Goal: Task Accomplishment & Management: Manage account settings

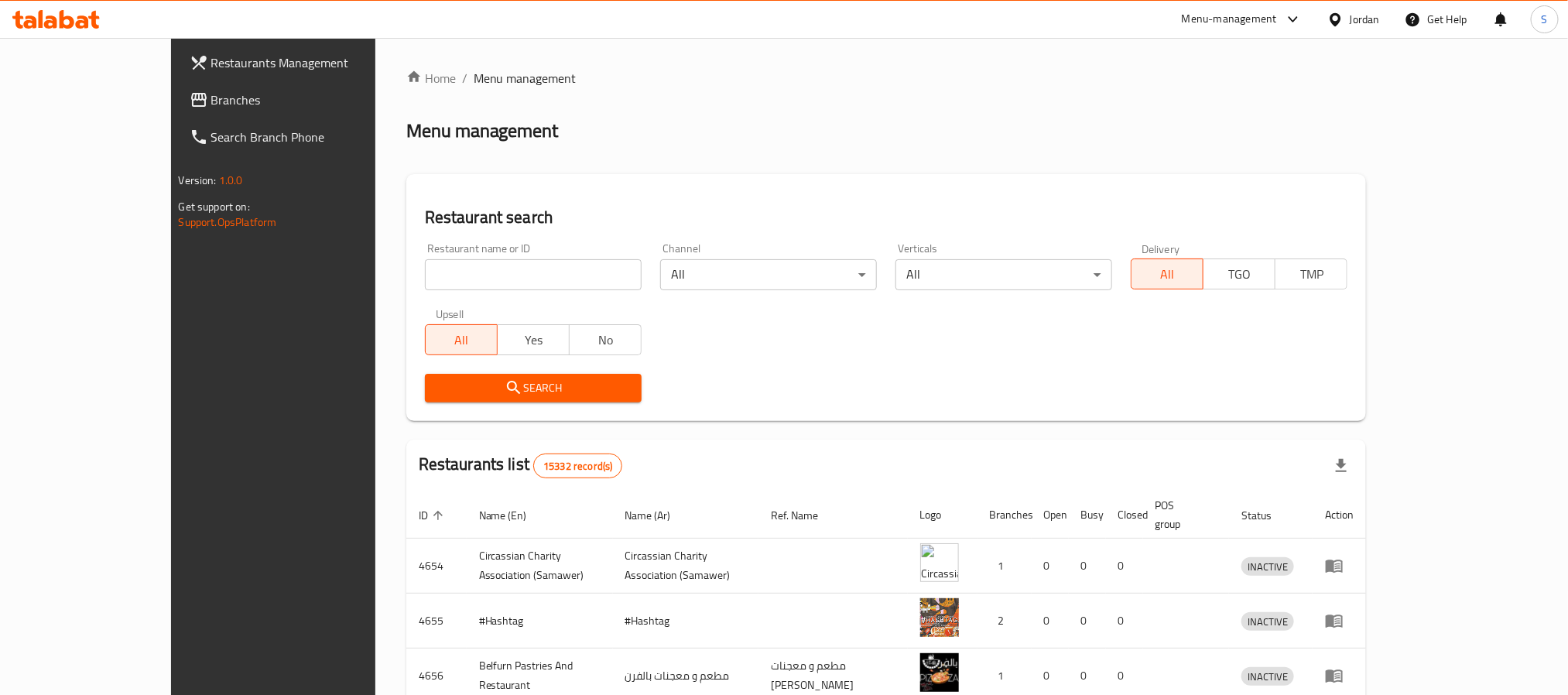
click at [1355, 9] on div "Jordan" at bounding box center [1354, 19] width 77 height 37
click at [1358, 21] on div "Jordan" at bounding box center [1365, 19] width 31 height 17
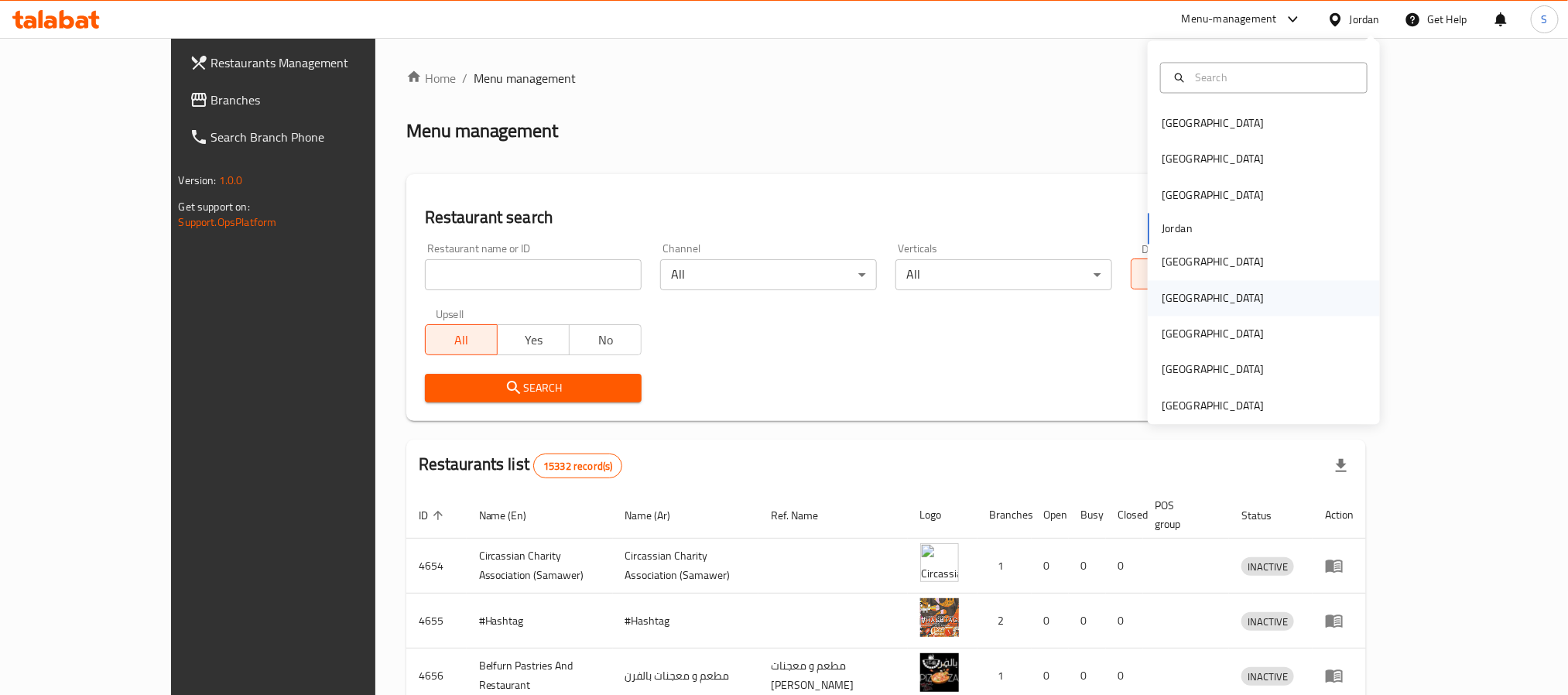
click at [1175, 297] on div "[GEOGRAPHIC_DATA]" at bounding box center [1212, 298] width 127 height 36
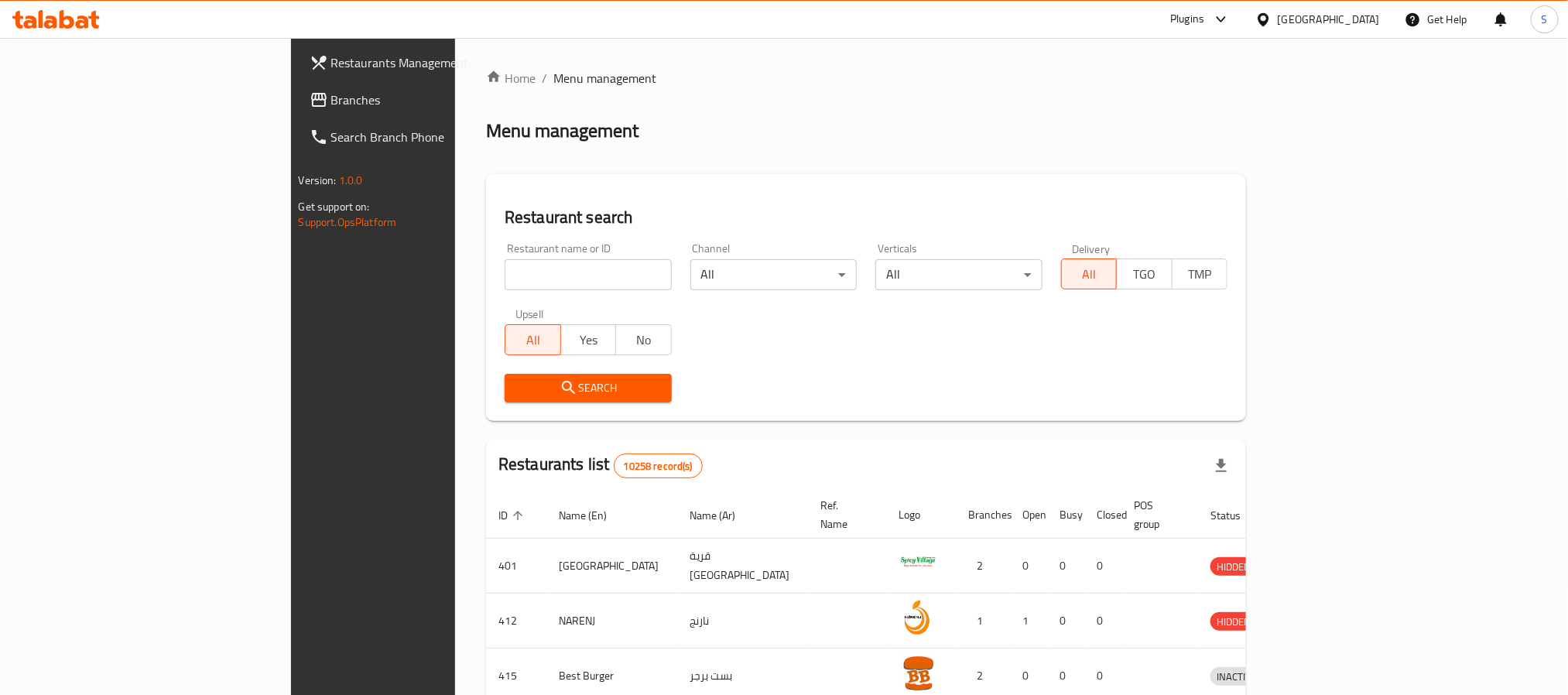
click at [331, 103] on span "Branches" at bounding box center [436, 100] width 209 height 19
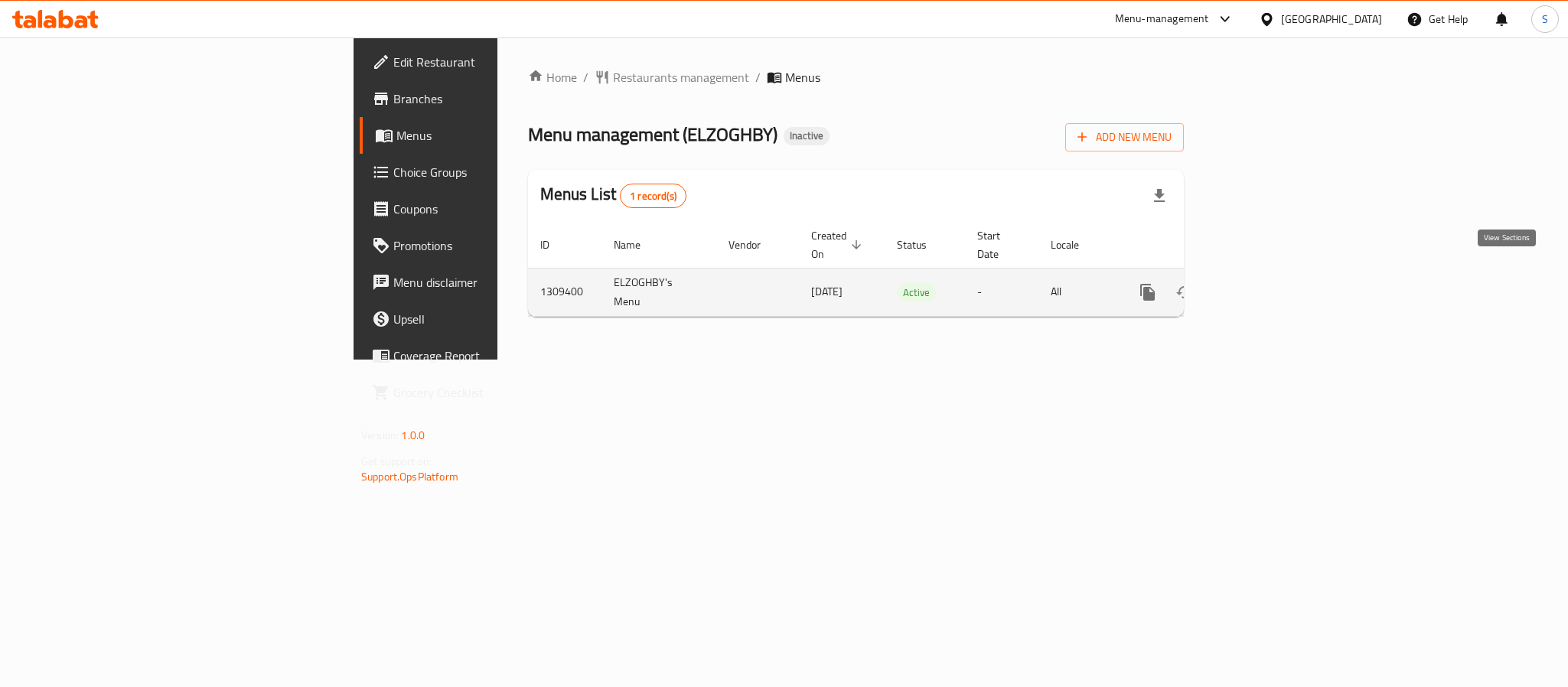
click at [1267, 283] on icon "enhanced table" at bounding box center [1257, 292] width 19 height 19
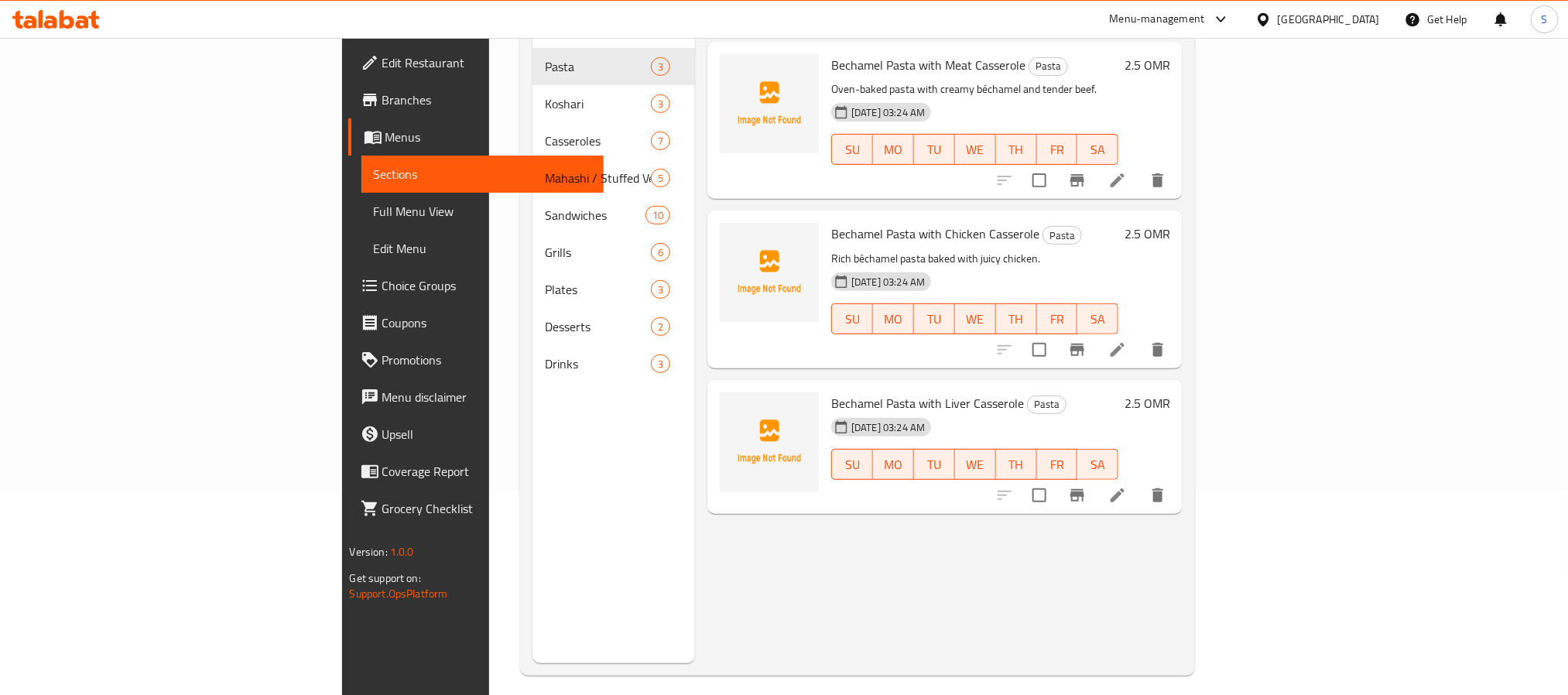
scroll to position [217, 0]
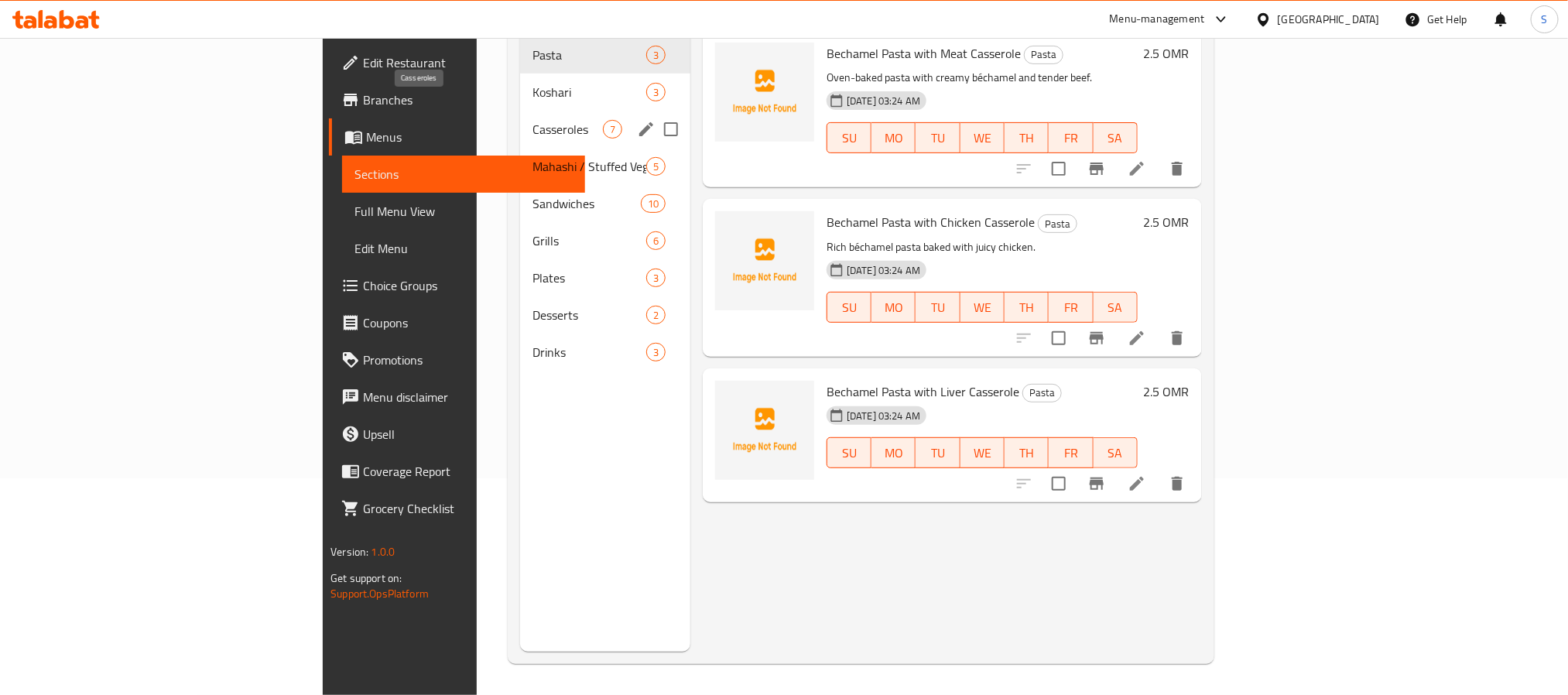
click at [533, 120] on span "Casseroles" at bounding box center [568, 129] width 70 height 19
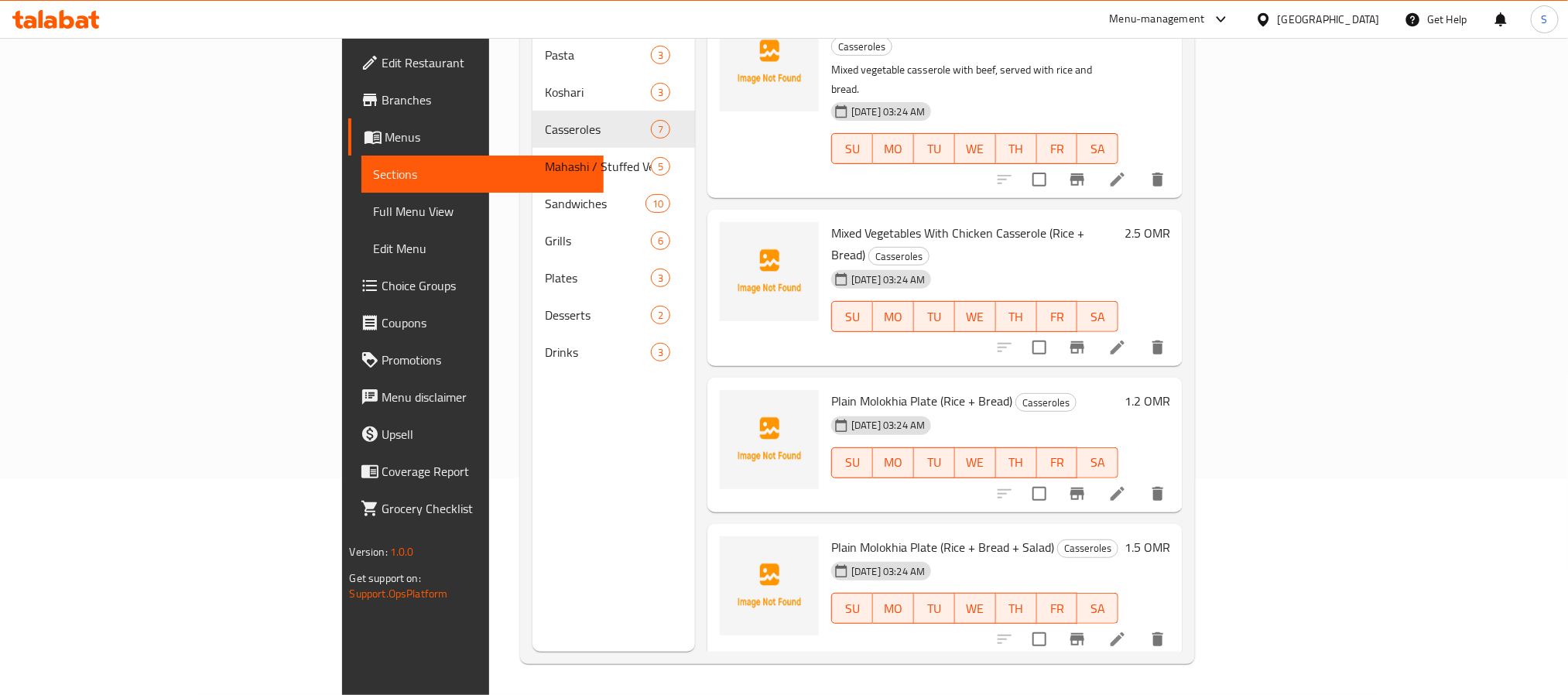
scroll to position [411, 0]
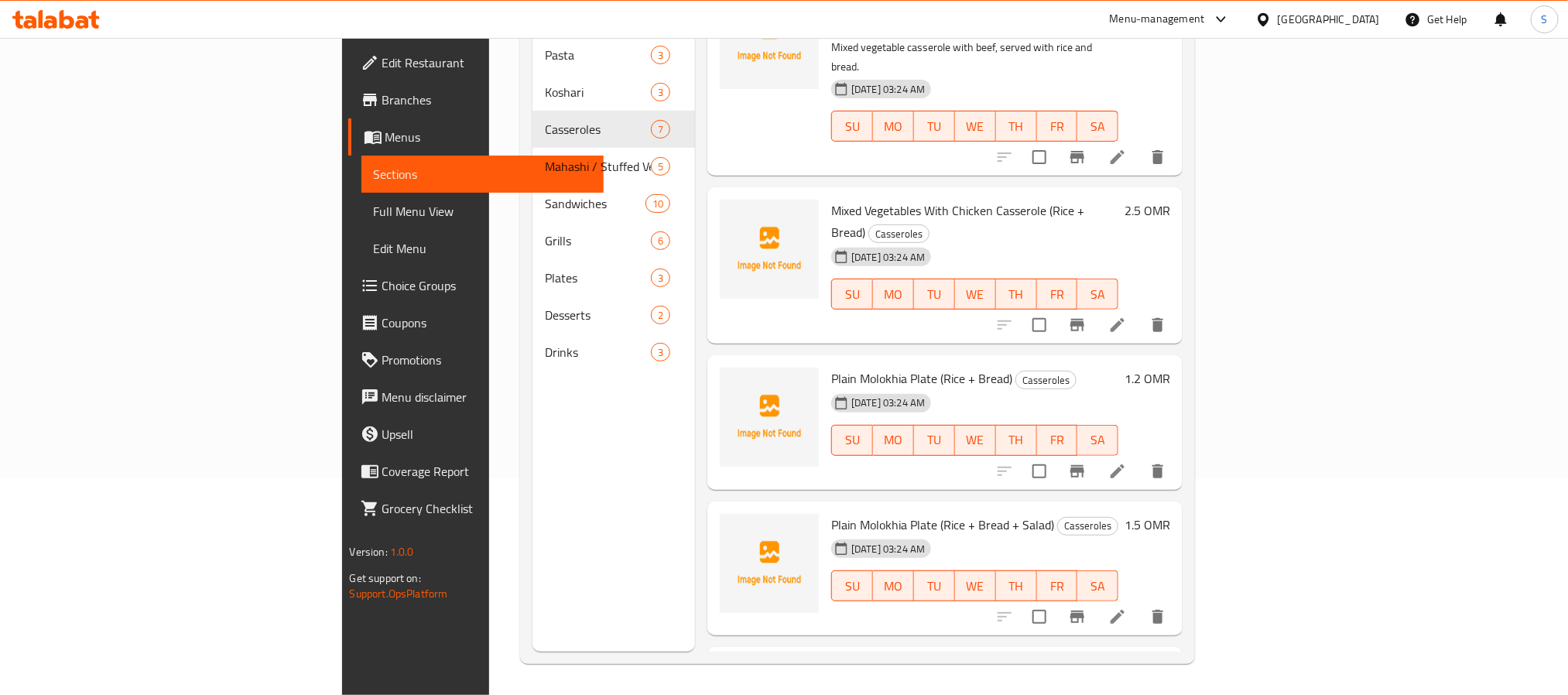
click at [1124, 465] on icon at bounding box center [1117, 471] width 14 height 14
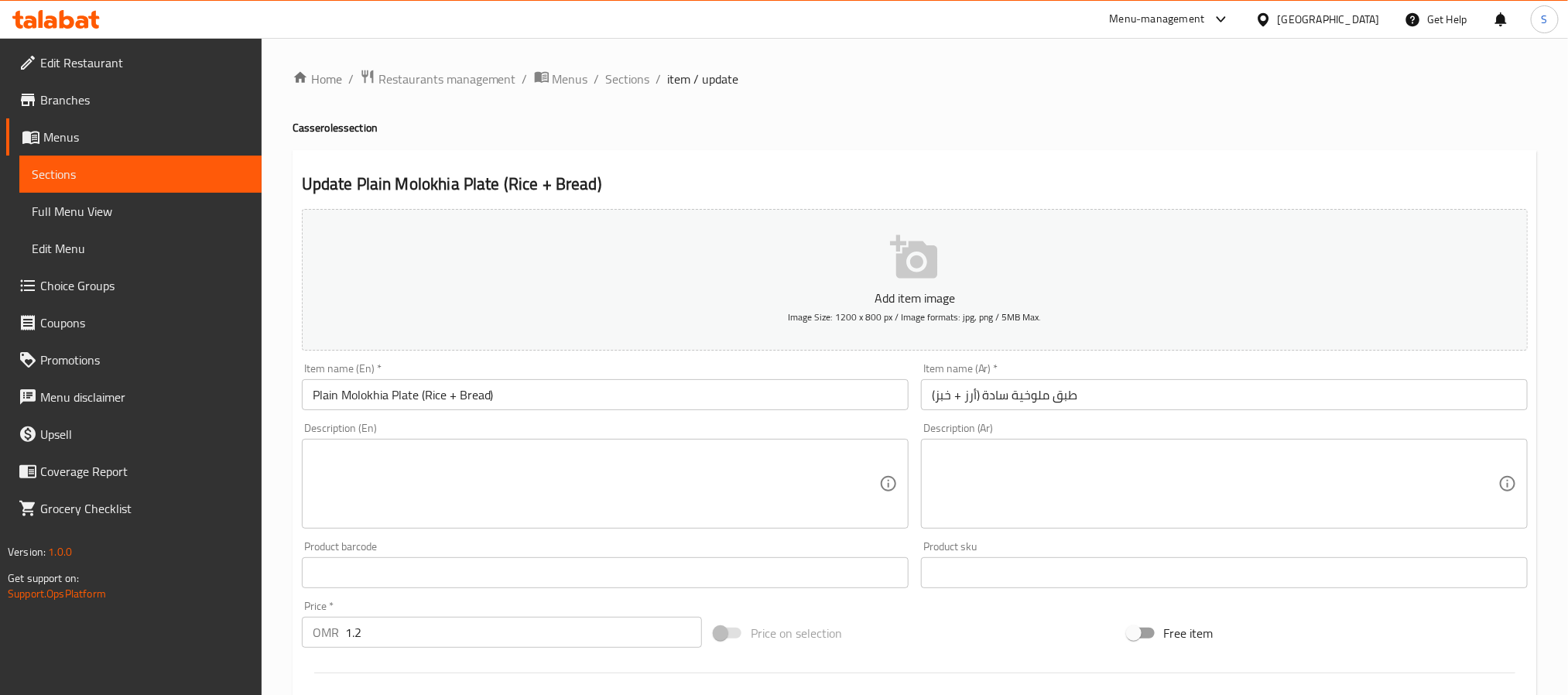
click at [478, 488] on textarea at bounding box center [595, 484] width 566 height 74
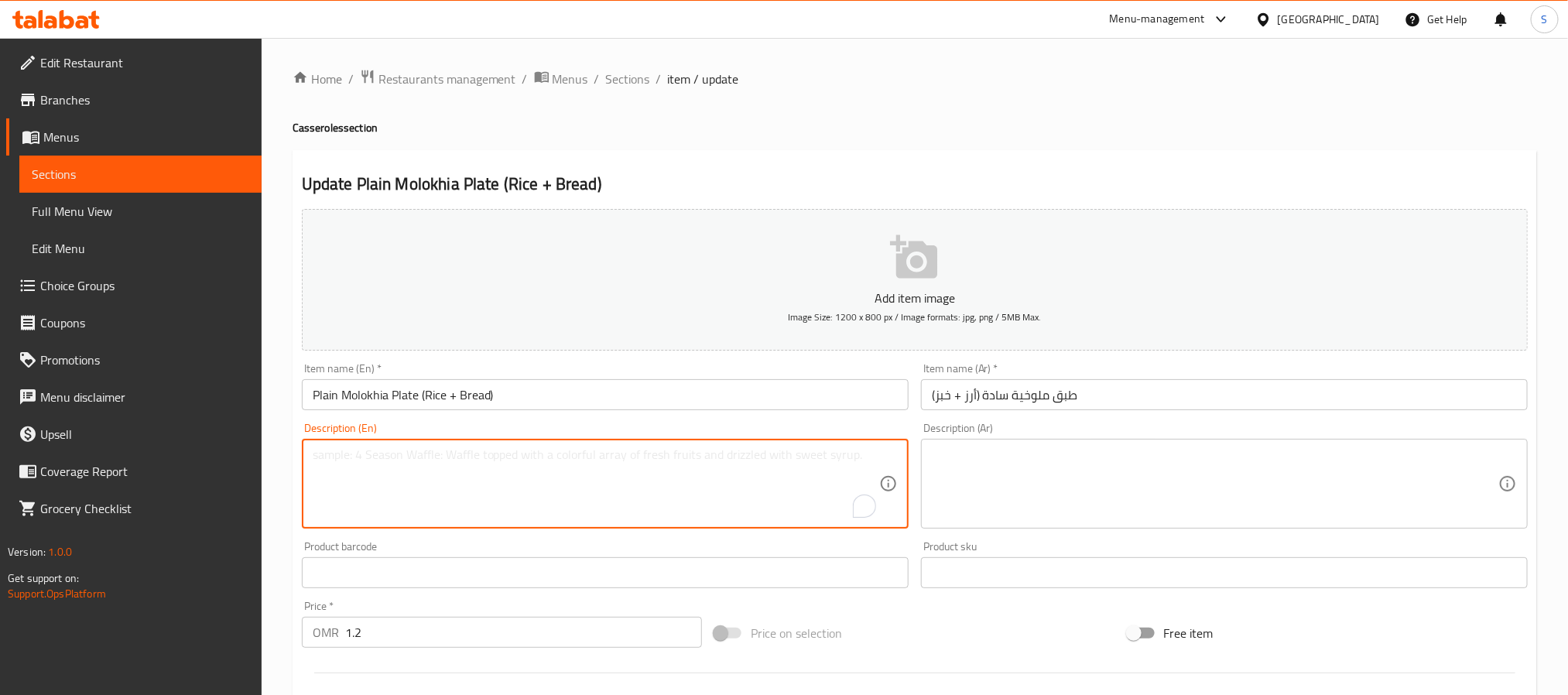
paste textarea "Chopped molokhia, soup and spices, served in a plate."
type textarea "Chopped molokhia, soup and spices, served in a plate."
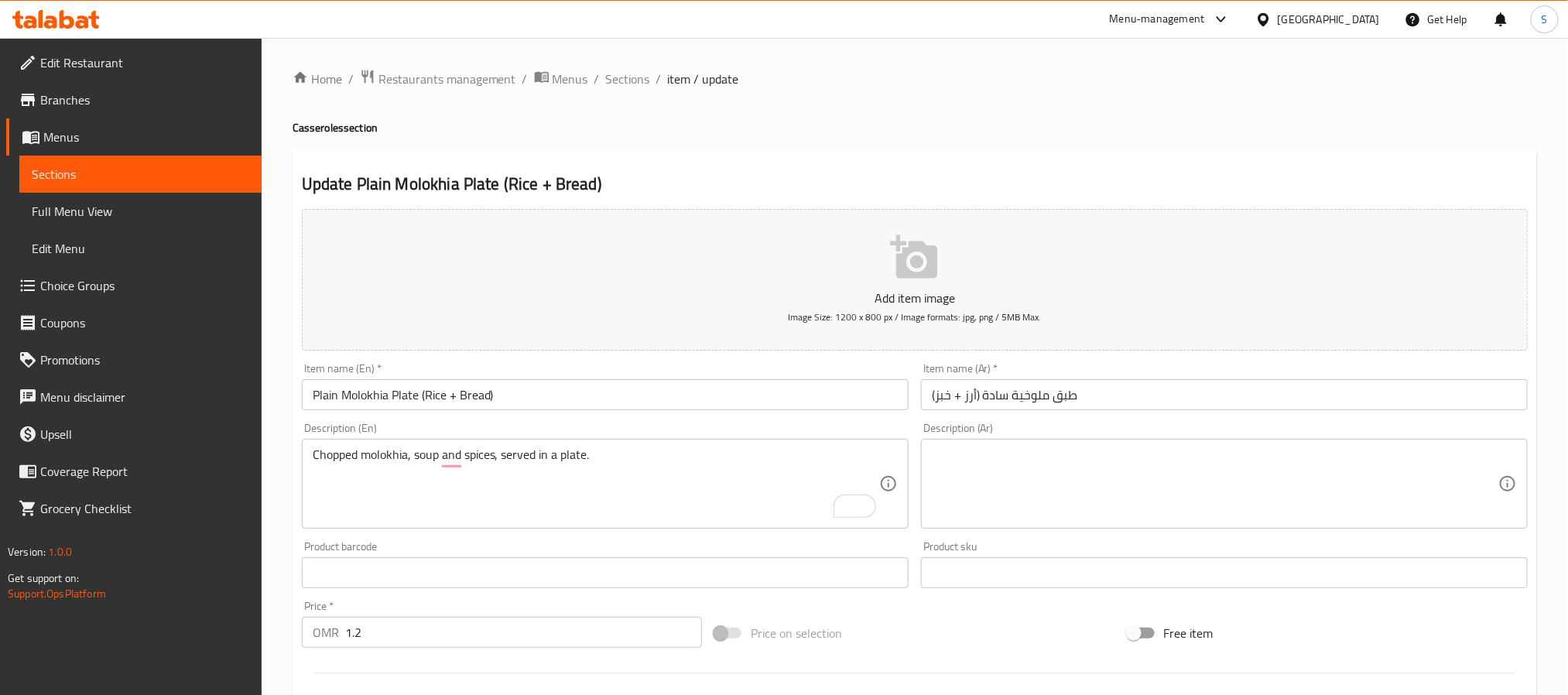
click at [1014, 474] on textarea at bounding box center [1214, 484] width 566 height 74
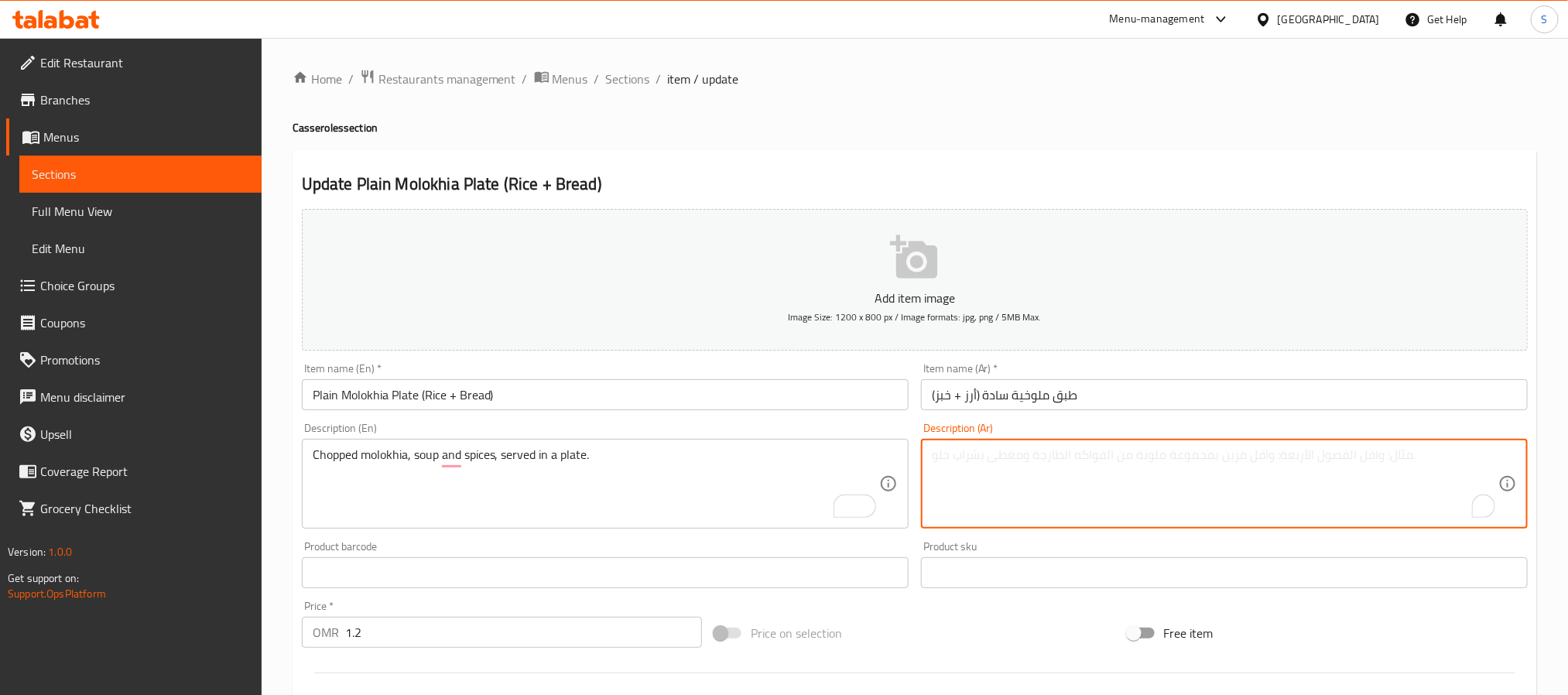
paste textarea "ملوخية مفرومة، شوربة وتوابل، تقدم في صحن."
click at [1120, 458] on textarea "ملوخية مفرومة، شوربة وتوابل، تقدم في صحن." at bounding box center [1214, 484] width 566 height 74
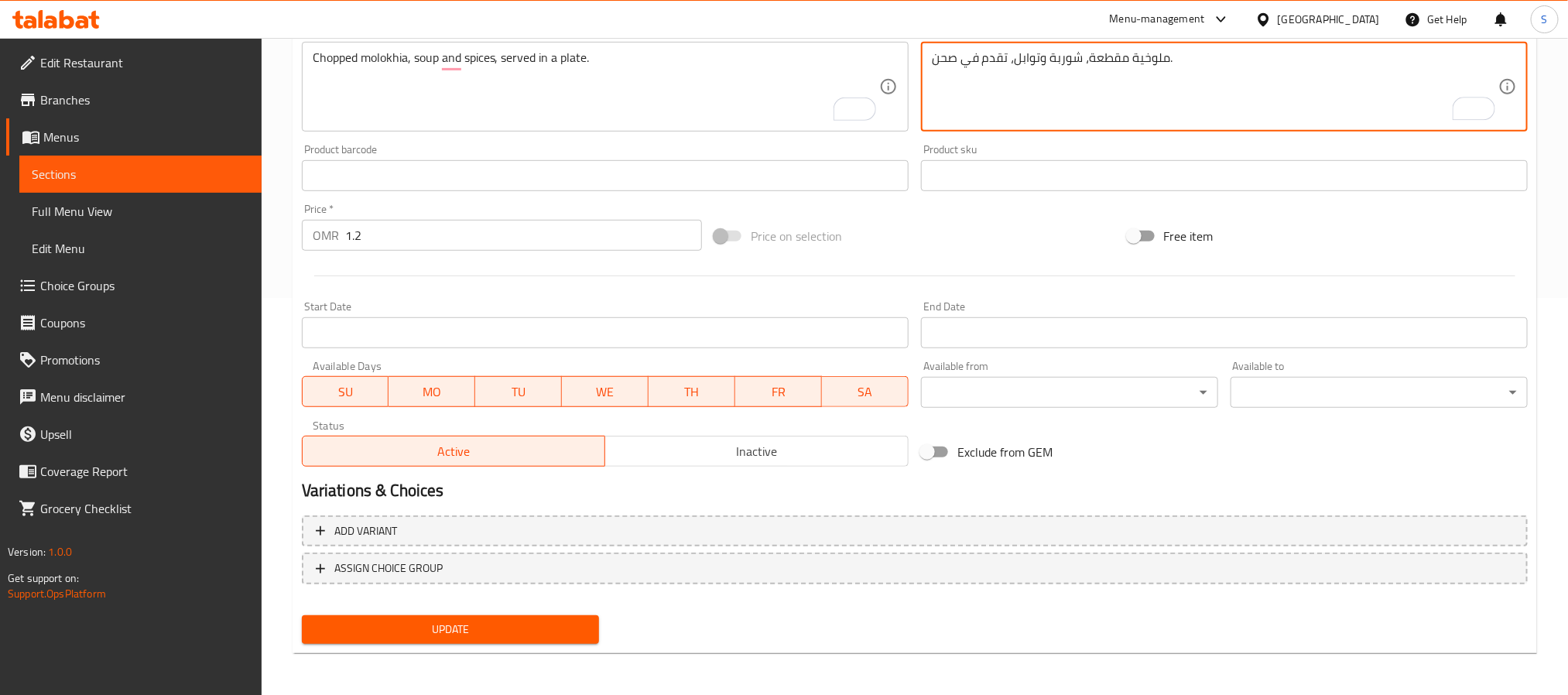
scroll to position [49, 0]
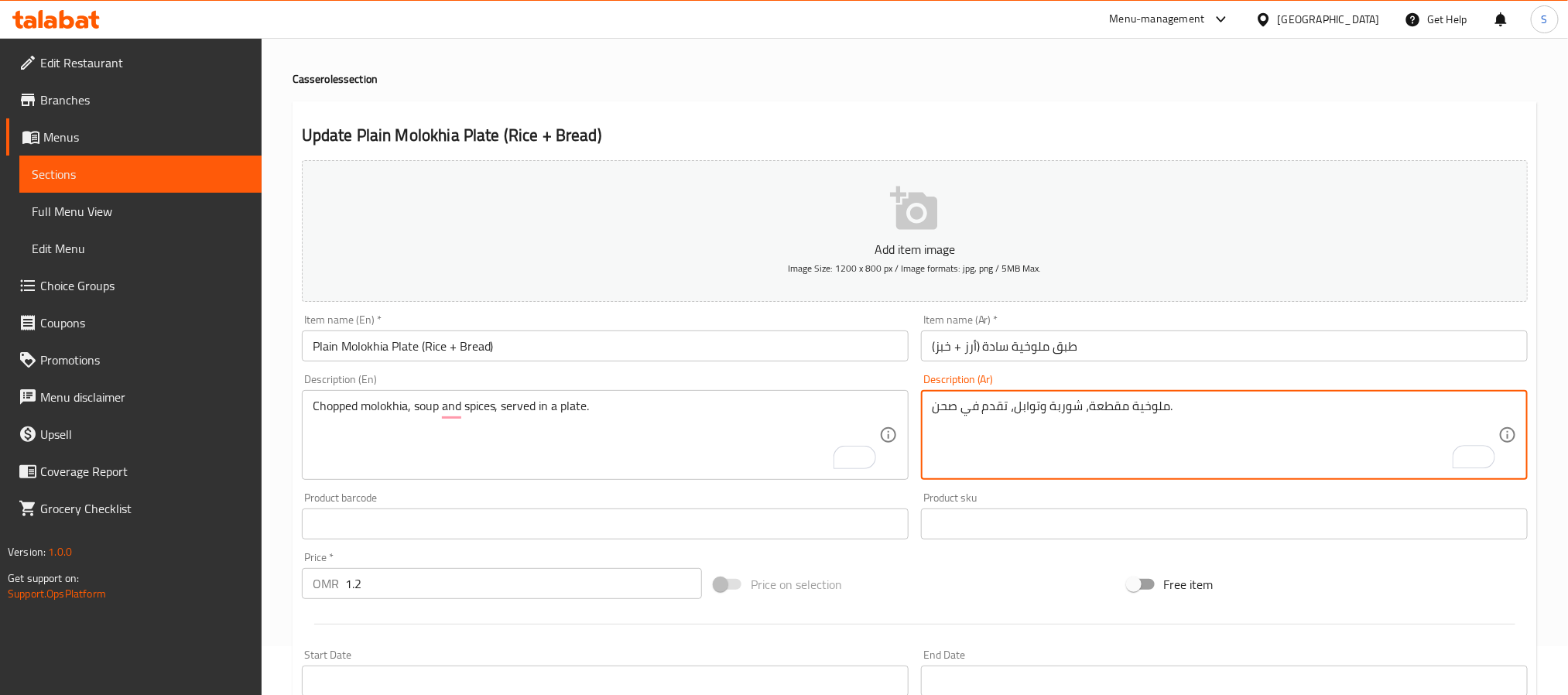
click at [951, 418] on textarea "ملوخية مقطعة، شوربة وتوابل، تقدم في صحن." at bounding box center [1214, 436] width 566 height 74
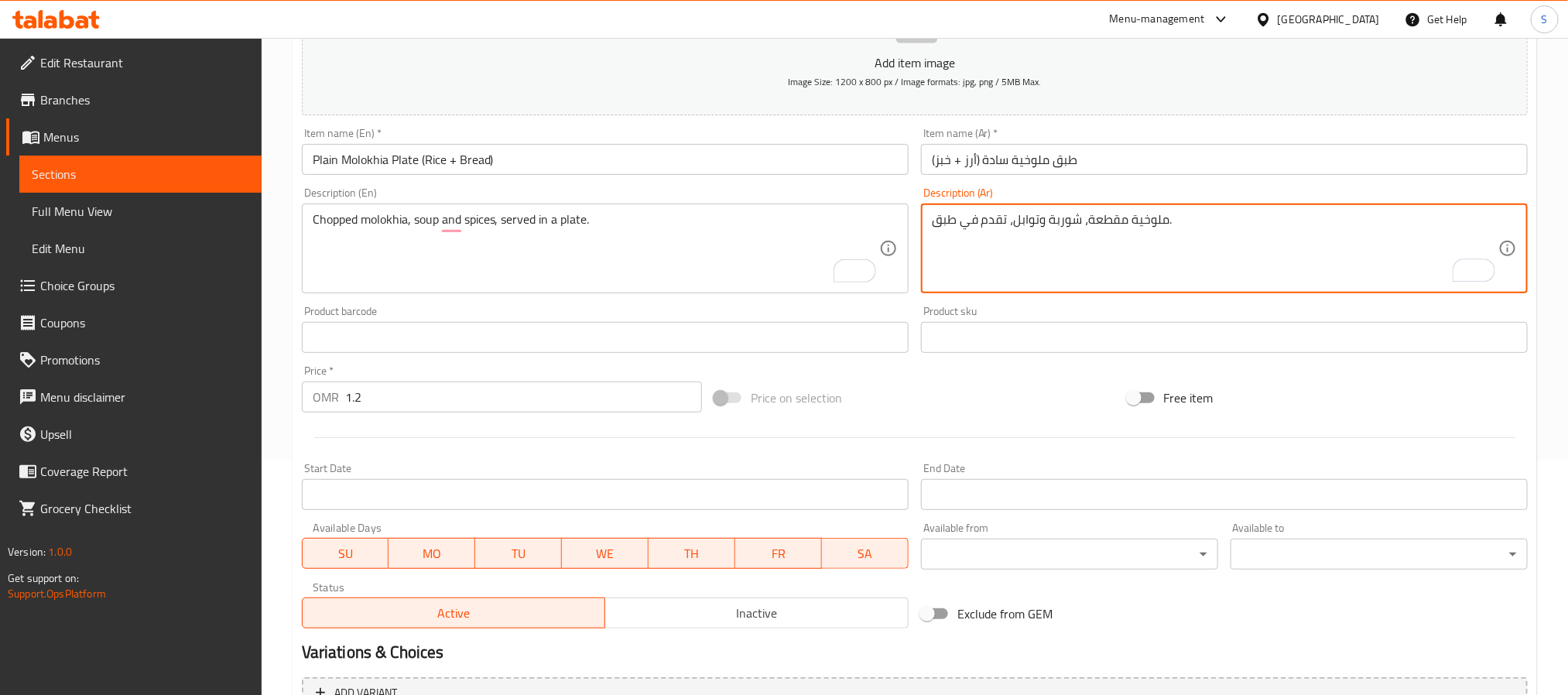
scroll to position [397, 0]
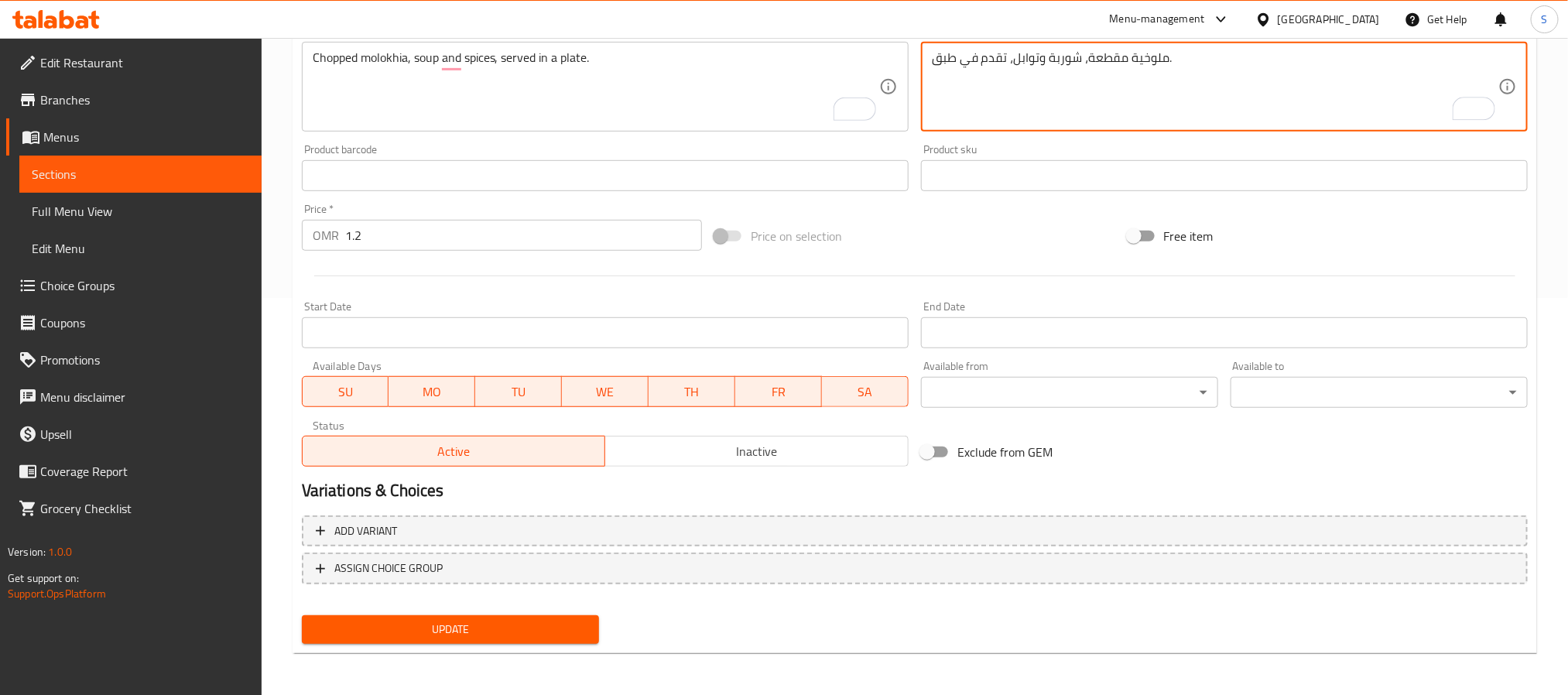
type textarea "ملوخية مقطعة، شوربة وتوابل، تقدم في طبق."
click at [479, 629] on span "Update" at bounding box center [450, 629] width 273 height 19
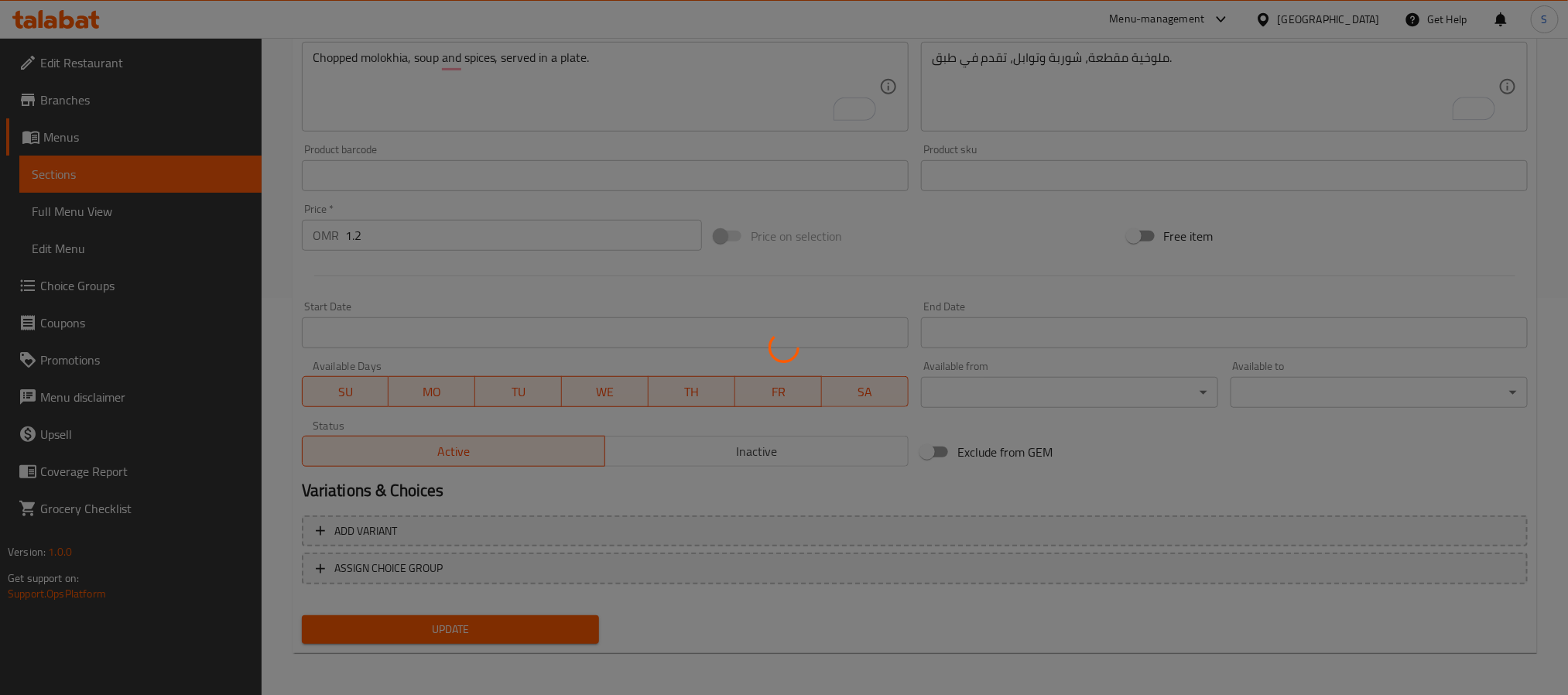
scroll to position [0, 0]
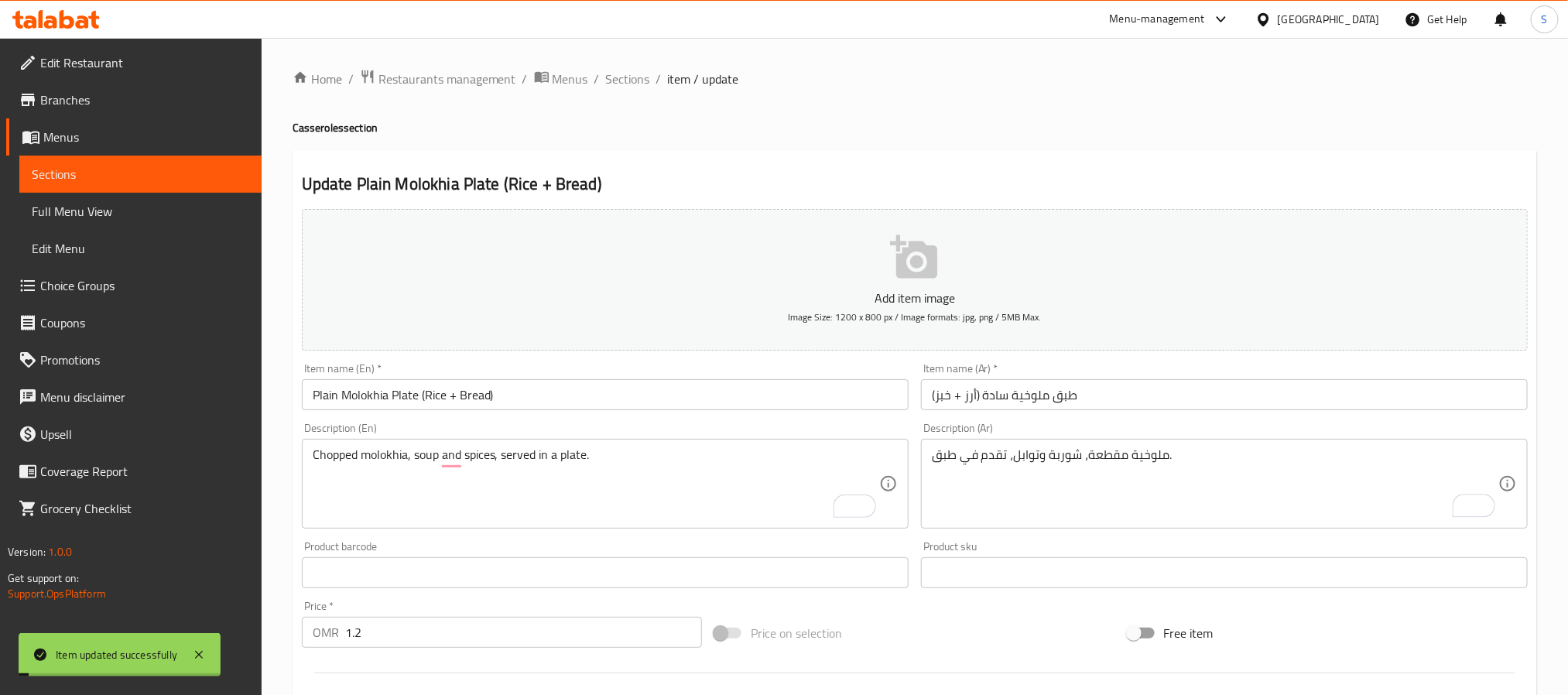
click at [428, 402] on input "Plain Molokhia Plate (Rice + Bread)" at bounding box center [605, 394] width 607 height 31
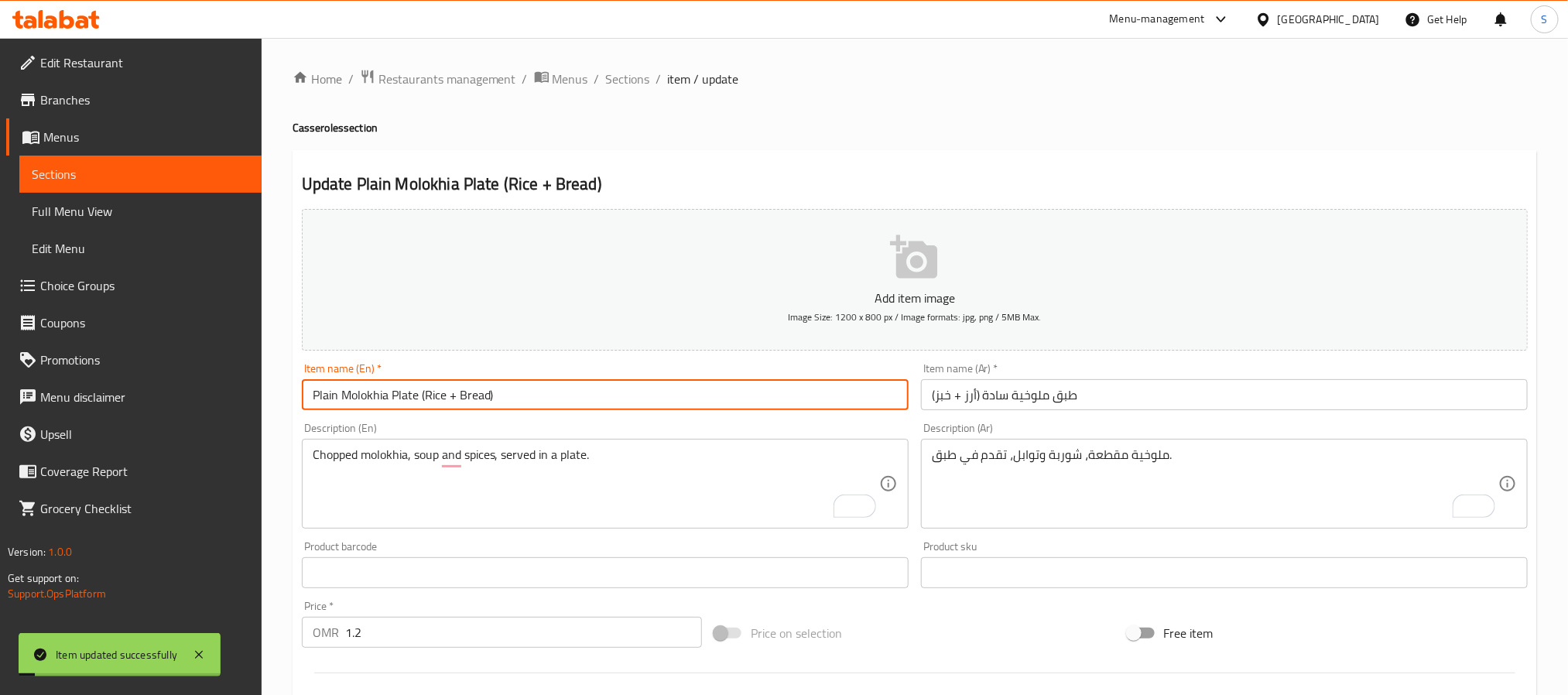
click at [428, 402] on input "Plain Molokhia Plate (Rice + Bread)" at bounding box center [605, 394] width 607 height 31
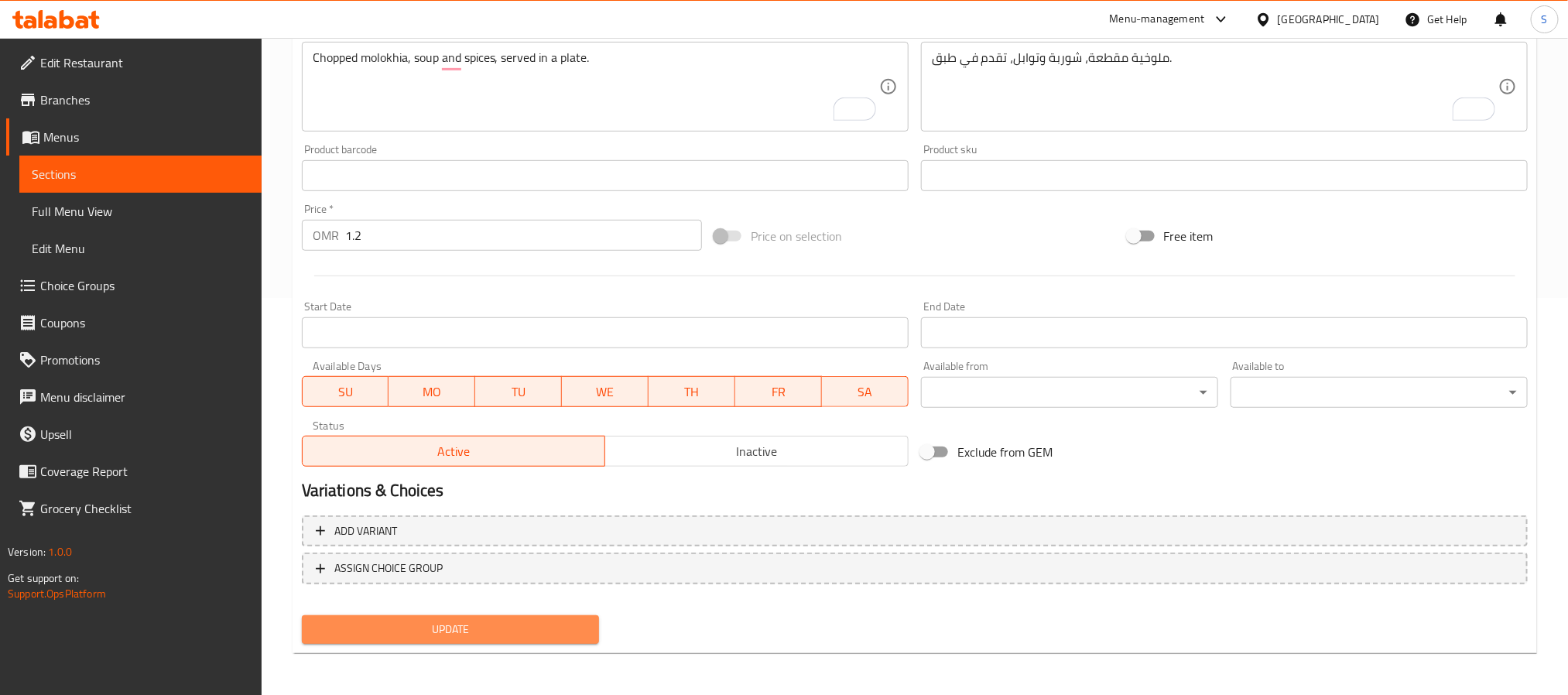
click at [464, 636] on span "Update" at bounding box center [450, 629] width 273 height 19
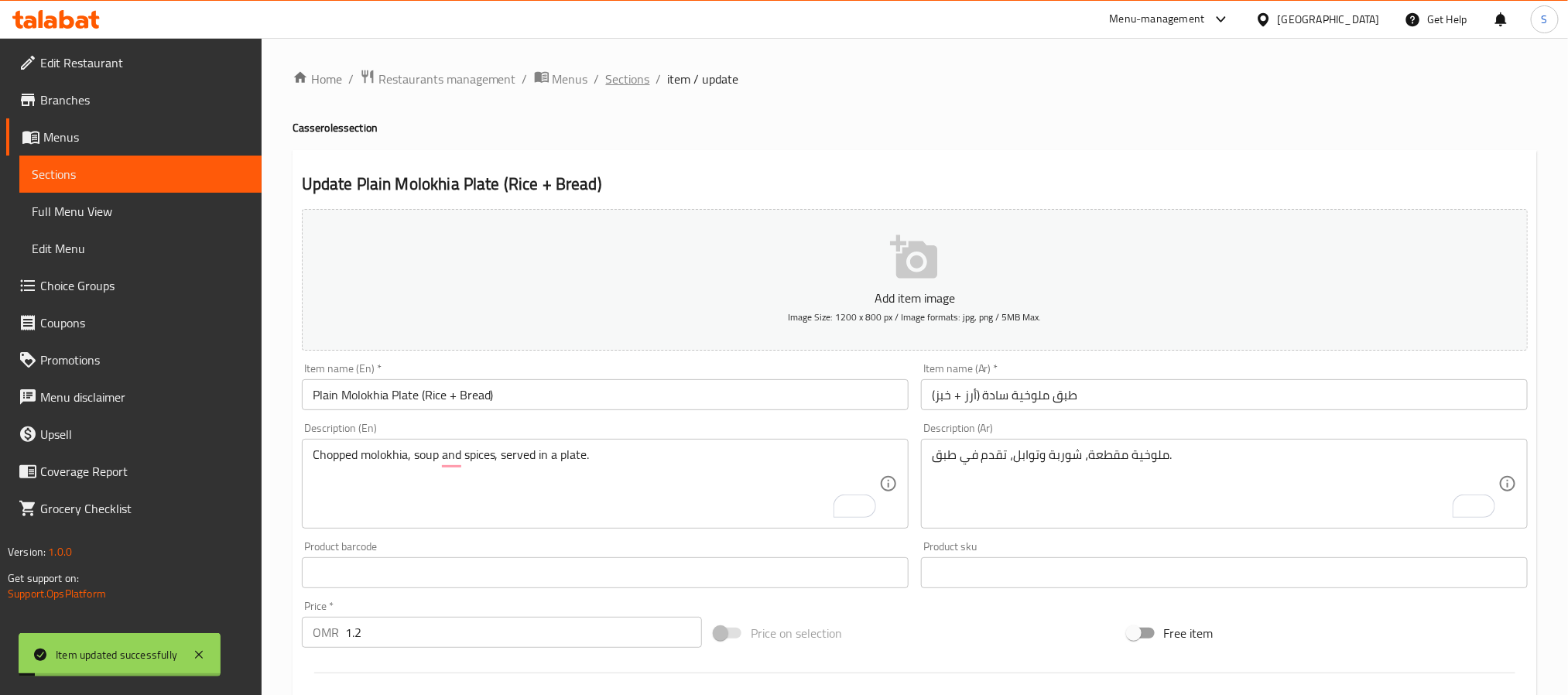
click at [638, 85] on span "Sections" at bounding box center [627, 78] width 44 height 19
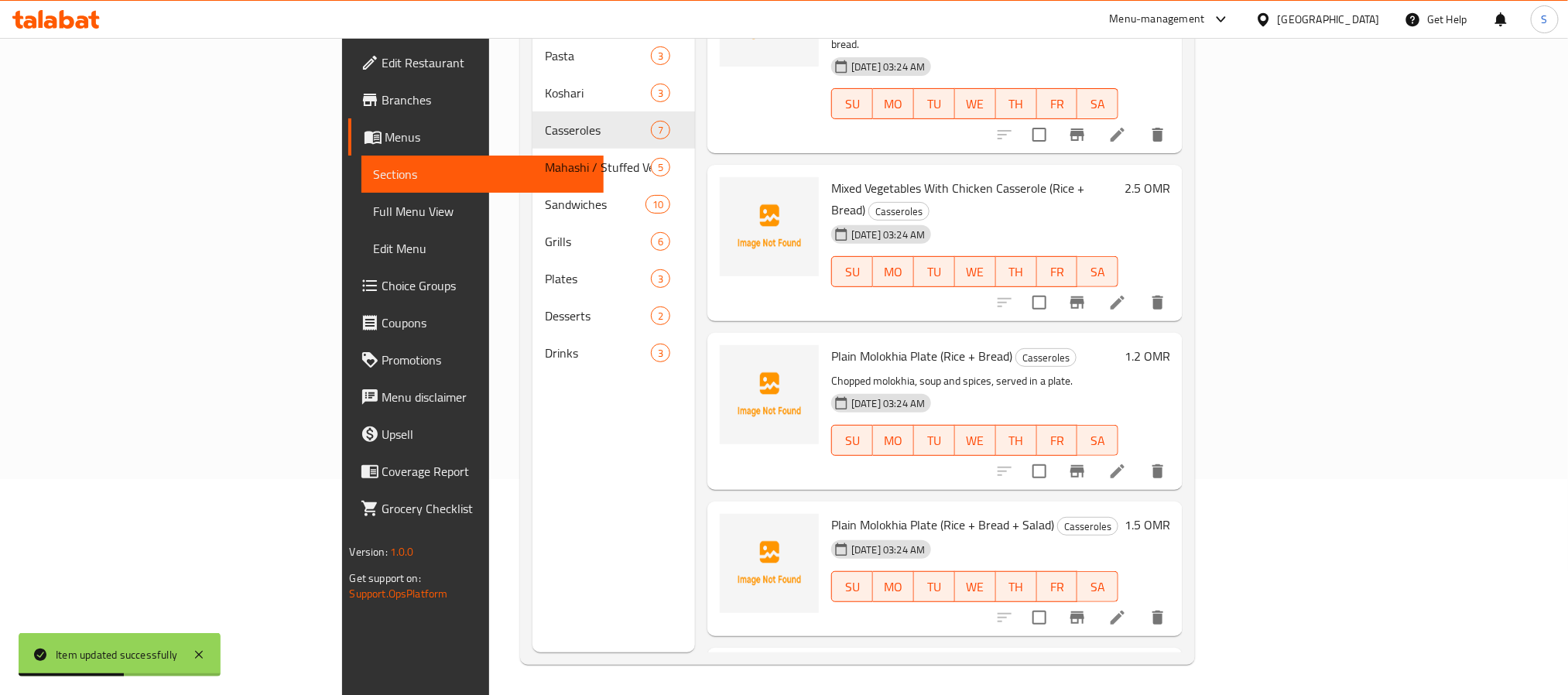
scroll to position [217, 0]
click at [1127, 608] on icon at bounding box center [1117, 617] width 19 height 19
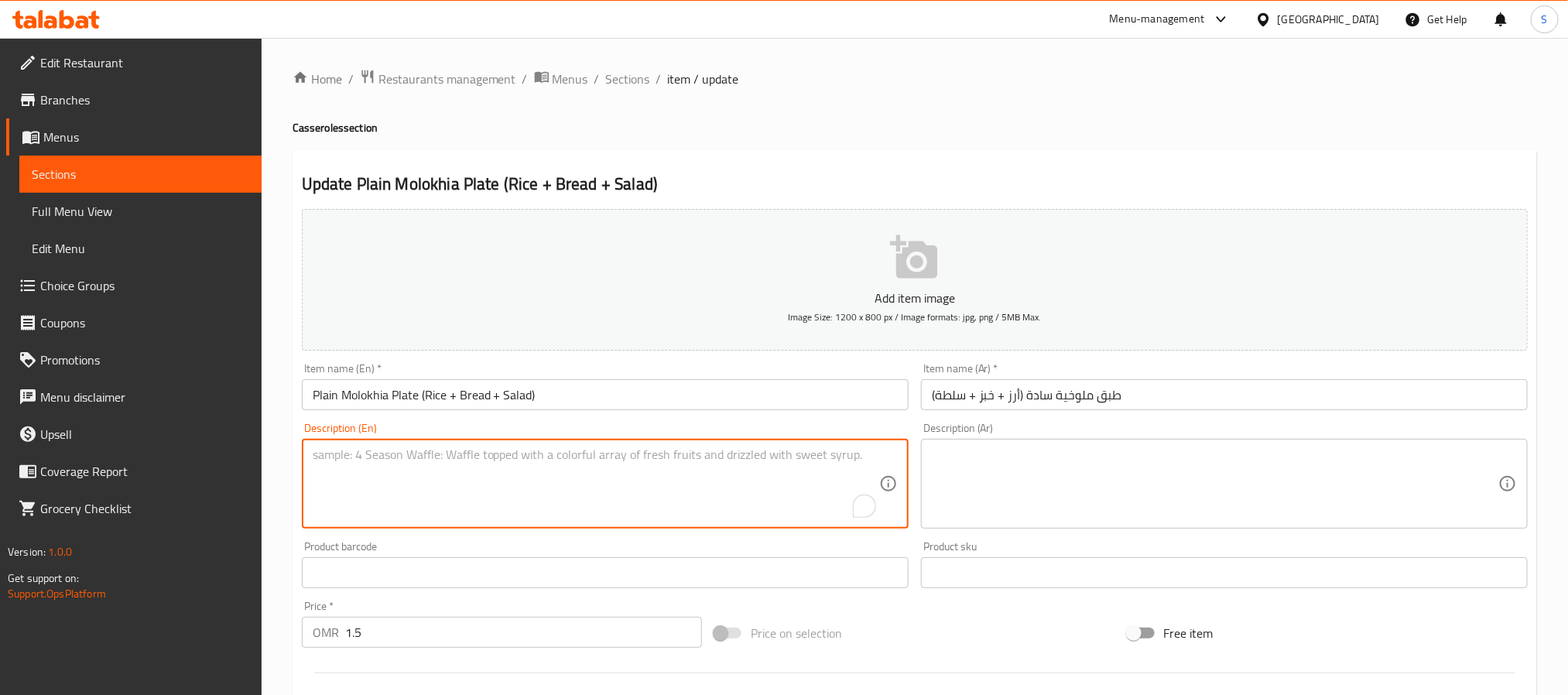
click at [634, 497] on textarea "To enrich screen reader interactions, please activate Accessibility in Grammarl…" at bounding box center [595, 484] width 566 height 74
paste textarea "Chopped molokhia, soup and spices, served in a plate."
type textarea "Chopped molokhia, soup and spices, served in a plate."
click at [1099, 502] on textarea at bounding box center [1214, 484] width 566 height 74
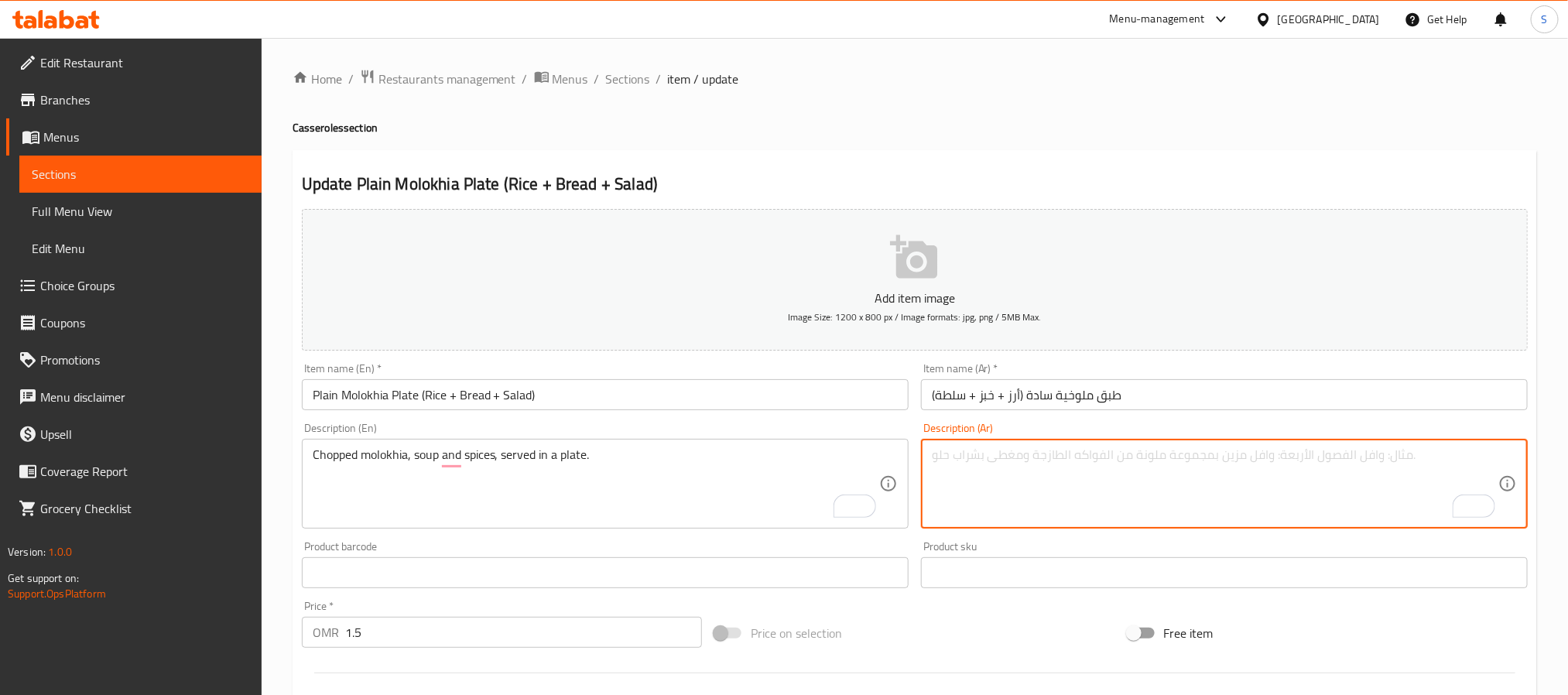
paste textarea "ملوخية مفرومة، شوربة وتوابل، تقدم في صحن."
click at [1108, 460] on textarea "ملوخية مفرومة، شوربة وتوابل، تقدم في صحن." at bounding box center [1214, 484] width 566 height 74
click at [945, 457] on textarea "ملوخية مقطعة، شوربة وتوابل، تقدم في صحن." at bounding box center [1214, 484] width 566 height 74
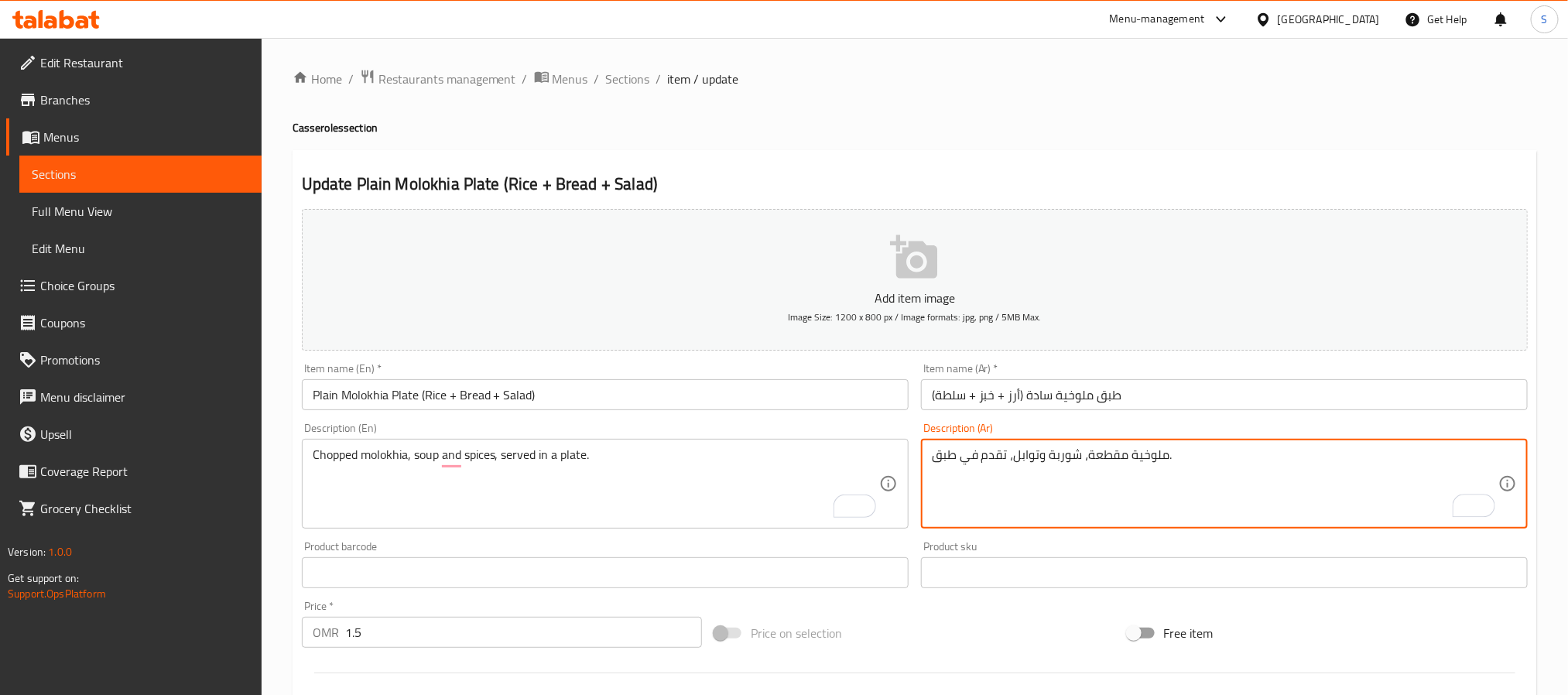
type textarea "ملوخية مقطعة، شوربة وتوابل، تقدم في طبق."
click at [467, 401] on input "Plain Molokhia Plate (Rice + Bread + Salad)" at bounding box center [605, 394] width 607 height 31
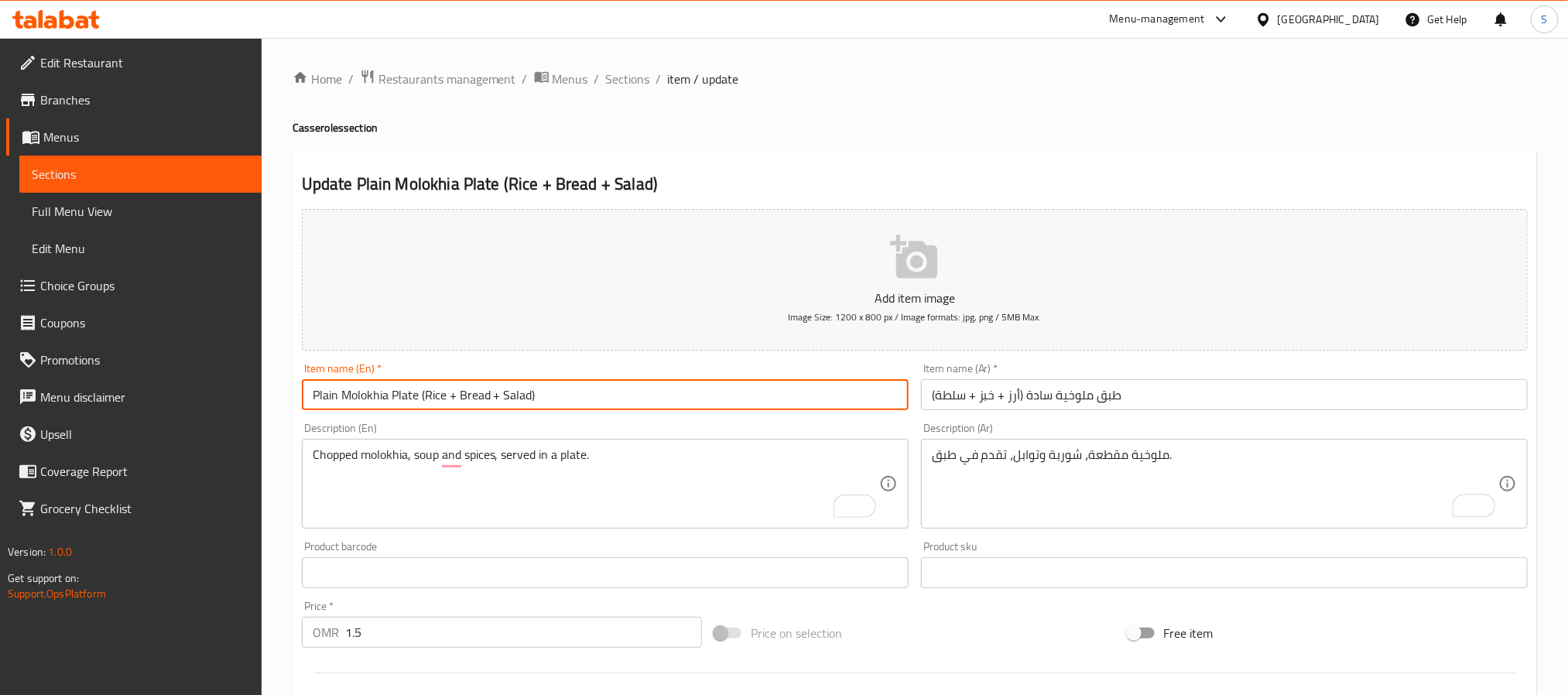
click at [467, 401] on input "Plain Molokhia Plate (Rice + Bread + Salad)" at bounding box center [605, 394] width 607 height 31
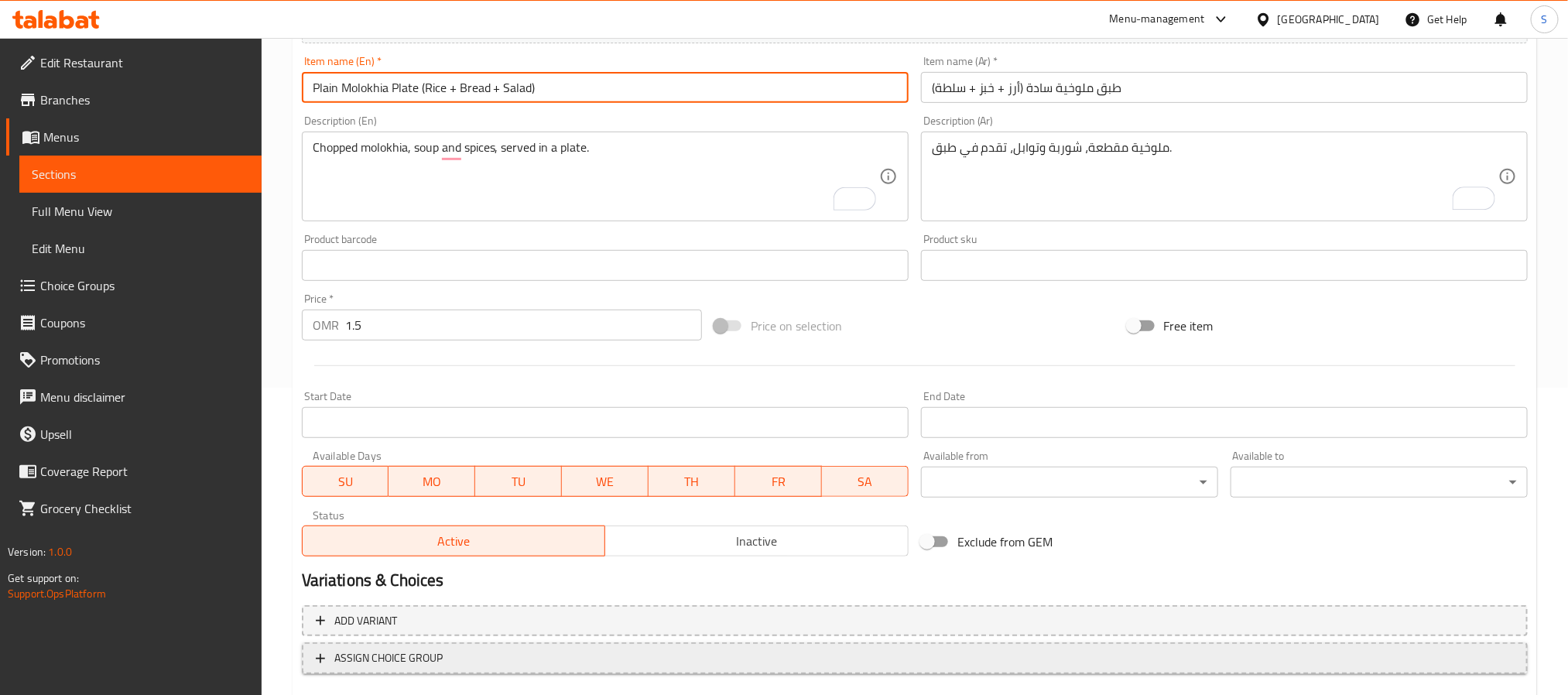
scroll to position [397, 0]
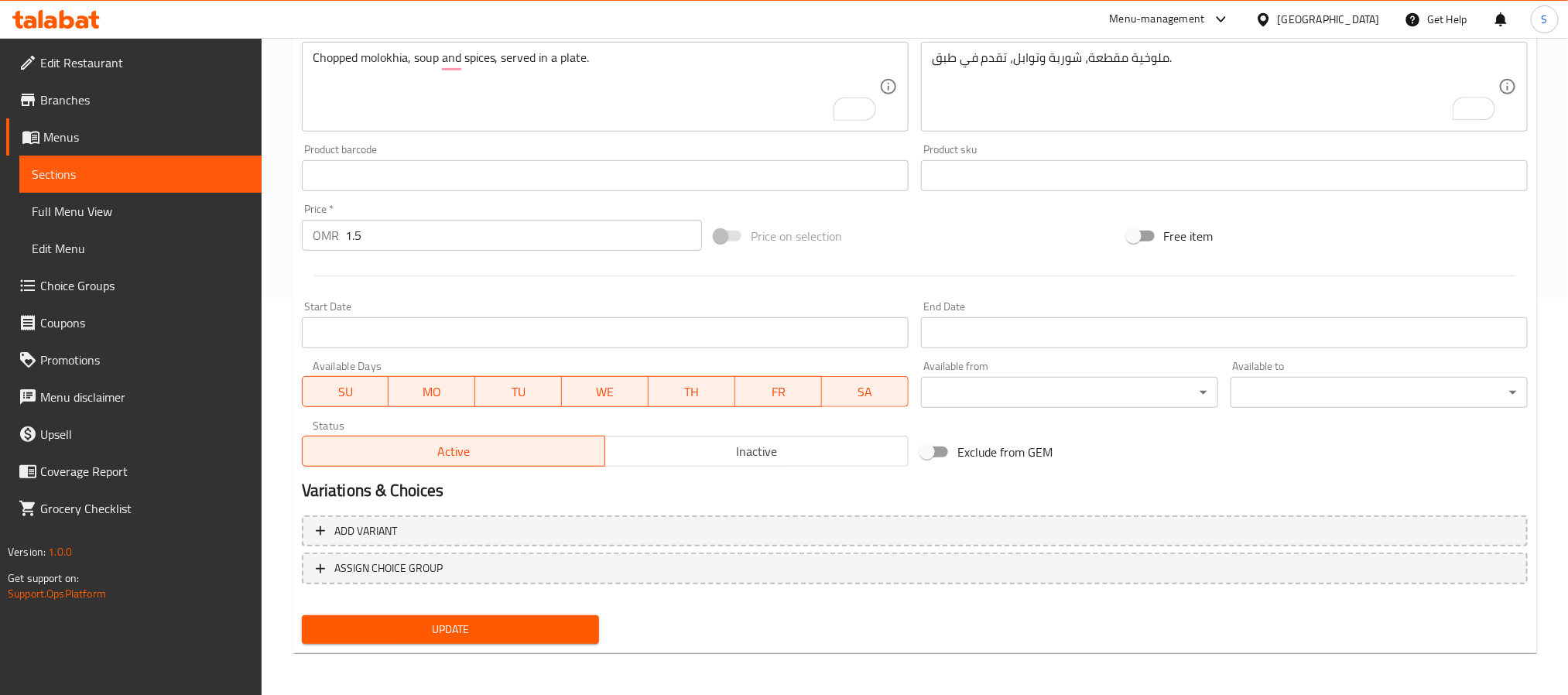
click at [448, 621] on span "Update" at bounding box center [450, 629] width 273 height 19
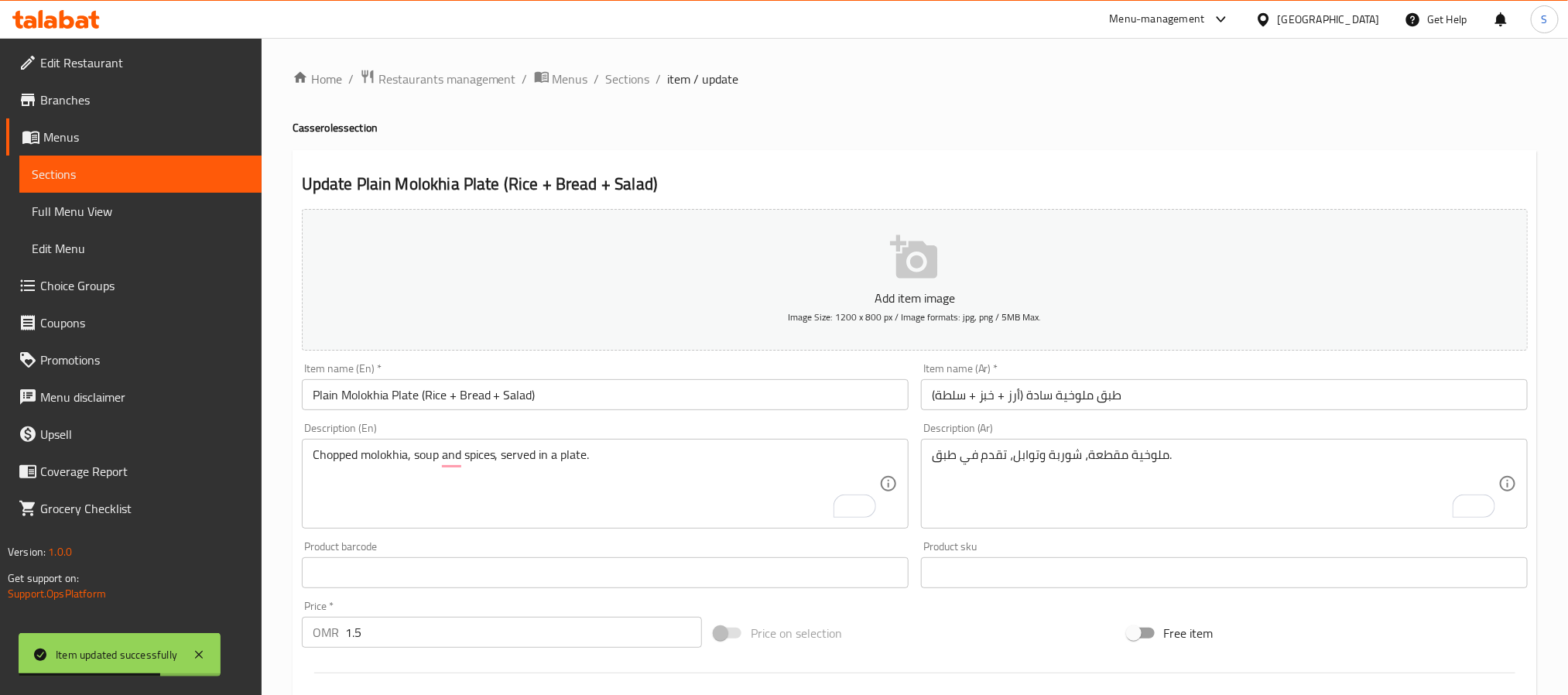
drag, startPoint x: 623, startPoint y: 80, endPoint x: 544, endPoint y: 19, distance: 99.8
click at [623, 80] on span "Sections" at bounding box center [627, 78] width 44 height 19
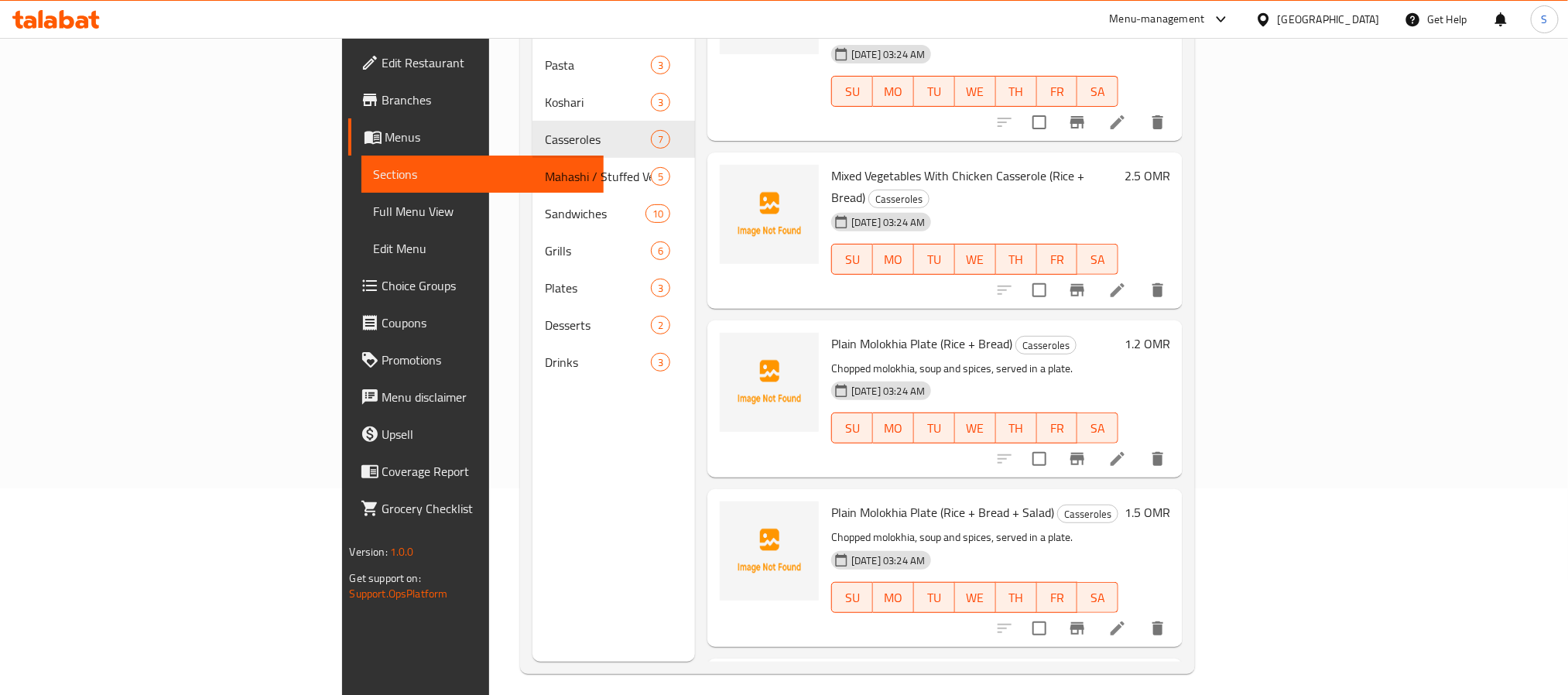
scroll to position [217, 0]
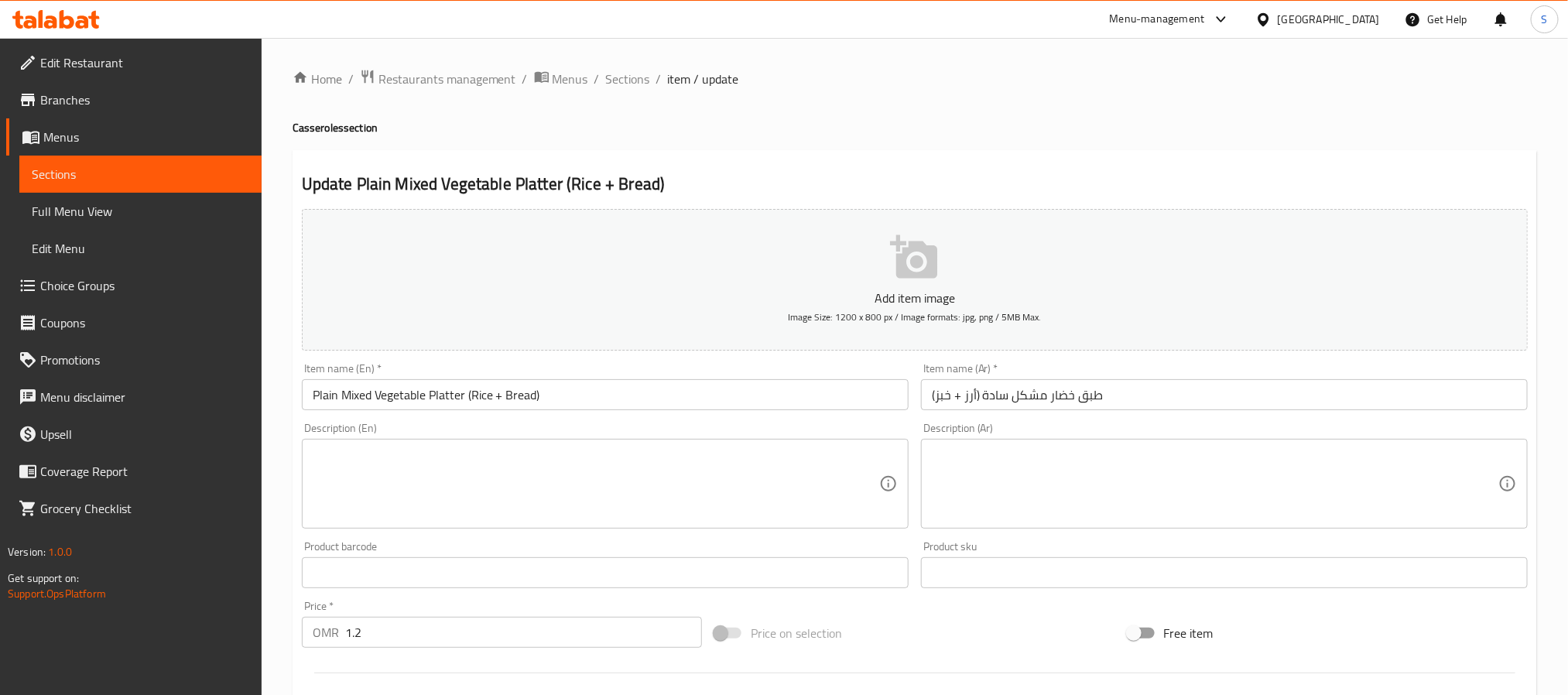
click at [616, 489] on textarea at bounding box center [595, 484] width 566 height 74
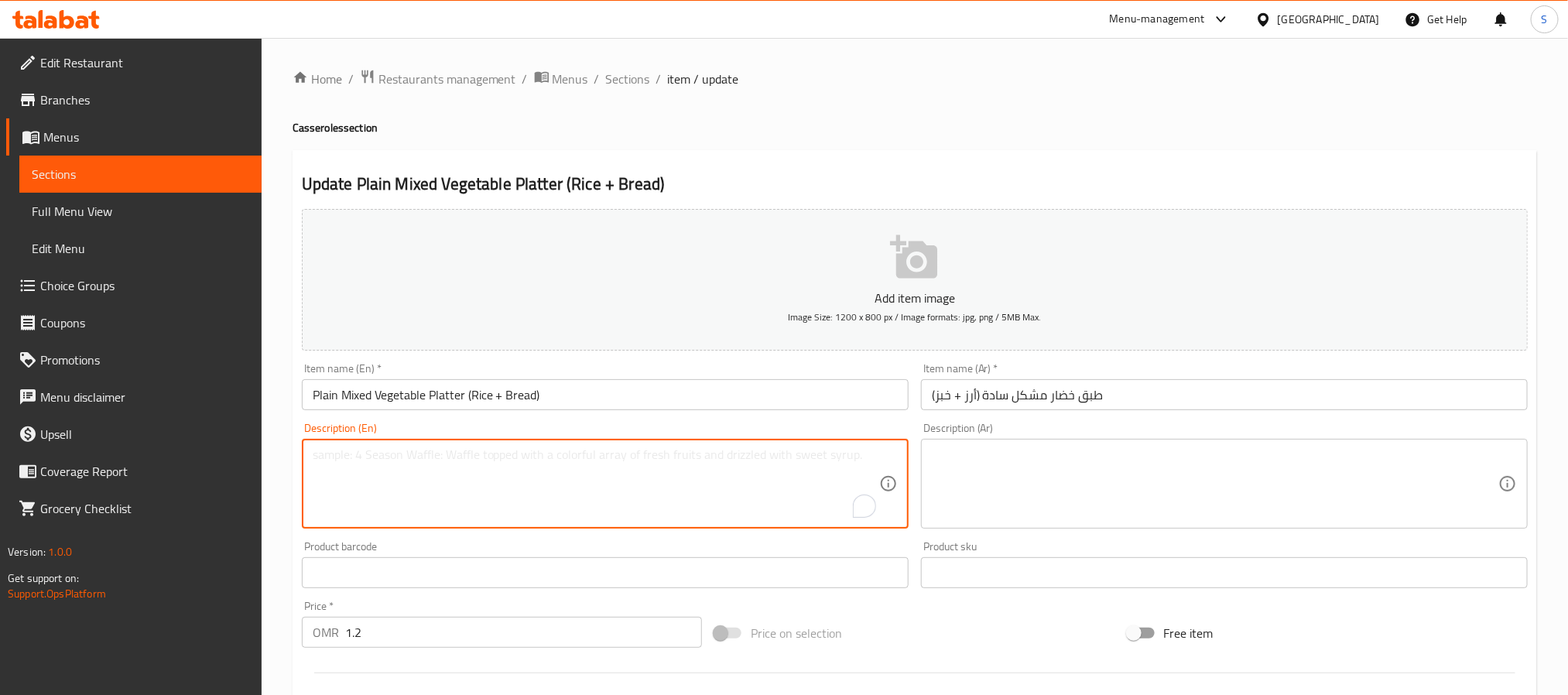
paste textarea "Mixed vegetables, onion, garlic, celery, dried thyme, dried oregano, tomatoes, …"
click at [407, 457] on textarea "Mixed vegetables, onion, garlic, celery, dried thyme, dried oregano, tomatoes, …" at bounding box center [595, 484] width 566 height 74
type textarea "Onion, garlic, celery, dried thyme, dried oregano, tomatoes, and spices"
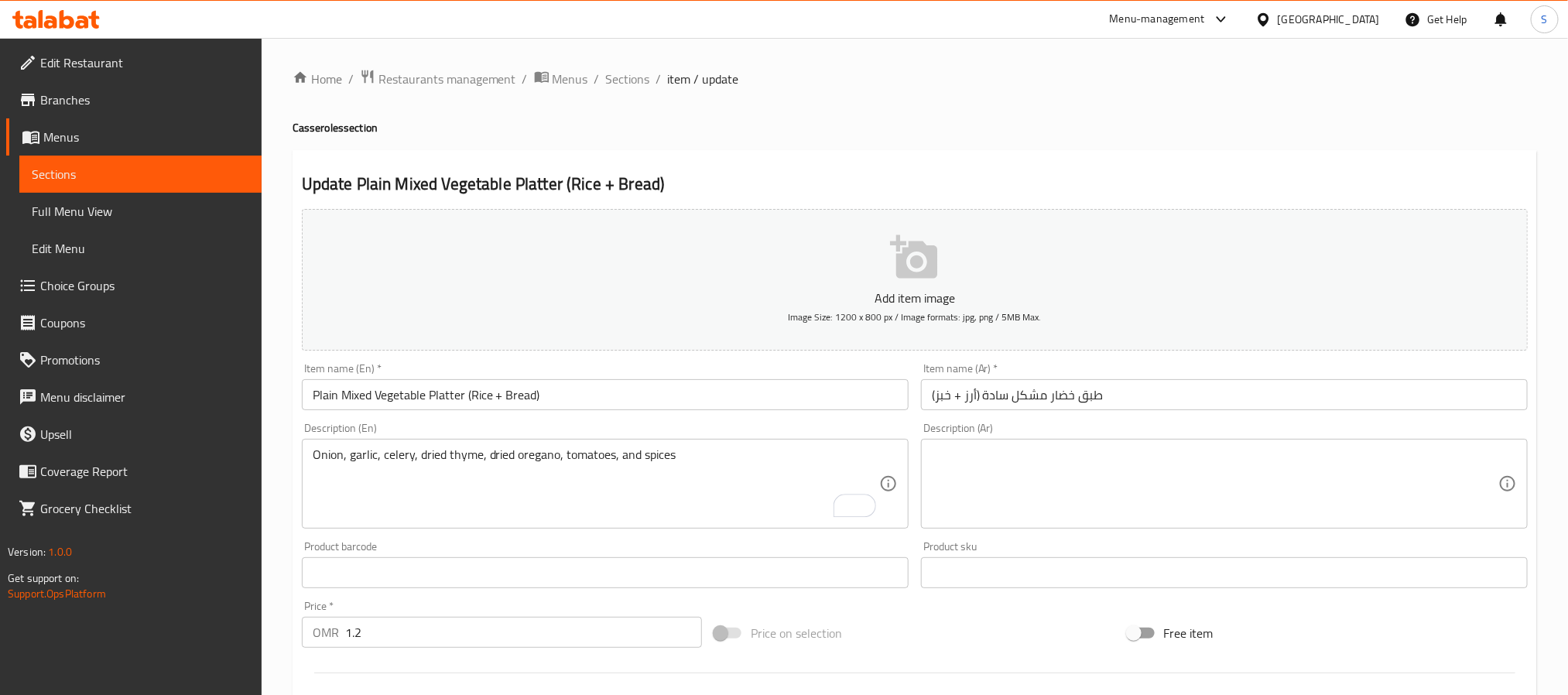
click at [1140, 478] on textarea at bounding box center [1214, 484] width 566 height 74
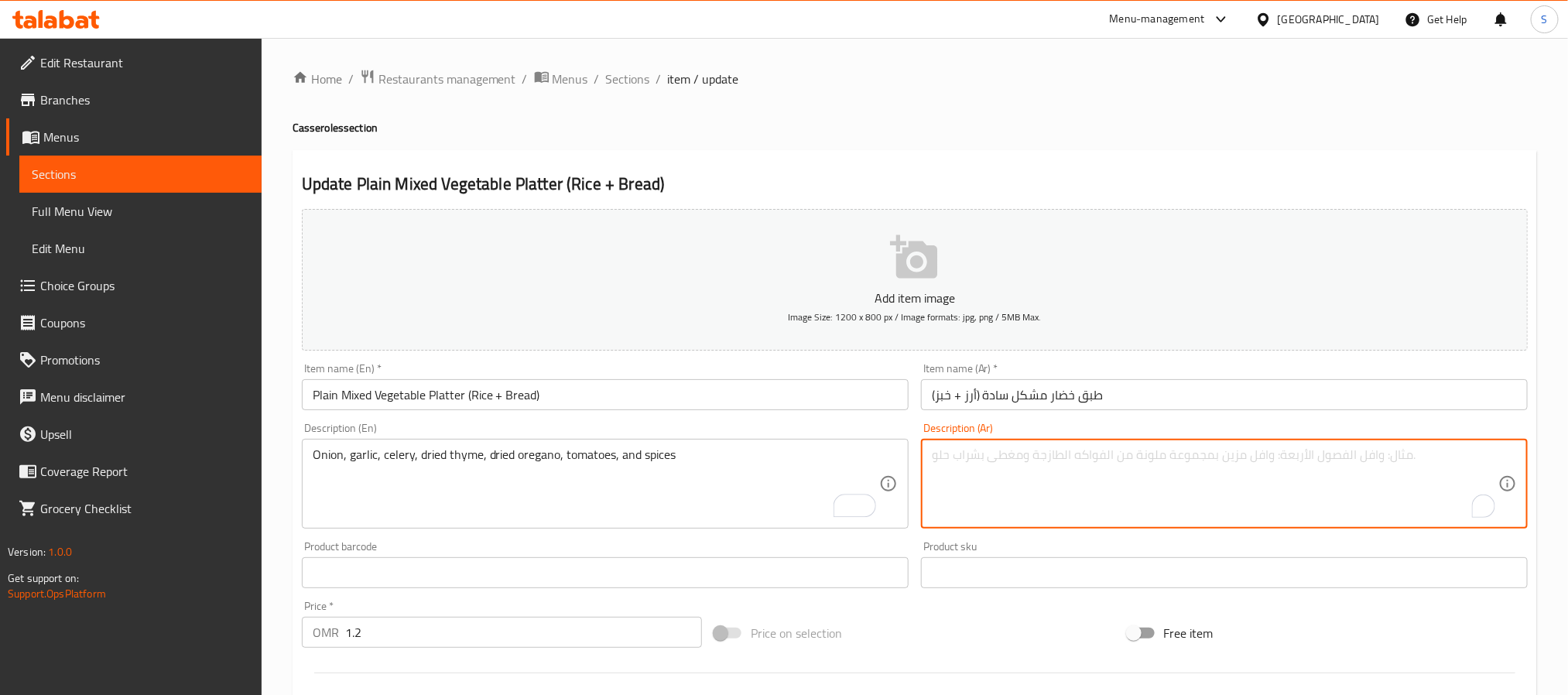
paste textarea "خضروات مشكلة، بصل، ثوم، كرفس، زعتر مجفف، أوريجانو مجفف، طماطم وبهارات"
click at [1250, 460] on textarea "خضروات مشكلة، بصل، ثوم، كرفس، زعتر مجفف، أوريجانو مجفف، طماطم وبهارات" at bounding box center [1214, 484] width 566 height 74
type textarea "بصل، ثوم، كرفس، زعتر مجفف، أوريجانو مجفف، طماطم وبهارات"
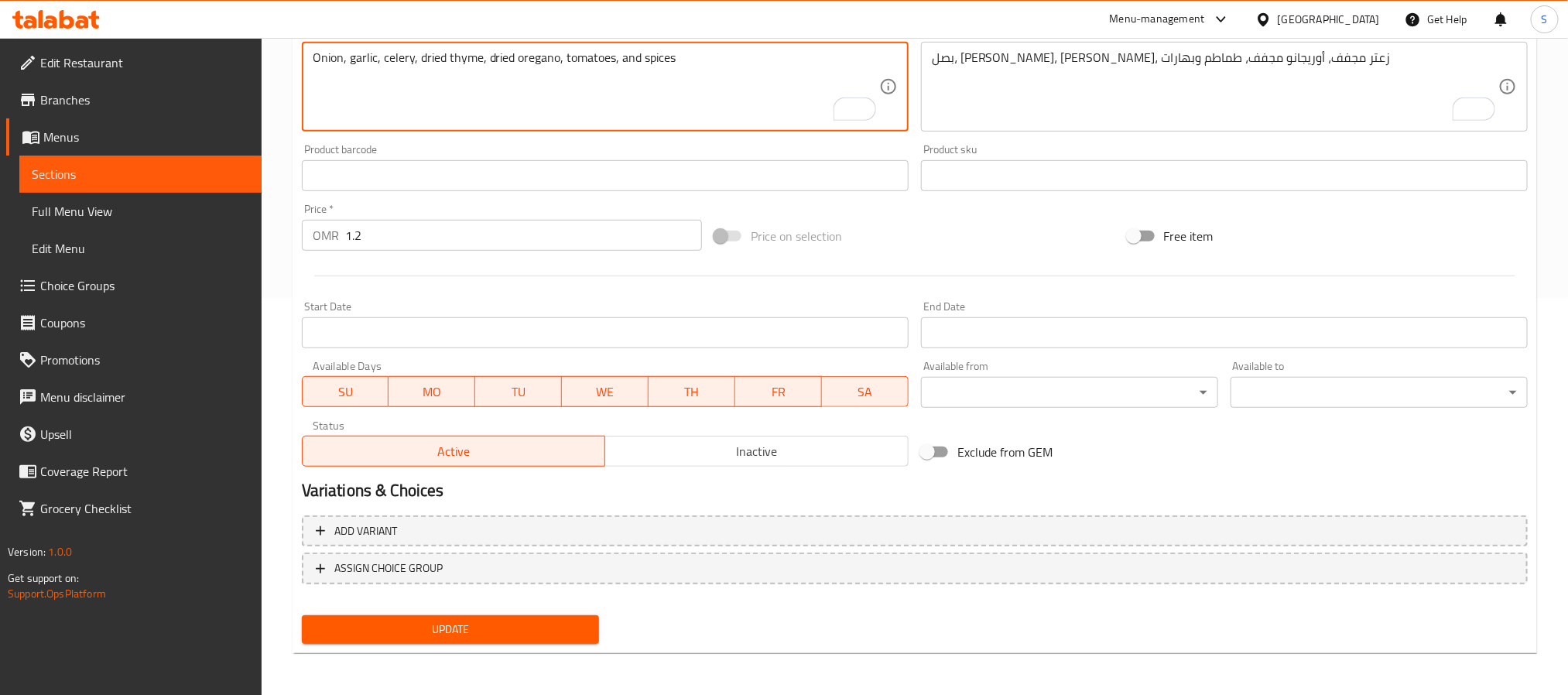
click at [414, 626] on span "Update" at bounding box center [450, 629] width 273 height 19
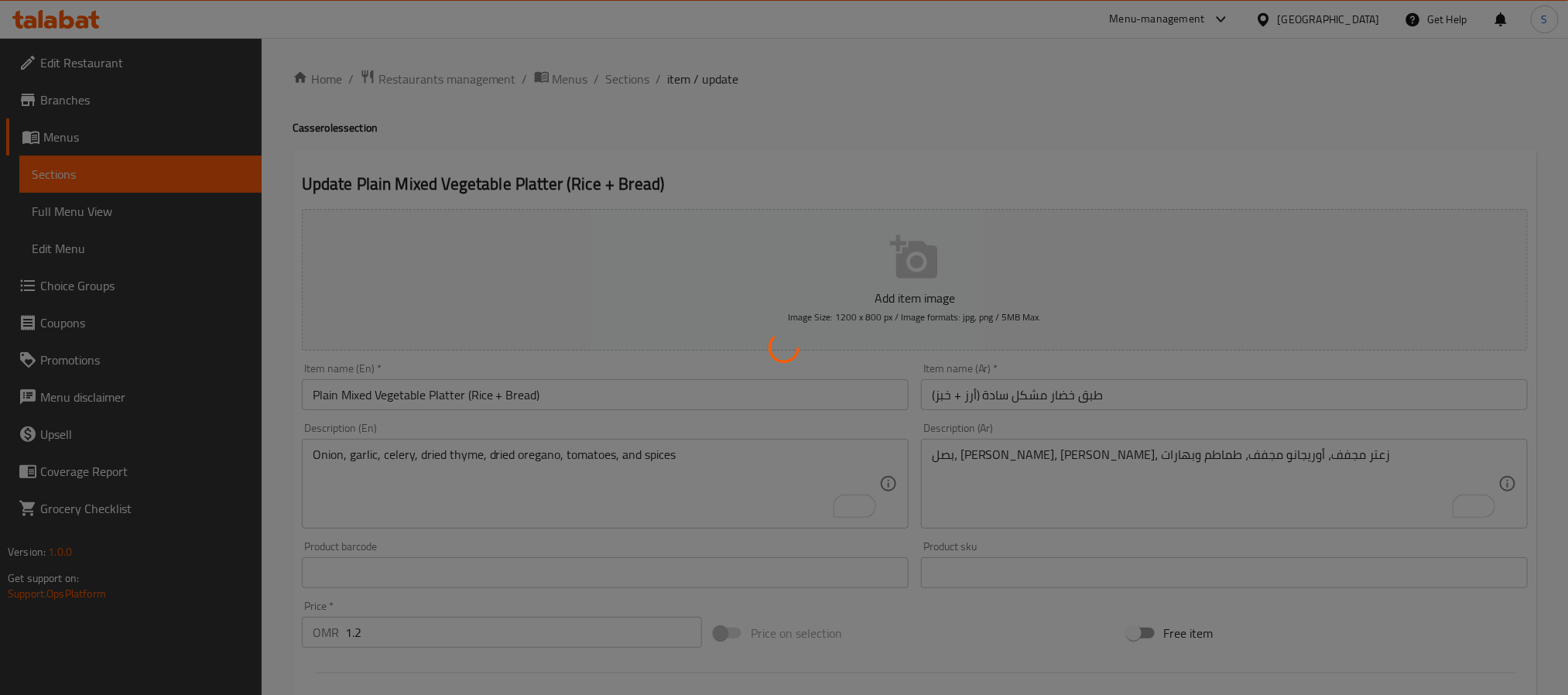
click at [449, 400] on div at bounding box center [784, 348] width 1568 height 695
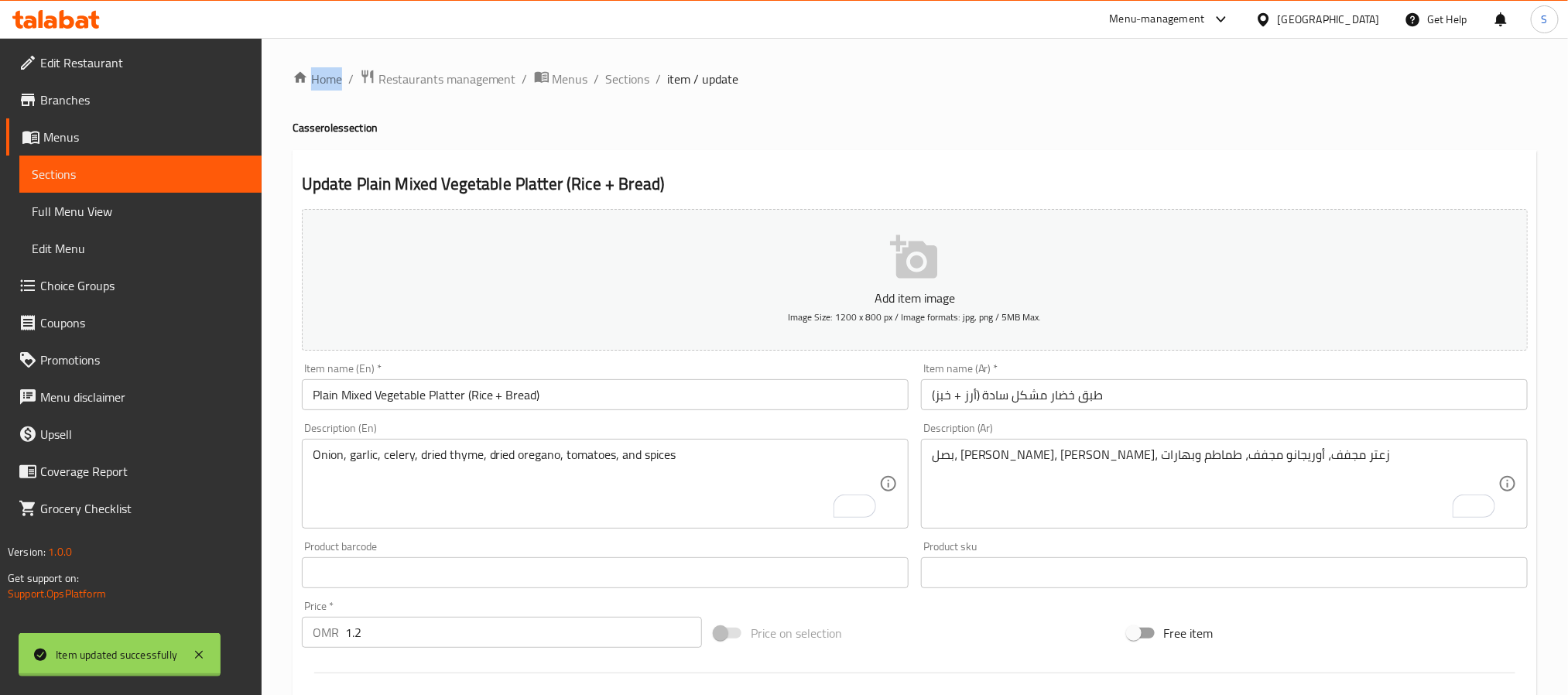
click at [449, 400] on div at bounding box center [784, 348] width 1568 height 695
click at [449, 400] on input "Plain Mixed Vegetable Platter (Rice + Bread)" at bounding box center [605, 394] width 607 height 31
click at [861, 110] on div "Home / Restaurants management / Menus / Sections / item / update Casseroles sec…" at bounding box center [915, 566] width 1245 height 994
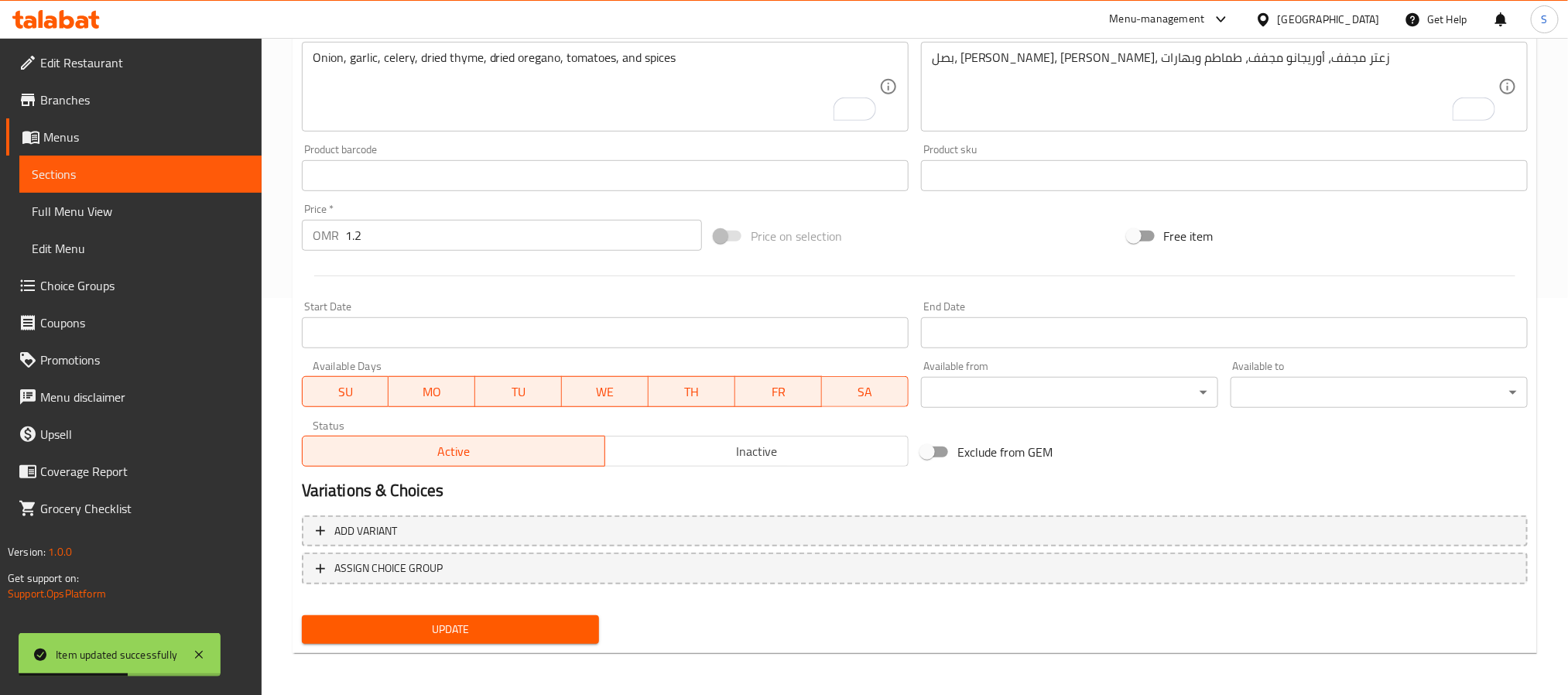
click at [511, 630] on span "Update" at bounding box center [450, 629] width 273 height 19
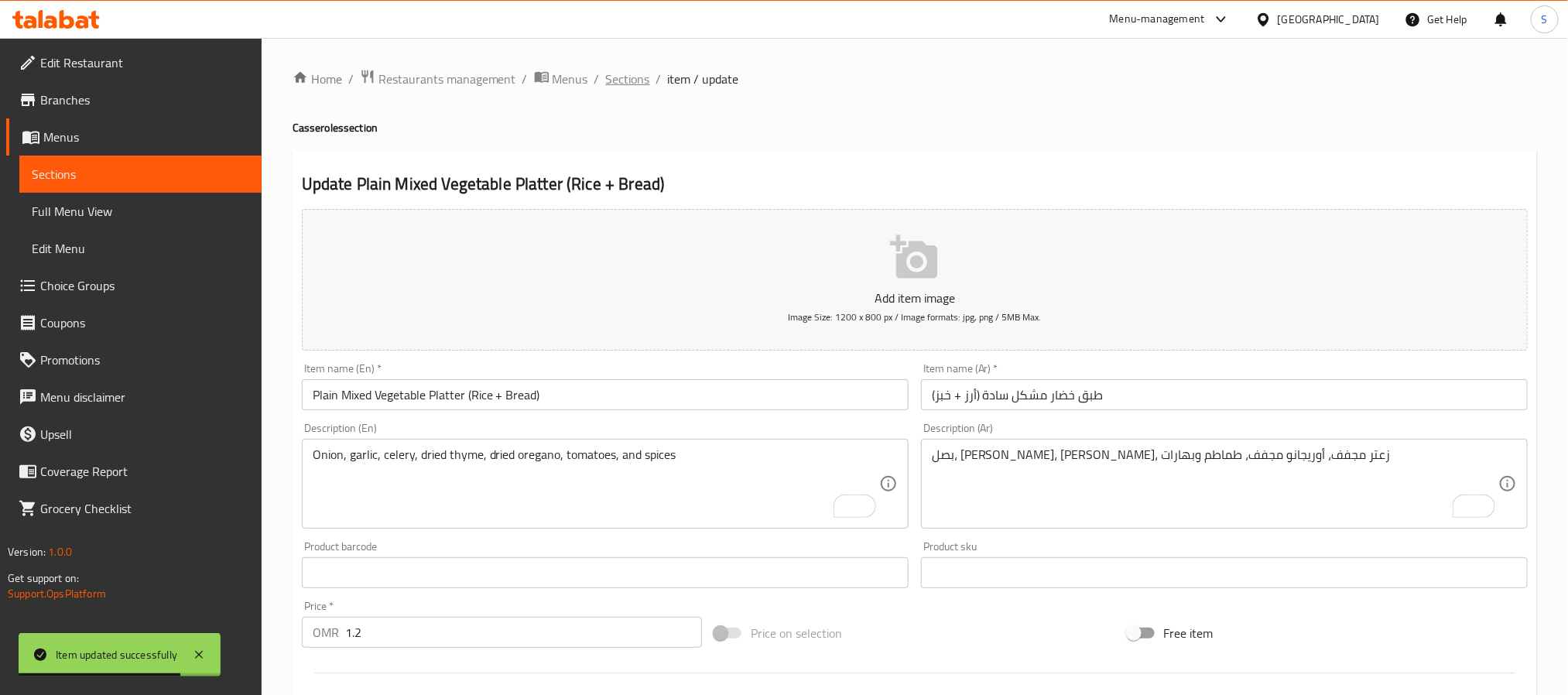
click at [627, 79] on span "Sections" at bounding box center [627, 78] width 44 height 19
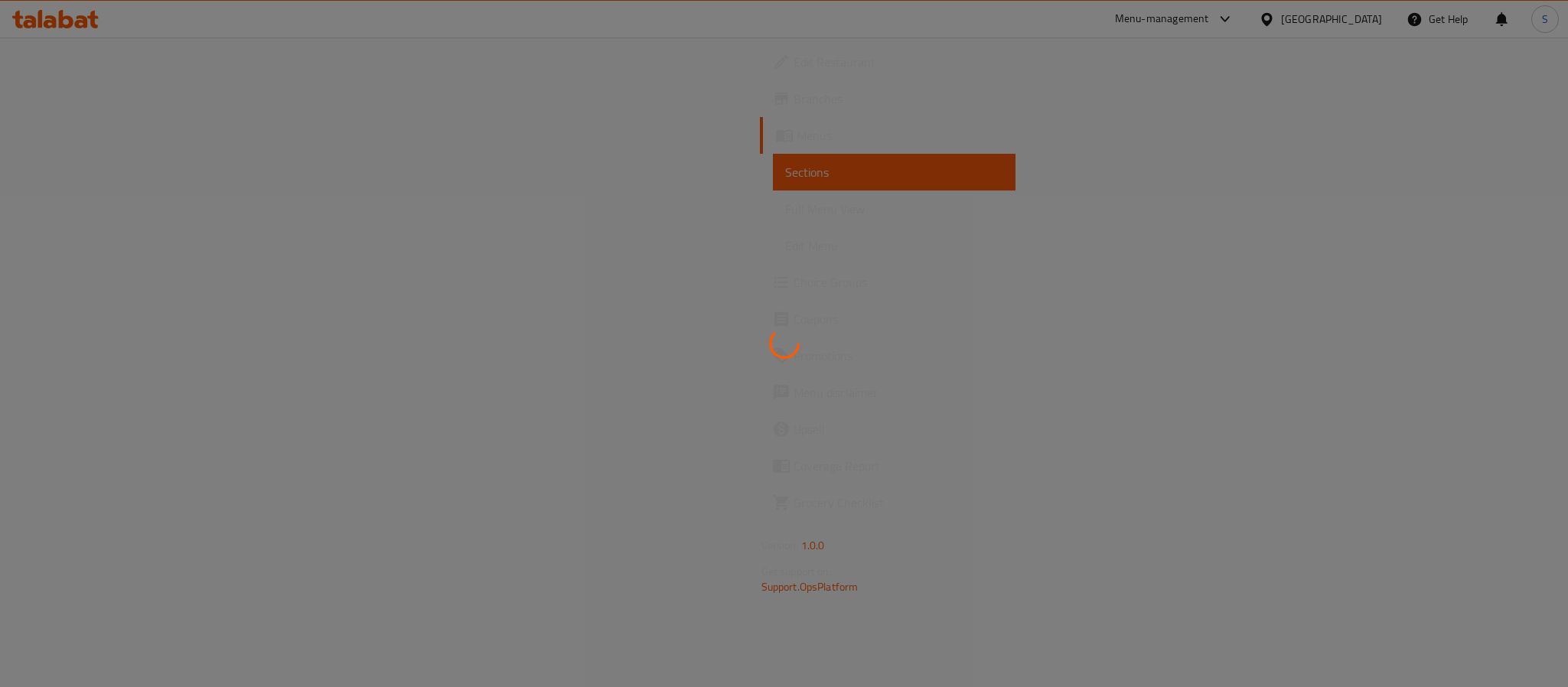
click at [142, 205] on div at bounding box center [784, 344] width 1568 height 687
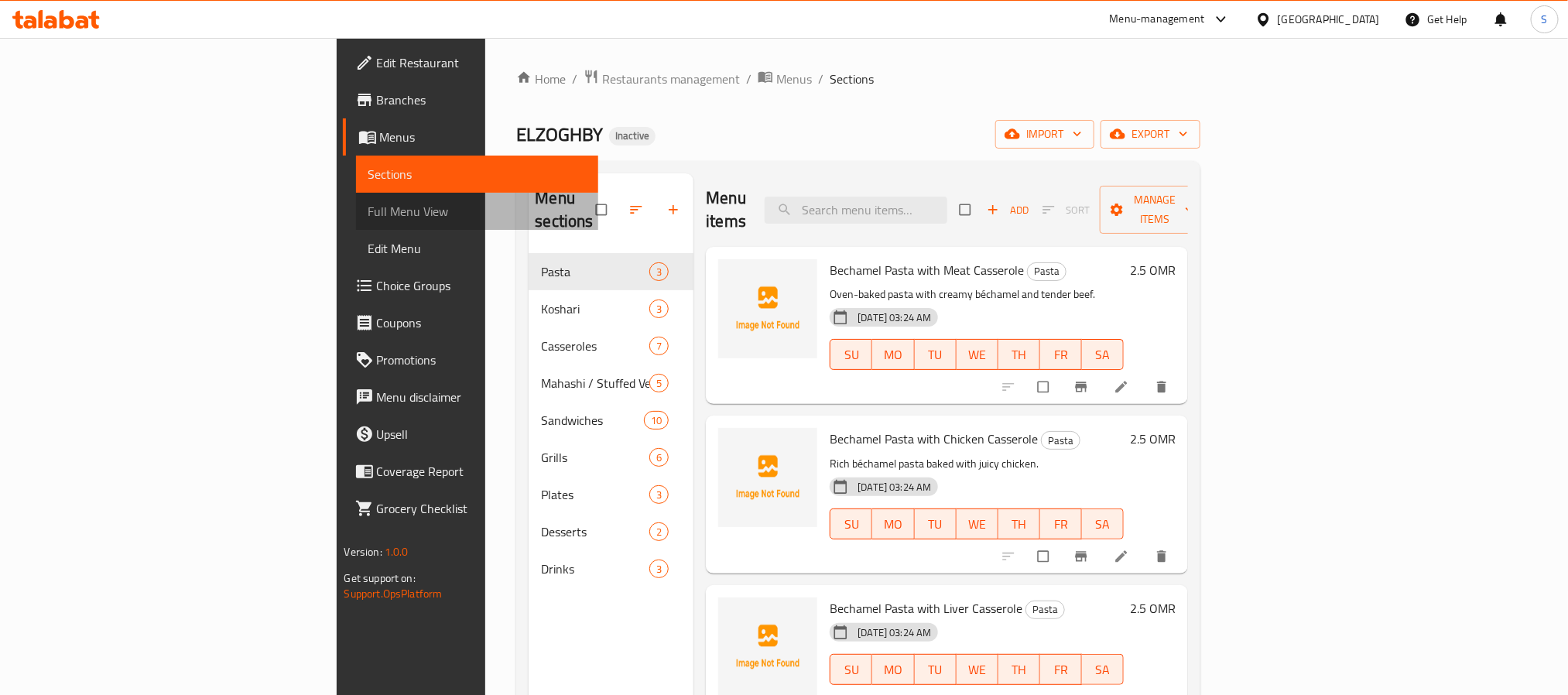
click at [368, 207] on span "Full Menu View" at bounding box center [477, 211] width 218 height 19
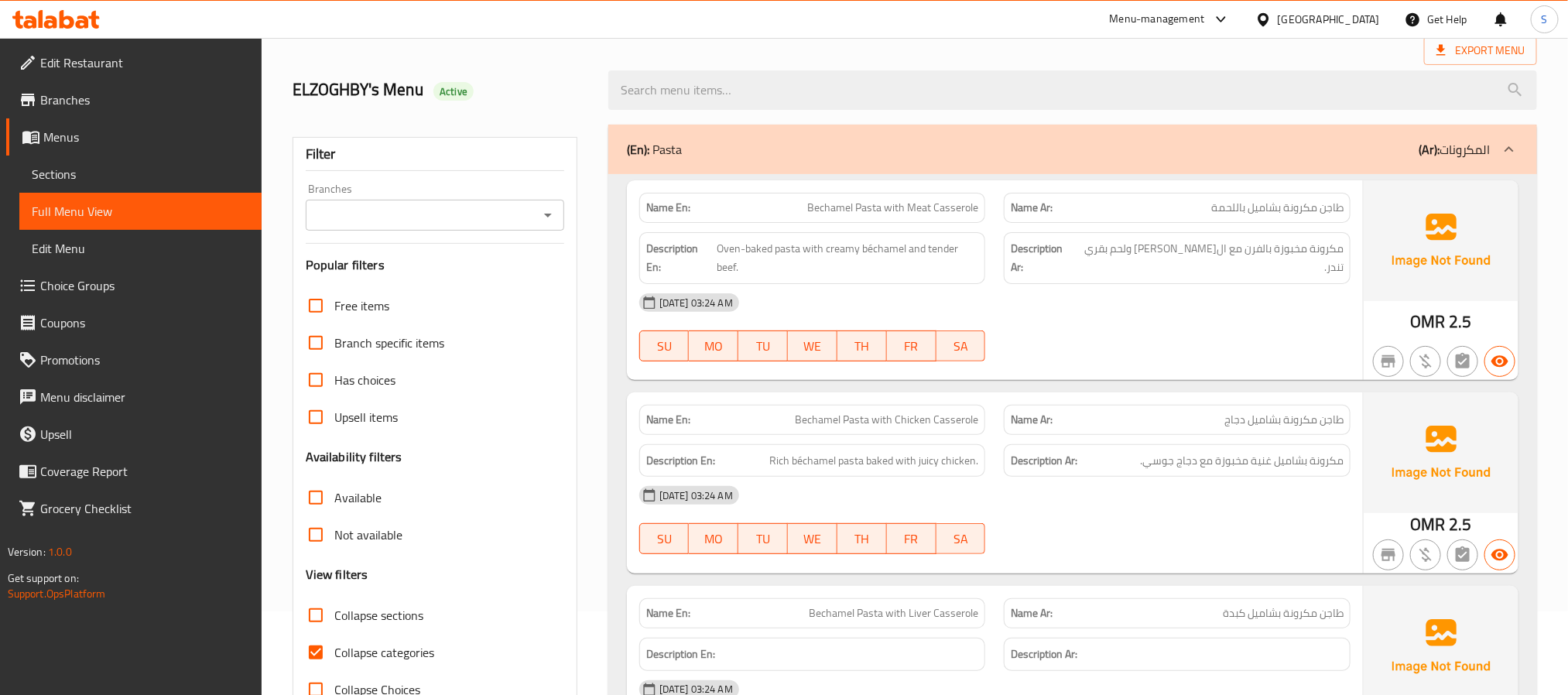
scroll to position [348, 0]
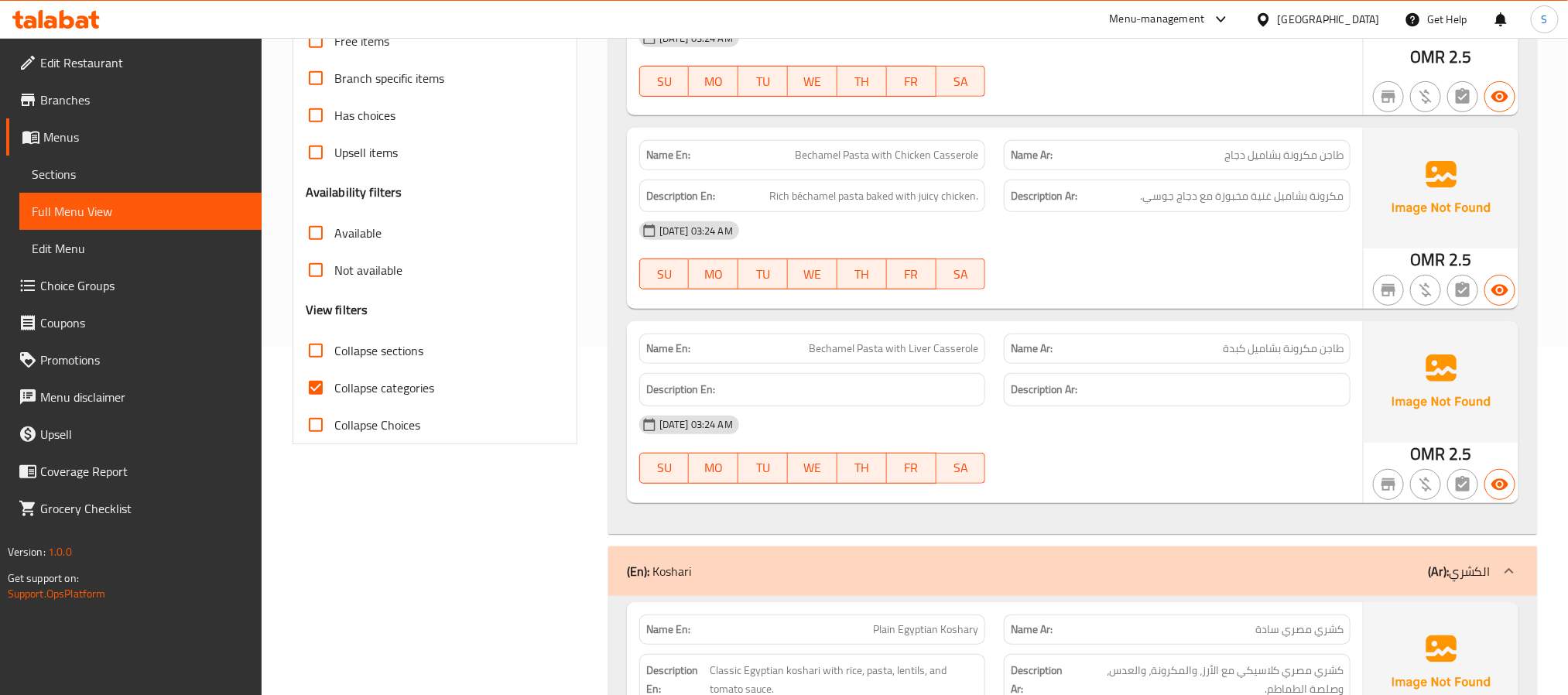
click at [318, 385] on input "Collapse categories" at bounding box center [315, 387] width 37 height 37
checkbox input "false"
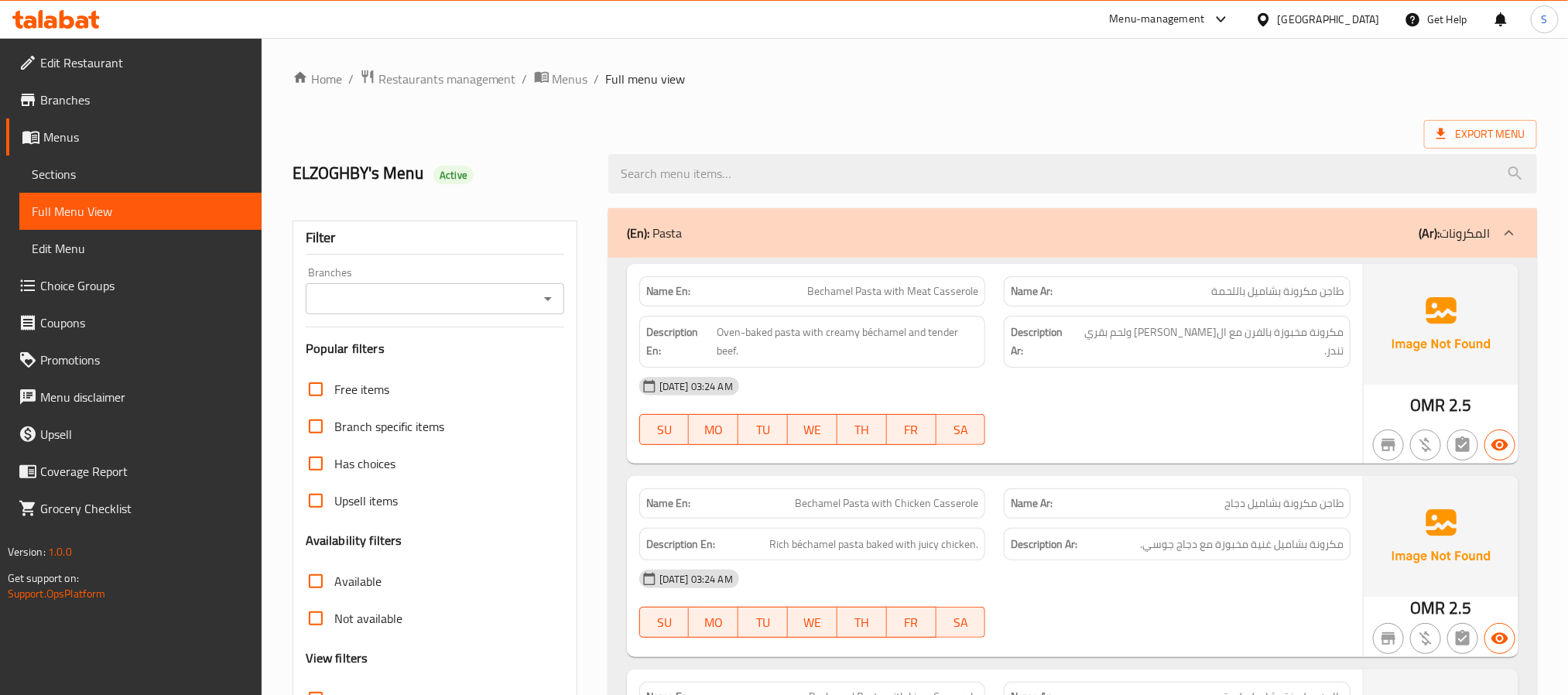
click at [660, 302] on div "Name En: Bechamel Pasta with Meat Casserole" at bounding box center [812, 292] width 347 height 31
click at [669, 295] on strong "Name En:" at bounding box center [668, 292] width 44 height 16
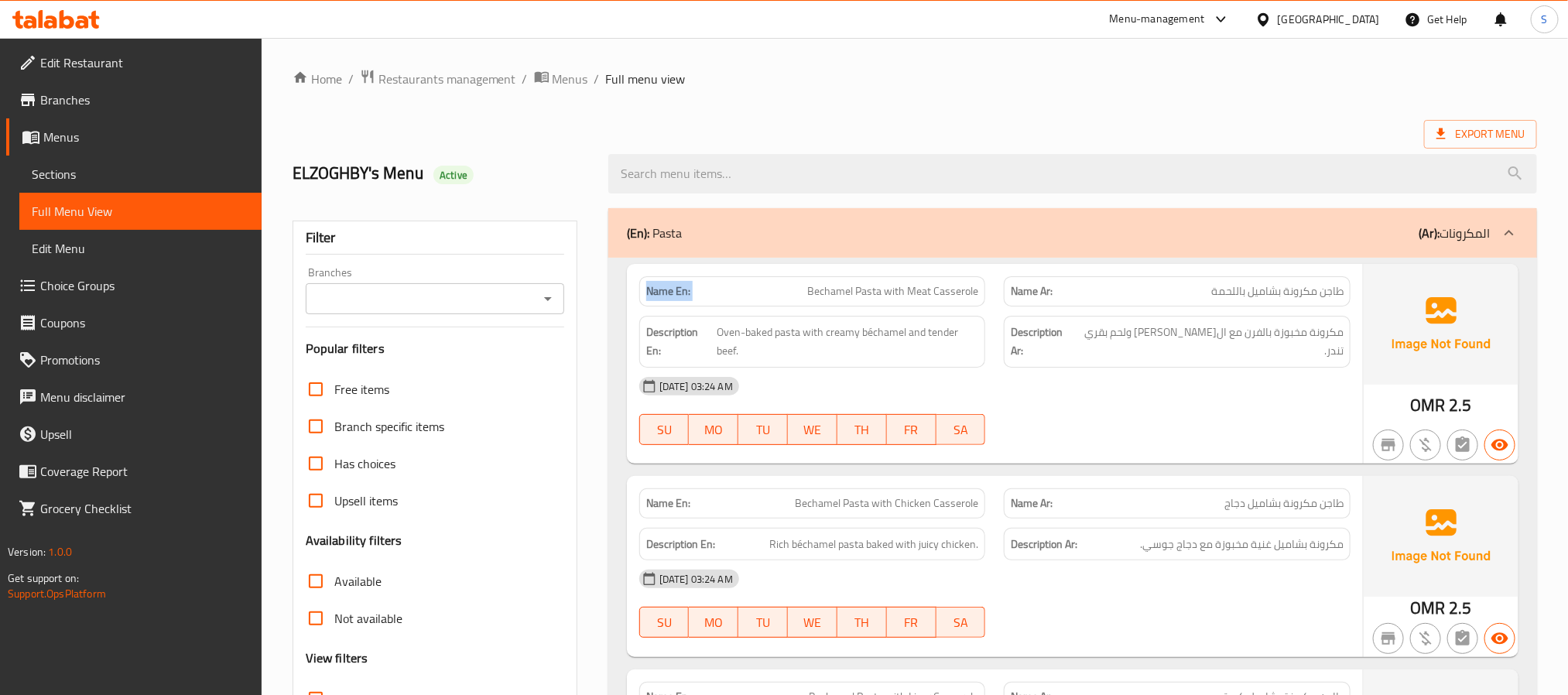
click at [669, 295] on strong "Name En:" at bounding box center [668, 292] width 44 height 16
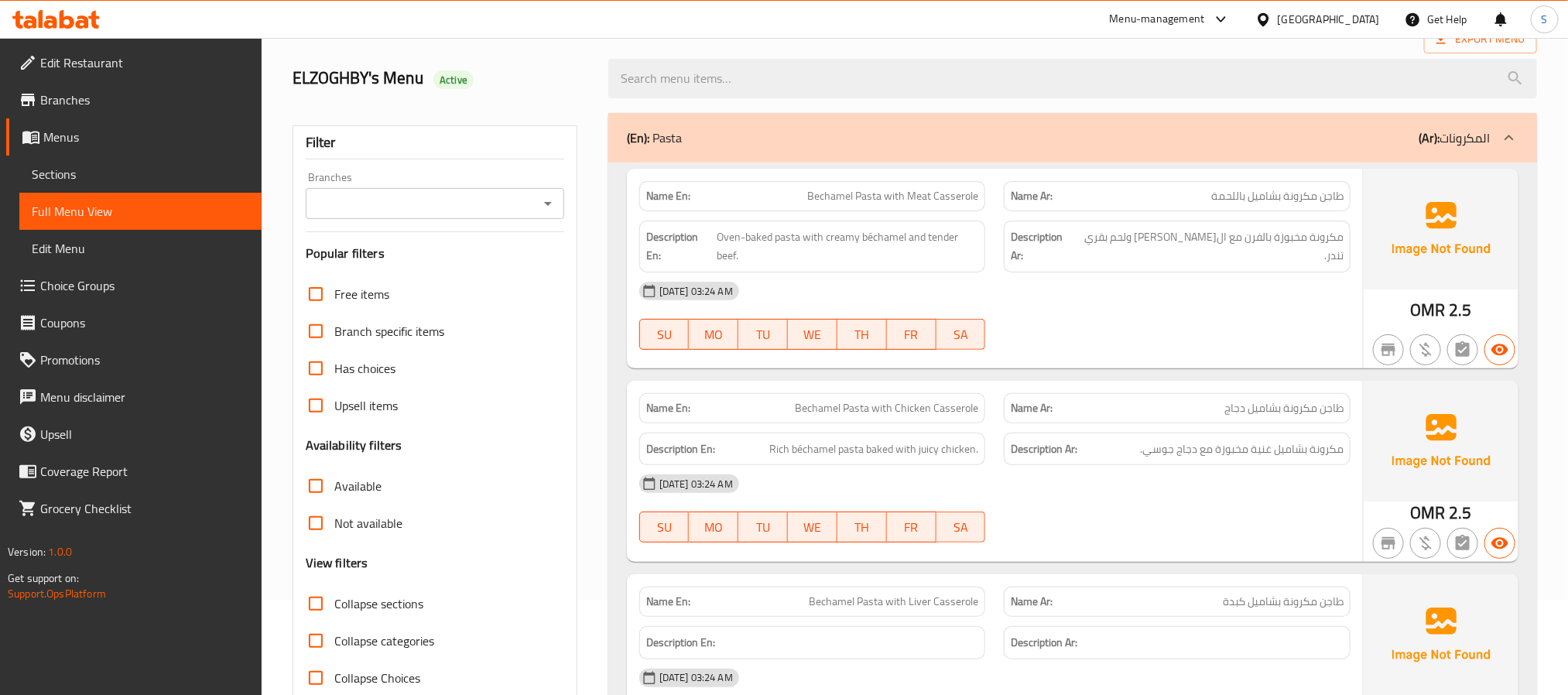
scroll to position [0, 0]
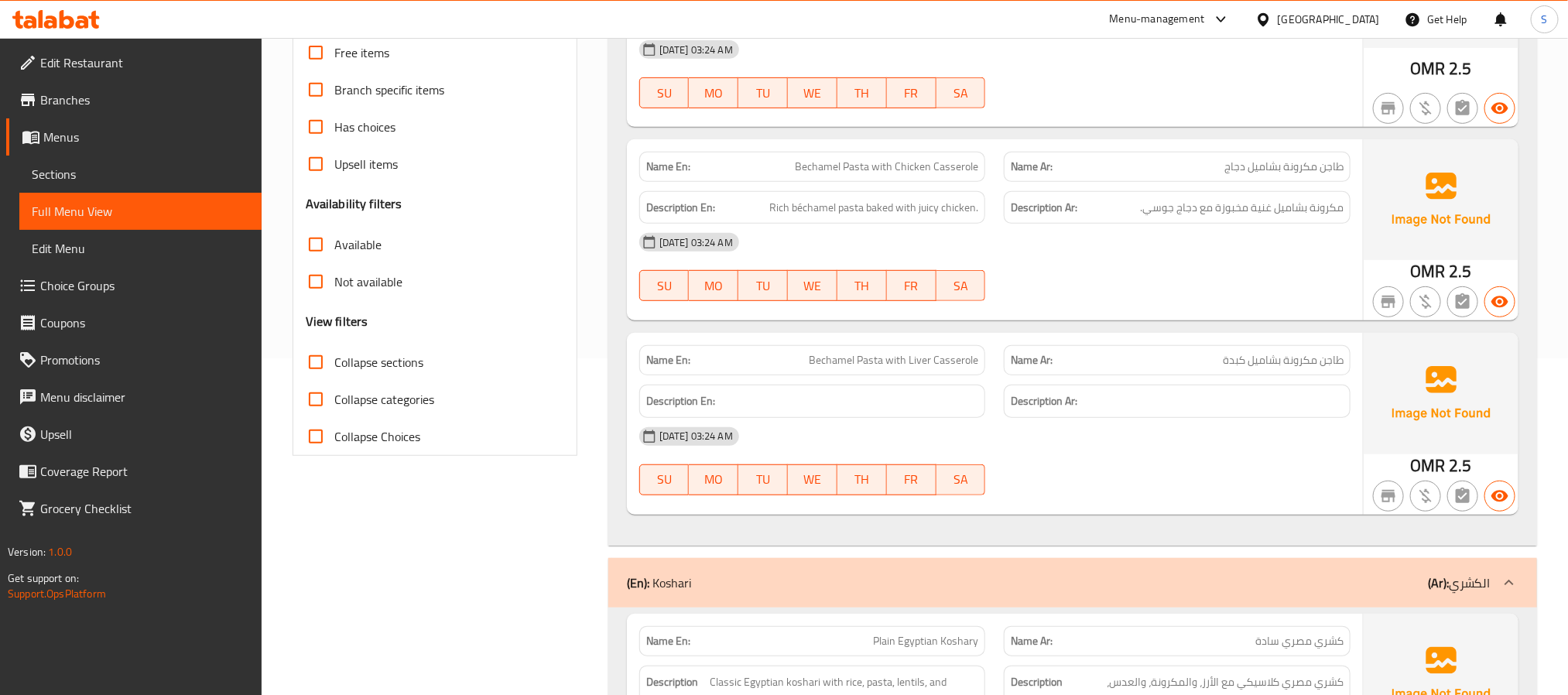
scroll to position [348, 0]
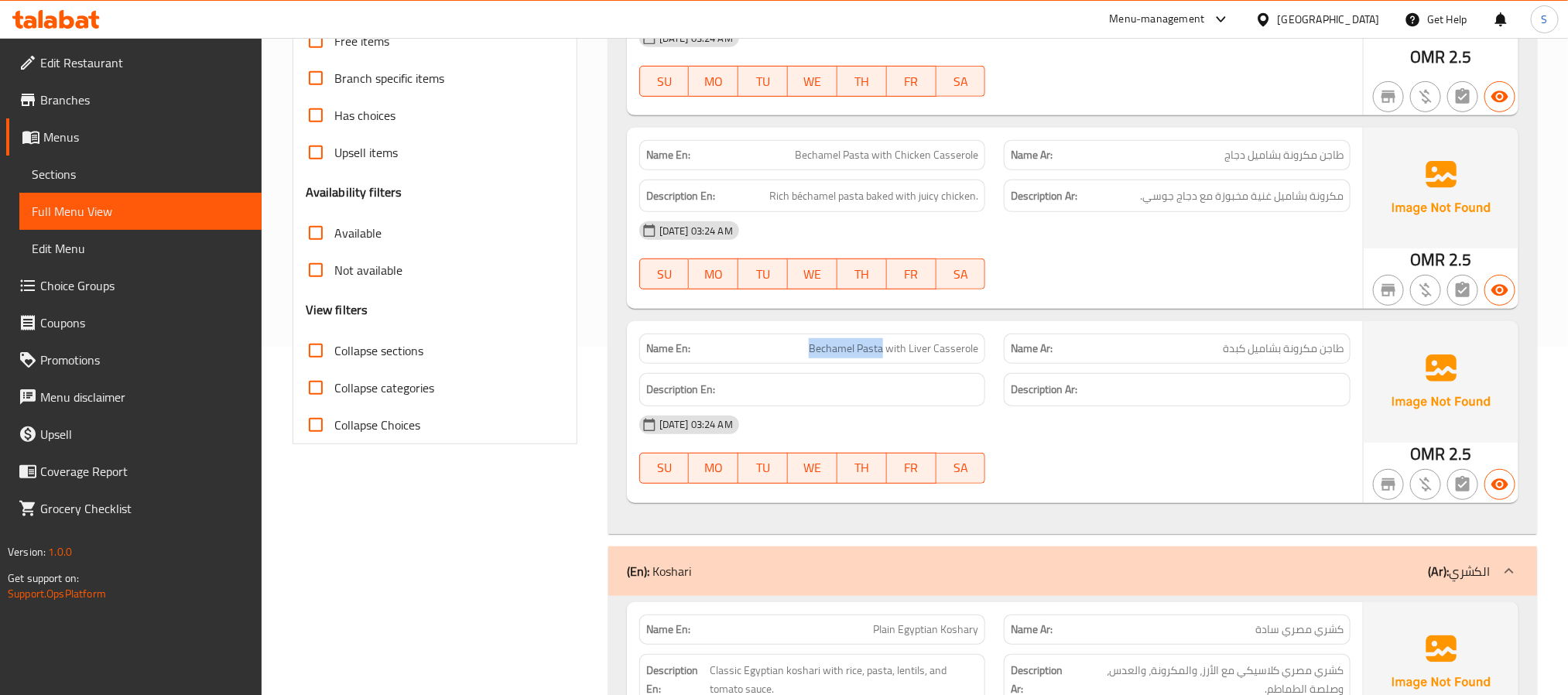
drag, startPoint x: 809, startPoint y: 346, endPoint x: 885, endPoint y: 354, distance: 76.4
click at [885, 354] on p "Name En: Bechamel Pasta with Liver Casserole" at bounding box center [813, 348] width 333 height 16
copy span "Bechamel Pasta"
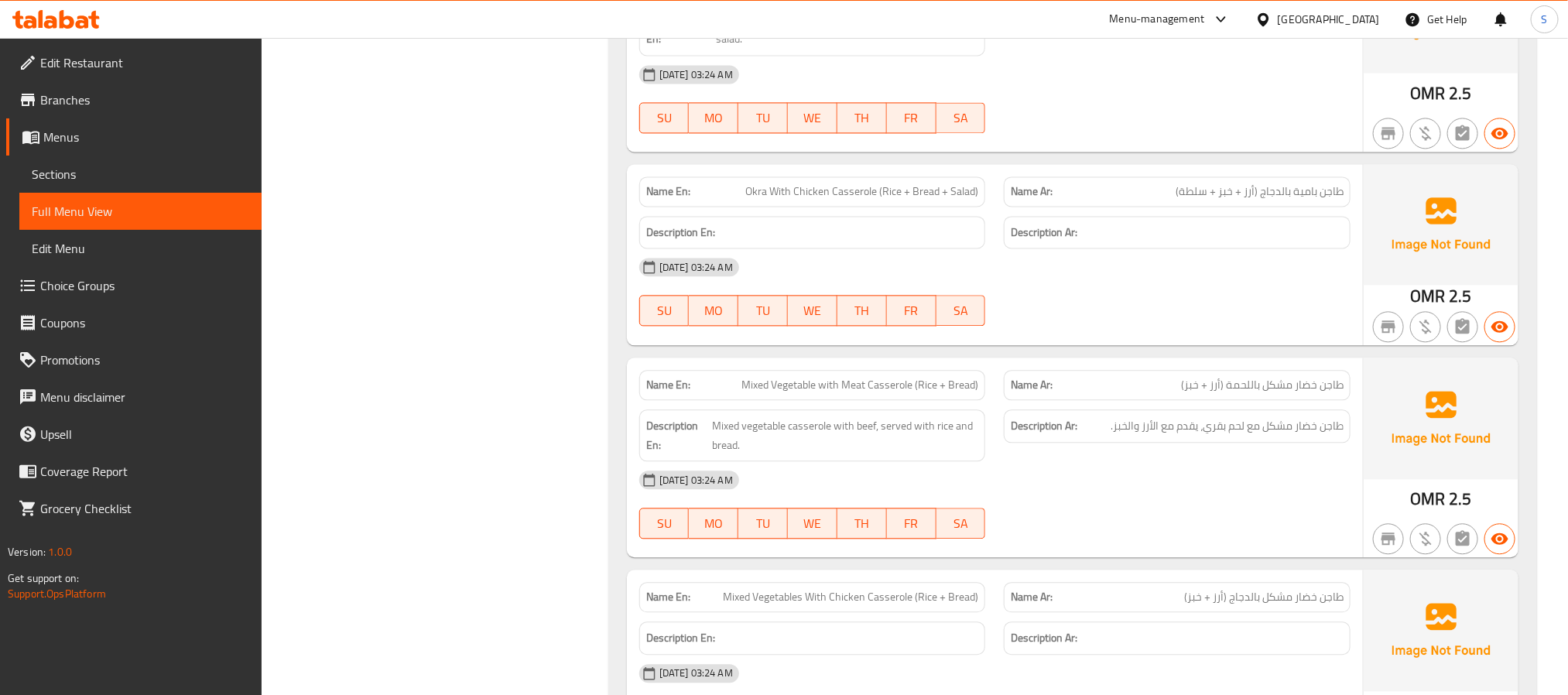
scroll to position [1742, 0]
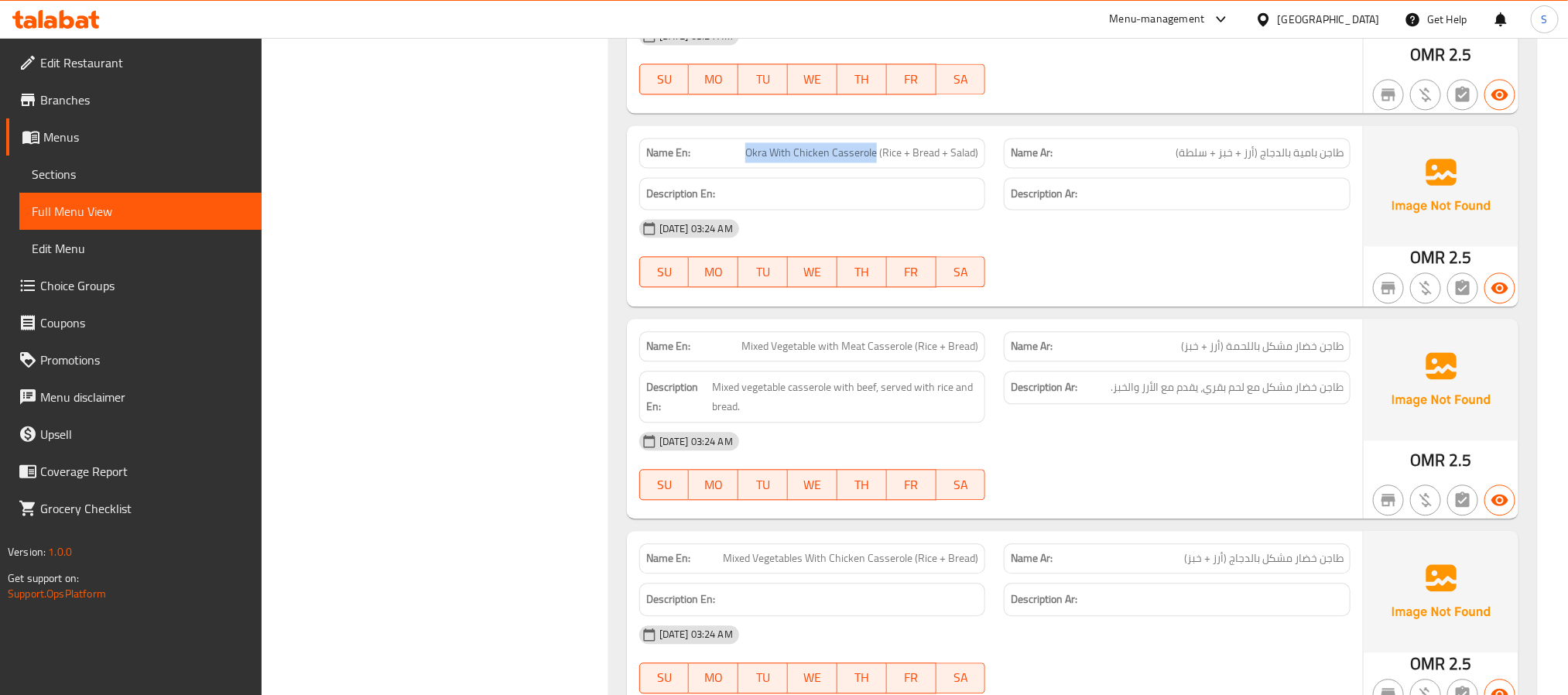
drag, startPoint x: 743, startPoint y: 145, endPoint x: 879, endPoint y: 147, distance: 136.0
copy span "Okra With Chicken Casserole"
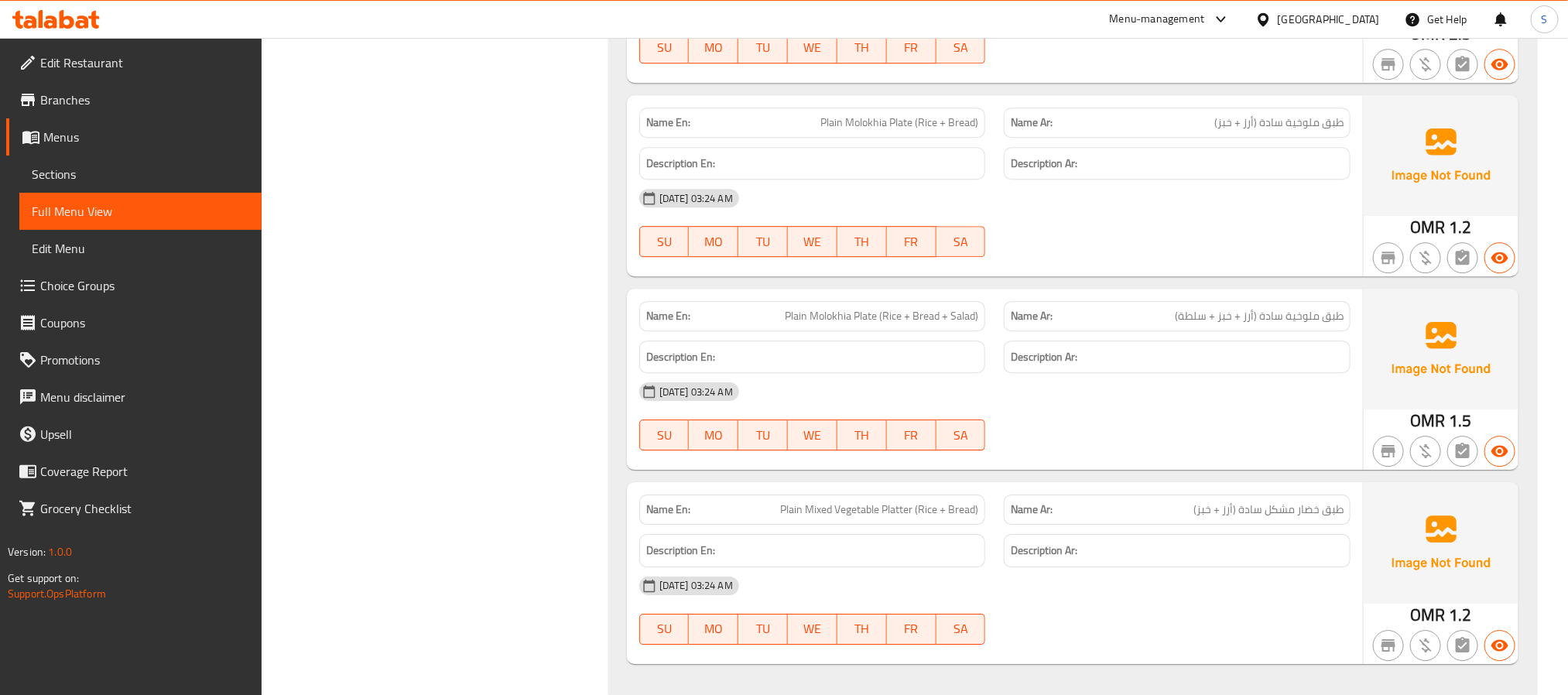
scroll to position [2439, 0]
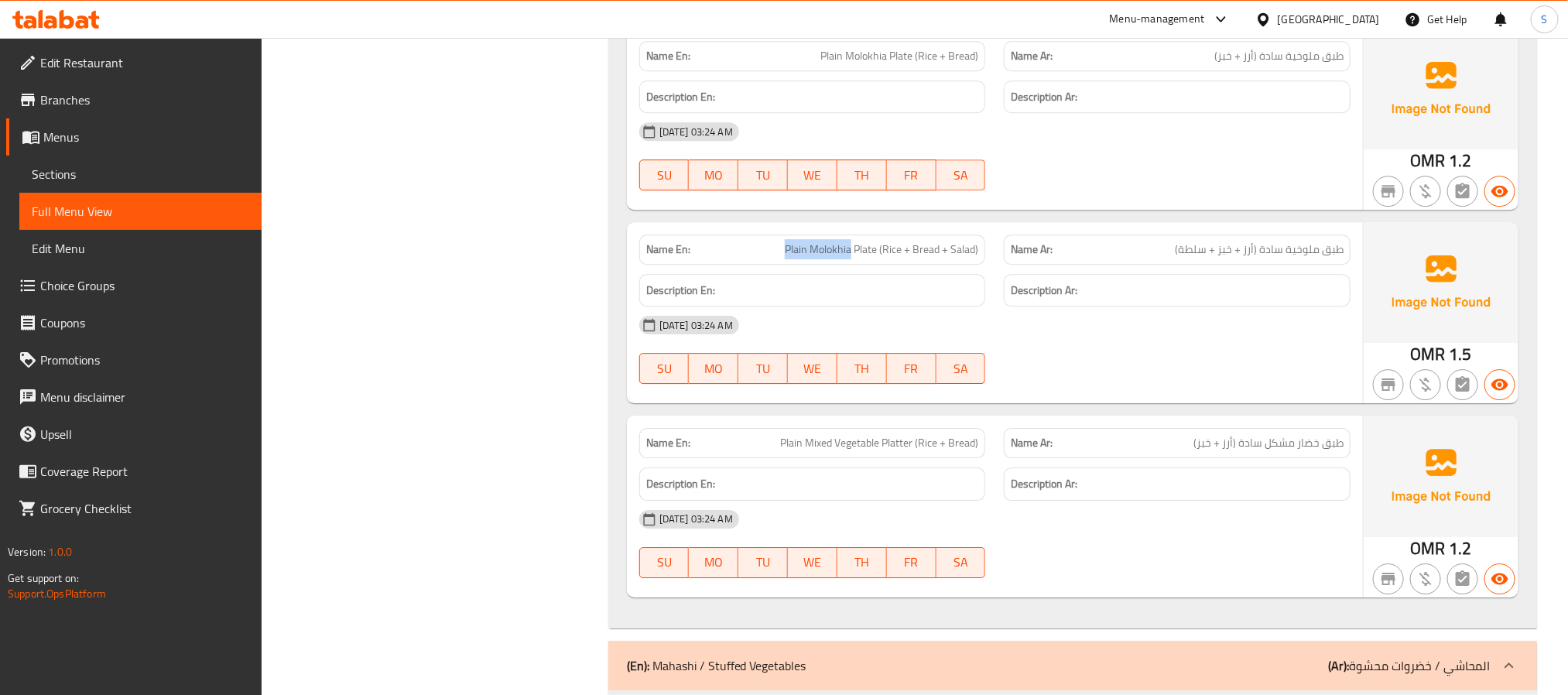
drag, startPoint x: 783, startPoint y: 244, endPoint x: 851, endPoint y: 246, distance: 68.0
click at [851, 246] on p "Name En: Plain Molokhia Plate (Rice + Bread + Salad)" at bounding box center [813, 249] width 333 height 16
copy span "Plain Molokhia"
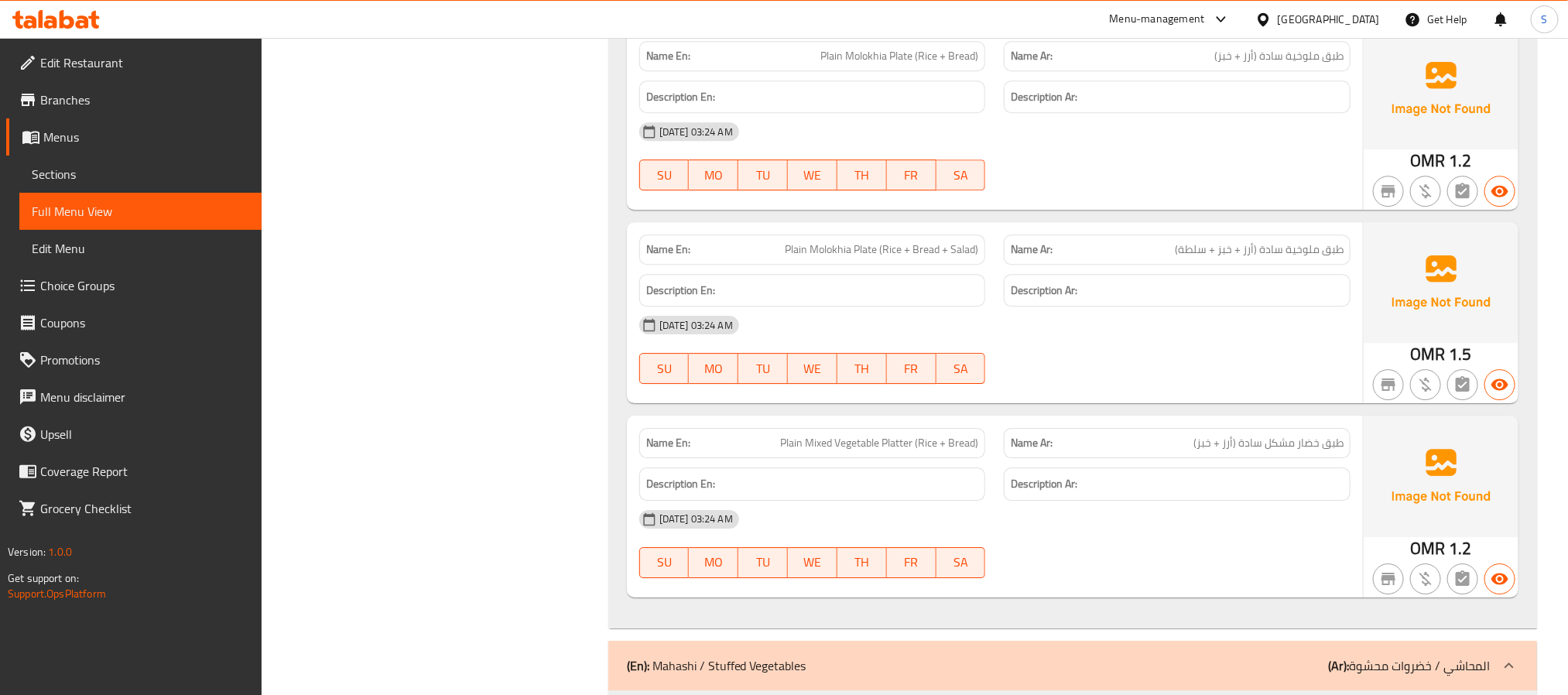
drag, startPoint x: 807, startPoint y: 438, endPoint x: 913, endPoint y: 433, distance: 106.1
click at [913, 435] on span "Plain Mixed Vegetable Platter (Rice + Bread)" at bounding box center [879, 443] width 198 height 16
copy span "Mixed Vegetable Platter"
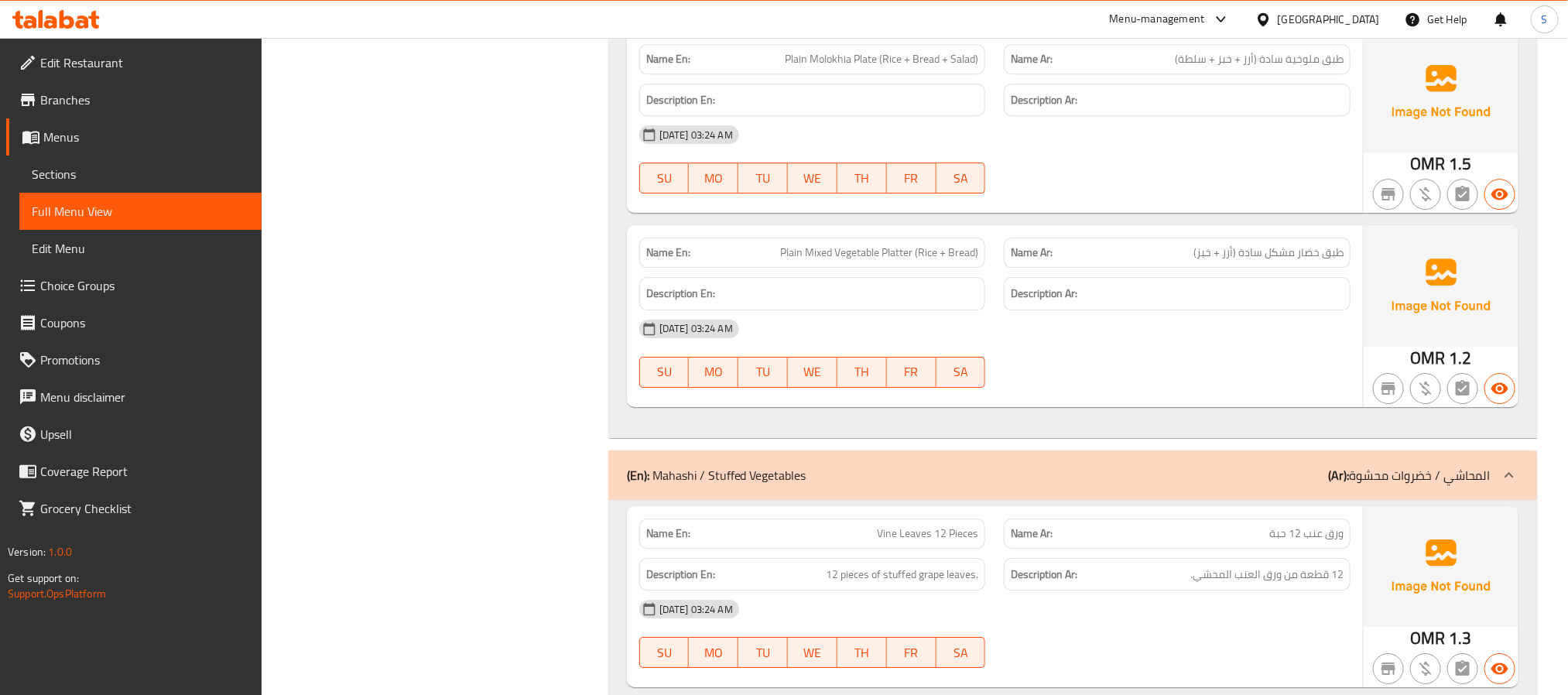
scroll to position [2671, 0]
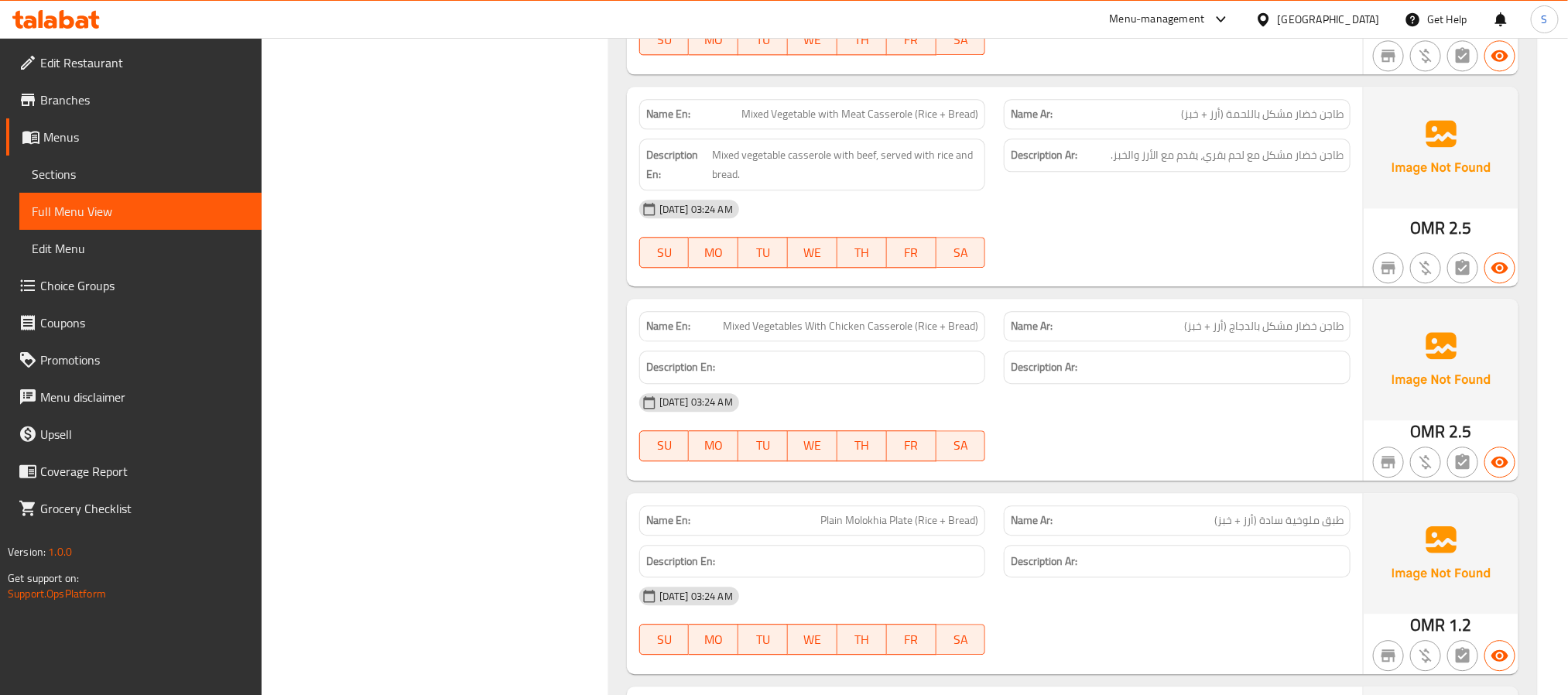
scroll to position [1858, 0]
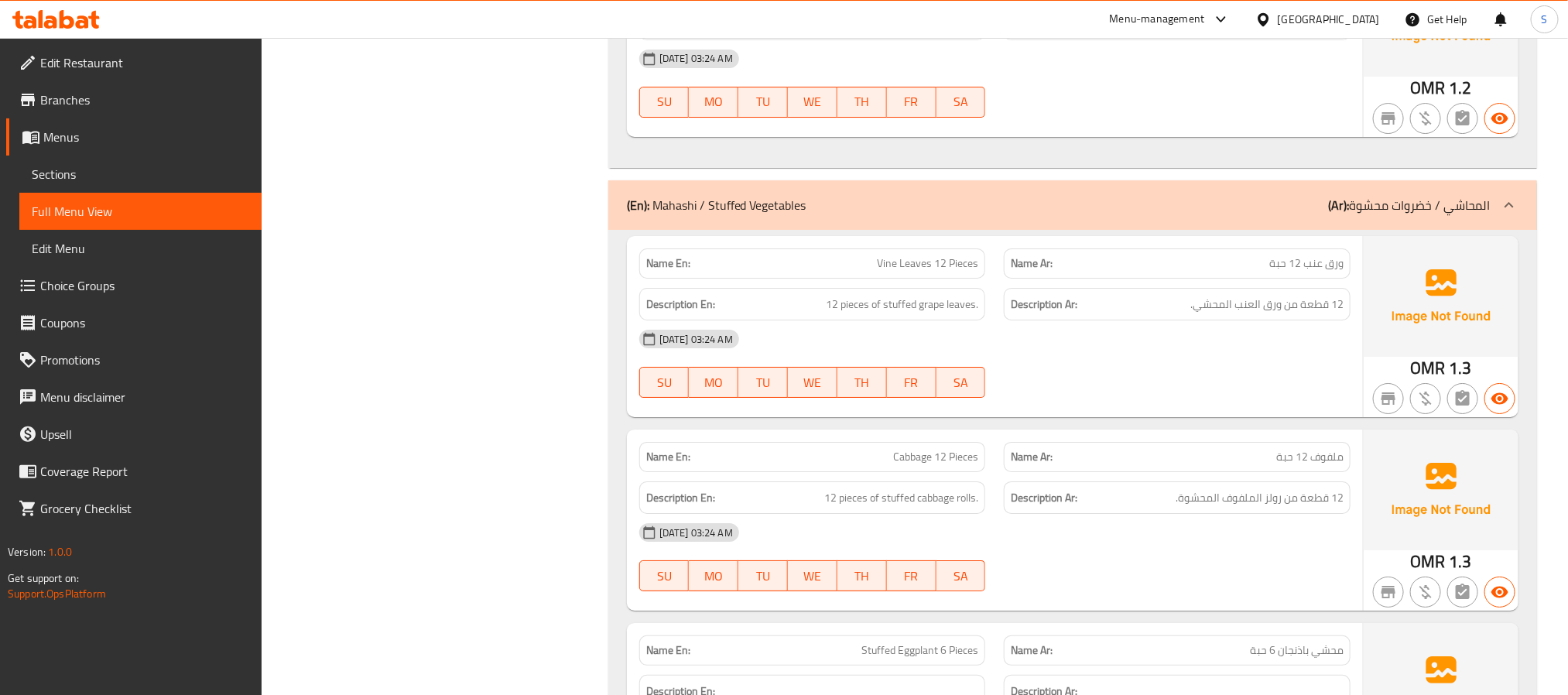
scroll to position [3019, 0]
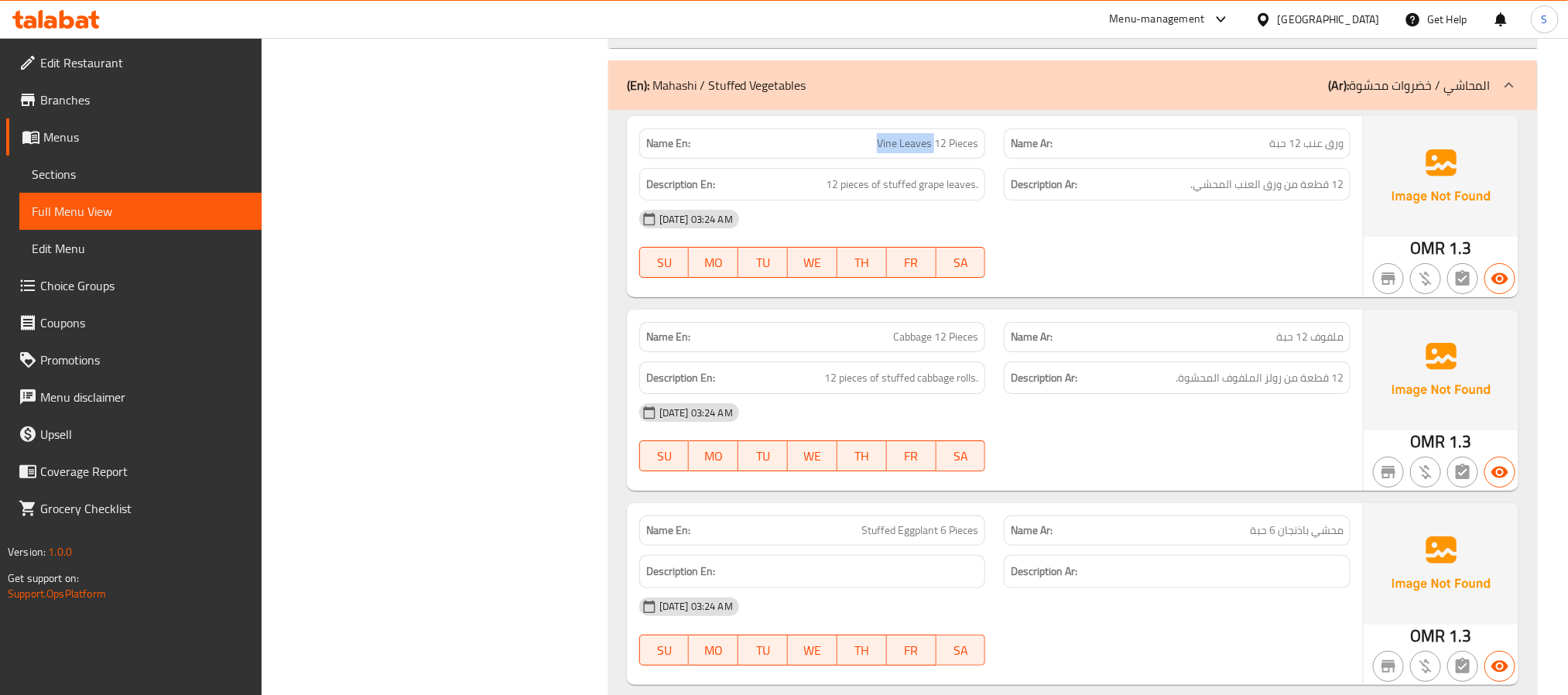
drag, startPoint x: 867, startPoint y: 137, endPoint x: 933, endPoint y: 135, distance: 66.0
copy span "Vine Leaves"
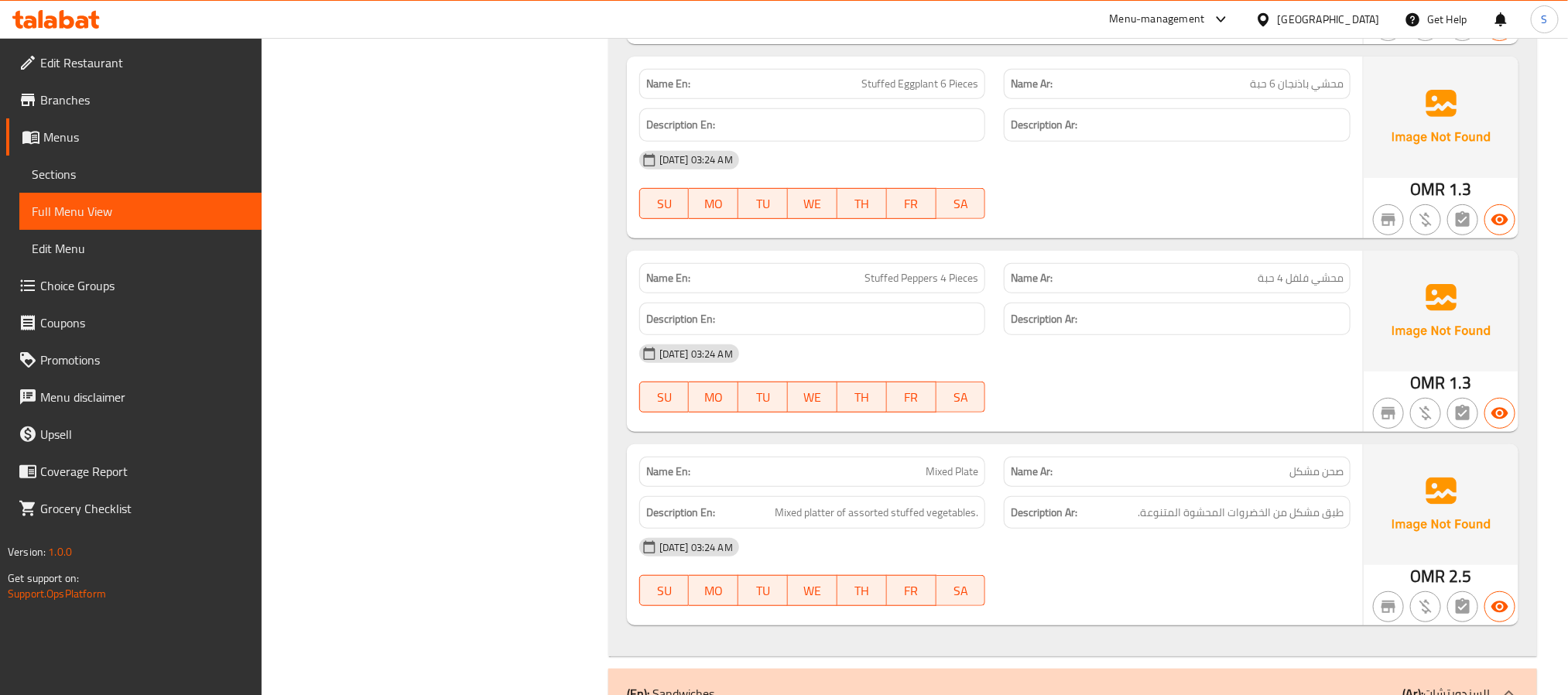
scroll to position [3484, 0]
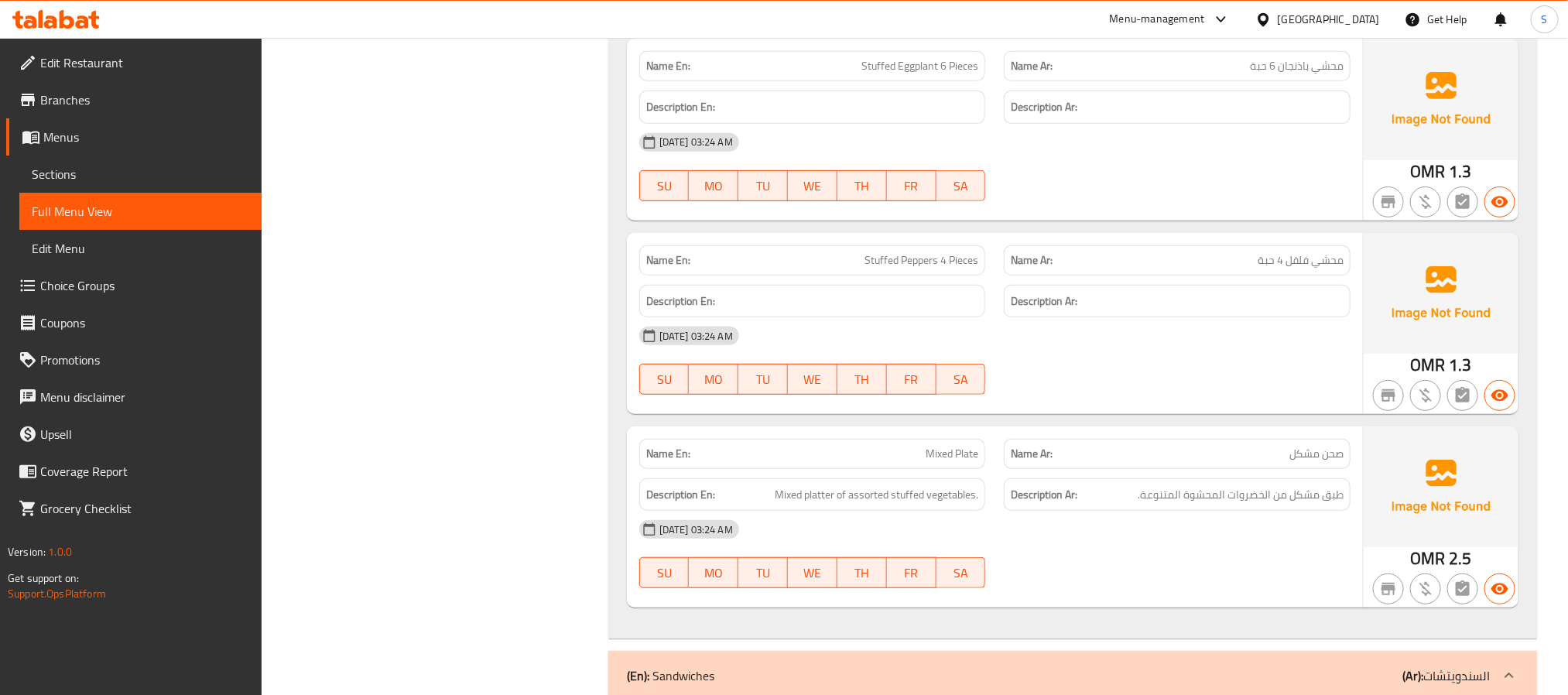
copy span "Stuffed Eggplant 6 Pieces"
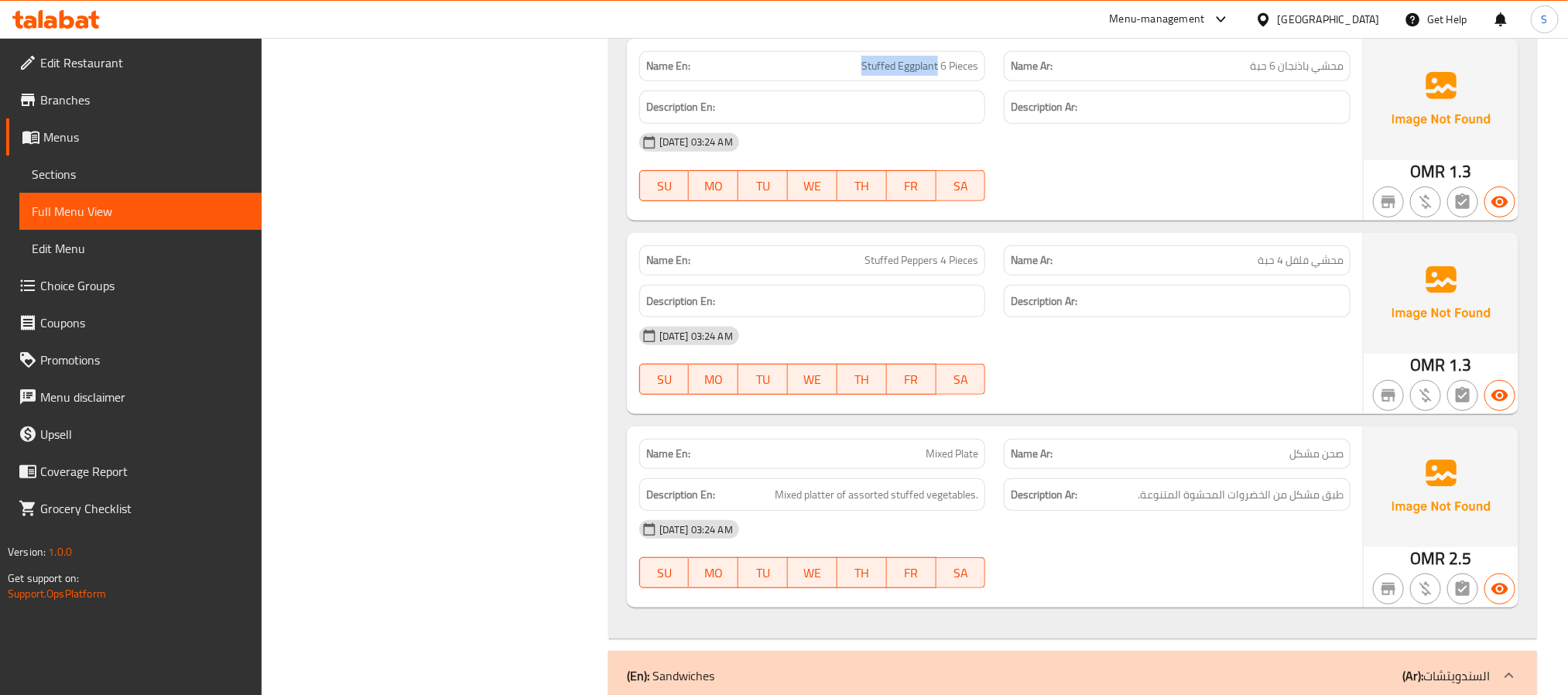
drag, startPoint x: 855, startPoint y: 68, endPoint x: 938, endPoint y: 63, distance: 83.2
copy span "Stuffed Eggplant"
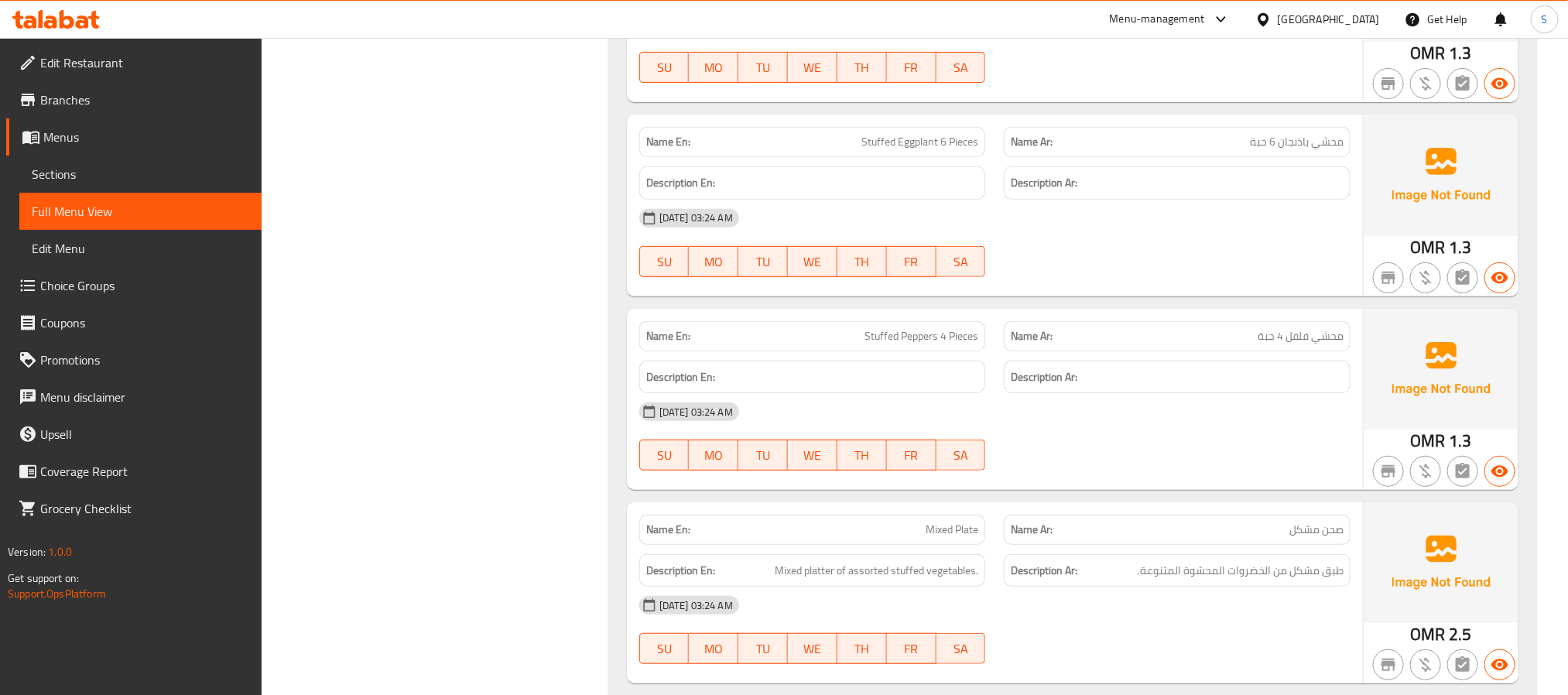
scroll to position [3368, 0]
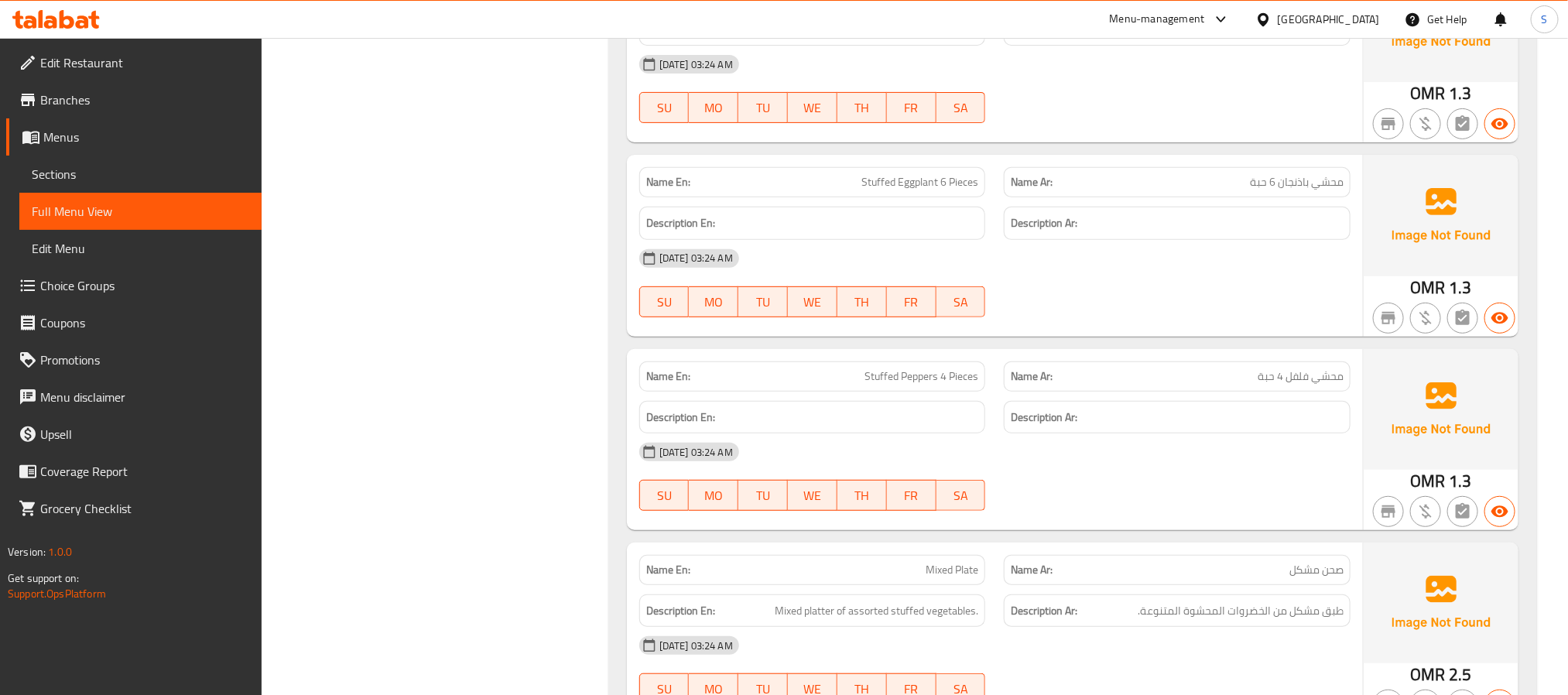
drag, startPoint x: 848, startPoint y: 379, endPoint x: 933, endPoint y: 384, distance: 85.1
copy span "Stuffed Pepper"
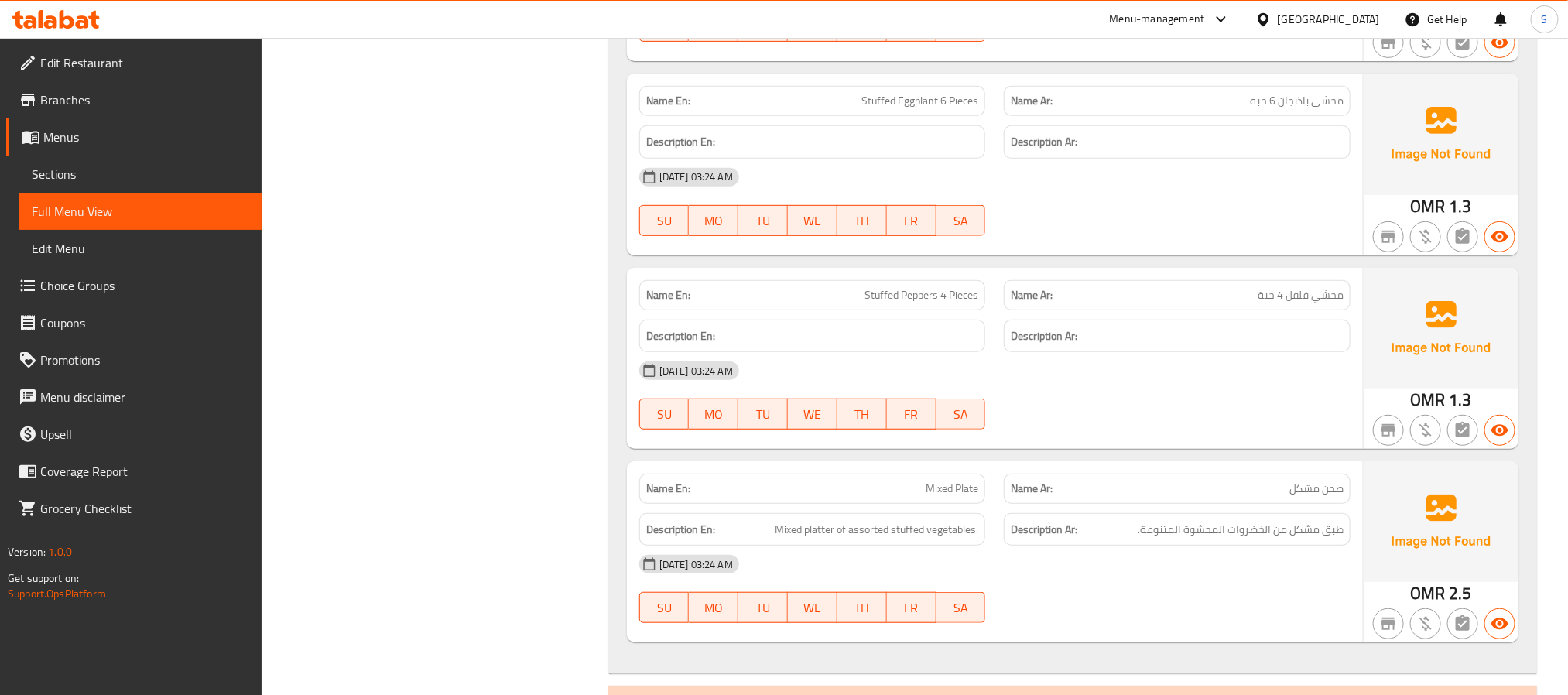
scroll to position [3484, 0]
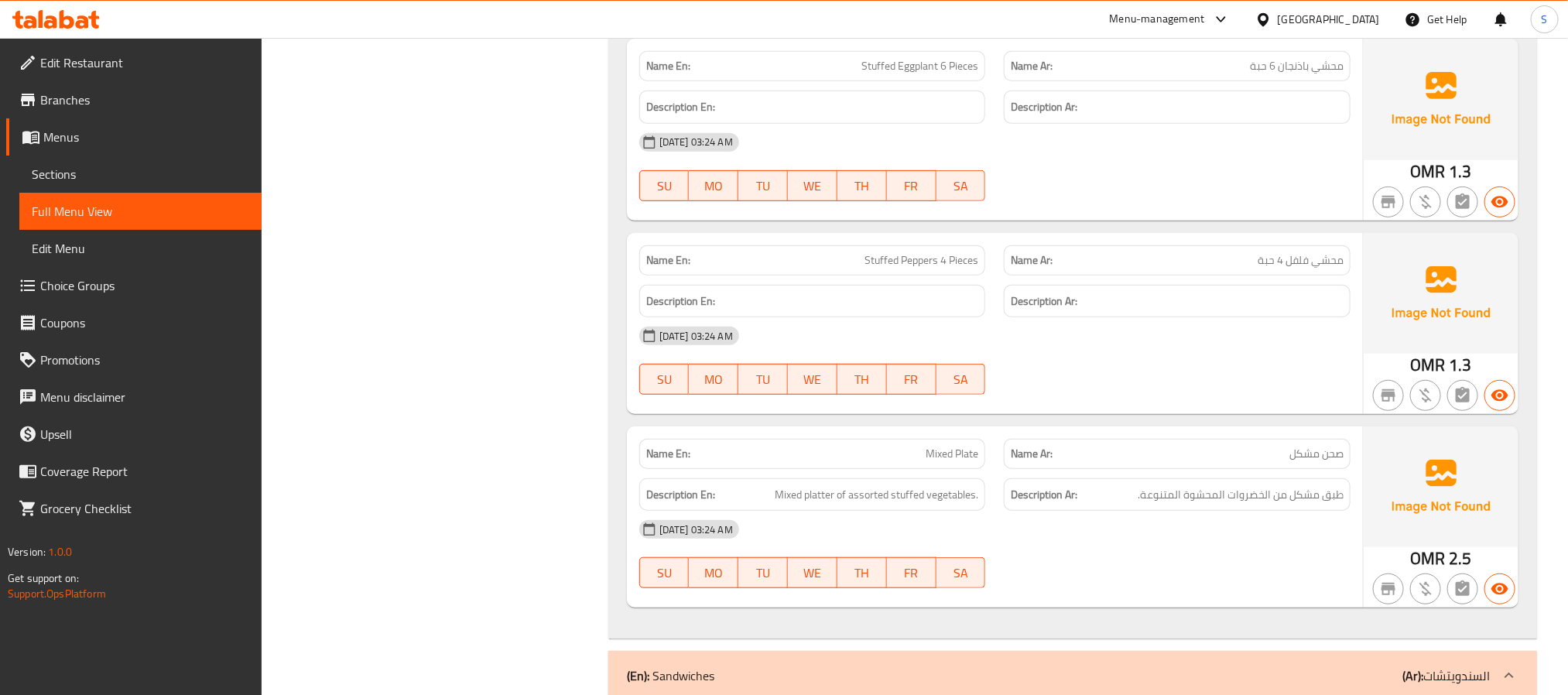
copy span "Mixed Plate"
drag, startPoint x: 485, startPoint y: 325, endPoint x: 483, endPoint y: 334, distance: 9.2
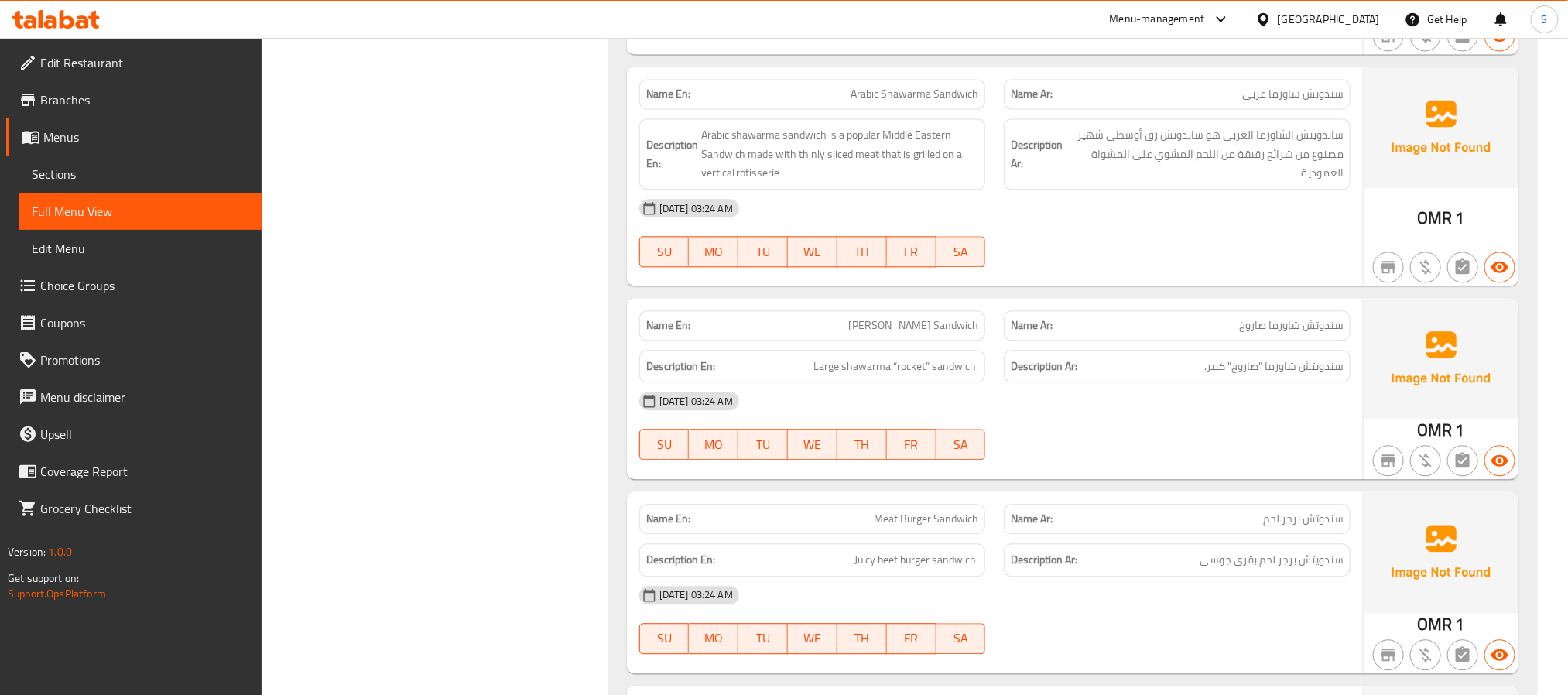
scroll to position [4878, 0]
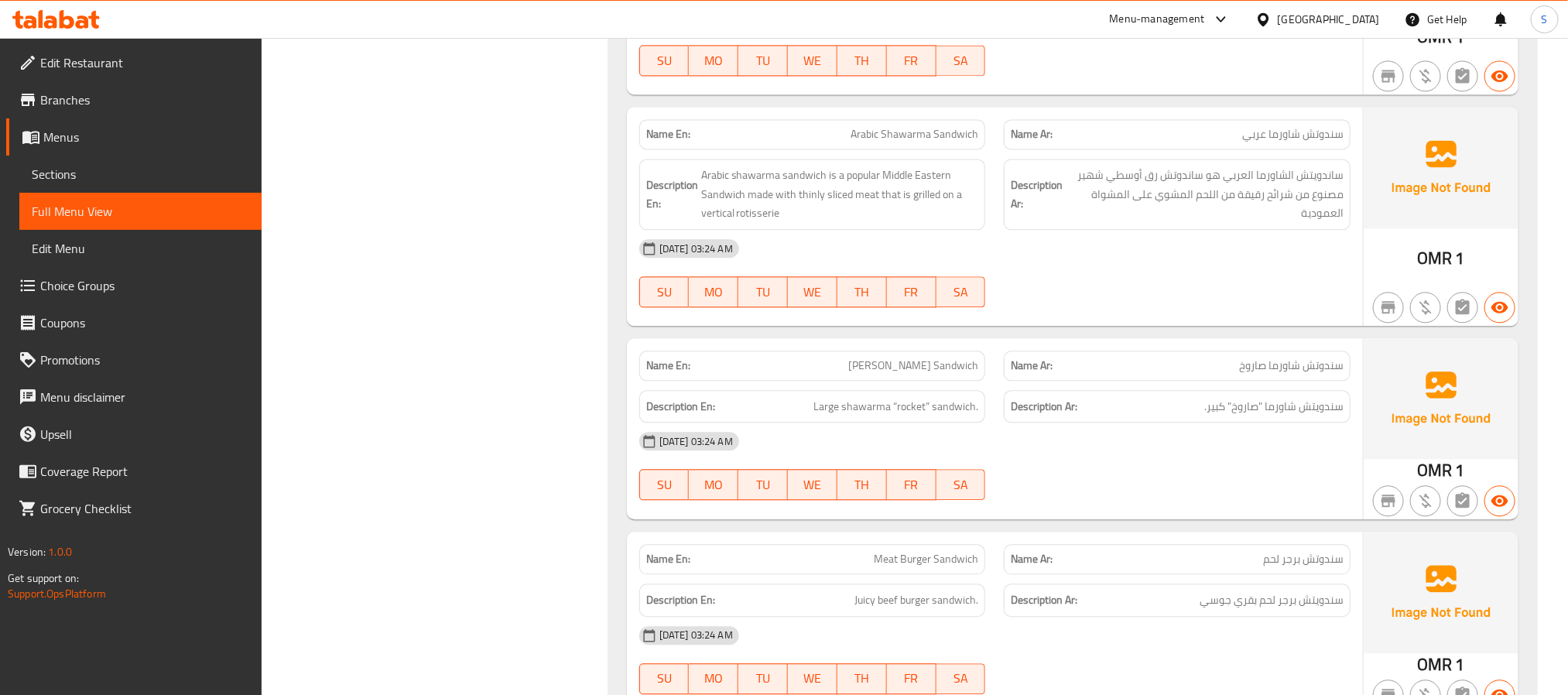
copy span "Arabic Shawarma Sandwich"
click at [430, 548] on div "Filter Branches Branches Popular filters Free items Branch specific items Has c…" at bounding box center [441, 38] width 316 height 9433
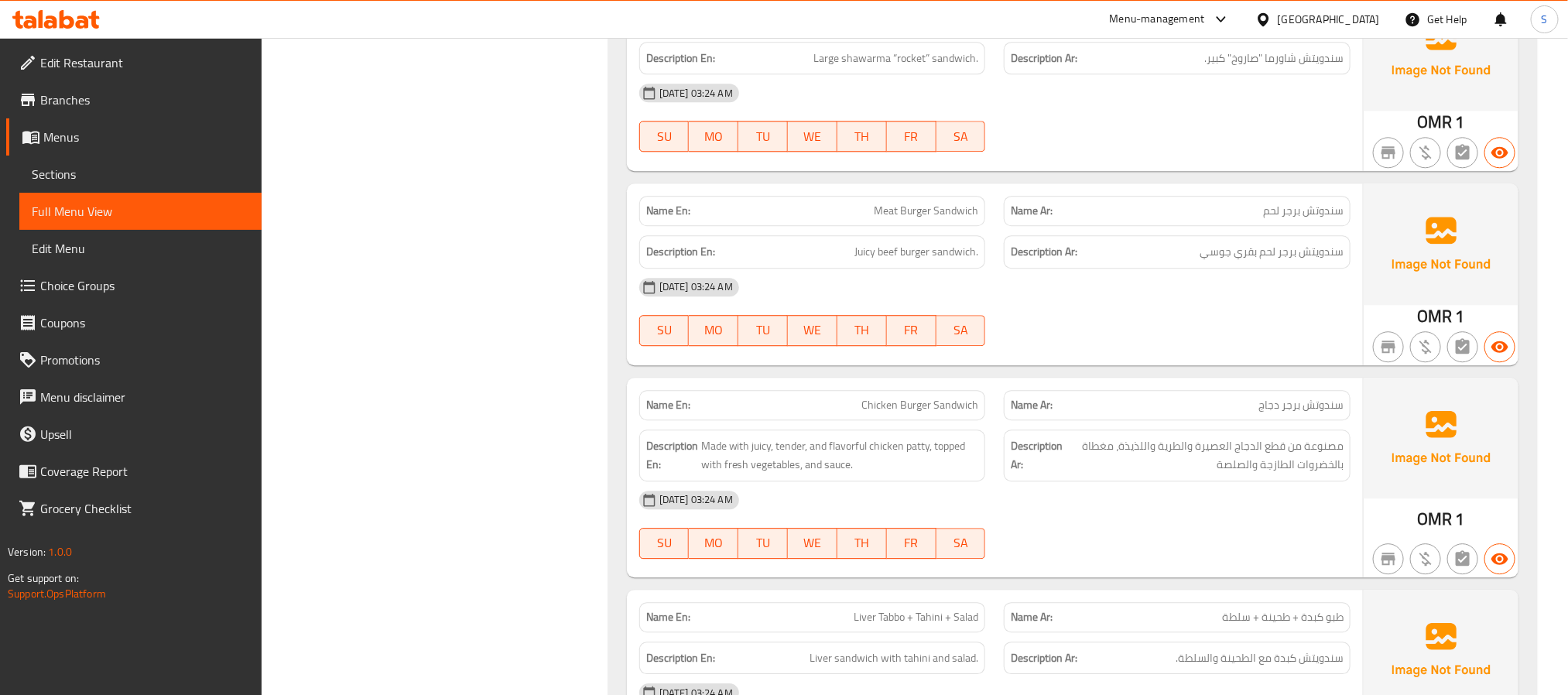
scroll to position [5110, 0]
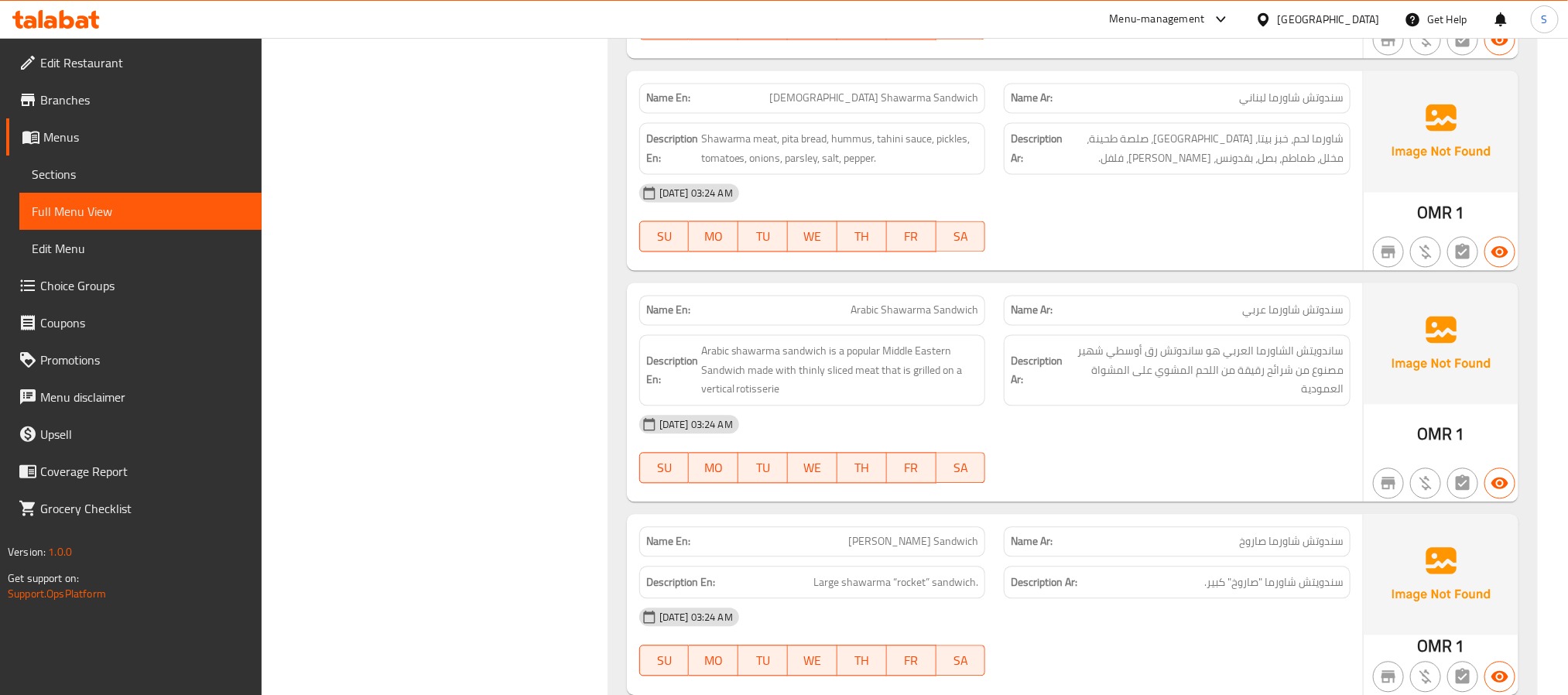
scroll to position [4645, 0]
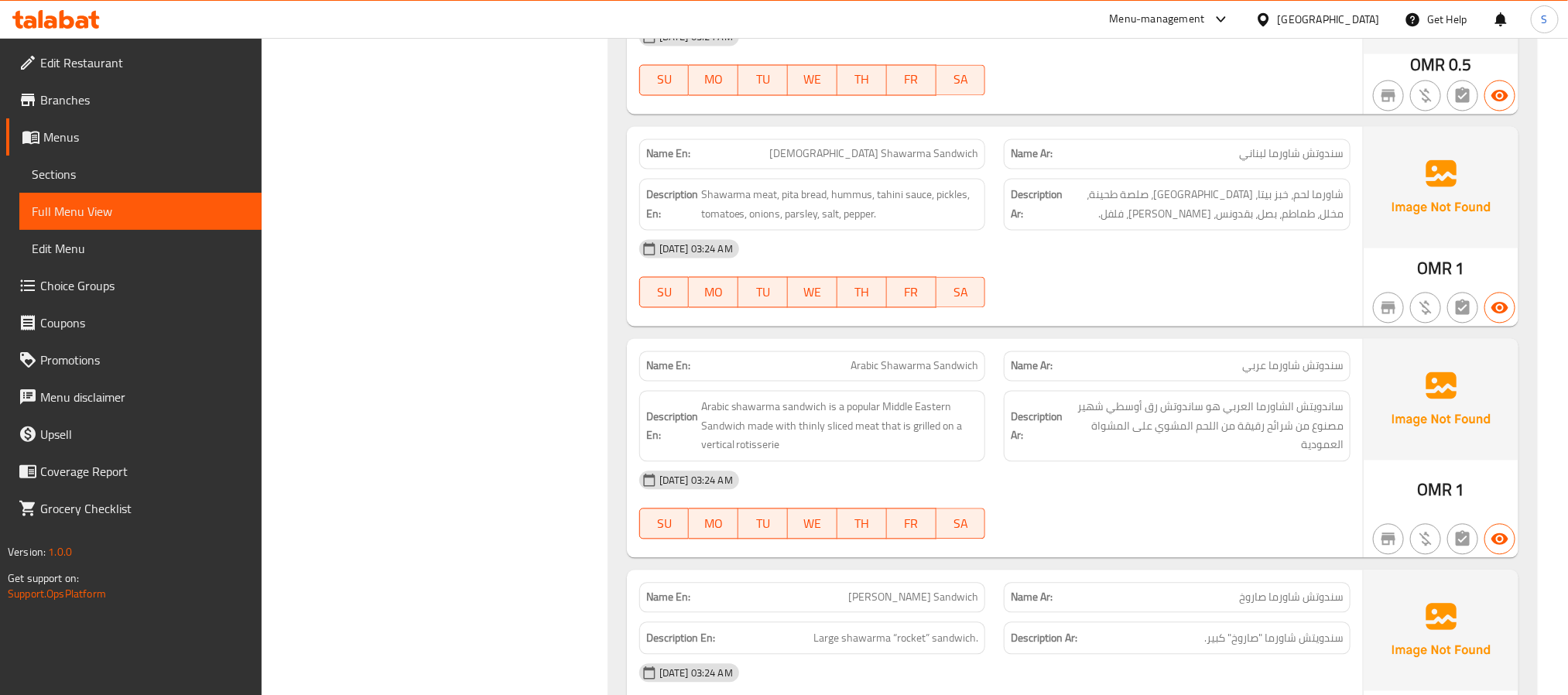
click at [472, 297] on div "Filter Branches Branches Popular filters Free items Branch specific items Has c…" at bounding box center [441, 270] width 316 height 9433
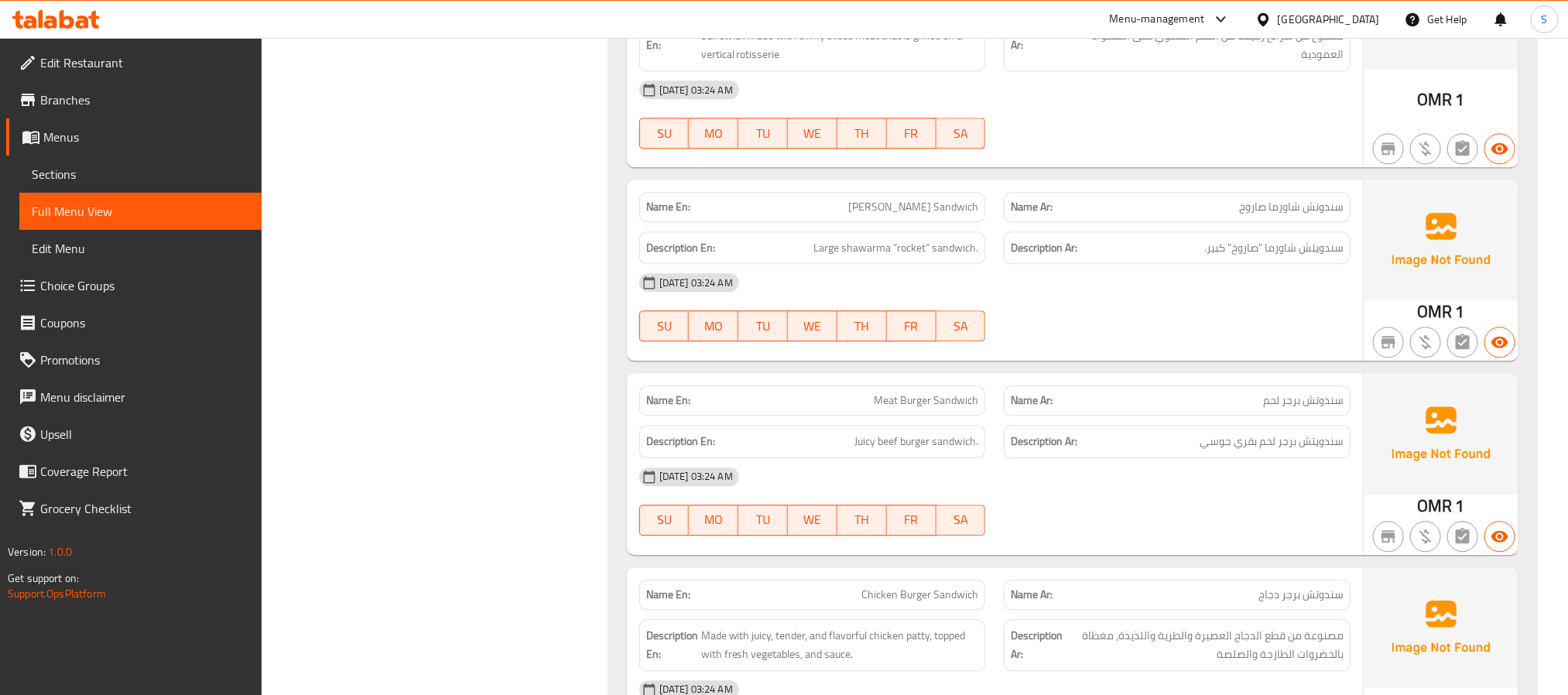
scroll to position [5110, 0]
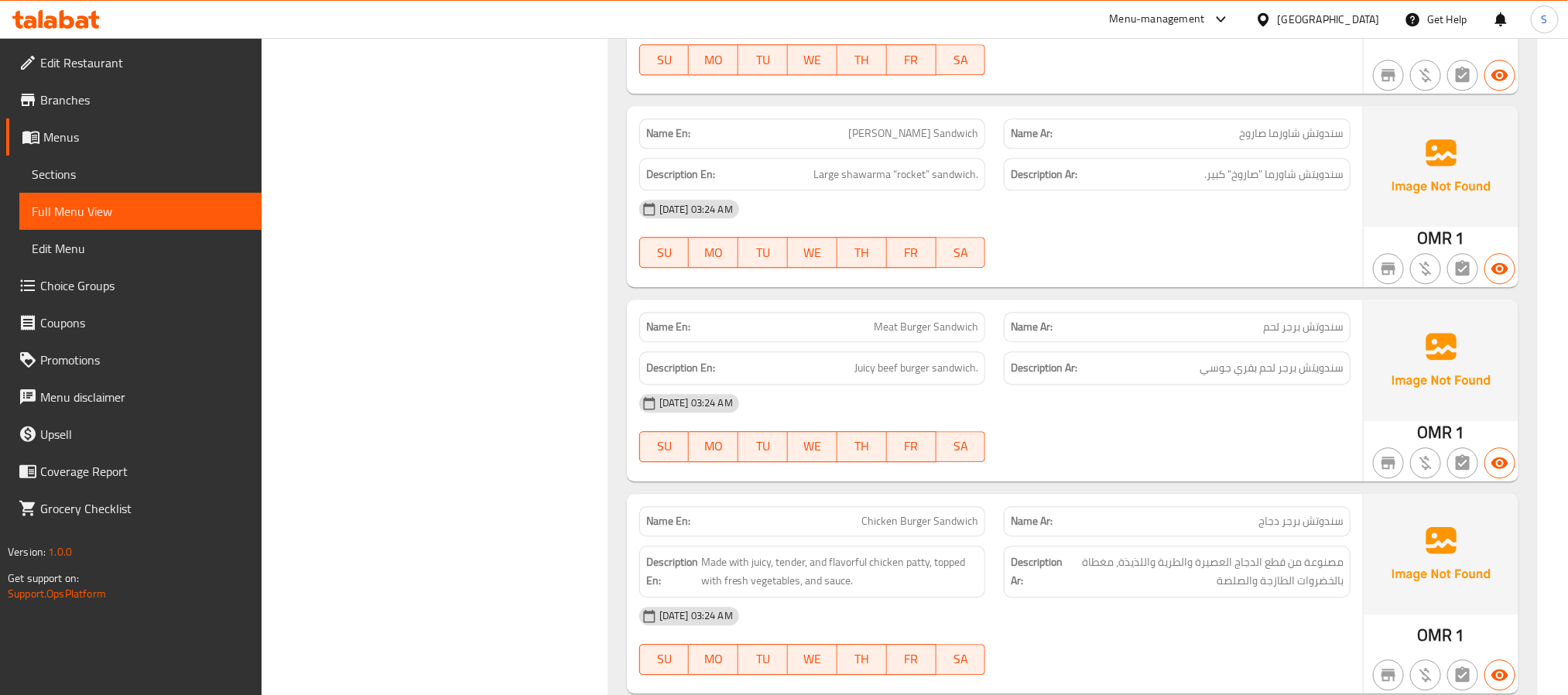
click at [908, 529] on span "Chicken Burger Sandwich" at bounding box center [920, 521] width 117 height 16
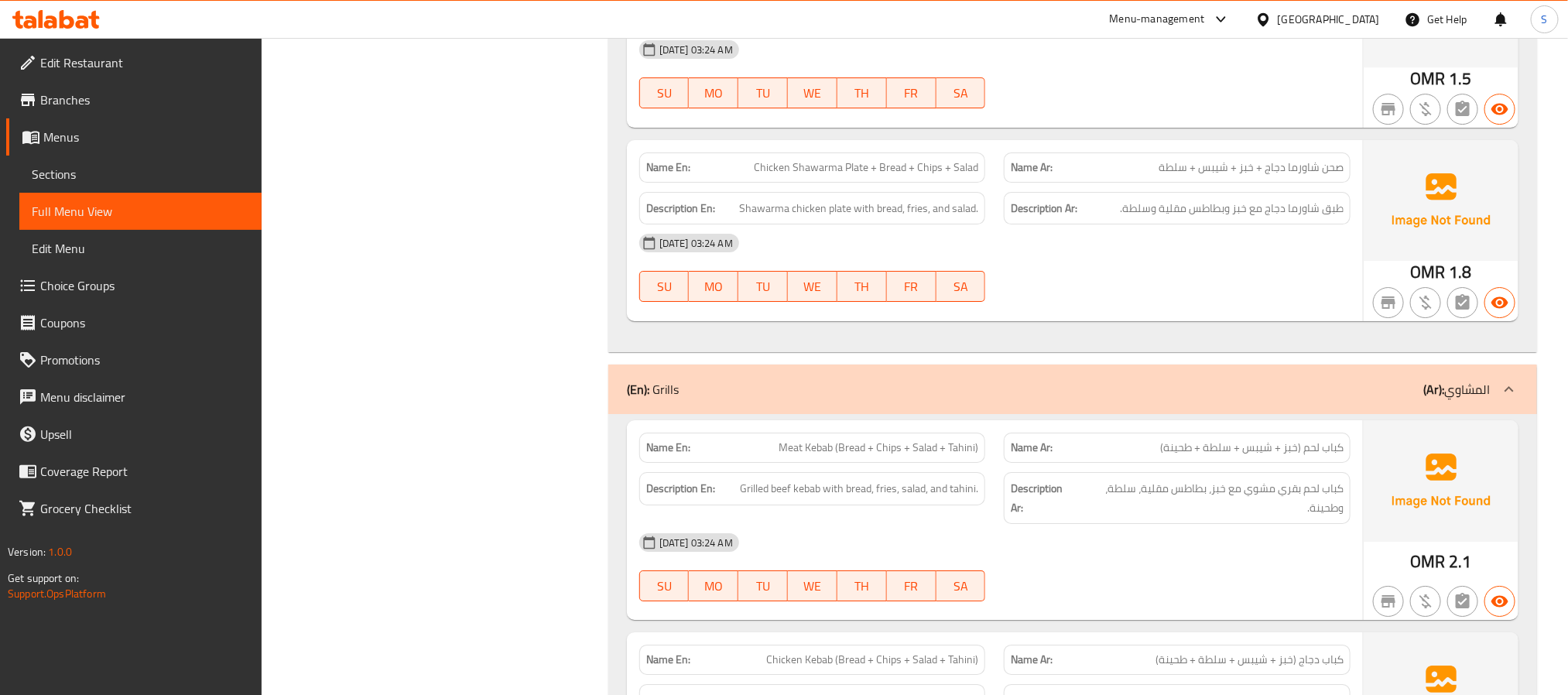
scroll to position [5923, 0]
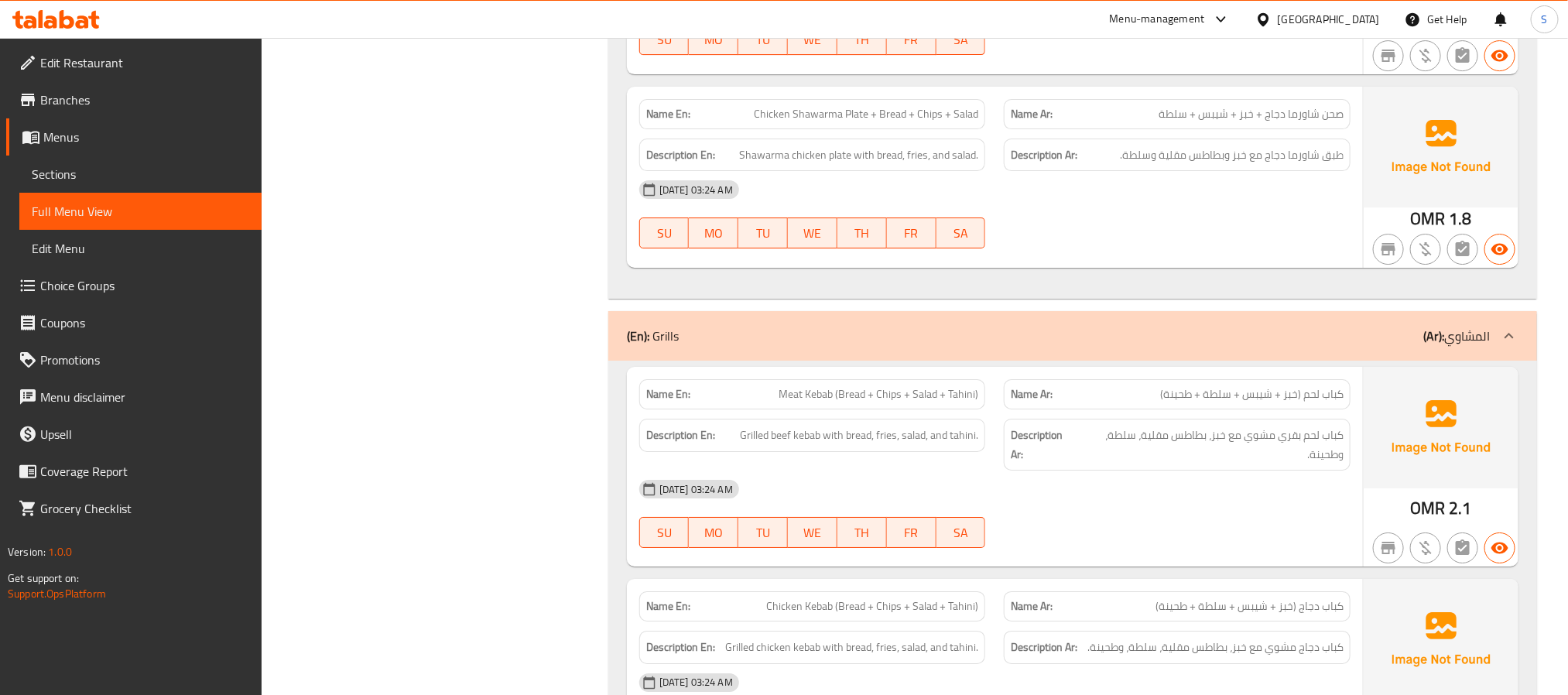
click at [860, 122] on span "Chicken Shawarma Plate + Bread + Chips + Salad" at bounding box center [866, 114] width 224 height 16
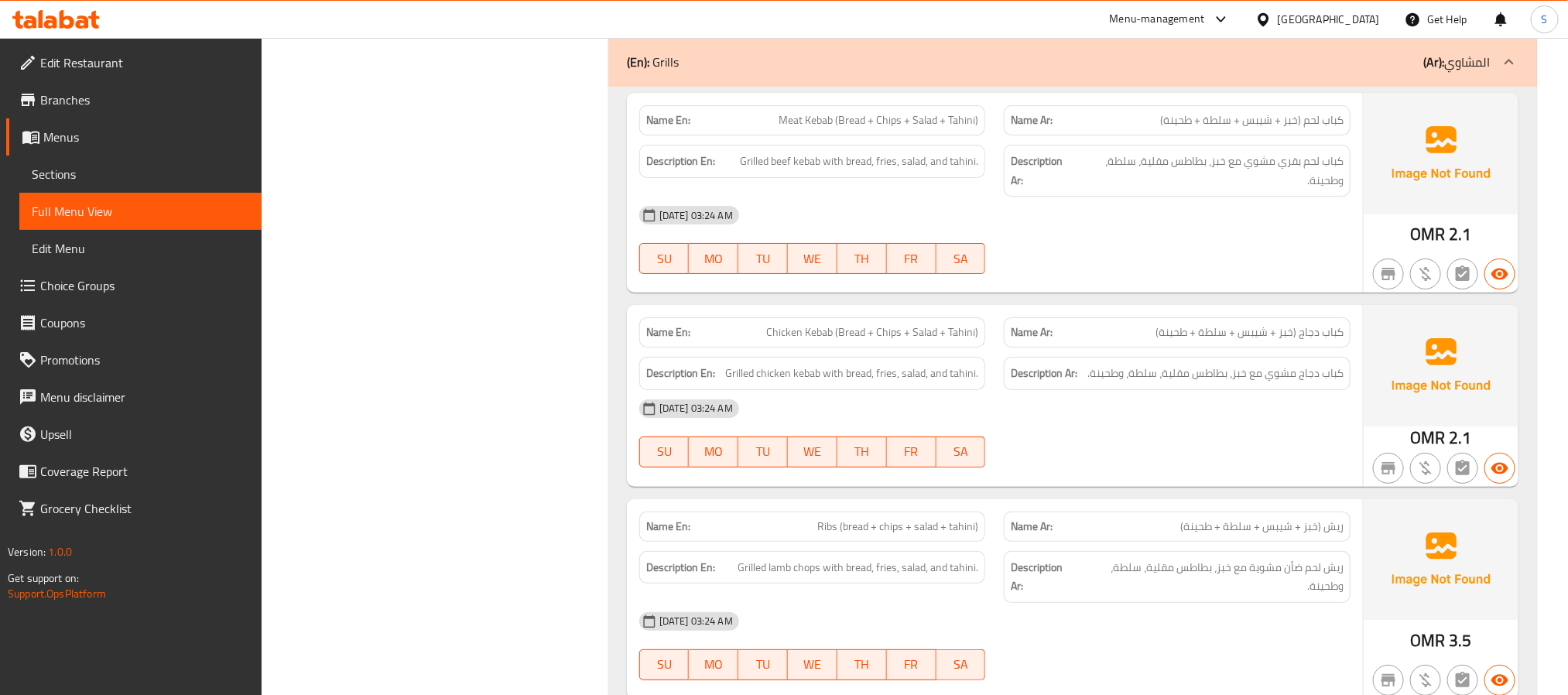
scroll to position [6155, 0]
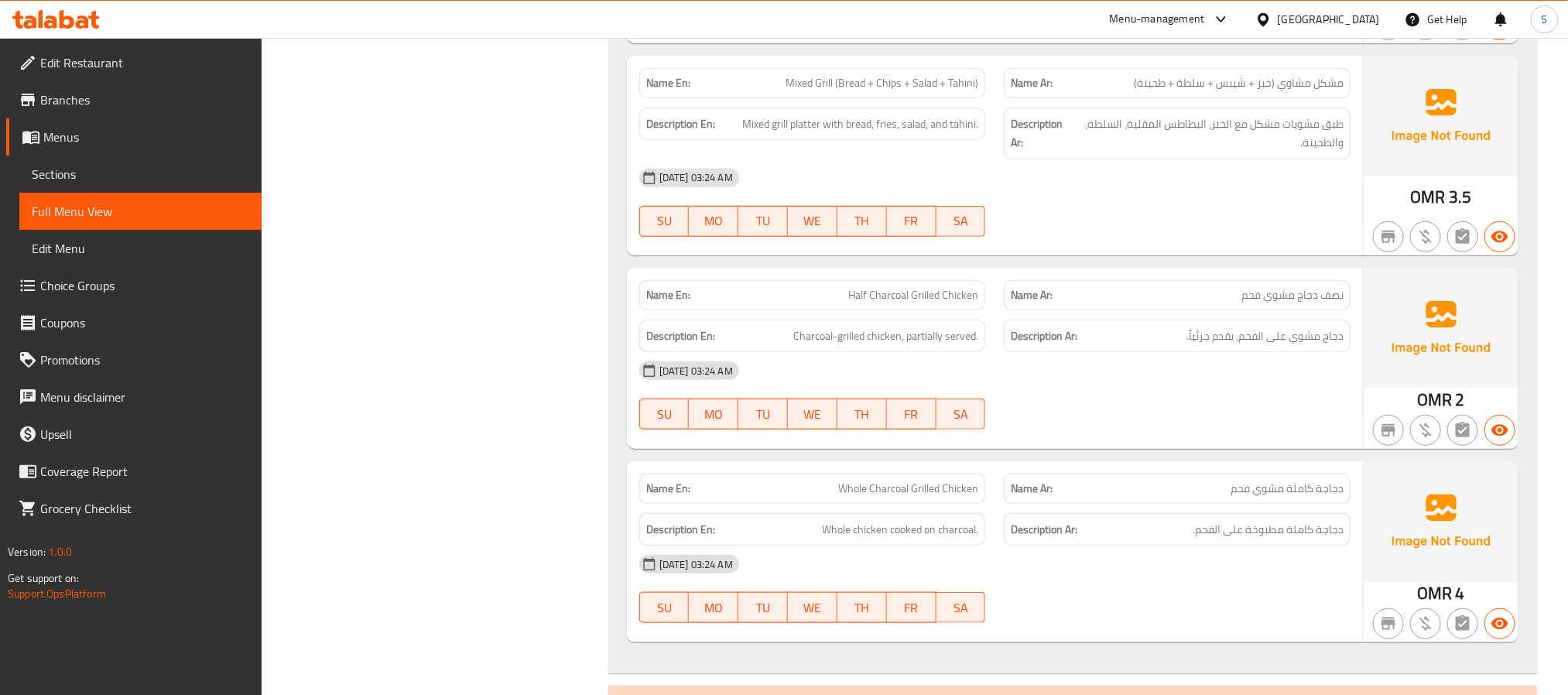
scroll to position [6968, 0]
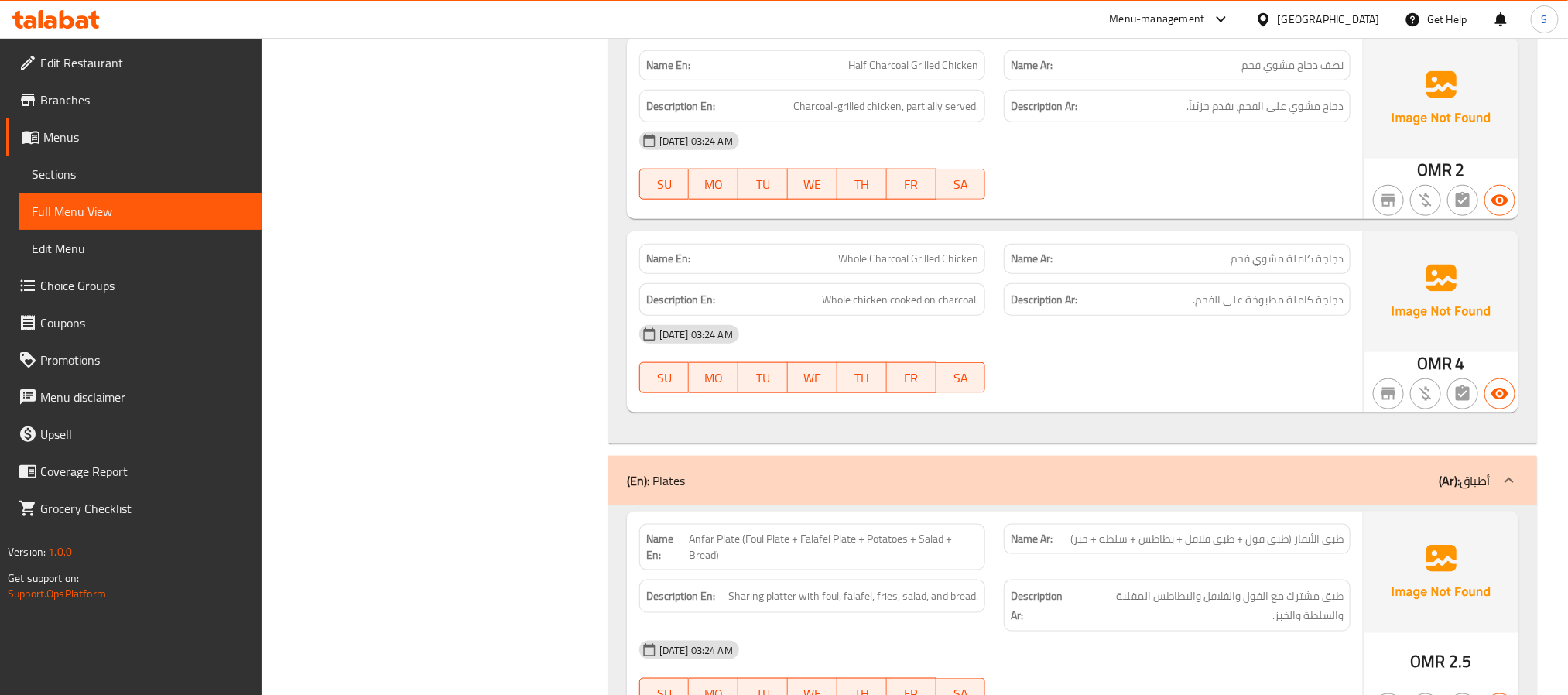
scroll to position [7083, 0]
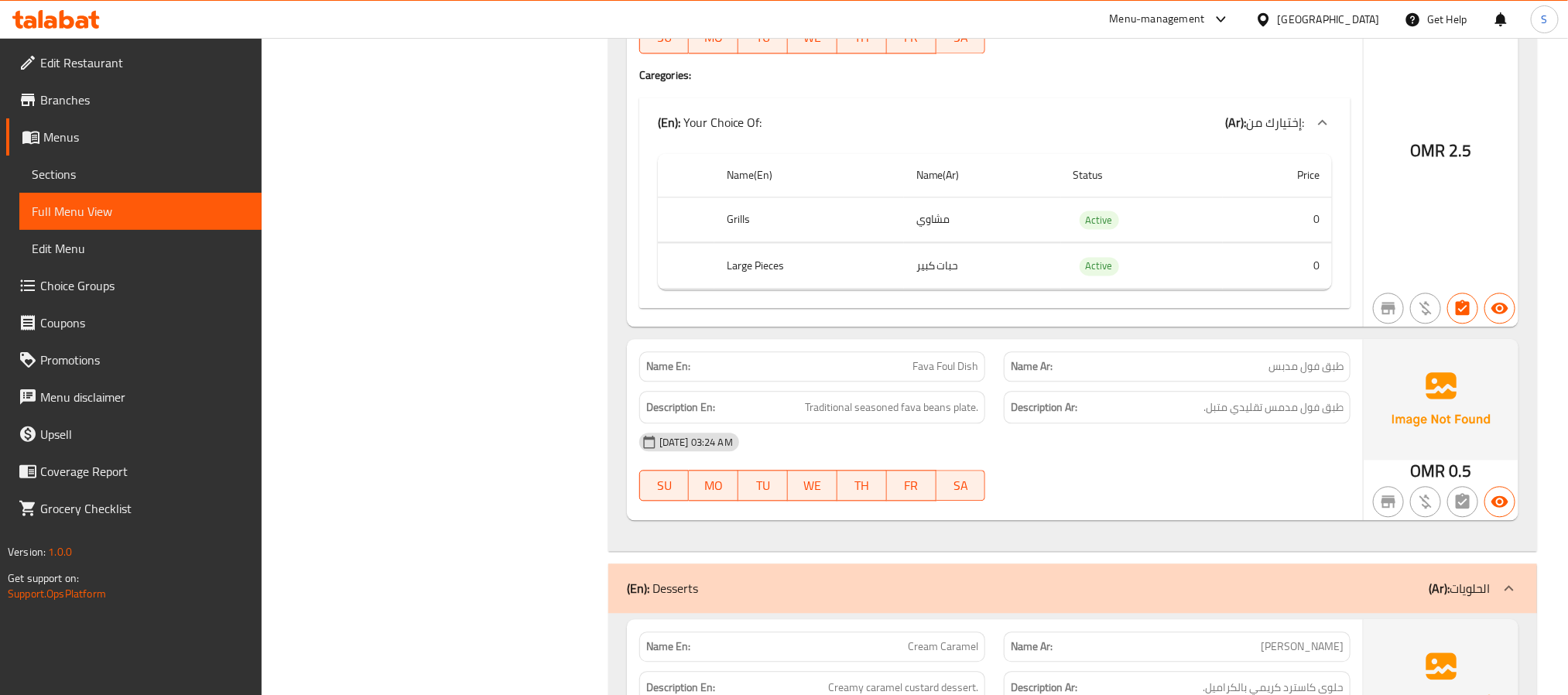
scroll to position [8012, 0]
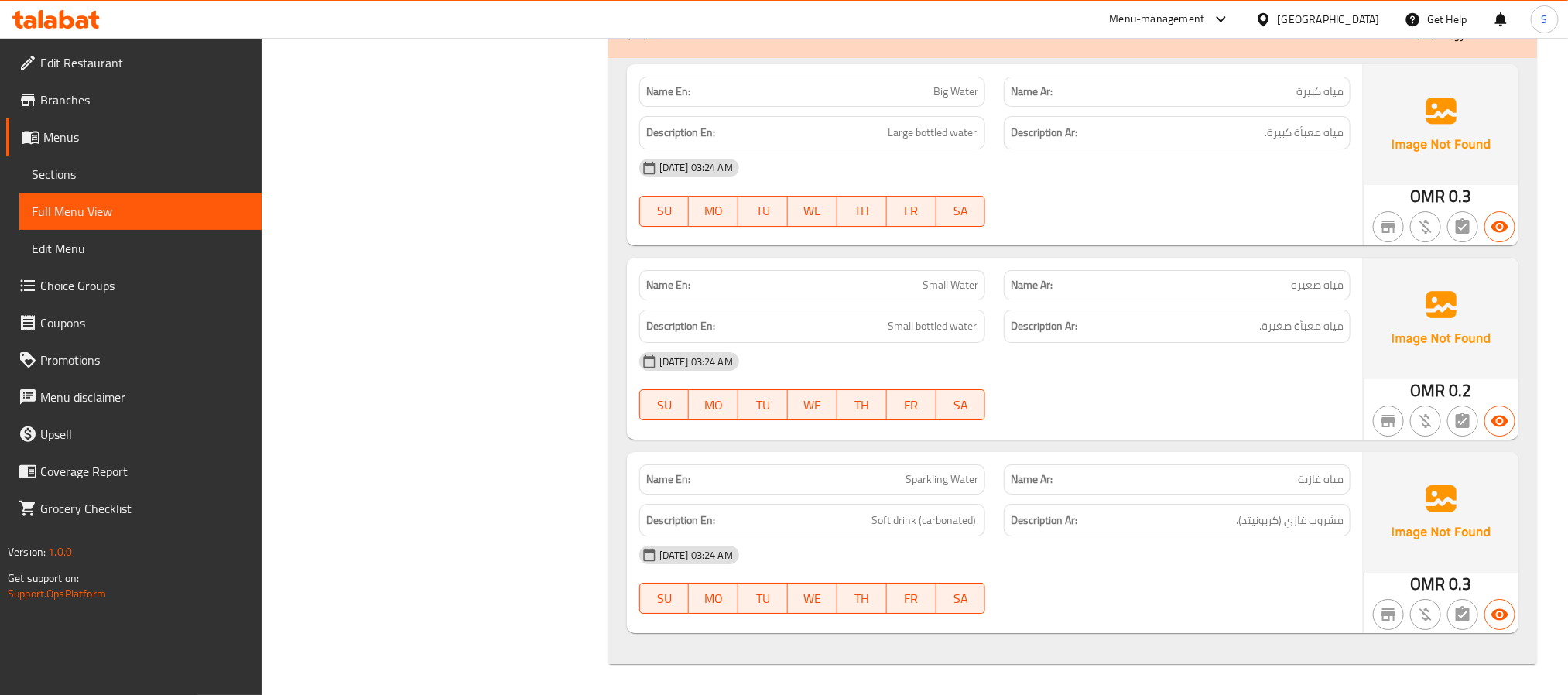
scroll to position [8985, 0]
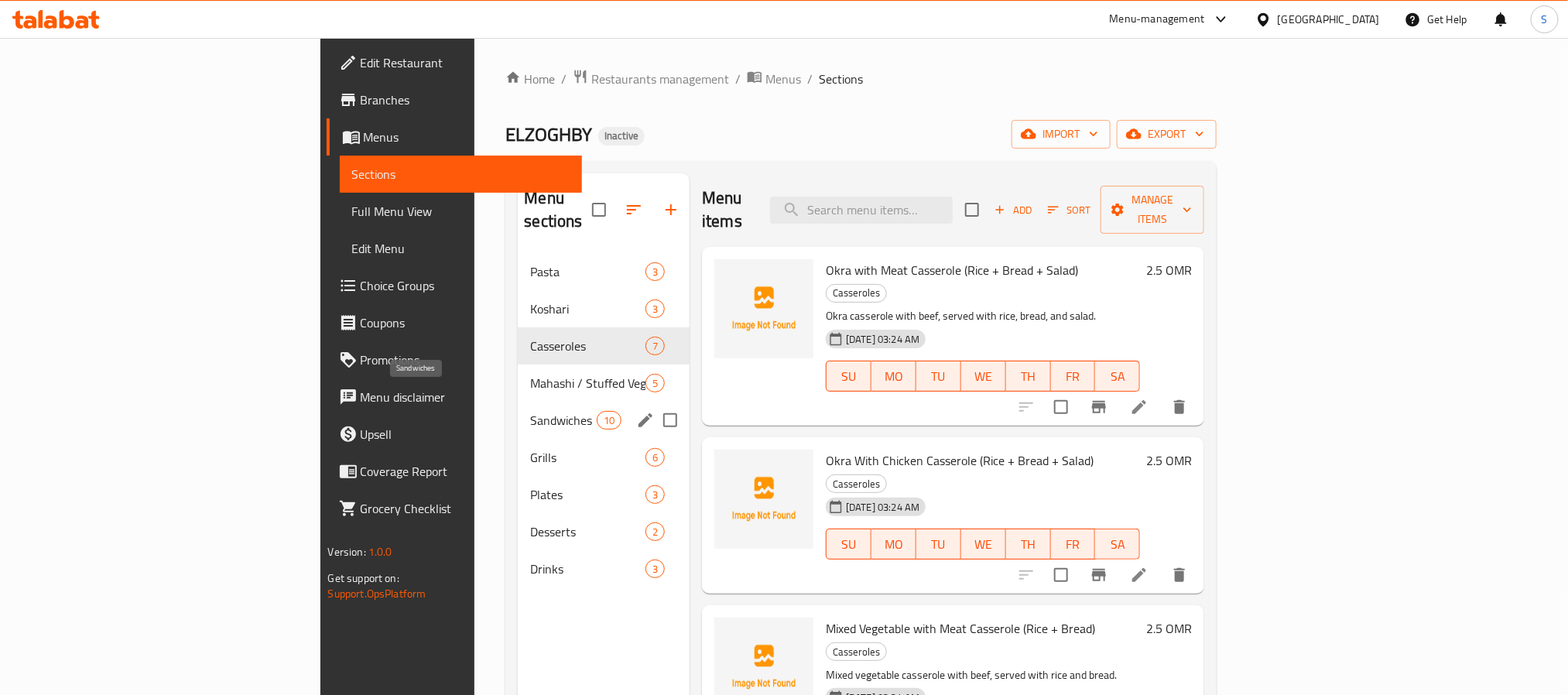
click at [530, 411] on span "Sandwiches" at bounding box center [563, 420] width 66 height 19
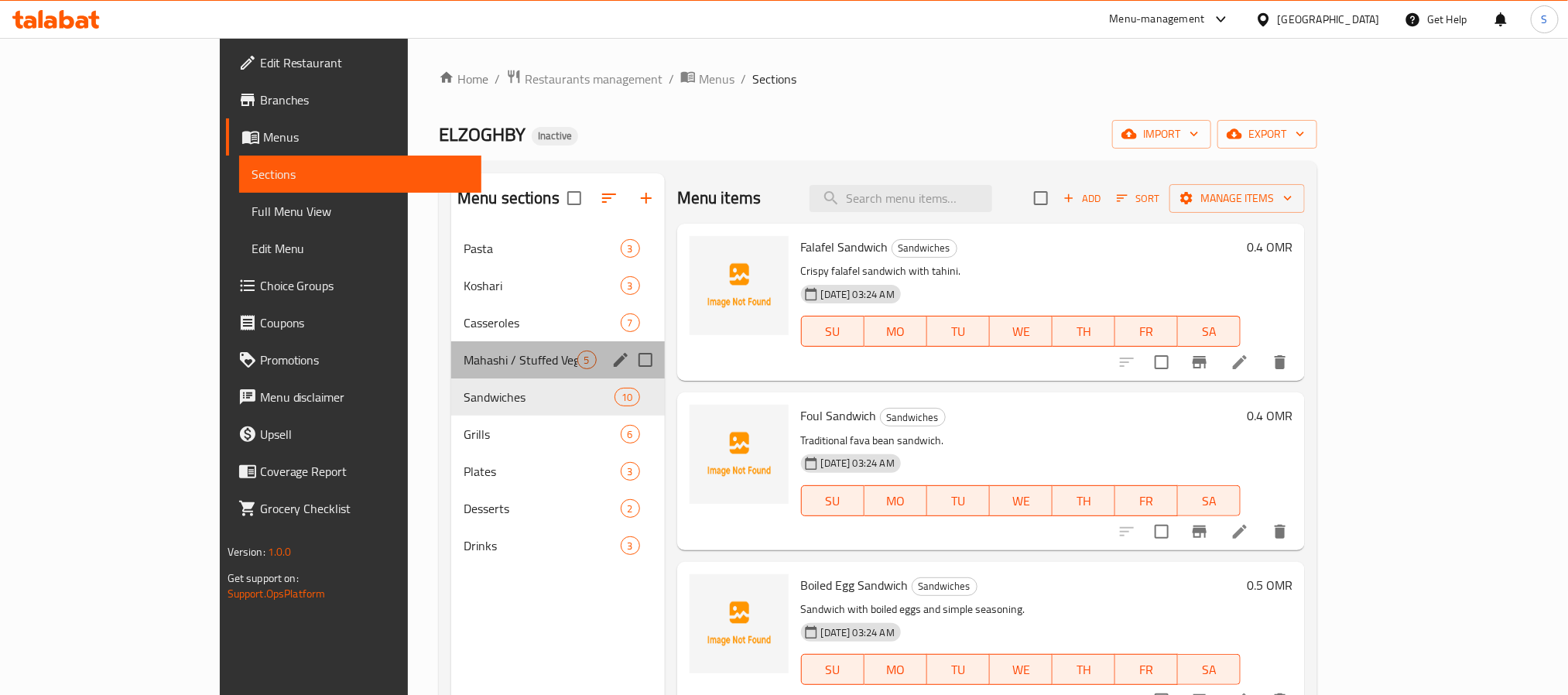
click at [451, 349] on div "Mahashi / Stuffed Vegetables 5" at bounding box center [557, 359] width 213 height 37
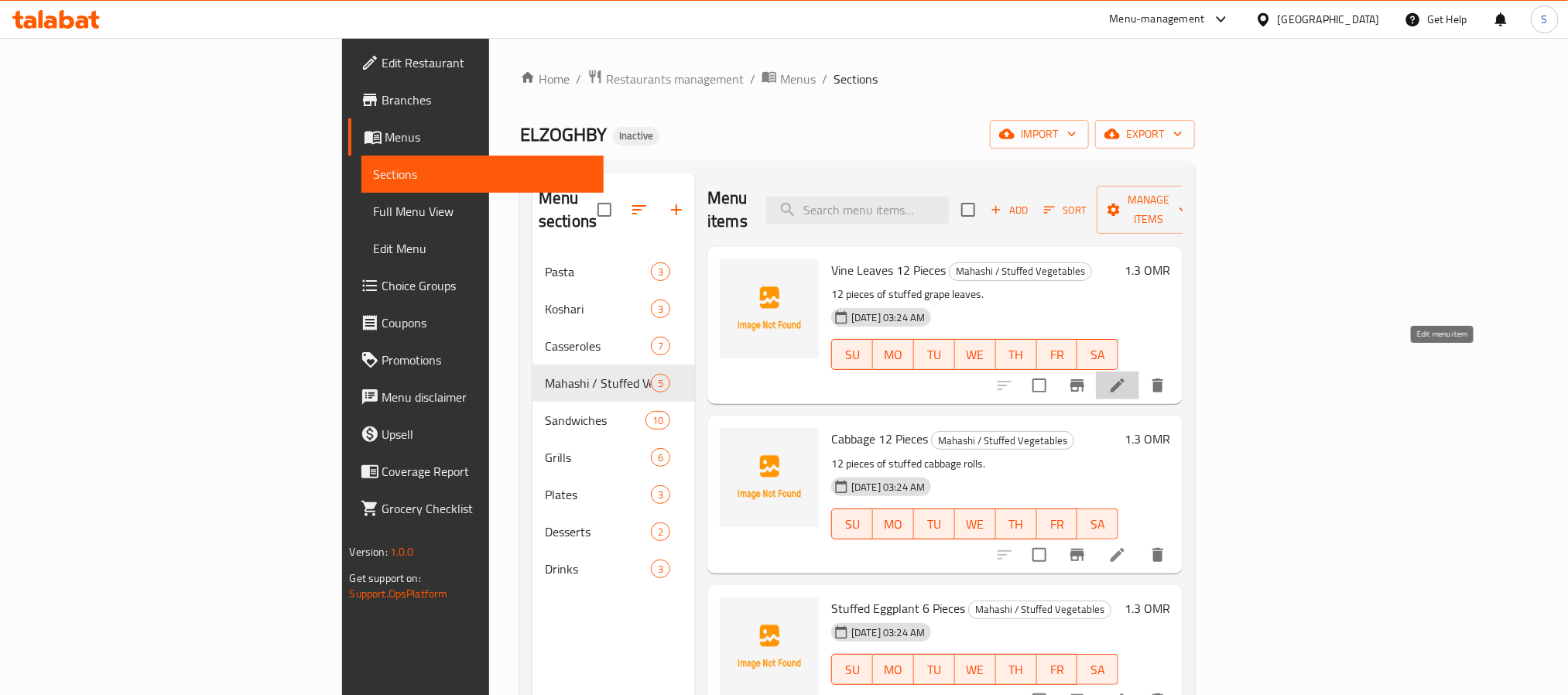
click at [1127, 376] on icon at bounding box center [1117, 385] width 19 height 19
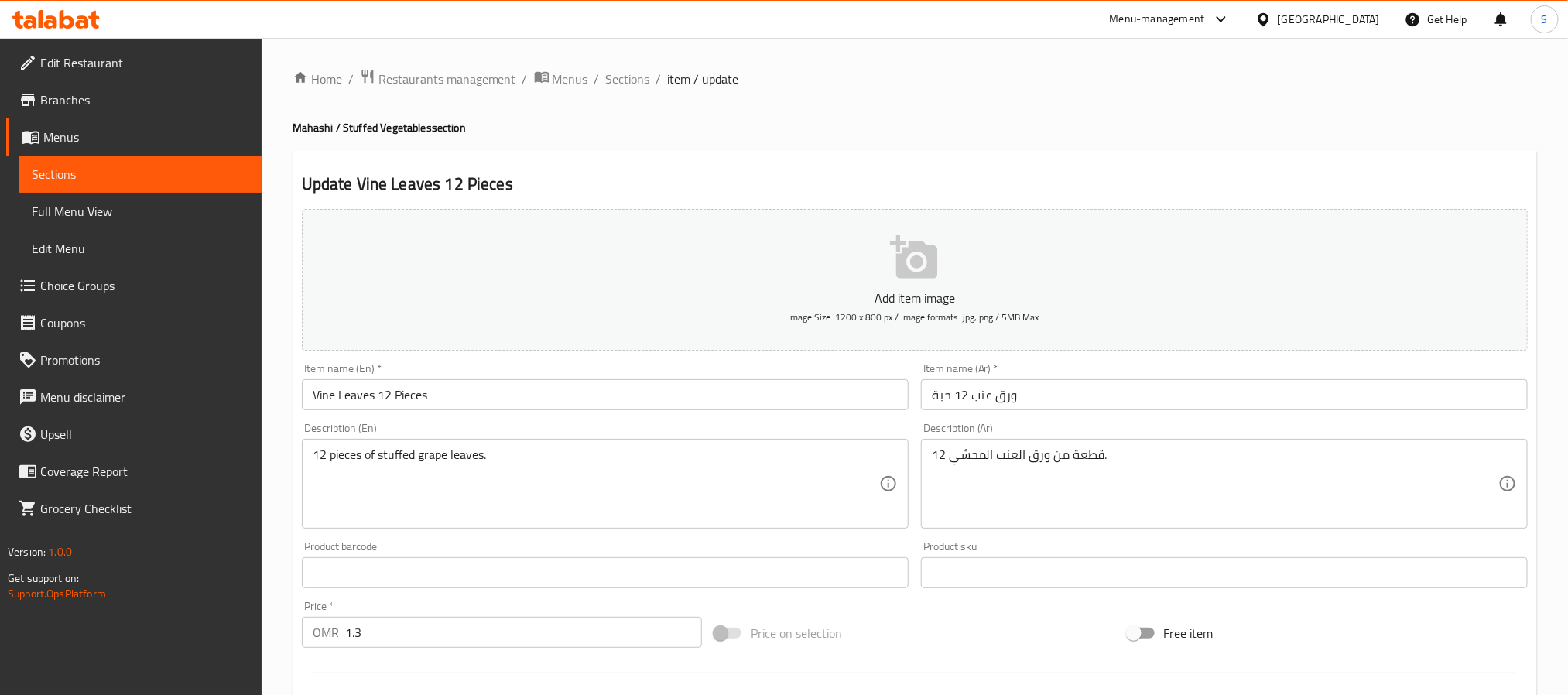
click at [391, 453] on textarea "12 pieces of stuffed grape leaves." at bounding box center [595, 484] width 566 height 74
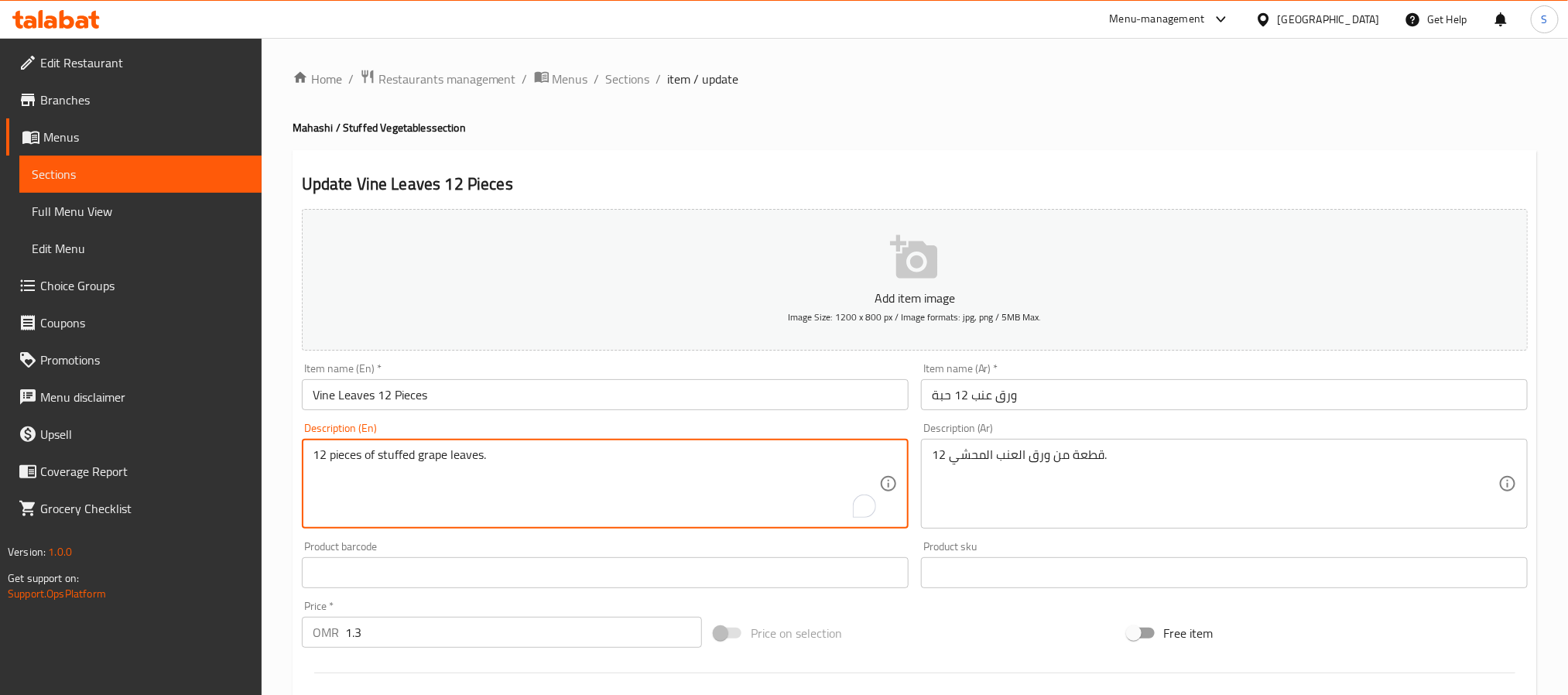
click at [391, 453] on textarea "12 pieces of stuffed grape leaves." at bounding box center [595, 484] width 566 height 74
paste textarea "Stuffed grape leaves, rice, onions, garlic, olive oil, lemon, salt, black peppe…"
type textarea "Stuffed grape leaves, rice, onions, garlic, olive oil, lemon, salt, black peppe…"
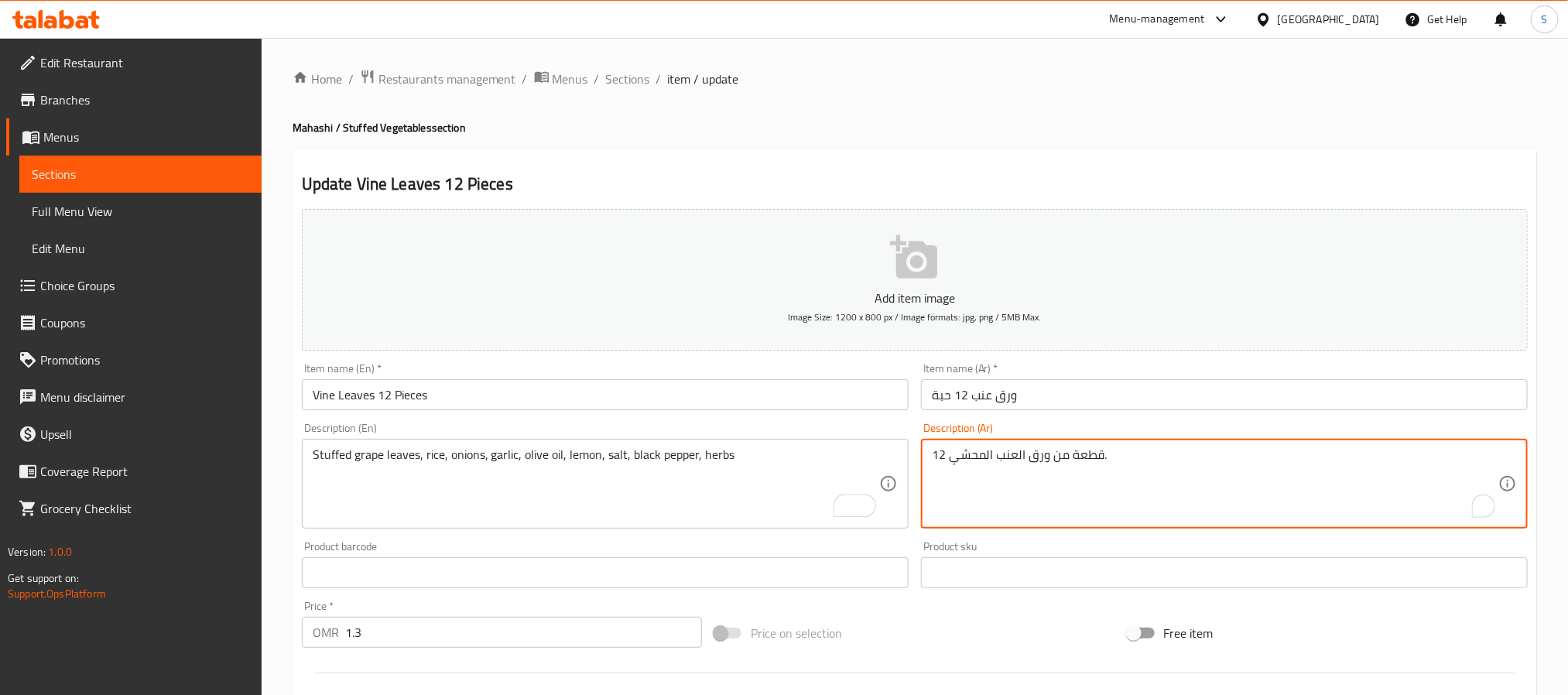
click at [1082, 447] on textarea "12 قطعة من ورق العنب المحشي." at bounding box center [1214, 484] width 566 height 74
paste textarea "ورق عنب محشي، أرز، بصل، ثوم، زيت زيتون، ليمون، ملح، فلفل أسود، أعشاب"
type textarea "ورق عنب محشي، أرز، بصل، ثوم، زيت زيتون، ليمون، ملح، فلفل أسود، أعشاب"
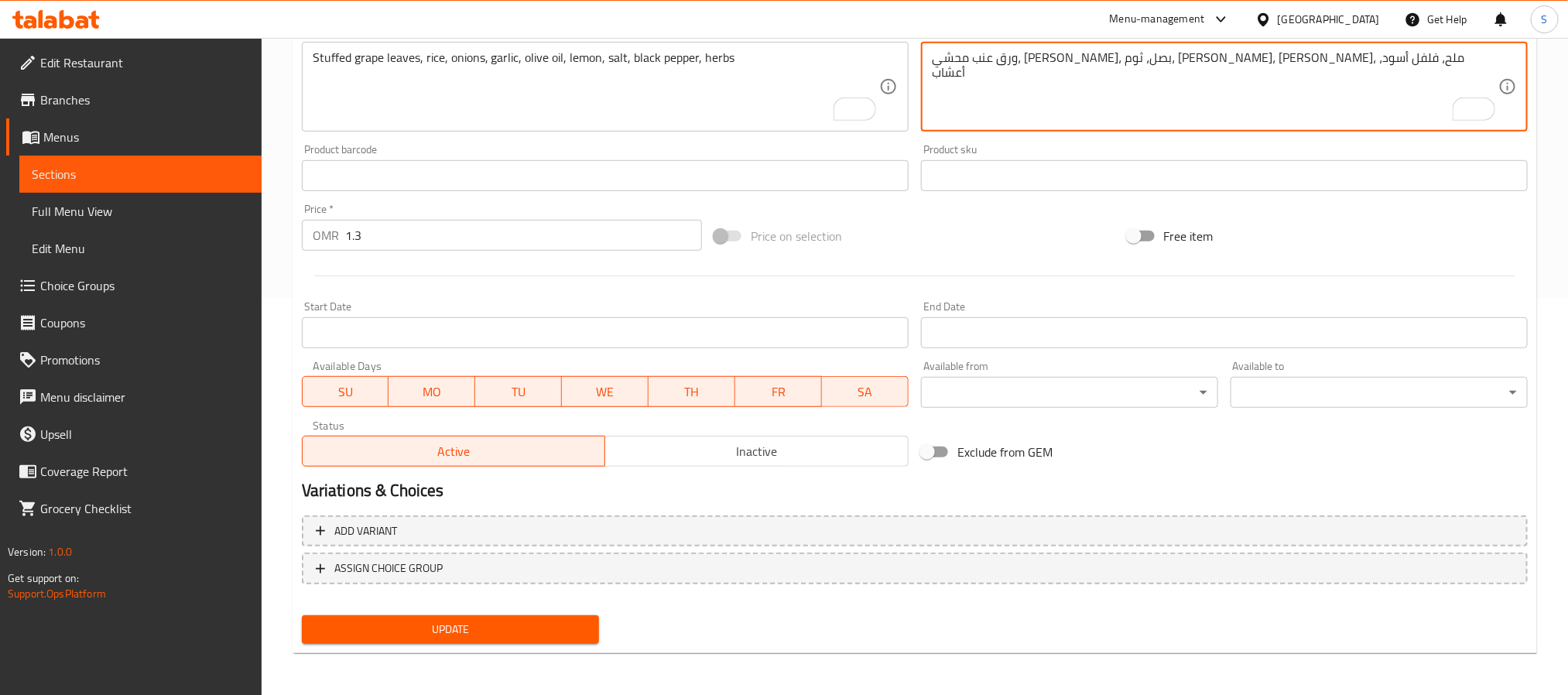
click at [473, 609] on div "Update" at bounding box center [450, 630] width 310 height 41
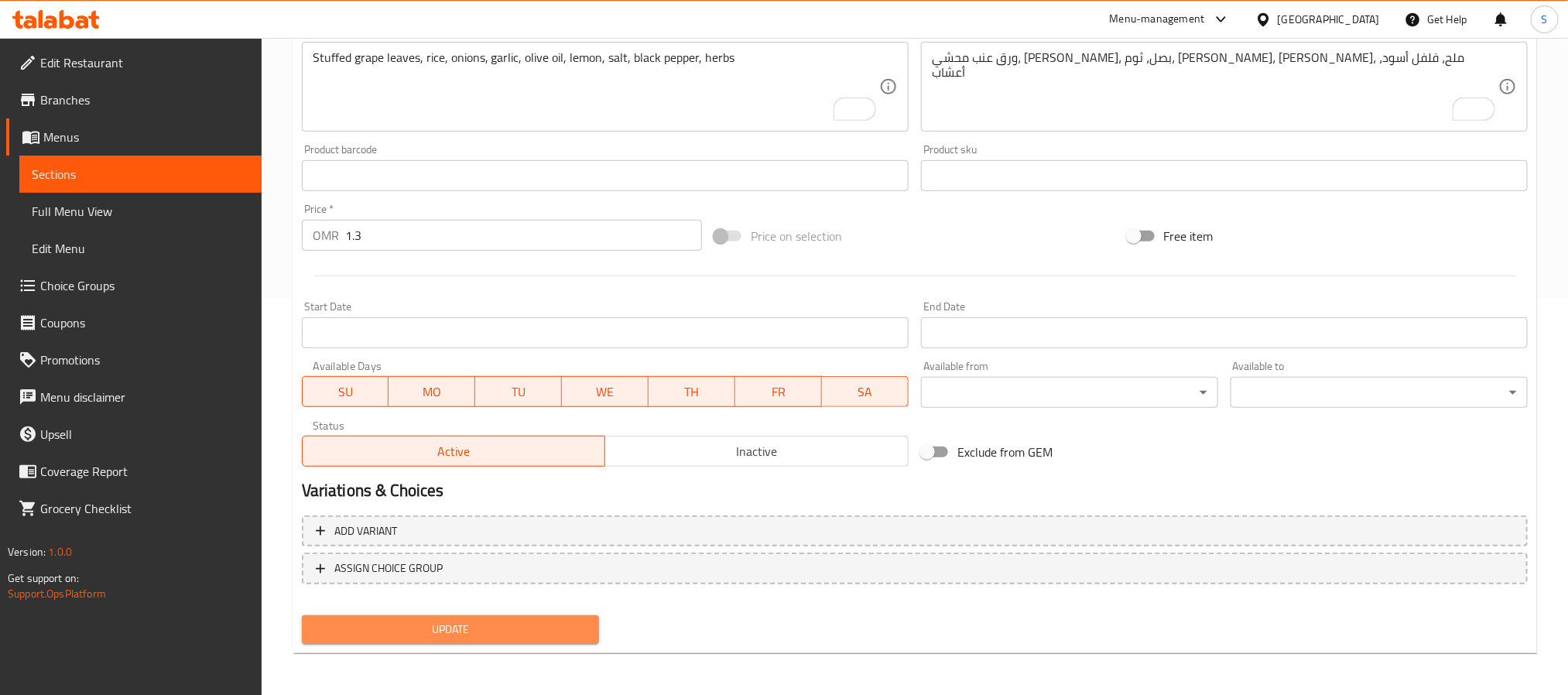
click at [457, 635] on span "Update" at bounding box center [450, 629] width 273 height 19
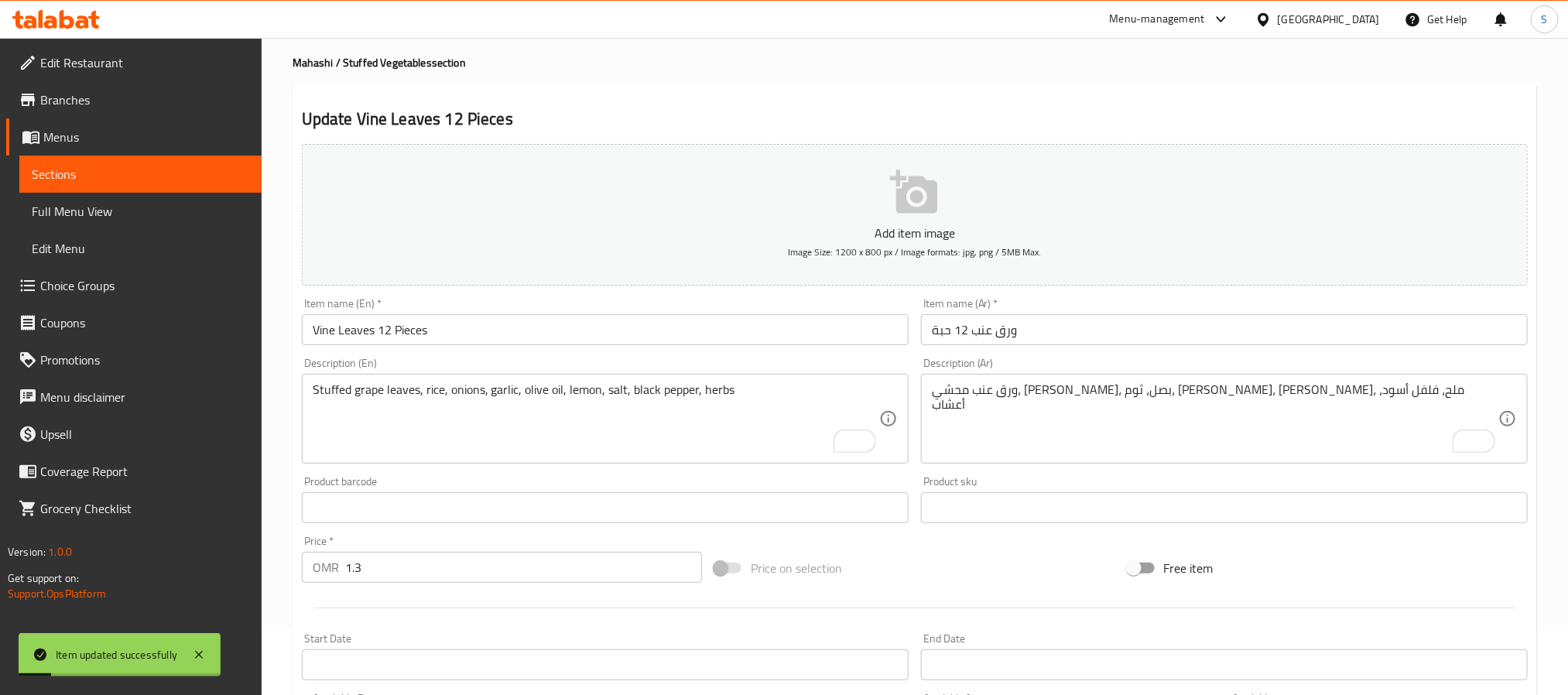
scroll to position [0, 0]
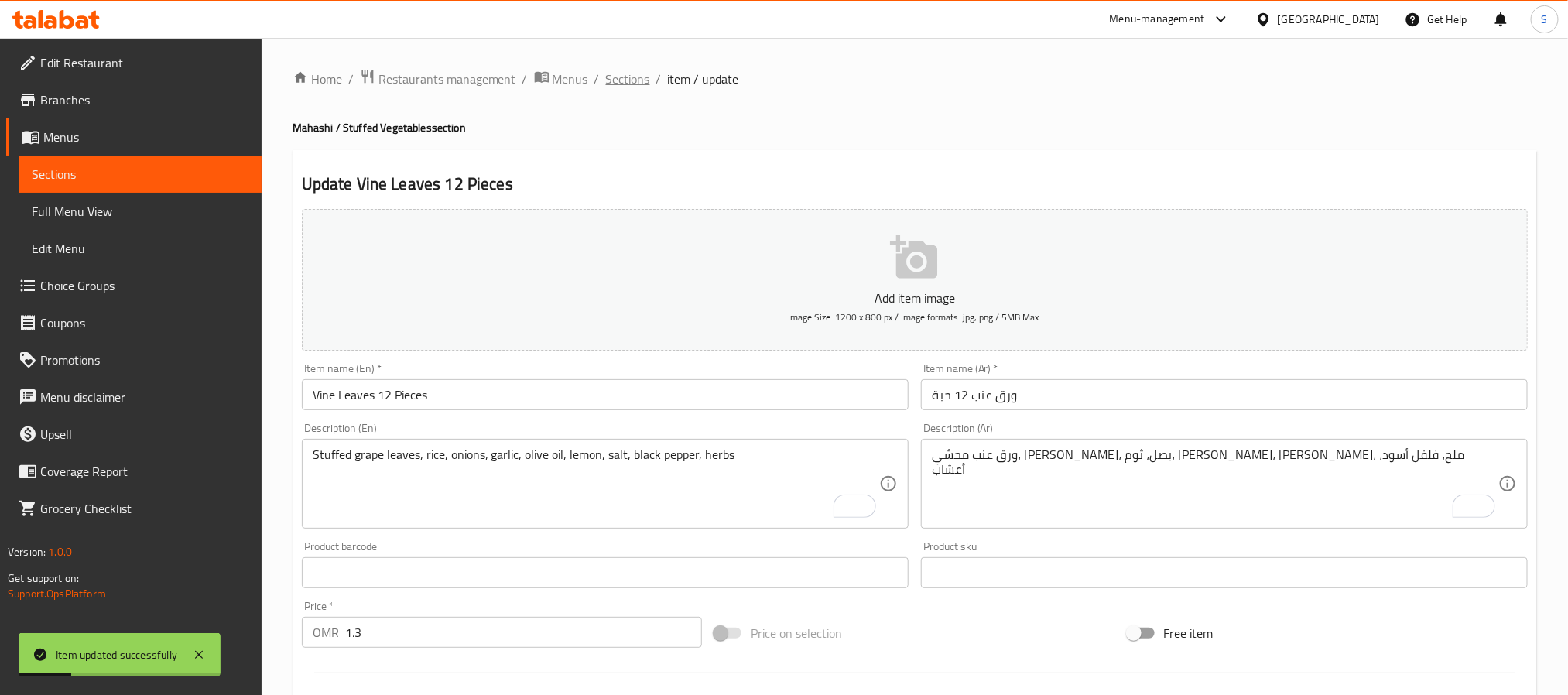
click at [623, 81] on span "Sections" at bounding box center [627, 78] width 44 height 19
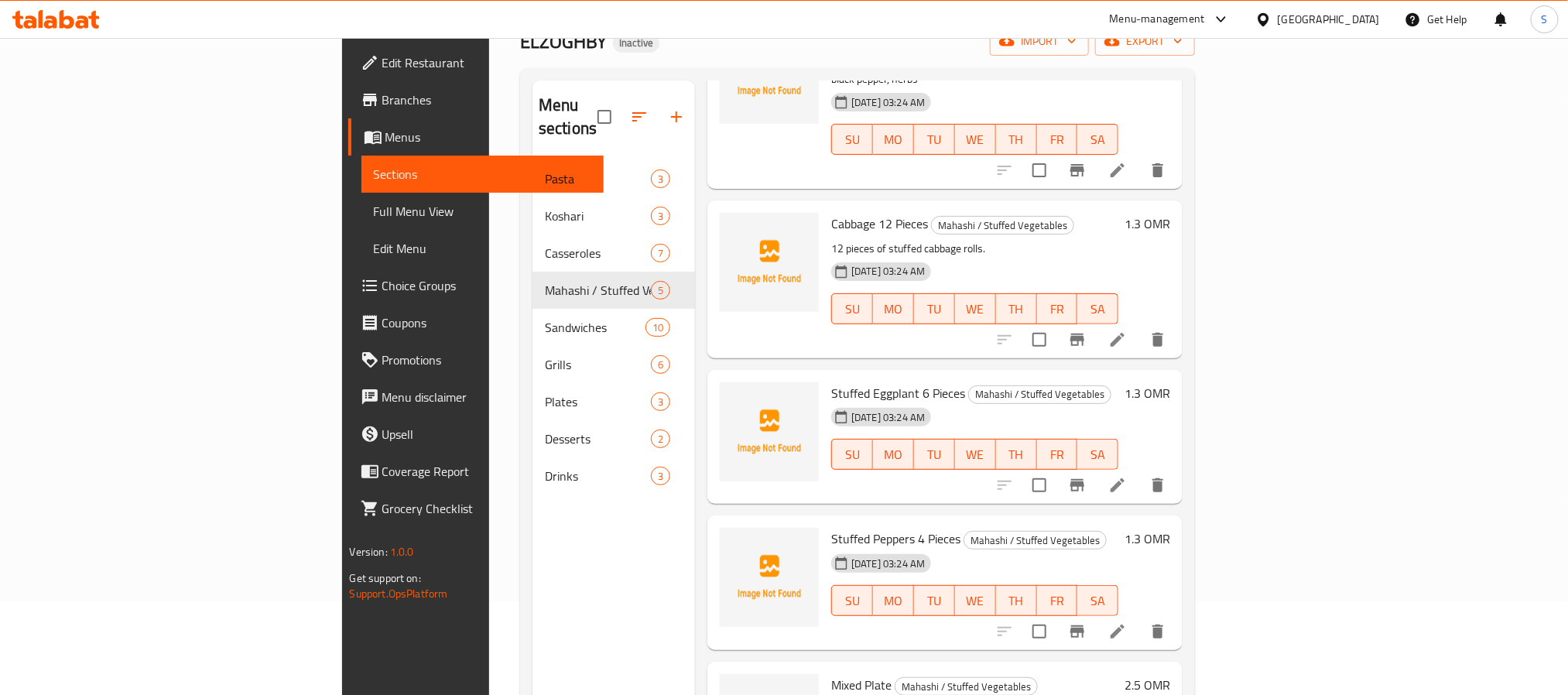
scroll to position [217, 0]
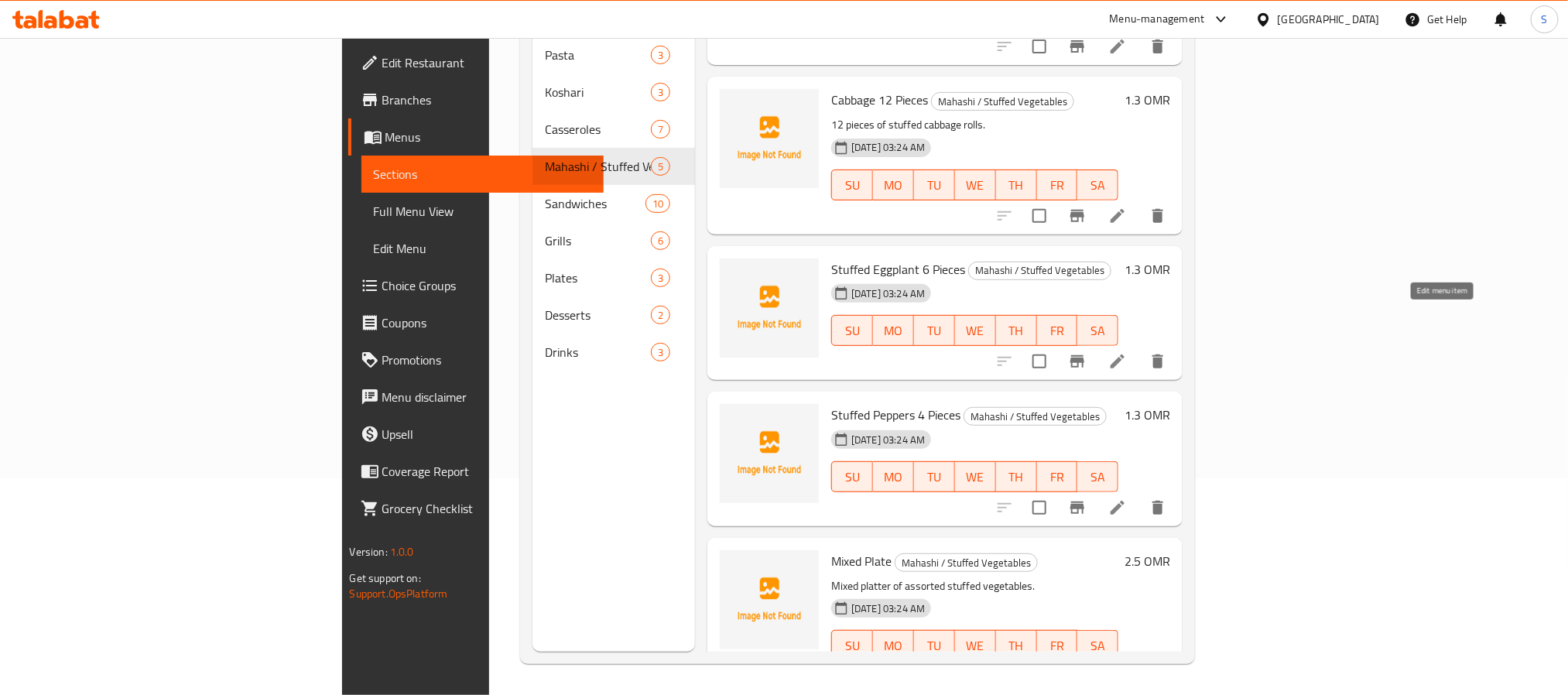
click at [1124, 355] on icon at bounding box center [1117, 361] width 14 height 14
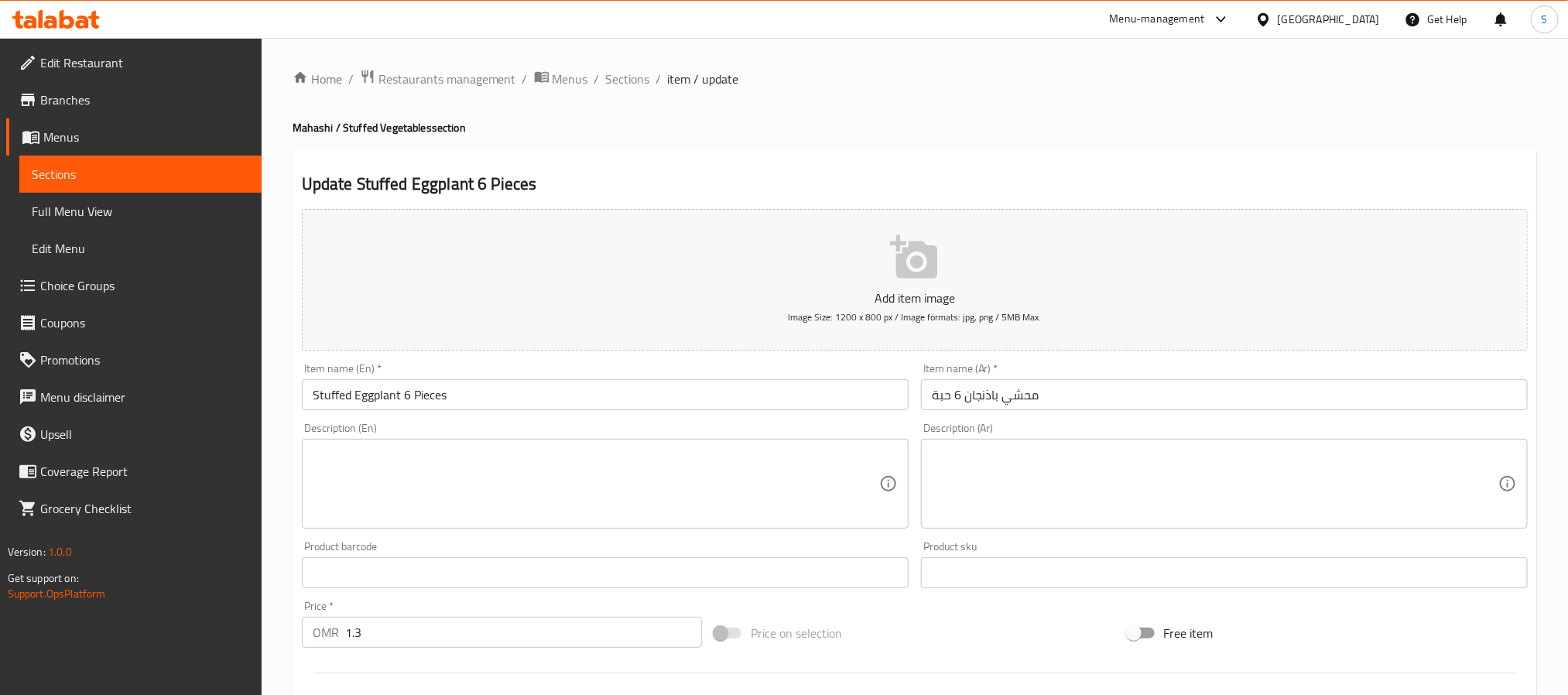
click at [511, 472] on textarea at bounding box center [595, 484] width 566 height 74
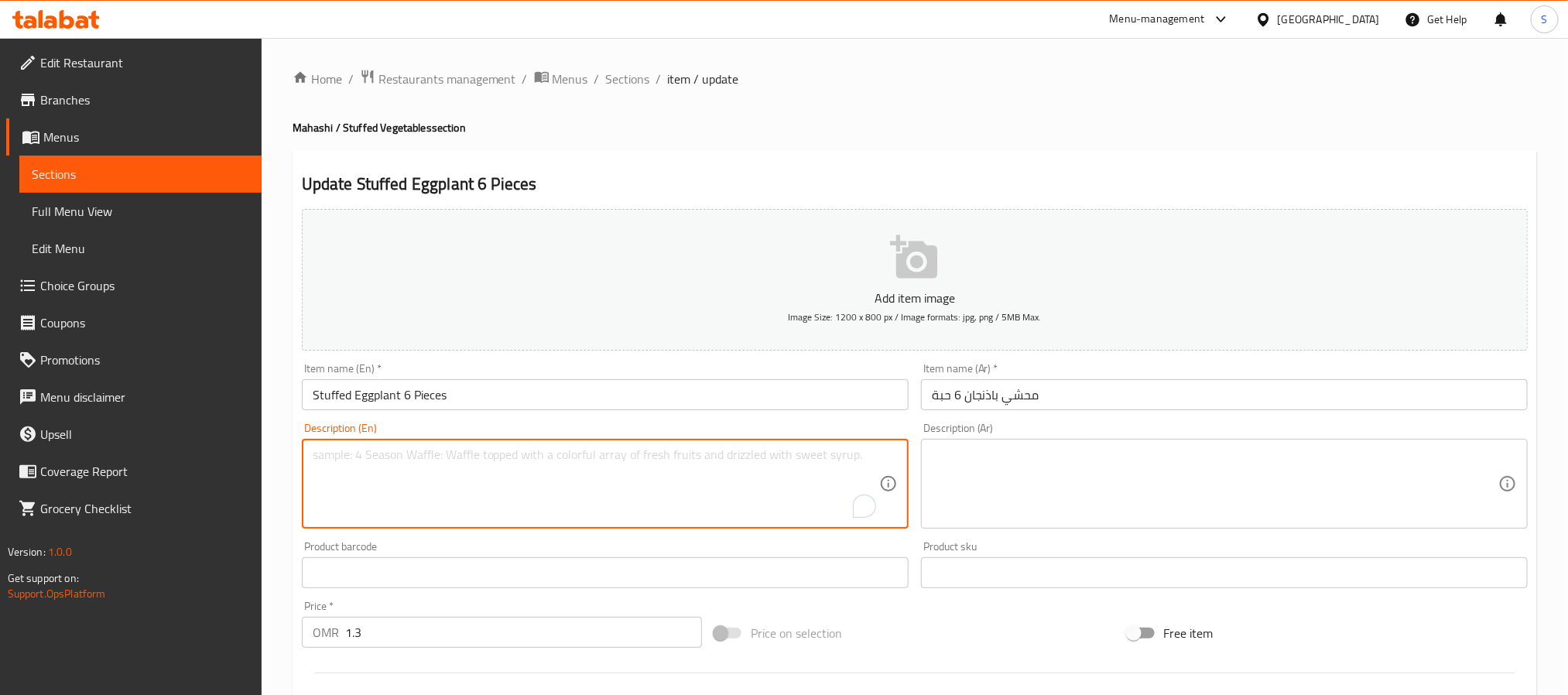
paste textarea "Eggplant filled with stuffing."
type textarea "Eggplant filled with stuffing."
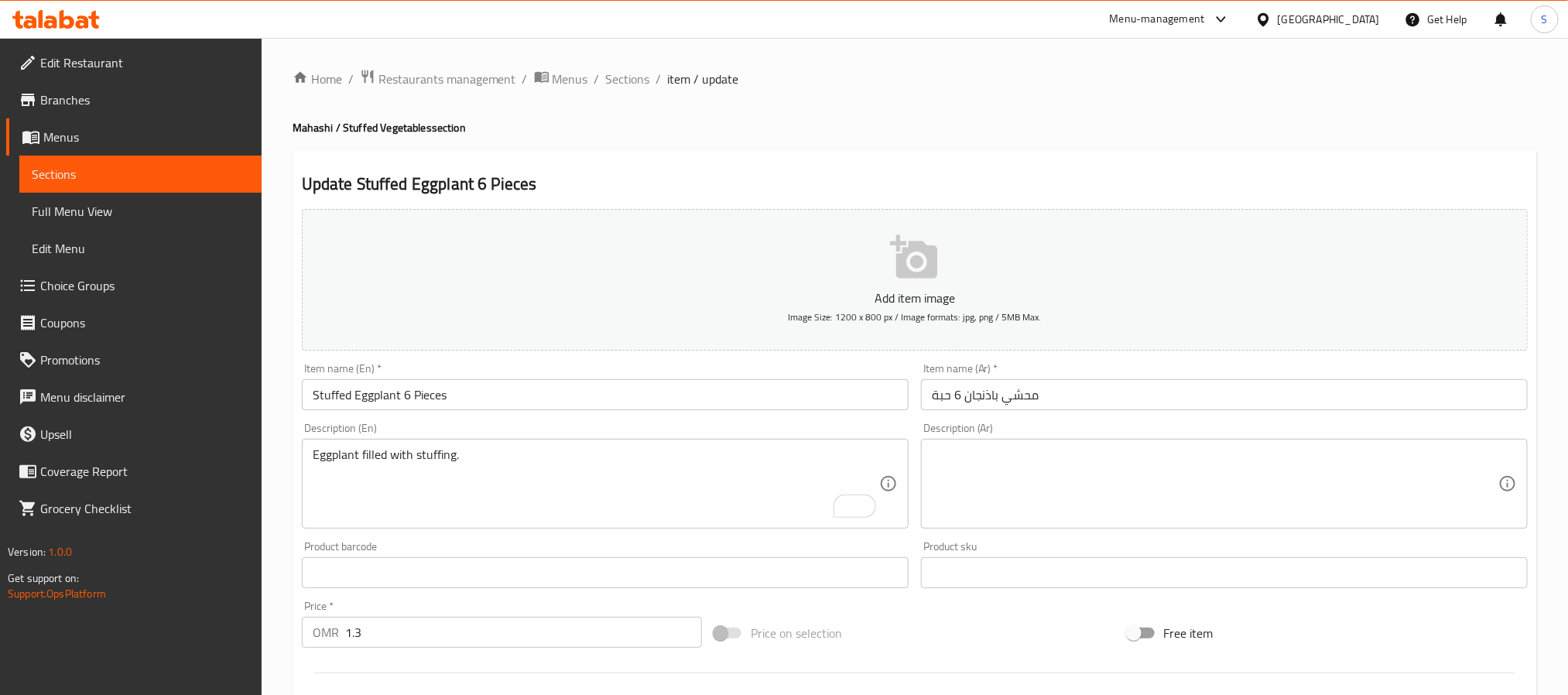
click at [996, 472] on textarea at bounding box center [1214, 484] width 566 height 74
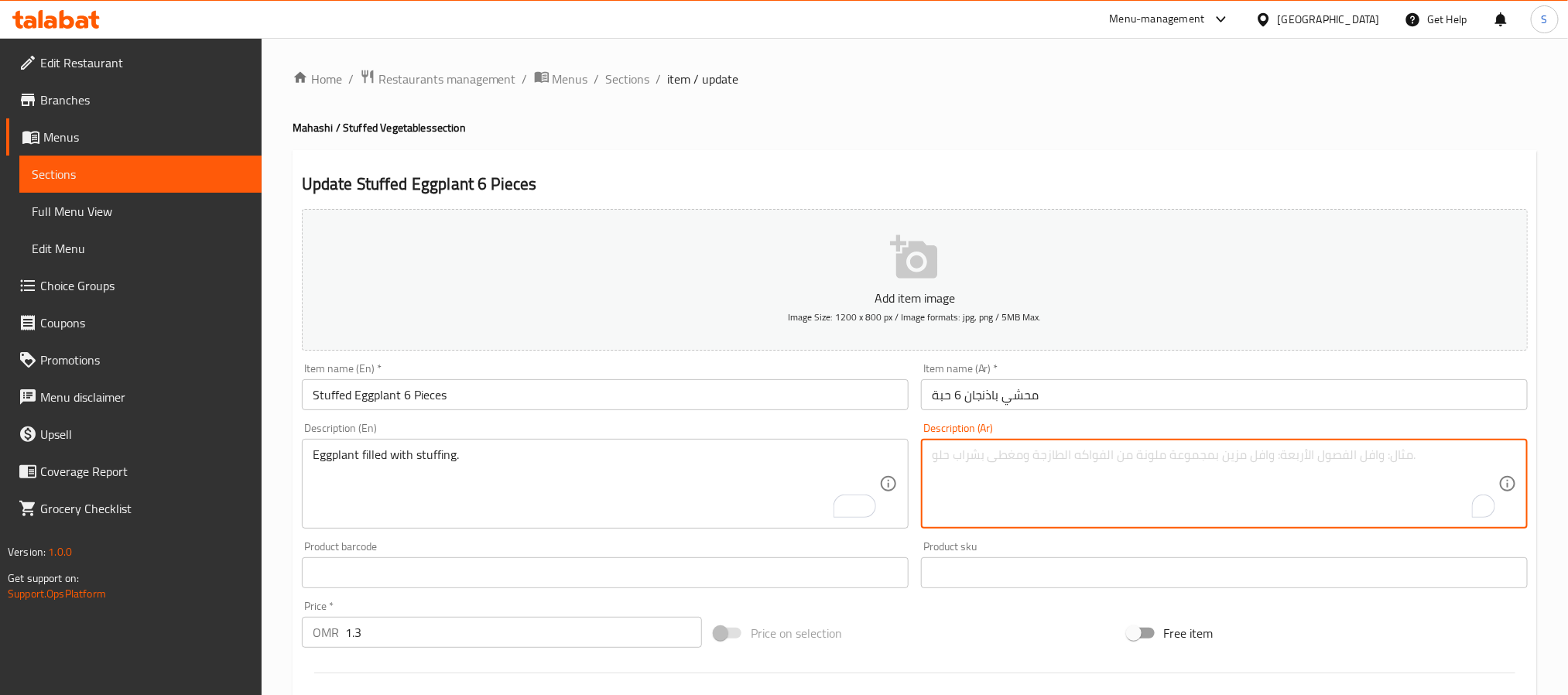
paste textarea "باذنجان محشو بالحشوة ."
type textarea "باذنجان محشو بالحشوة."
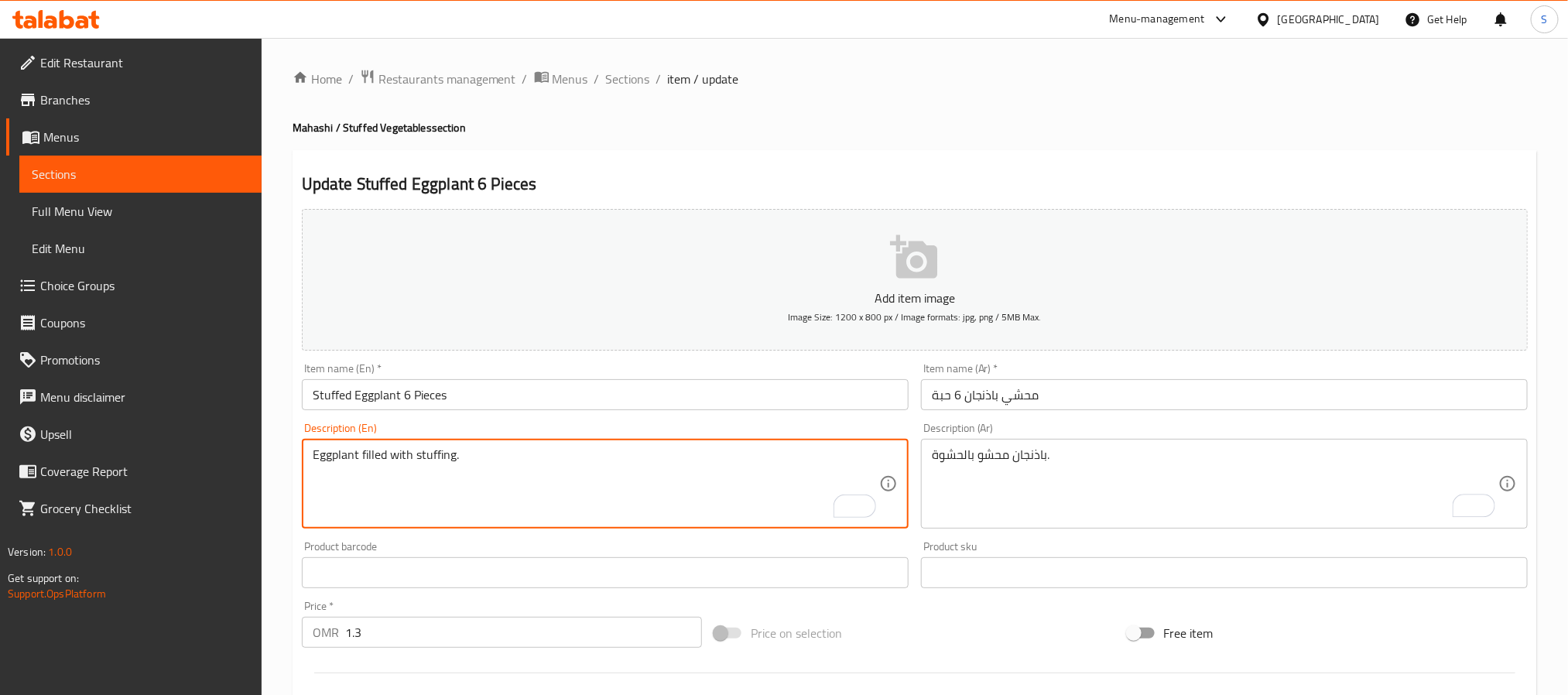
click at [405, 395] on input "Stuffed Eggplant 6 Pieces" at bounding box center [605, 394] width 607 height 31
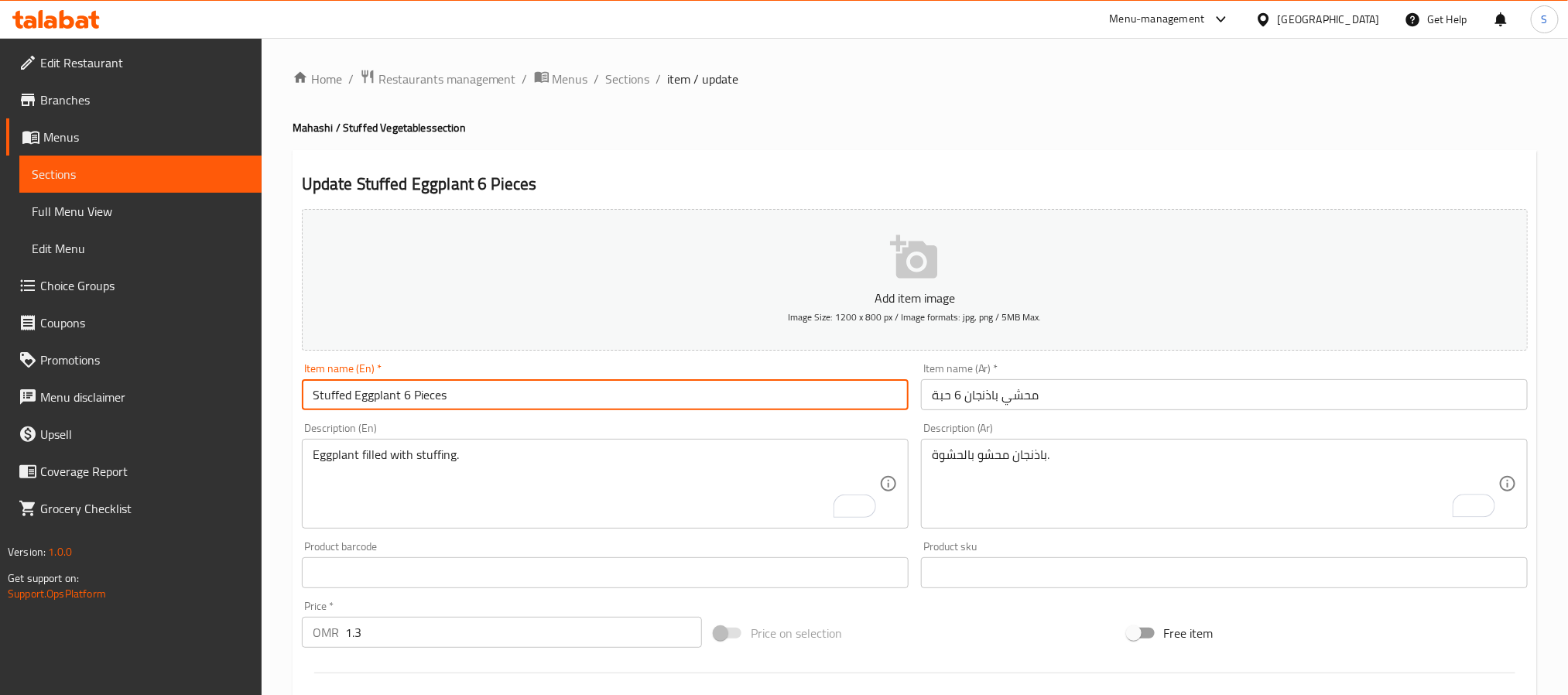
click at [405, 395] on input "Stuffed Eggplant 6 Pieces" at bounding box center [605, 394] width 607 height 31
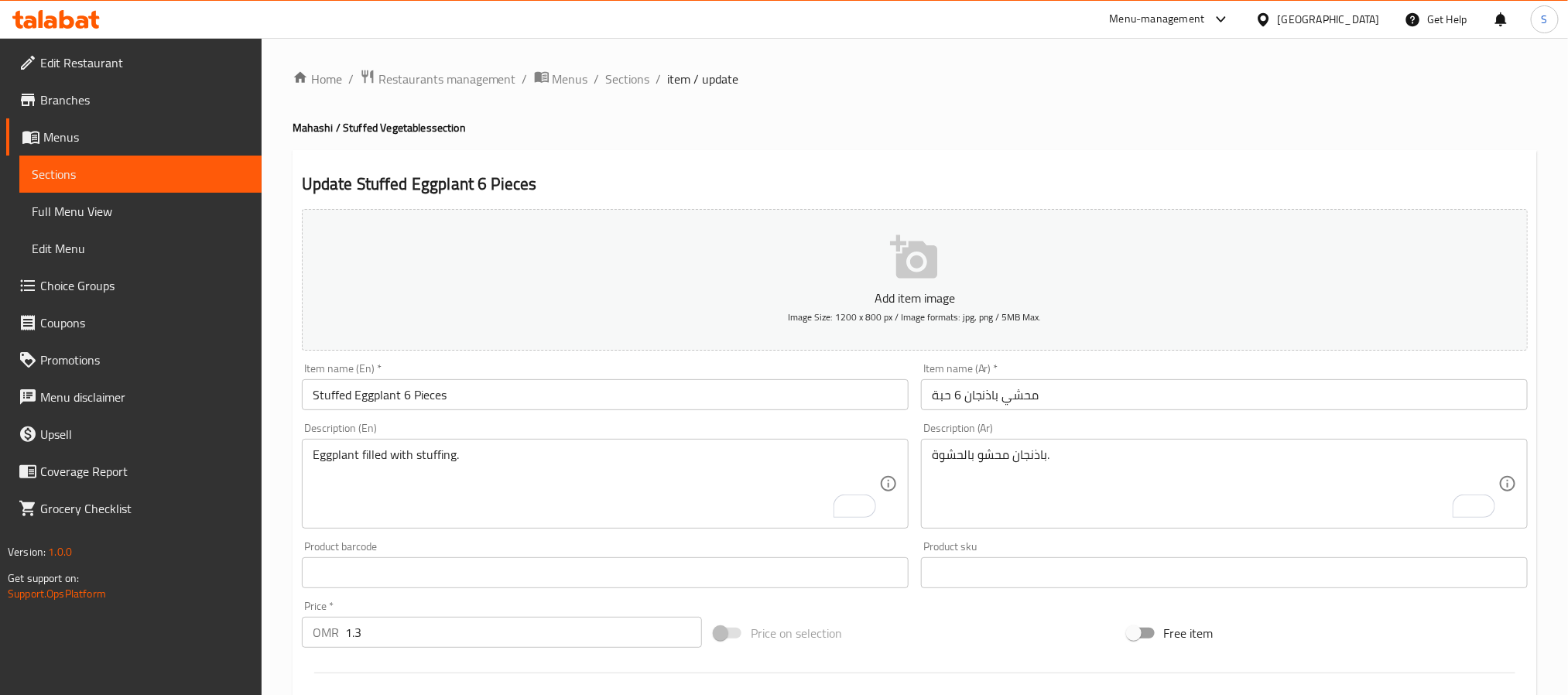
click at [717, 161] on div "Update Stuffed Eggplant 6 Pieces Add item image Image Size: 1200 x 800 px / Ima…" at bounding box center [915, 600] width 1245 height 901
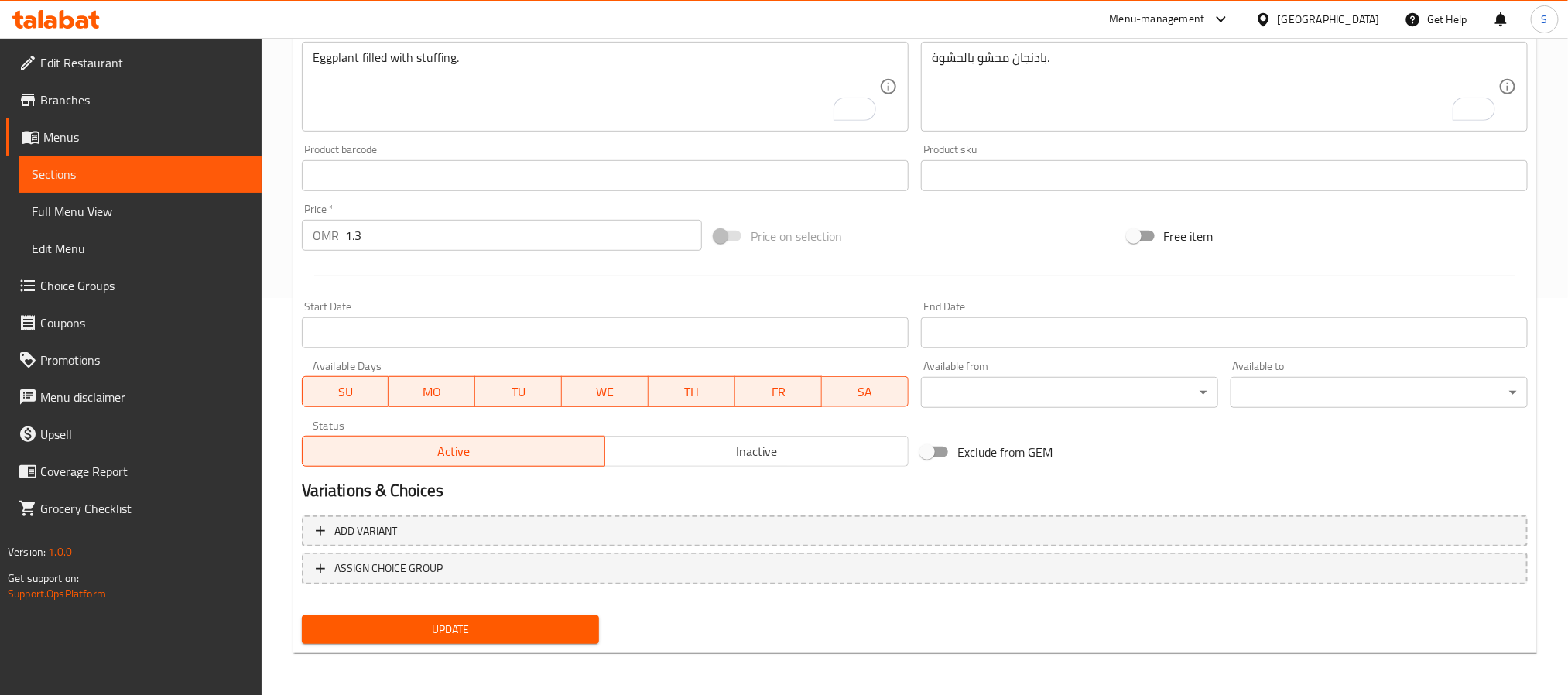
click at [426, 633] on span "Update" at bounding box center [450, 629] width 273 height 19
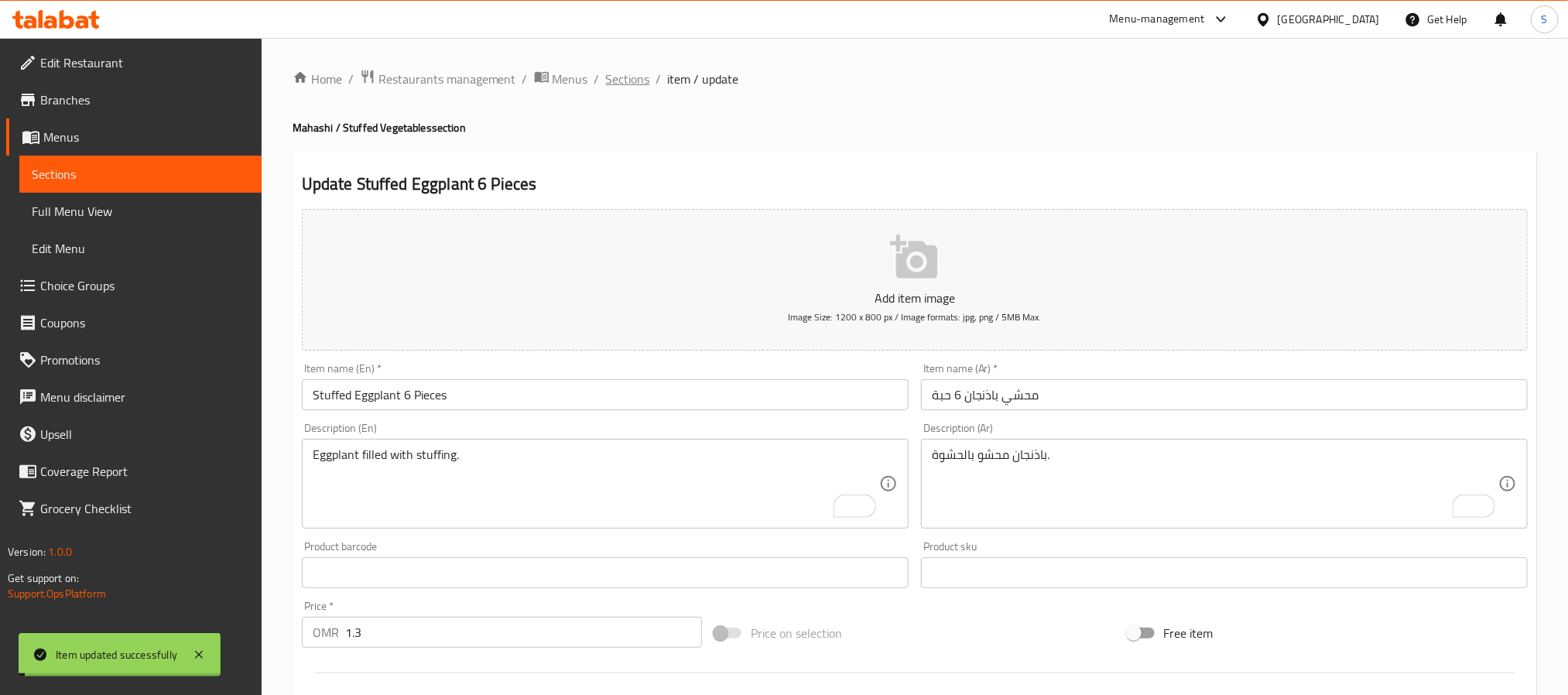
click at [627, 77] on span "Sections" at bounding box center [627, 78] width 44 height 19
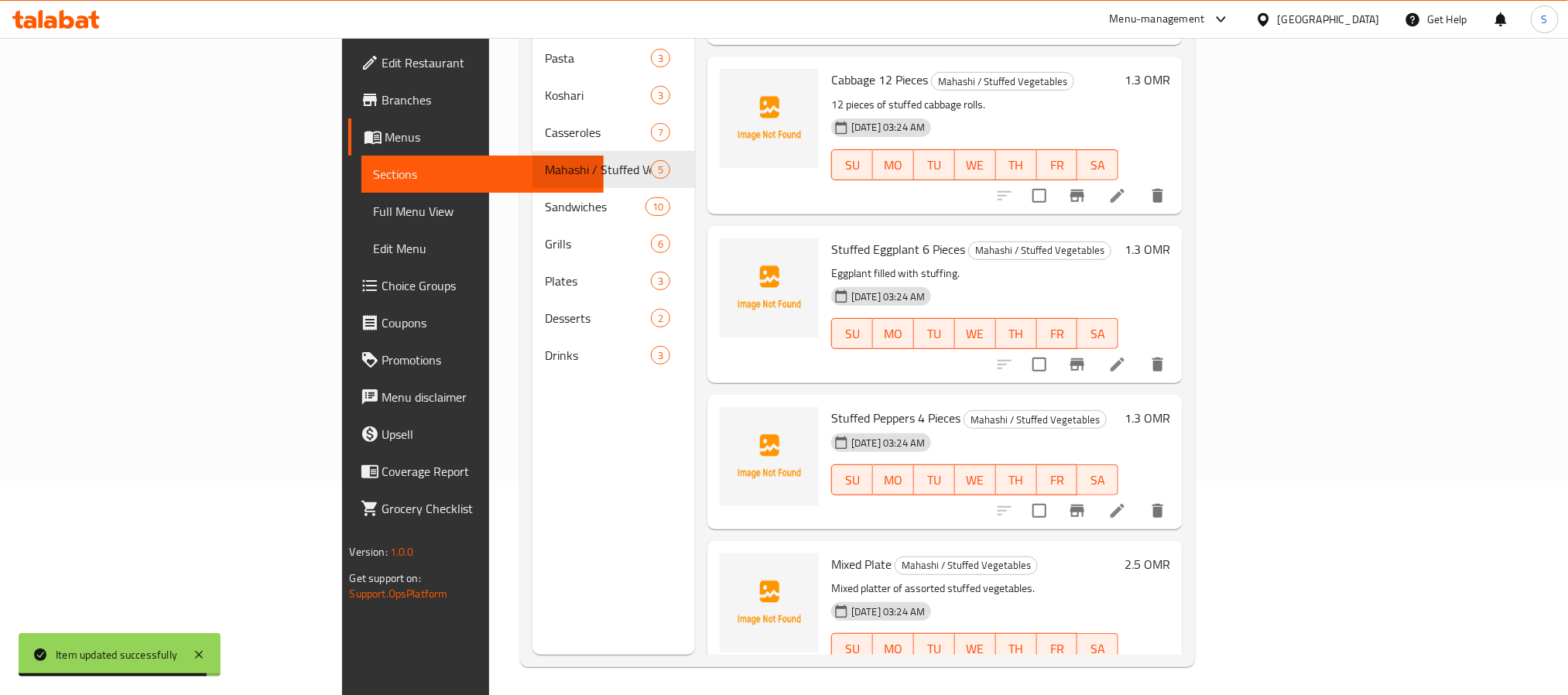
scroll to position [217, 0]
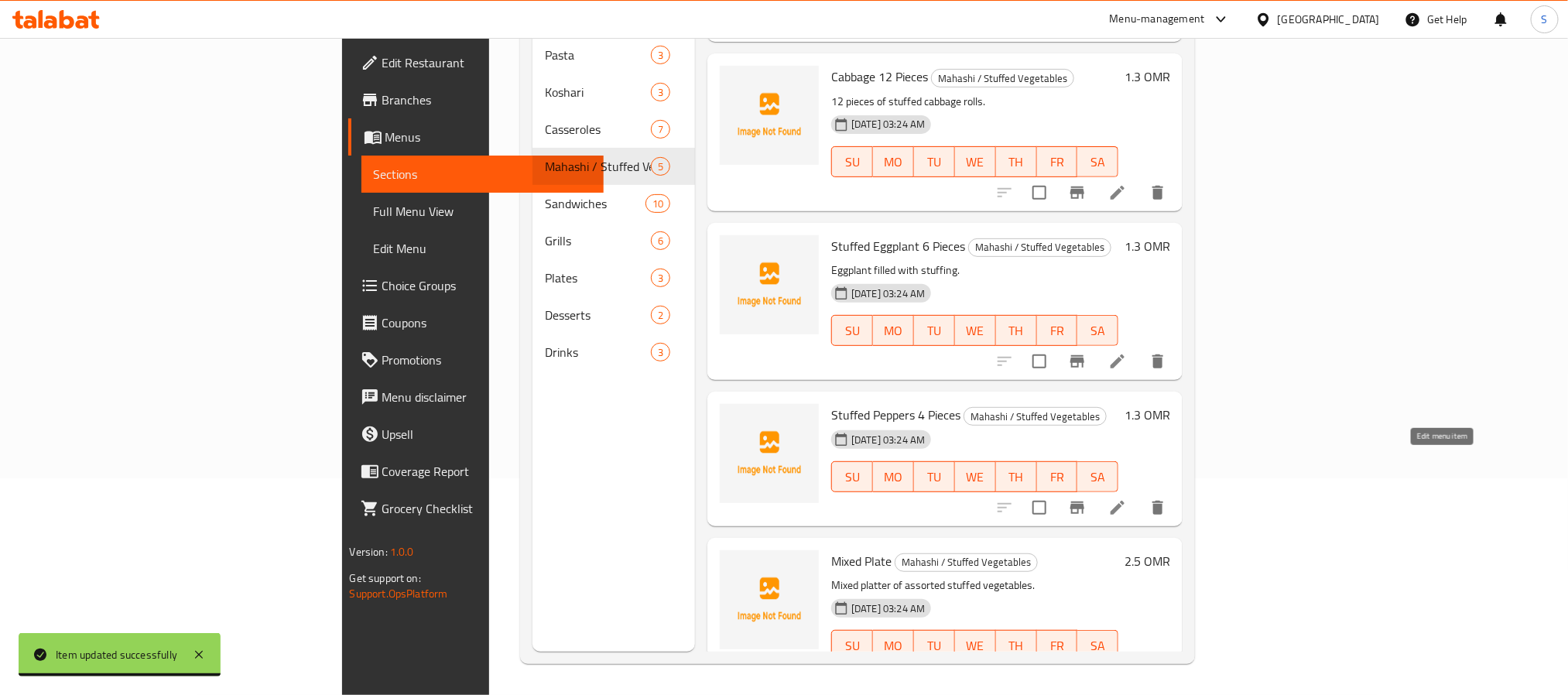
click at [1124, 501] on icon at bounding box center [1117, 507] width 14 height 14
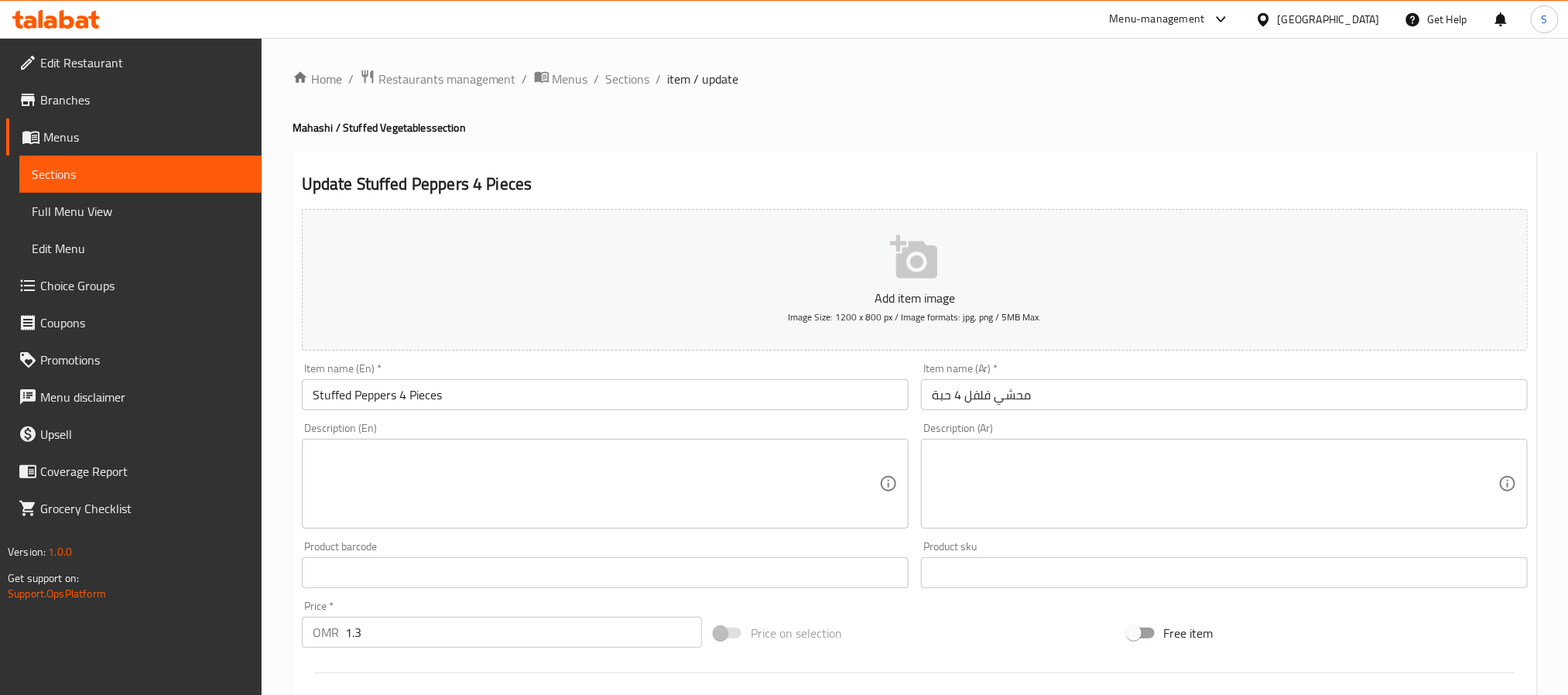
click at [570, 472] on textarea at bounding box center [595, 484] width 566 height 74
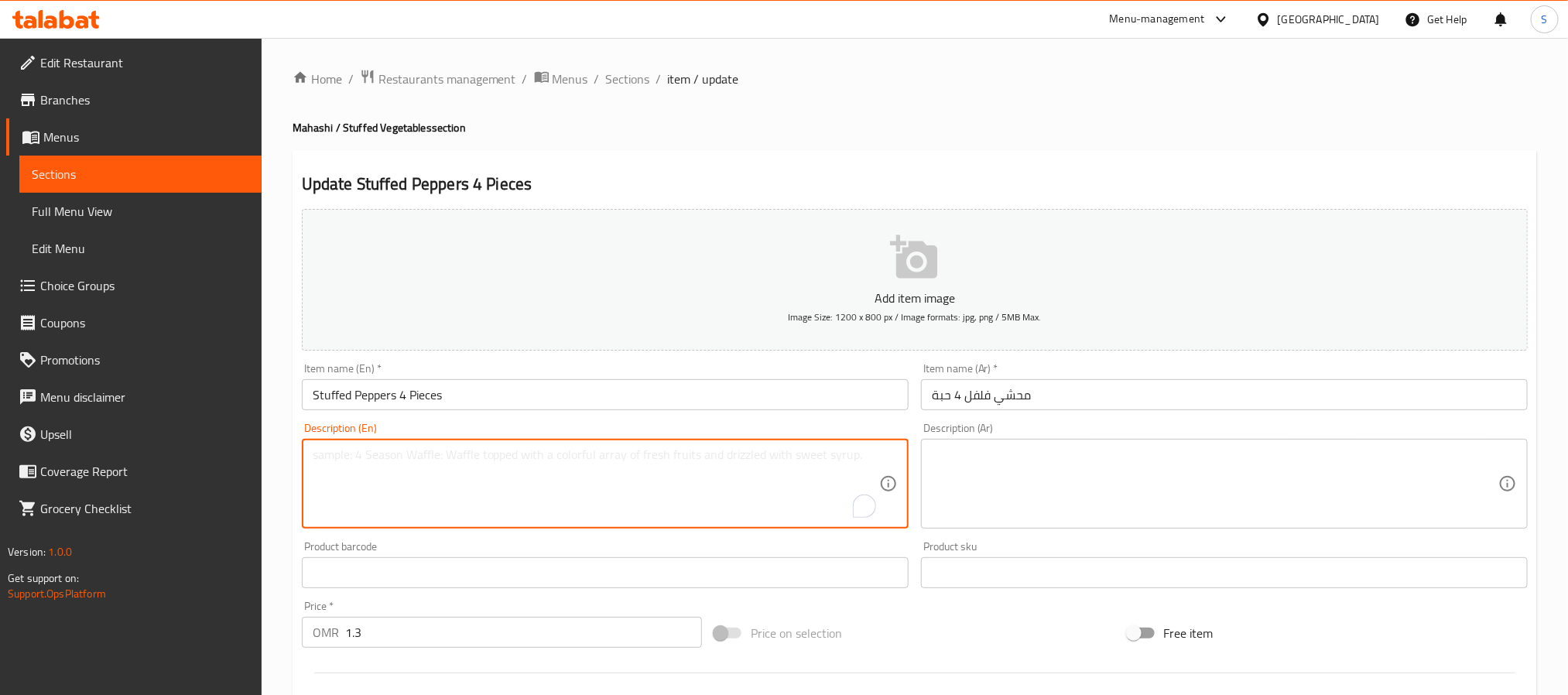
paste textarea "Rice, Onions, Tomatoes, Garlic, Olive oil, Salt, Pepper, All spices, Cinnamon, …"
type textarea "Rice, Onions, Tomatoes, Garlic, Olive oil, Salt, Pepper, All spices, Cinnamon, …"
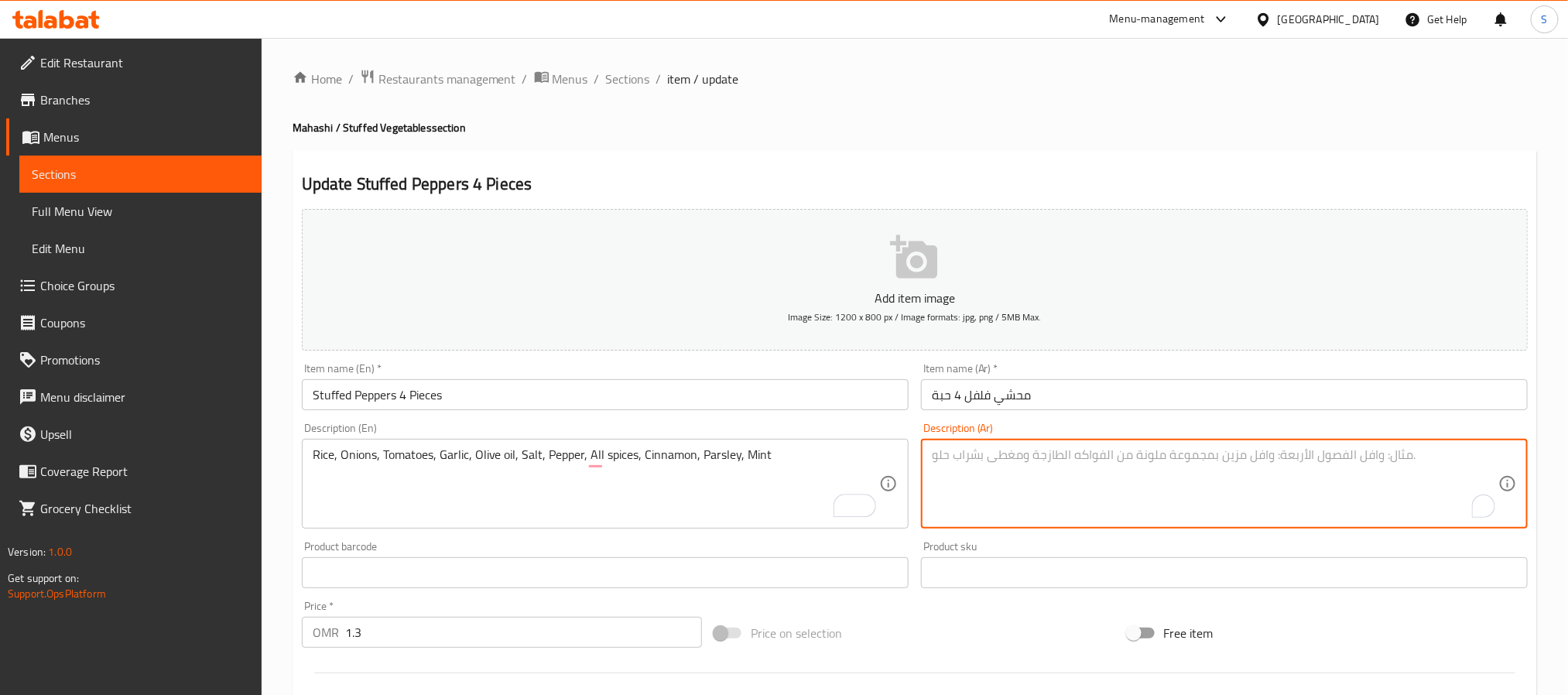
click at [1147, 482] on textarea "To enrich screen reader interactions, please activate Accessibility in Grammarl…" at bounding box center [1214, 484] width 566 height 74
paste textarea "أرز، بصل، طماطم، ثوم، زيت زيتون، ملح، فلفل، جميع البهارات، قرفة، بقدونس، نعناع"
type textarea "أرز، بصل، طماطم، ثوم، زيت زيتون، ملح، فلفل، جميع البهارات، قرفة، بقدونس، نعناع"
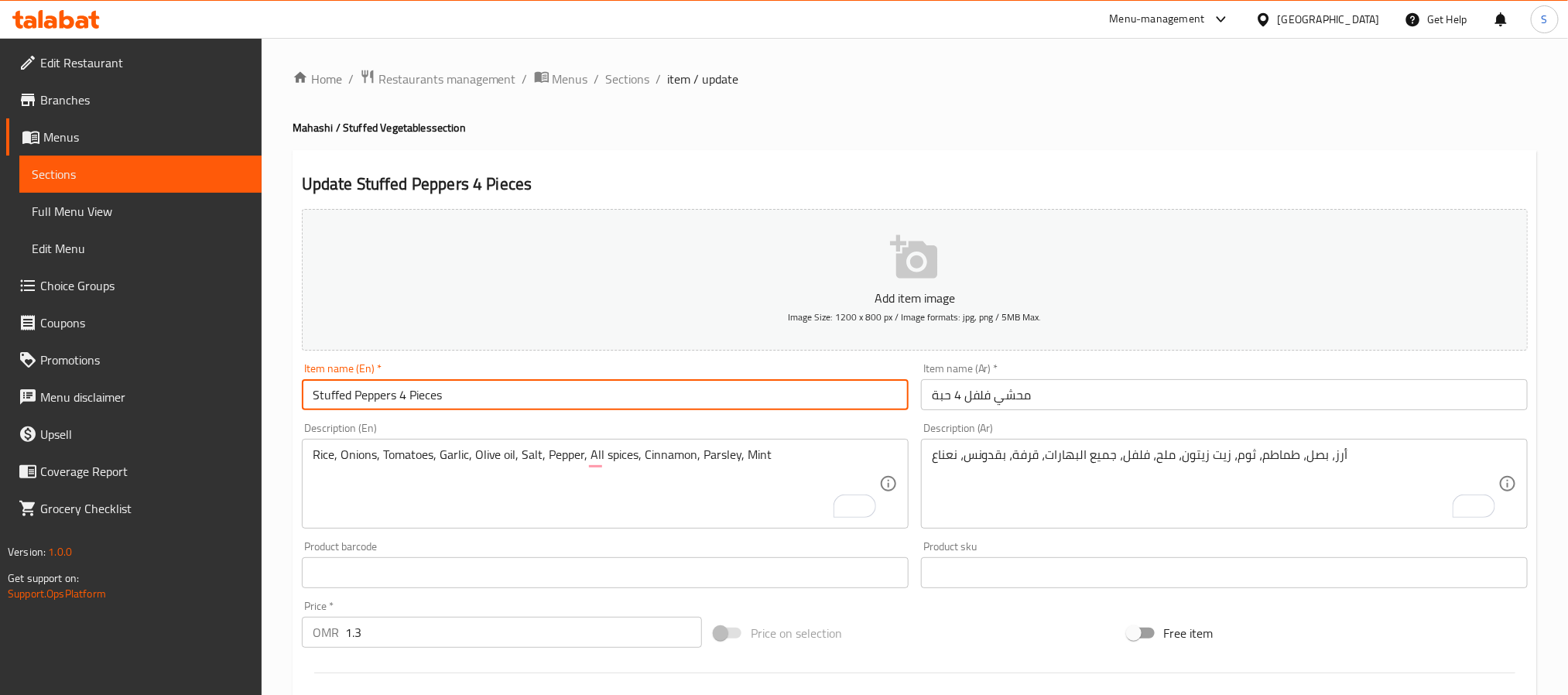
click at [576, 386] on input "Stuffed Peppers 4 Pieces" at bounding box center [605, 394] width 607 height 31
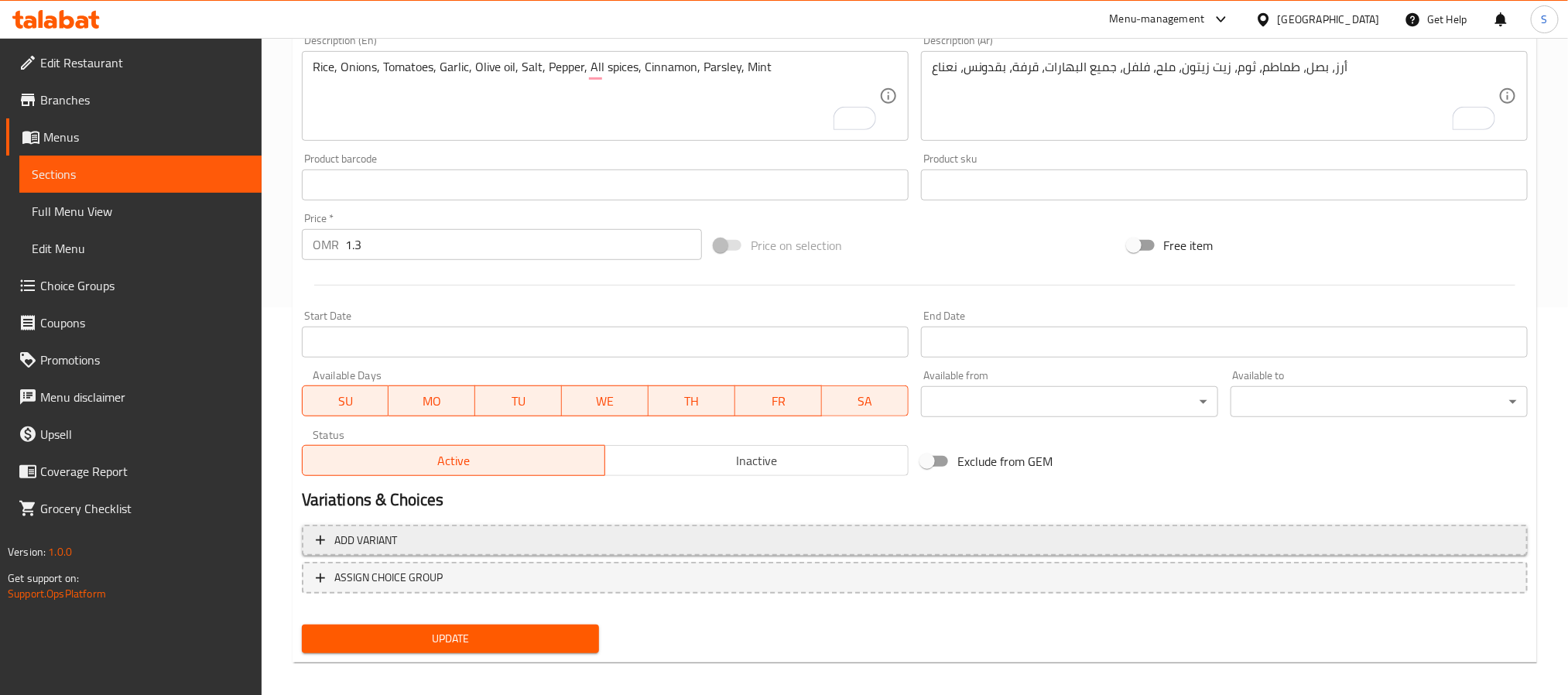
scroll to position [397, 0]
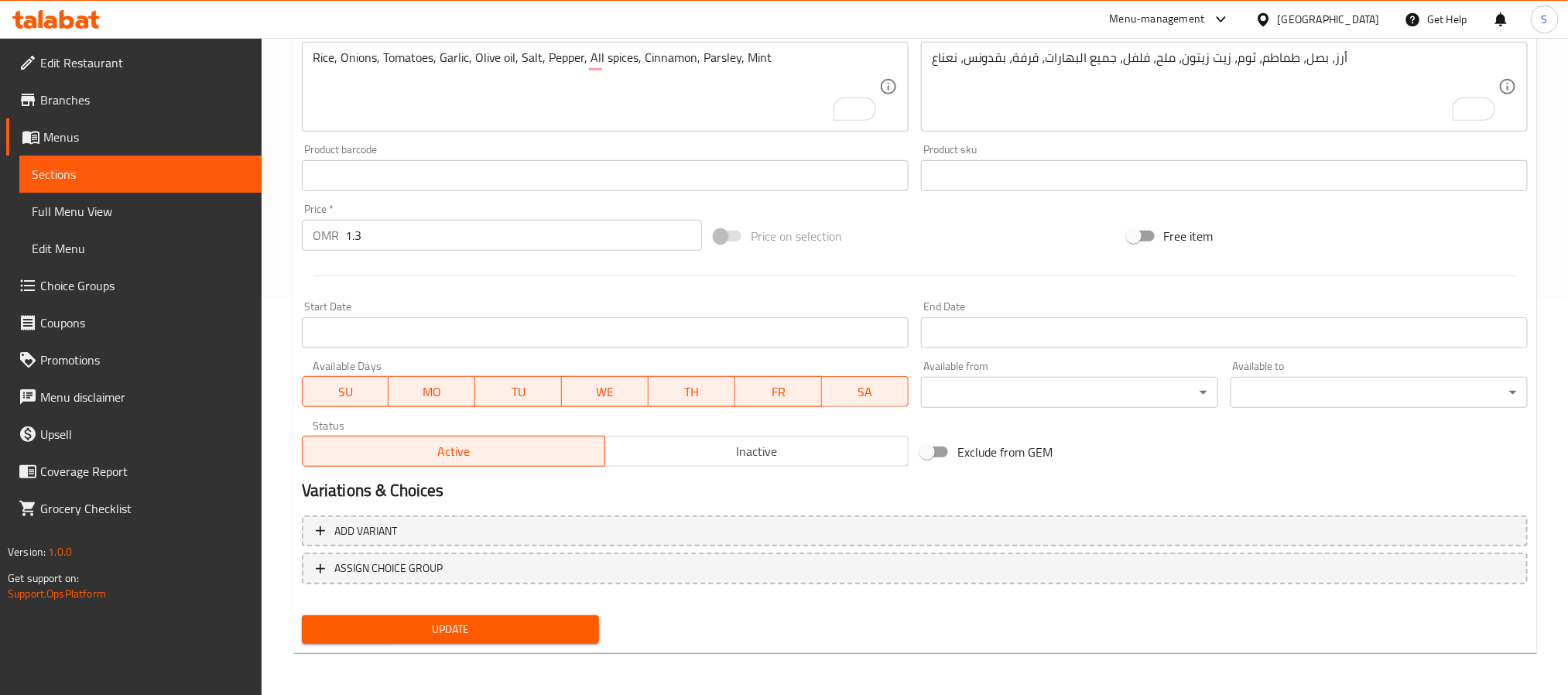
click at [469, 620] on span "Update" at bounding box center [450, 629] width 273 height 19
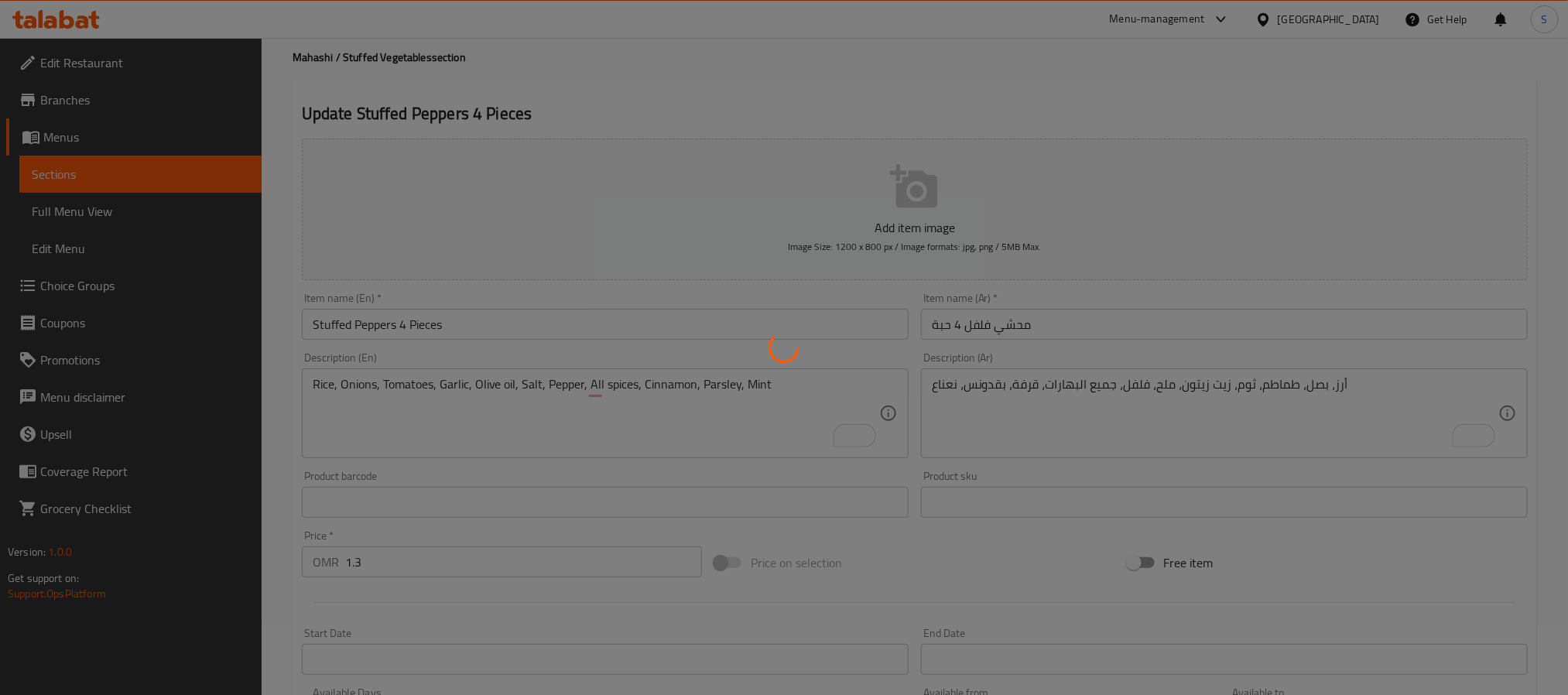
scroll to position [0, 0]
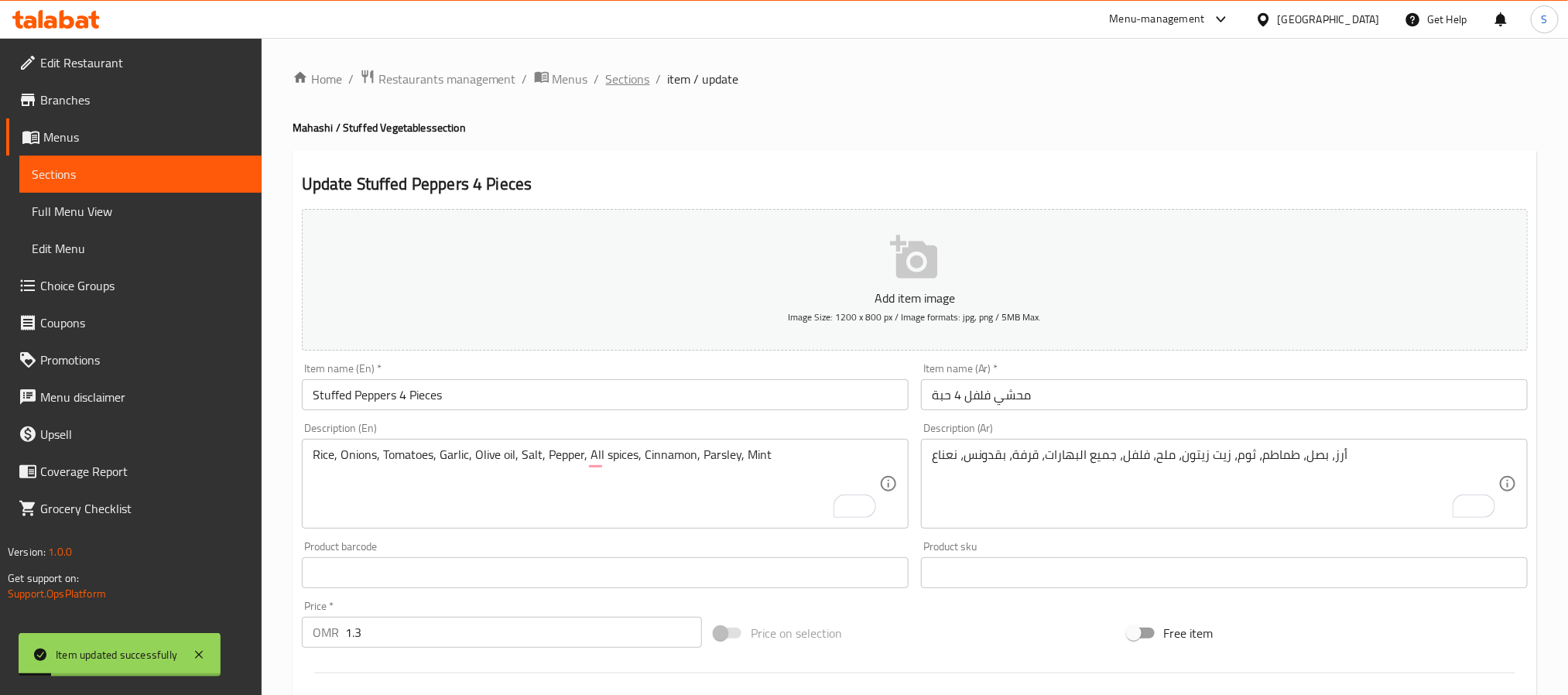
click at [617, 79] on span "Sections" at bounding box center [627, 78] width 44 height 19
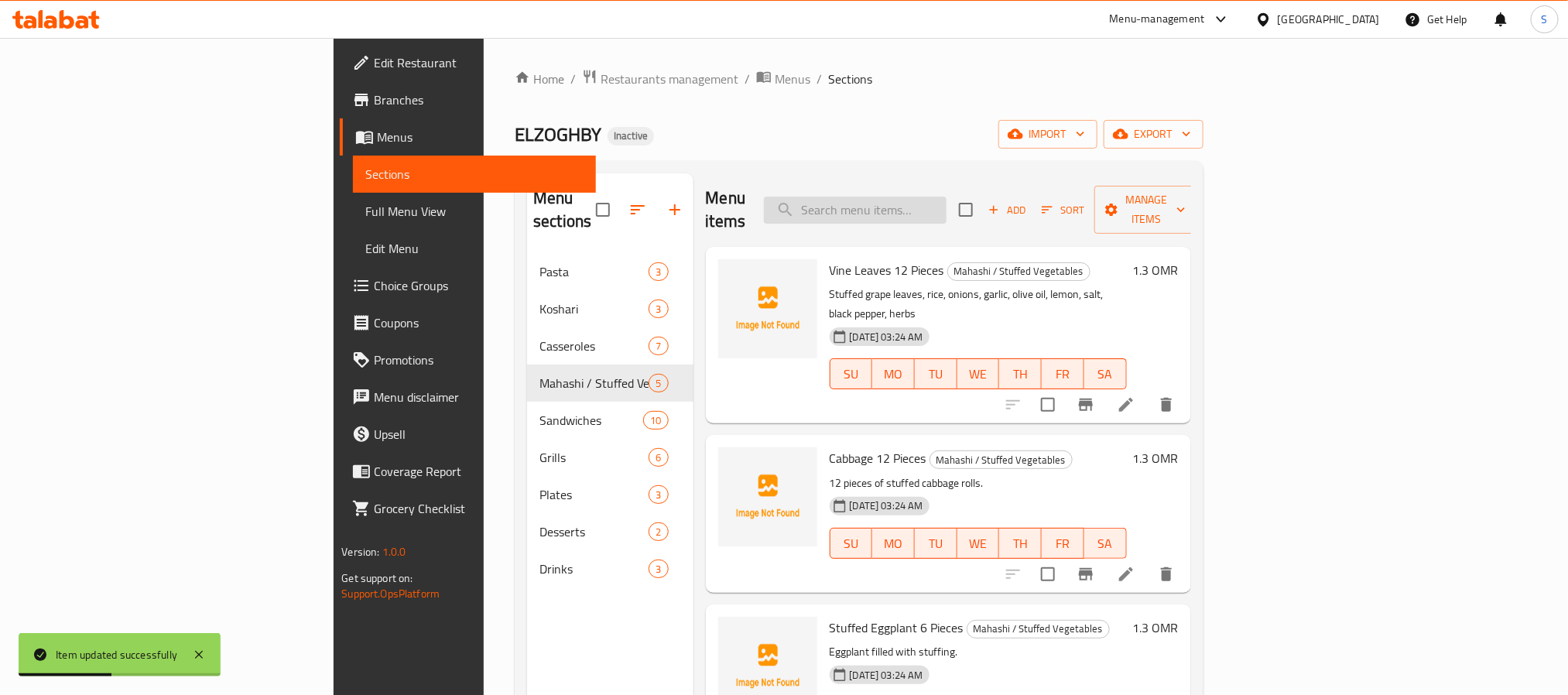
click at [947, 198] on input "search" at bounding box center [855, 210] width 183 height 27
paste input "Mixed Plate"
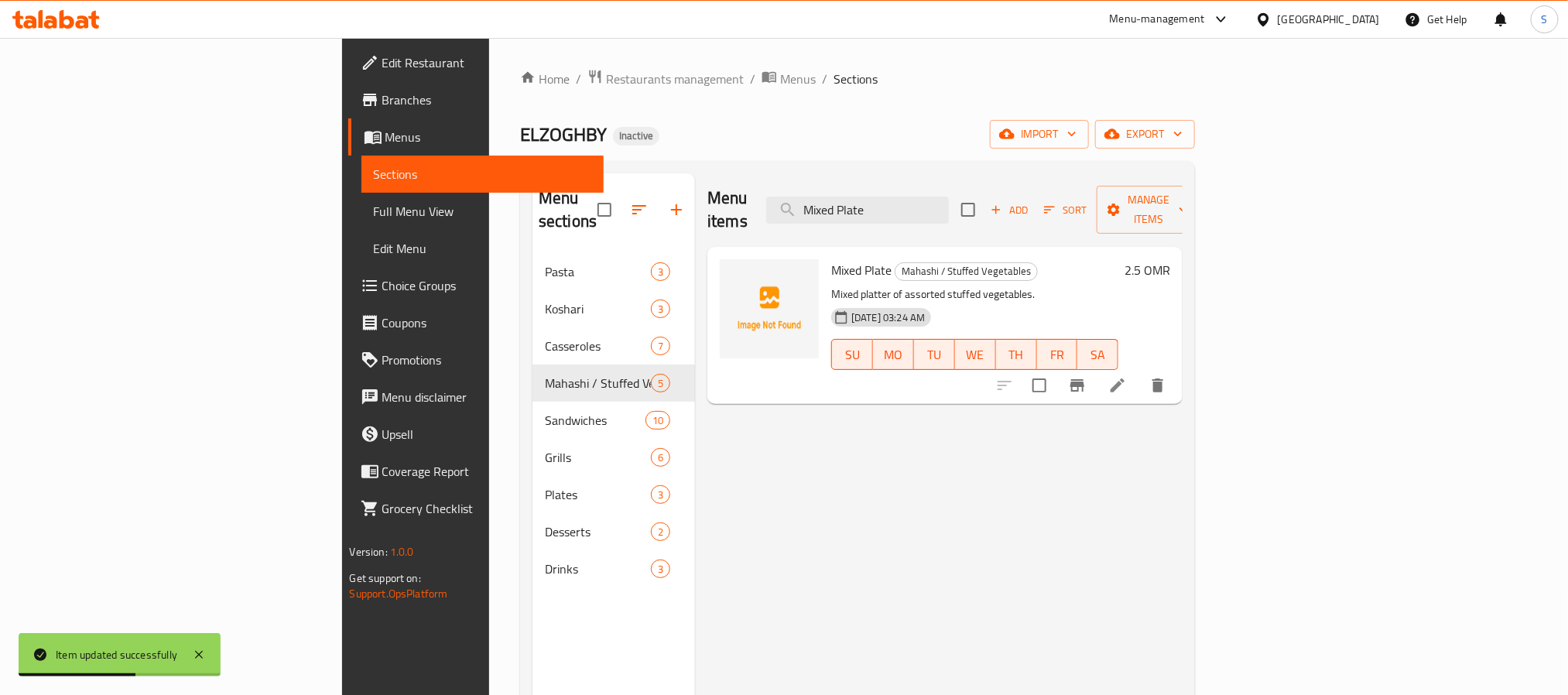
type input "Mixed Plate"
click at [1127, 376] on icon at bounding box center [1117, 385] width 19 height 19
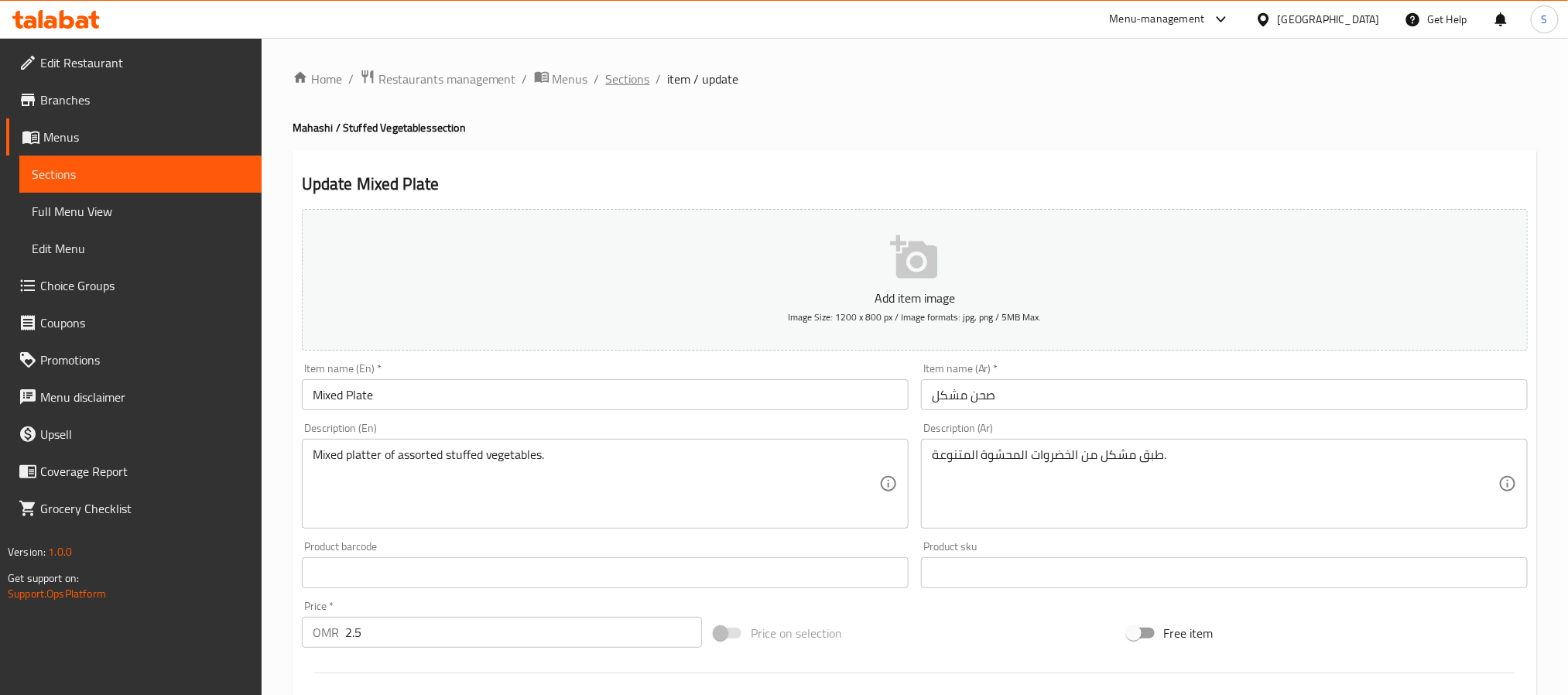
click at [617, 86] on span "Sections" at bounding box center [627, 78] width 44 height 19
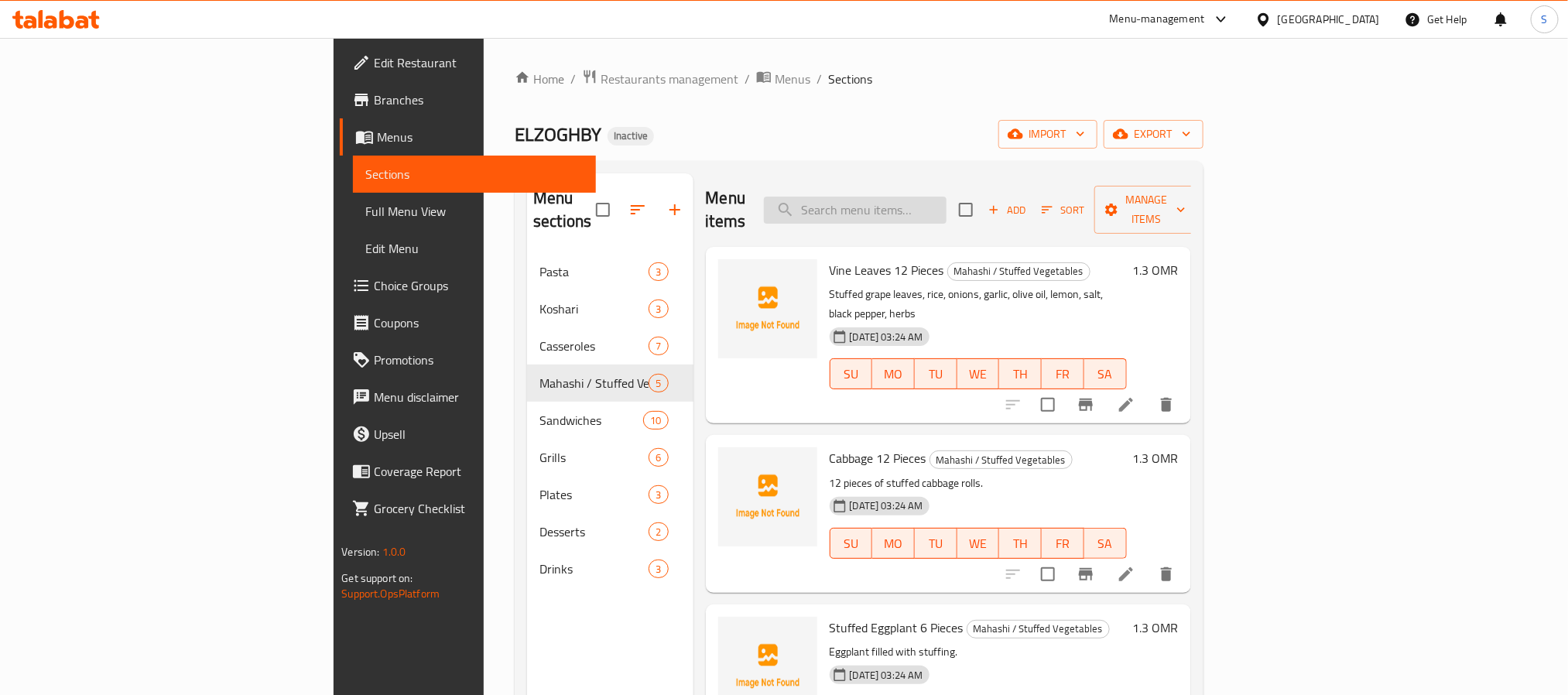
click at [947, 201] on input "search" at bounding box center [855, 210] width 183 height 27
paste input "Arabic Shawarma Sandwich"
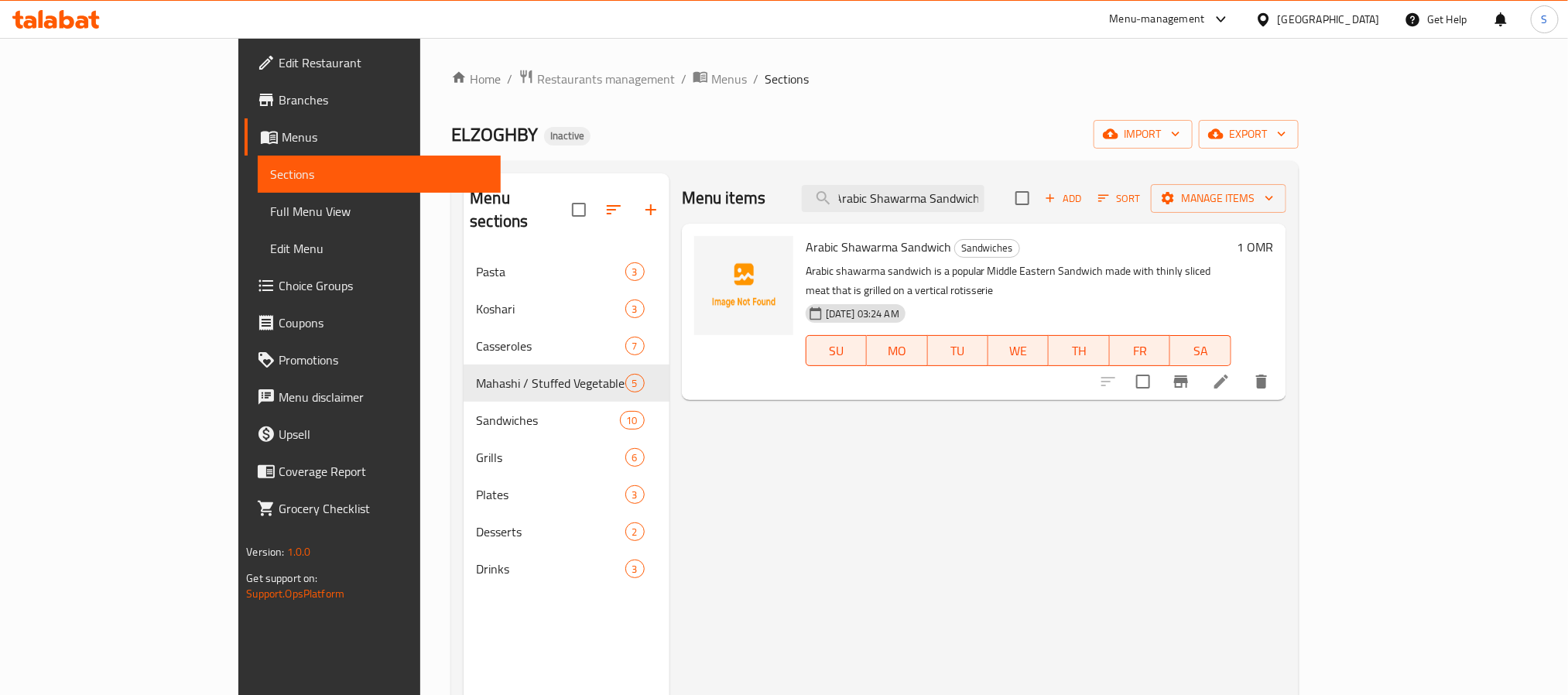
type input "Arabic Shawarma Sandwich"
click at [1243, 367] on li at bounding box center [1221, 381] width 43 height 28
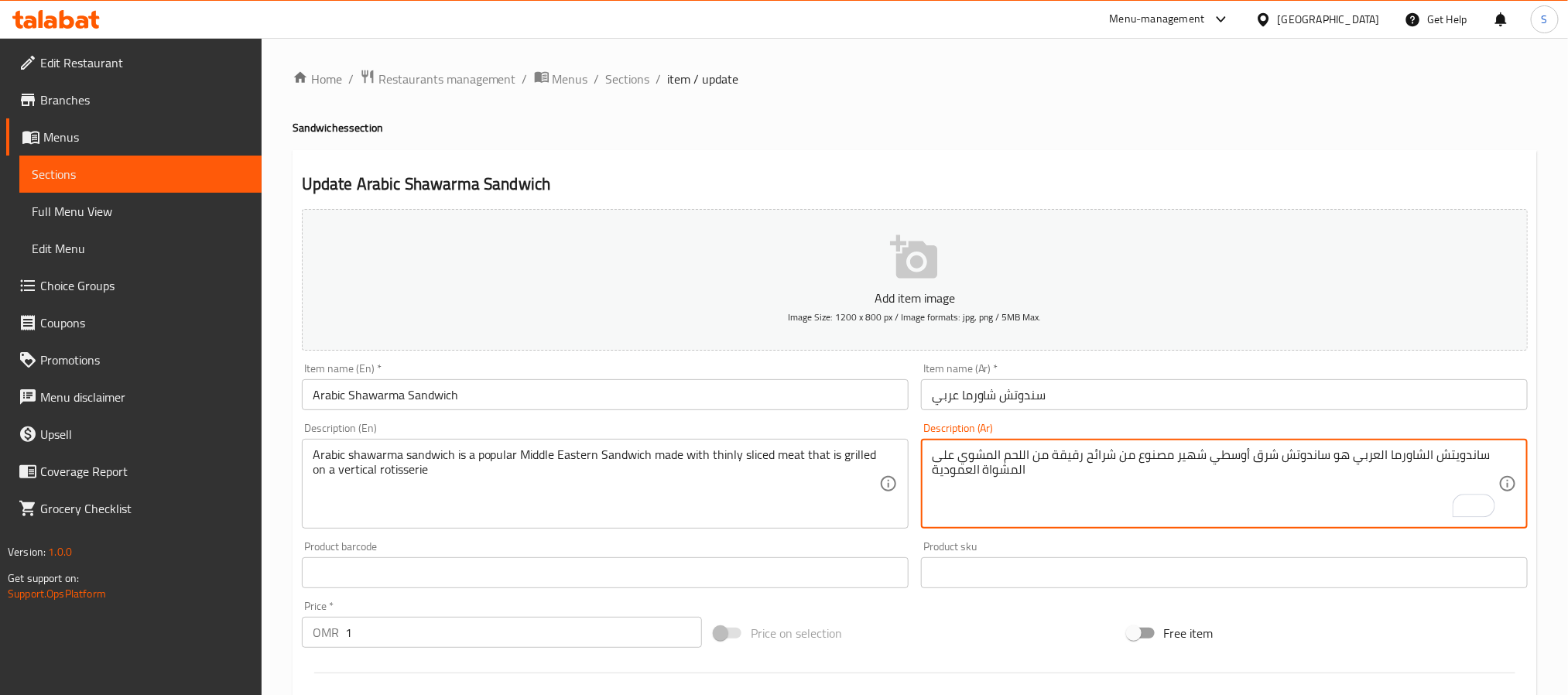
click at [1105, 451] on textarea "ساندويتش الشاورما العربي هو ساندوتش شرق أوسطي شهير مصنوع من شرائح رقيقة من اللح…" at bounding box center [1214, 484] width 566 height 74
click at [1122, 457] on textarea "ساندويتش الشاورما العربي هو ساندوتش شرق أوسطي شهير مصنوع من رقيقة من اللحم المش…" at bounding box center [1214, 484] width 566 height 74
click at [1106, 463] on textarea "ساندويتش الشاورما العربي هو ساندوتش شرق أوسطي شهير مصنوع من من اللحم المشوي على…" at bounding box center [1214, 484] width 566 height 74
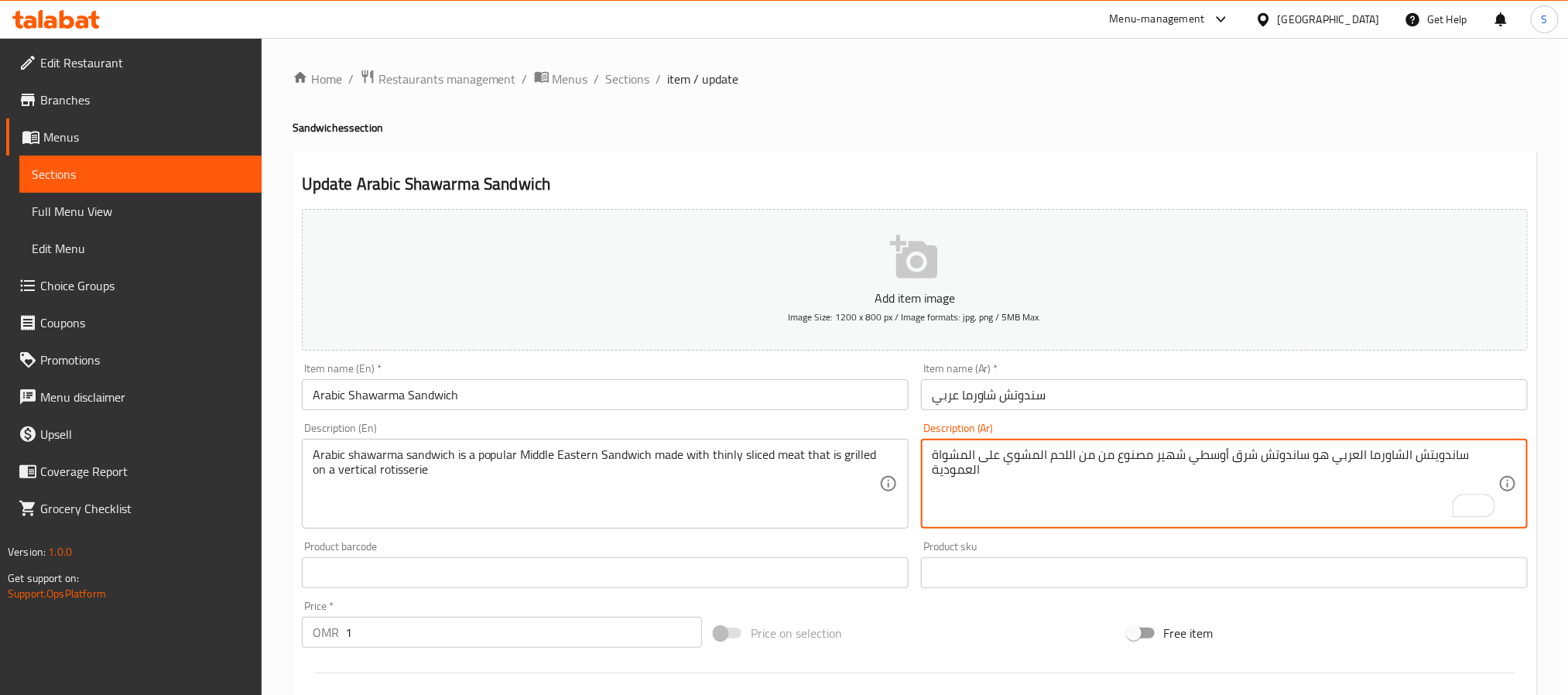
click at [1106, 463] on textarea "ساندويتش الشاورما العربي هو ساندوتش شرق أوسطي شهير مصنوع من من اللحم المشوي على…" at bounding box center [1214, 484] width 566 height 74
click at [1138, 465] on textarea "ساندويتش الشاورما العربي هو ساندوتش شرق أوسطي شهير مصنوع من اللحم المشوي على ال…" at bounding box center [1214, 484] width 566 height 74
click at [1098, 462] on textarea "ساندويتش الشاورما العربي هو ساندوتش شرق أوسطي شهير مصنوع من اللحم المشوي على ال…" at bounding box center [1214, 484] width 566 height 74
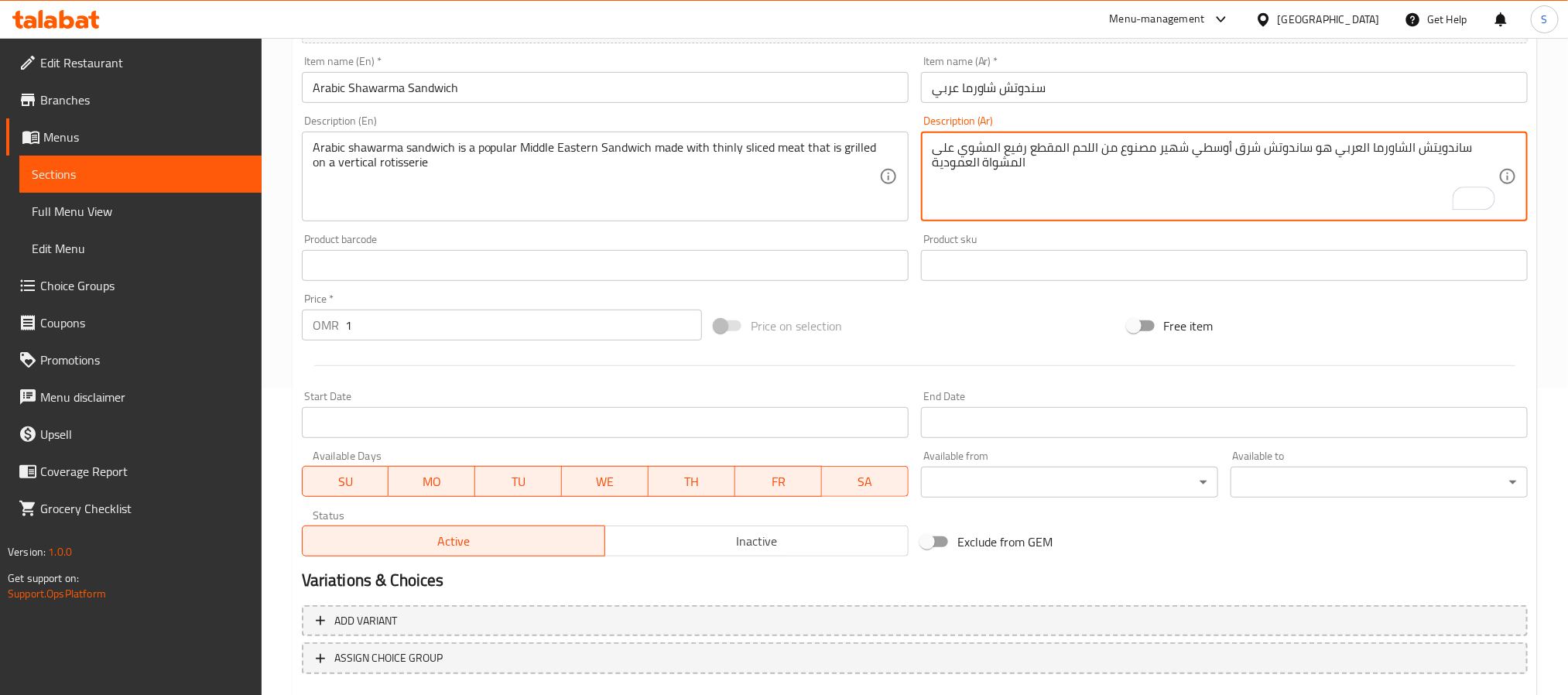
scroll to position [397, 0]
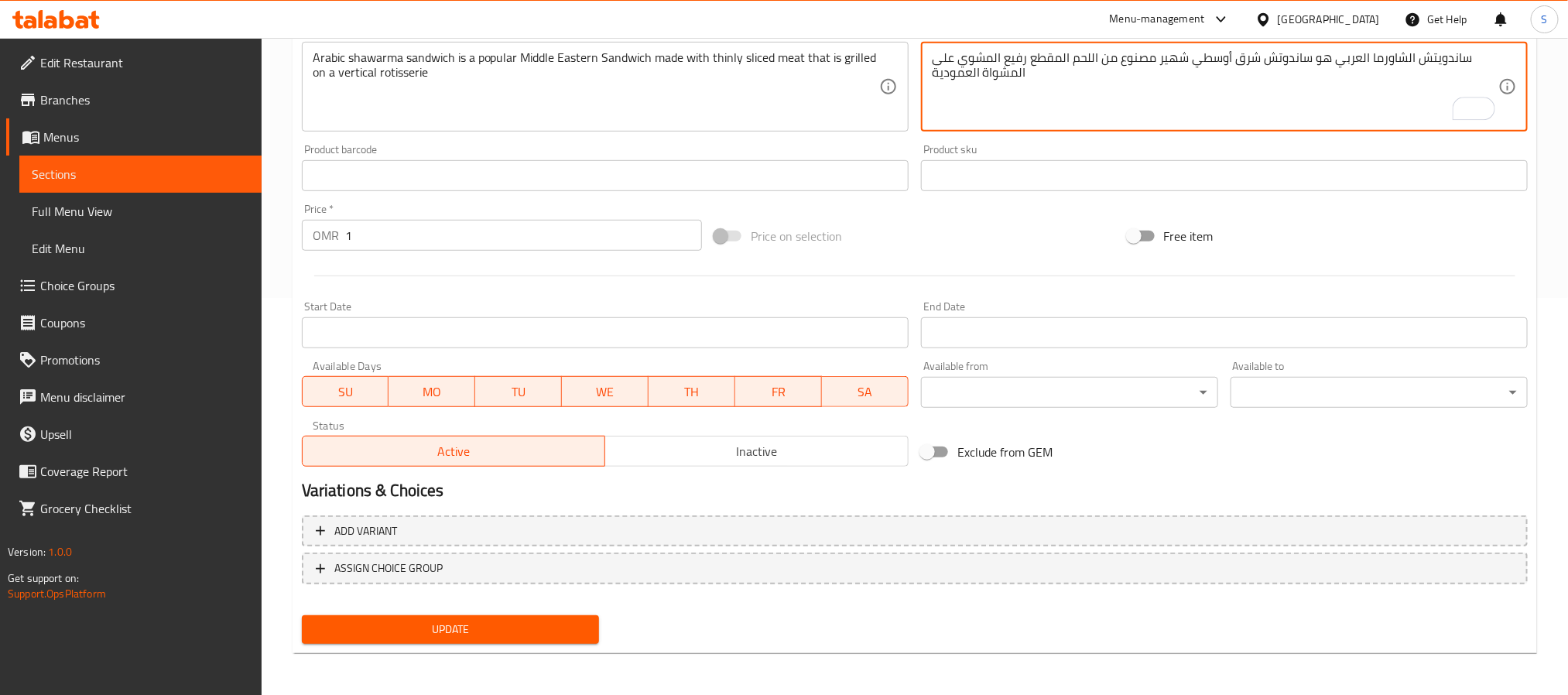
type textarea "ساندويتش الشاورما العربي هو ساندوتش شرق أوسطي شهير مصنوع من اللحم المقطع رفيع ا…"
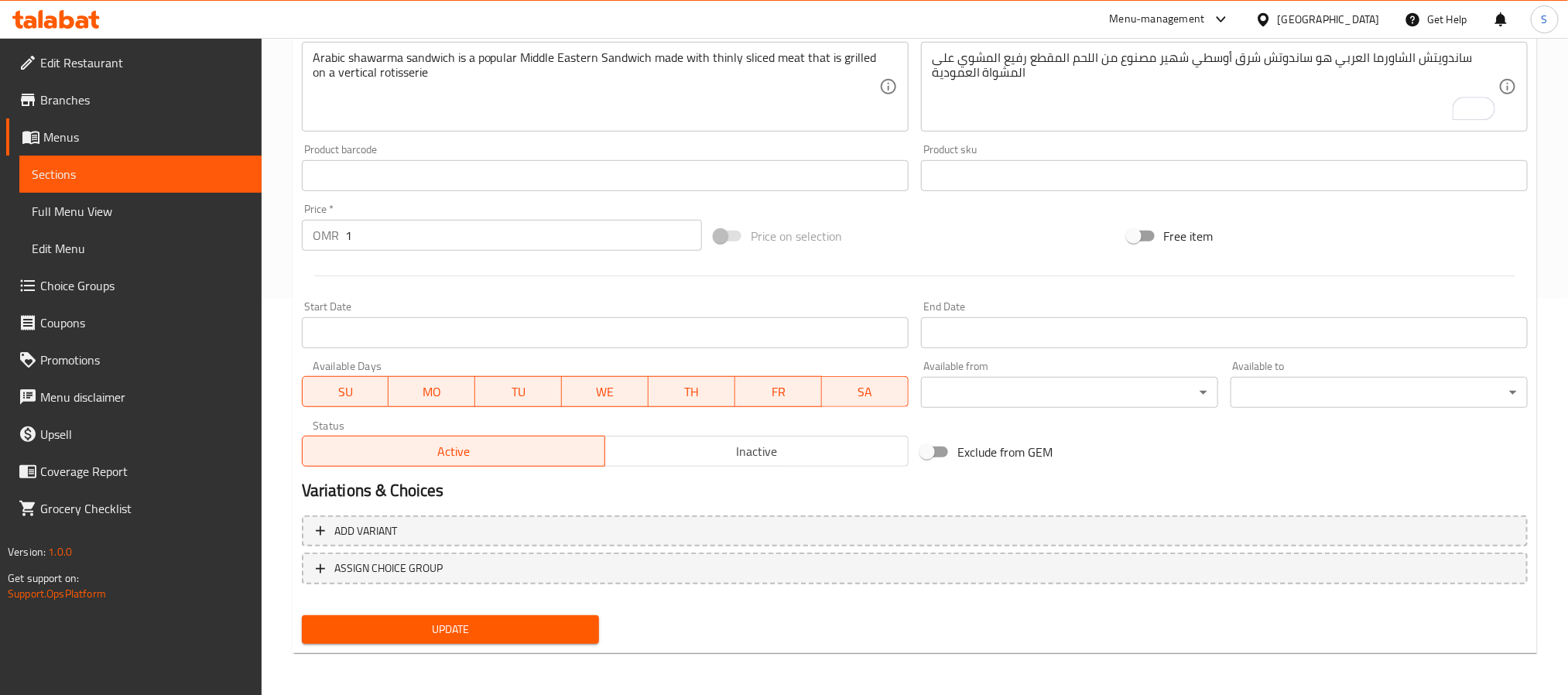
drag, startPoint x: 533, startPoint y: 609, endPoint x: 529, endPoint y: 618, distance: 9.8
click at [532, 609] on div "Update" at bounding box center [450, 630] width 310 height 41
click at [527, 621] on span "Update" at bounding box center [450, 629] width 273 height 19
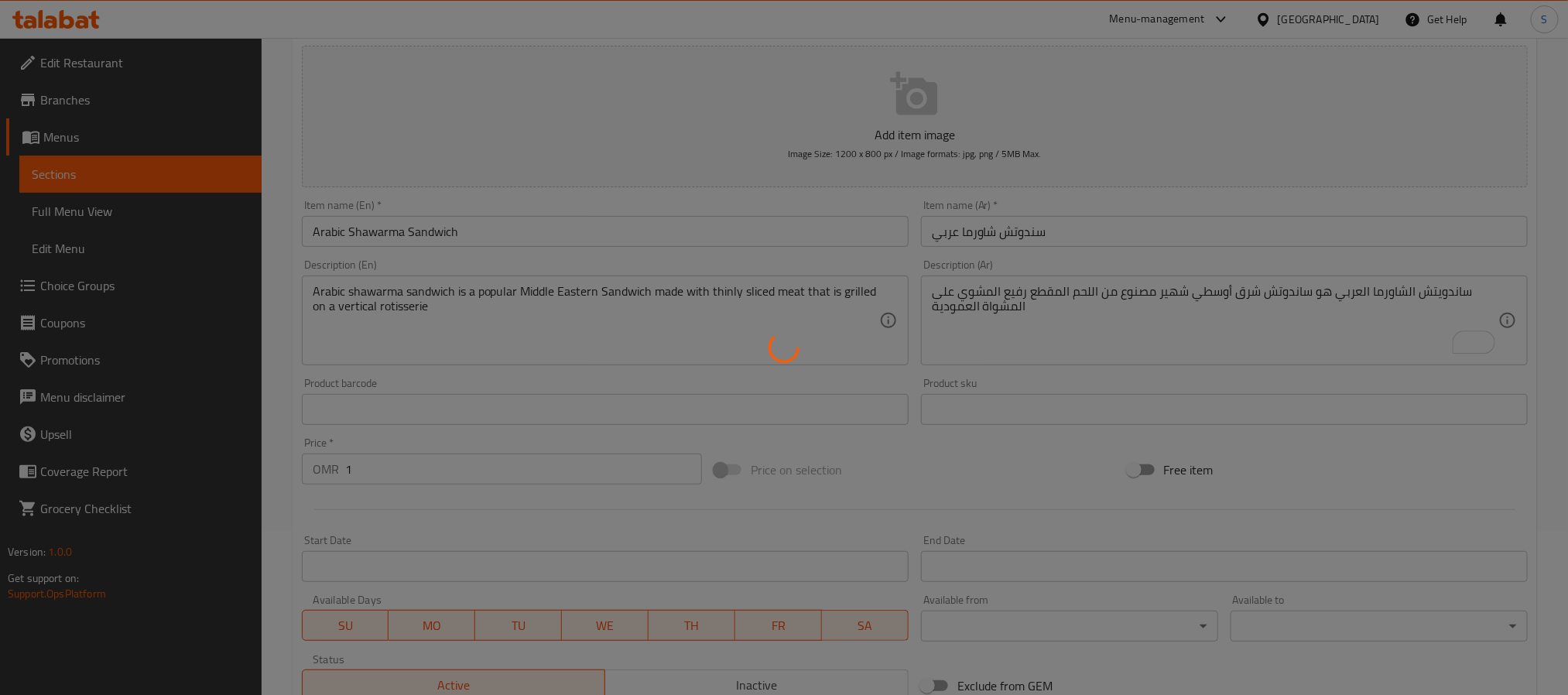
scroll to position [0, 0]
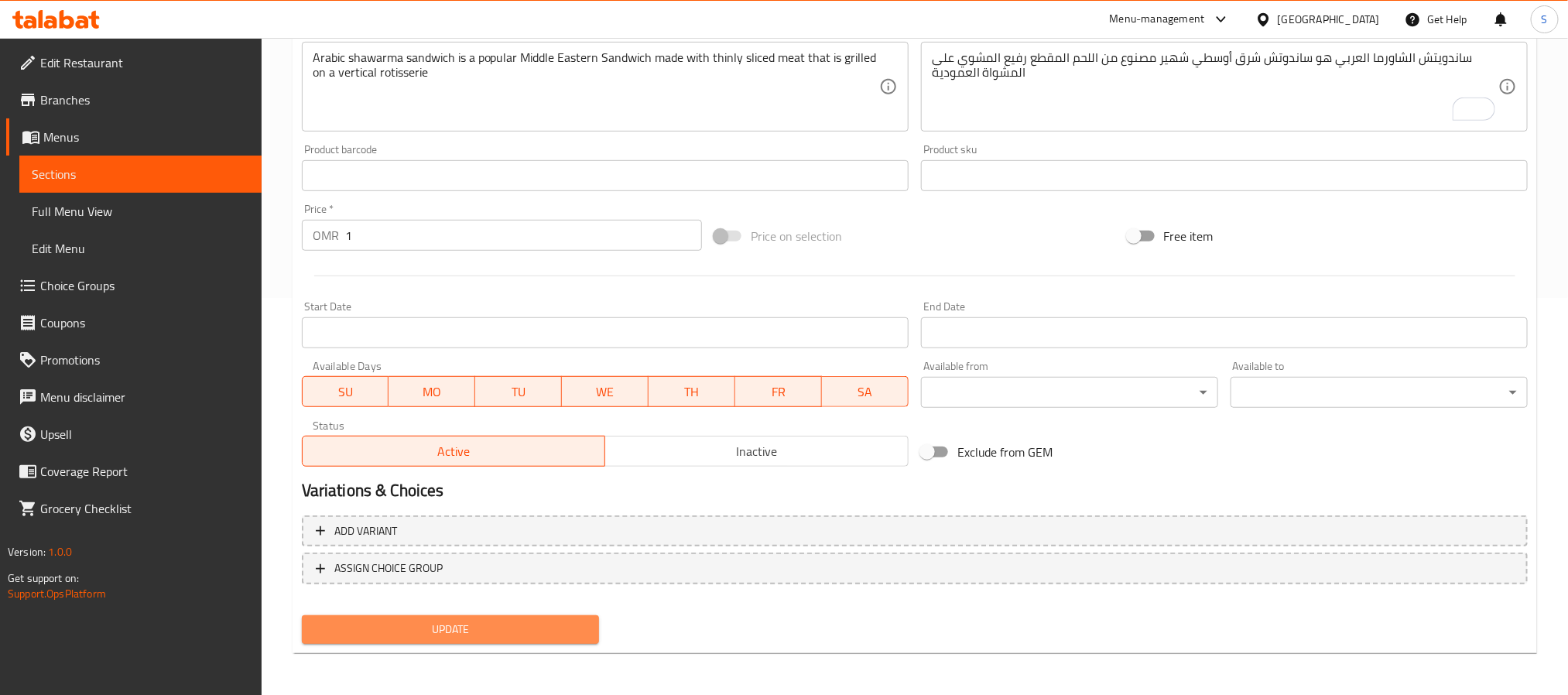
click at [557, 618] on button "Update" at bounding box center [450, 630] width 297 height 29
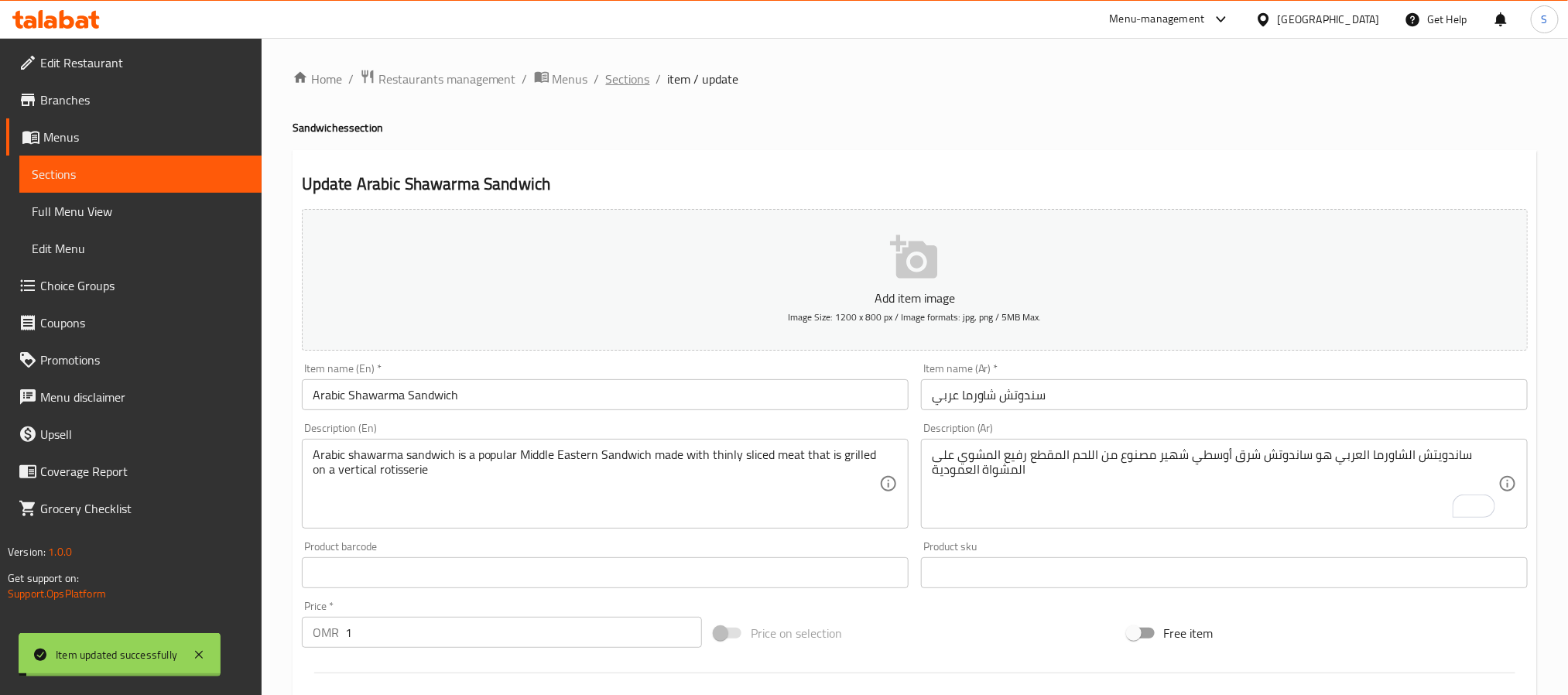
click at [617, 75] on span "Sections" at bounding box center [627, 78] width 44 height 19
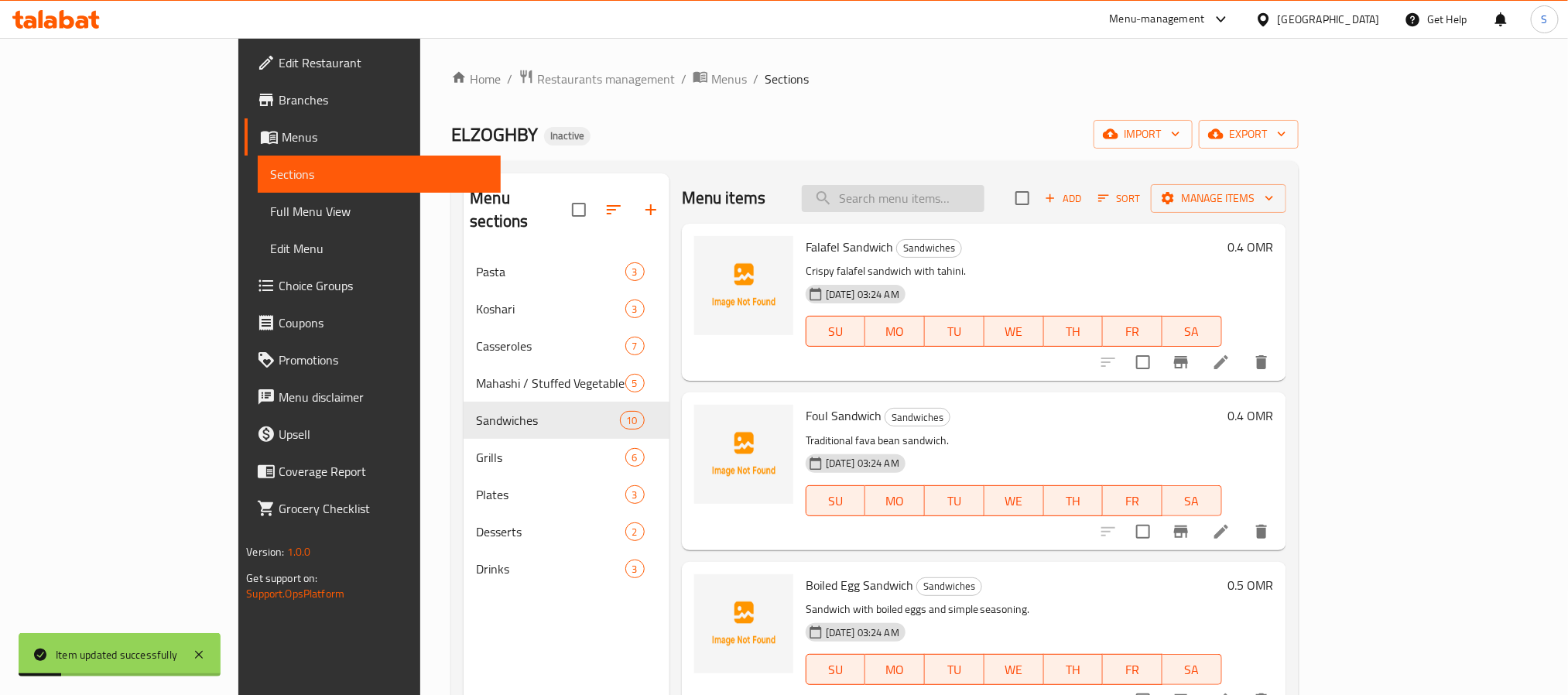
click at [941, 203] on input "search" at bounding box center [893, 199] width 183 height 27
paste input "[PERSON_NAME] Sandwich"
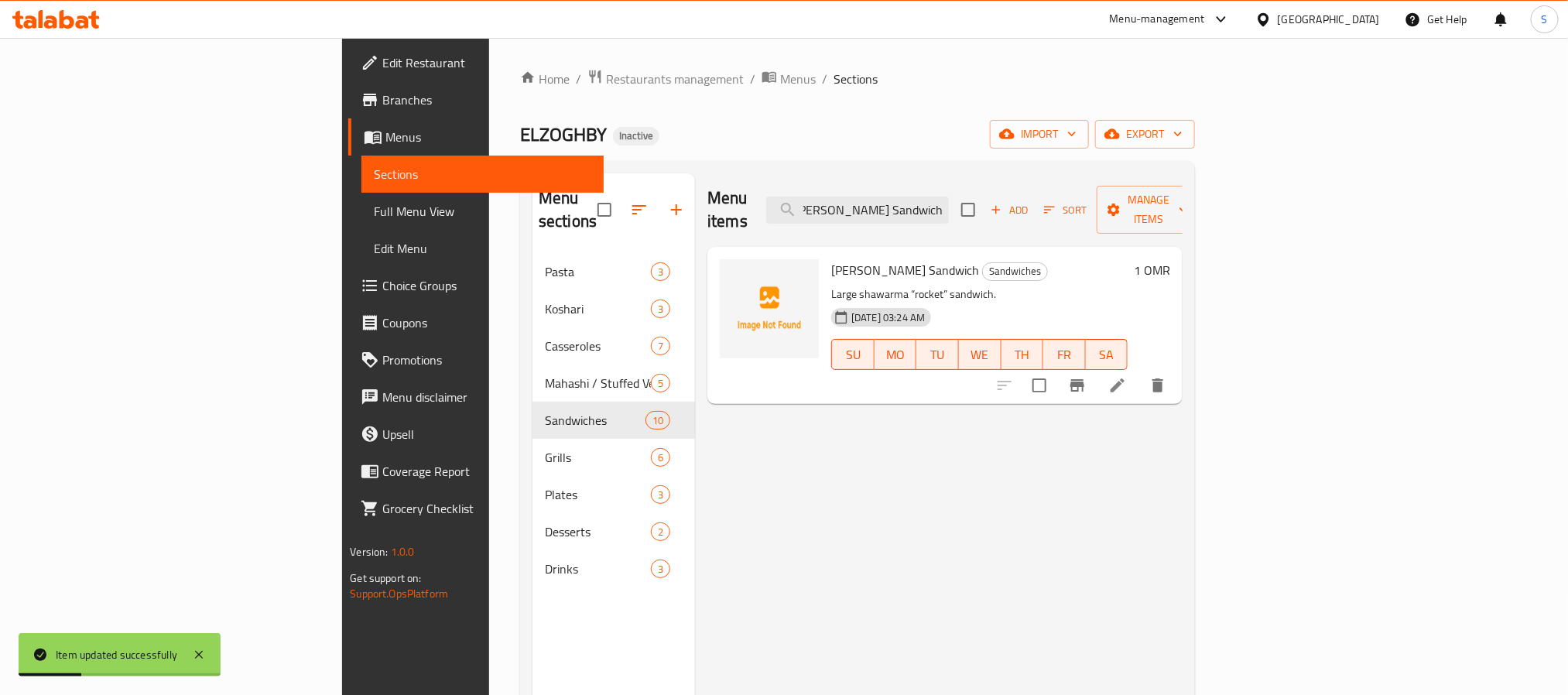
type input "[PERSON_NAME] Sandwich"
click at [1140, 372] on li at bounding box center [1118, 385] width 43 height 28
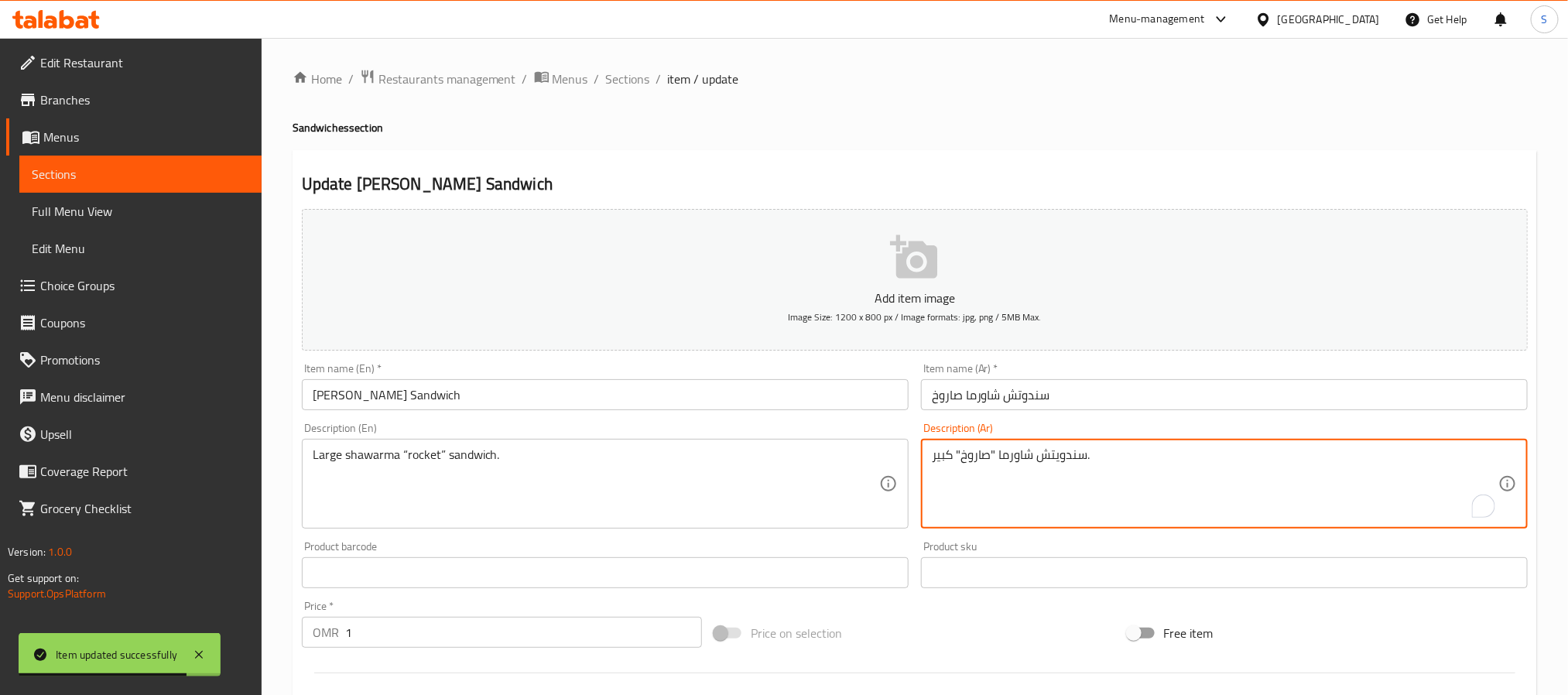
click at [973, 462] on textarea "سندويتش شاورما "صاروخ" كبير." at bounding box center [1214, 484] width 566 height 74
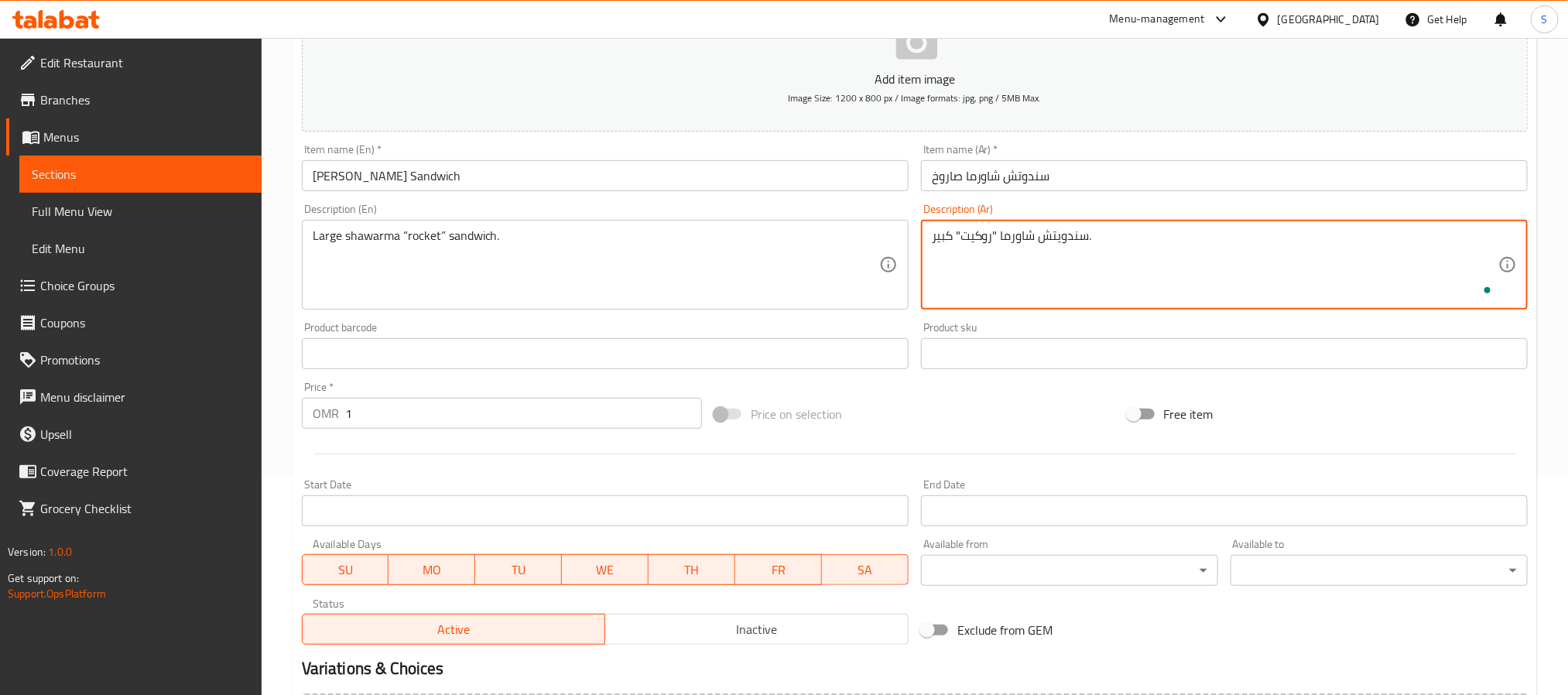
scroll to position [397, 0]
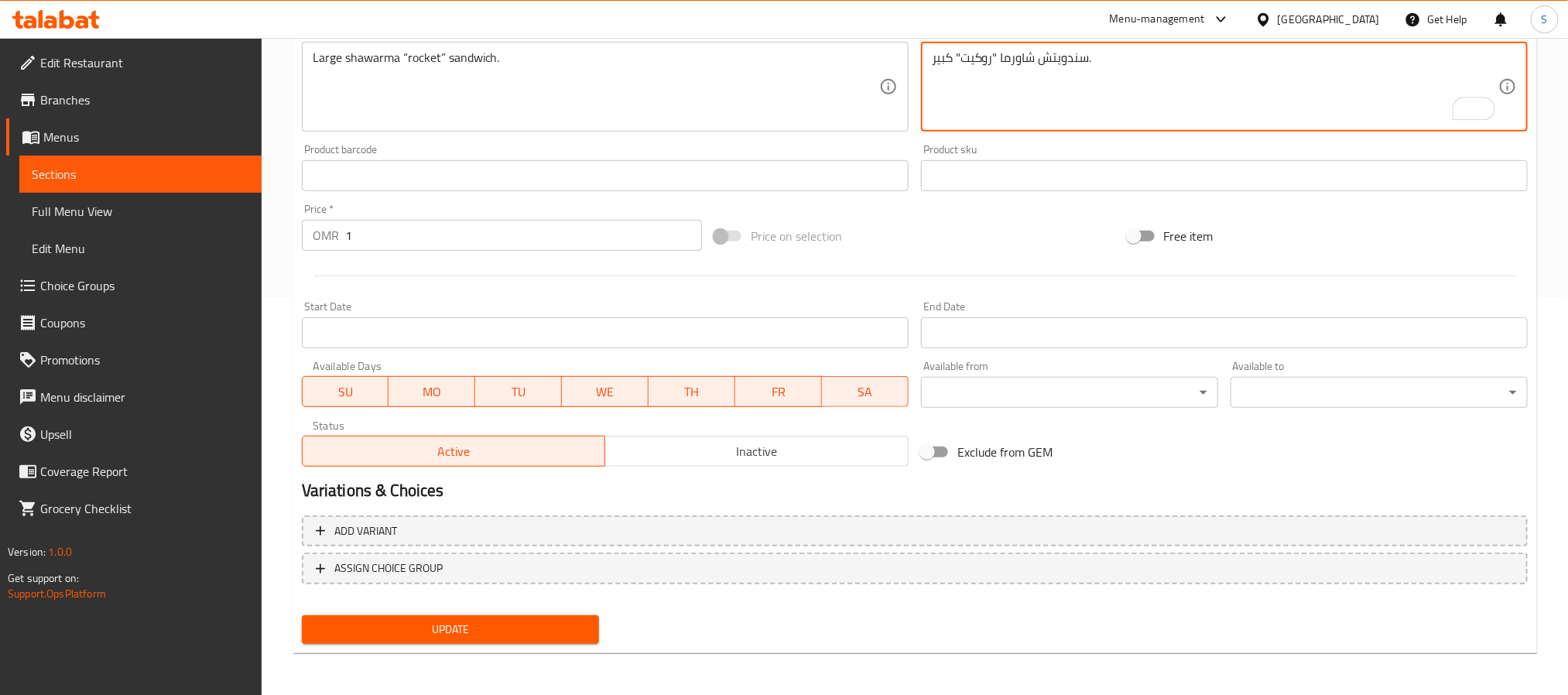
type textarea "سندويتش شاورما "روكيت" كبير."
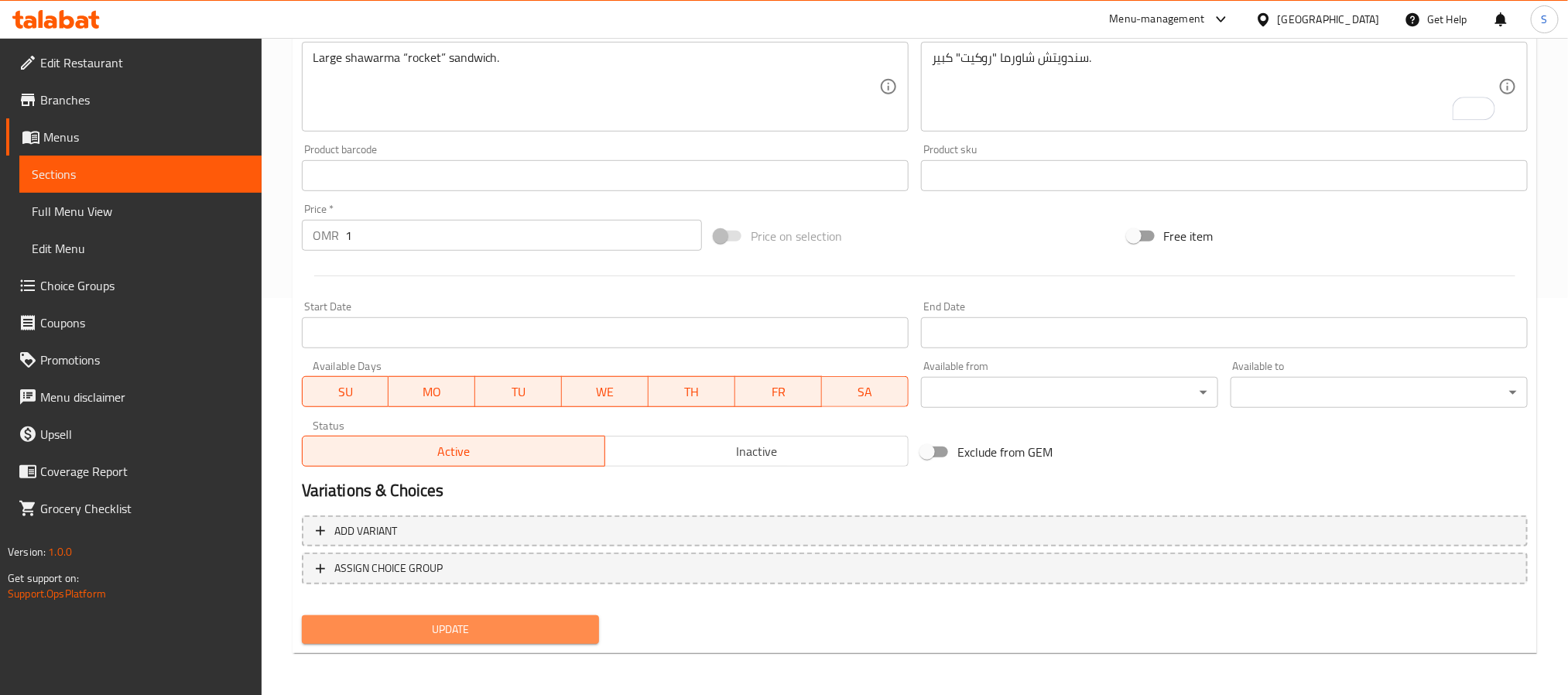
click at [578, 622] on span "Update" at bounding box center [450, 629] width 273 height 19
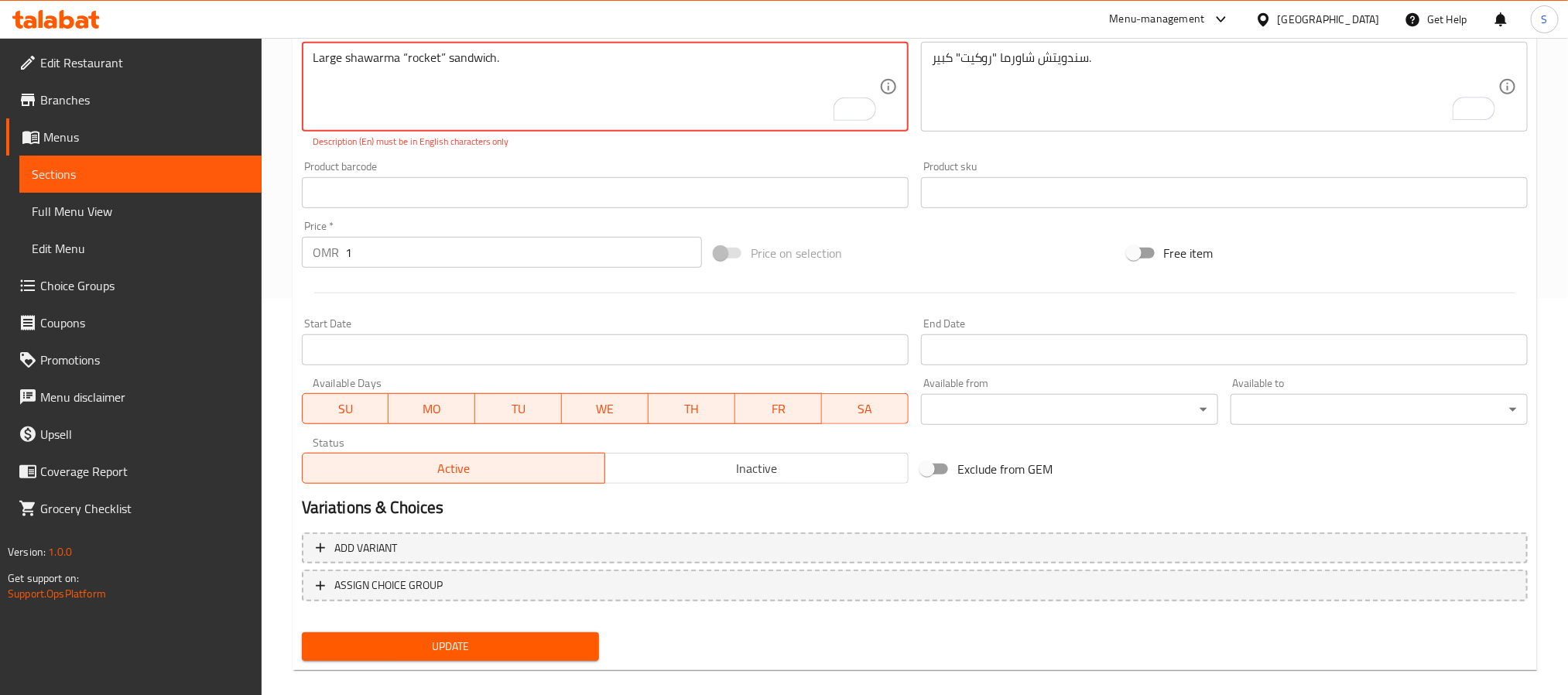
scroll to position [165, 0]
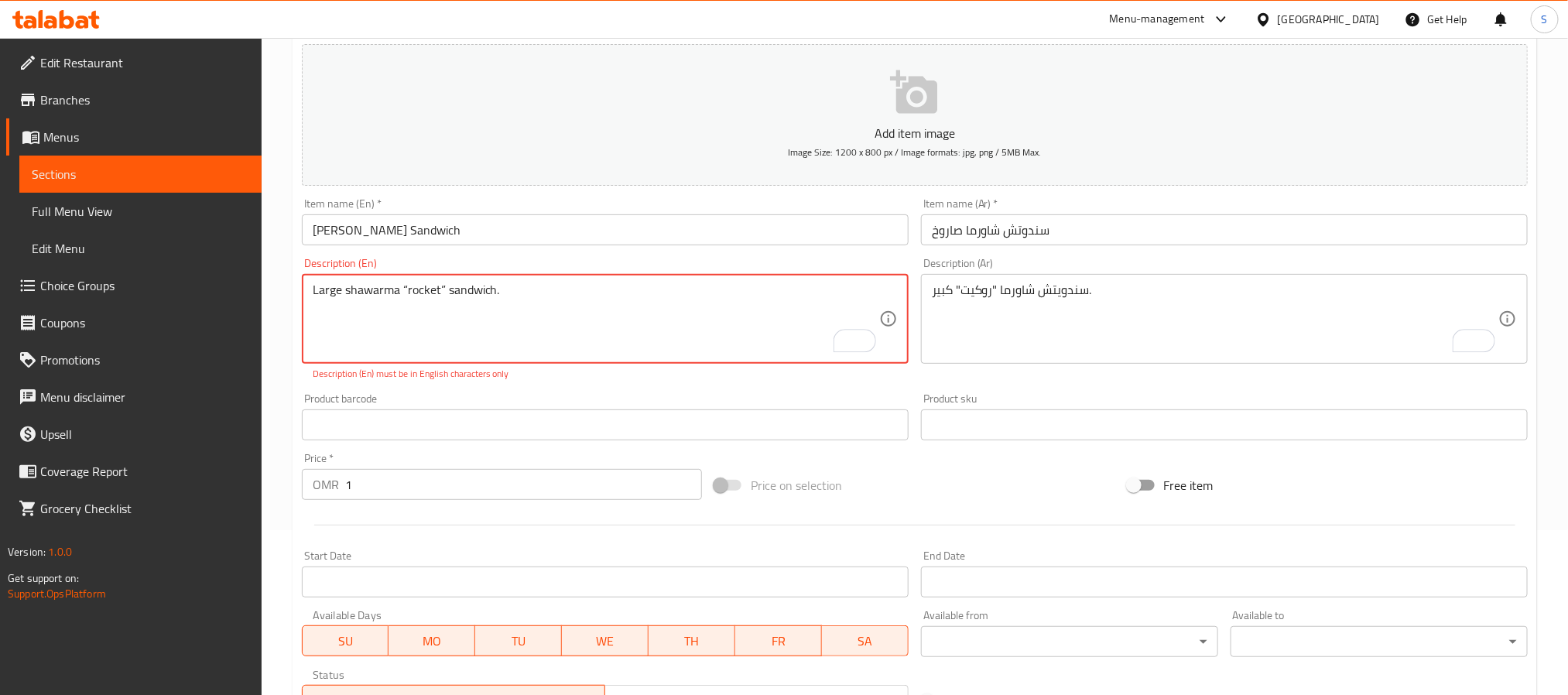
click at [579, 295] on textarea "Large shawarma “rocket” sandwich." at bounding box center [595, 320] width 566 height 74
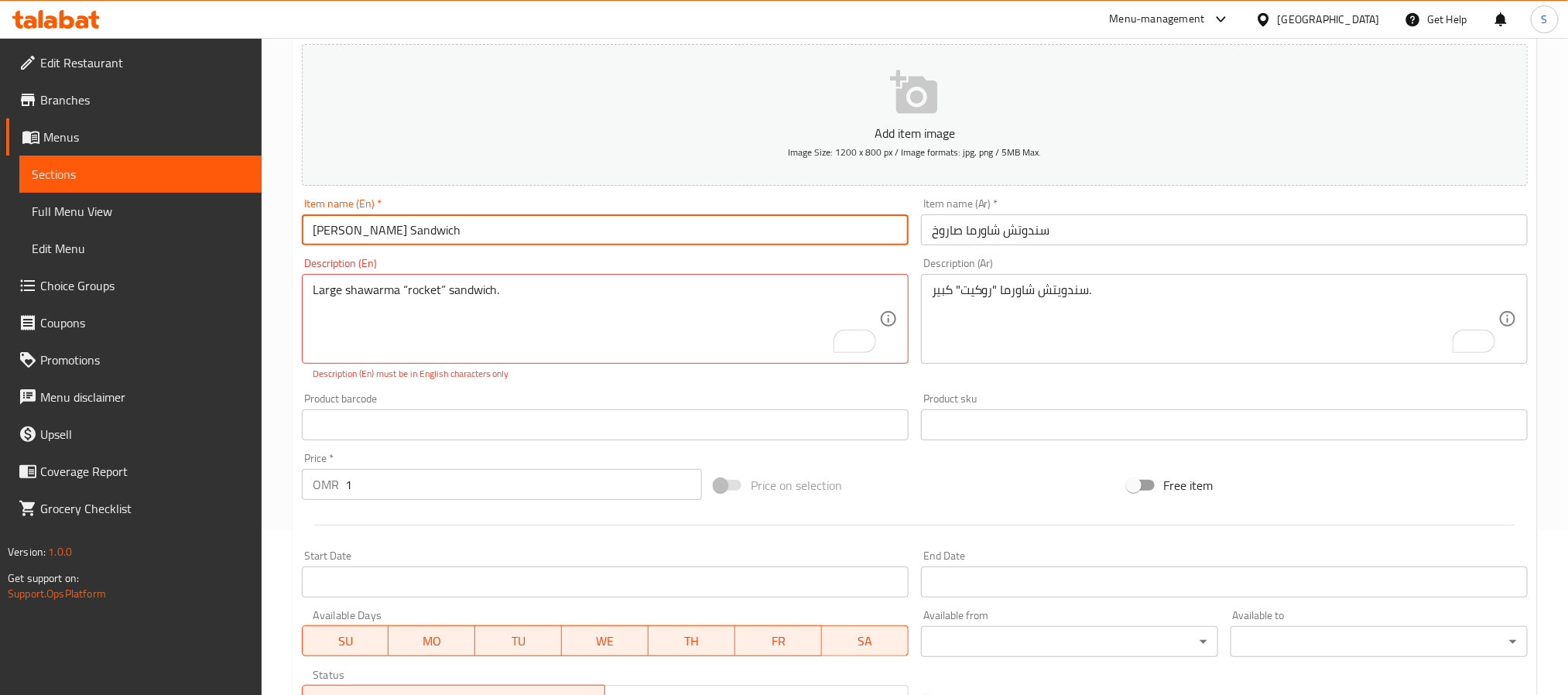
click at [766, 223] on input "[PERSON_NAME] Sandwich" at bounding box center [605, 230] width 607 height 31
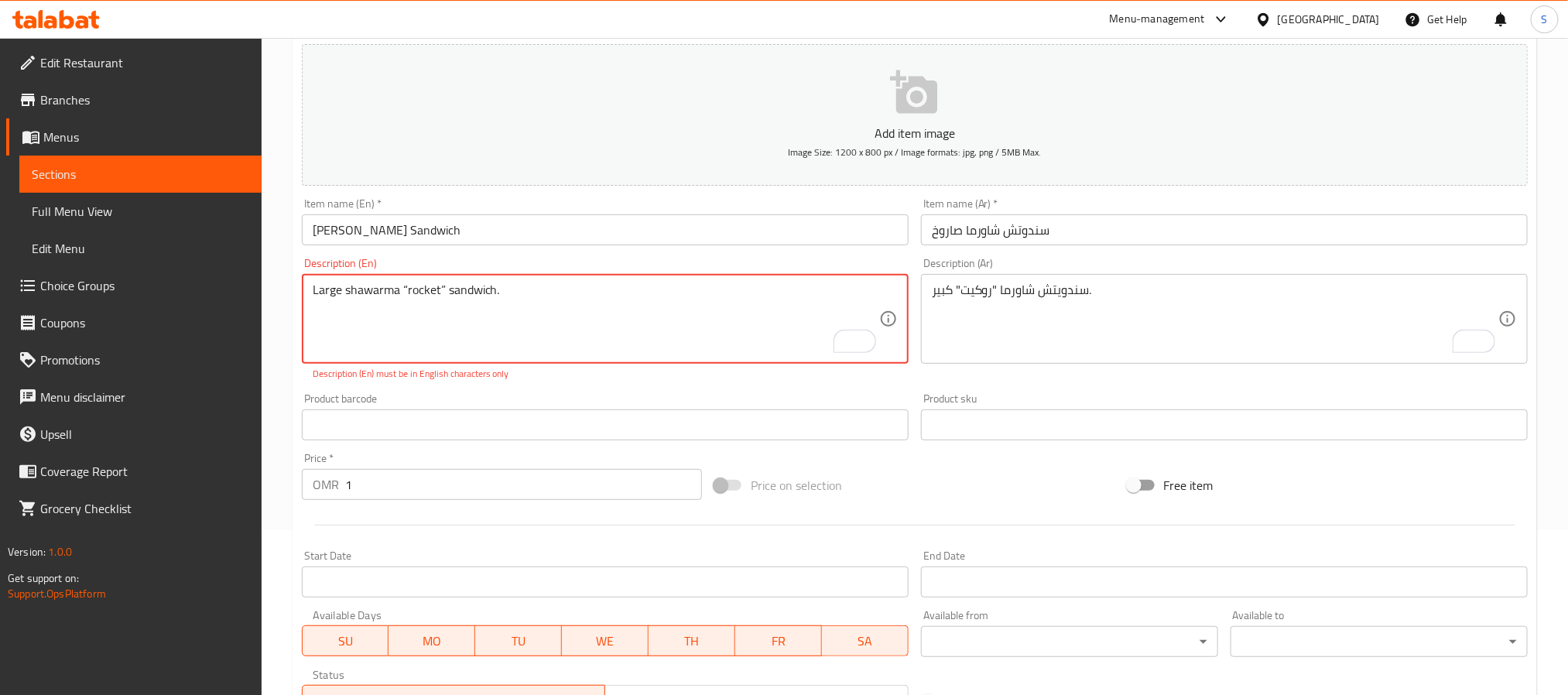
click at [442, 290] on textarea "Large shawarma “rocket” sandwich." at bounding box center [595, 320] width 566 height 74
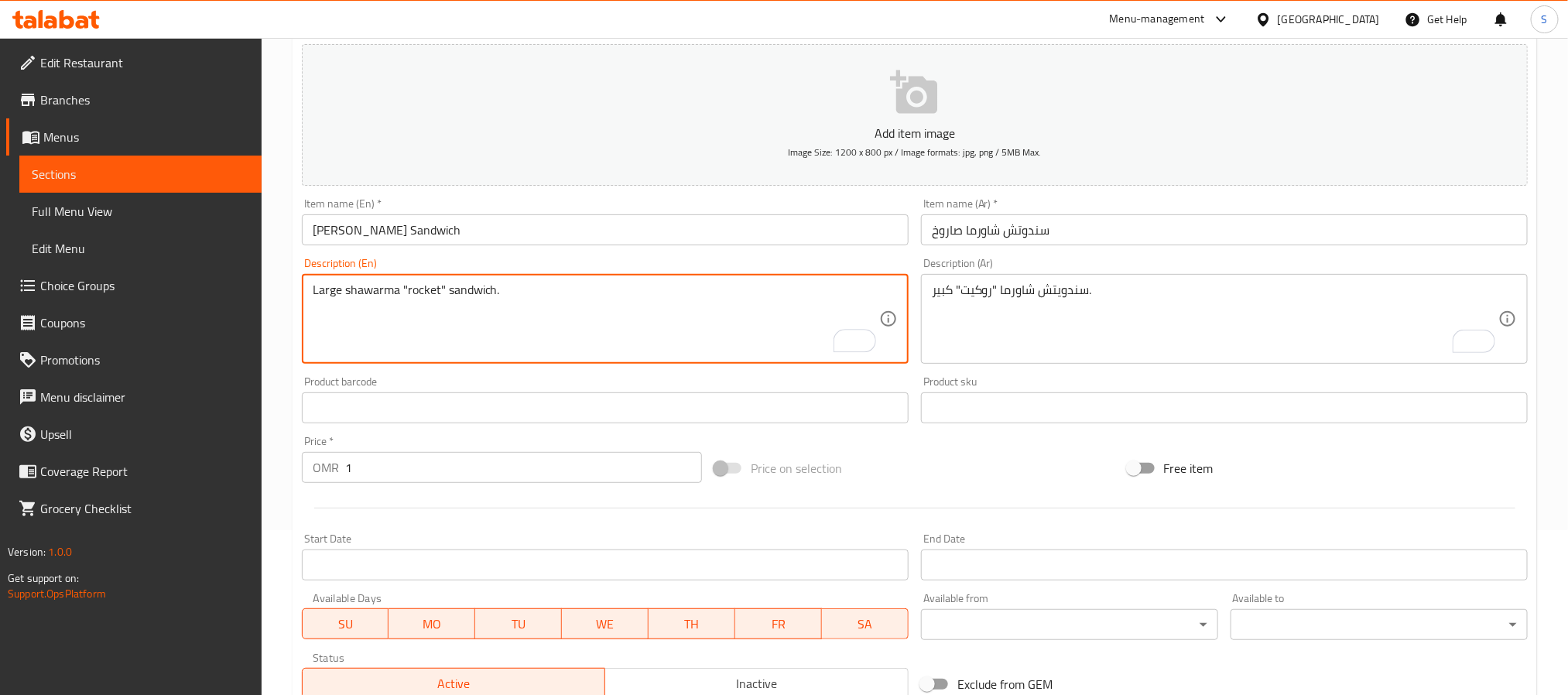
type textarea "Large shawarma "rocket" sandwich."
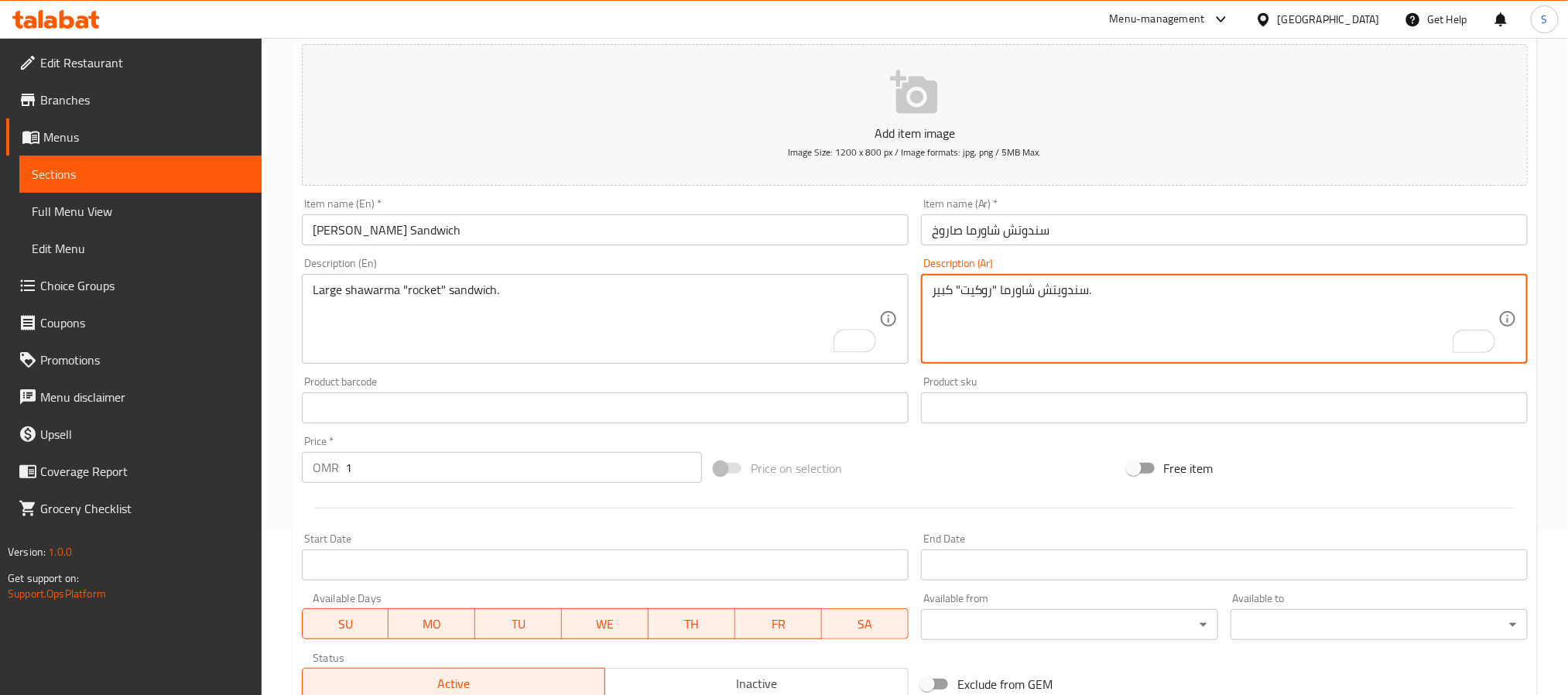
click at [606, 267] on div "Description (En) Large shawarma "rocket" sandwich. Description (En)" at bounding box center [605, 311] width 607 height 106
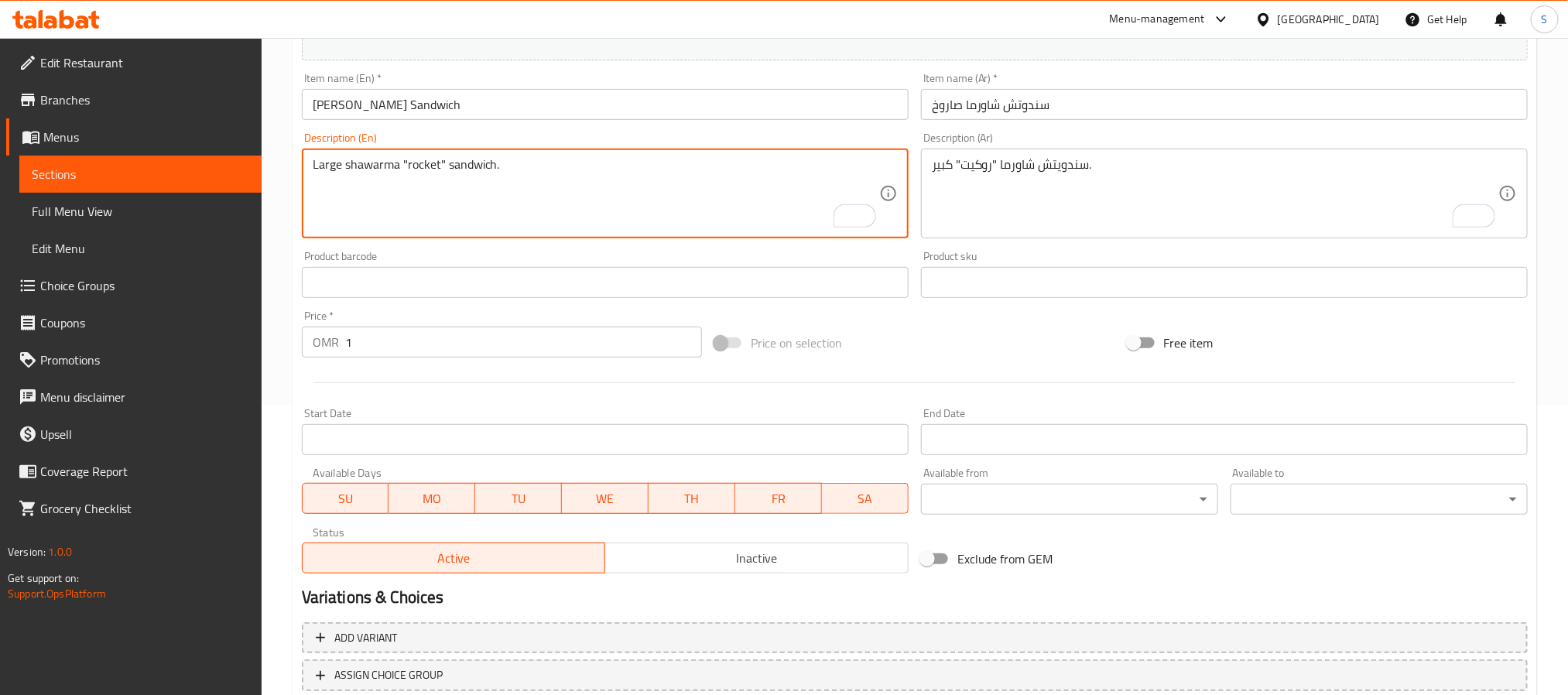
scroll to position [397, 0]
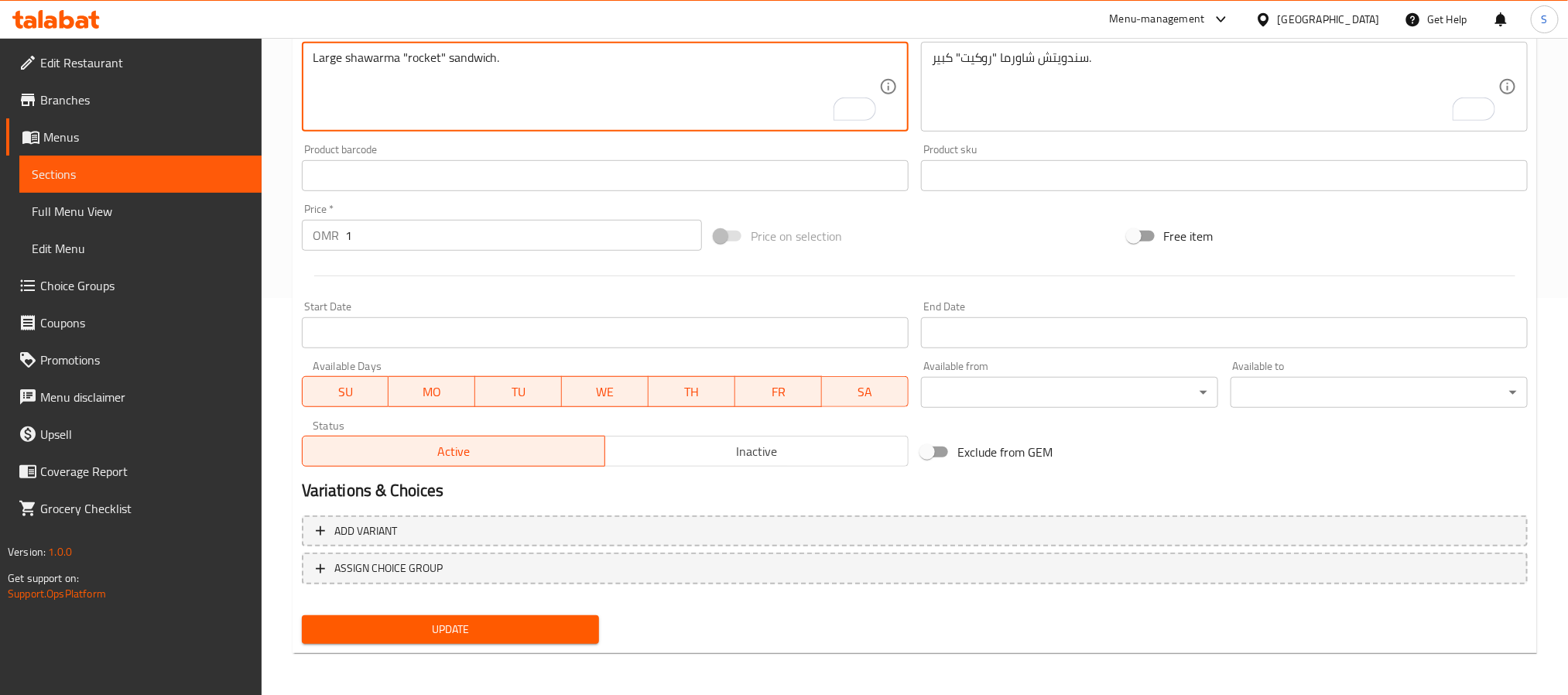
click at [495, 632] on span "Update" at bounding box center [450, 629] width 273 height 19
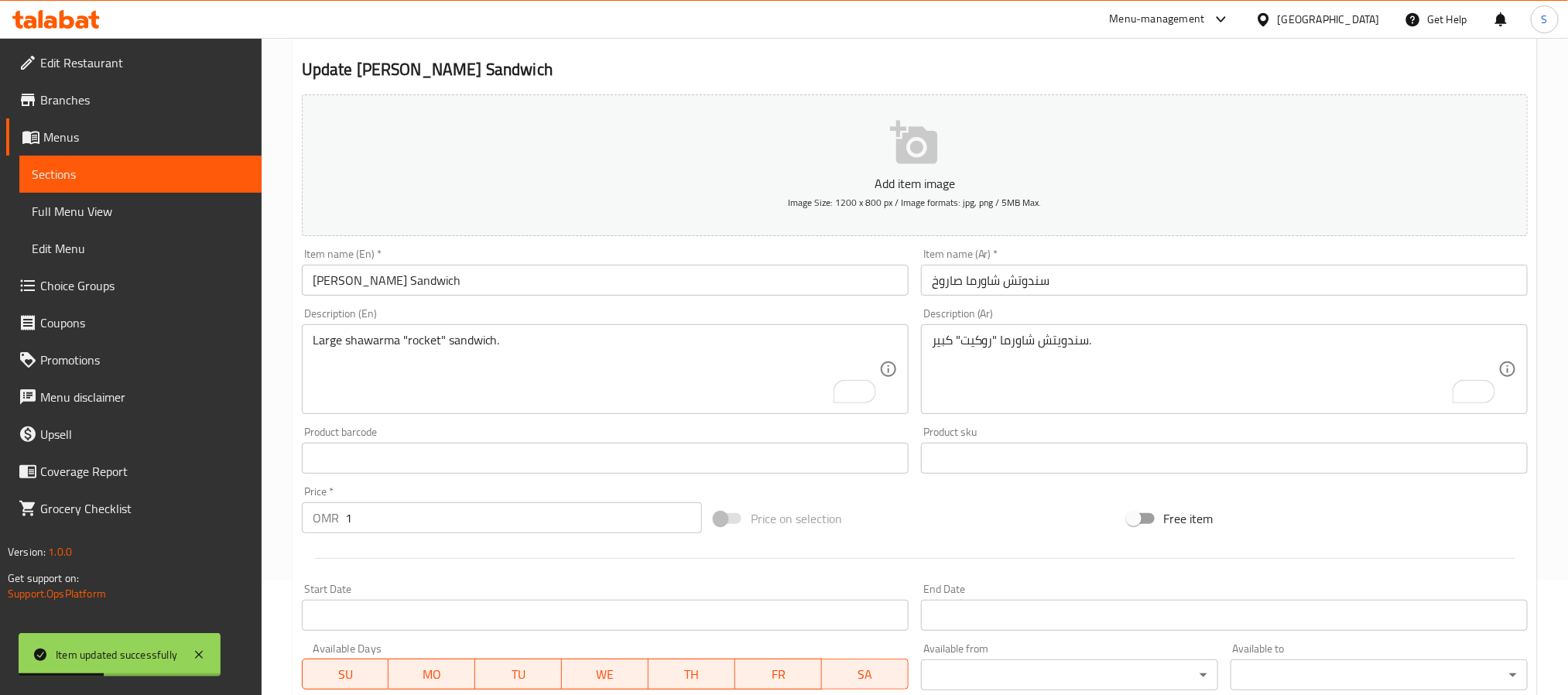
scroll to position [0, 0]
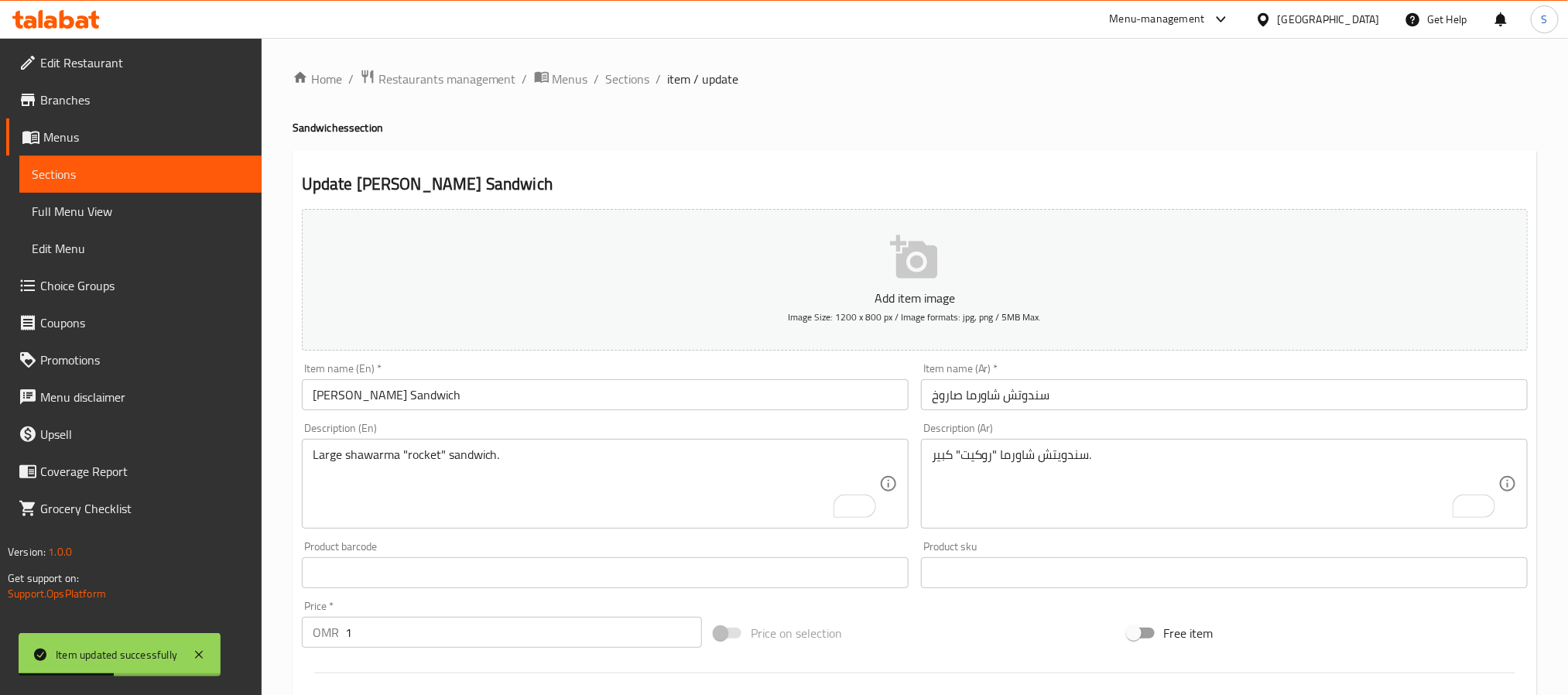
drag, startPoint x: 629, startPoint y: 79, endPoint x: 598, endPoint y: 32, distance: 56.3
click at [629, 79] on span "Sections" at bounding box center [627, 78] width 44 height 19
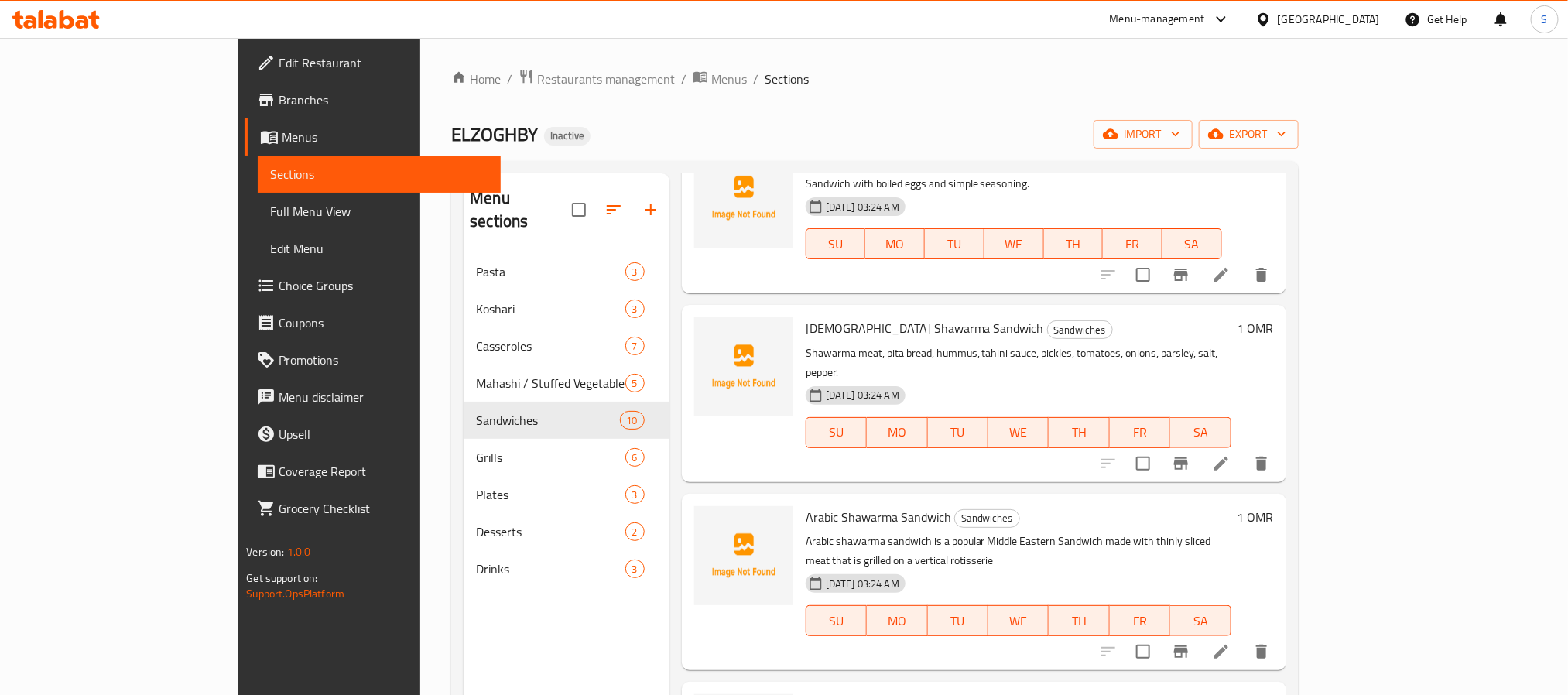
scroll to position [465, 0]
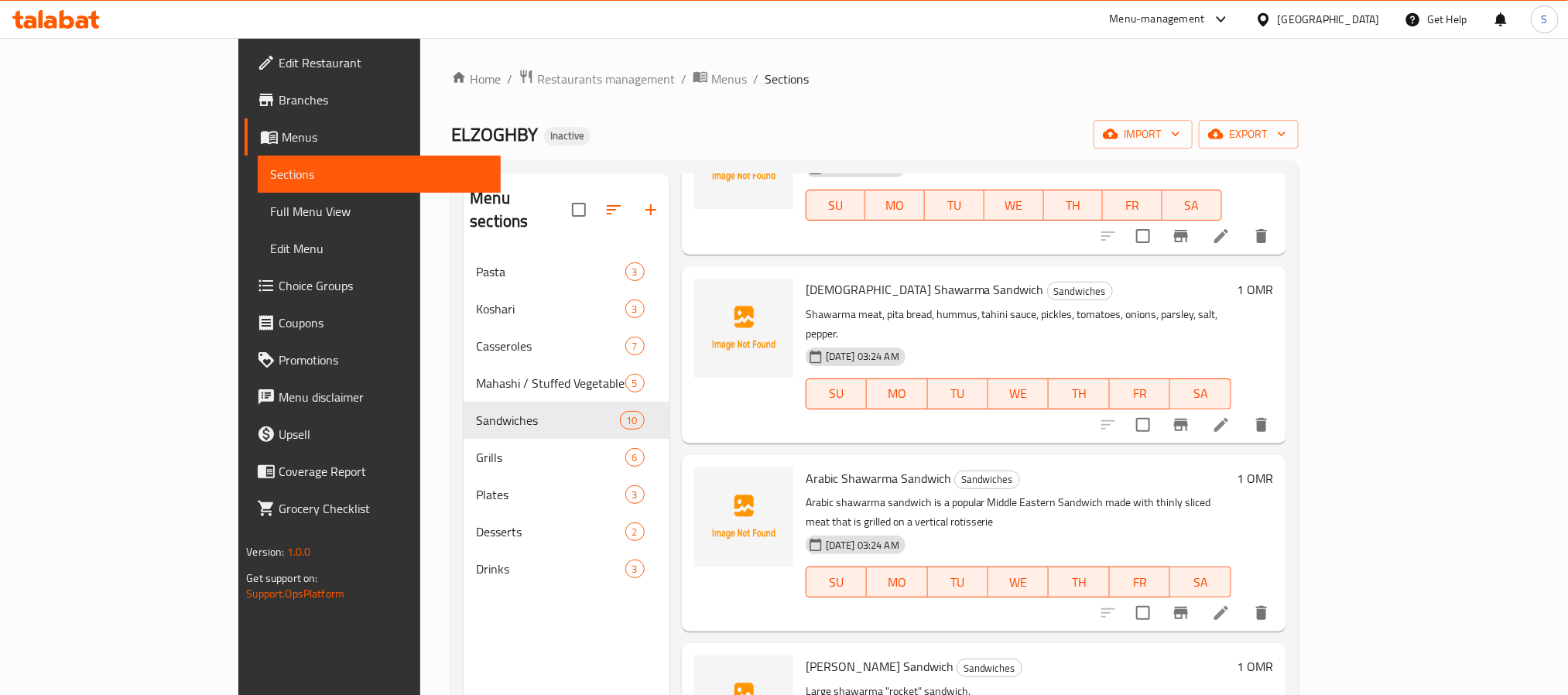
click at [1230, 416] on icon at bounding box center [1221, 425] width 19 height 19
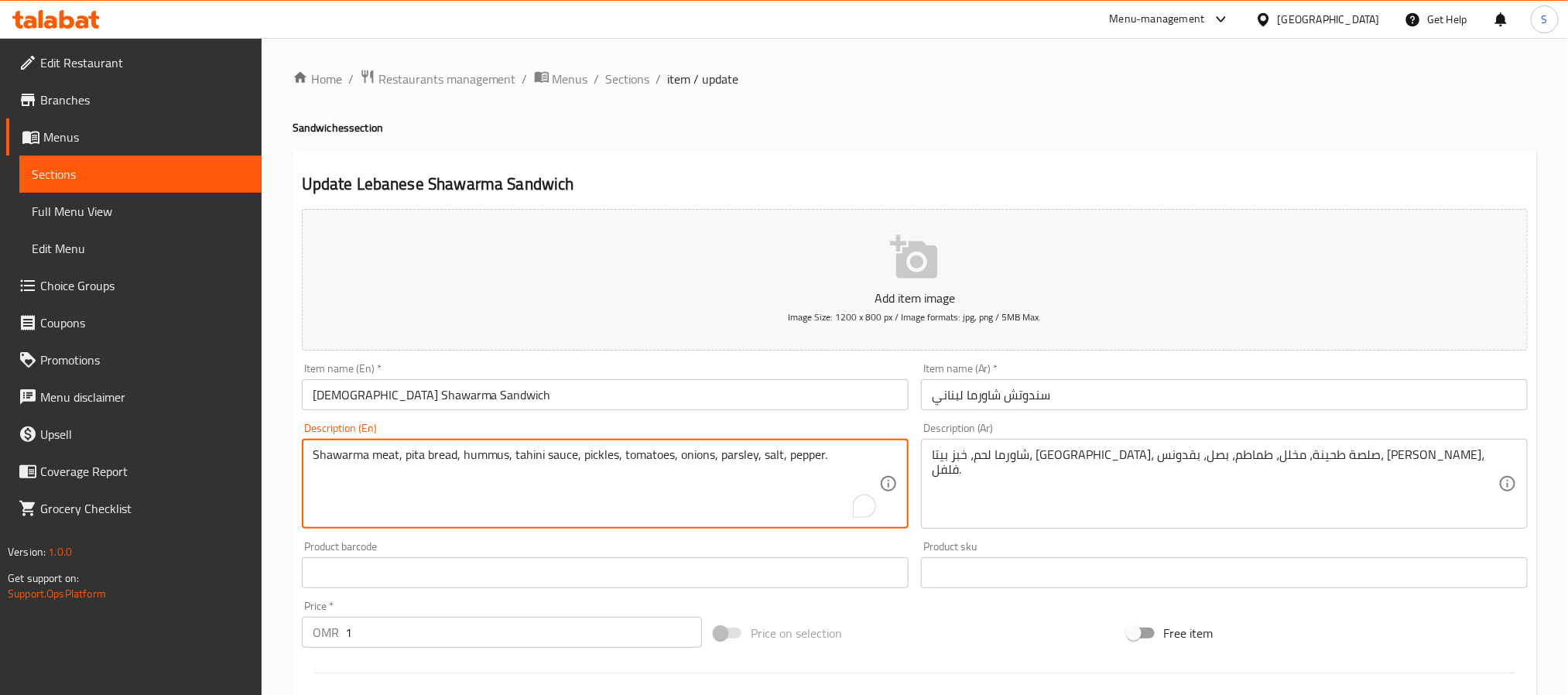
click at [688, 458] on textarea "Shawarma meat, pita bread, hummus, tahini sauce, pickles, tomatoes, onions, par…" at bounding box center [595, 484] width 566 height 74
paste textarea "Lebanese-style shawarma sandwich"
type textarea "Lebanese-style shawarma sandwich."
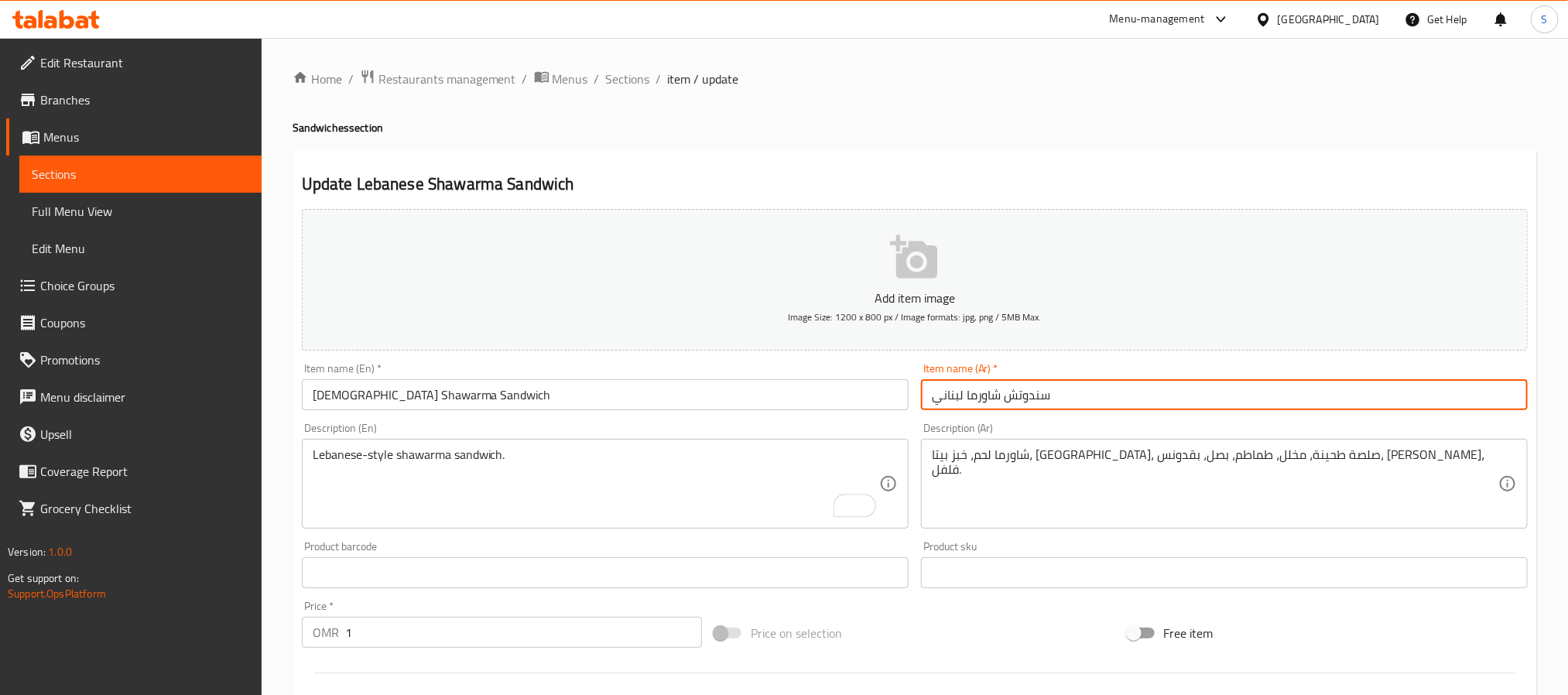
click at [1003, 400] on input "سندوتش شاورما لبناني" at bounding box center [1224, 394] width 607 height 31
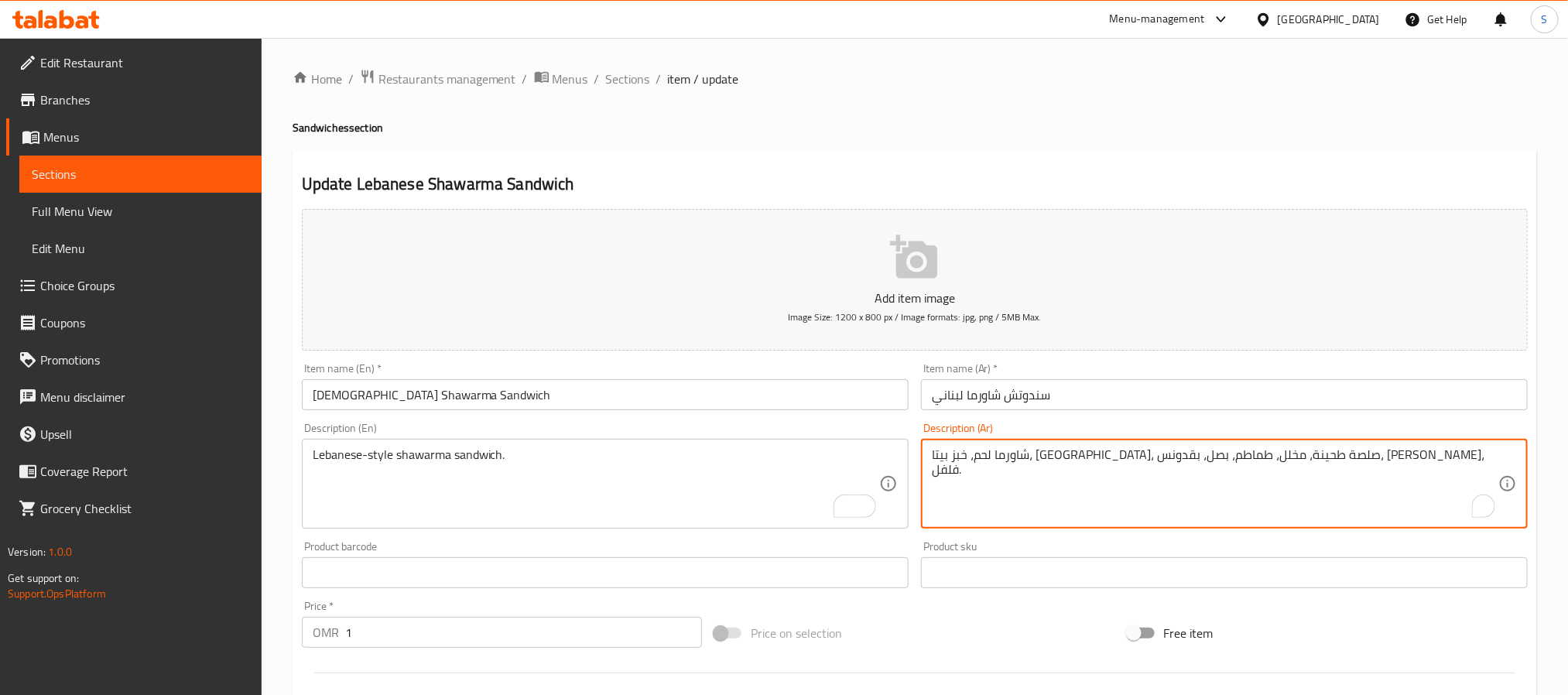
click at [1050, 463] on textarea "شاورما لحم، خبز بيتا، حمص، صلصة طحينة، مخلل، طماطم، بصل، بقدونس، ملح، فلفل." at bounding box center [1214, 484] width 566 height 74
paste textarea "ندوتش شاورما لبناني"
type textarea "سندوتش شاورما لبناني"
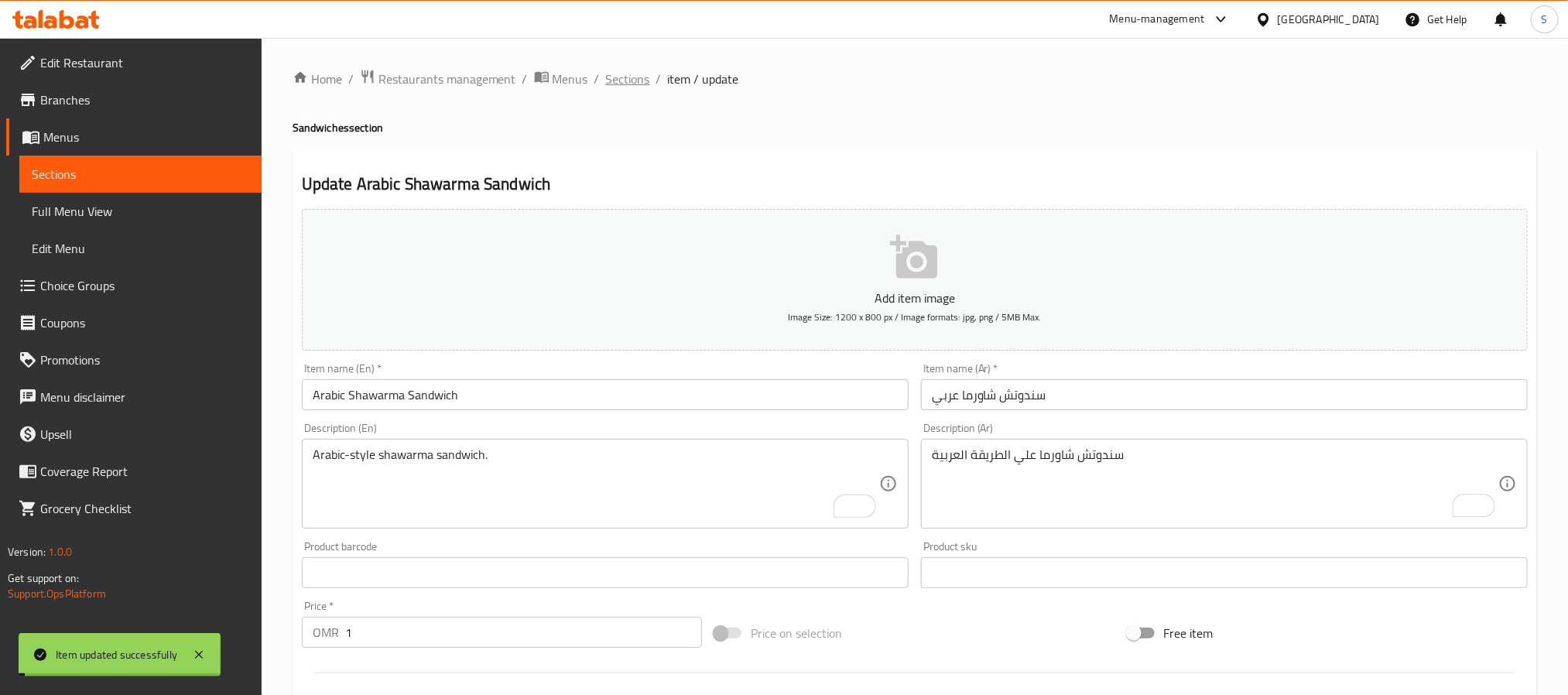
click at [618, 77] on span "Sections" at bounding box center [627, 78] width 44 height 19
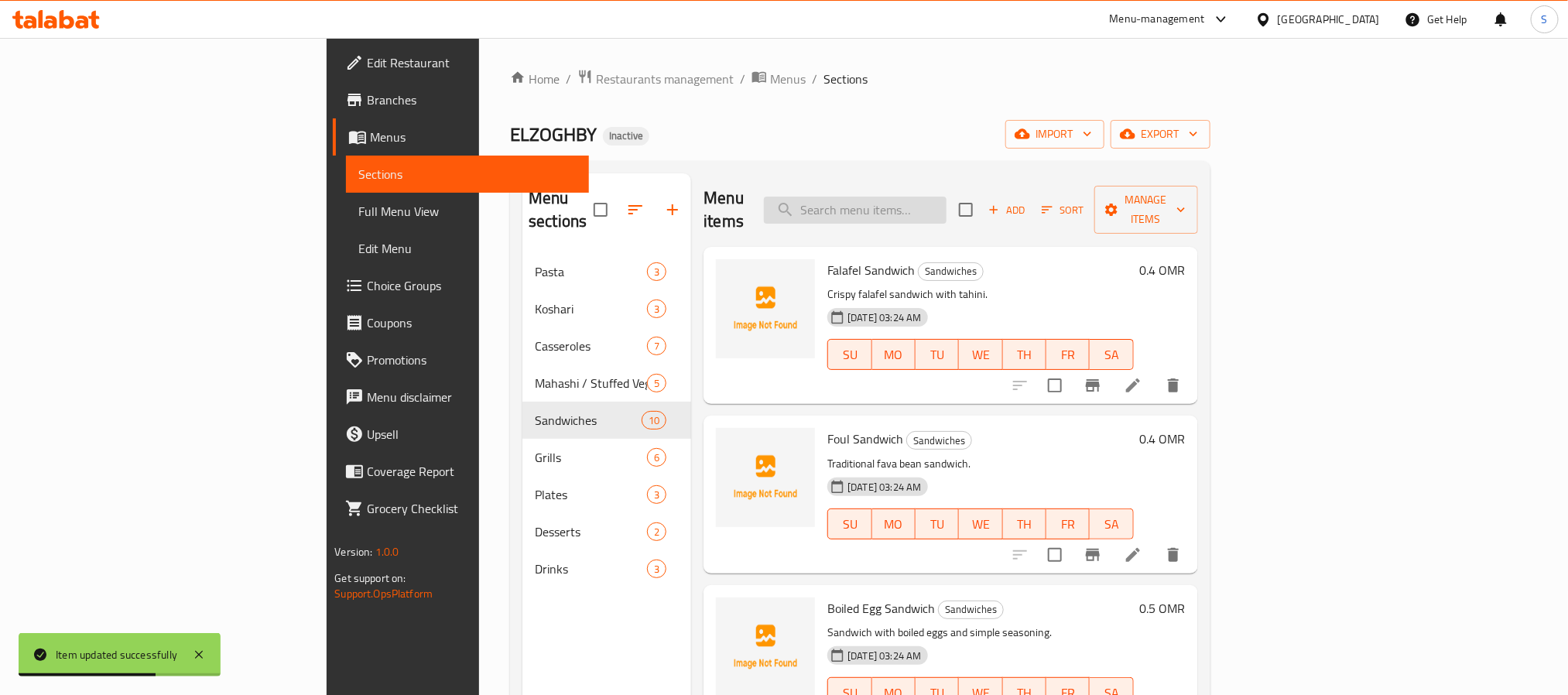
click at [947, 203] on input "search" at bounding box center [855, 210] width 183 height 27
paste input "Chicken Burger Sandwich"
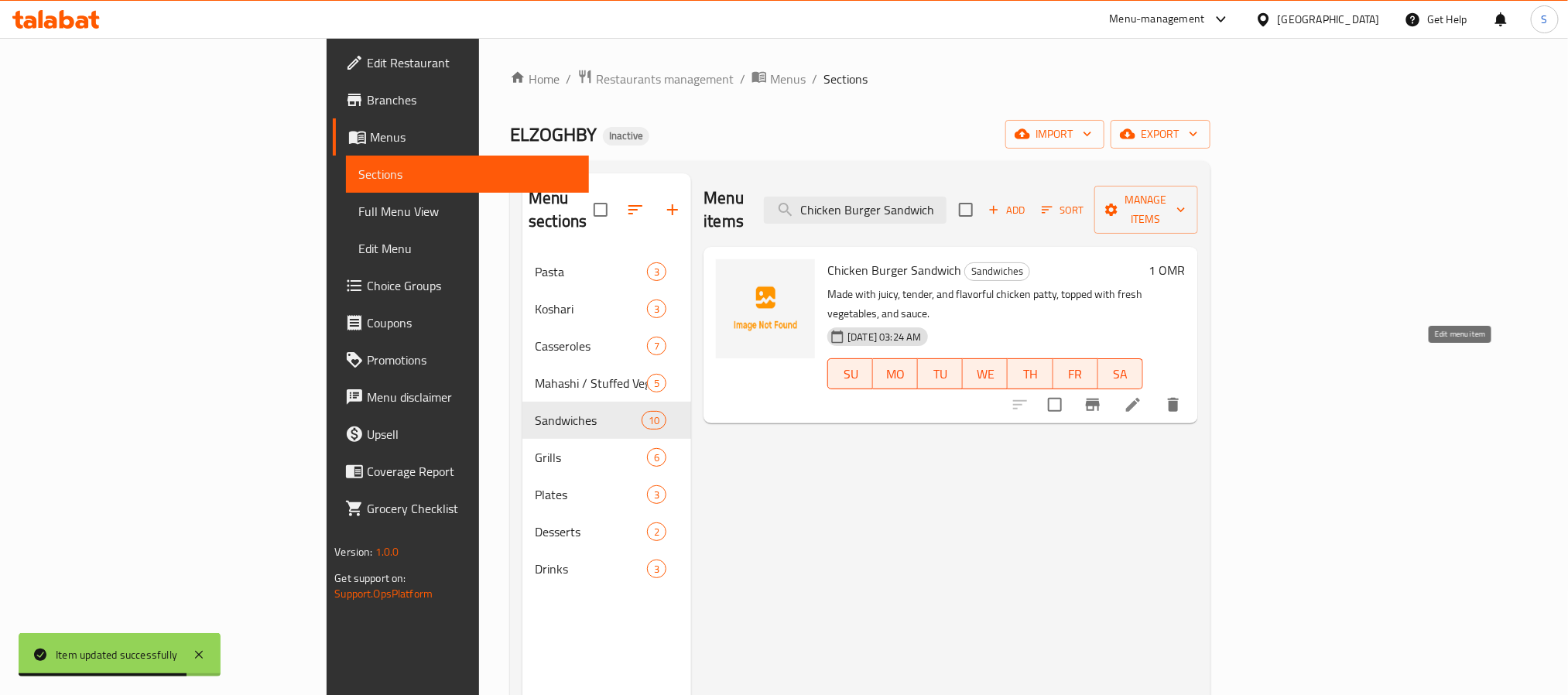
type input "Chicken Burger Sandwich"
click at [1142, 395] on icon at bounding box center [1133, 404] width 19 height 19
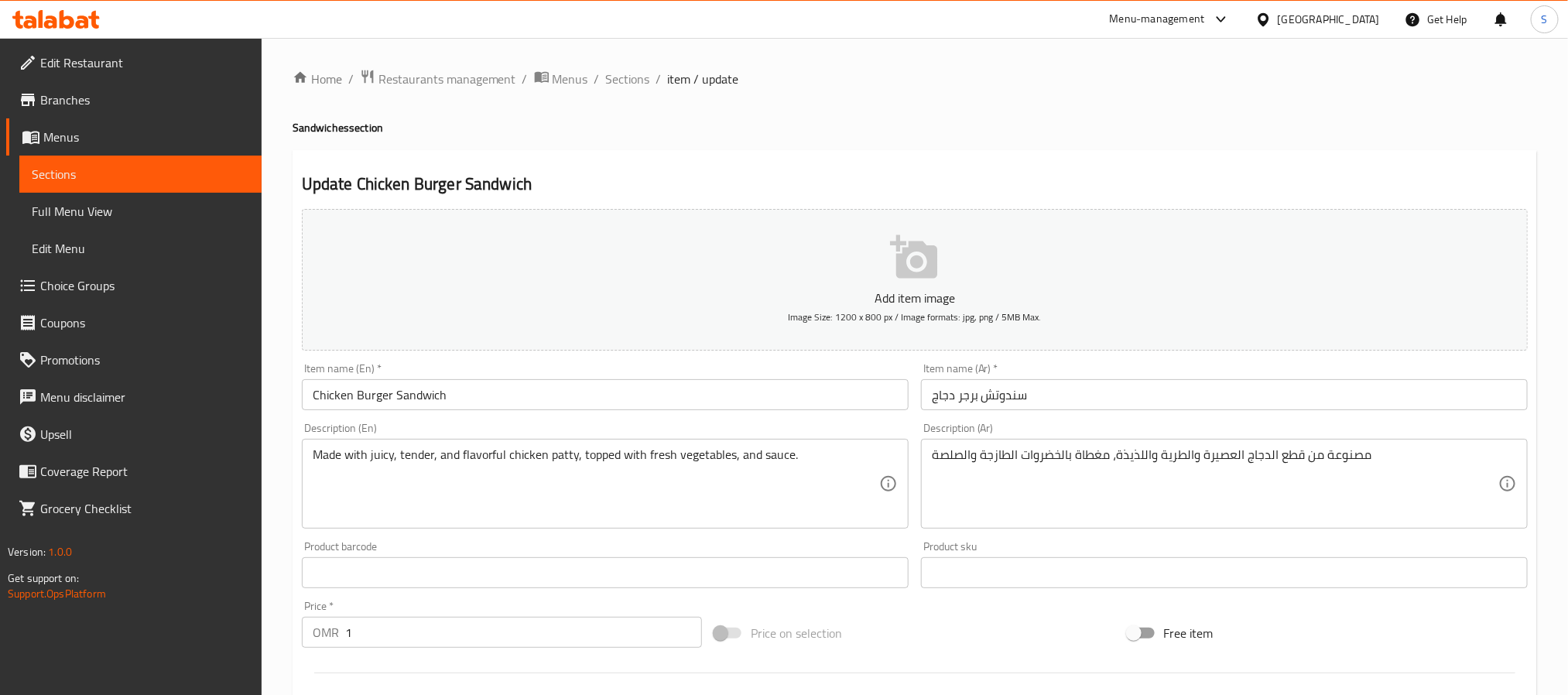
click at [626, 457] on textarea "Made with juicy, tender, and flavorful chicken patty, topped with fresh vegetab…" at bounding box center [595, 484] width 566 height 74
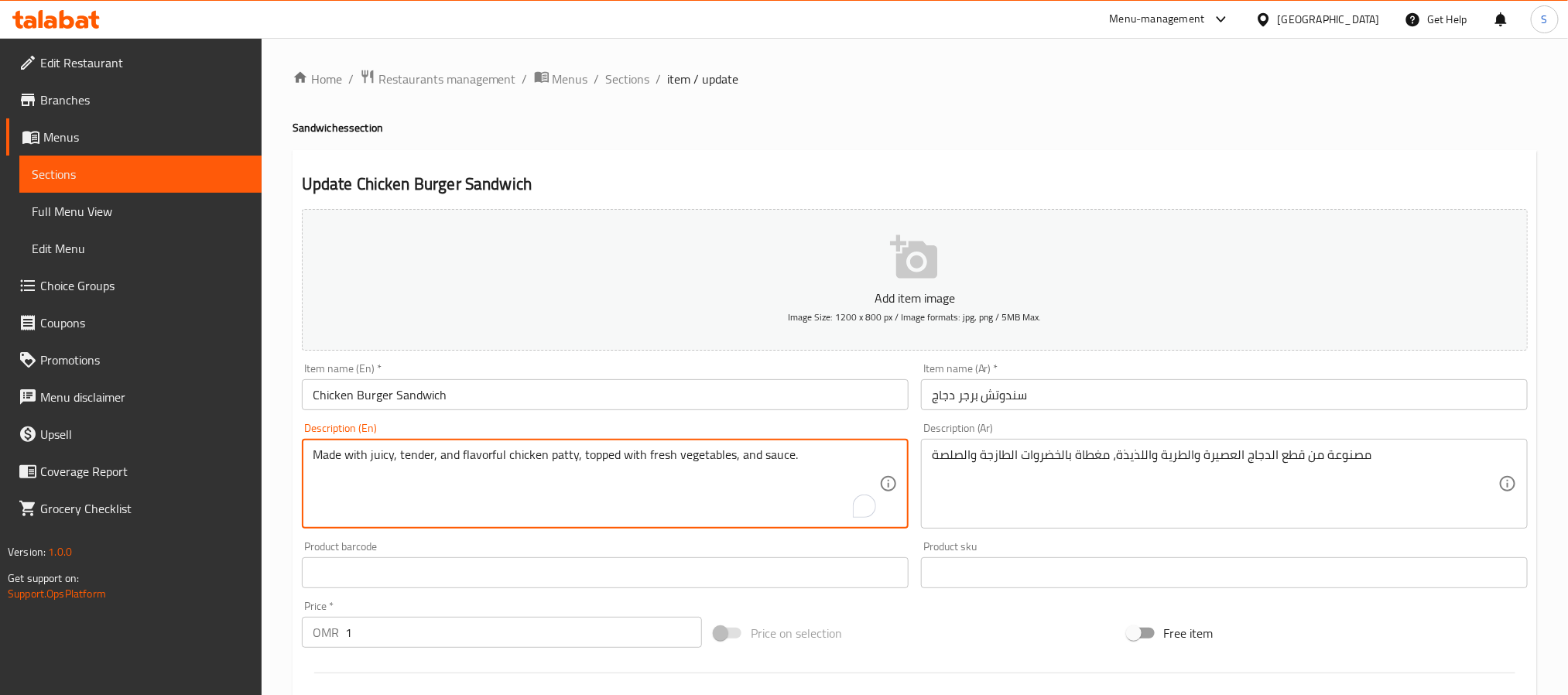
click at [626, 457] on textarea "Made with juicy, tender, and flavorful chicken patty, topped with fresh vegetab…" at bounding box center [595, 484] width 566 height 74
click at [483, 451] on textarea "Made with juicy, tender, and flavorful chicken patty, topped with fresh vegetab…" at bounding box center [595, 484] width 566 height 74
click at [448, 456] on textarea "Made with juicy, tender, and chicken patty, topped with fresh vegetables, and s…" at bounding box center [595, 484] width 566 height 74
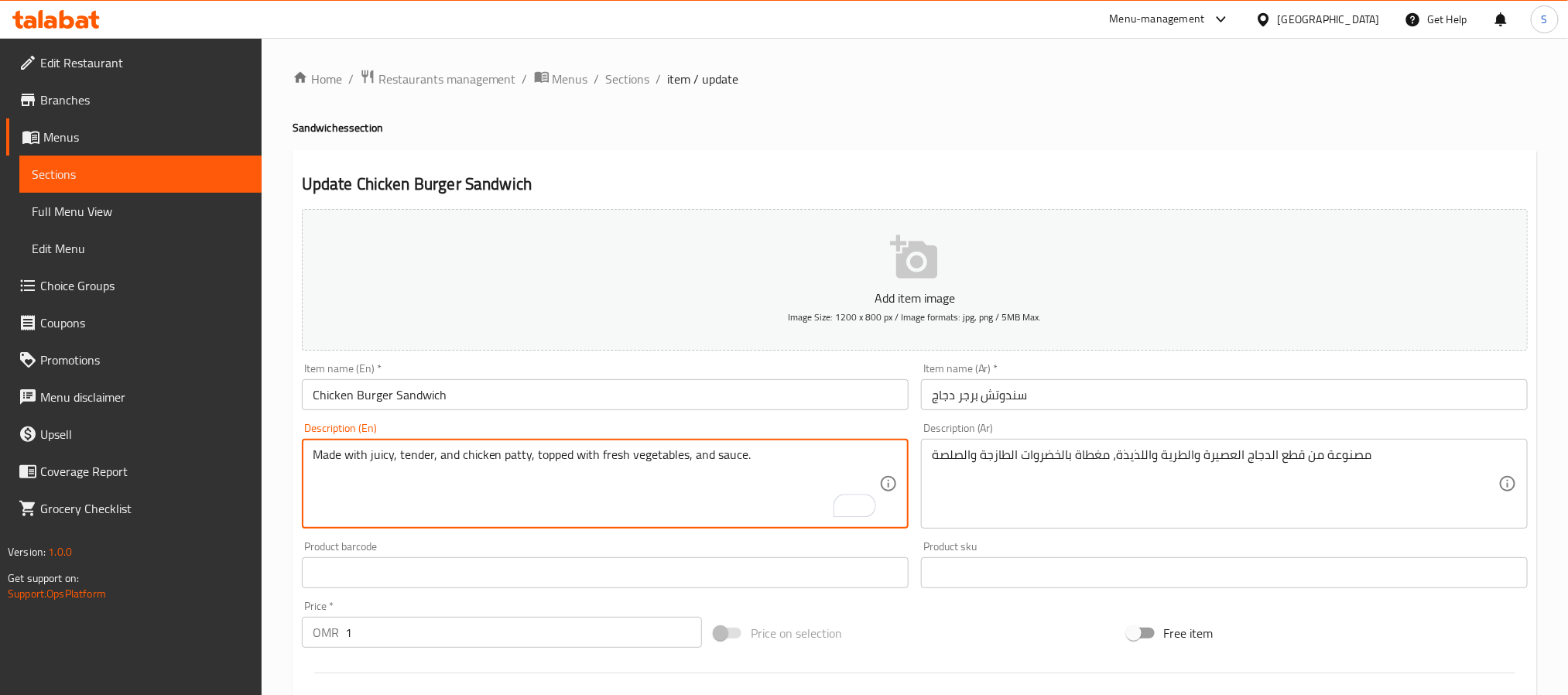
click at [448, 456] on textarea "Made with juicy, tender, and chicken patty, topped with fresh vegetables, and s…" at bounding box center [595, 484] width 566 height 74
type textarea "Made with juicy, tender chicken patty, topped with fresh vegetables, and sauce."
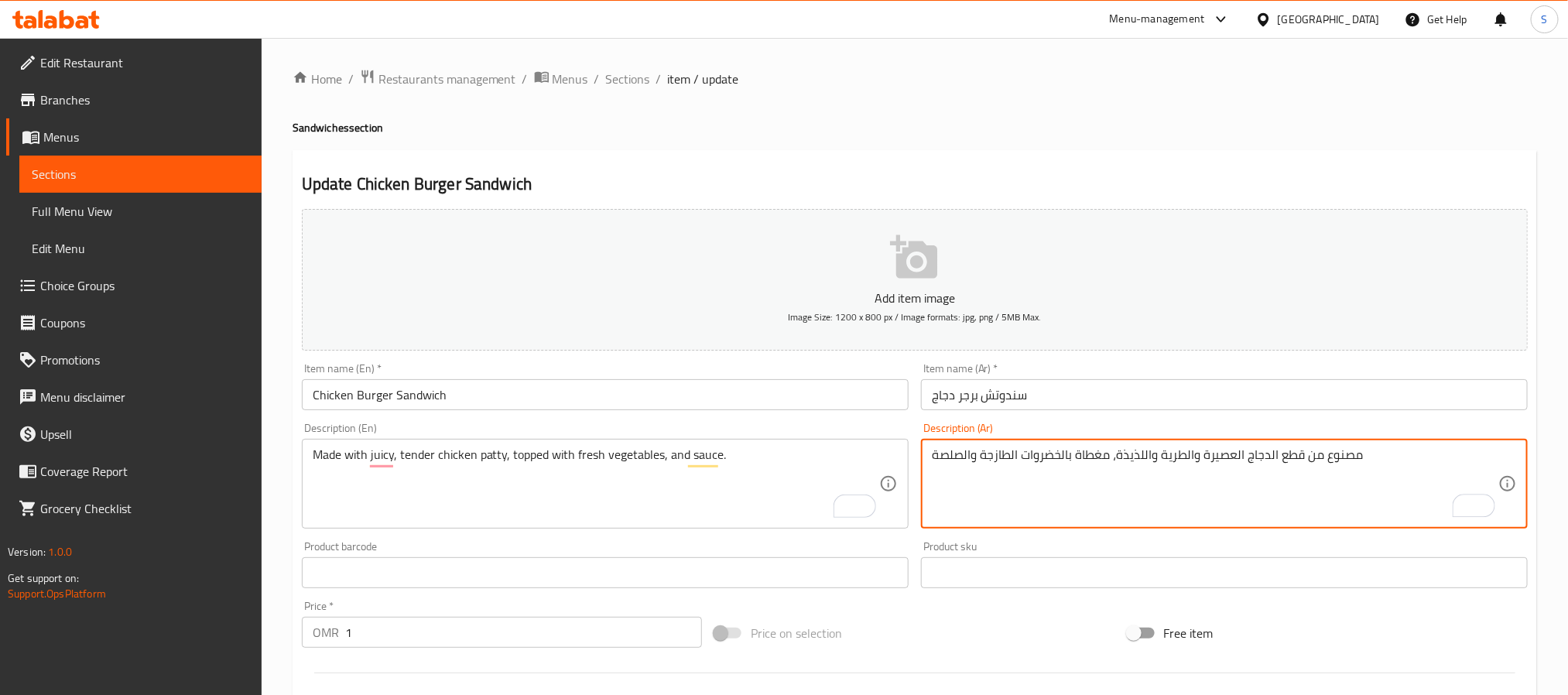
click at [1293, 456] on textarea "مصنوع من قطع الدجاج العصيرة والطرية واللذيذة، مغطاة بالخضروات الطازجة والصلصة" at bounding box center [1214, 484] width 566 height 74
click at [1220, 457] on textarea "مصنوع من قطعة الدجاج العصيرة والطرية واللذيذة، مغطاة بالخضروات الطازجة والصلصة" at bounding box center [1214, 484] width 566 height 74
click at [1270, 458] on textarea "مصنوع من قطعة الدجاج [PERSON_NAME] والطرية واللذيذة، مغطاة بالخضروات الطازجة وا…" at bounding box center [1214, 484] width 566 height 74
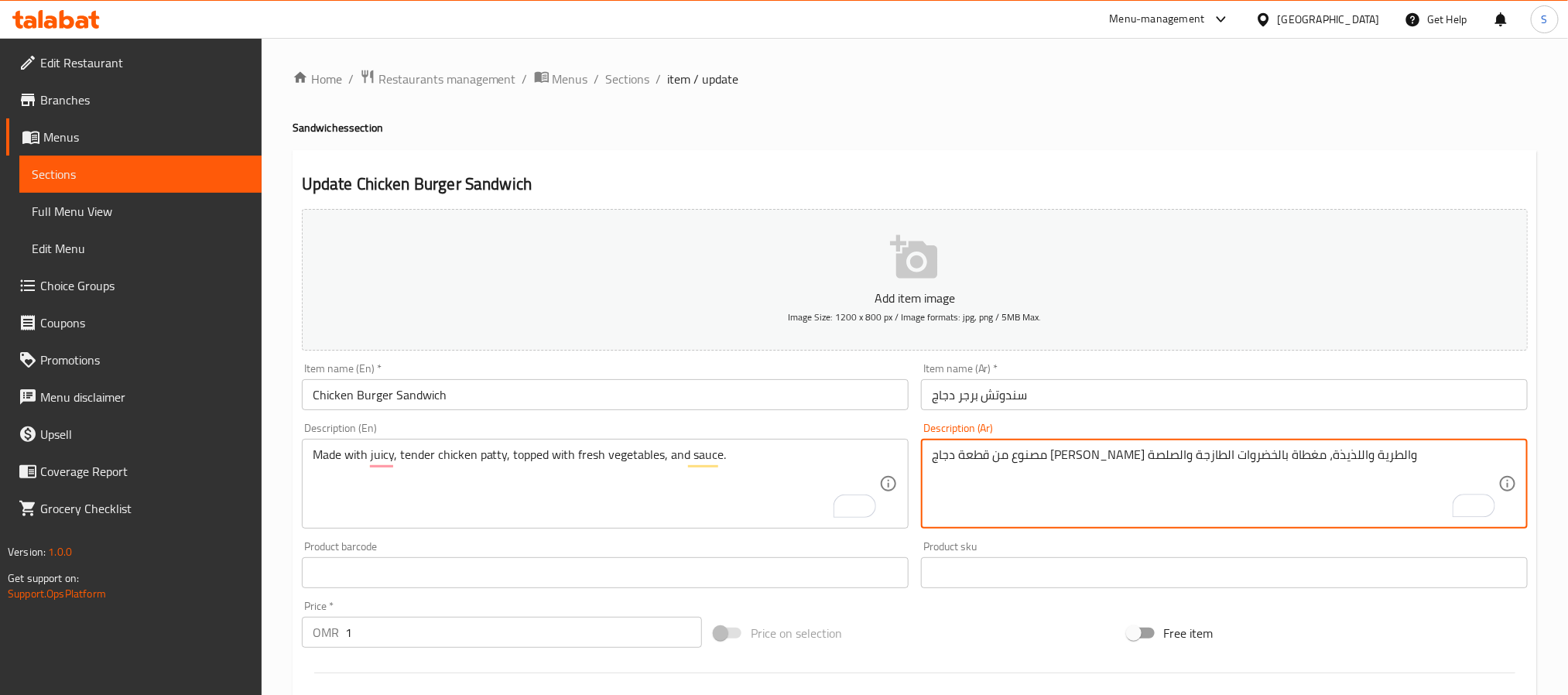
click at [1238, 458] on textarea "مصنوع من قطعة دجاج الجوسي والطرية واللذيذة، مغطاة بالخضروات الطازجة والصلصة" at bounding box center [1214, 484] width 566 height 74
click at [1185, 460] on textarea "مصنوع من قطعة دجاج جوسي والطرية واللذيذة، مغطاة بالخضروات الطازجة والصلصة" at bounding box center [1214, 484] width 566 height 74
click at [1143, 462] on textarea "مصنوع من قطعة دجاج جوسي وتندر واللذيذة، مغطاة بالخضروات الطازجة والصلصة" at bounding box center [1214, 484] width 566 height 74
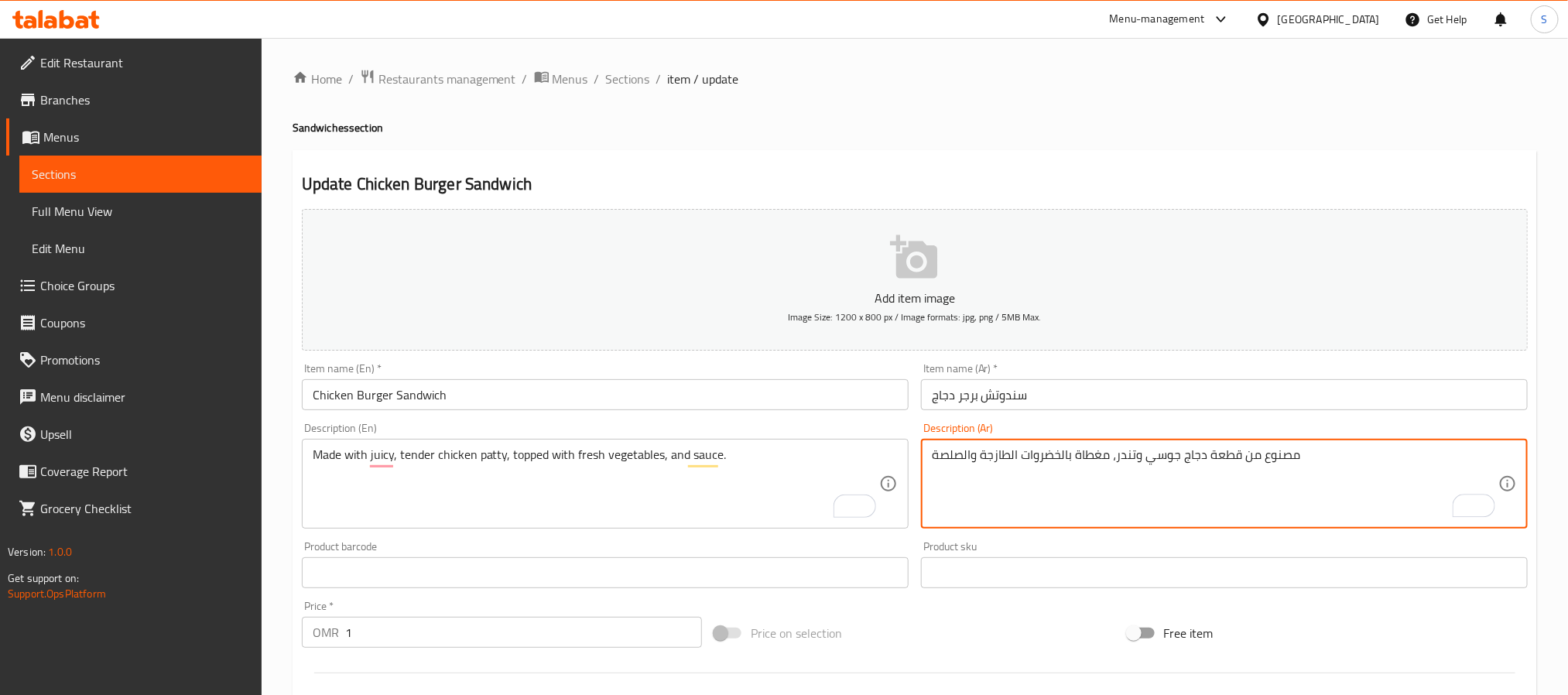
type textarea "مصنوع من قطعة دجاج جوسي وتندر، مغطاة بالخضروات الطازجة والصلصة"
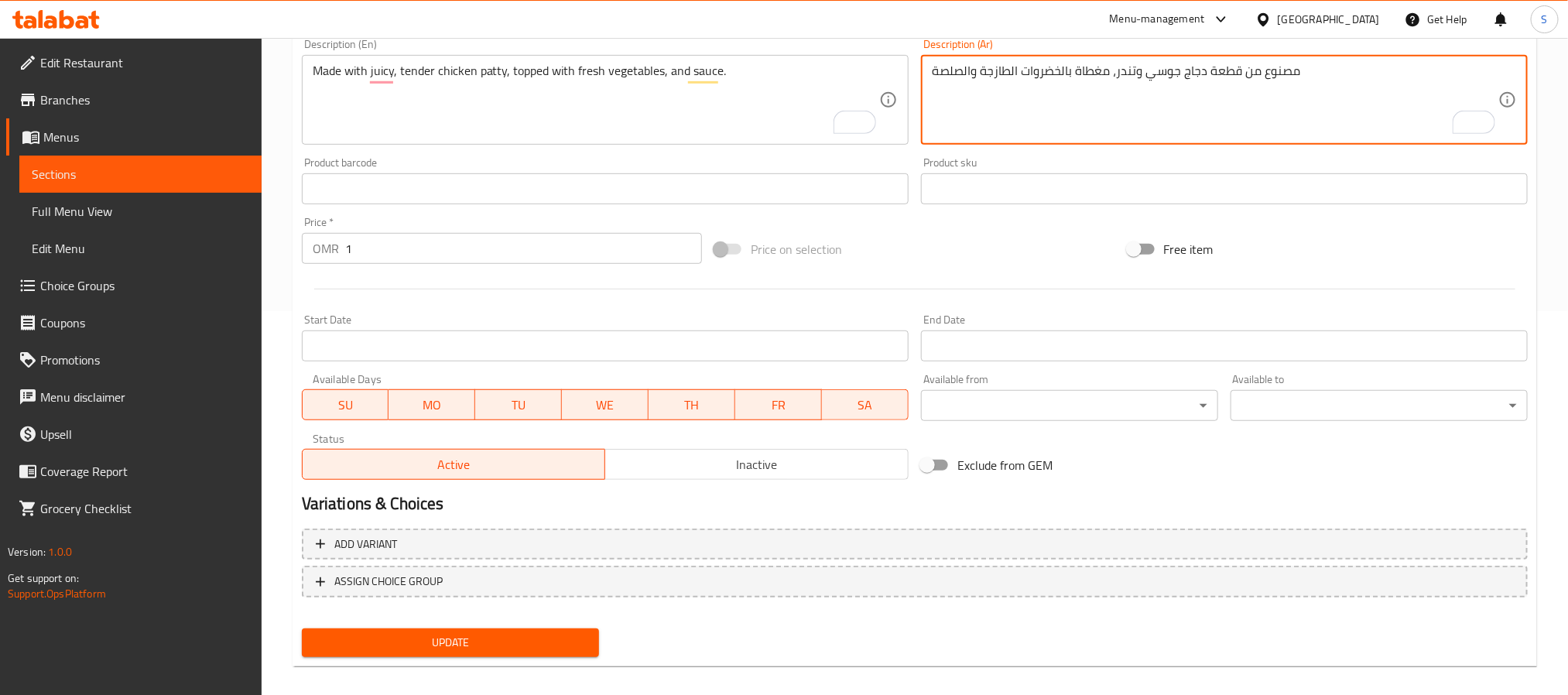
scroll to position [397, 0]
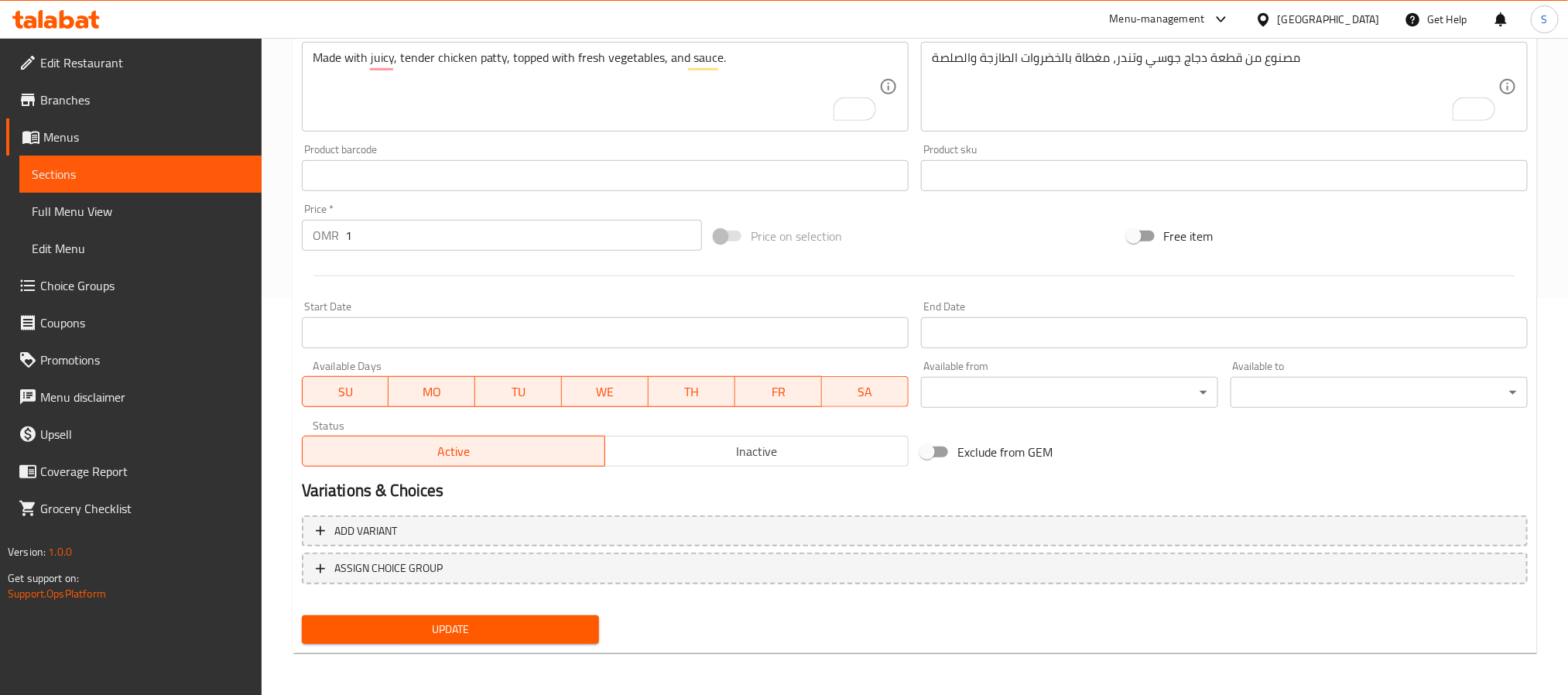
click at [483, 644] on div "Update" at bounding box center [450, 630] width 310 height 41
click at [495, 629] on span "Update" at bounding box center [450, 629] width 273 height 19
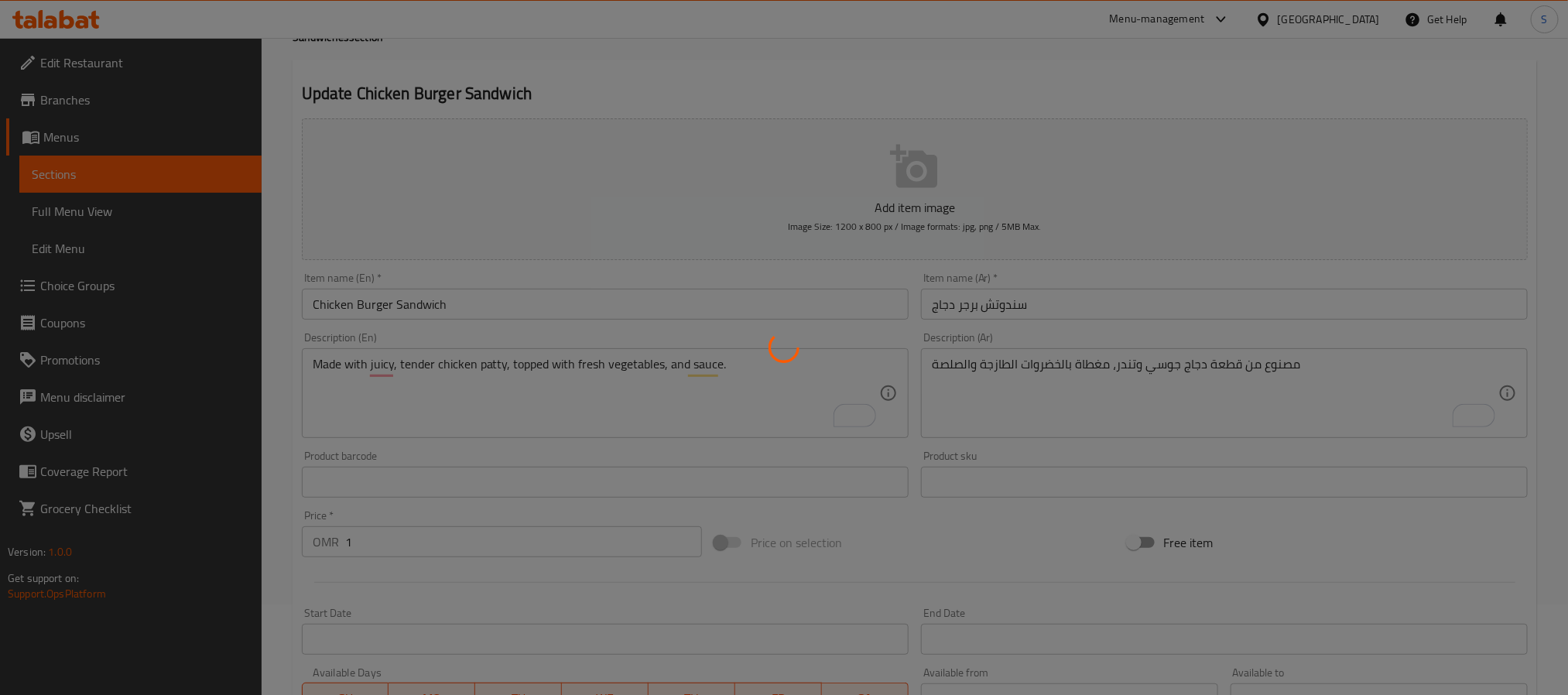
scroll to position [0, 0]
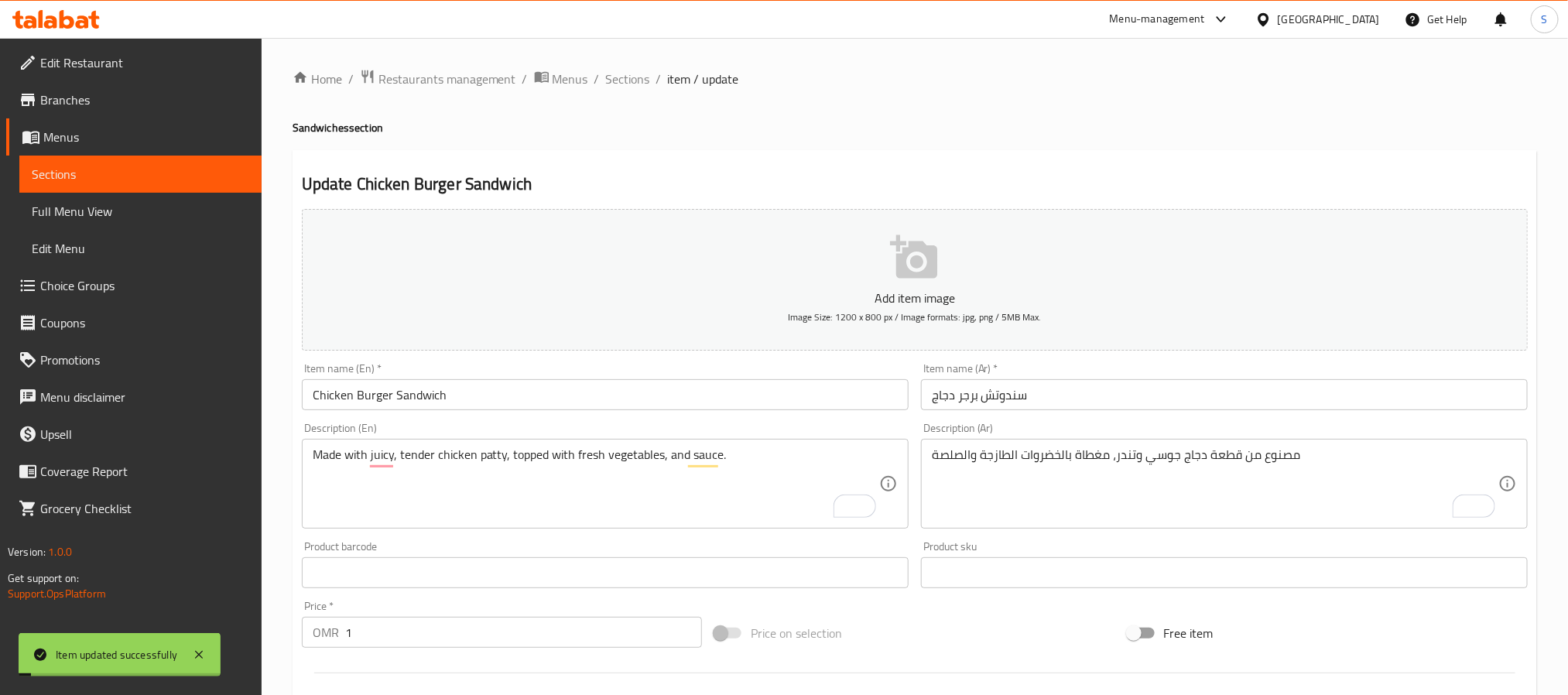
click at [626, 79] on span "Sections" at bounding box center [627, 78] width 44 height 19
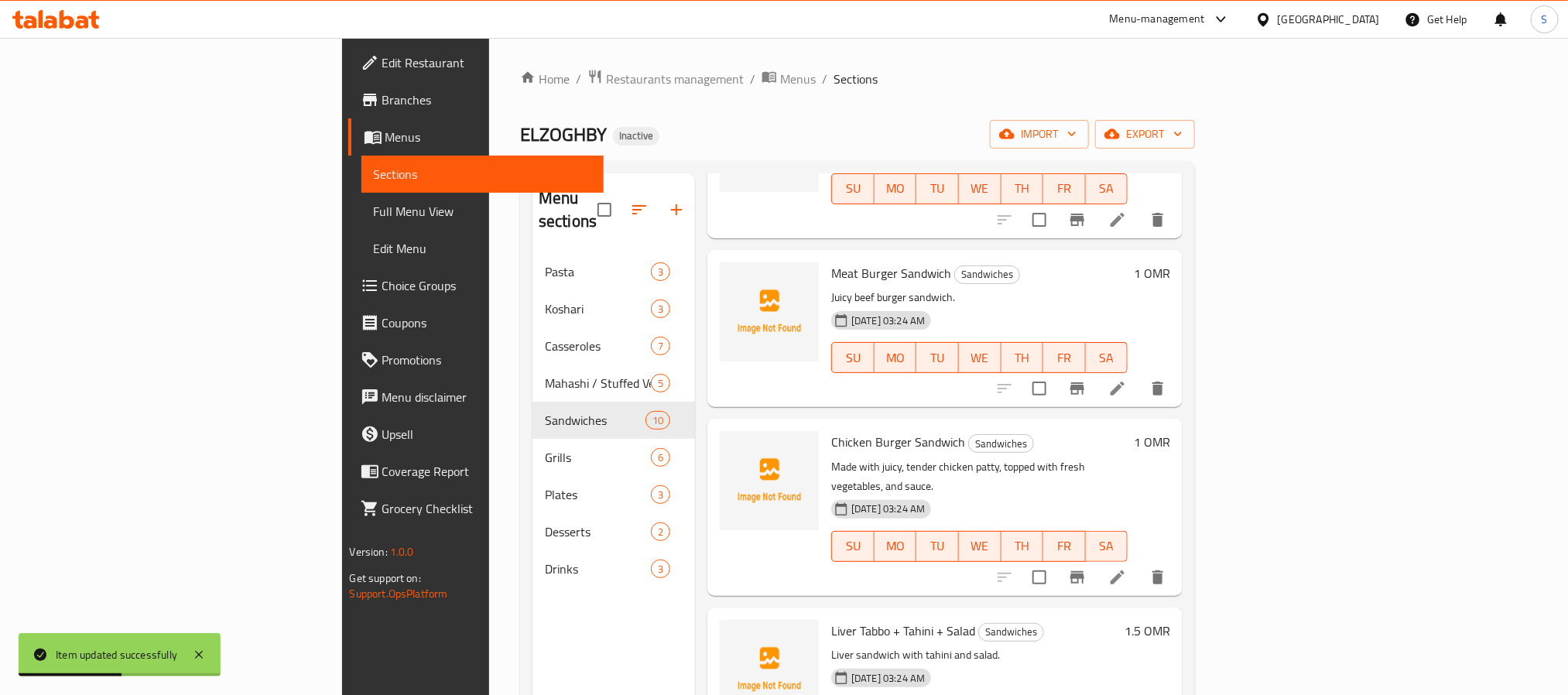
scroll to position [217, 0]
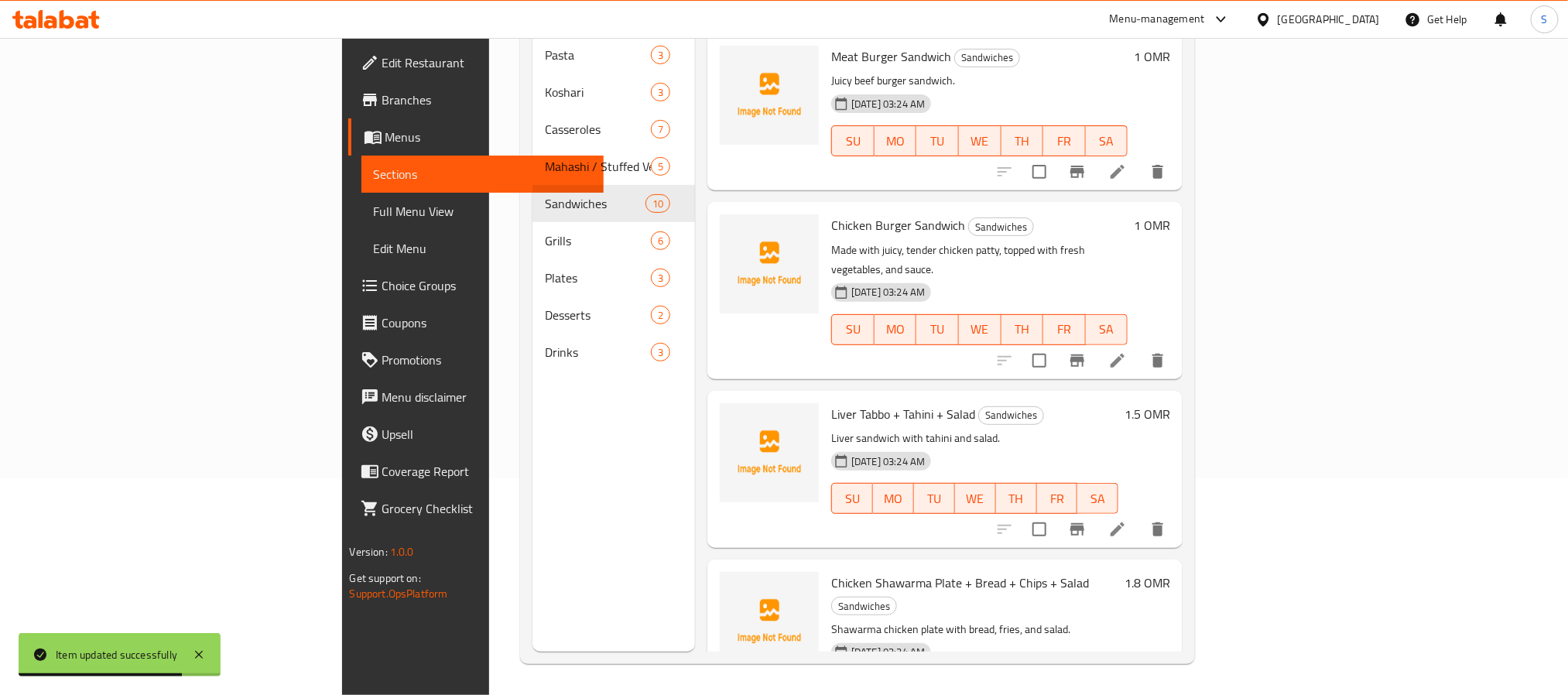
click at [901, 572] on span "Chicken Shawarma Plate + Bread + Chips + Salad" at bounding box center [960, 583] width 257 height 23
copy h6 "Chicken Shawarma Plate + Bread + Chips + Salad"
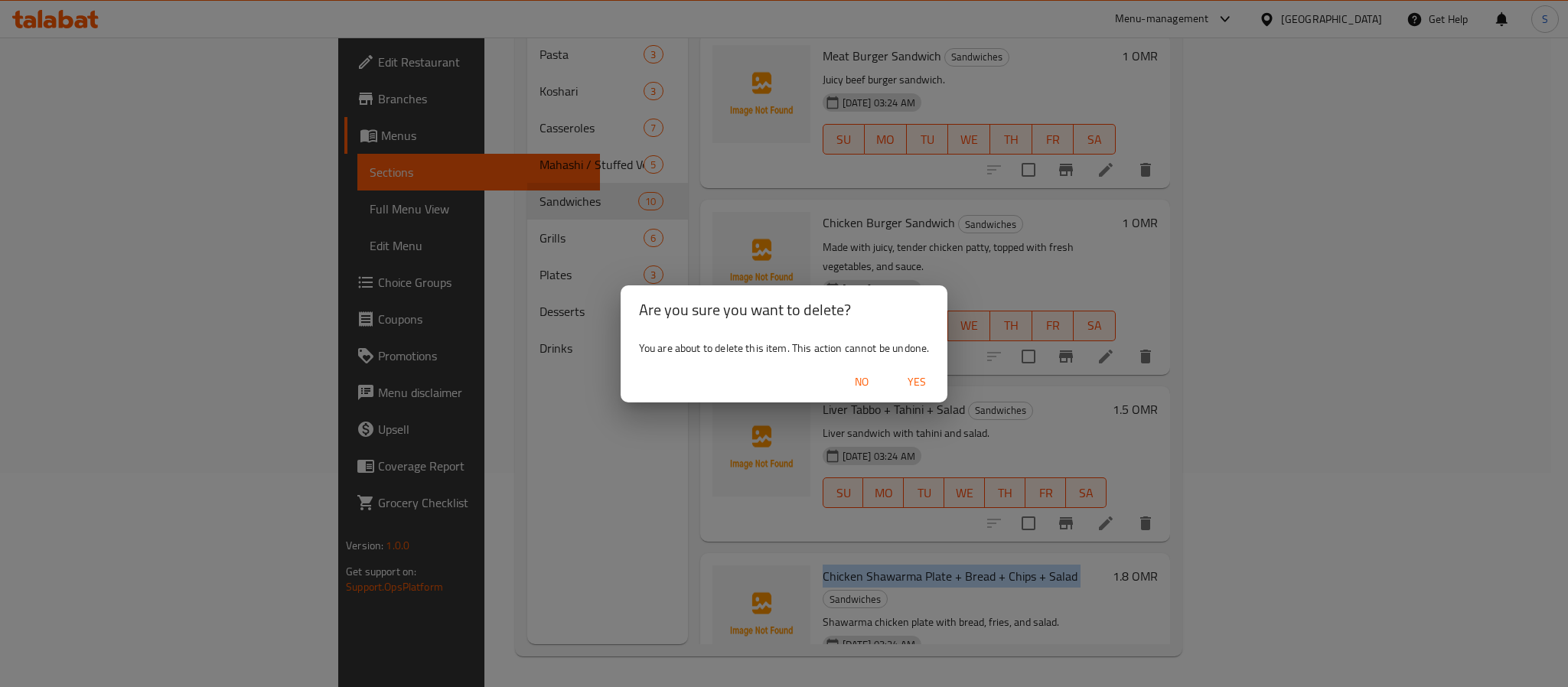
click at [918, 385] on span "Yes" at bounding box center [917, 382] width 36 height 19
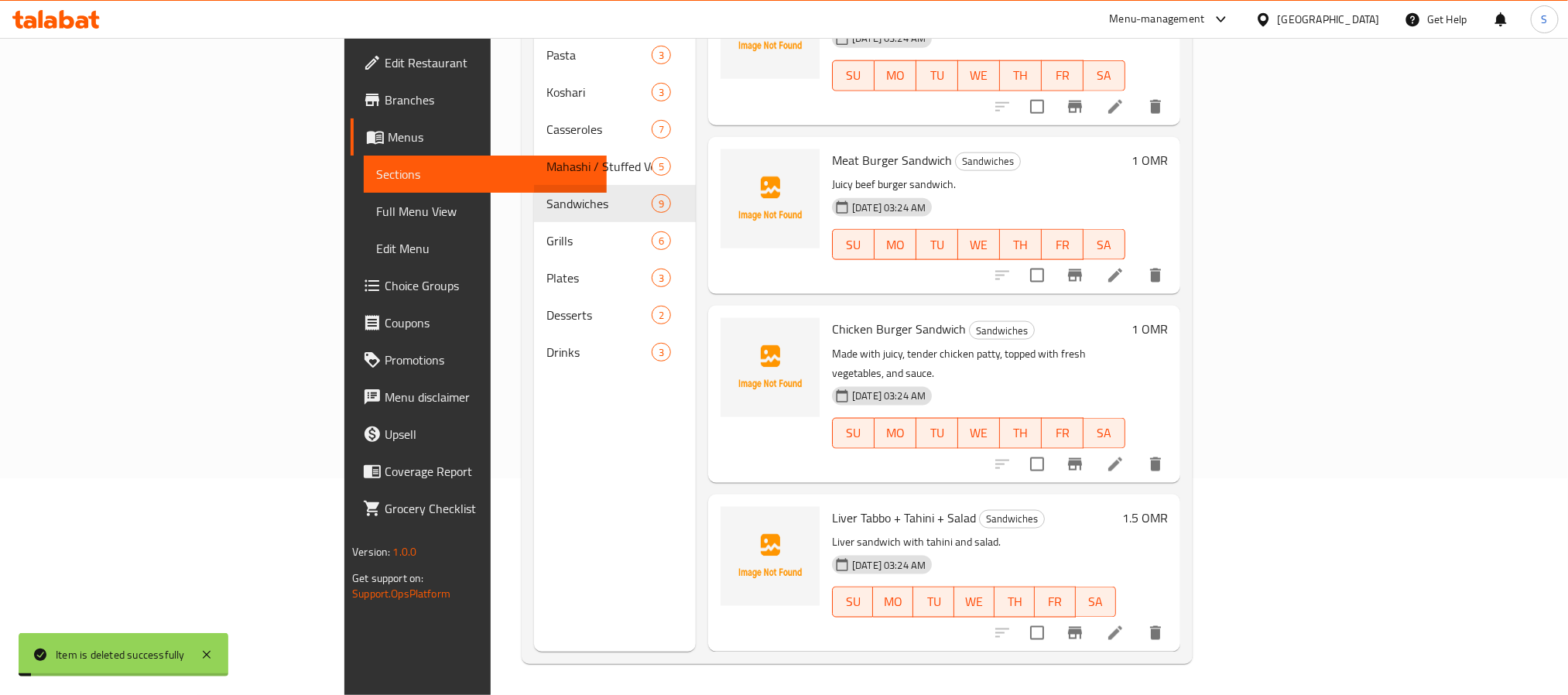
scroll to position [864, 0]
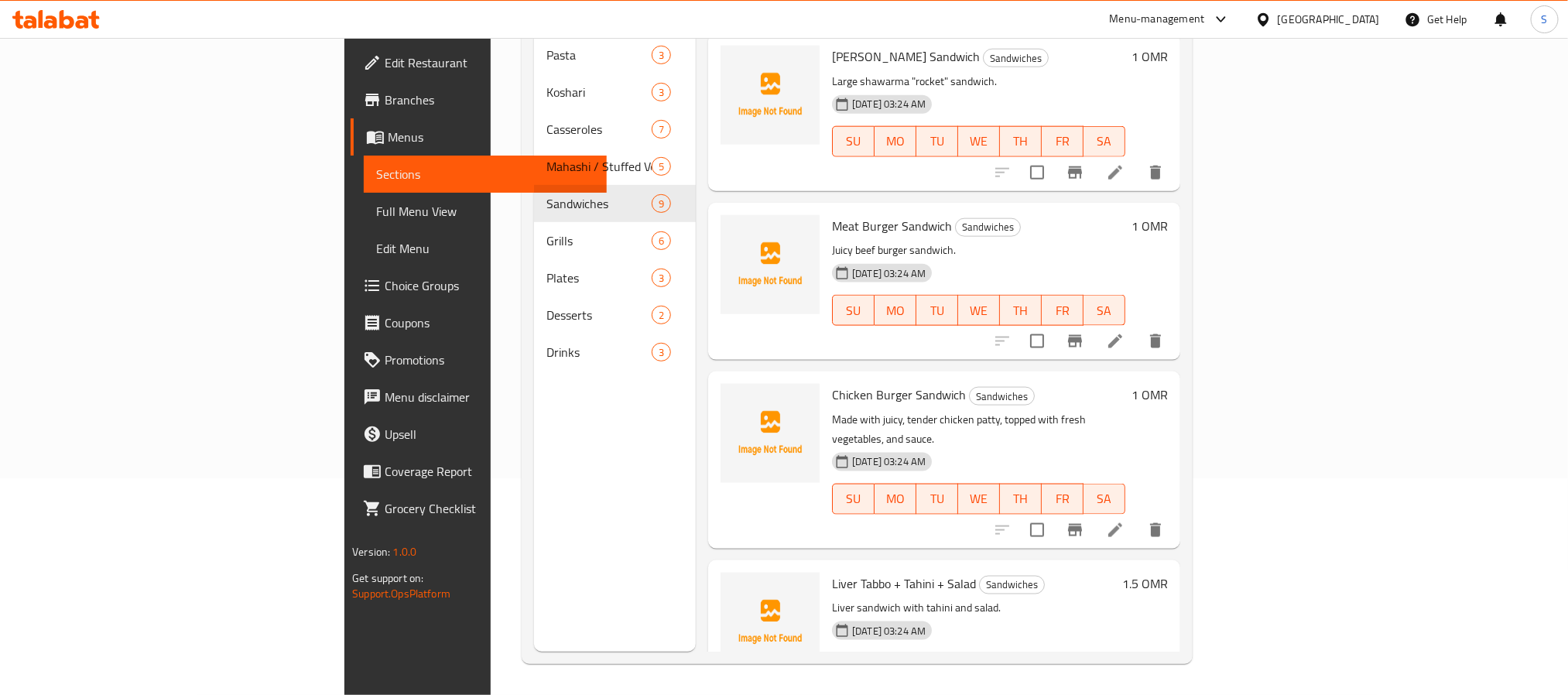
click at [1159, 488] on div "Menu items Add Sort Manage items Falafel Sandwich Sandwiches Crispy falafel san…" at bounding box center [938, 304] width 484 height 695
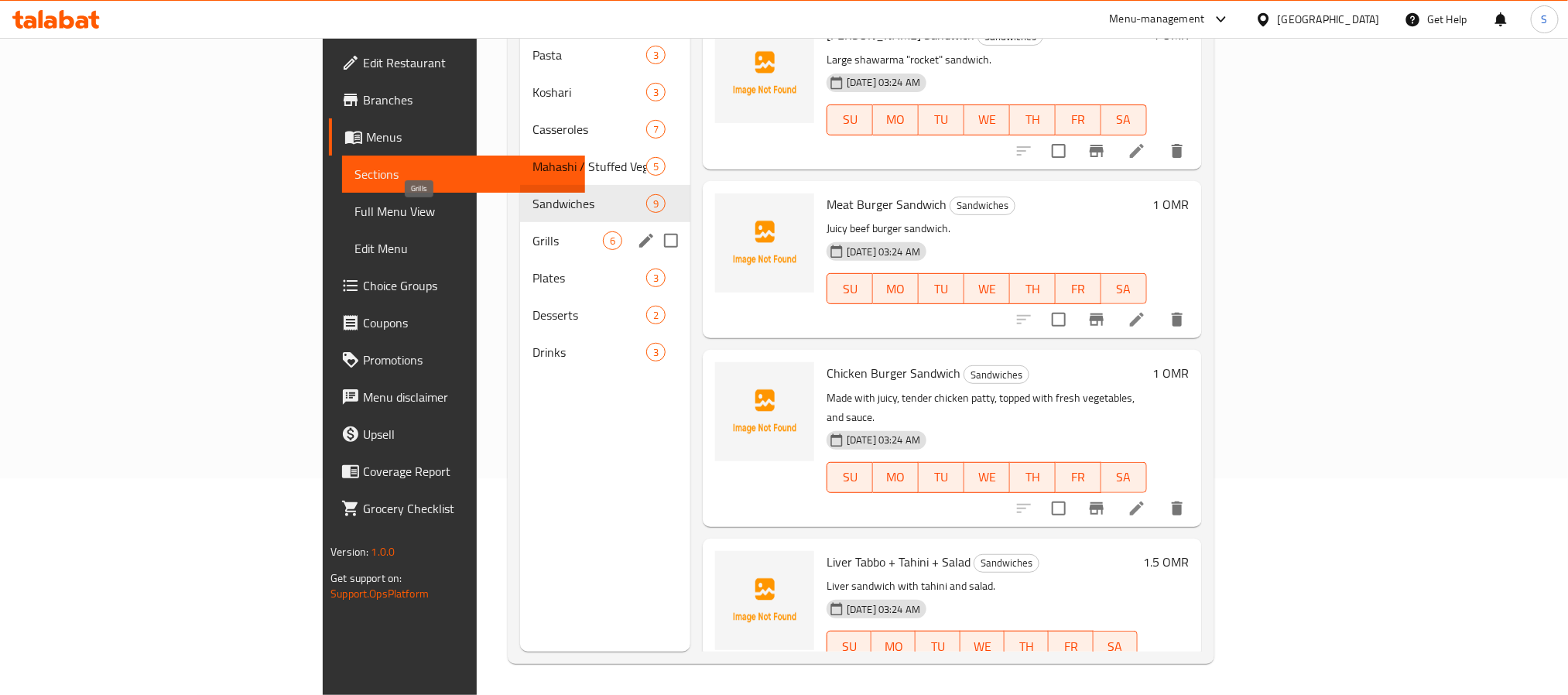
click at [533, 231] on span "Grills" at bounding box center [568, 240] width 70 height 19
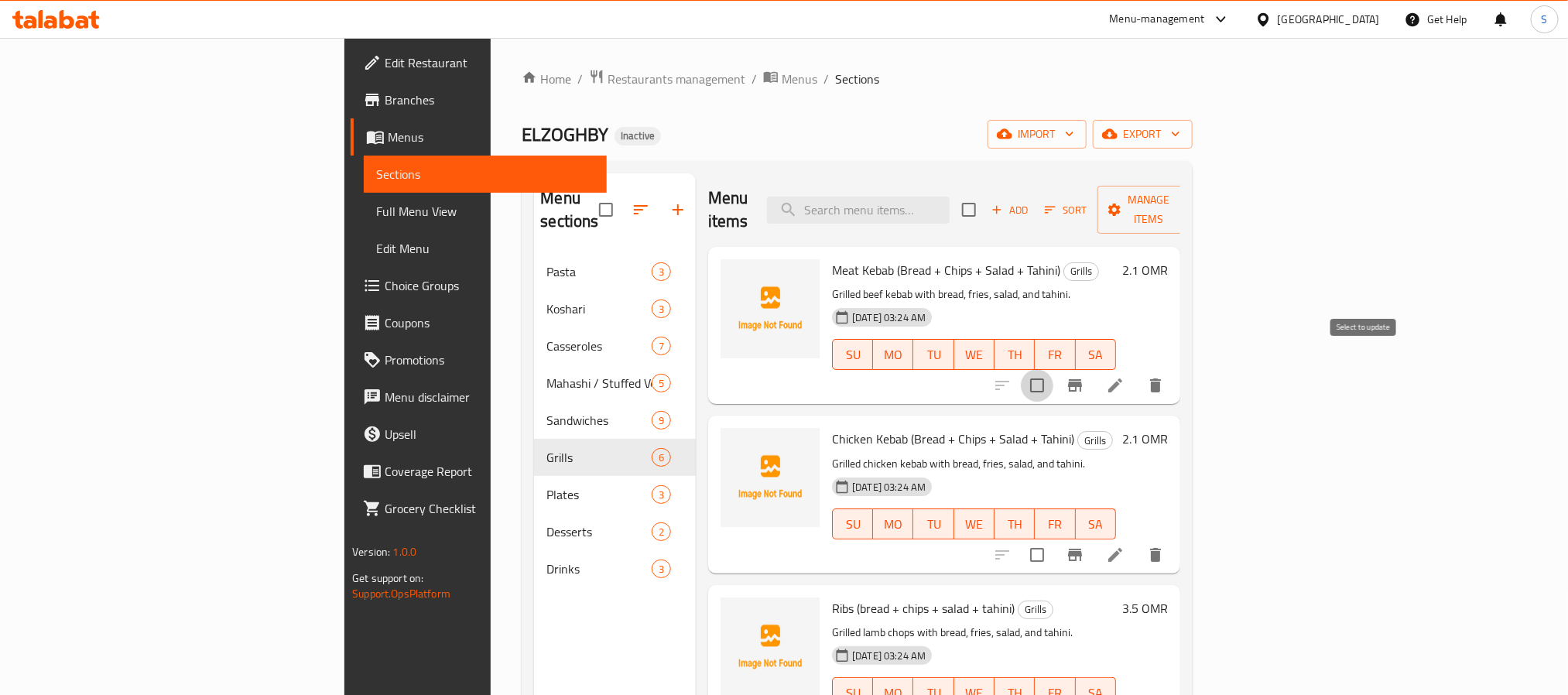
click at [1053, 369] on input "checkbox" at bounding box center [1037, 385] width 32 height 32
checkbox input "true"
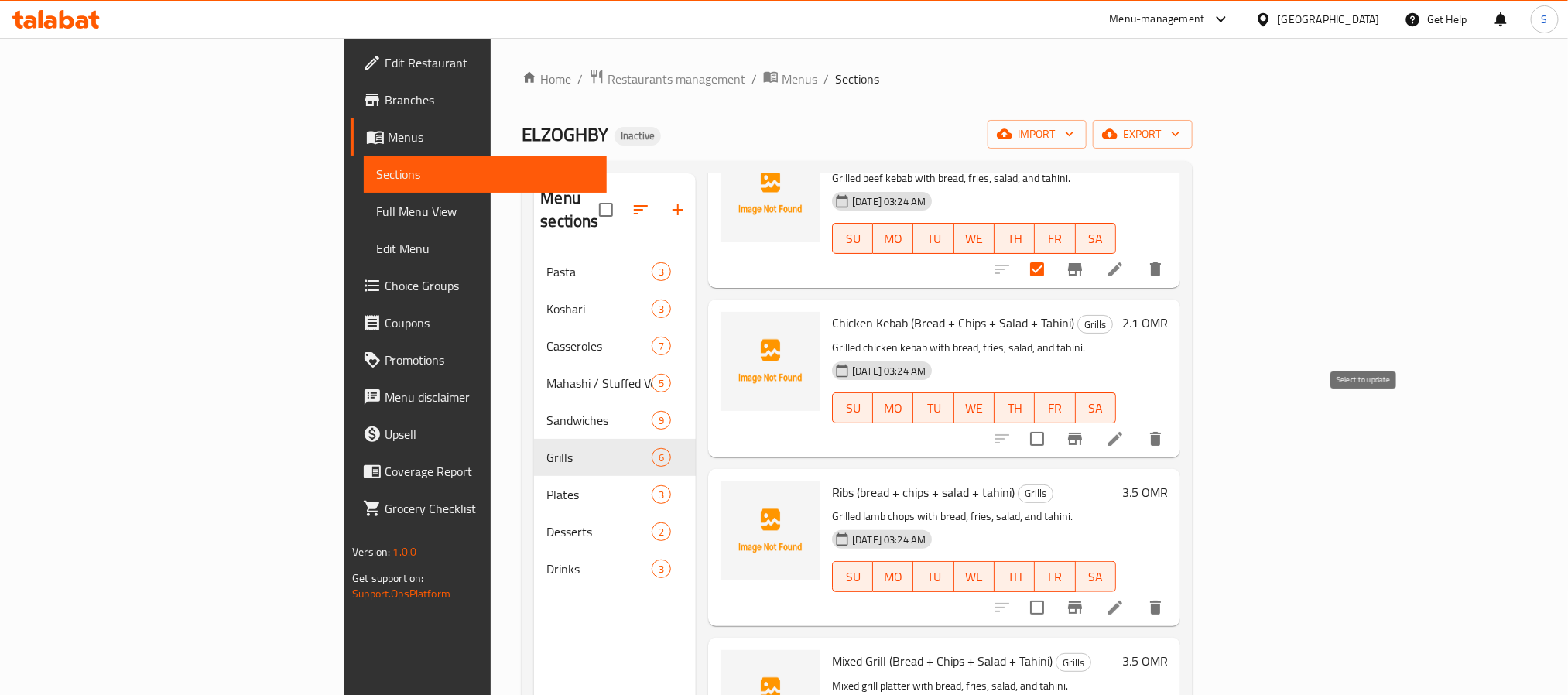
click at [1053, 423] on input "checkbox" at bounding box center [1037, 439] width 32 height 32
checkbox input "true"
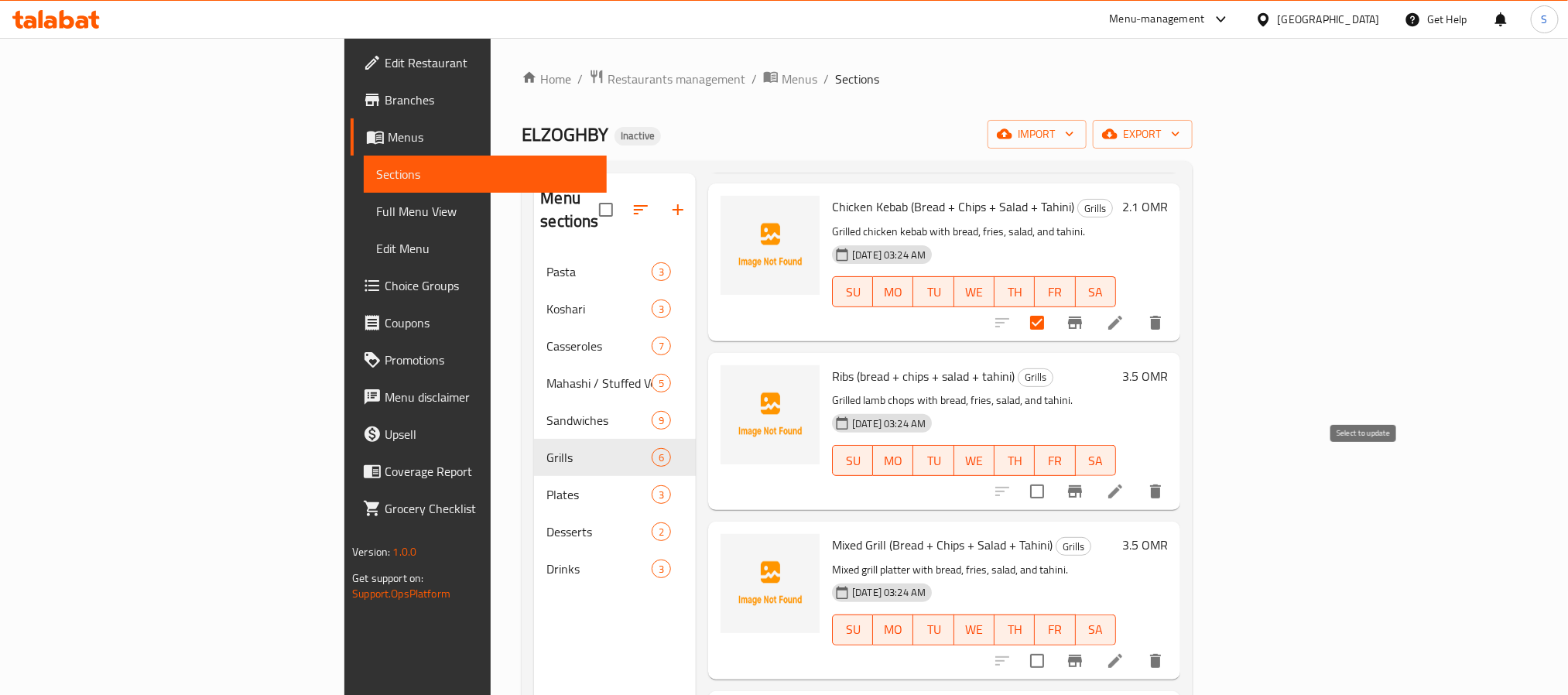
click at [1053, 475] on input "checkbox" at bounding box center [1037, 492] width 32 height 32
checkbox input "true"
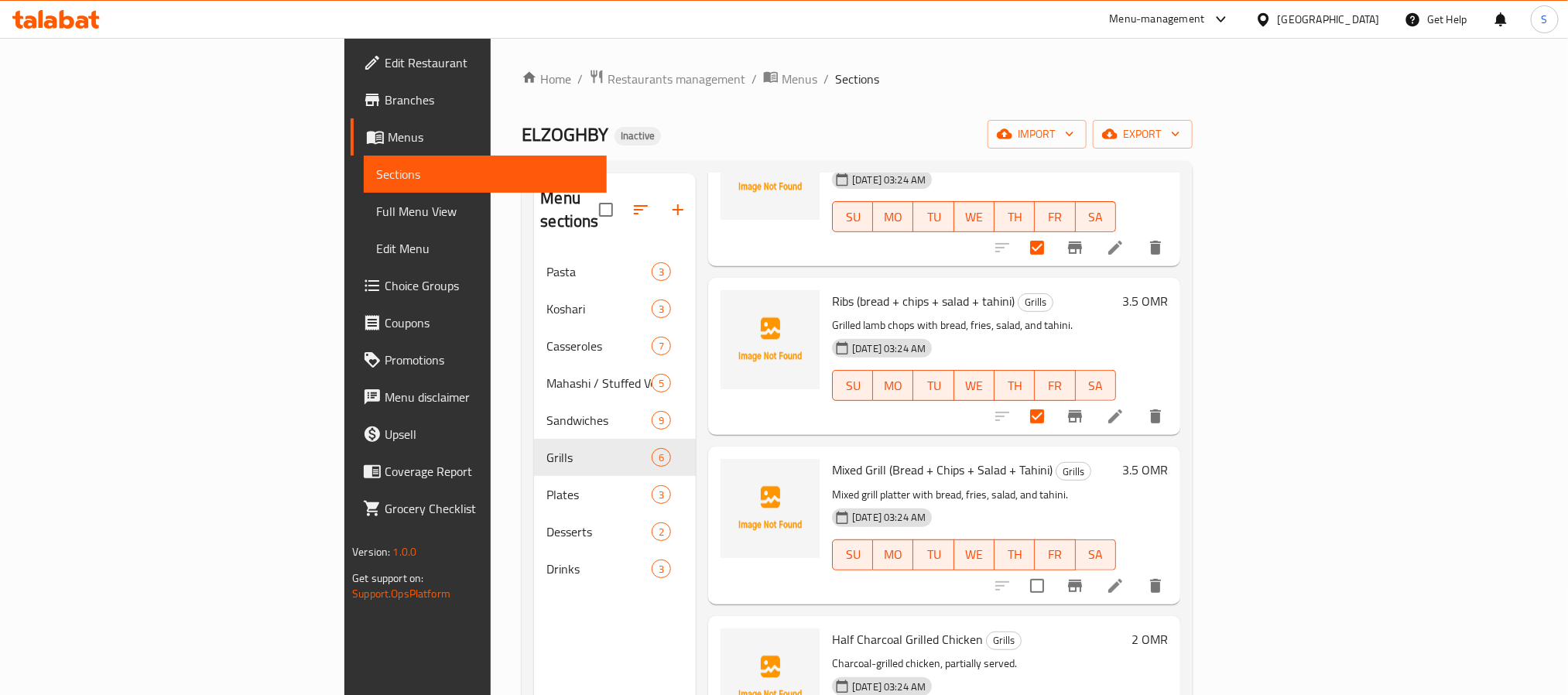
scroll to position [348, 0]
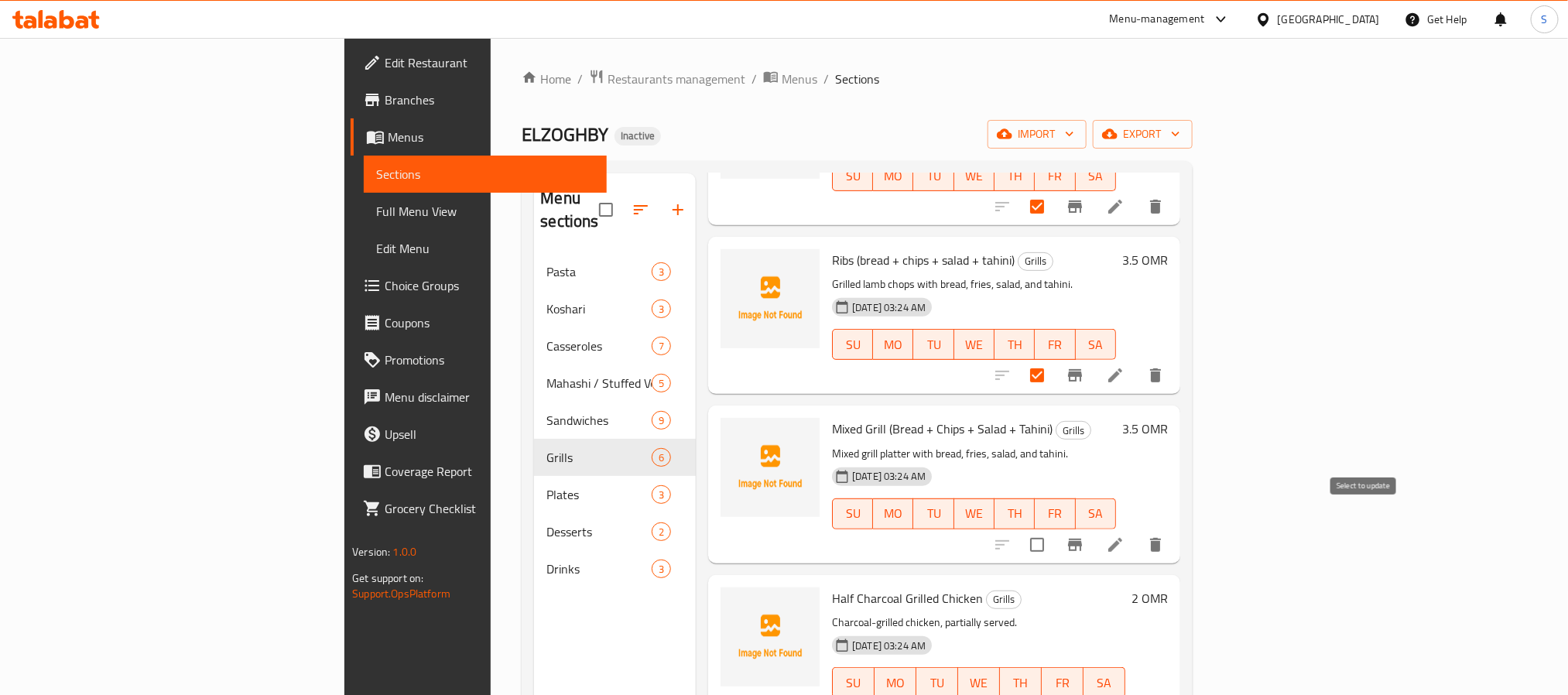
click at [1053, 528] on input "checkbox" at bounding box center [1037, 545] width 32 height 32
checkbox input "true"
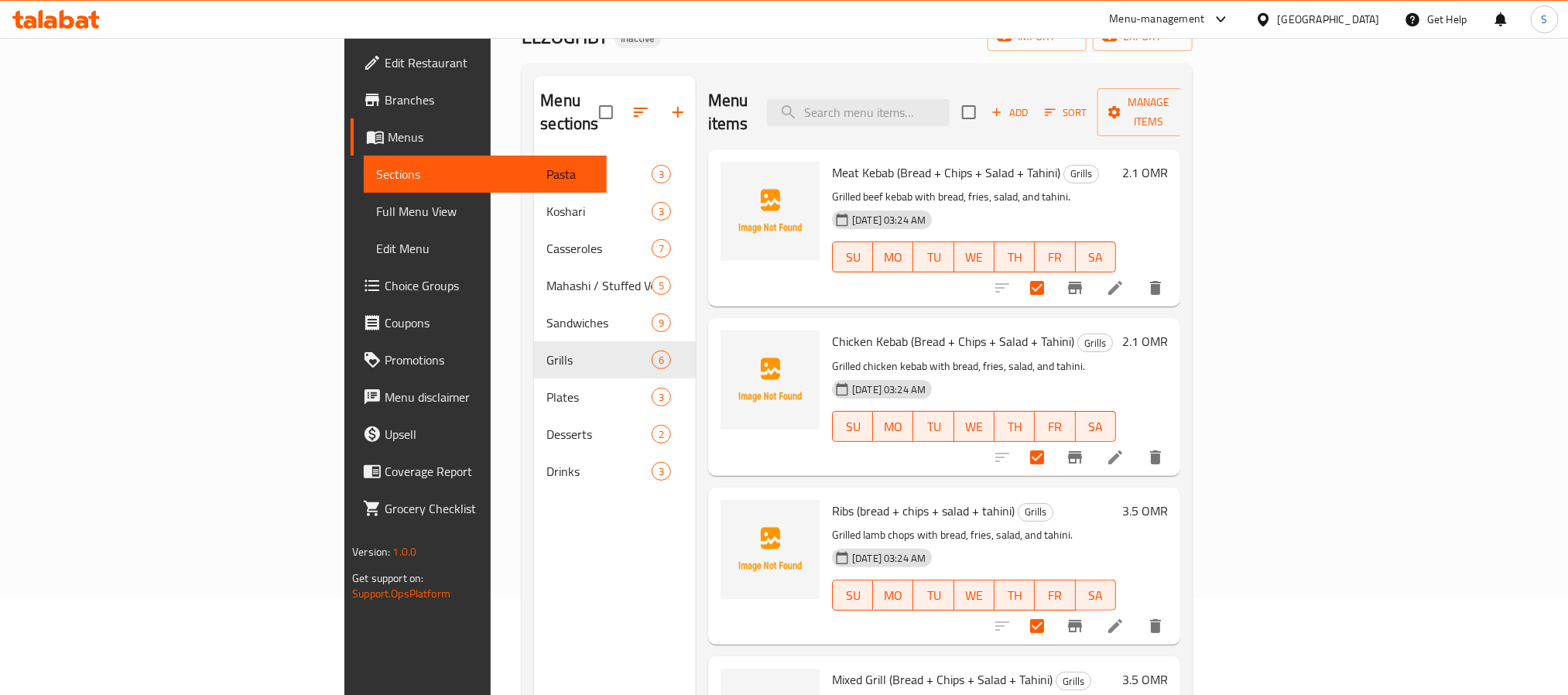
scroll to position [0, 0]
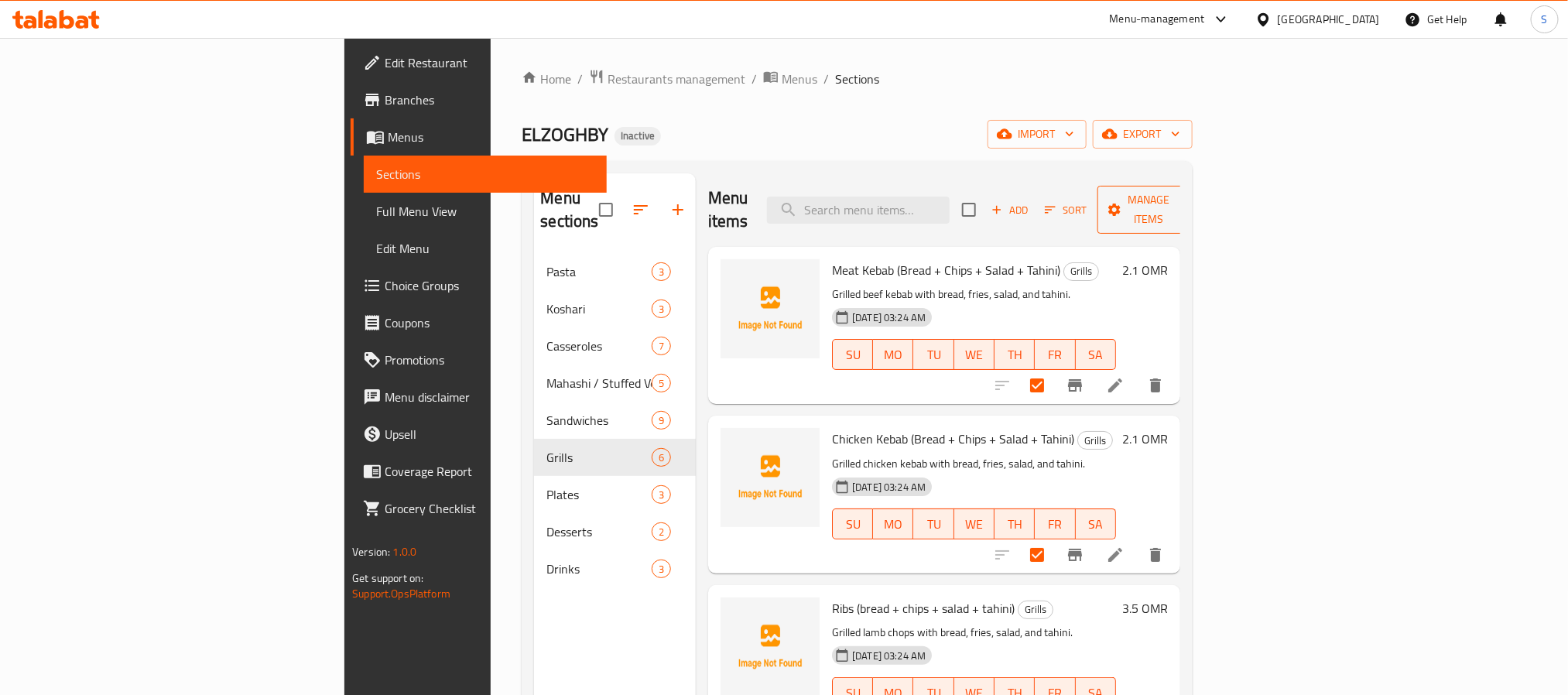
click at [1189, 205] on span "Manage items" at bounding box center [1149, 210] width 79 height 39
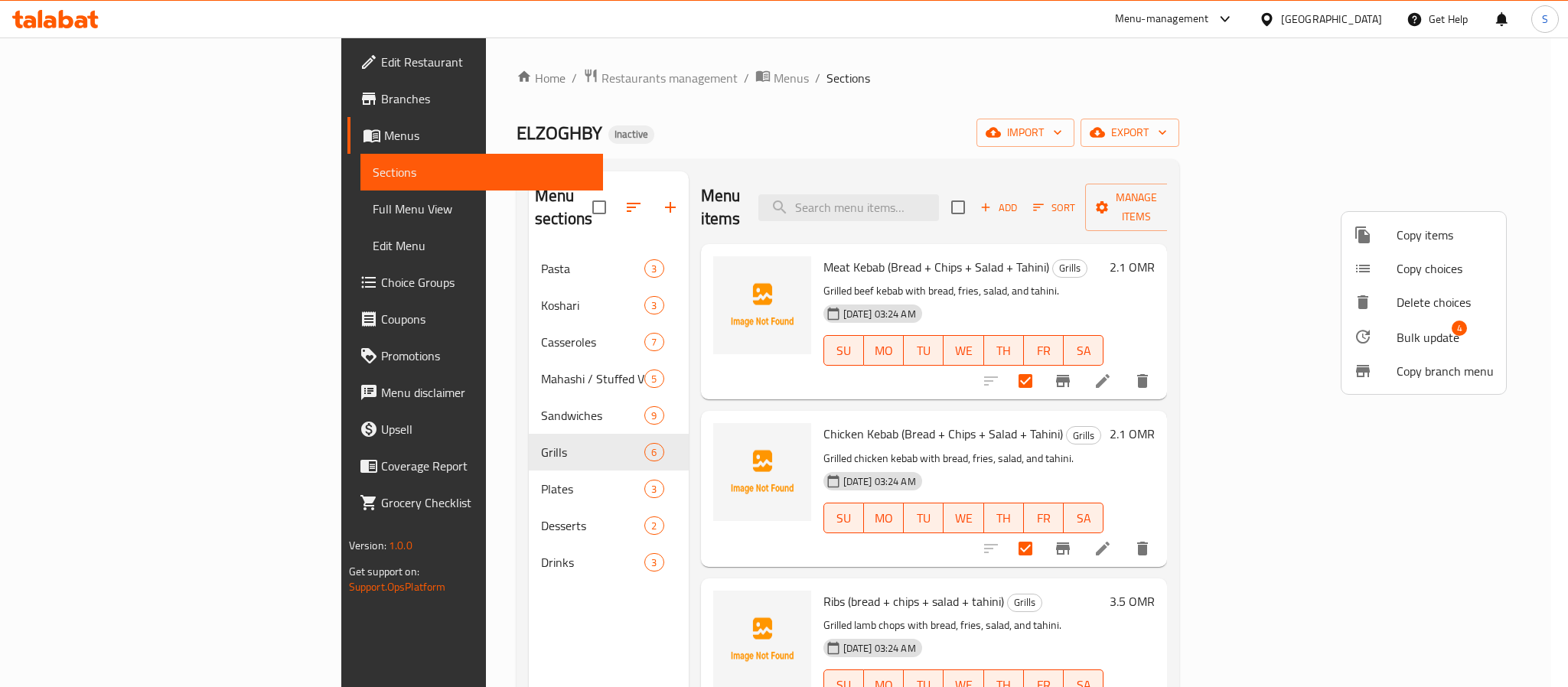
click at [1402, 343] on span "Bulk update" at bounding box center [1427, 337] width 63 height 19
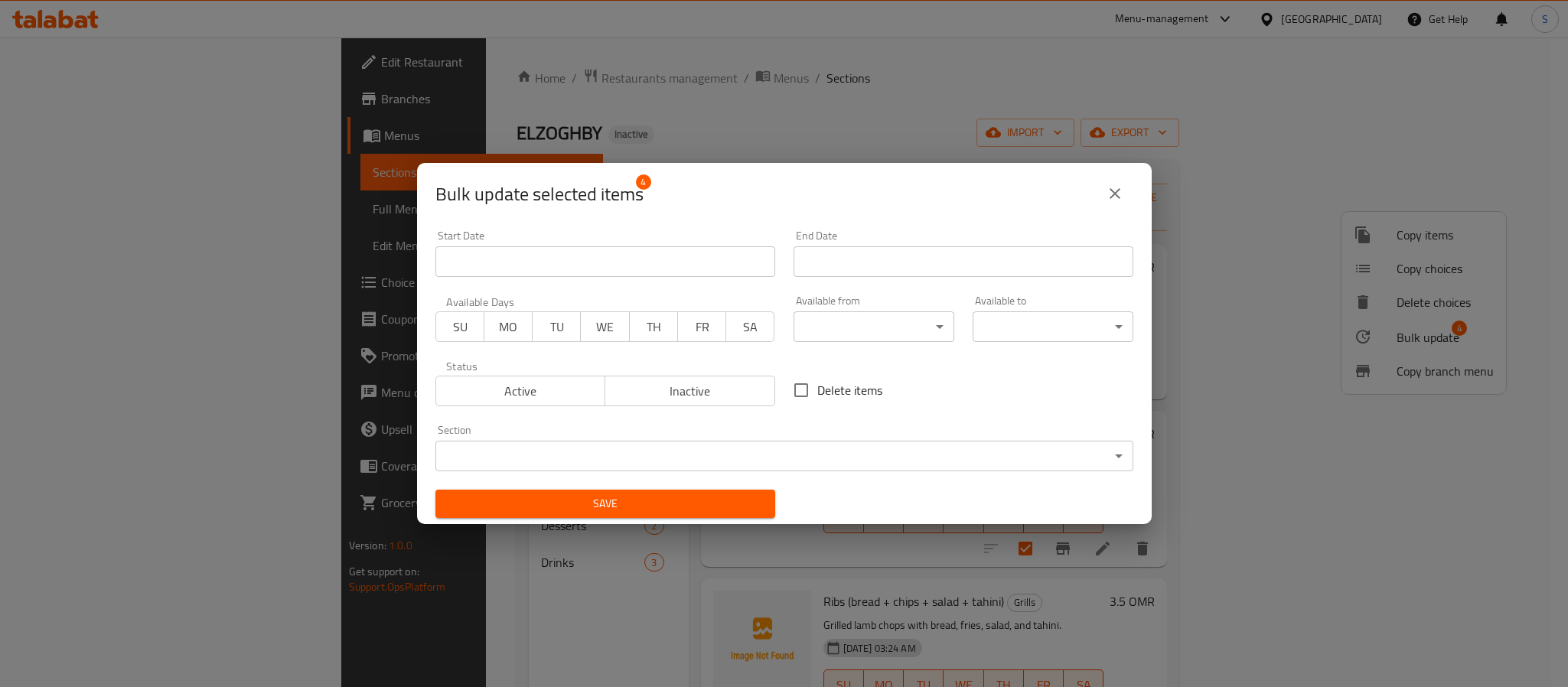
click at [808, 391] on label "Delete items" at bounding box center [833, 391] width 97 height 32
click at [808, 391] on input "Delete items" at bounding box center [801, 391] width 32 height 32
checkbox input "true"
click at [712, 496] on span "Save" at bounding box center [605, 504] width 315 height 19
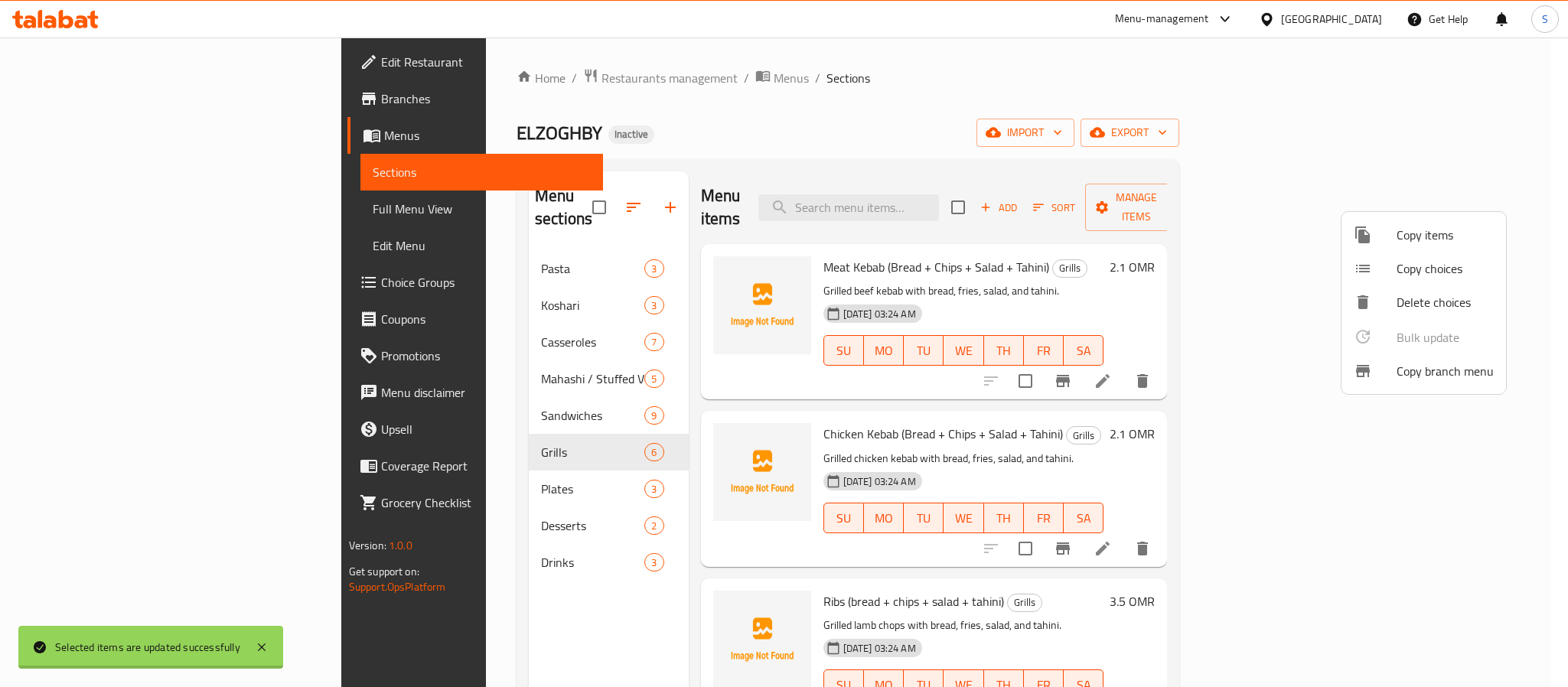
checkbox input "false"
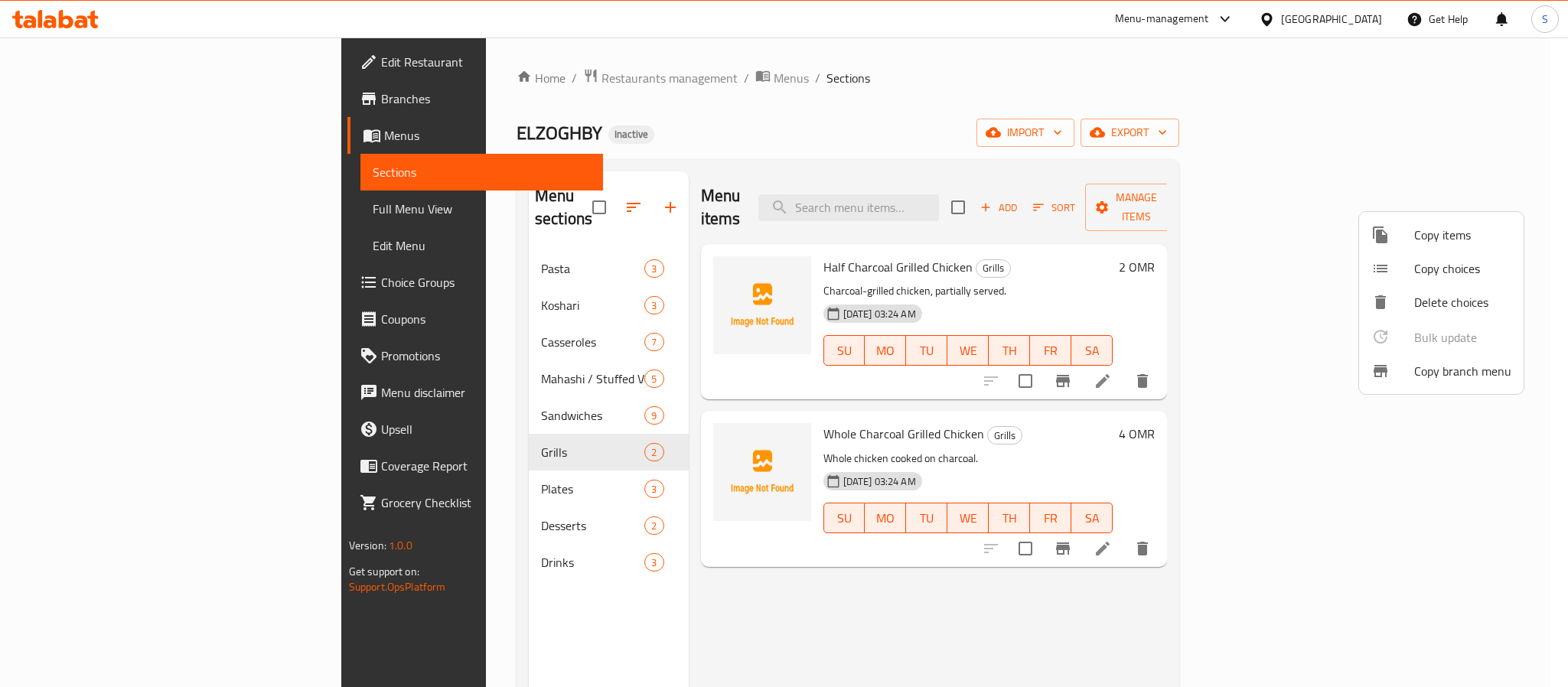
click at [888, 151] on div at bounding box center [784, 344] width 1568 height 687
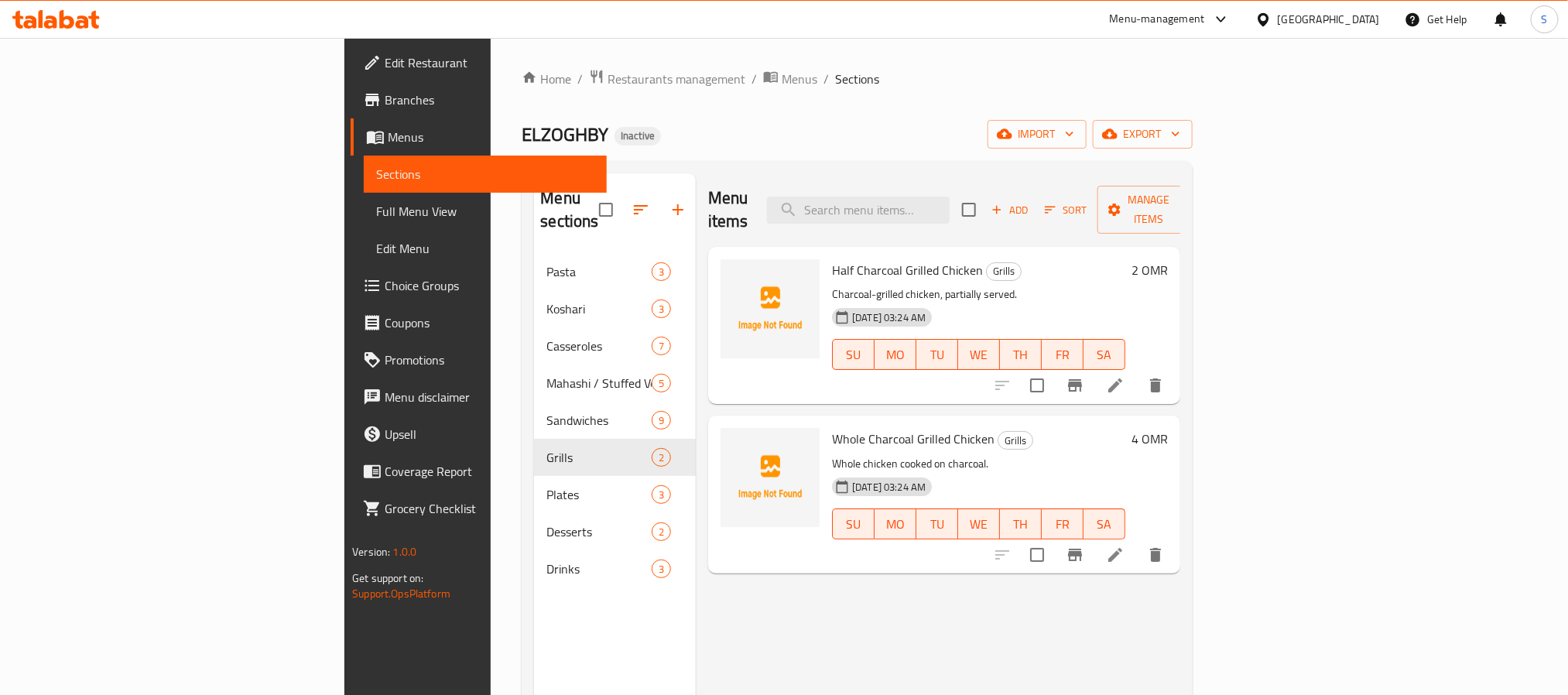
click at [1124, 546] on icon at bounding box center [1115, 555] width 19 height 19
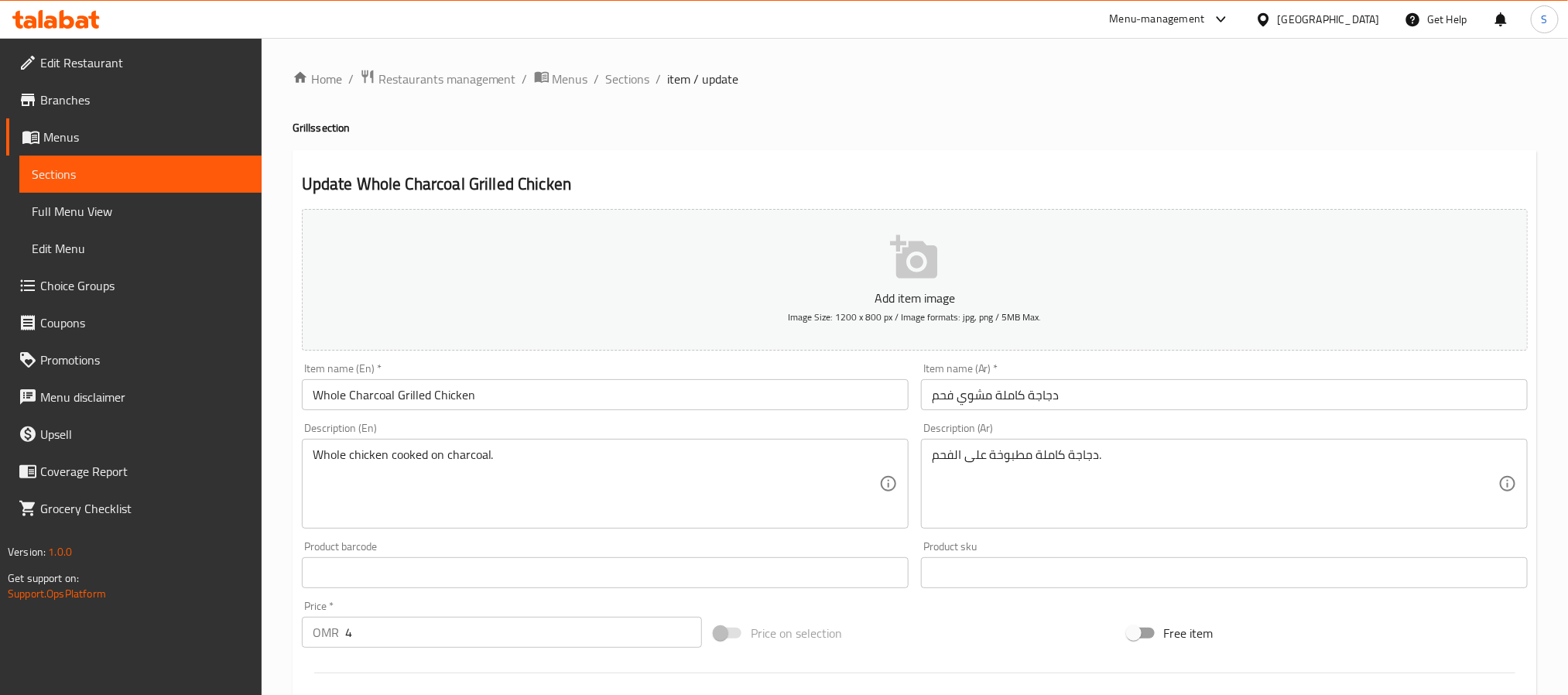
click at [429, 456] on div at bounding box center [784, 348] width 1568 height 695
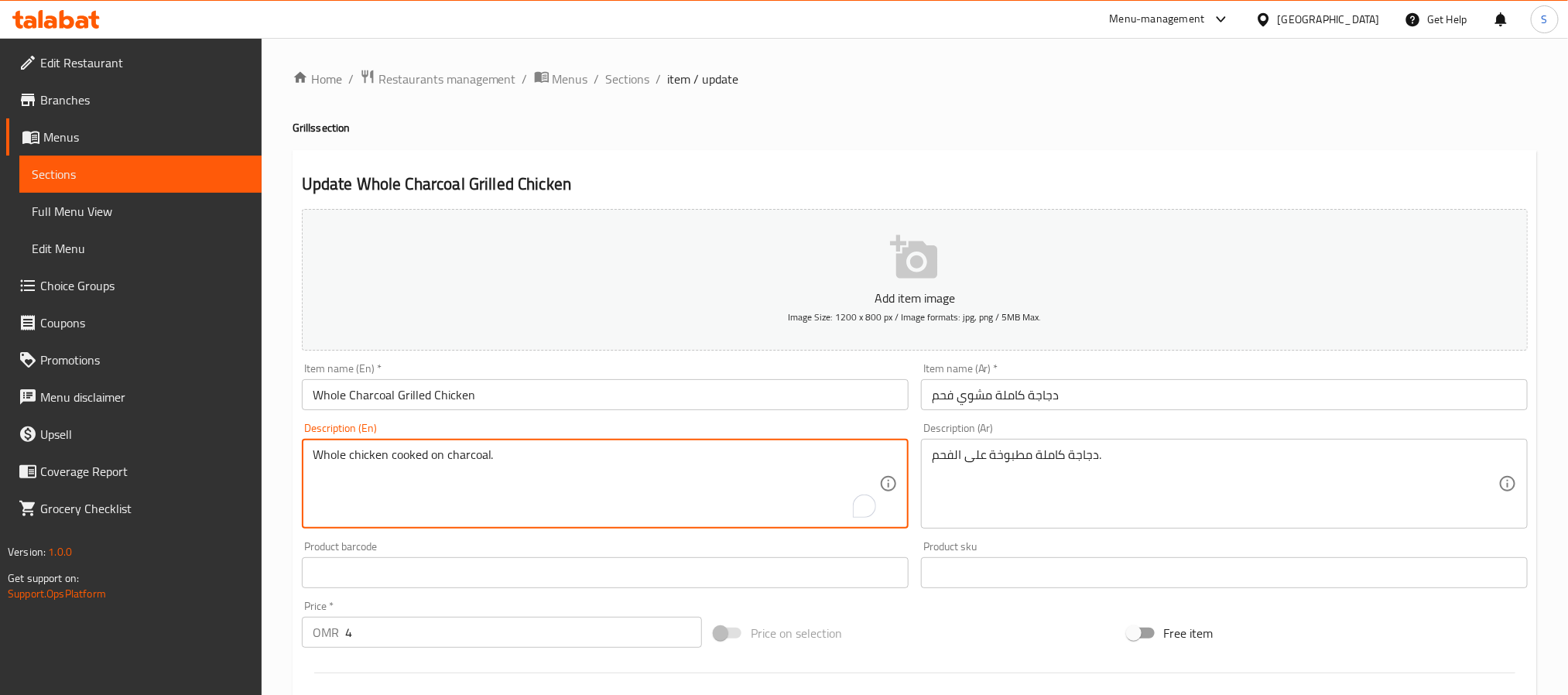
click at [429, 456] on textarea "Whole chicken cooked on charcoal." at bounding box center [595, 484] width 566 height 74
paste textarea "Succulent tender charcoal-grilled chicken, boasting Smokey aroma juicy"
type textarea "Succulent tender charcoal-grilled chicken, boasting Smokey aroma juicy"
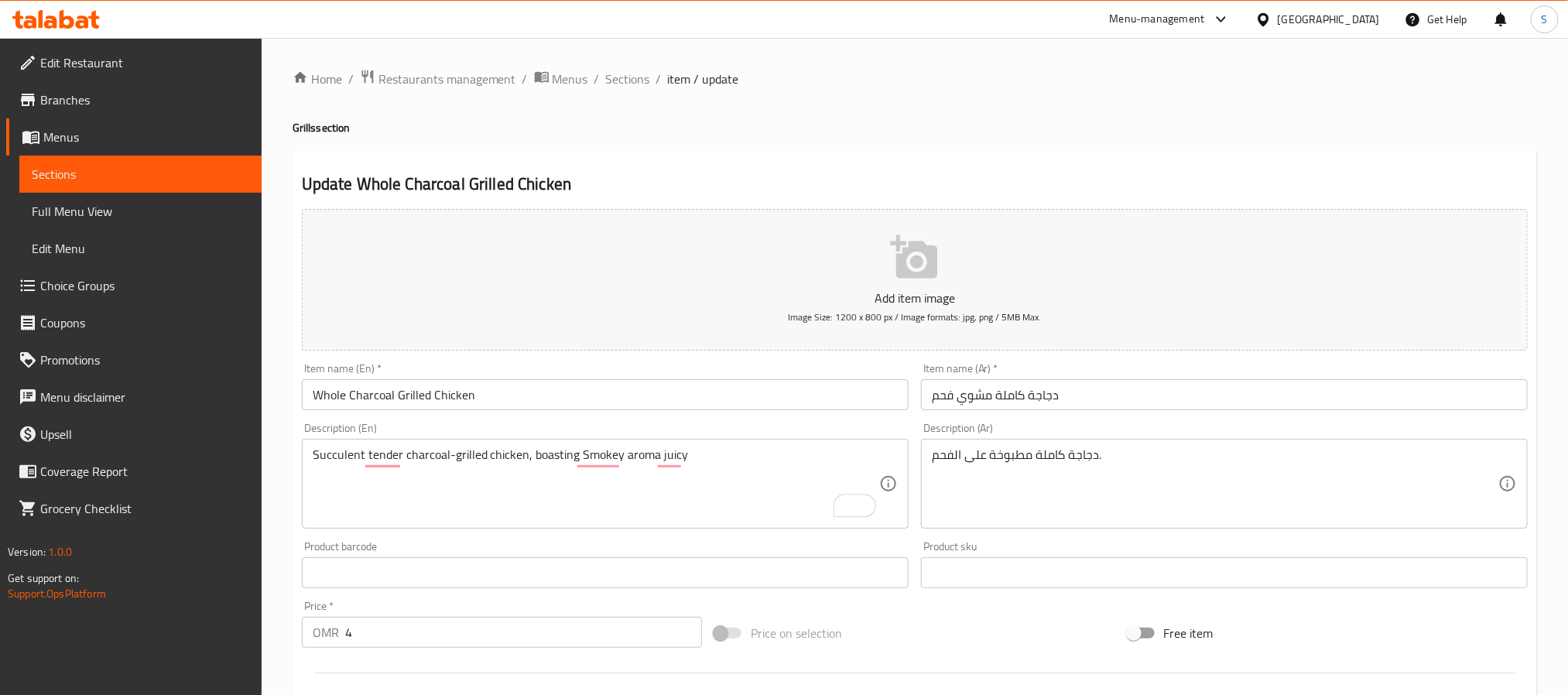
click at [1008, 445] on div "دجاجة كاملة مطبوخة على الفحم. Description (Ar)" at bounding box center [1224, 484] width 607 height 90
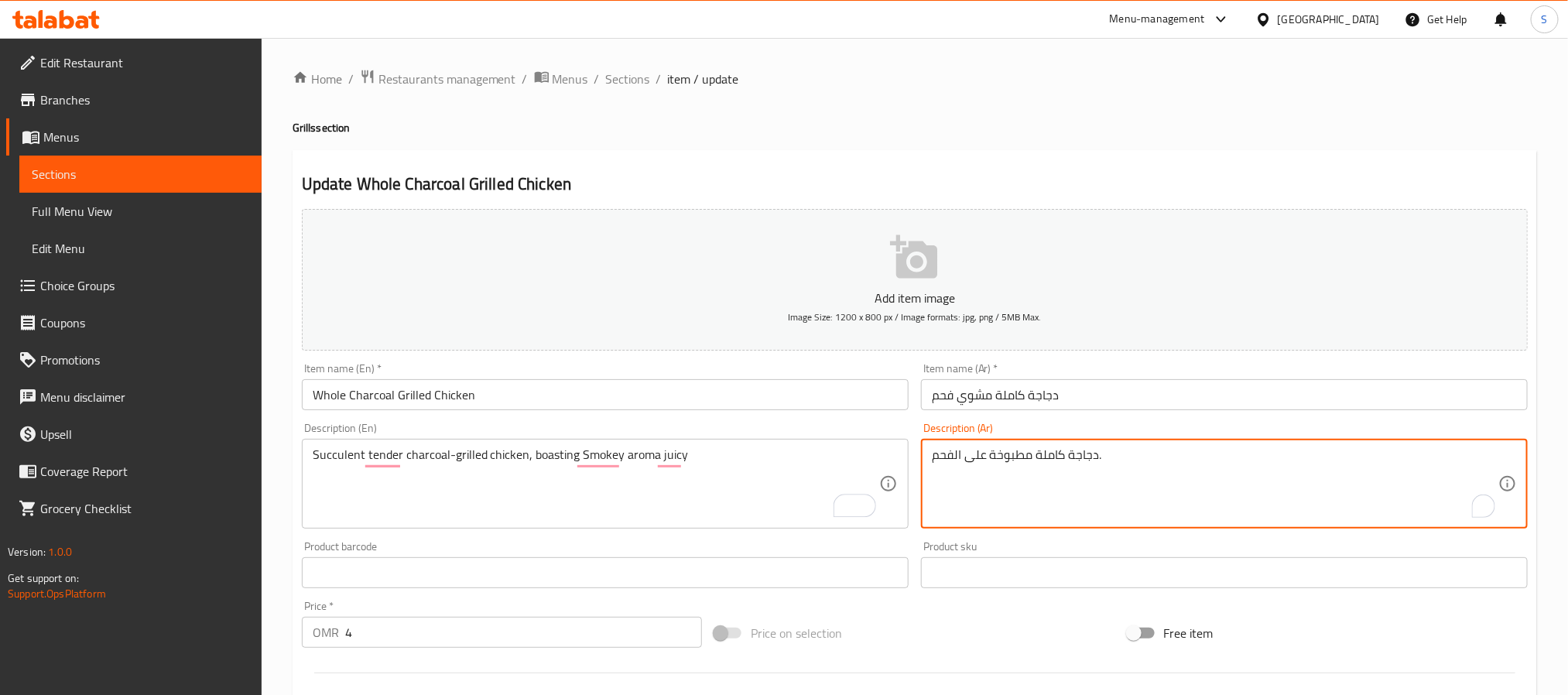
click at [1008, 445] on div "دجاجة كاملة مطبوخة على الفحم. Description (Ar)" at bounding box center [1224, 484] width 607 height 90
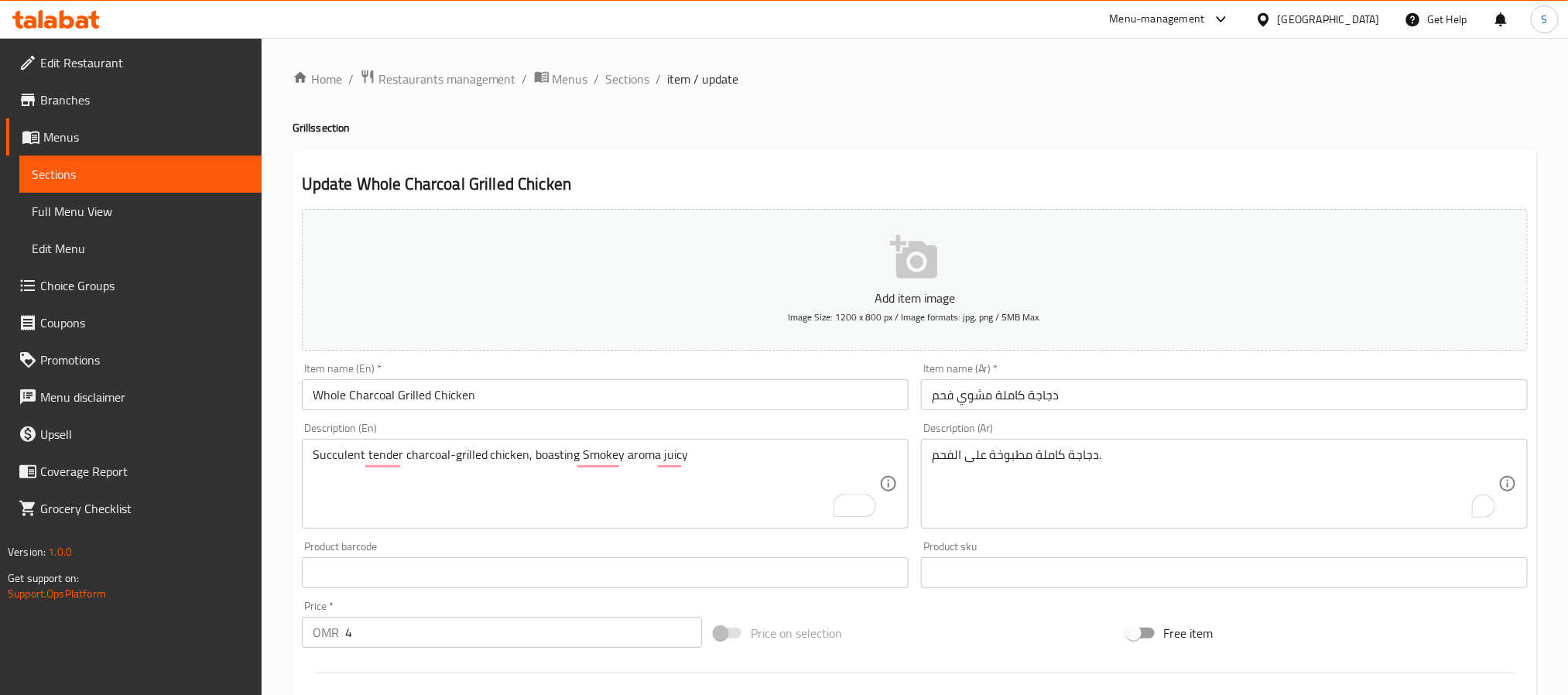
click at [1008, 445] on div "دجاجة كاملة مطبوخة على الفحم. Description (Ar)" at bounding box center [1224, 484] width 607 height 90
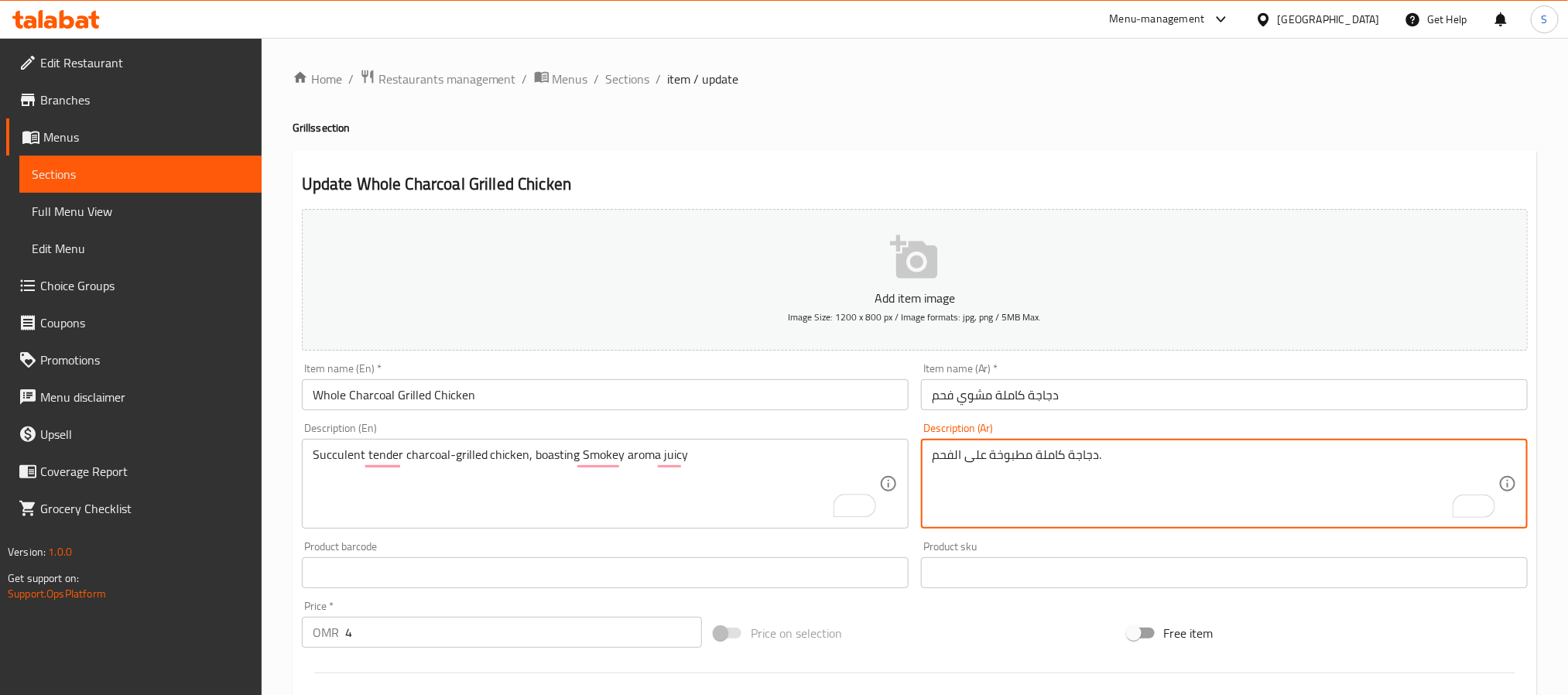
click at [1010, 457] on textarea "دجاجة كاملة مطبوخة على الفحم." at bounding box center [1214, 484] width 566 height 74
paste textarea "لحم الدجاج اللطيف المشوي على الفحم بنكهة مدخنة شهية"
click at [1206, 456] on textarea "لحم الدجاج اللطيف المشوي على الفحم بنكهة مدخنة شهية" at bounding box center [1214, 484] width 566 height 74
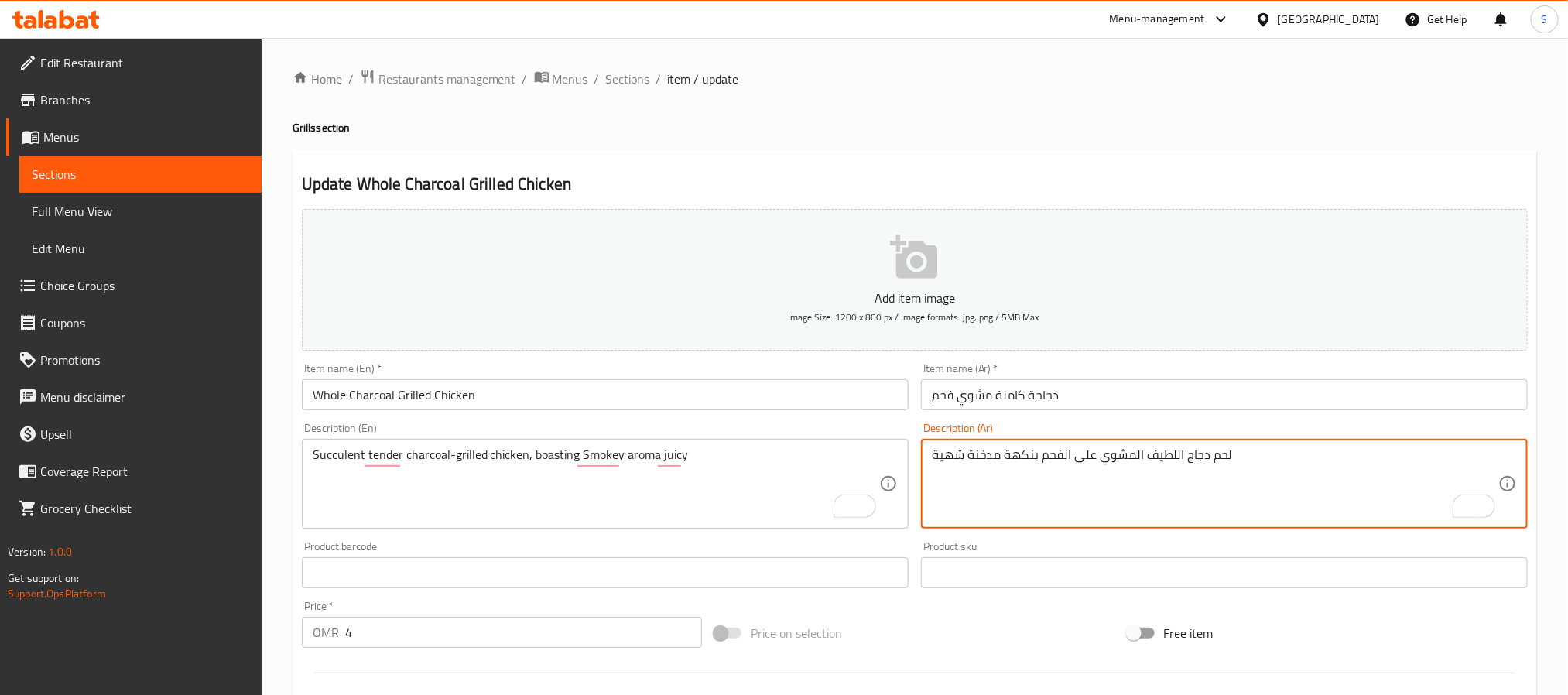
click at [1218, 463] on textarea "لحم دجاج اللطيف المشوي على الفحم بنكهة مدخنة شهية" at bounding box center [1214, 484] width 566 height 74
click at [1166, 451] on textarea "دجاج اللطيف المشوي على الفحم بنكهة مدخنة شهية" at bounding box center [1214, 484] width 566 height 74
type textarea "دجاج تندر عصاري المشوي على الفحم بنكهة مدخنة شهية"
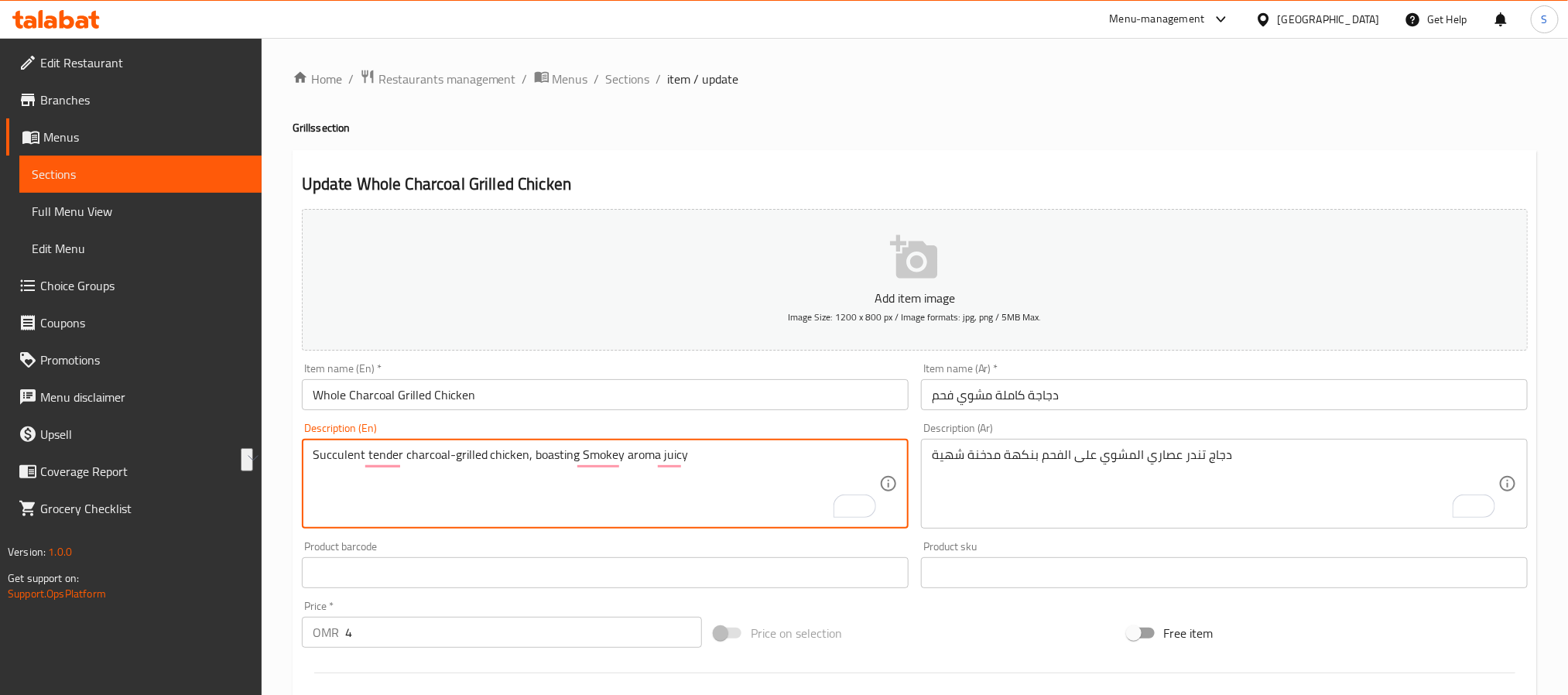
drag, startPoint x: 682, startPoint y: 454, endPoint x: 529, endPoint y: 460, distance: 153.1
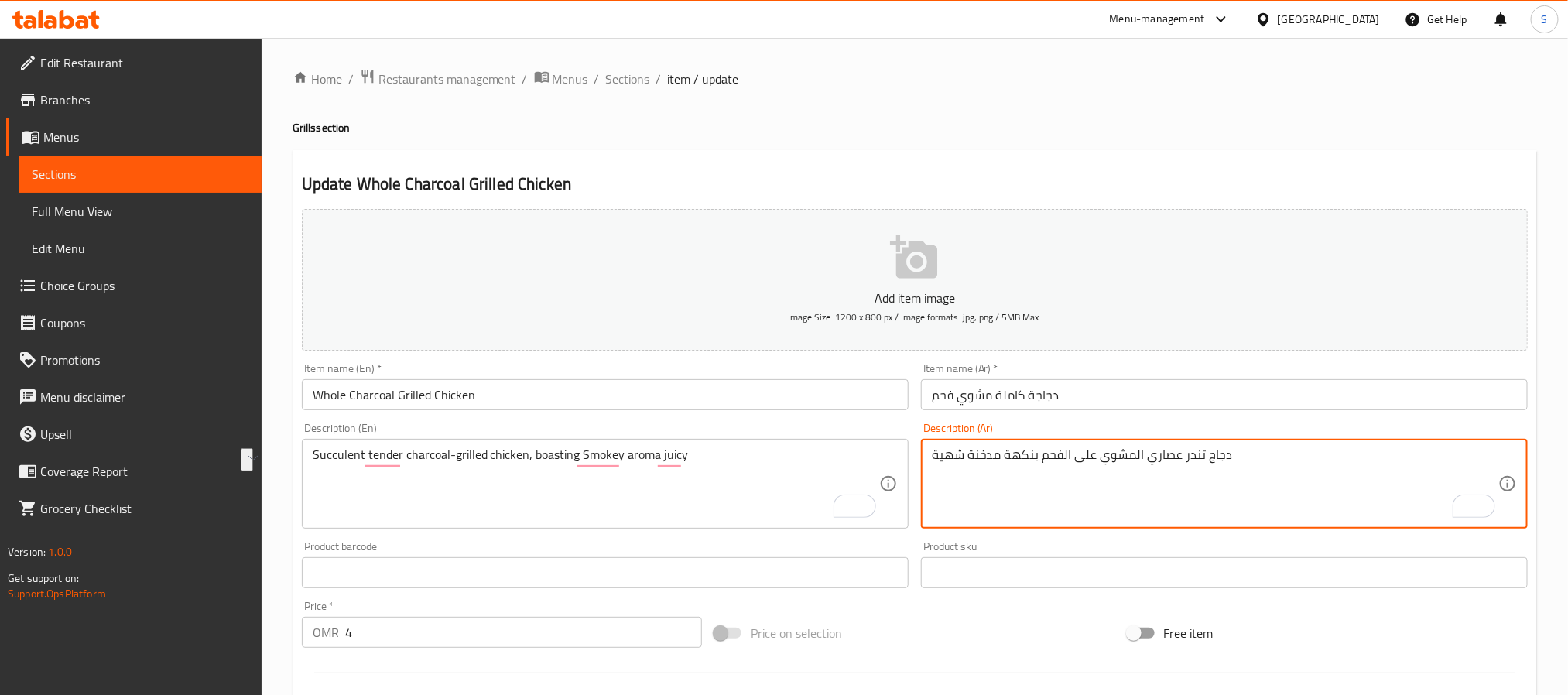
drag, startPoint x: 1032, startPoint y: 463, endPoint x: 926, endPoint y: 465, distance: 106.0
paste textarea "يتميز برائحة الدخان اللذيذ"
click at [1022, 454] on textarea "دجاج تندر عصاري المشوي على الفحم يتميز برائحة الدخان اللذيذة" at bounding box center [1214, 484] width 566 height 74
click at [987, 458] on textarea "دجاج تندر عصاري المشوي على الفحم يتميز باروما الدخان اللذيذة" at bounding box center [1214, 484] width 566 height 74
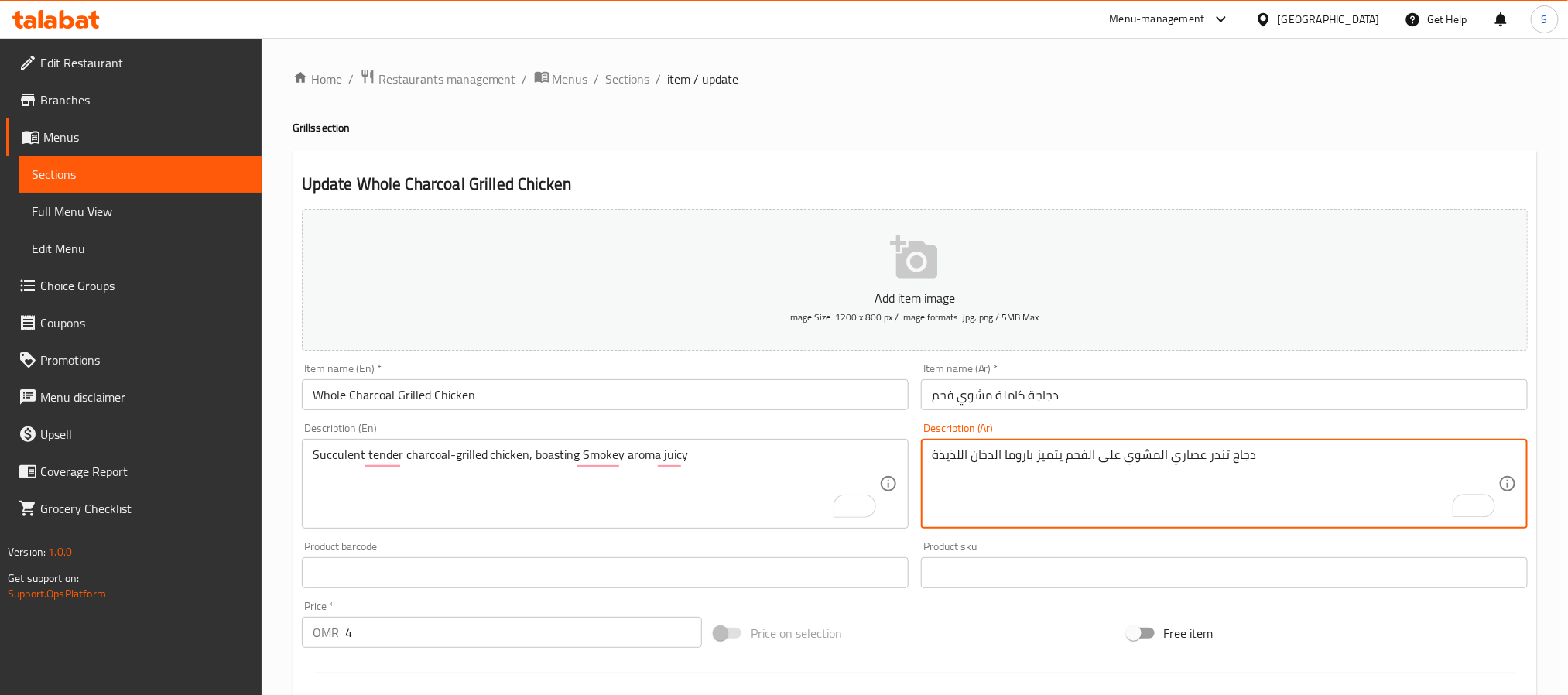
click at [987, 458] on textarea "دجاج تندر عصاري المشوي على الفحم يتميز باروما الدخان اللذيذة" at bounding box center [1214, 484] width 566 height 74
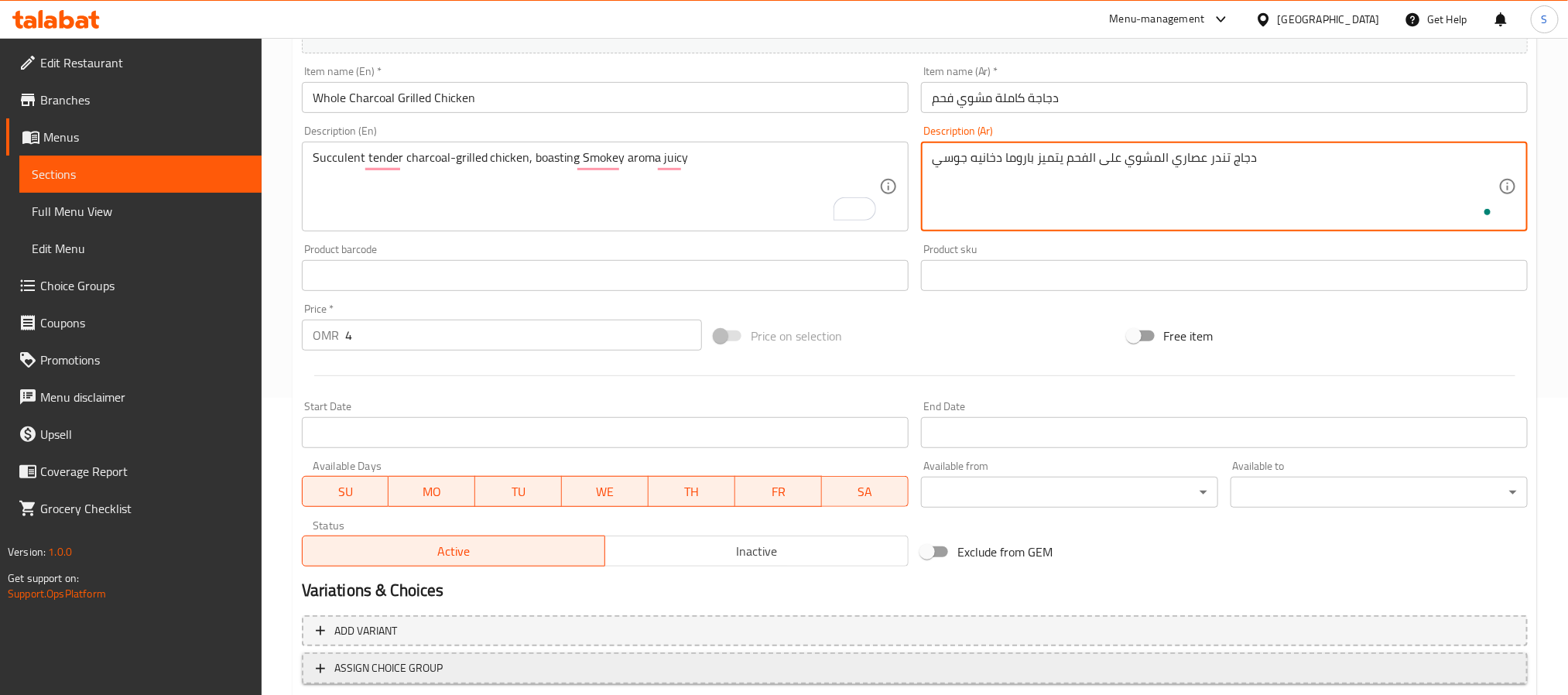
scroll to position [397, 0]
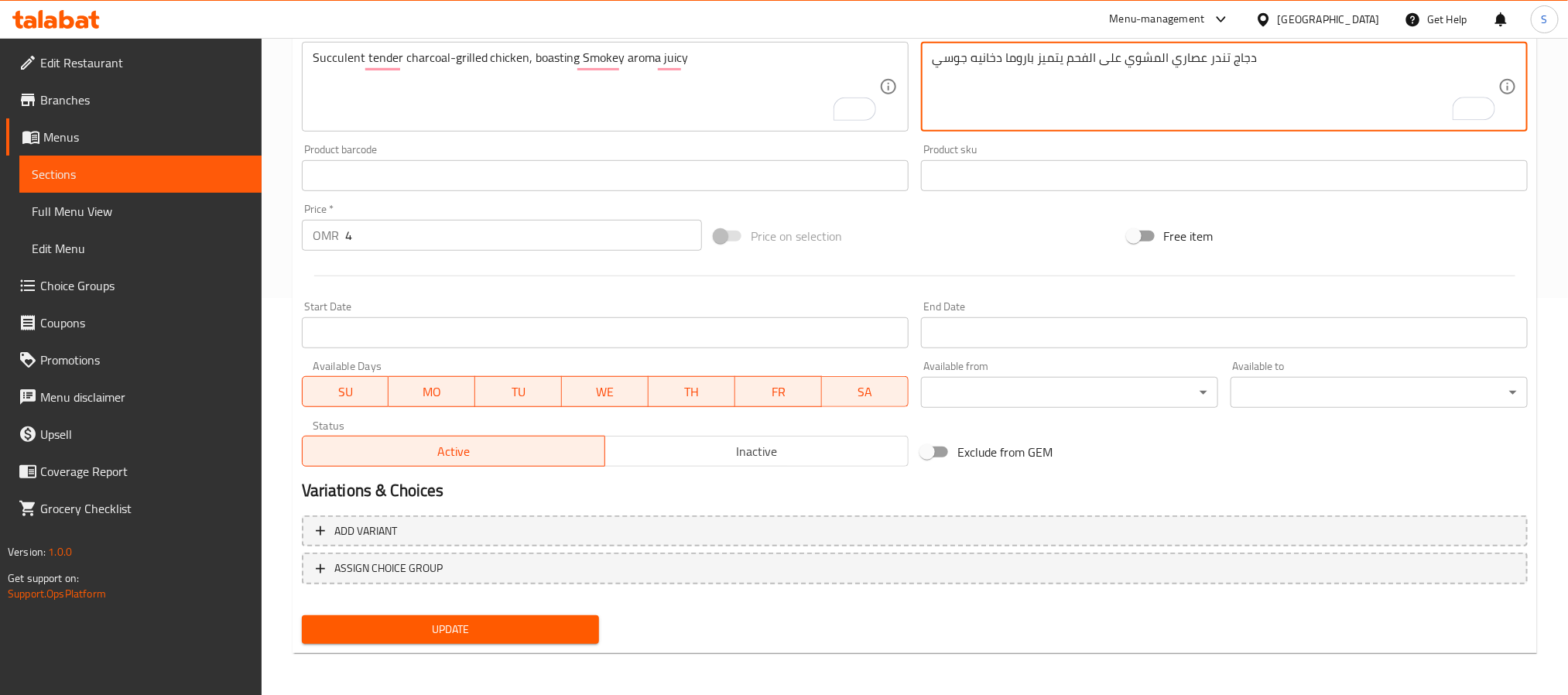
type textarea "دجاج تندر عصاري المشوي على الفحم يتميز باروما دخانيه جوسي"
click at [539, 632] on span "Update" at bounding box center [450, 629] width 273 height 19
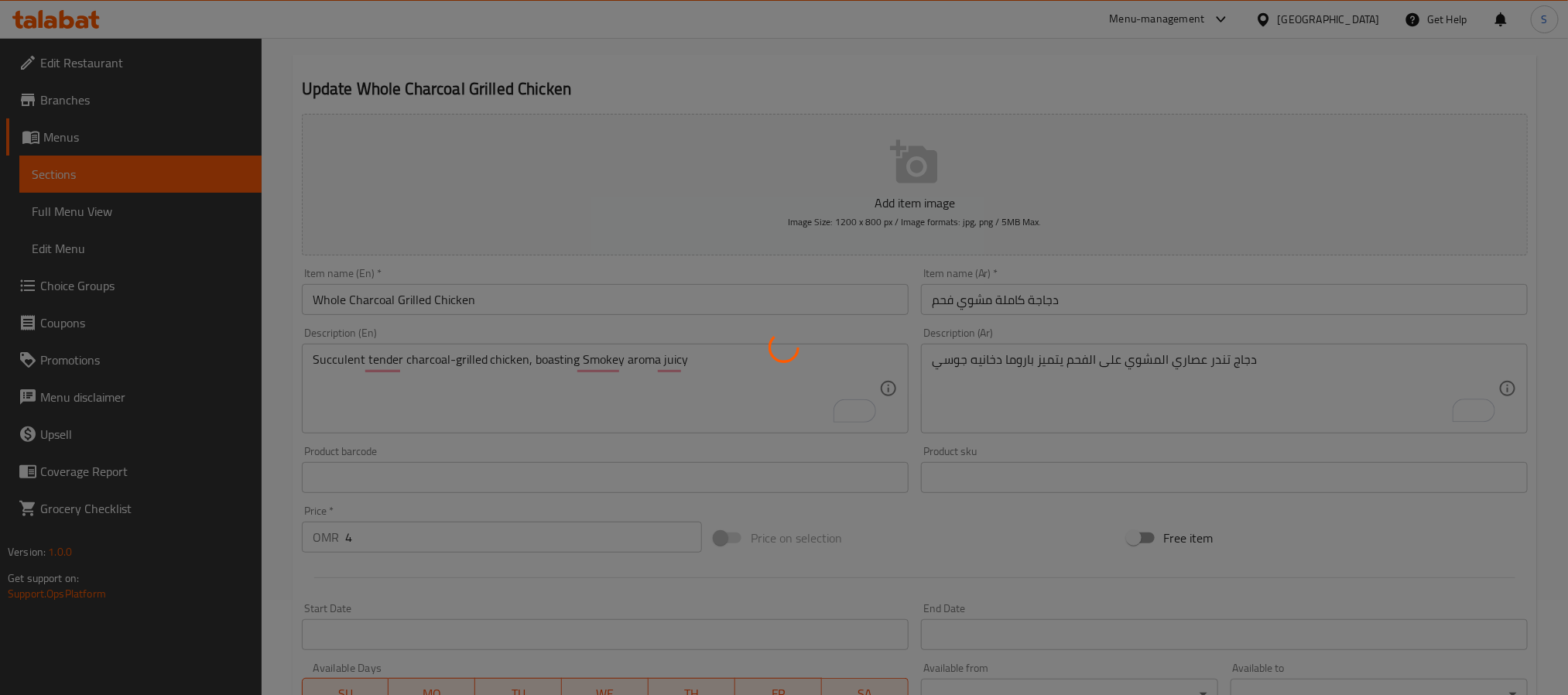
scroll to position [0, 0]
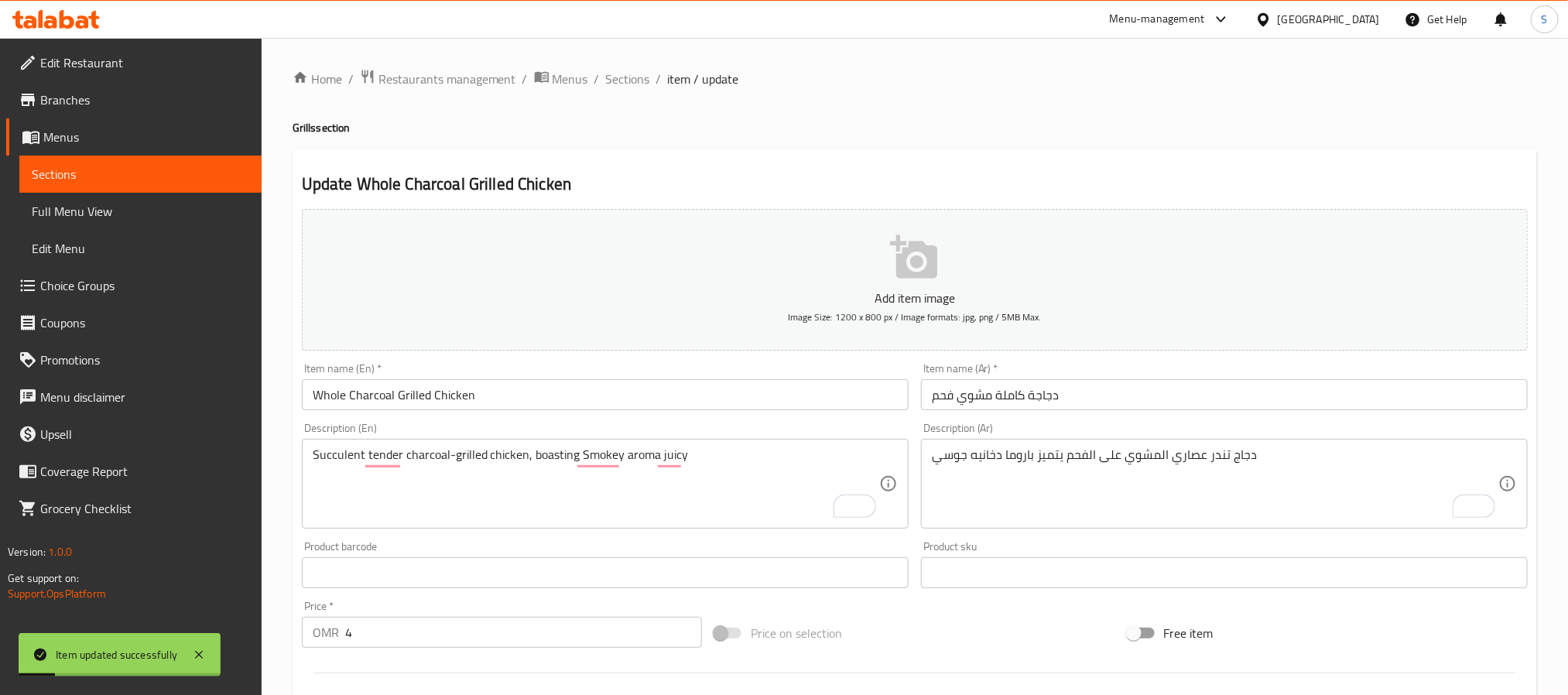
drag, startPoint x: 627, startPoint y: 73, endPoint x: 592, endPoint y: 19, distance: 64.4
click at [627, 73] on span "Sections" at bounding box center [627, 78] width 44 height 19
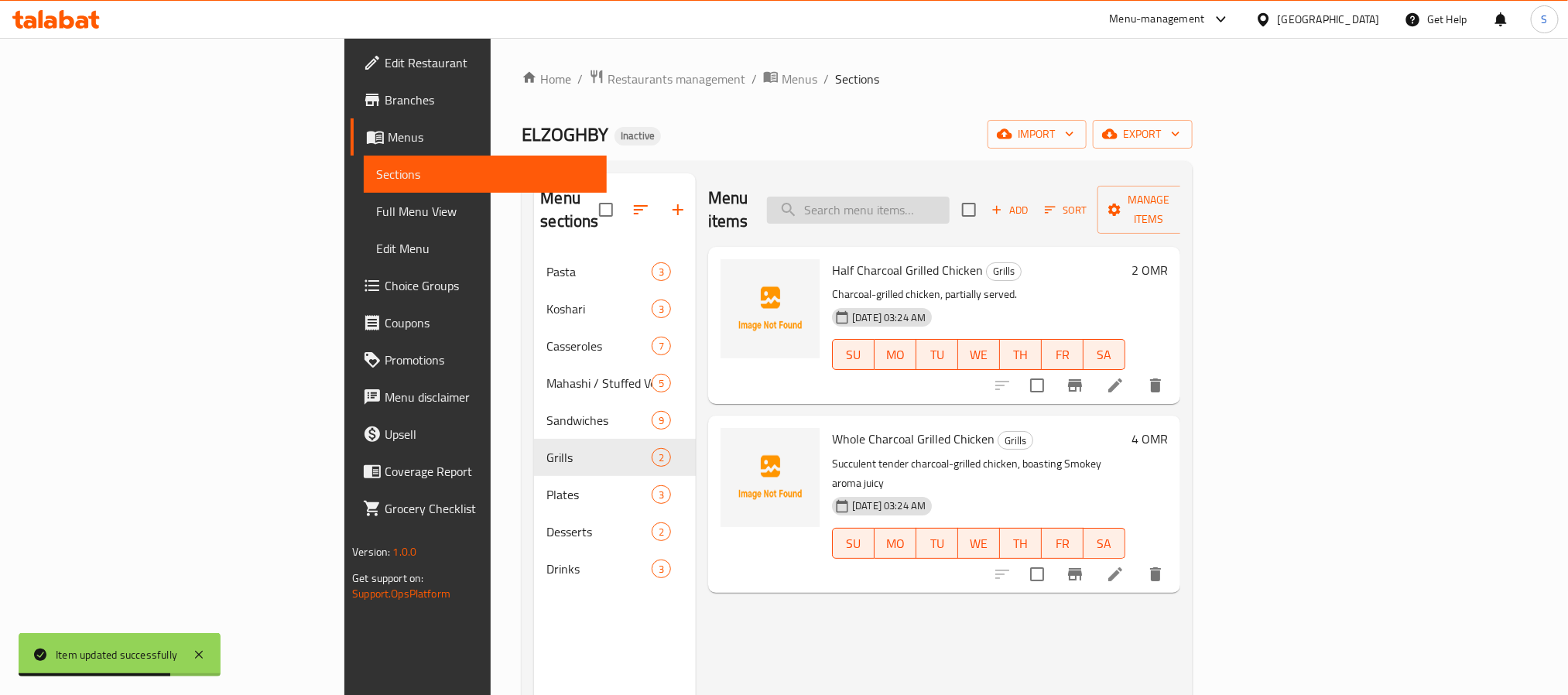
click at [941, 196] on input "search" at bounding box center [858, 210] width 183 height 27
paste input "Fava Foul Dish"
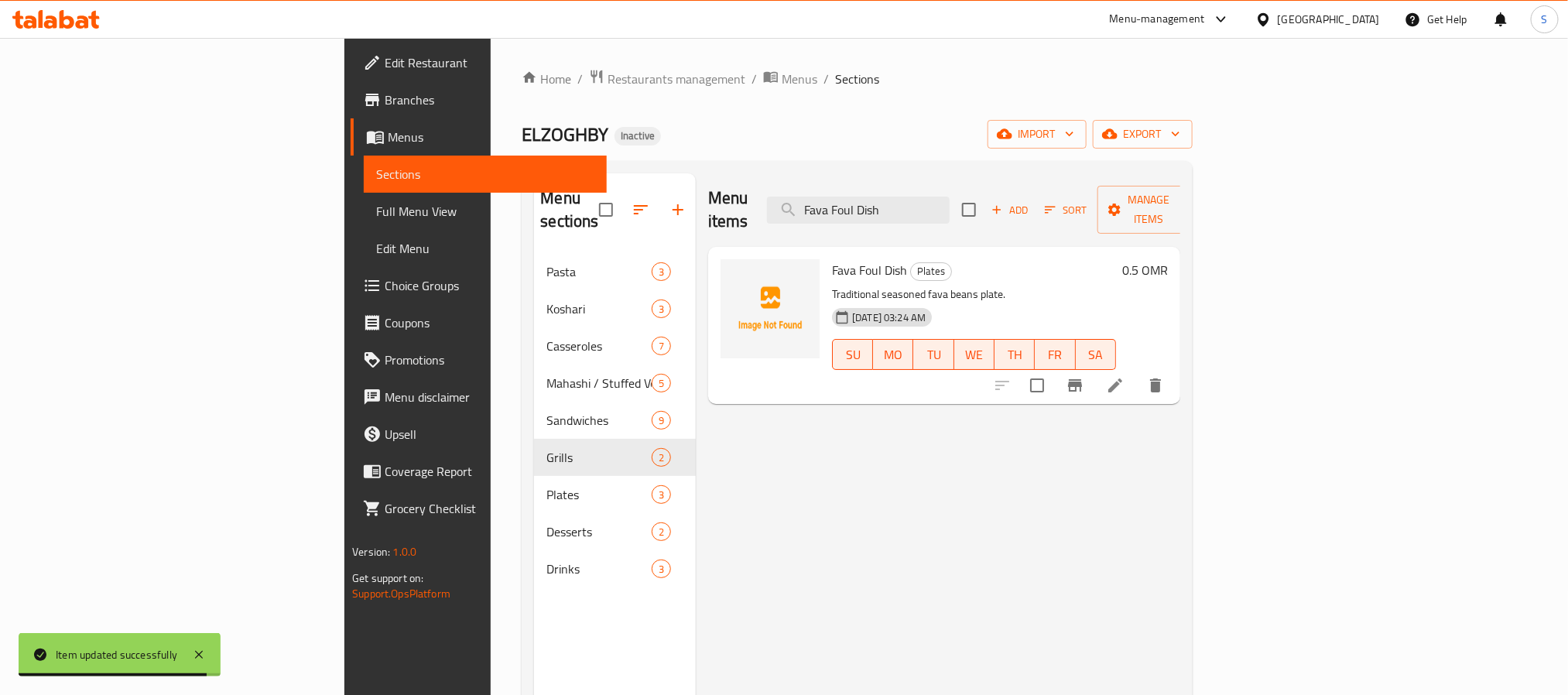
type input "Fava Foul Dish"
click at [1124, 376] on icon at bounding box center [1115, 385] width 19 height 19
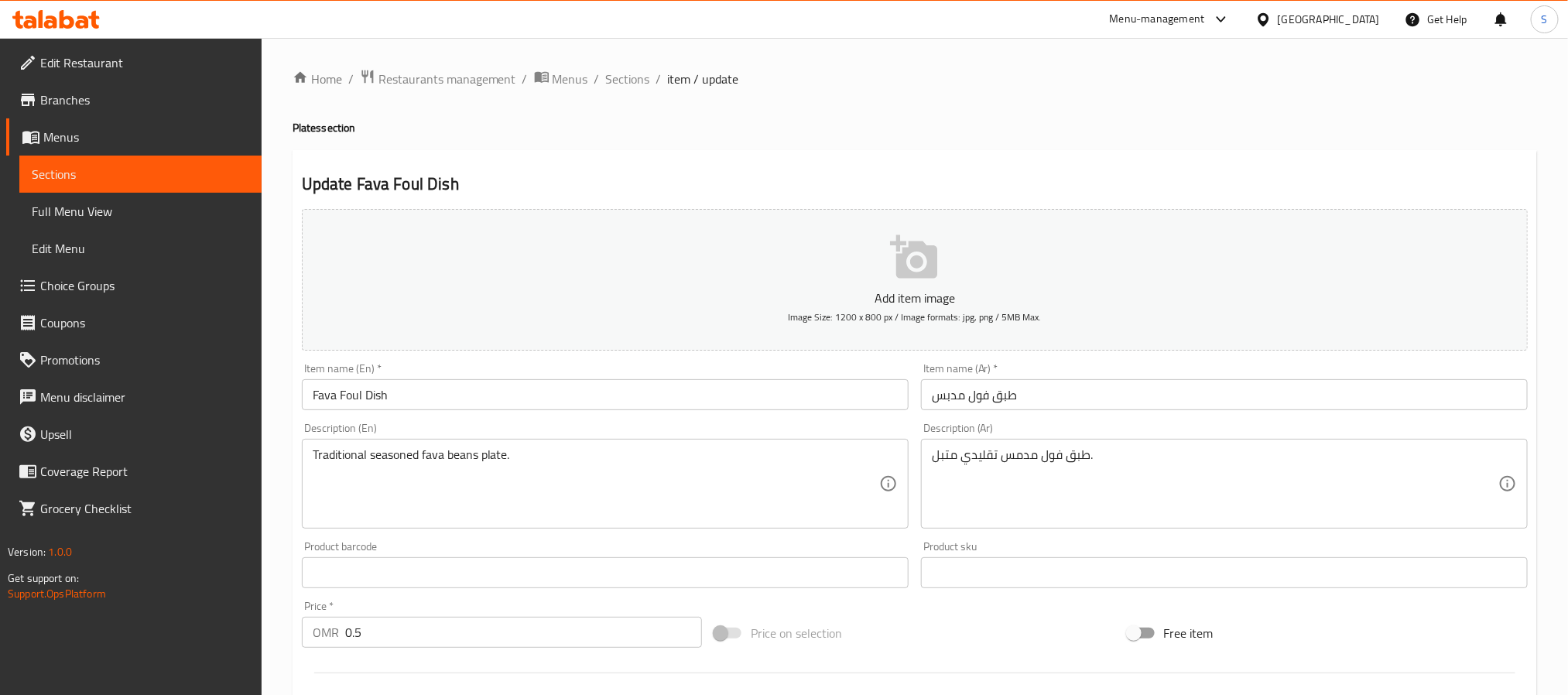
click at [948, 400] on input "طبق فول مدبس" at bounding box center [1224, 394] width 607 height 31
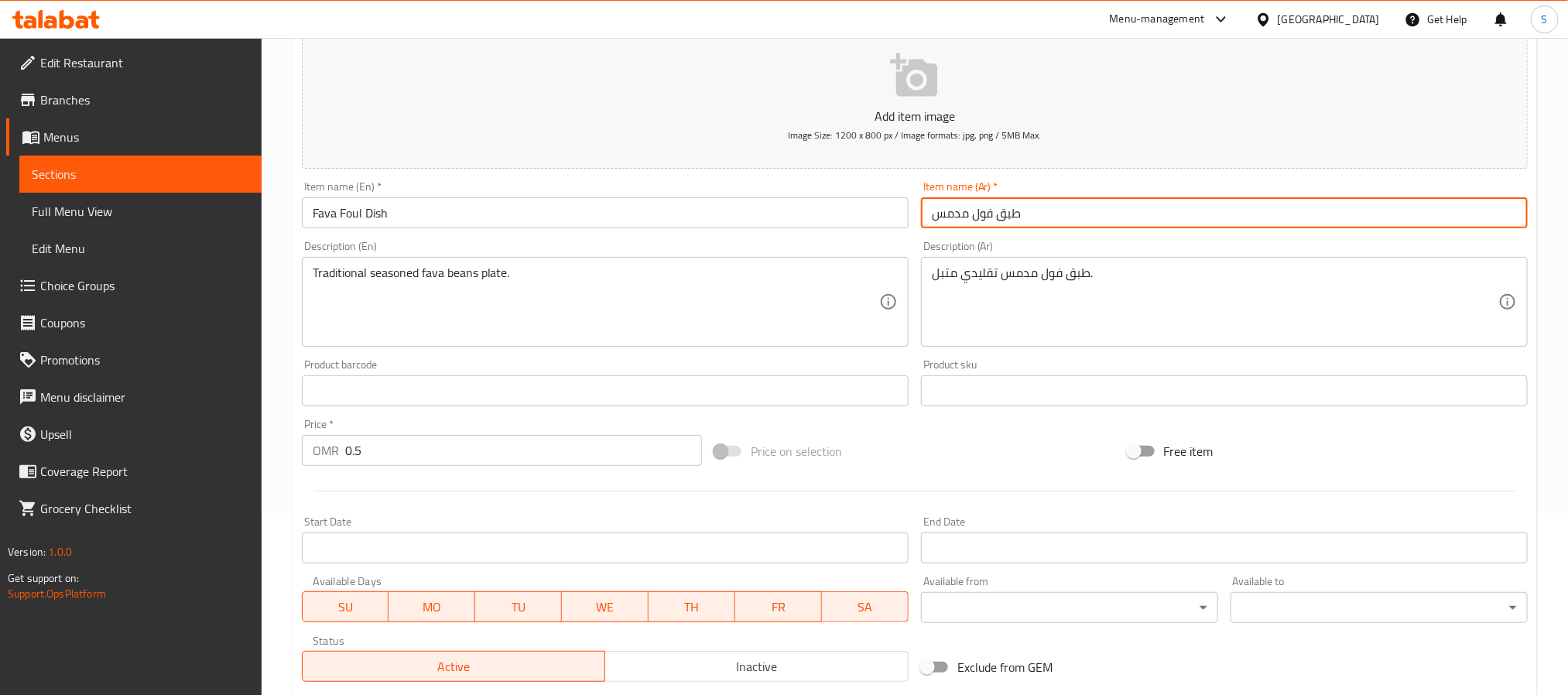
scroll to position [397, 0]
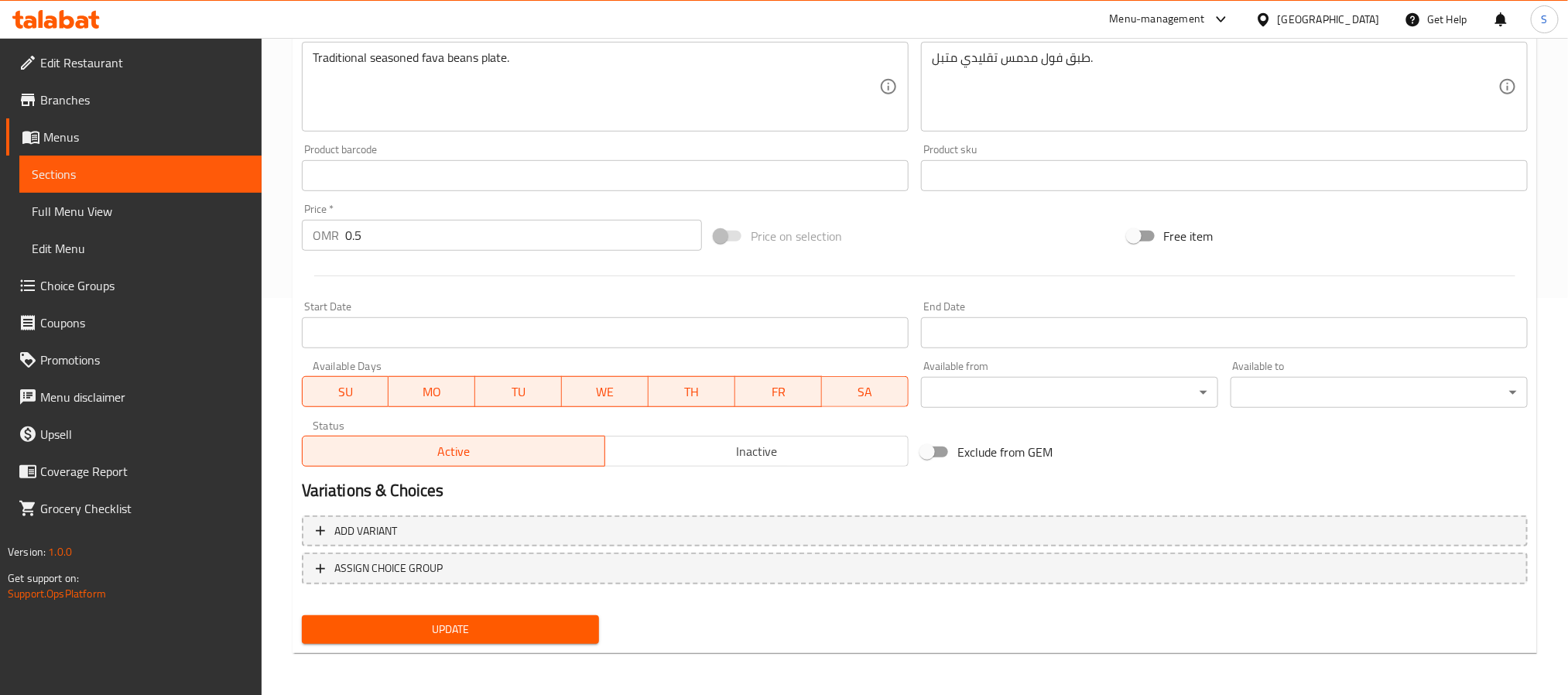
type input "طبق فول مدمس"
click at [485, 616] on button "Update" at bounding box center [450, 630] width 297 height 29
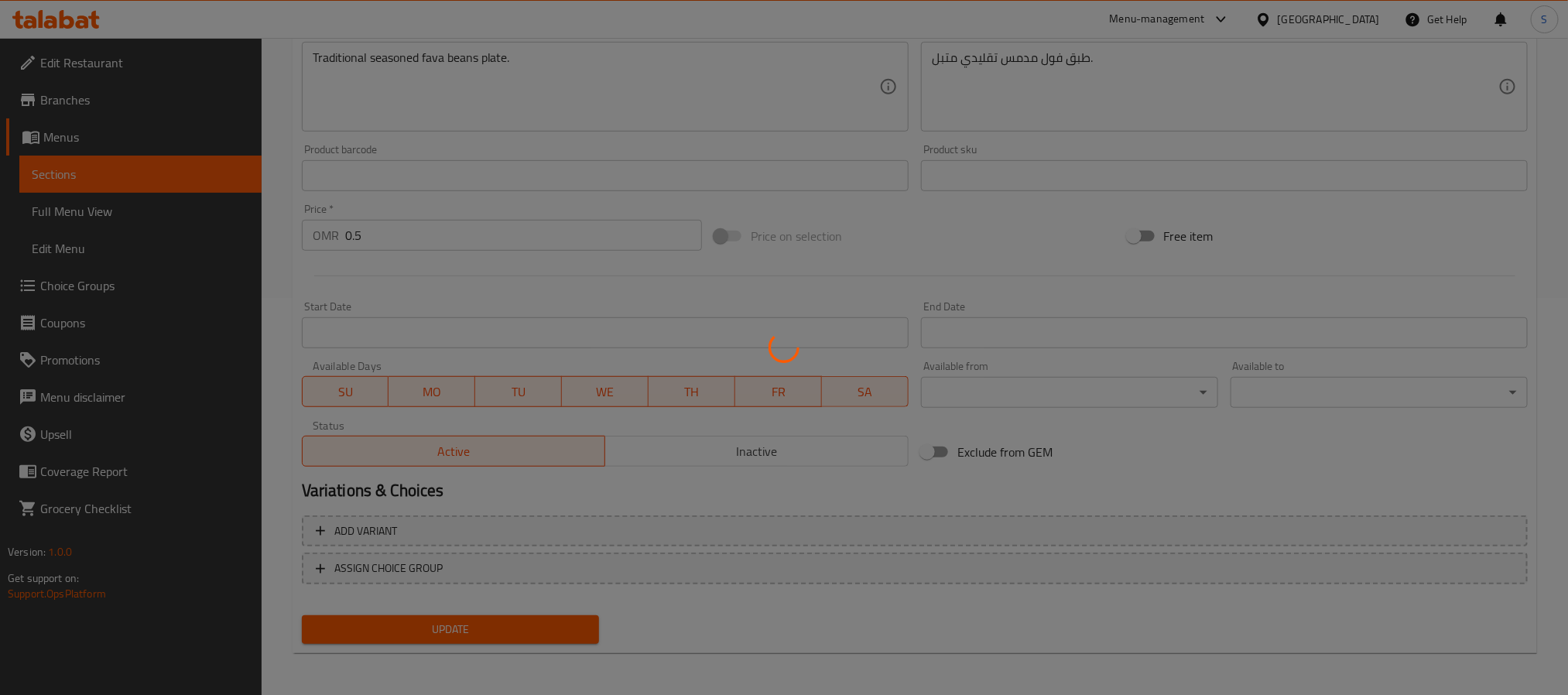
scroll to position [0, 0]
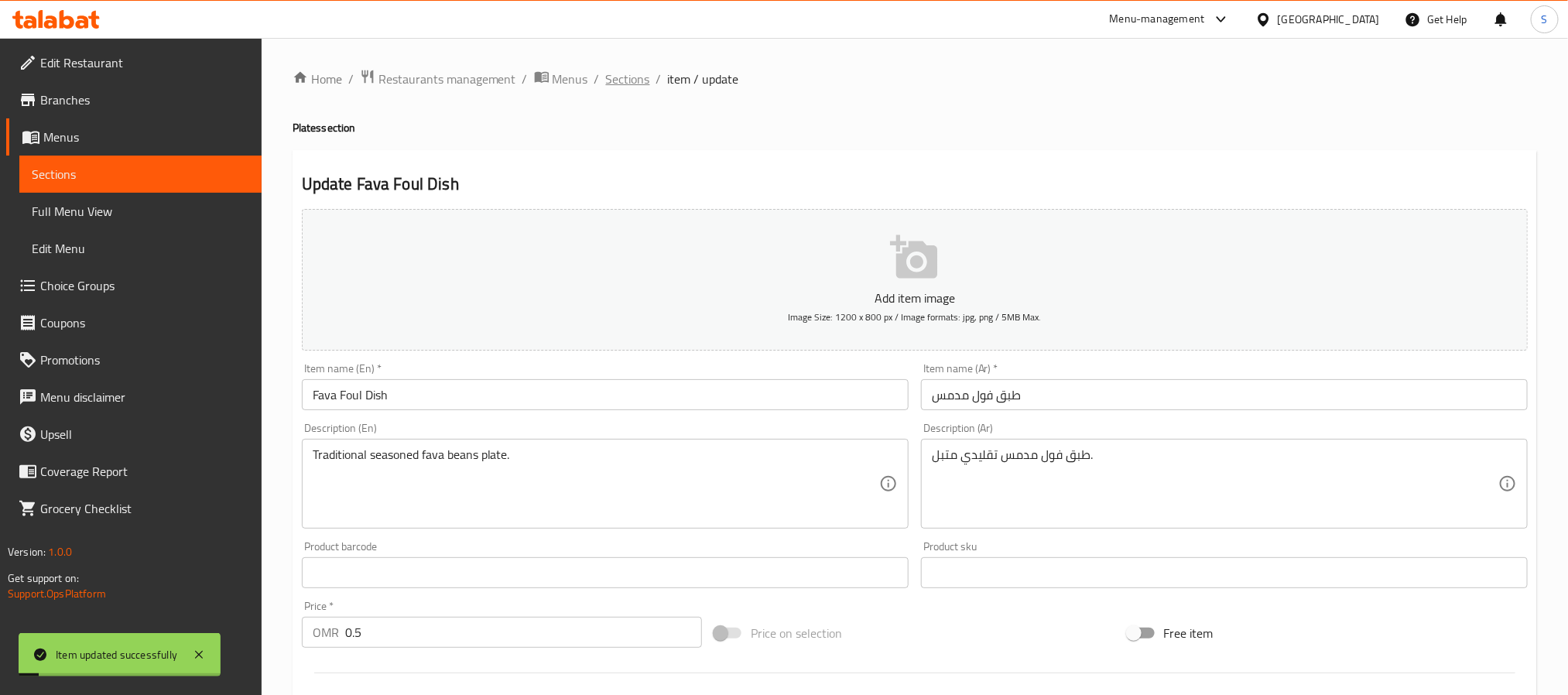
click at [633, 75] on span "Sections" at bounding box center [627, 78] width 44 height 19
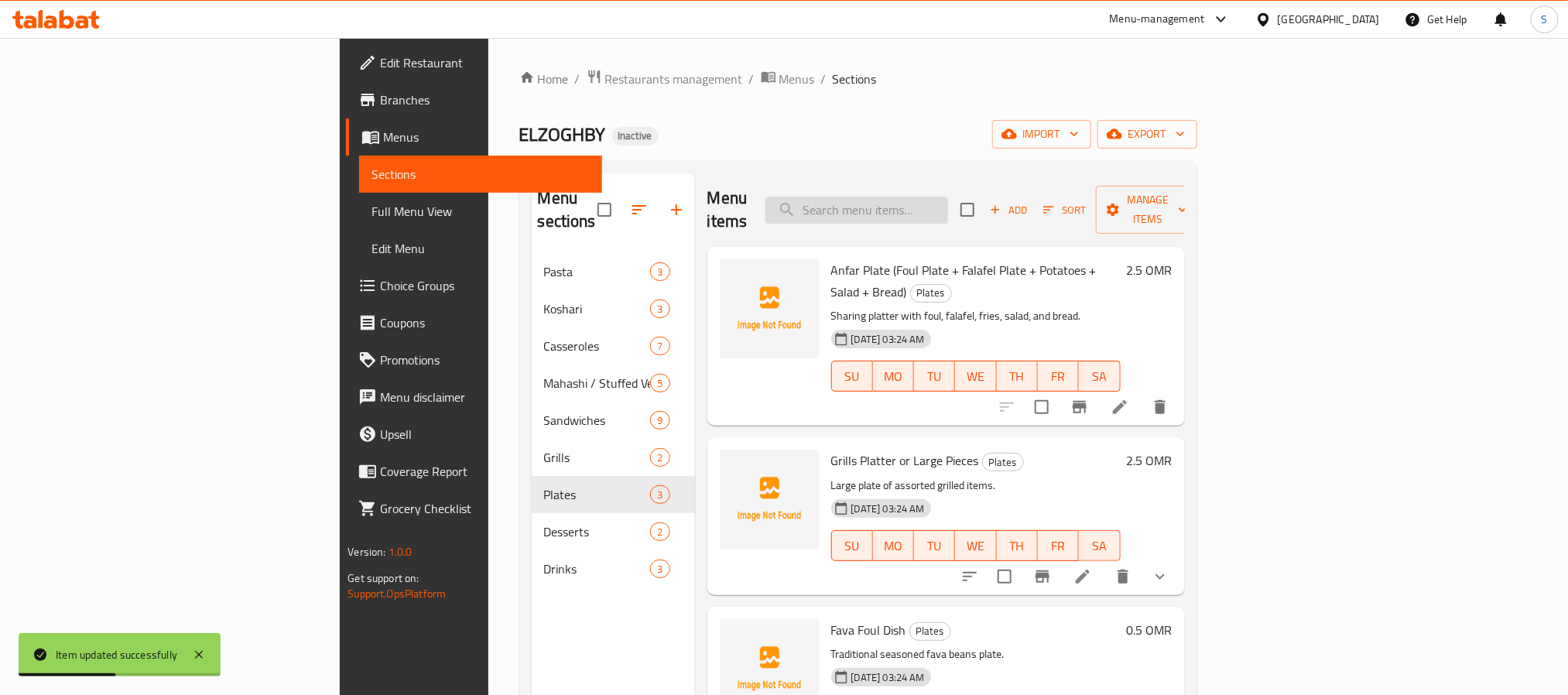
click at [942, 196] on input "search" at bounding box center [856, 210] width 183 height 27
paste input "Big Water"
type input "Big Water"
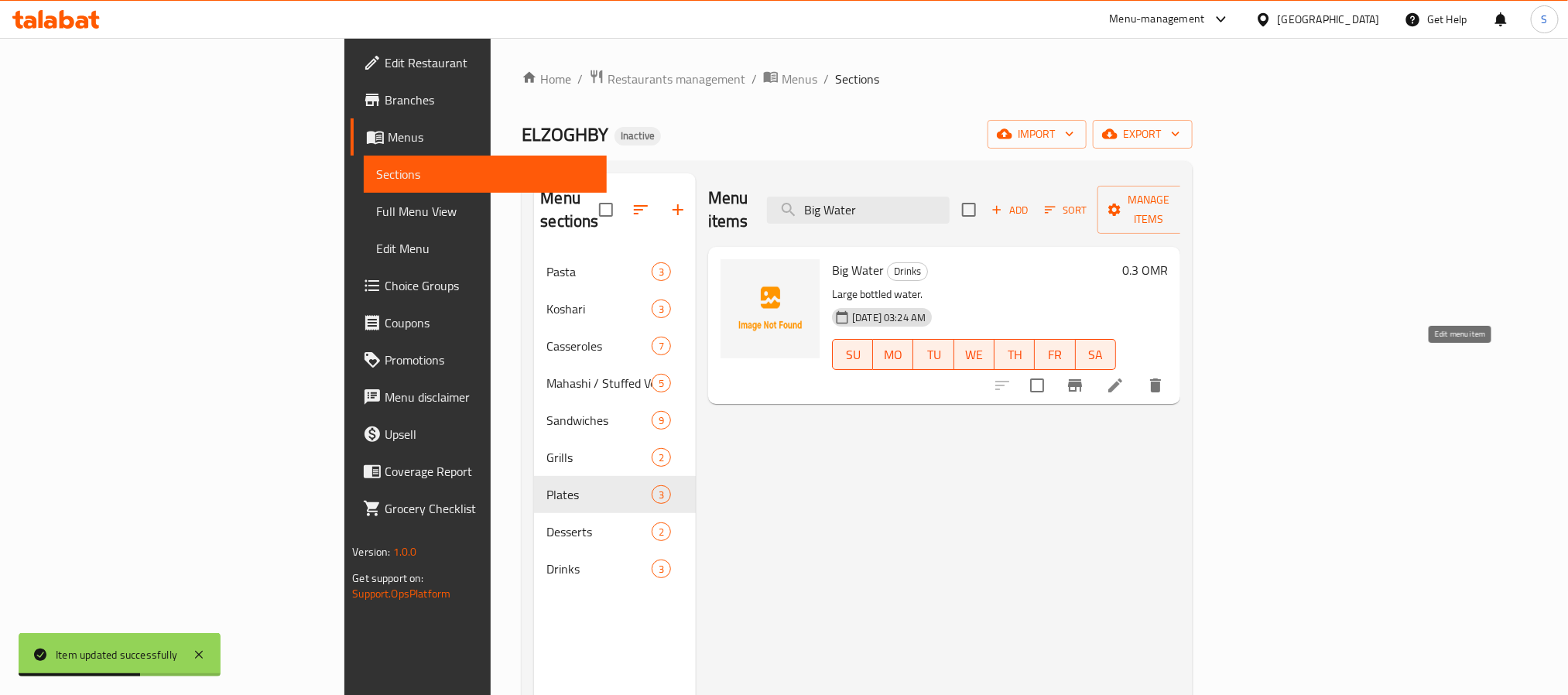
click at [1124, 376] on icon at bounding box center [1115, 385] width 19 height 19
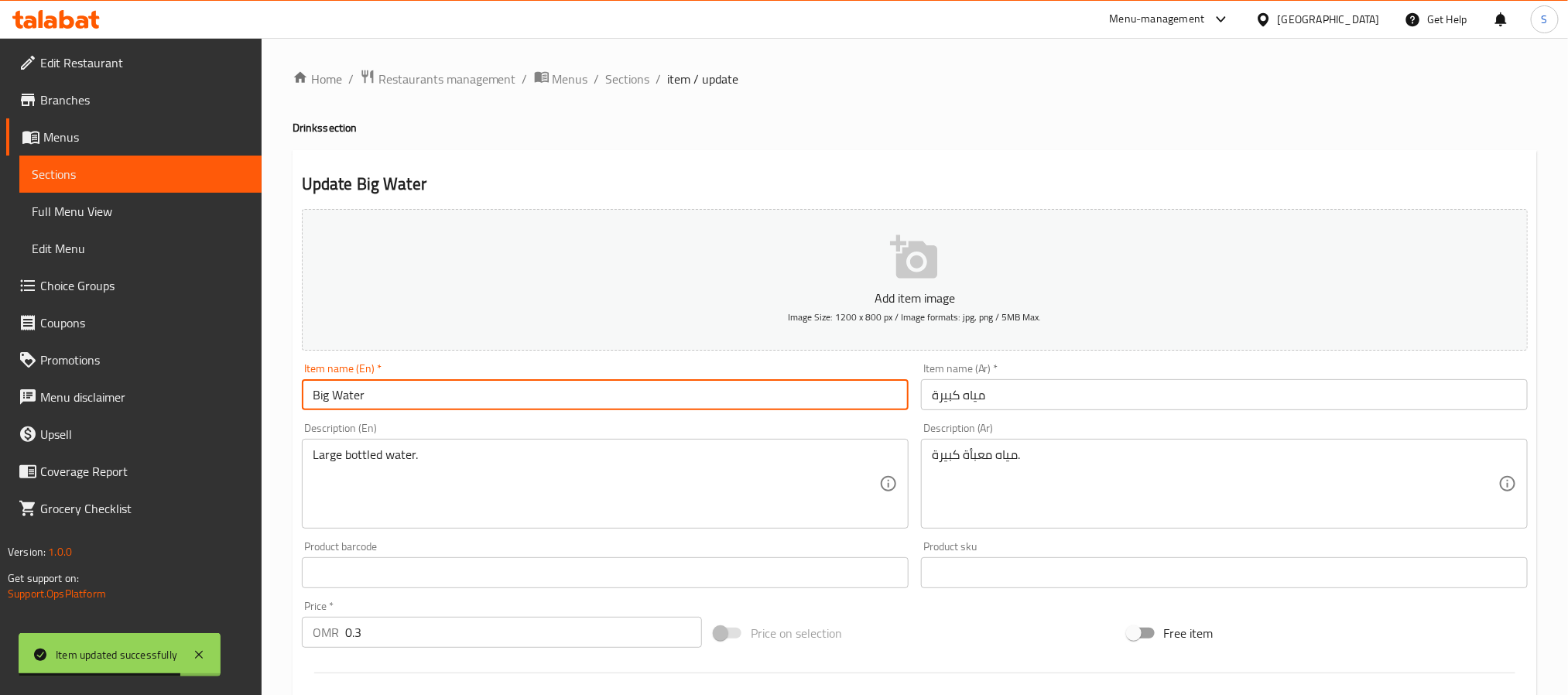
click at [317, 400] on input "Big Water" at bounding box center [605, 394] width 607 height 31
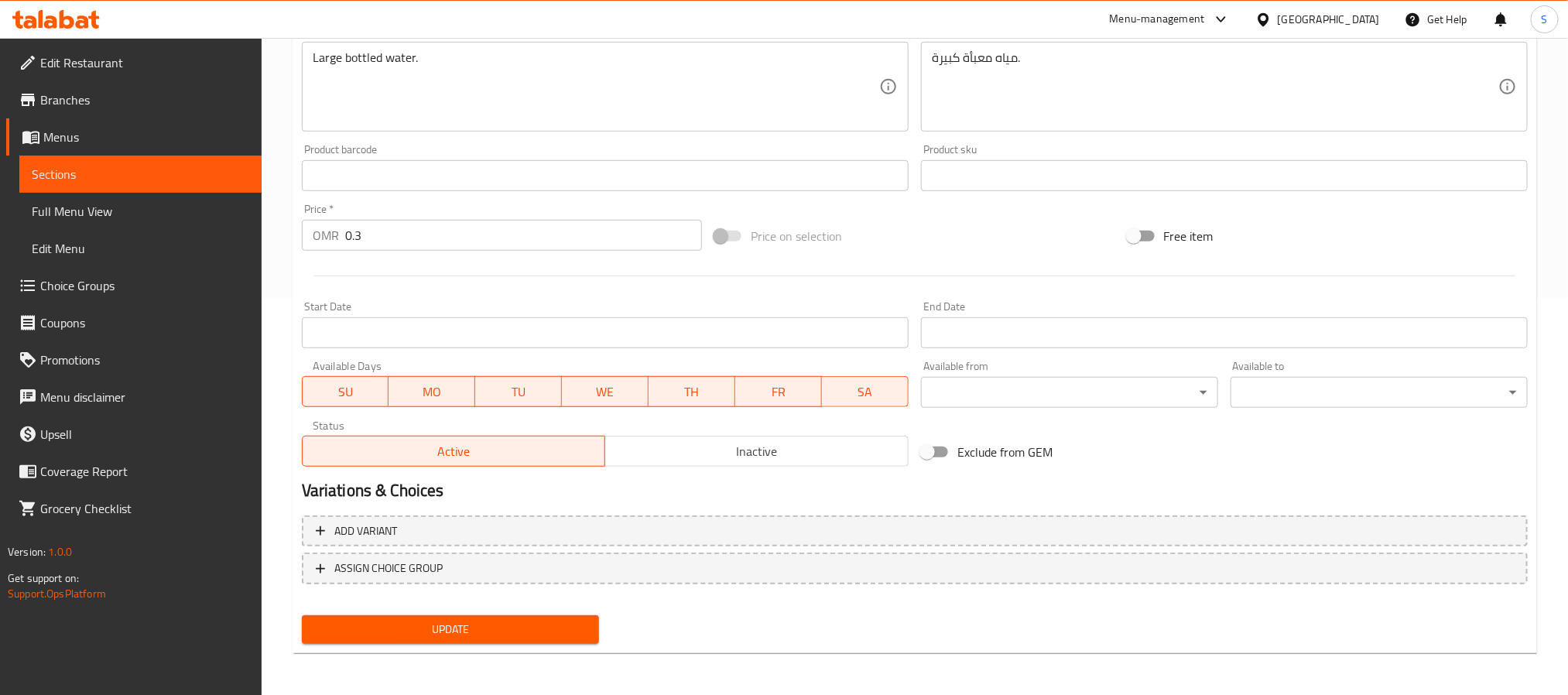
type input "Large Water"
click at [534, 625] on span "Update" at bounding box center [450, 629] width 273 height 19
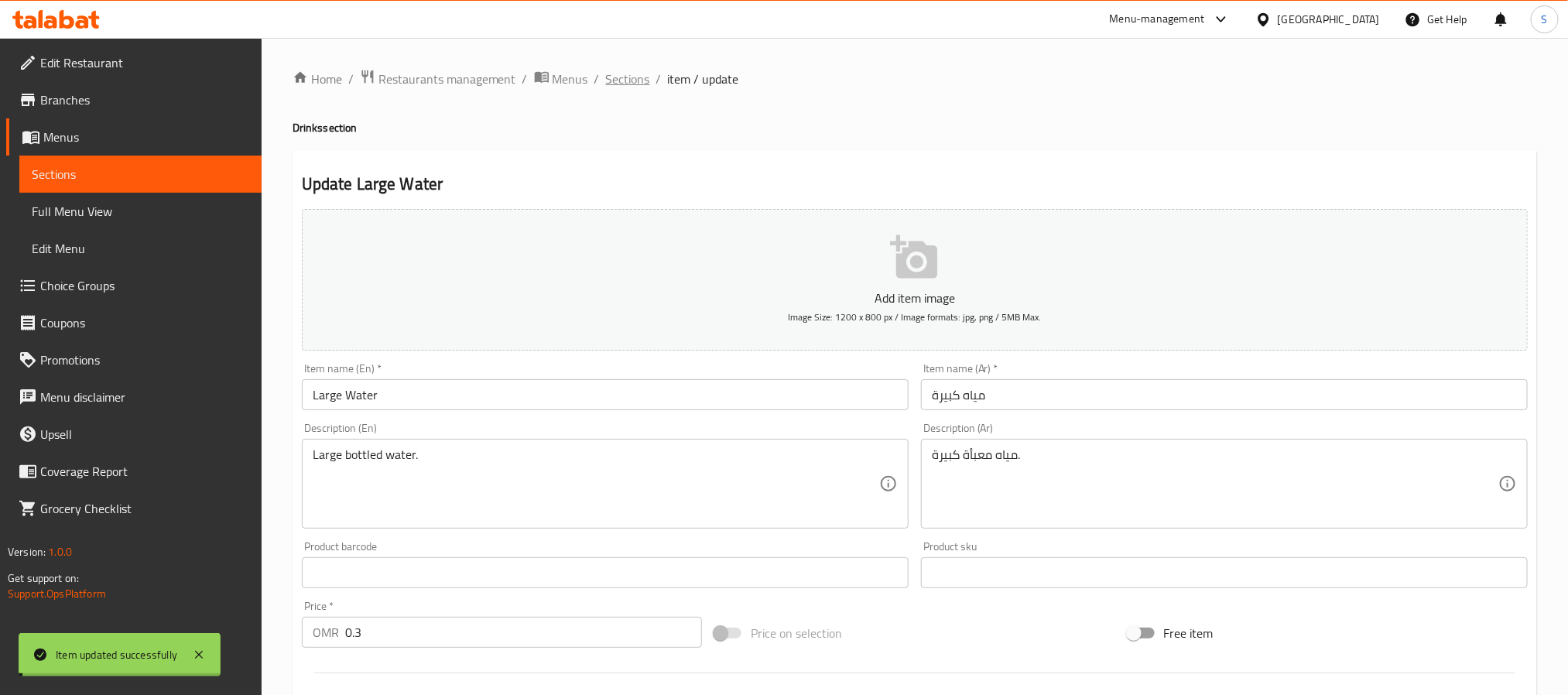
click at [630, 84] on span "Sections" at bounding box center [627, 78] width 44 height 19
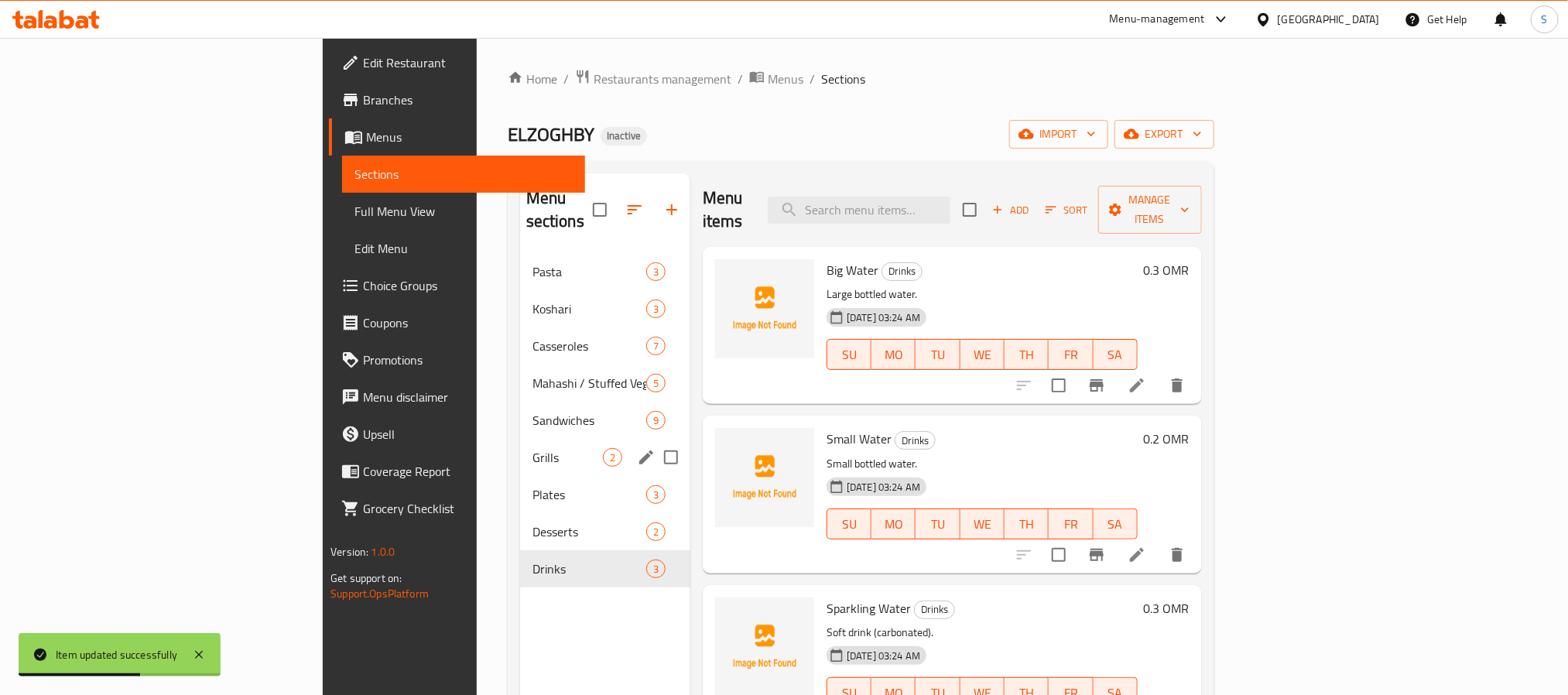
click at [520, 439] on div "Grills 2" at bounding box center [605, 457] width 170 height 37
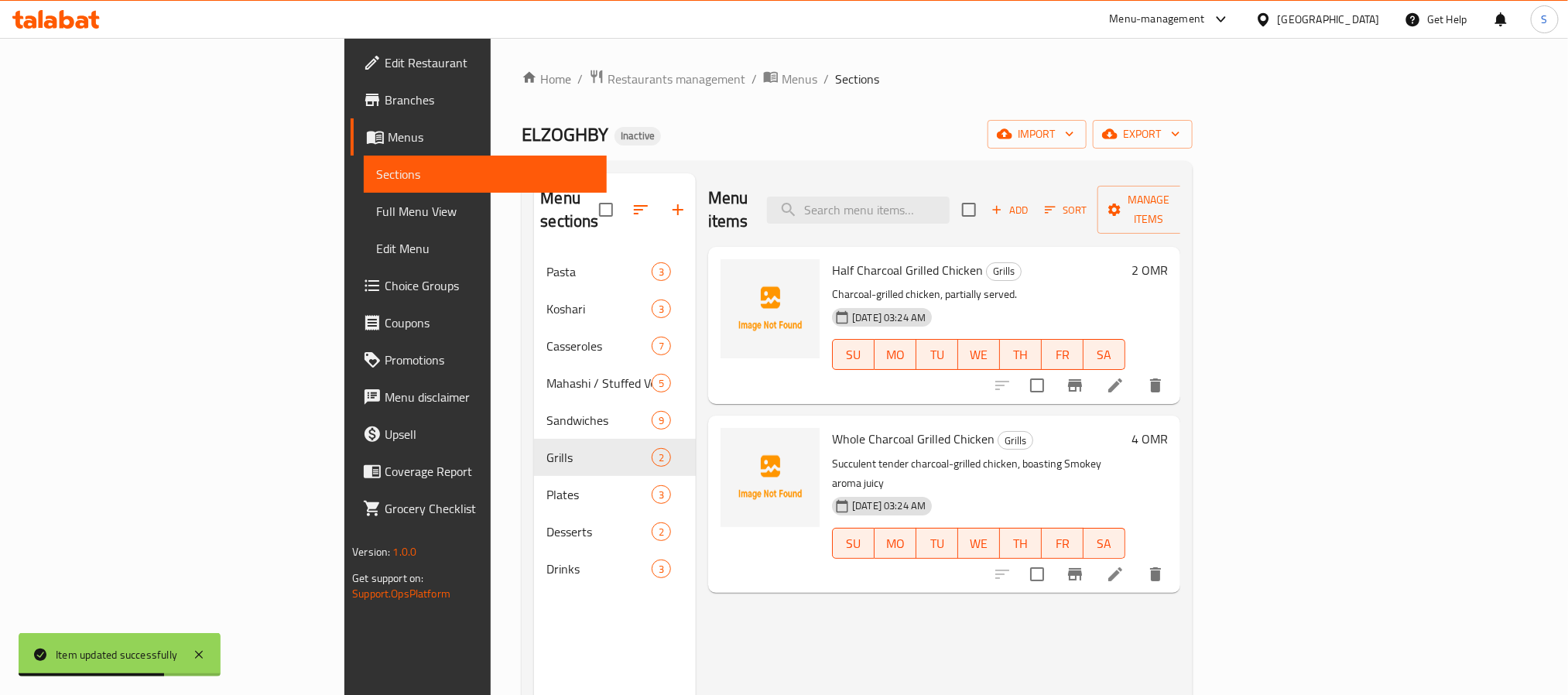
click at [832, 428] on span "Whole Charcoal Grilled Chicken" at bounding box center [913, 439] width 163 height 23
copy h6 "Whole Charcoal Grilled Chicken"
click at [942, 591] on div "Menu items Add Sort Manage items Half Charcoal Grilled Chicken Grills Charcoal-…" at bounding box center [938, 521] width 484 height 695
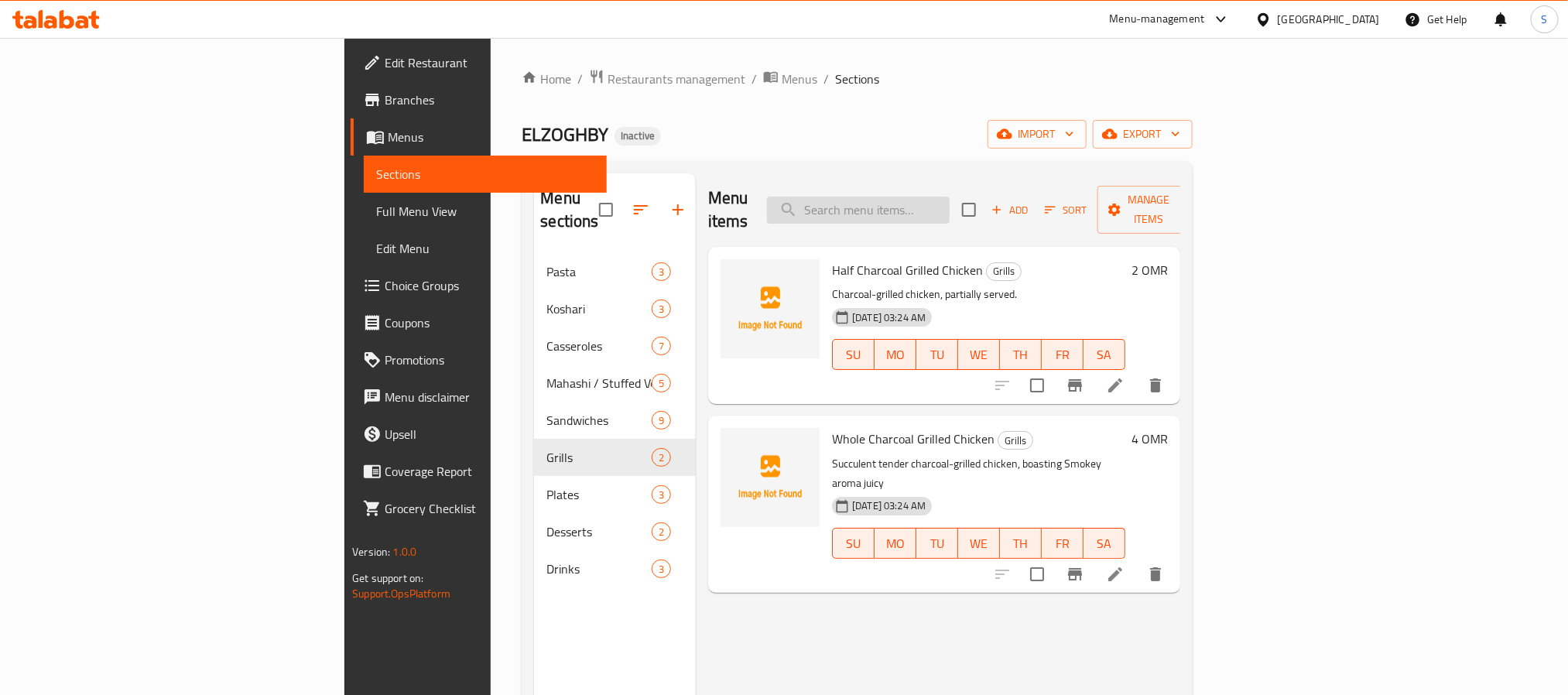
click at [950, 200] on input "search" at bounding box center [858, 210] width 183 height 27
paste input "Sparkling Water"
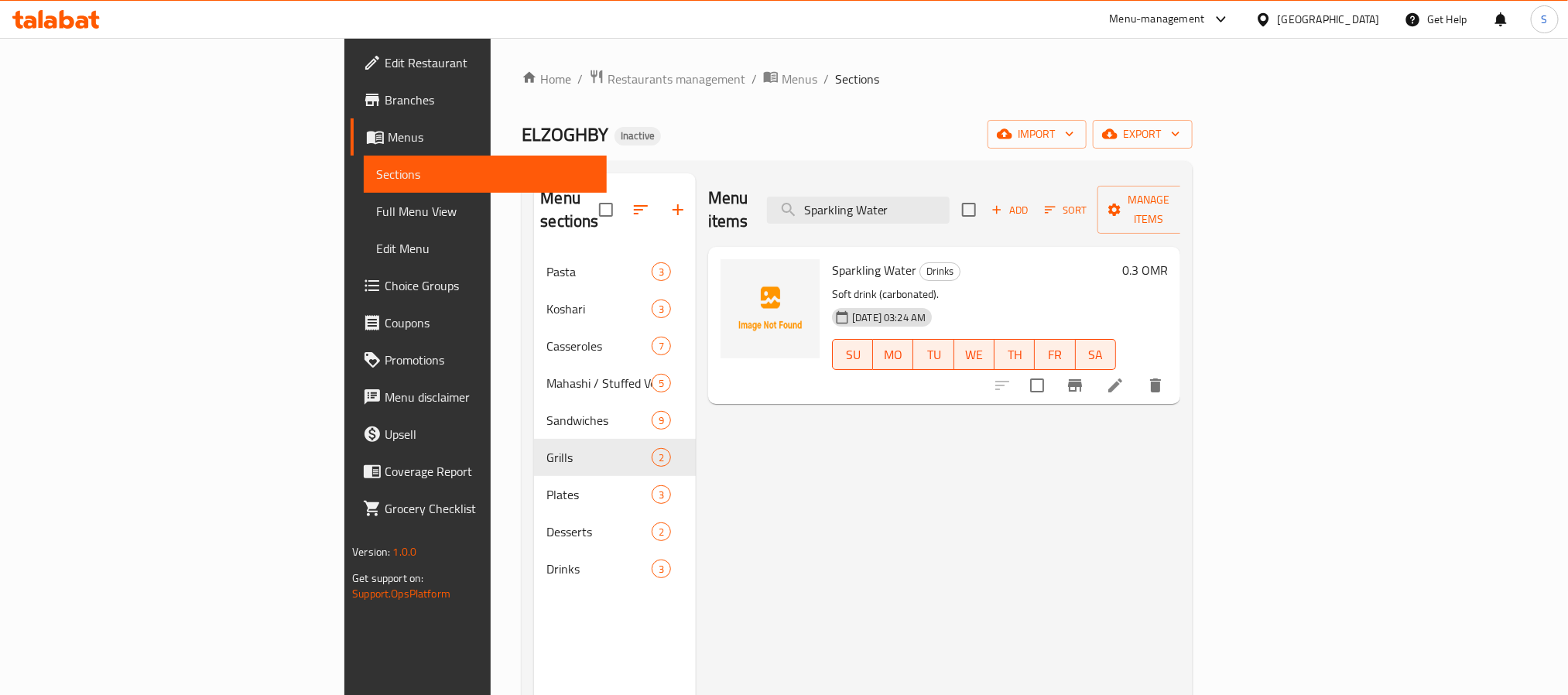
type input "Sparkling Water"
click at [1124, 376] on icon at bounding box center [1115, 385] width 19 height 19
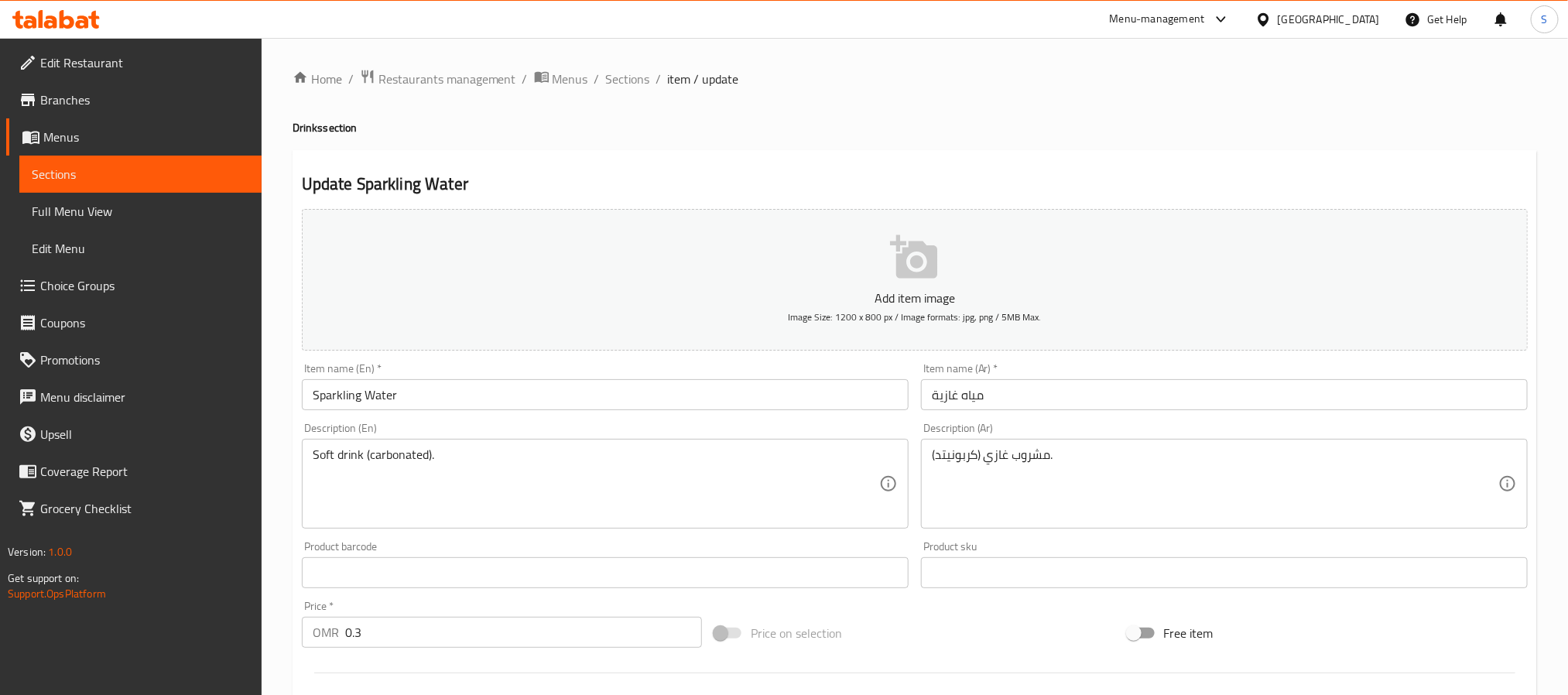
click at [954, 400] on input "مياه غازية" at bounding box center [1224, 394] width 607 height 31
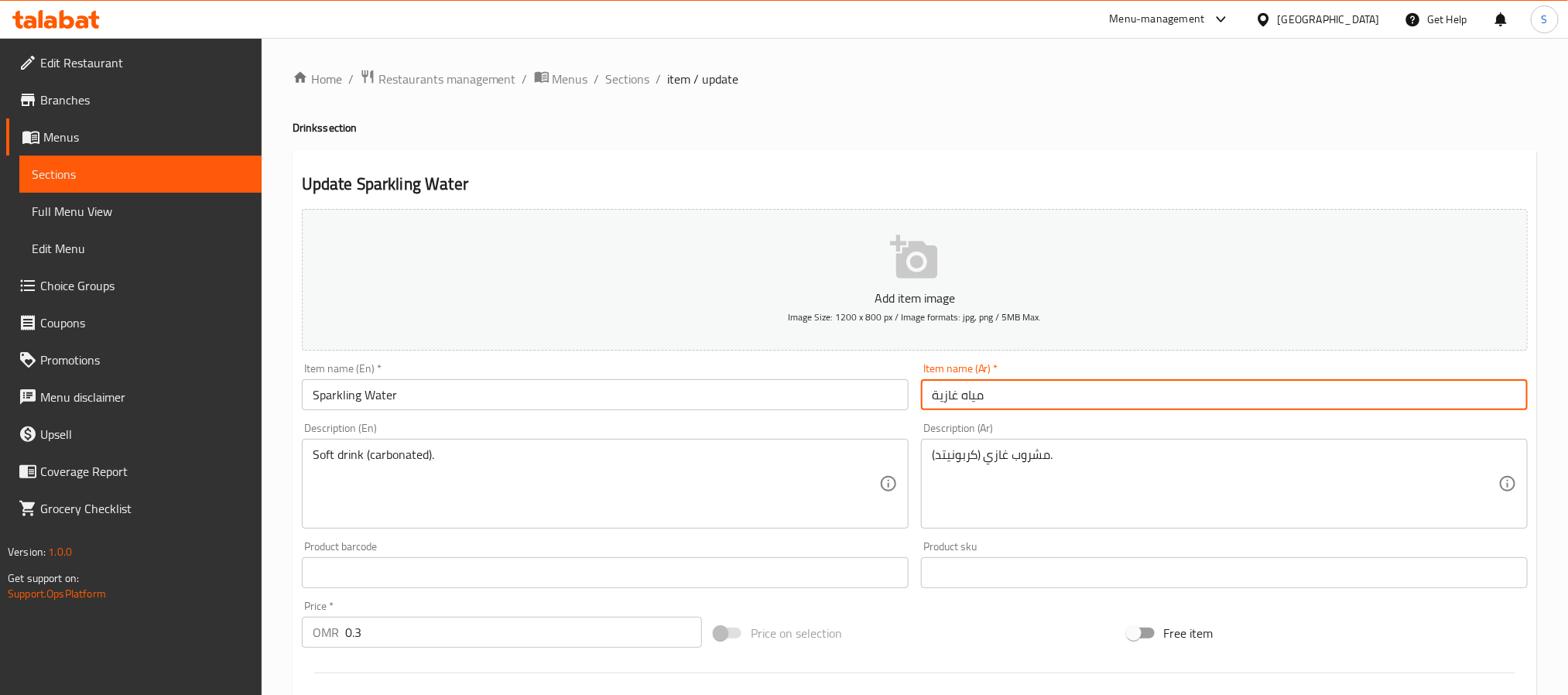
click at [954, 400] on input "مياه غازية" at bounding box center [1224, 394] width 607 height 31
click at [389, 400] on input "Sparkling Water" at bounding box center [605, 394] width 607 height 31
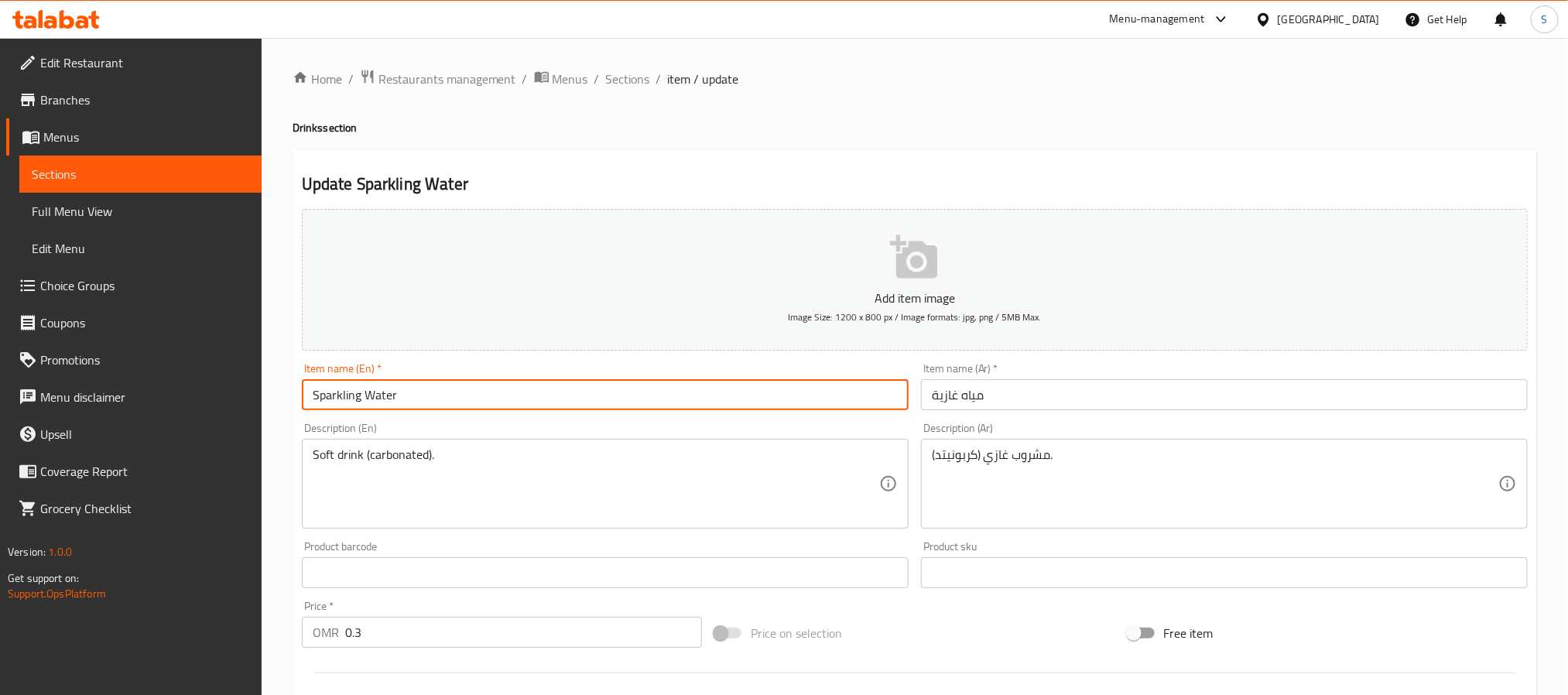
click at [389, 400] on input "Sparkling Water" at bounding box center [605, 394] width 607 height 31
paste input "eltzer"
type input "Seltzer Water"
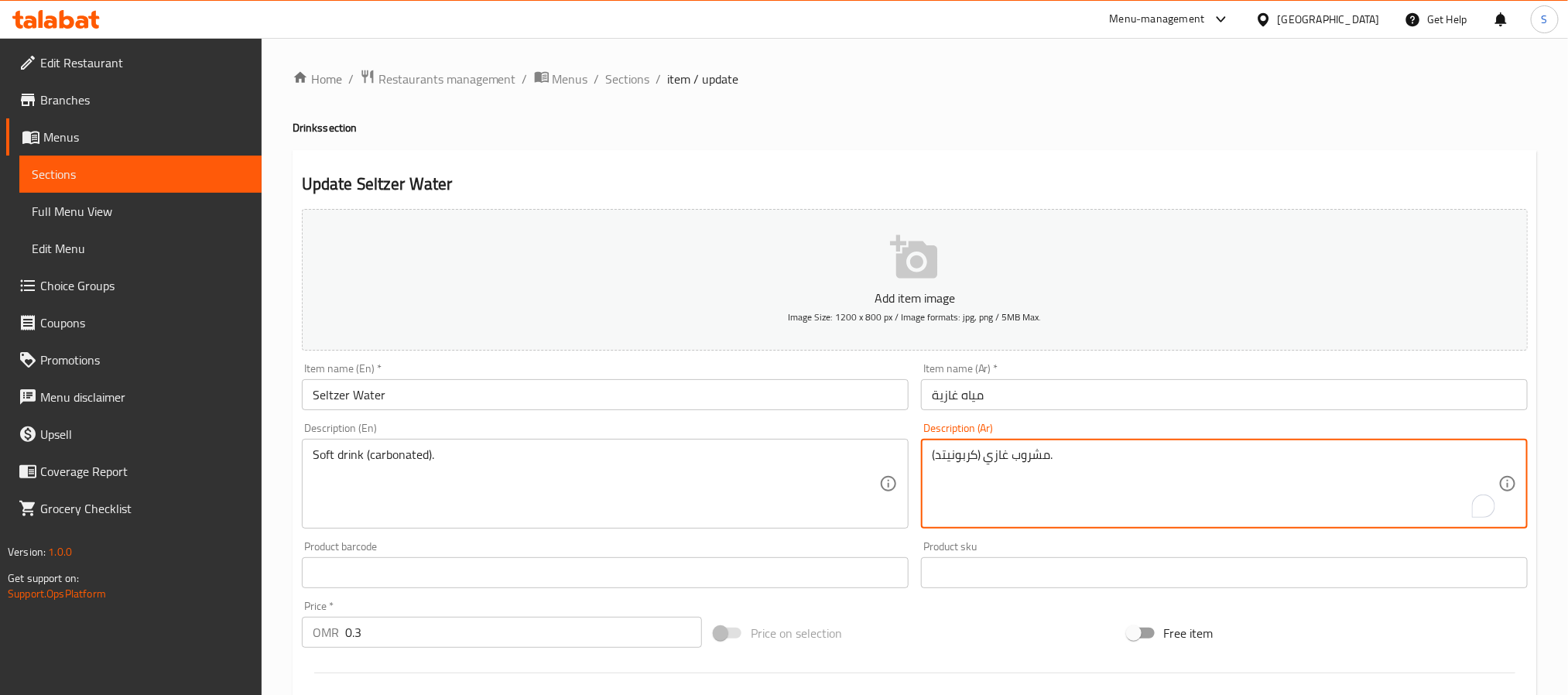
click at [958, 461] on textarea "مشروب غازي (كربونيتد)." at bounding box center [1214, 484] width 566 height 74
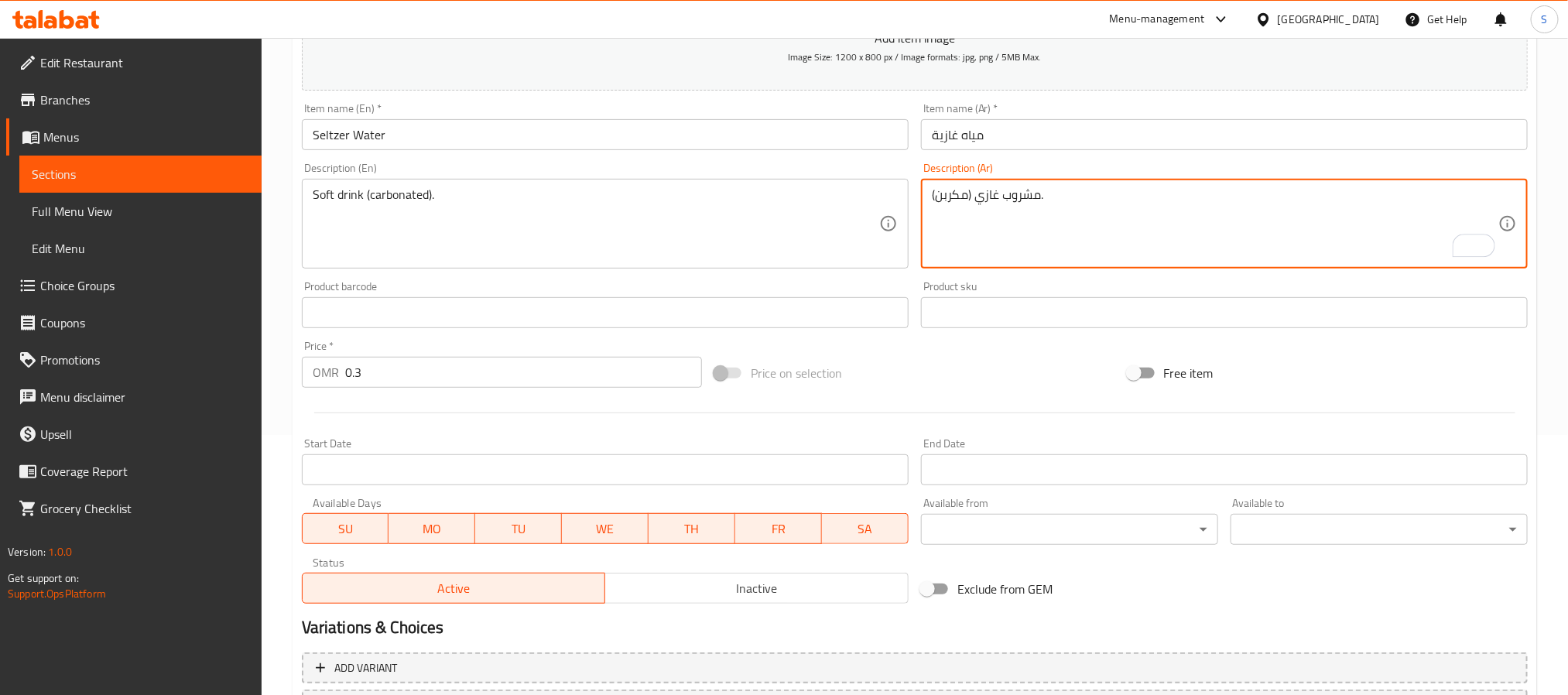
scroll to position [397, 0]
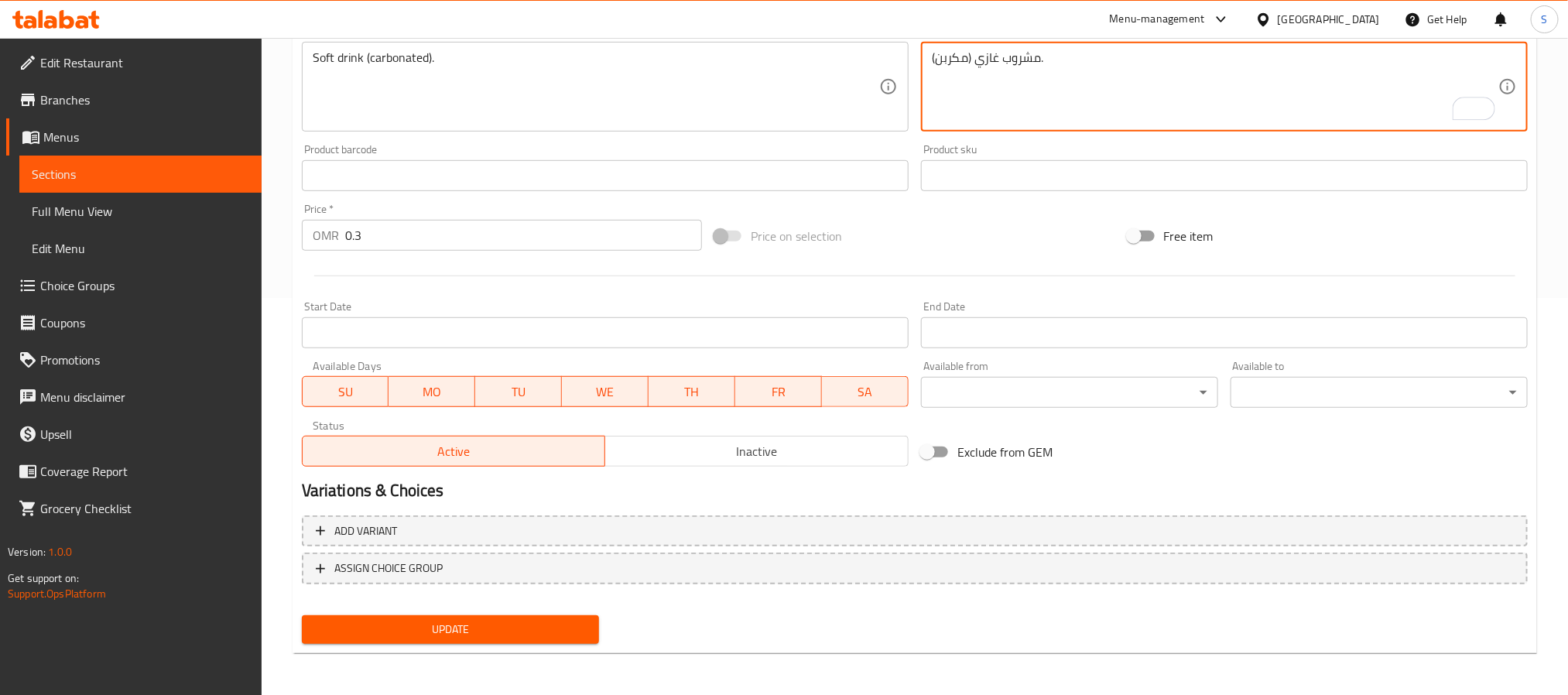
type textarea "مشروب غازي (مكربن)."
click at [514, 626] on span "Update" at bounding box center [450, 629] width 273 height 19
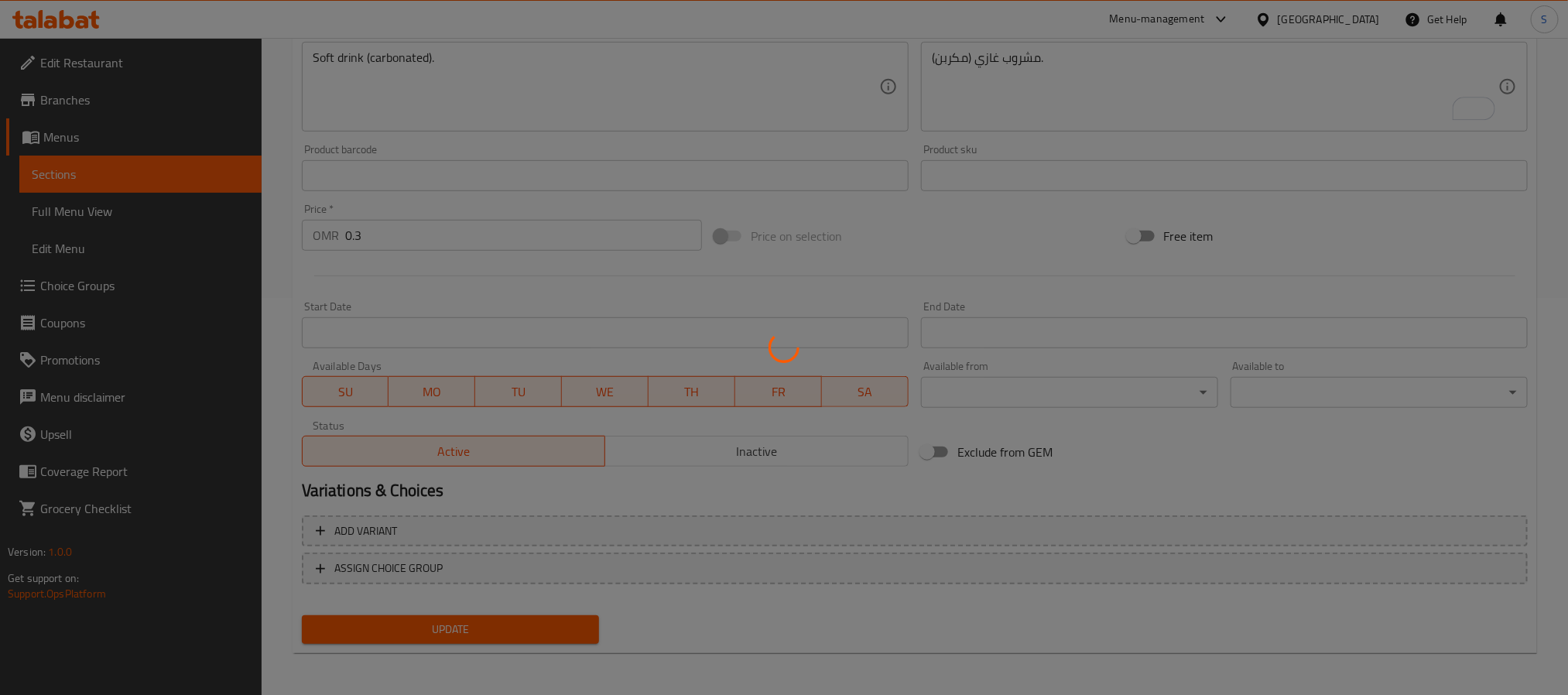
scroll to position [0, 0]
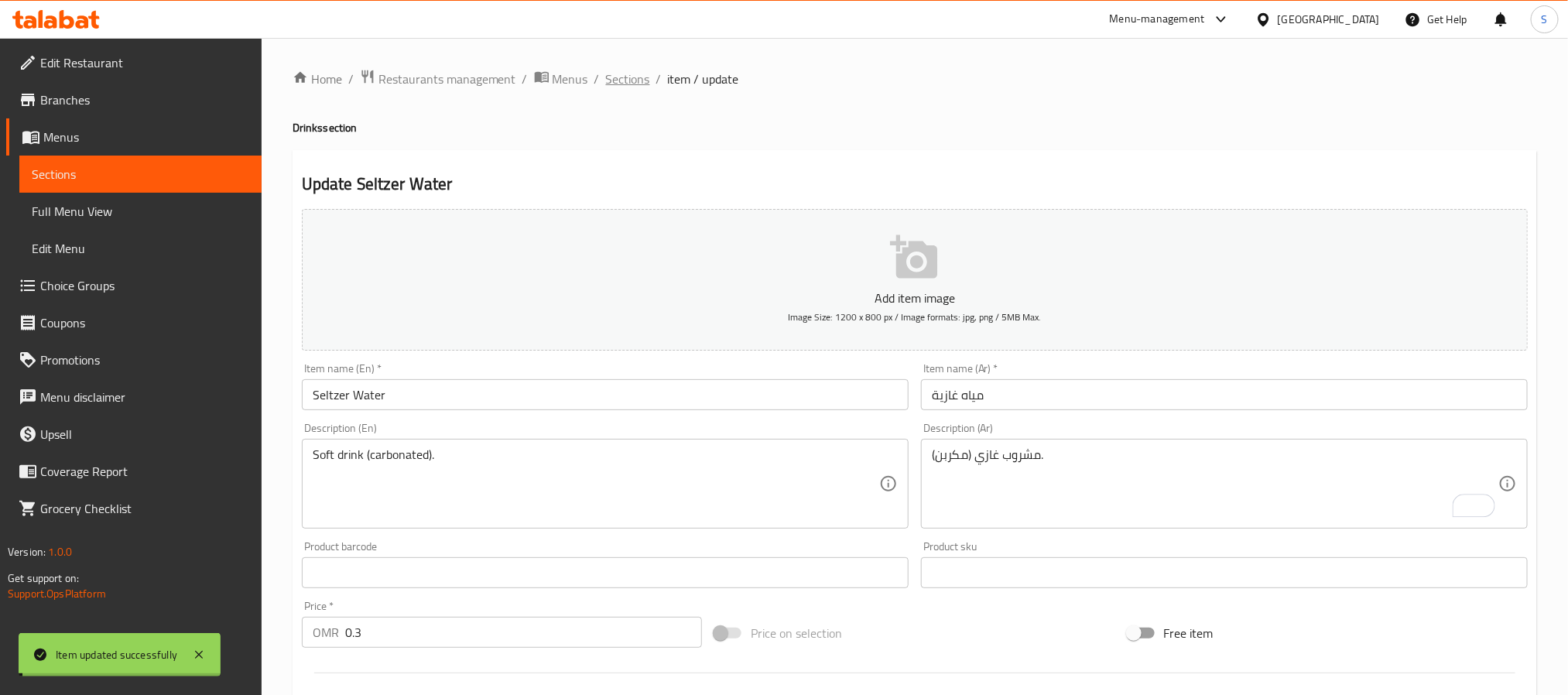
click at [634, 82] on span "Sections" at bounding box center [627, 78] width 44 height 19
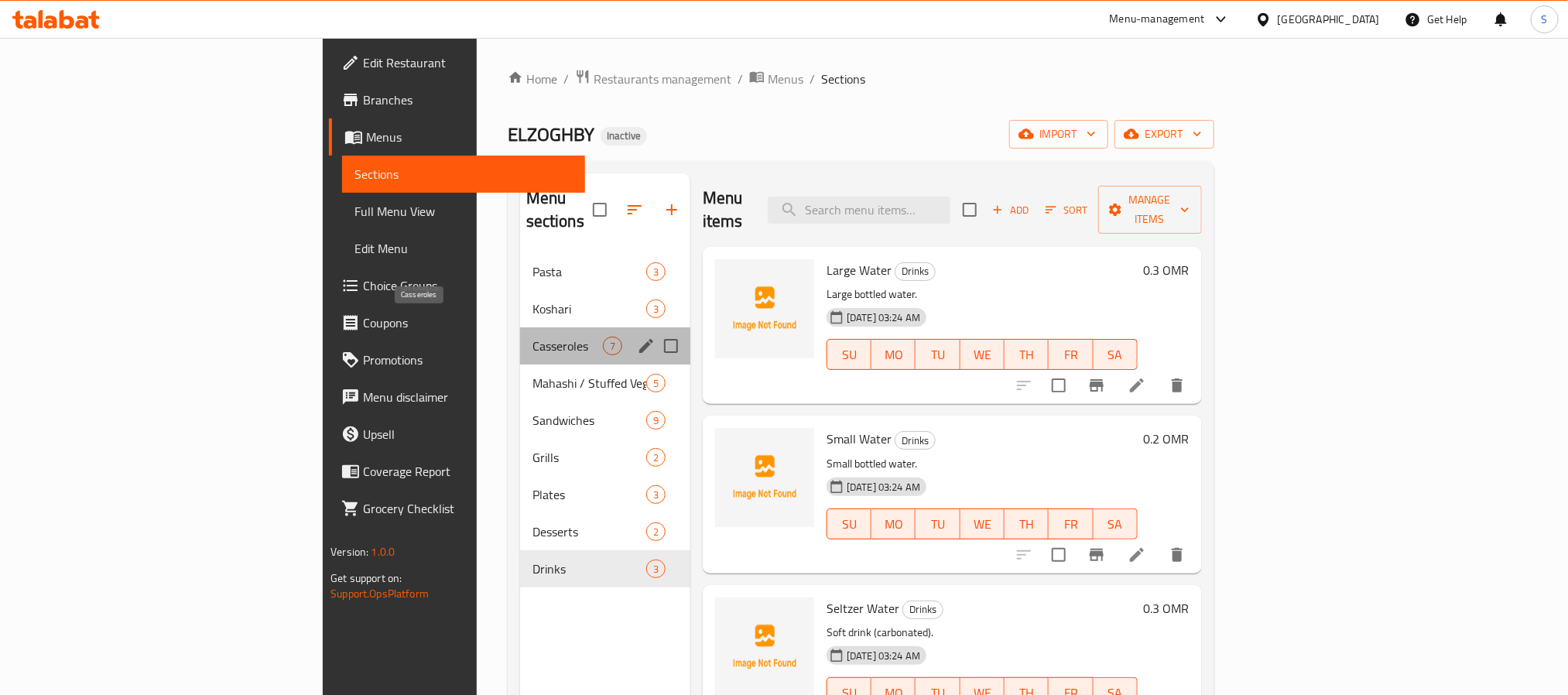
click at [533, 337] on span "Casseroles" at bounding box center [568, 346] width 70 height 19
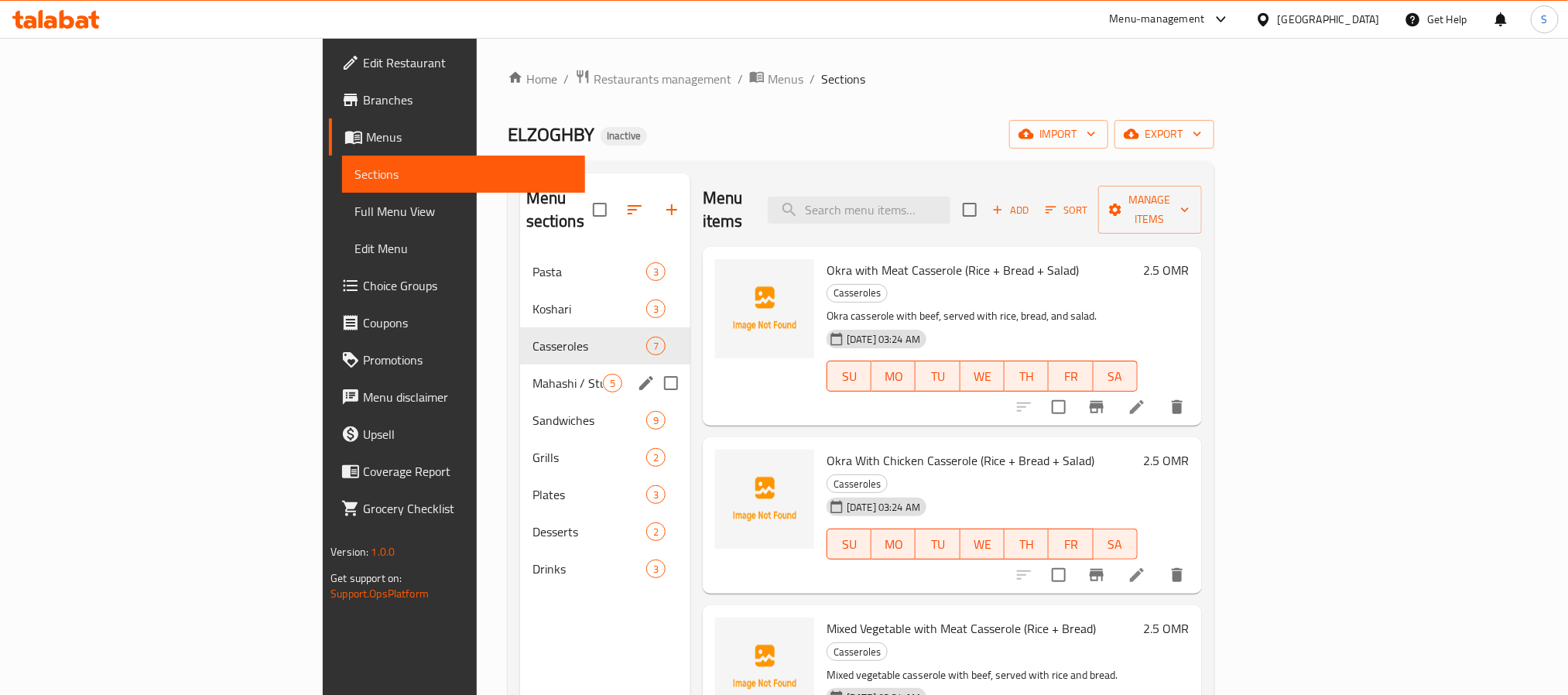
click at [520, 365] on div "Mahashi / Stuffed Vegetables 5" at bounding box center [605, 383] width 170 height 37
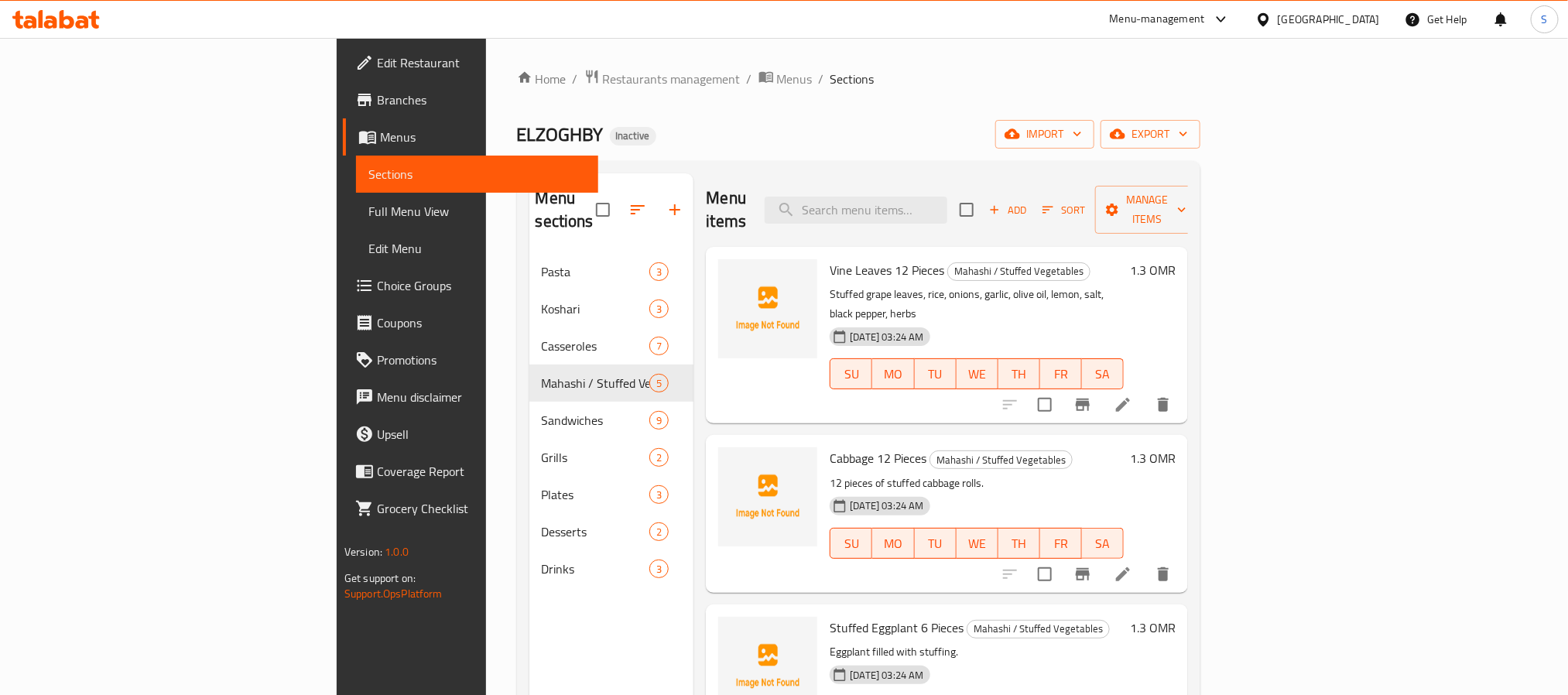
click at [839, 258] on span "Vine Leaves 12 Pieces" at bounding box center [887, 270] width 114 height 23
copy h6 "Vine Leaves 12 Pieces"
click at [1059, 447] on h6 "Cabbage 12 Pieces Mahashi / Stuffed Vegetables" at bounding box center [977, 458] width 294 height 22
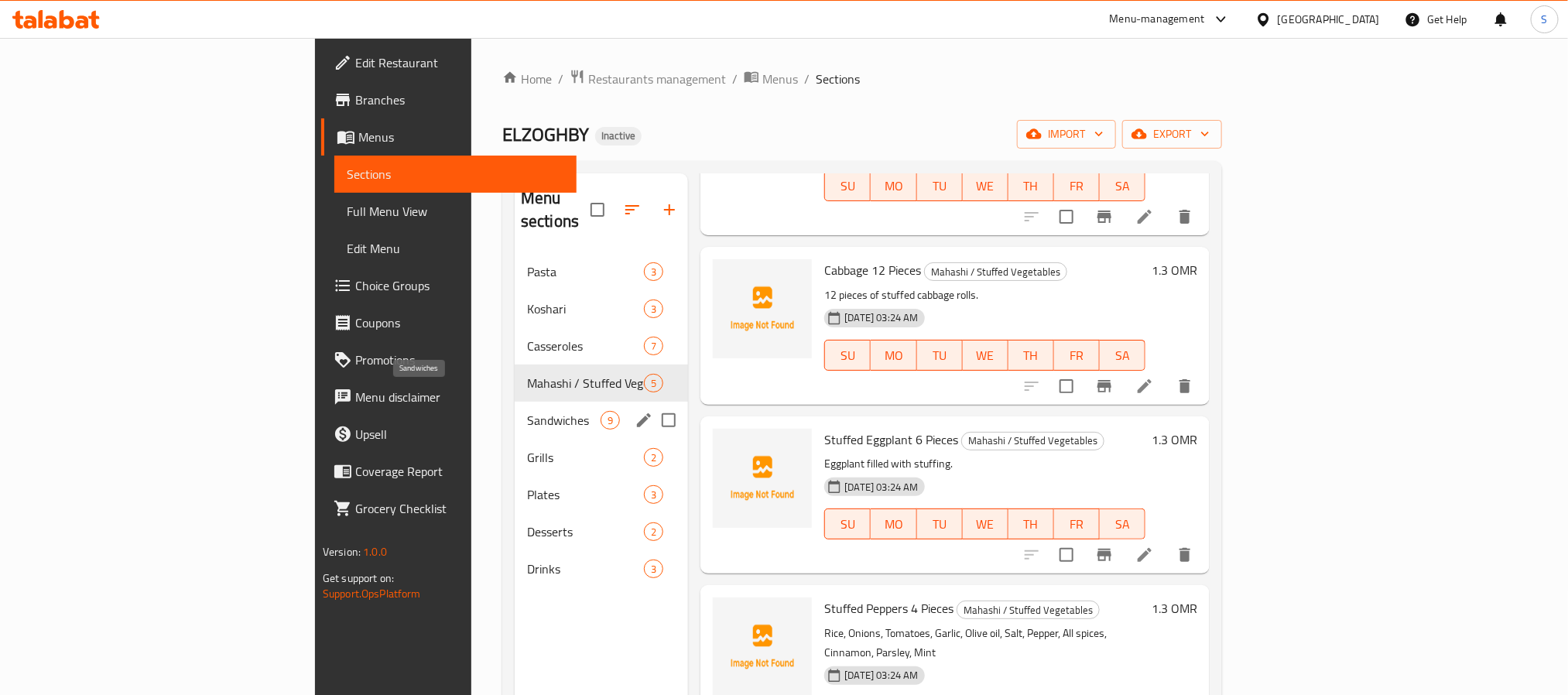
click at [527, 411] on span "Sandwiches" at bounding box center [564, 420] width 74 height 19
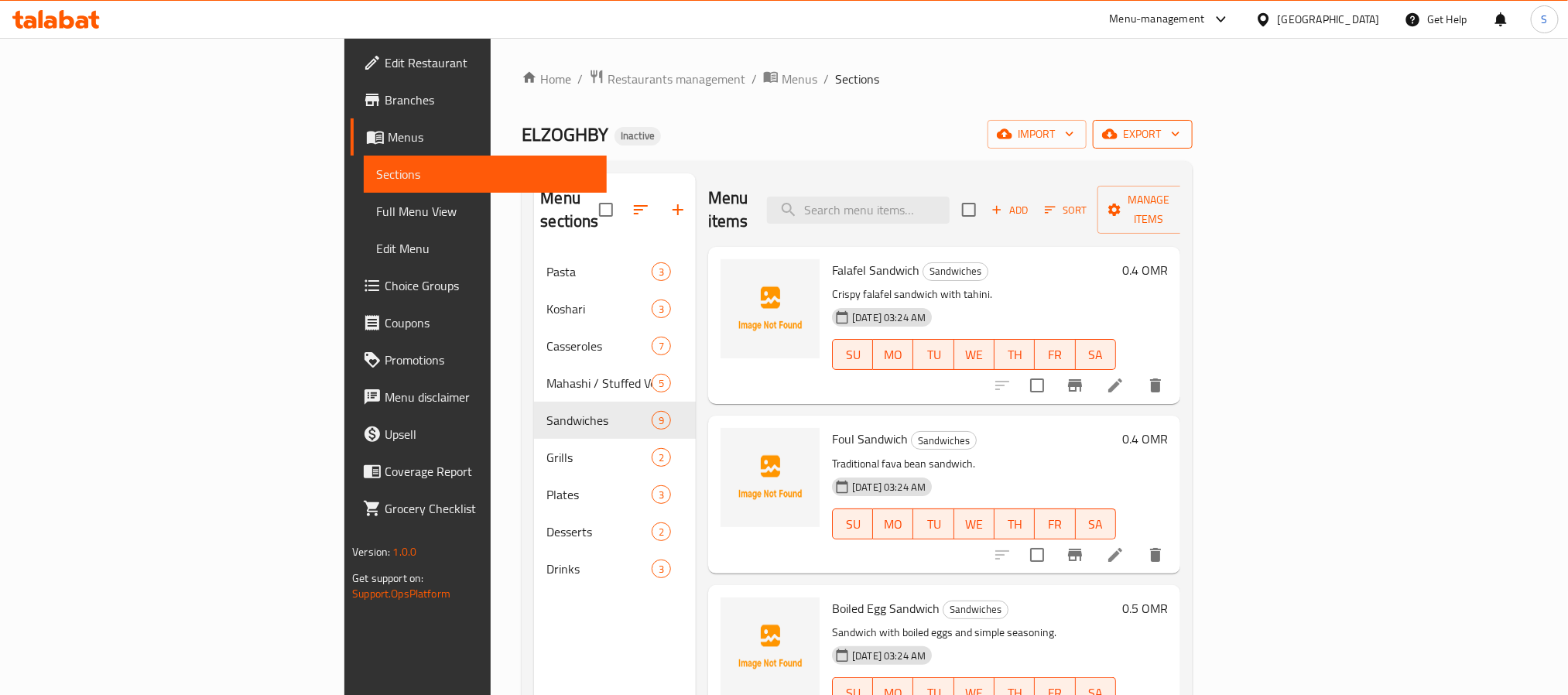
click at [1180, 135] on span "export" at bounding box center [1142, 133] width 75 height 19
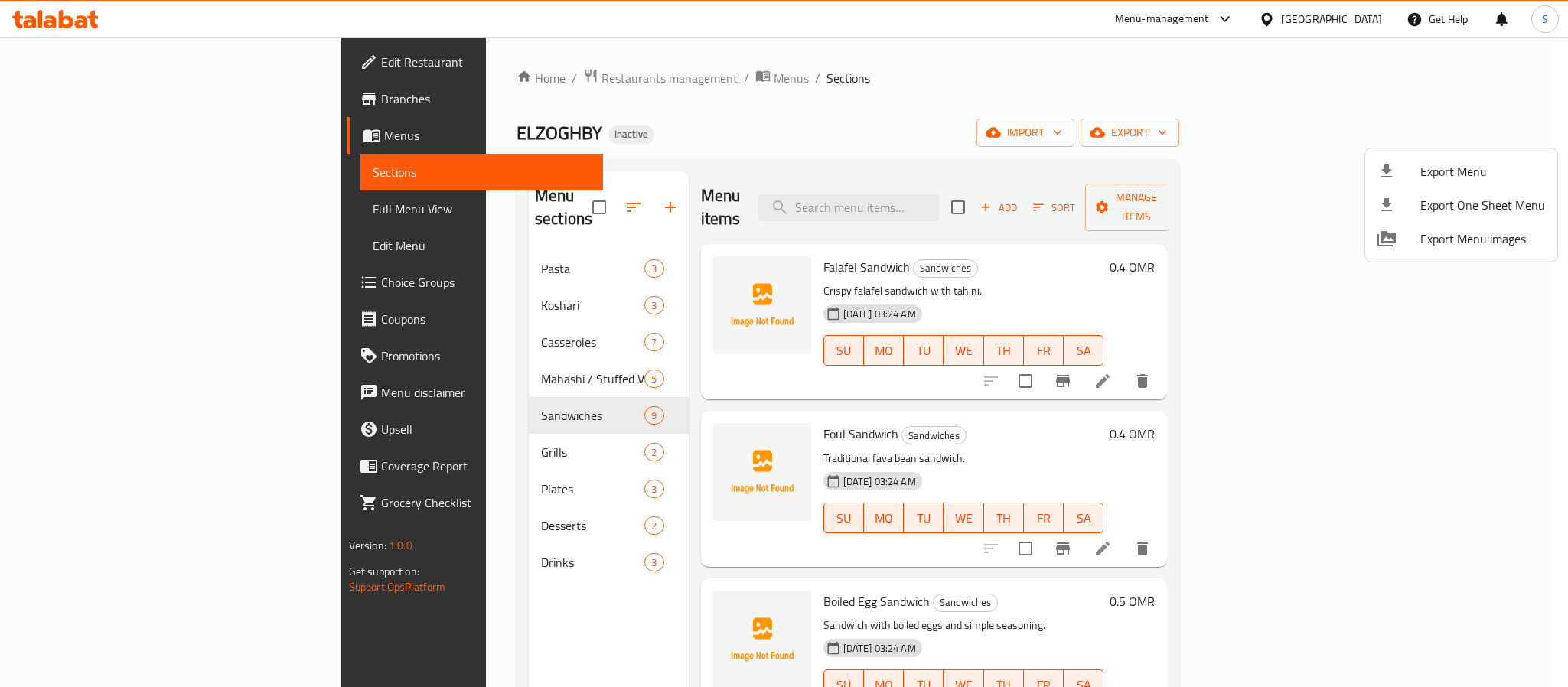
click at [1440, 166] on span "Export Menu" at bounding box center [1483, 171] width 125 height 19
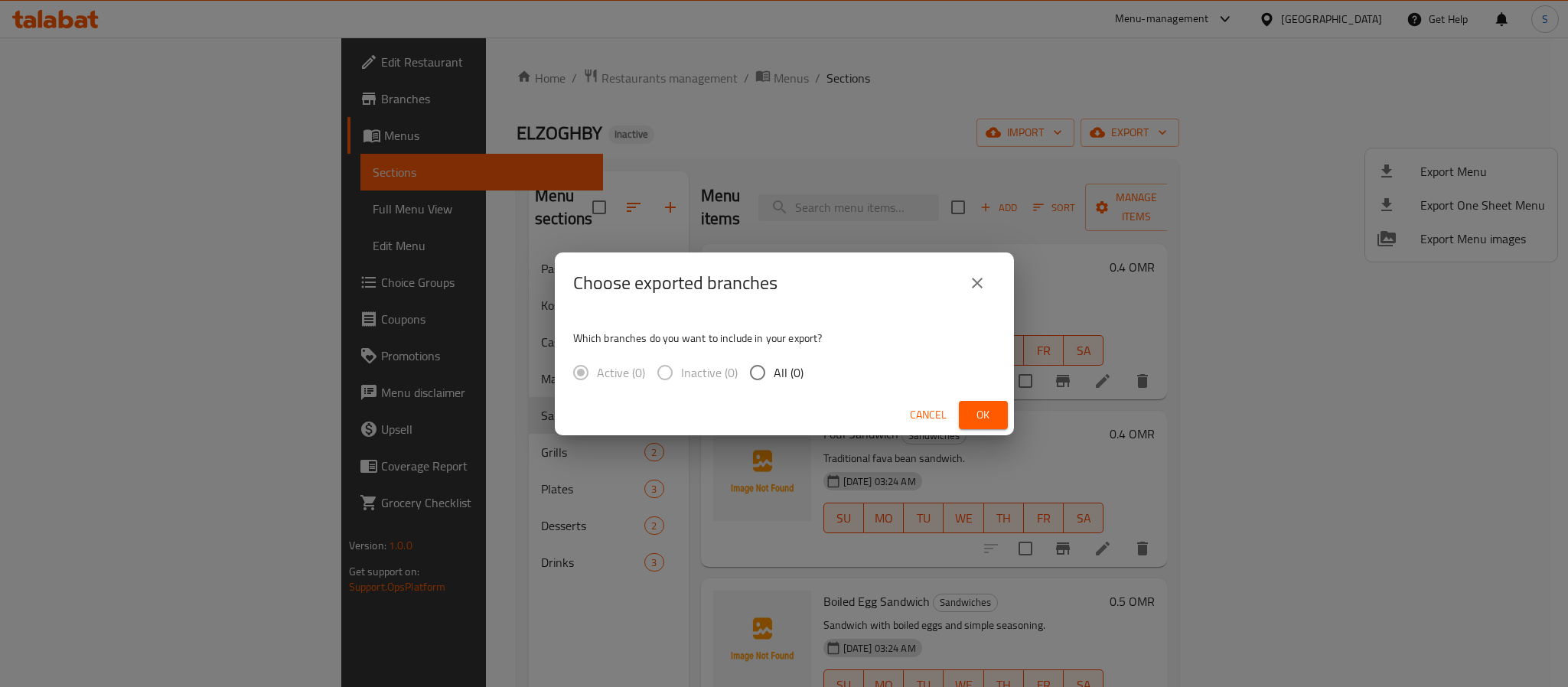
click at [781, 380] on span "All (0)" at bounding box center [788, 372] width 30 height 19
click at [773, 380] on input "All (0)" at bounding box center [757, 373] width 32 height 32
radio input "true"
click at [987, 413] on span "Ok" at bounding box center [983, 415] width 25 height 19
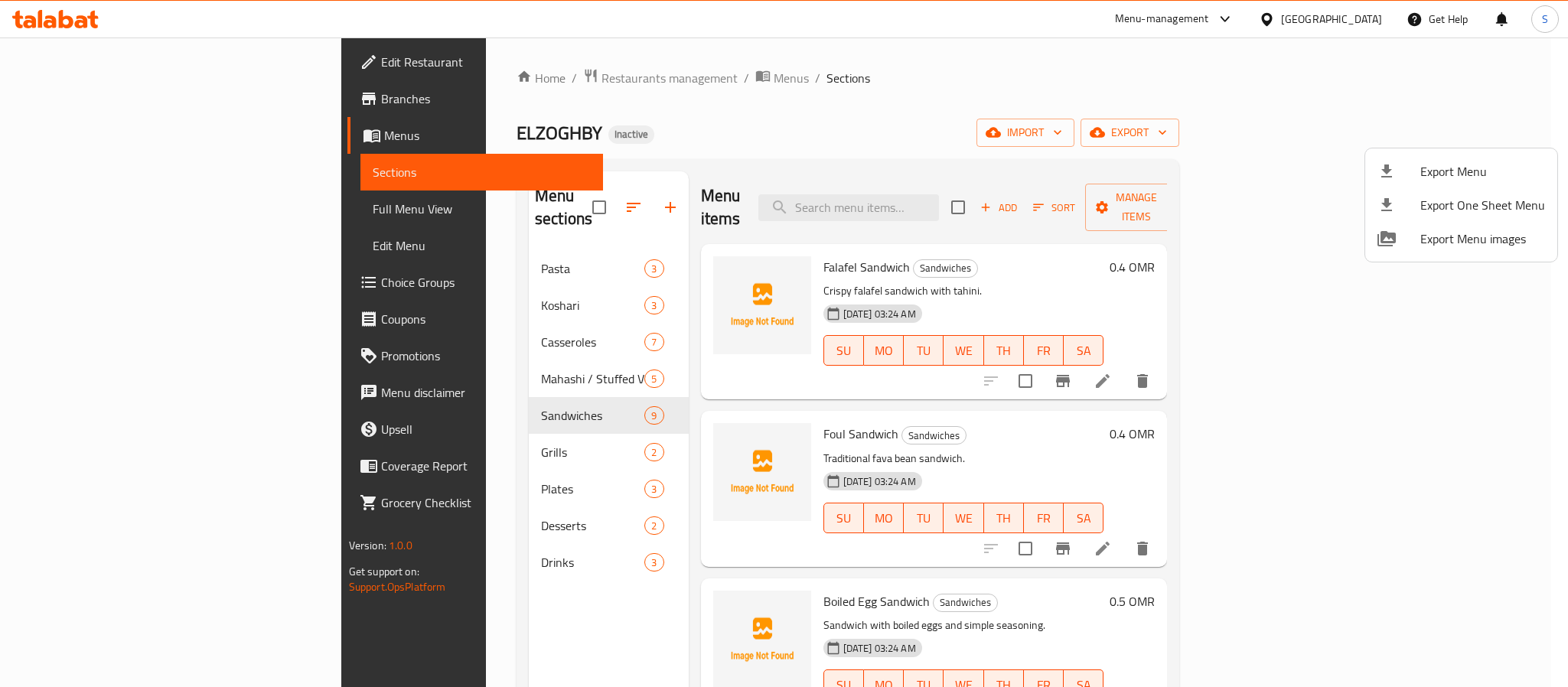
drag, startPoint x: 1363, startPoint y: 13, endPoint x: 1355, endPoint y: 35, distance: 23.4
click at [1364, 13] on div at bounding box center [784, 344] width 1568 height 687
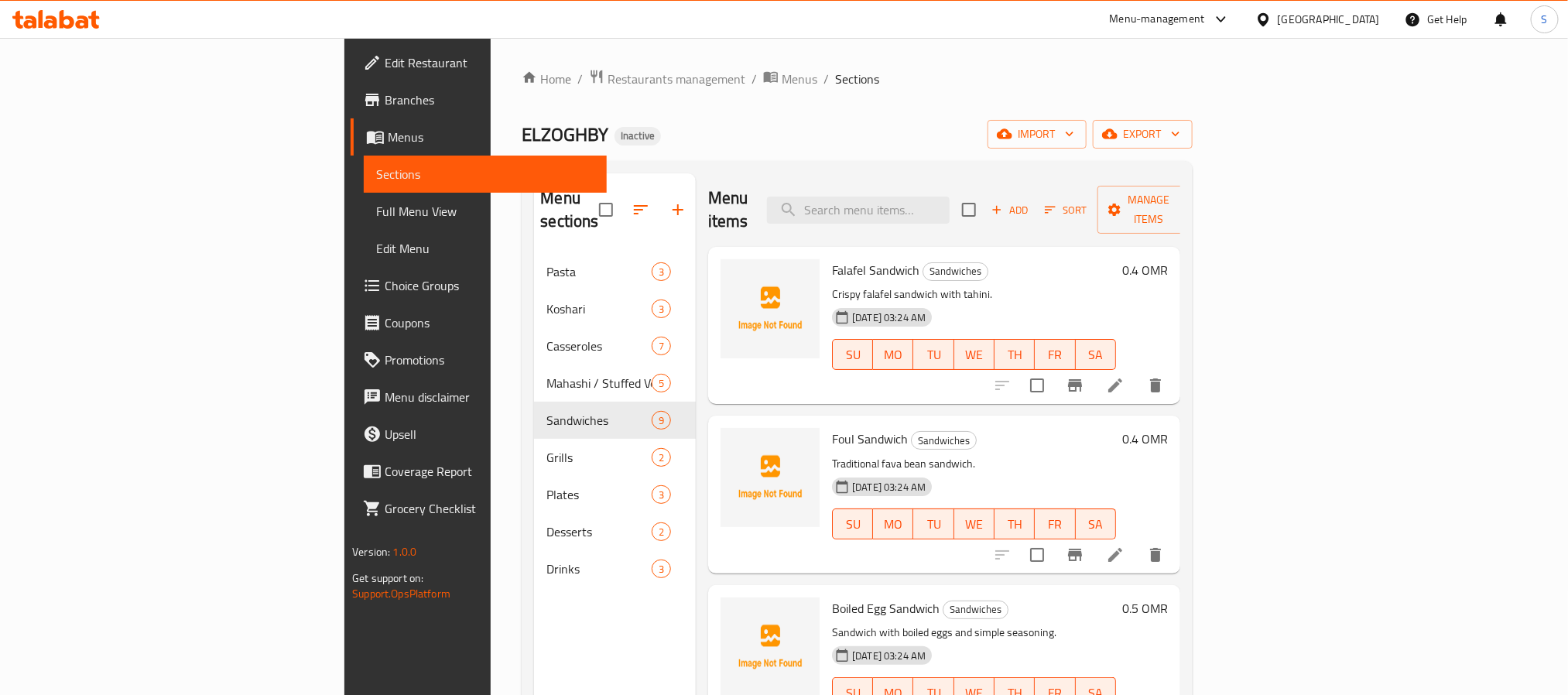
click at [1363, 23] on div "Oman" at bounding box center [1329, 19] width 103 height 17
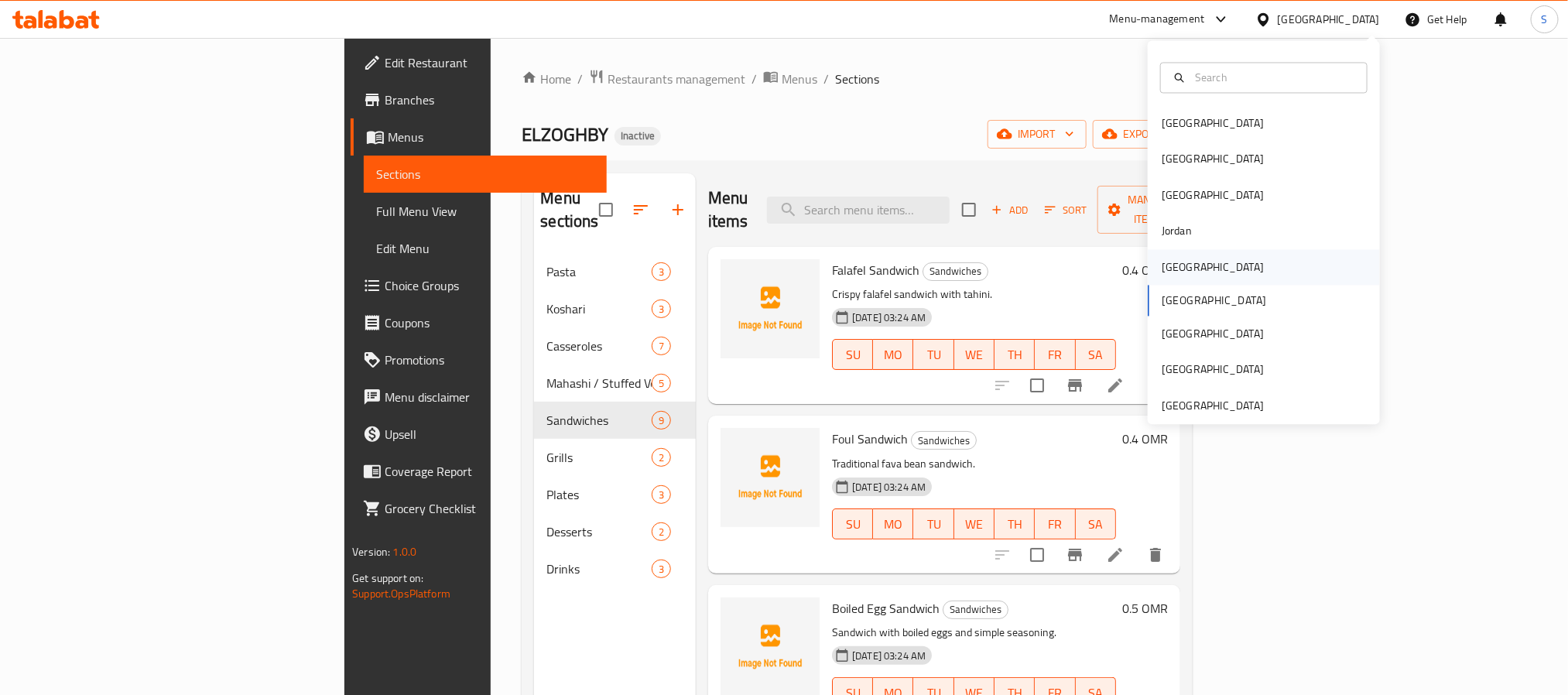
click at [1196, 260] on div "Kuwait" at bounding box center [1264, 267] width 232 height 36
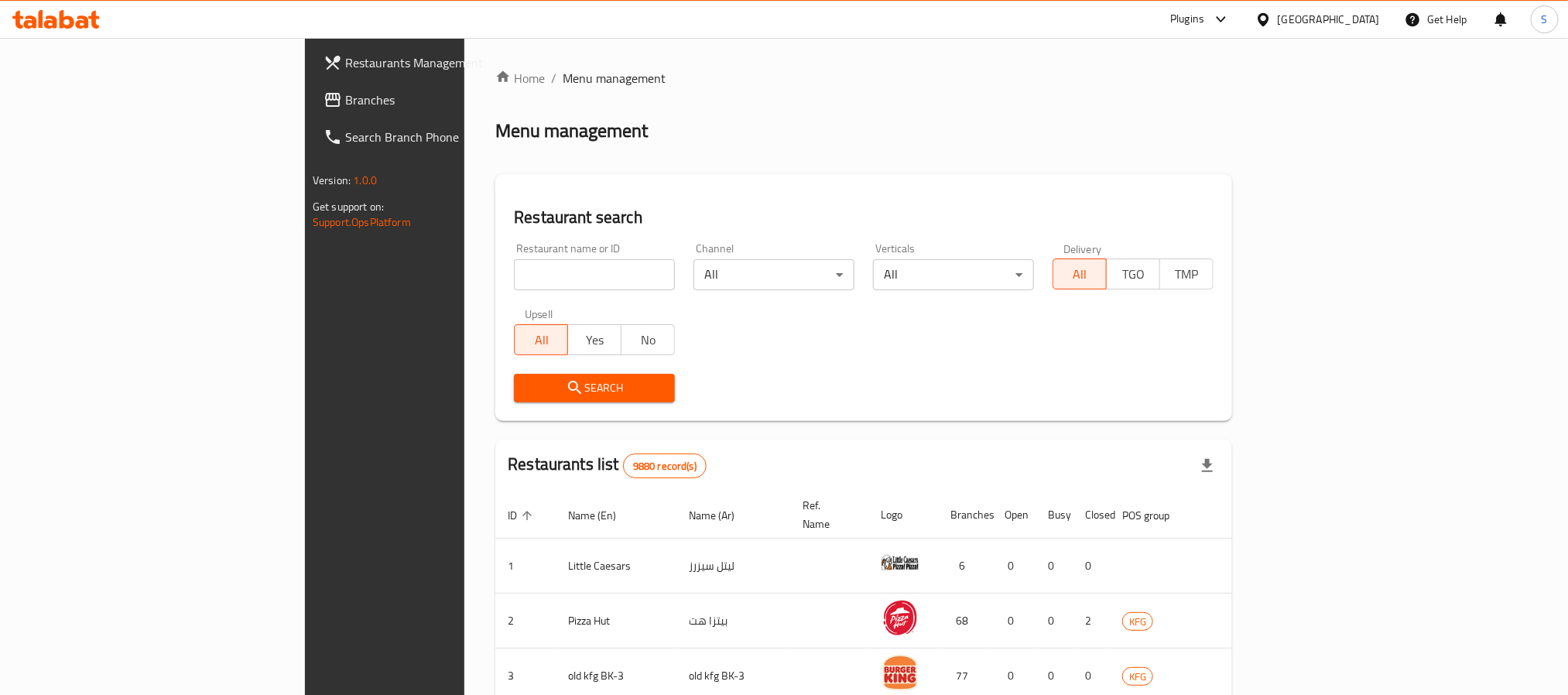
click at [346, 94] on span "Branches" at bounding box center [450, 100] width 209 height 19
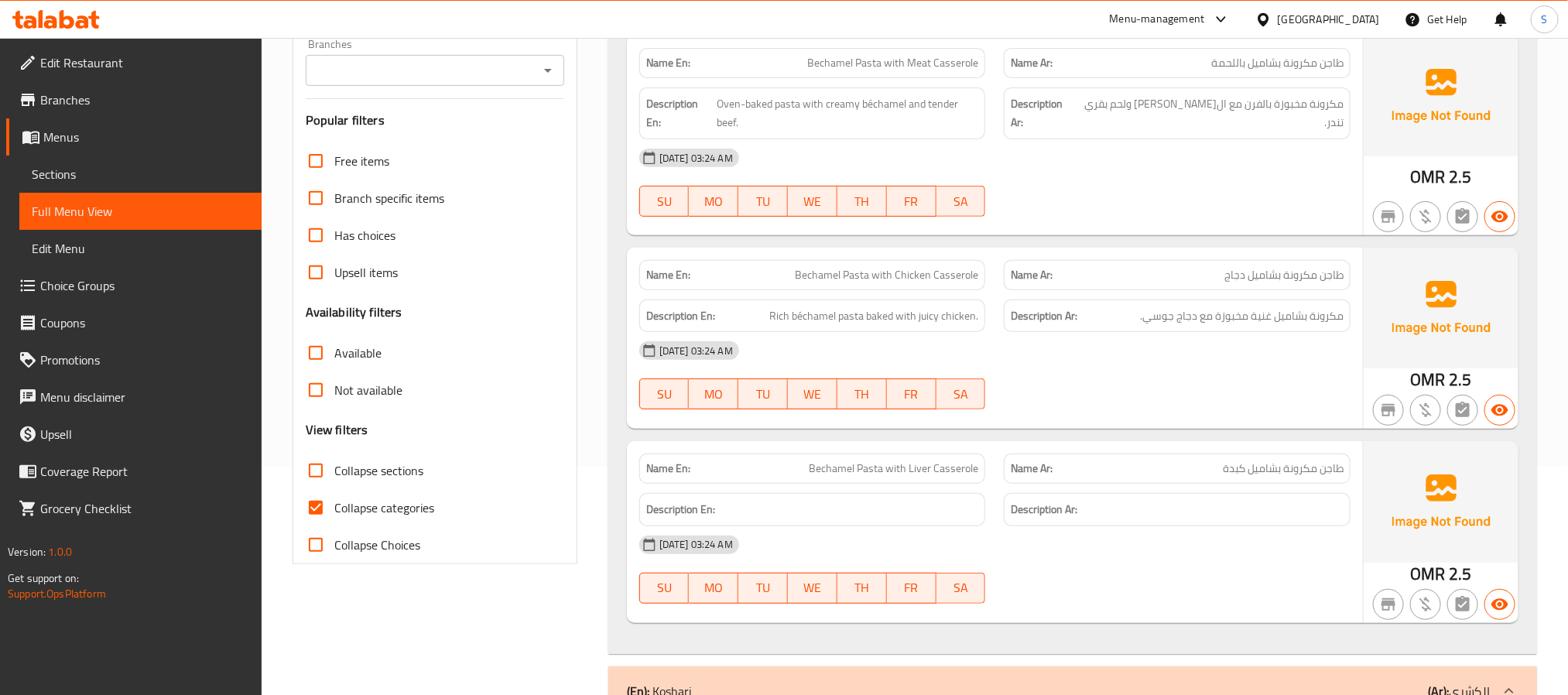
scroll to position [465, 0]
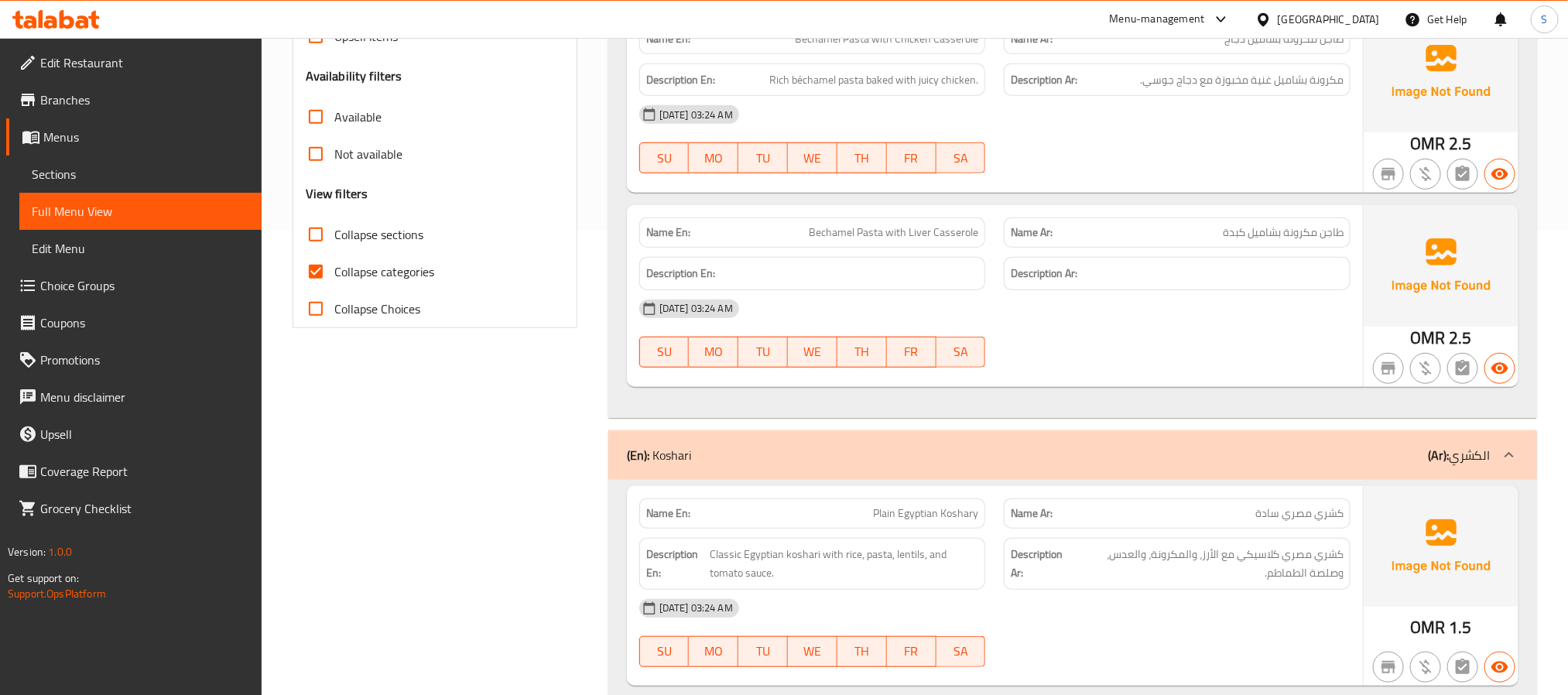
click at [304, 265] on input "Collapse categories" at bounding box center [315, 271] width 37 height 37
checkbox input "false"
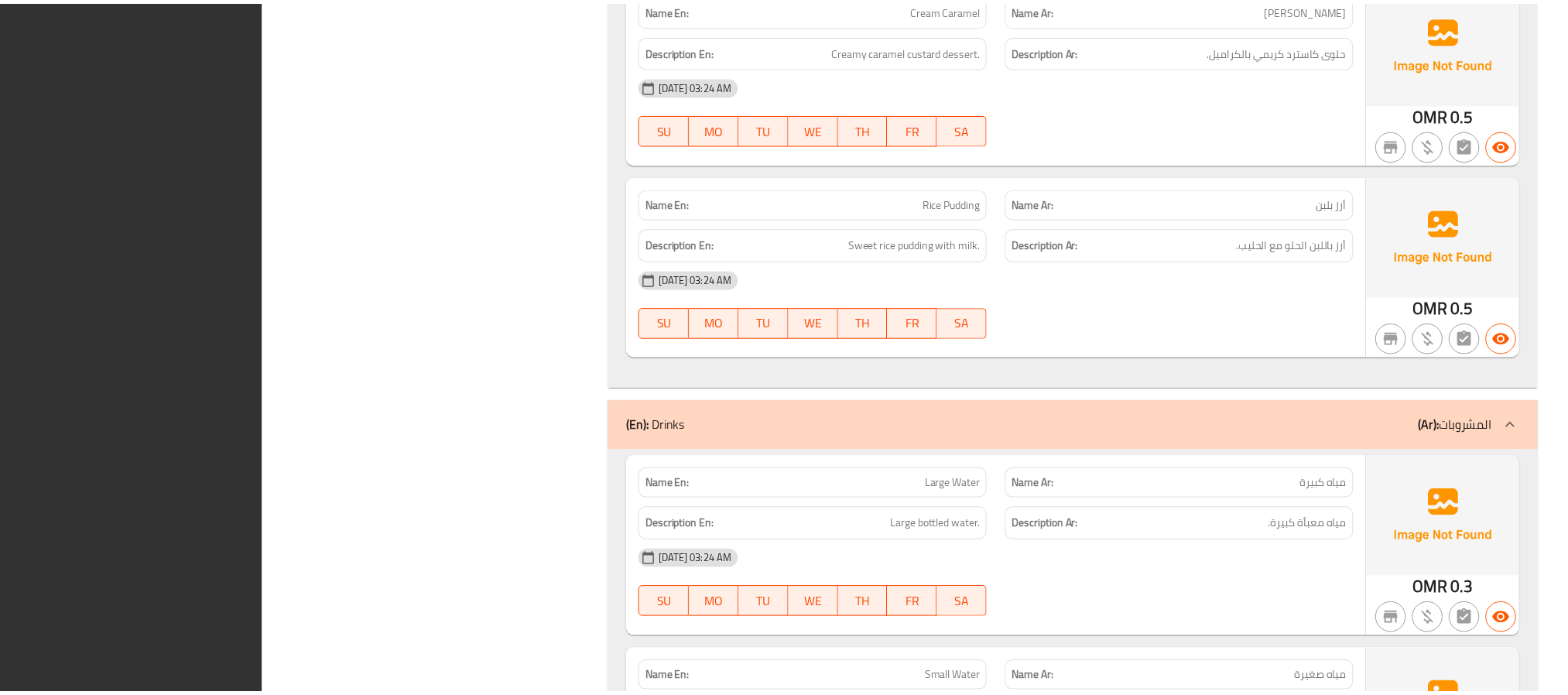
scroll to position [7974, 0]
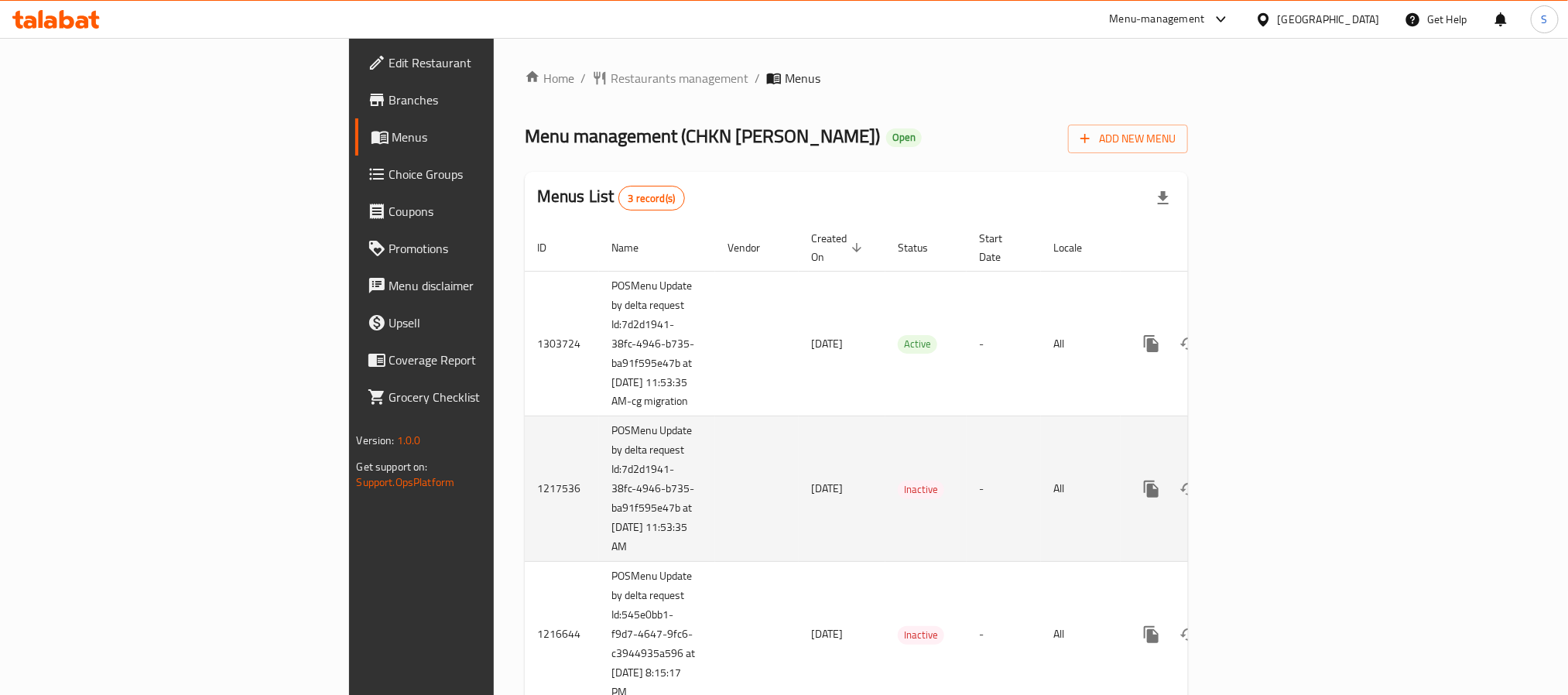
scroll to position [59, 0]
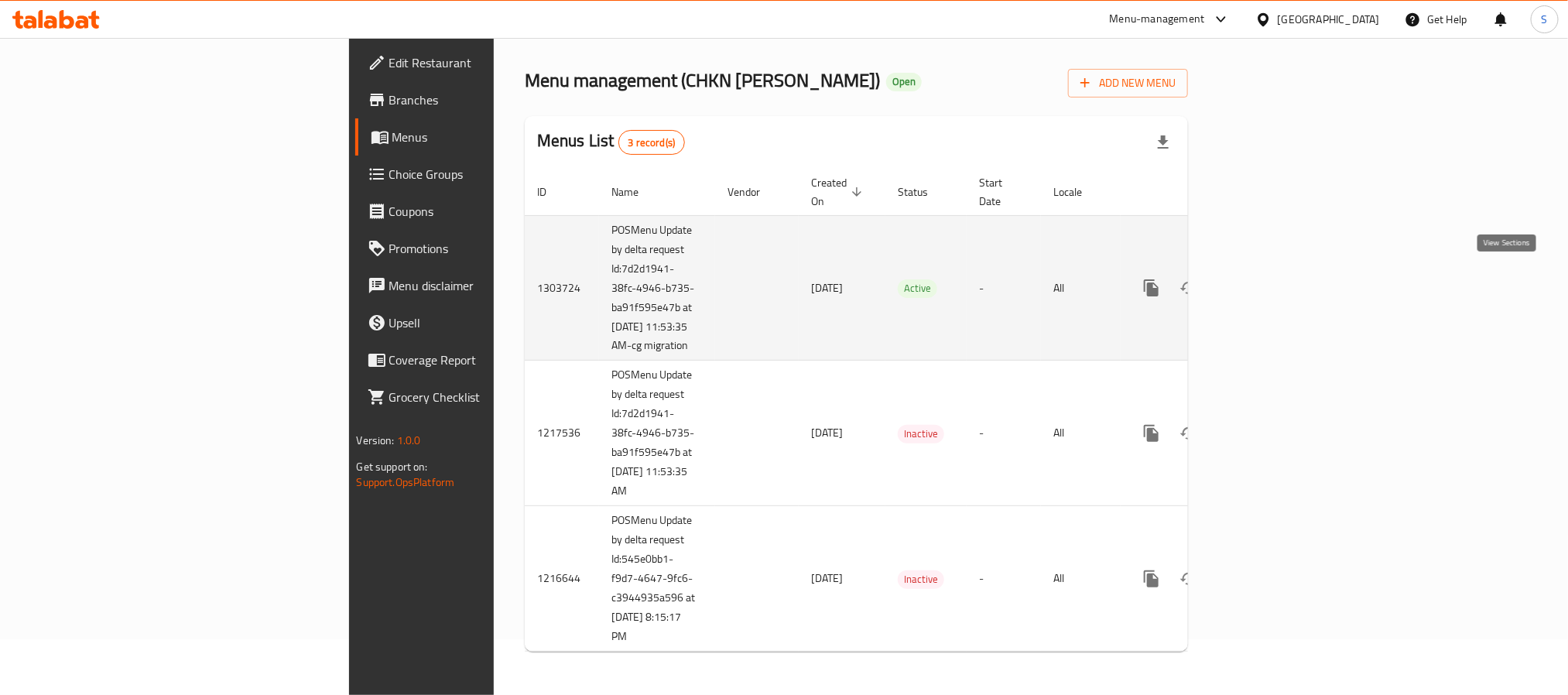
click at [1273, 279] on icon "enhanced table" at bounding box center [1263, 288] width 19 height 19
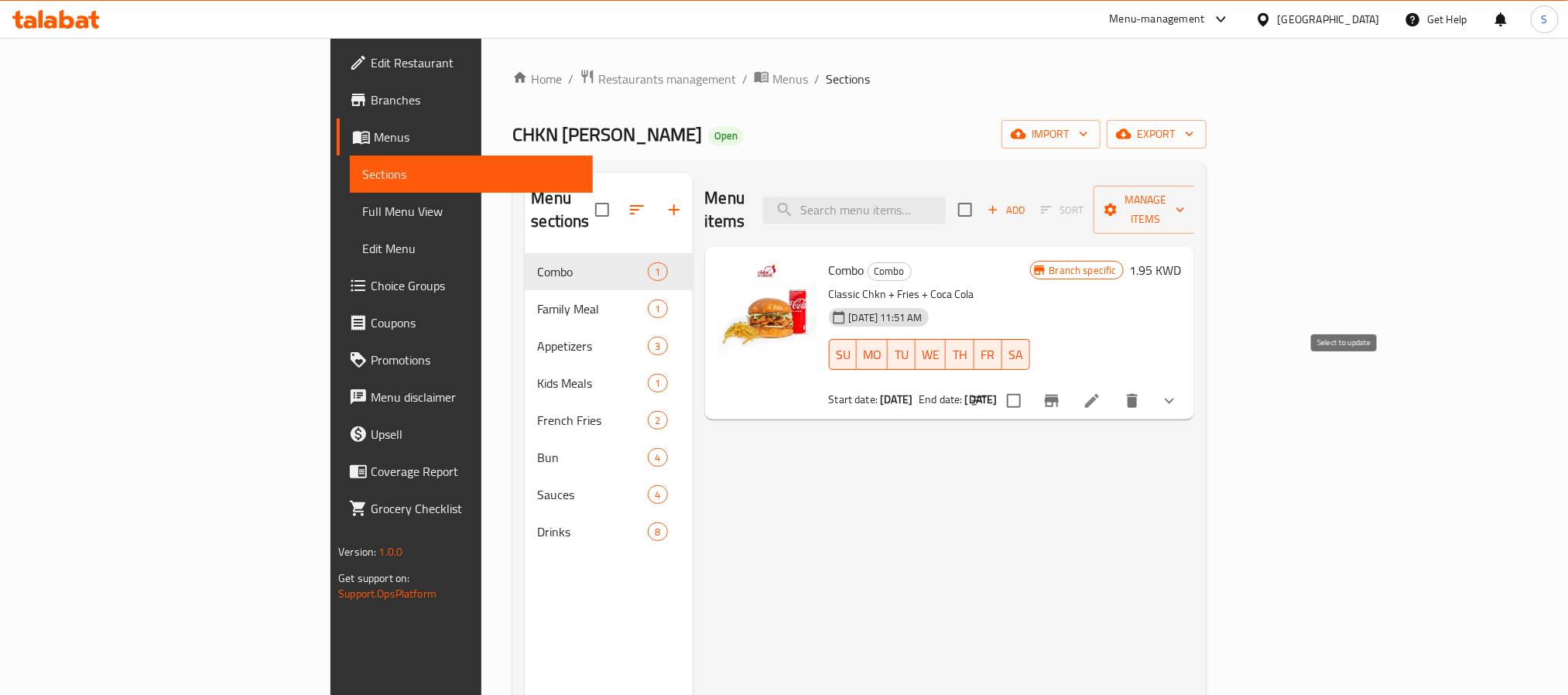
click at [1031, 388] on input "checkbox" at bounding box center [1014, 401] width 32 height 32
checkbox input "true"
click at [1194, 181] on div "Menu items Add Sort Manage items" at bounding box center [949, 211] width 489 height 74
click at [1185, 204] on span "Manage items" at bounding box center [1146, 210] width 79 height 39
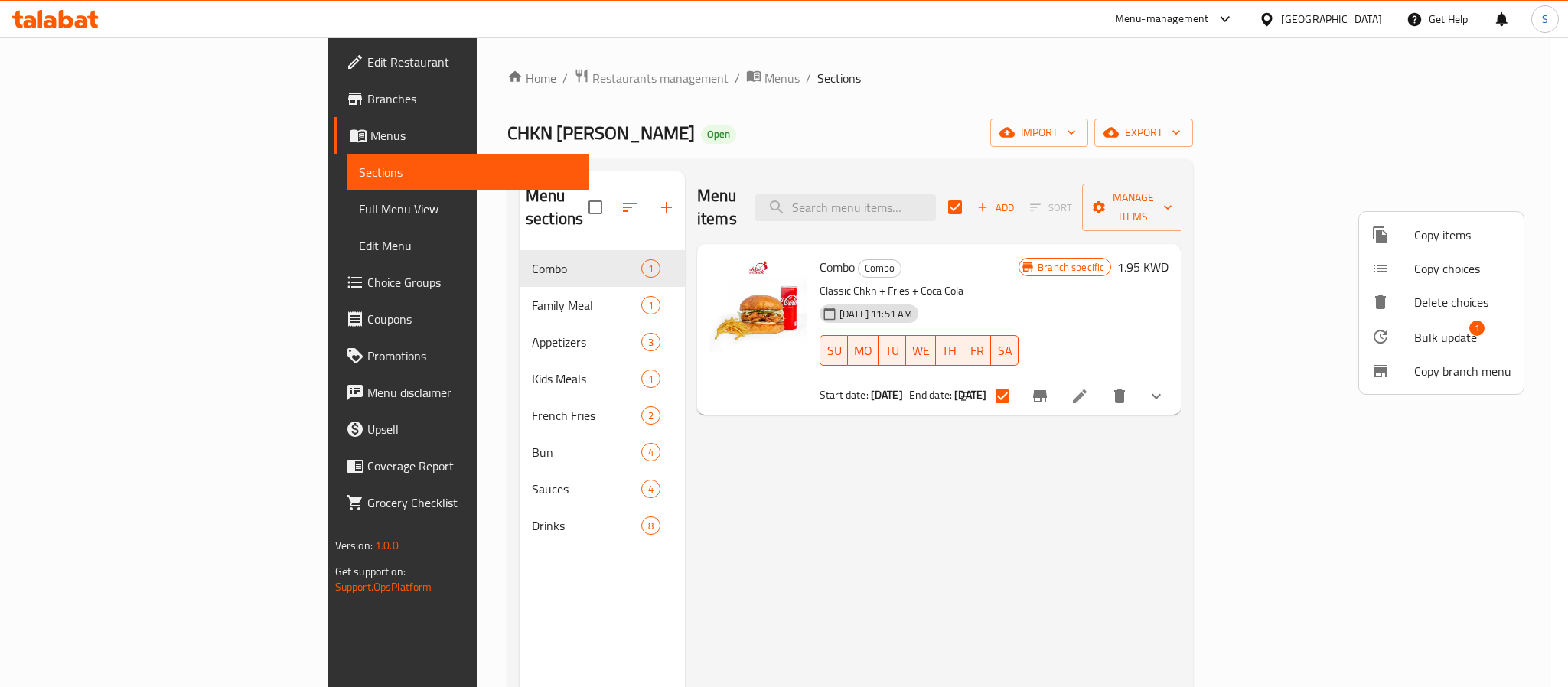
click at [1398, 335] on div at bounding box center [1393, 336] width 43 height 19
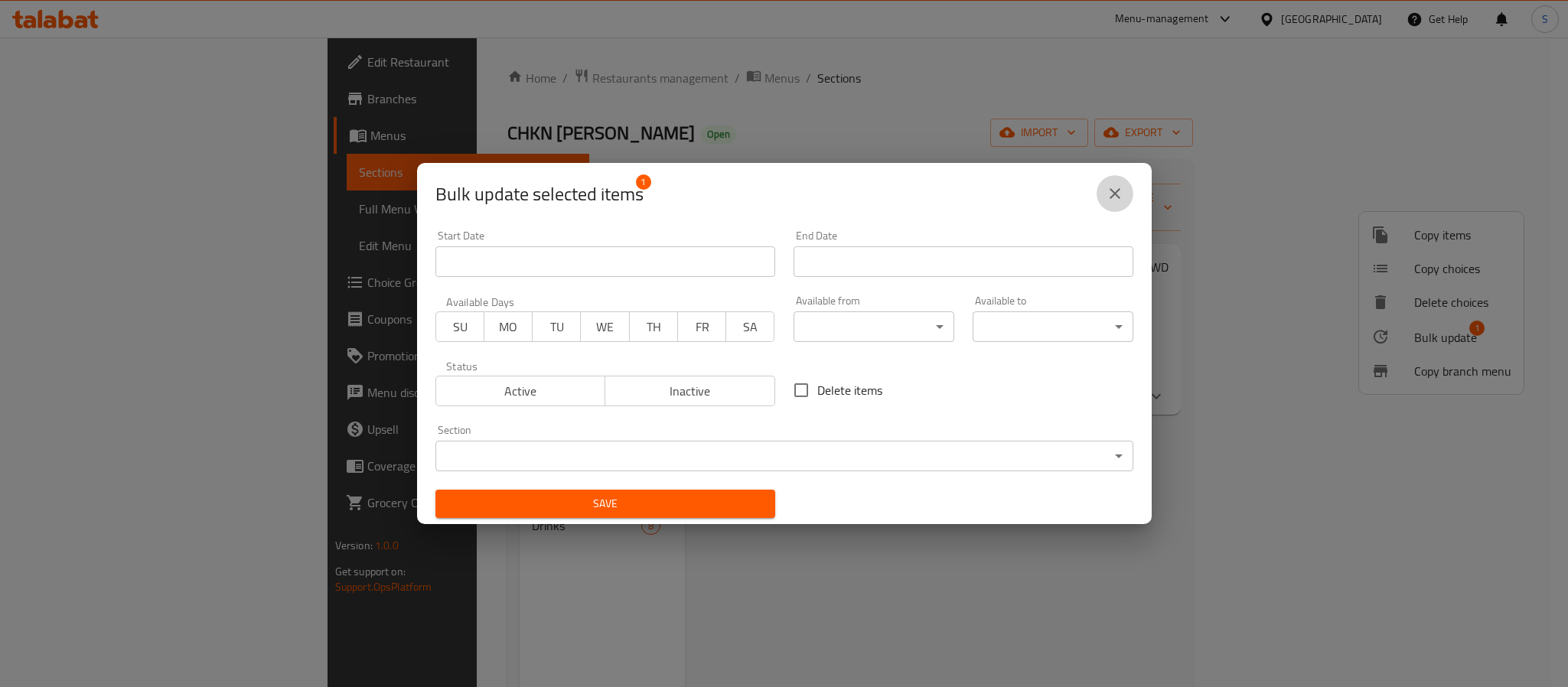
click at [1119, 205] on button "close" at bounding box center [1114, 193] width 36 height 36
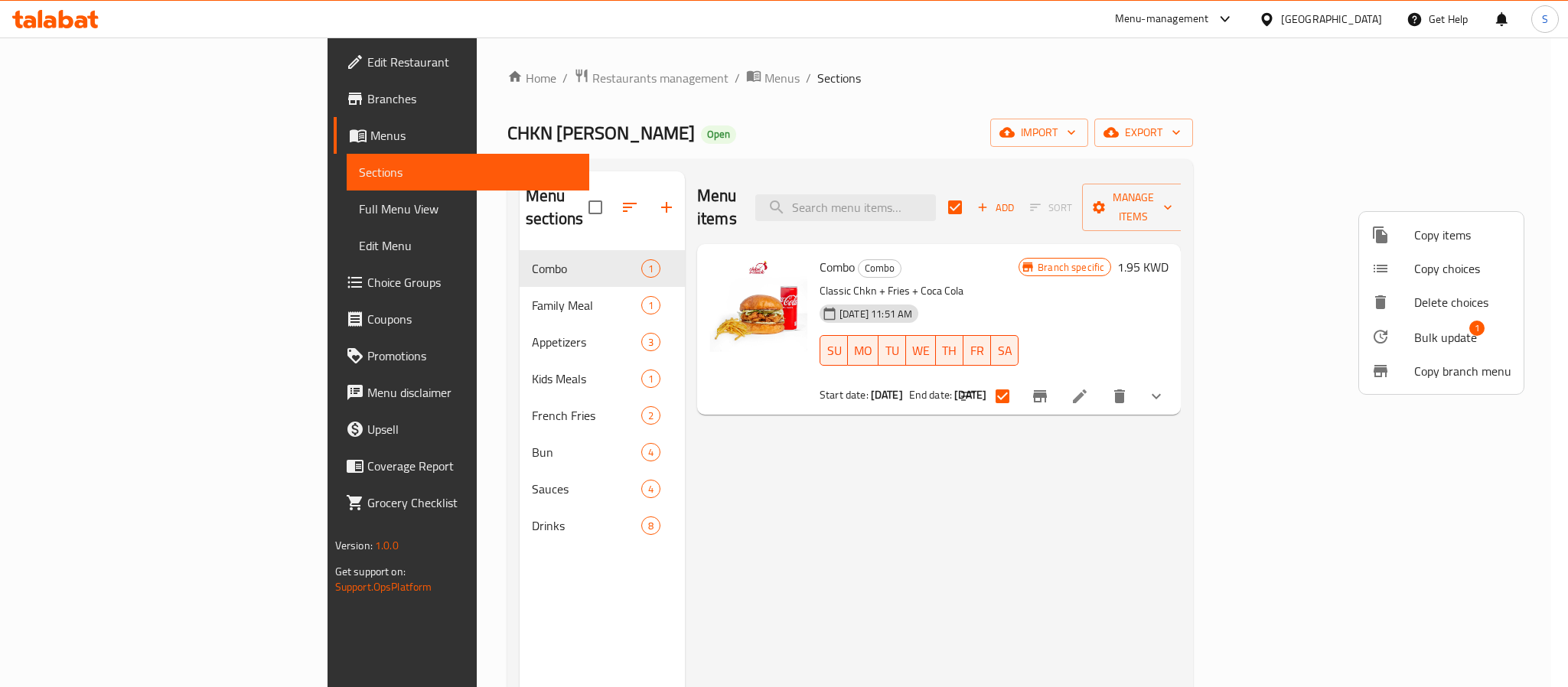
click at [1026, 481] on div at bounding box center [784, 344] width 1568 height 687
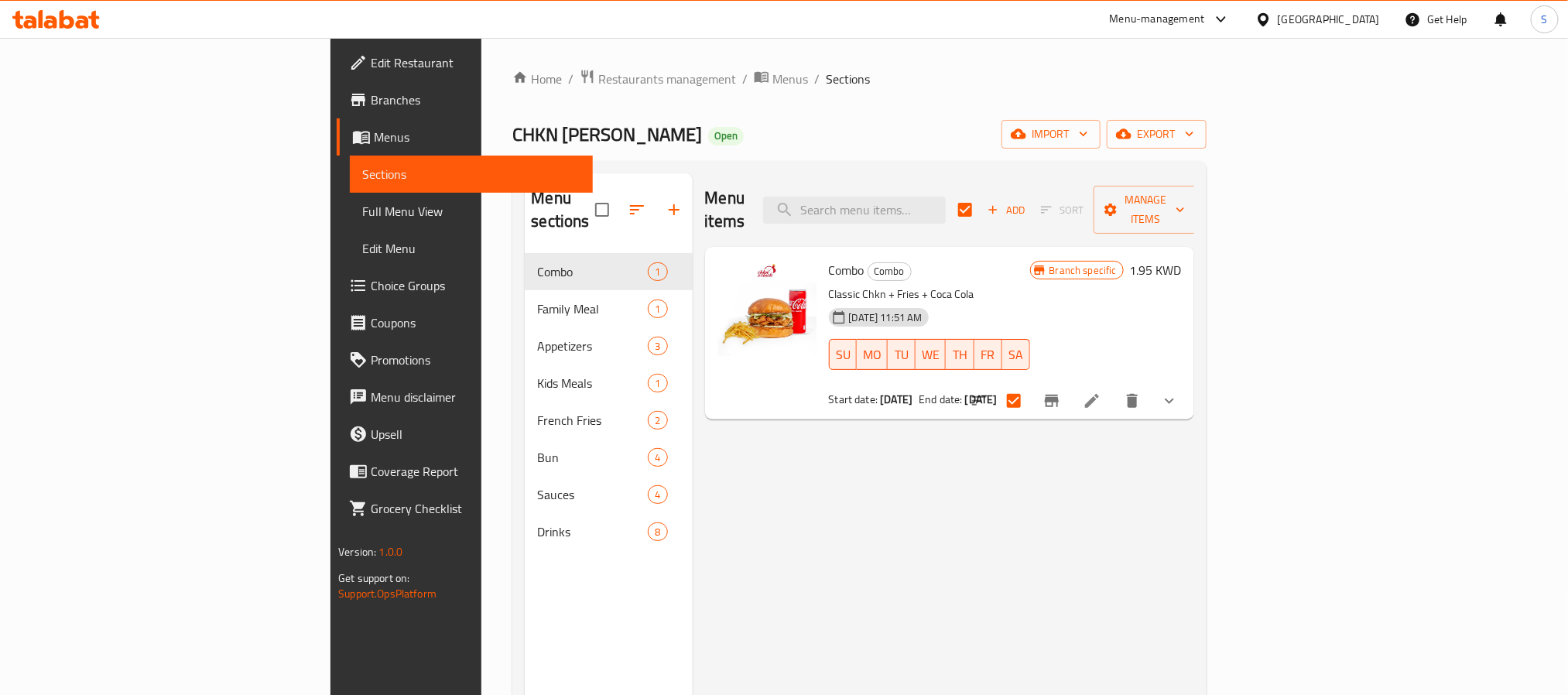
click at [1031, 259] on h6 "Combo Combo" at bounding box center [930, 270] width 202 height 22
click at [1031, 384] on input "checkbox" at bounding box center [1014, 401] width 32 height 32
checkbox input "false"
click at [1102, 392] on icon at bounding box center [1092, 401] width 19 height 19
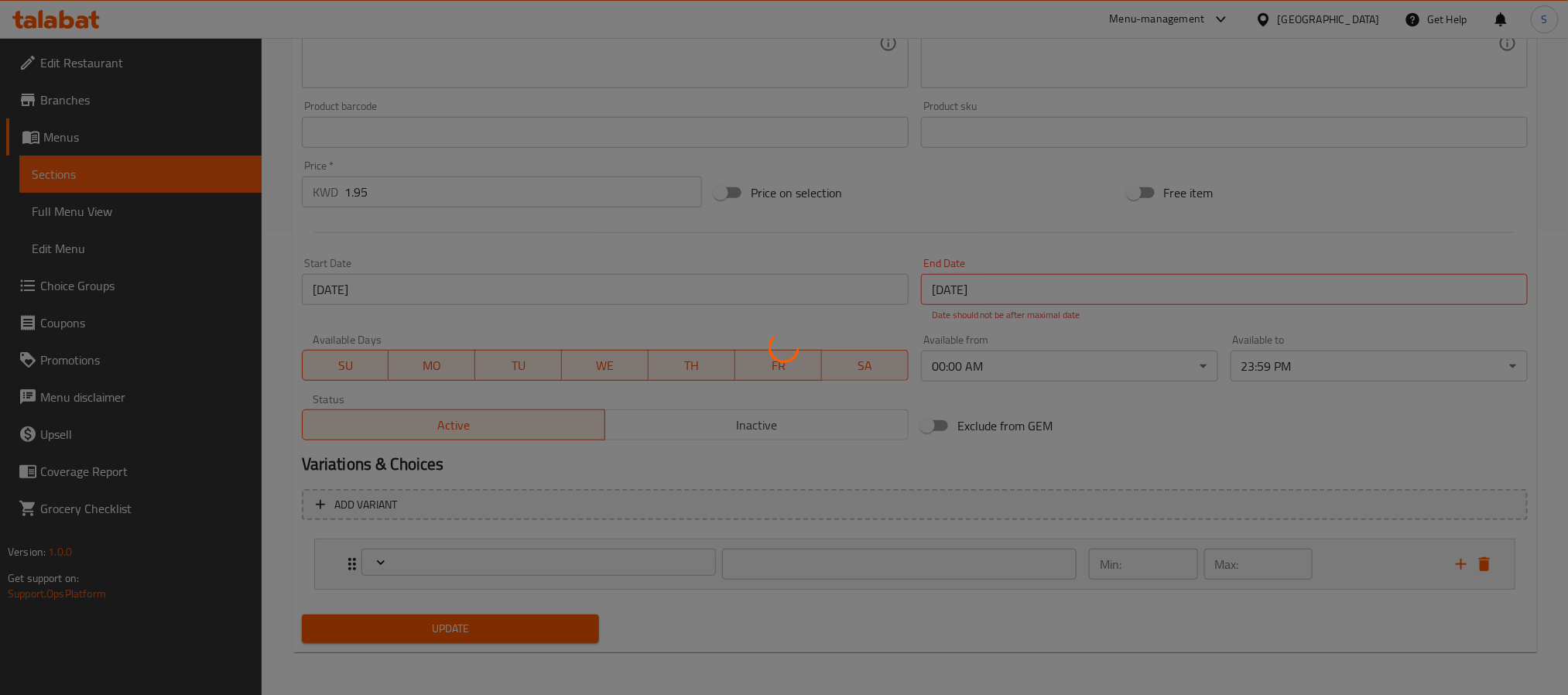
type input "اضافات"
type input "0"
type input "1"
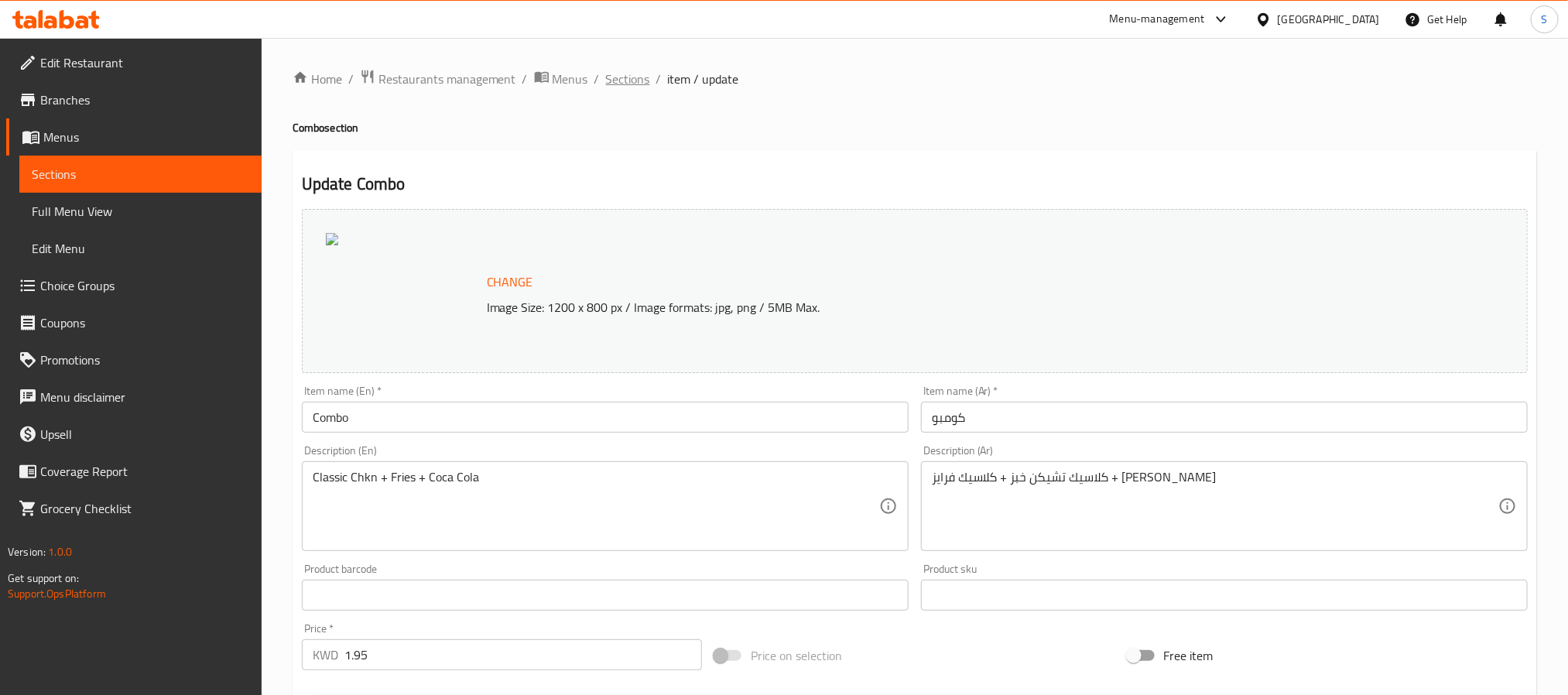
click at [608, 77] on span "Sections" at bounding box center [627, 78] width 44 height 19
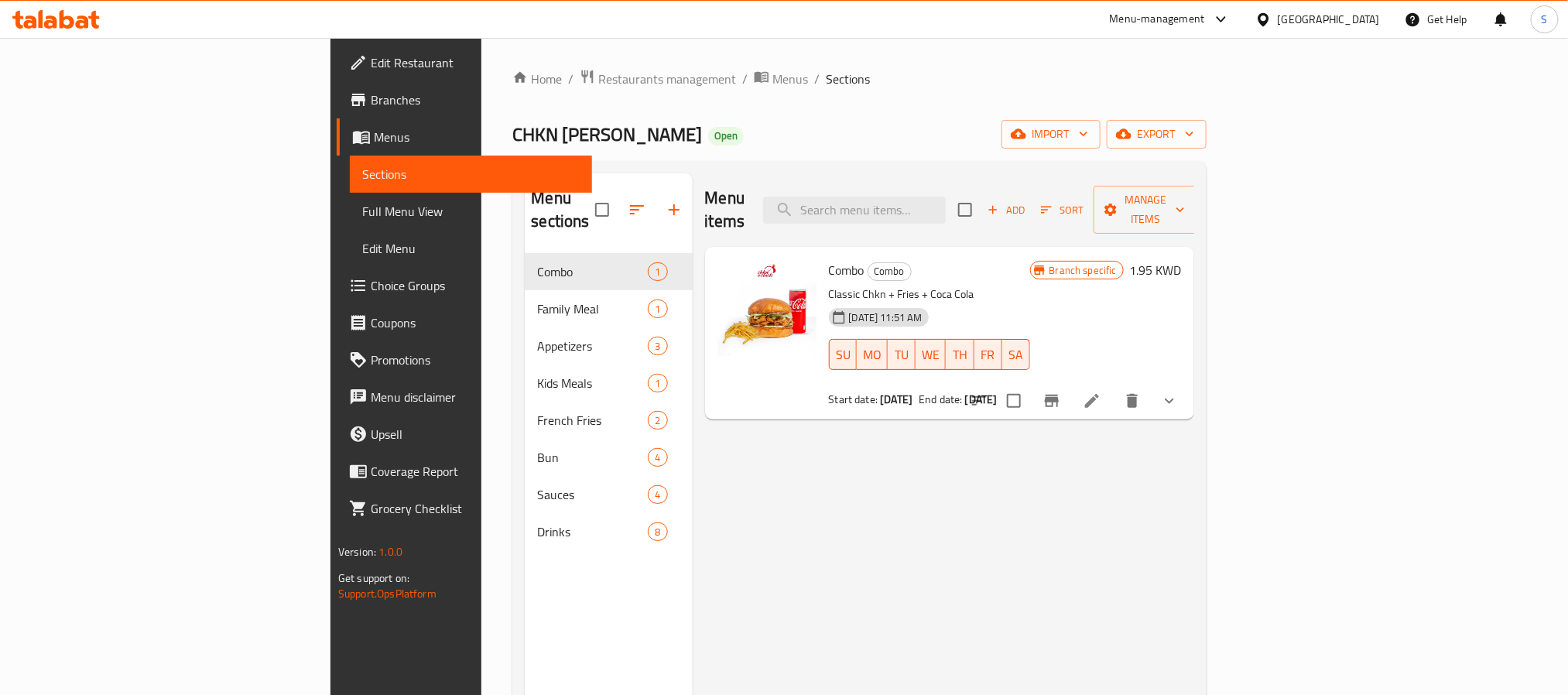
click at [1150, 544] on div "Menu items Add Sort Manage items Combo Combo Classic Chkn + Fries + Coca Cola […" at bounding box center [943, 521] width 501 height 695
click at [371, 96] on span "Branches" at bounding box center [475, 100] width 209 height 19
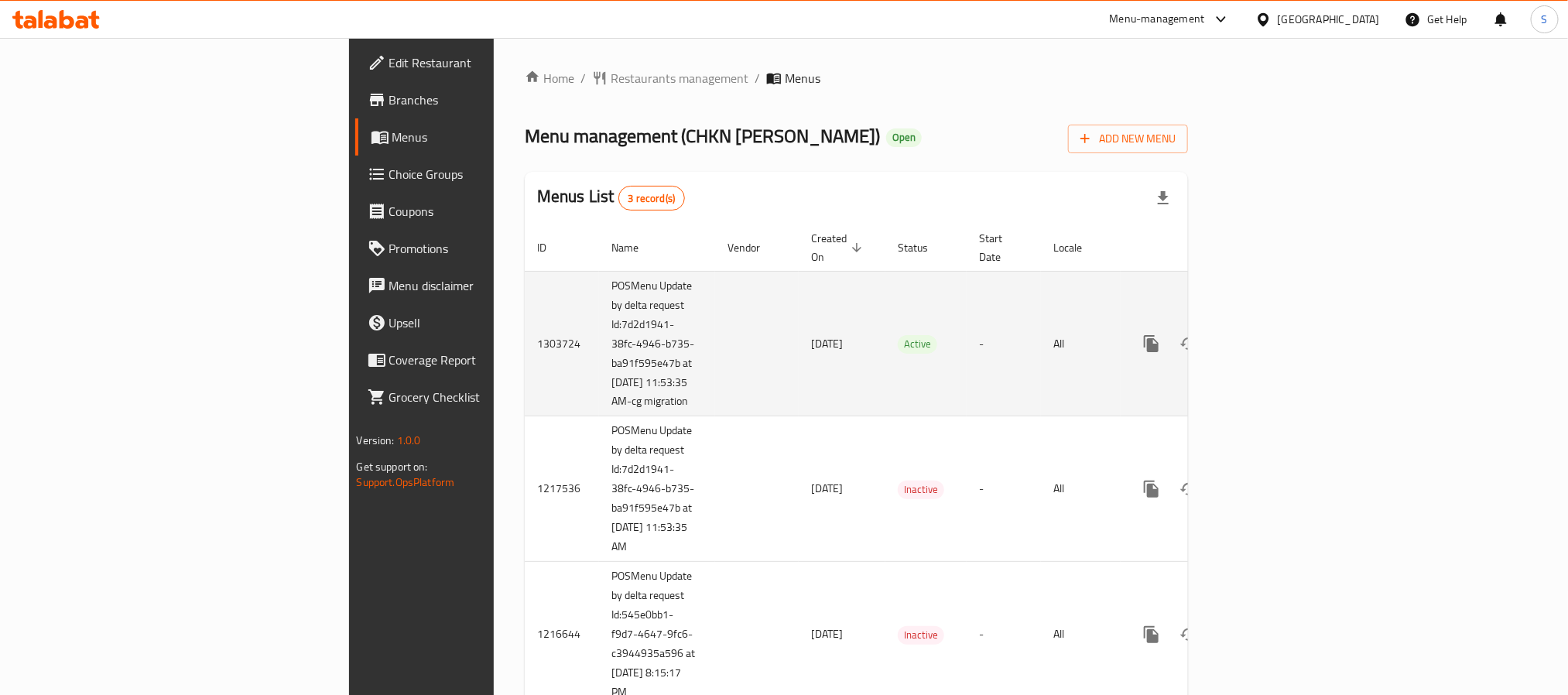
click at [1282, 354] on link "enhanced table" at bounding box center [1263, 343] width 37 height 37
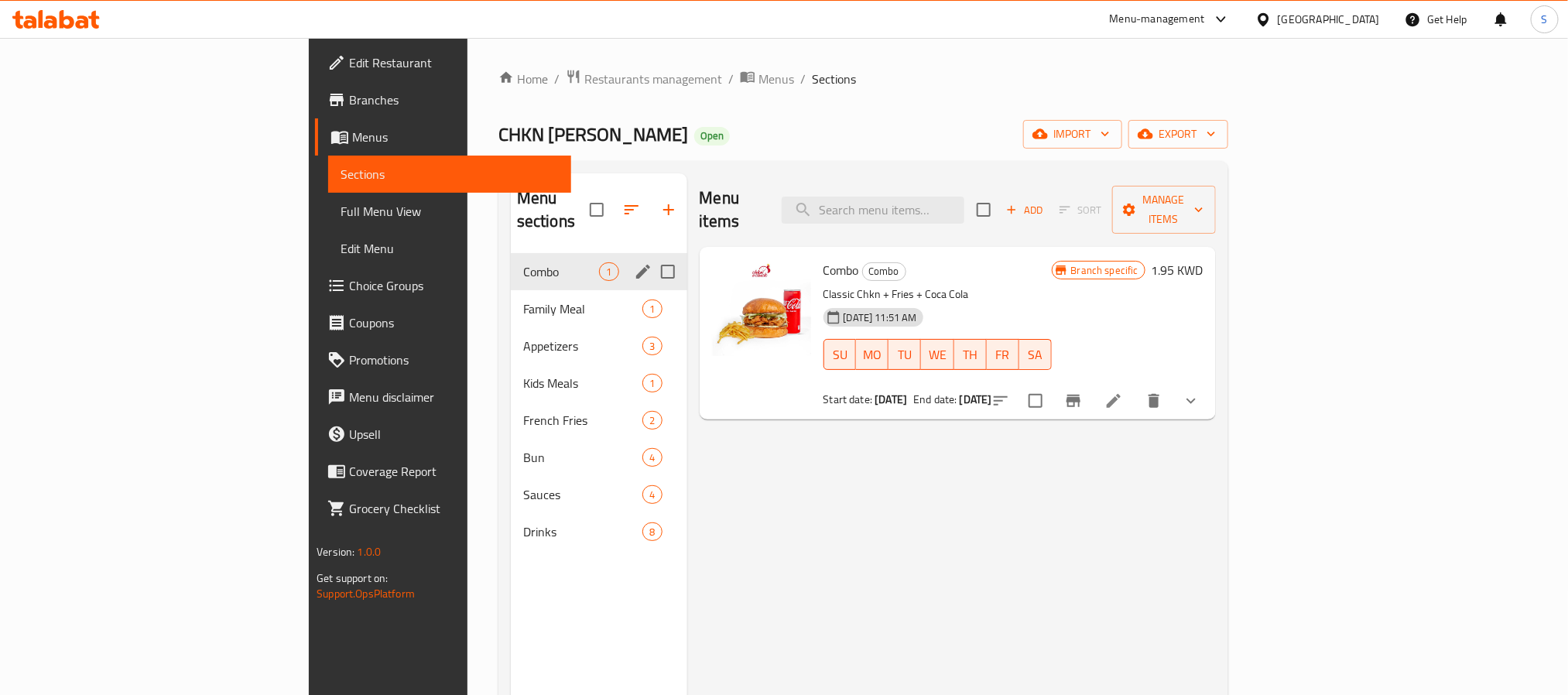
click at [652, 256] on input "Menu sections" at bounding box center [668, 272] width 32 height 32
click at [608, 202] on icon "button" at bounding box center [617, 210] width 19 height 19
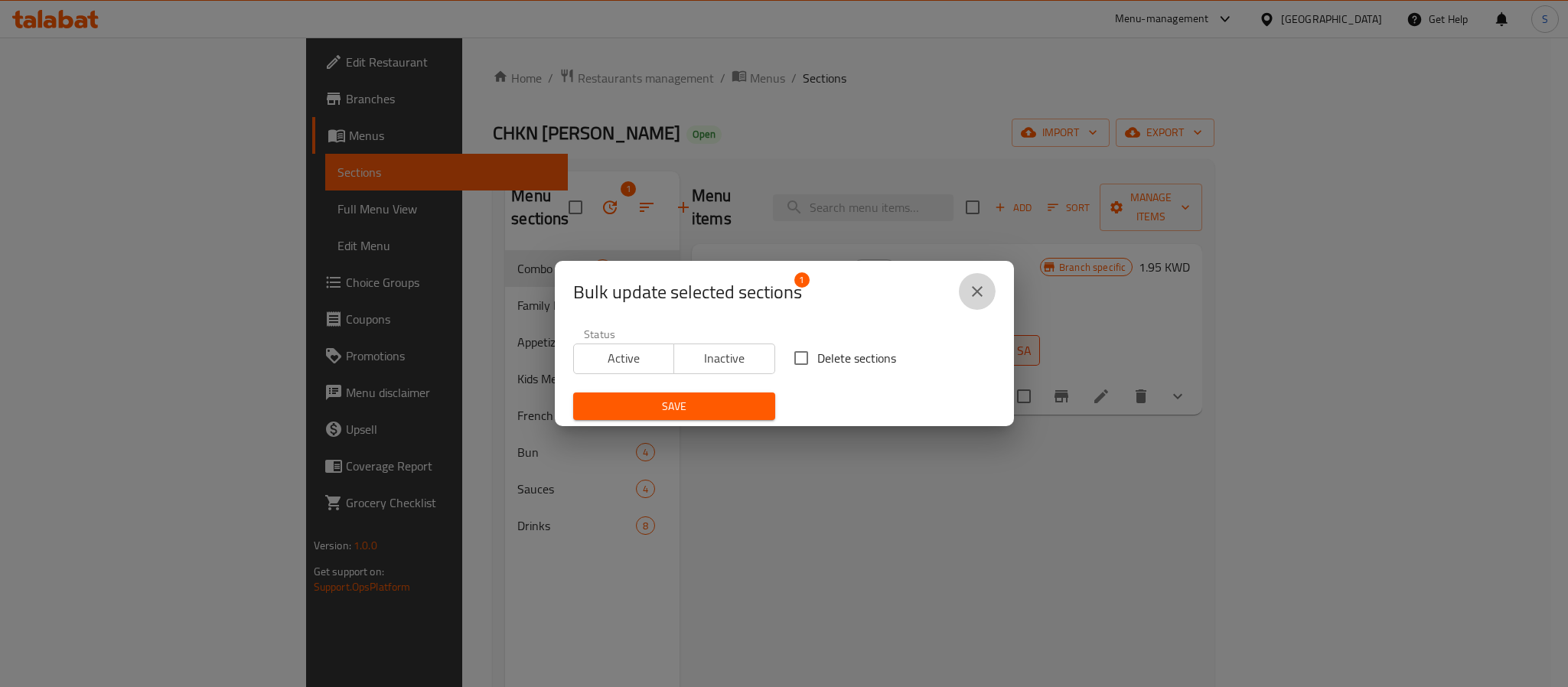
click at [976, 298] on icon "close" at bounding box center [977, 291] width 19 height 19
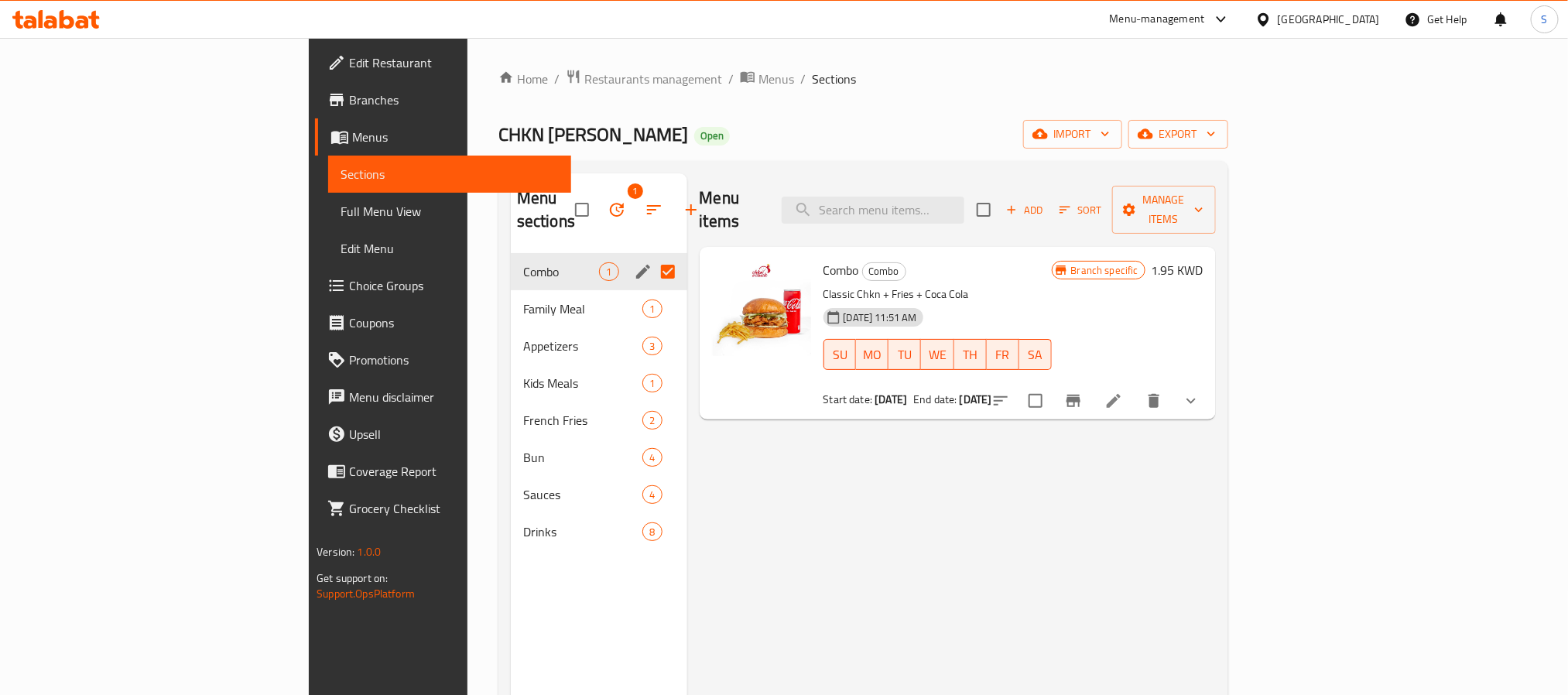
click at [652, 256] on input "Menu sections" at bounding box center [668, 272] width 32 height 32
checkbox input "false"
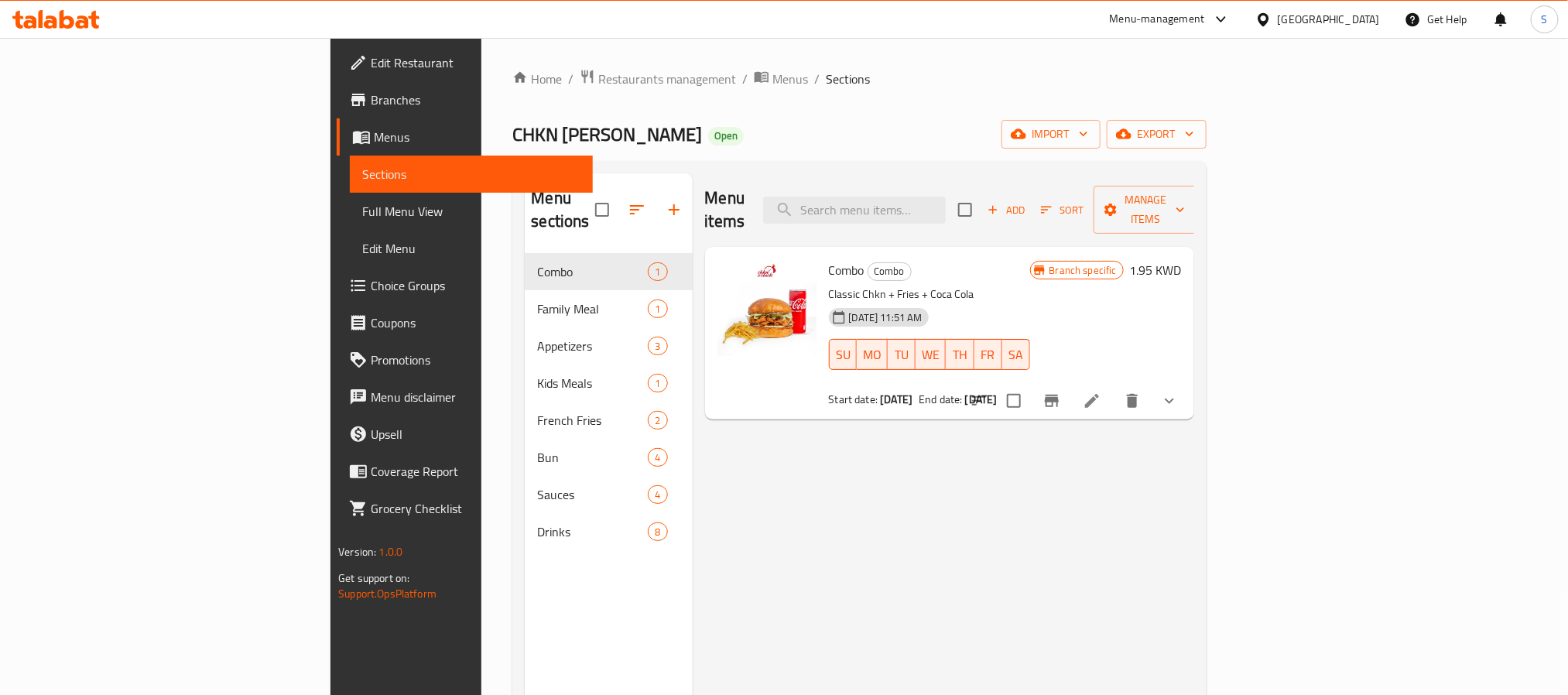
click at [337, 122] on link "Menus" at bounding box center [464, 137] width 256 height 37
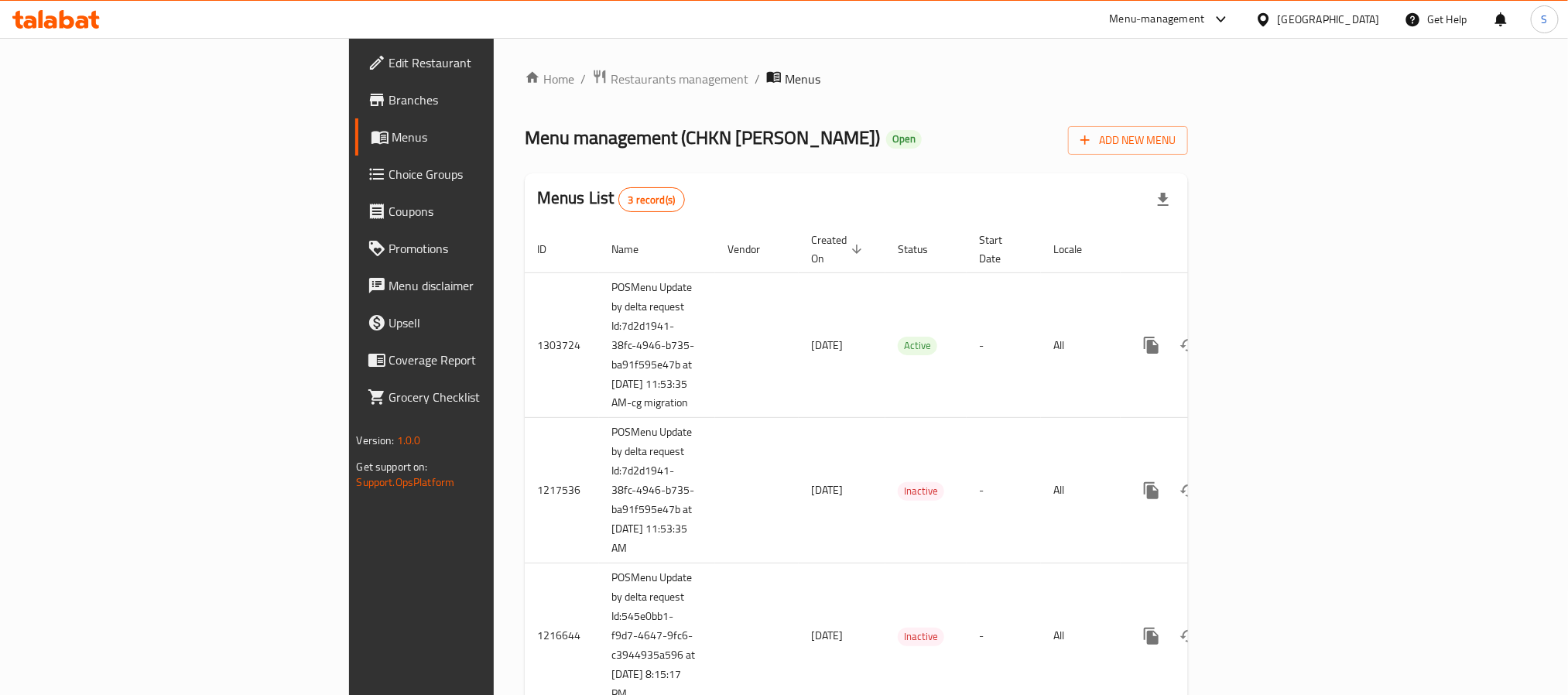
click at [390, 109] on span "Branches" at bounding box center [494, 100] width 209 height 19
click at [390, 104] on span "Branches" at bounding box center [494, 100] width 209 height 19
click at [1368, 13] on div "[GEOGRAPHIC_DATA]" at bounding box center [1329, 19] width 103 height 17
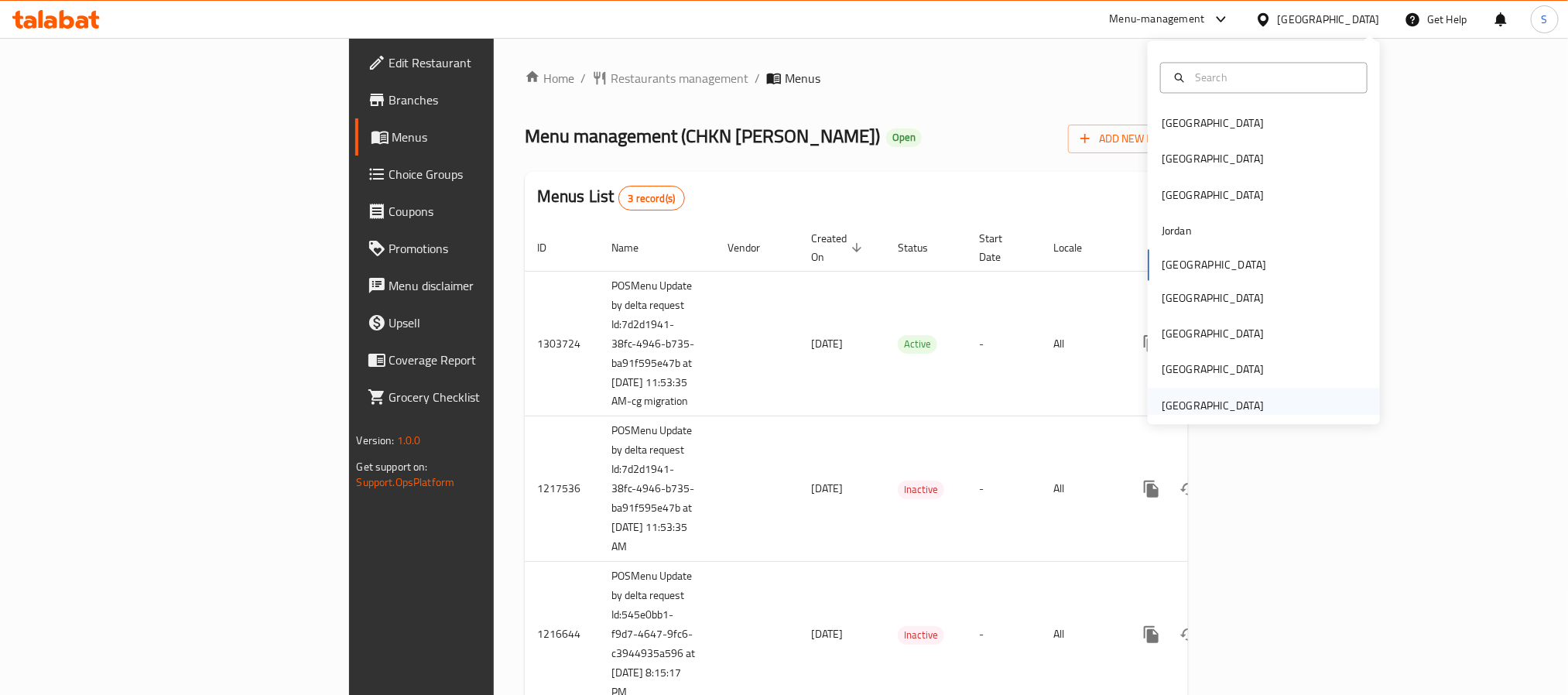
click at [1180, 389] on div "[GEOGRAPHIC_DATA]" at bounding box center [1212, 406] width 127 height 36
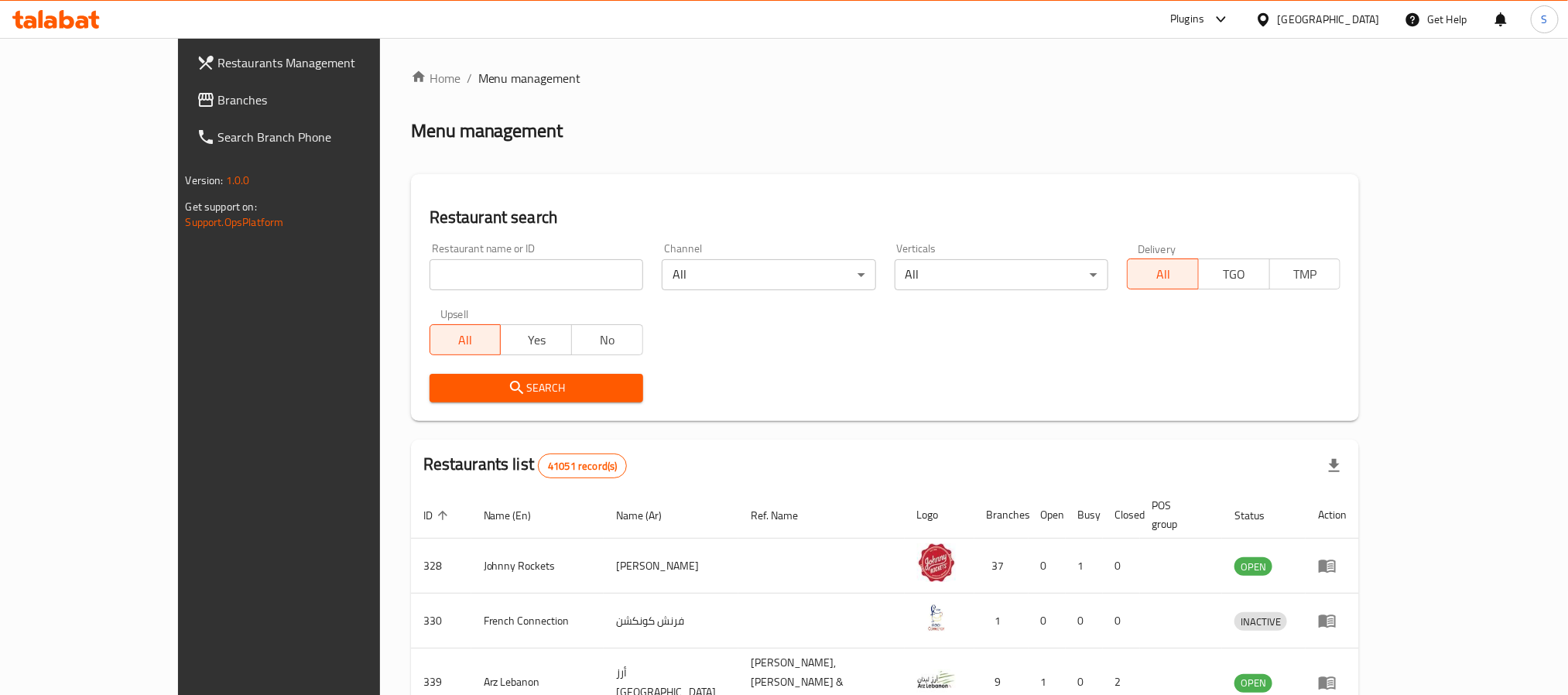
click at [219, 105] on span "Branches" at bounding box center [323, 100] width 209 height 19
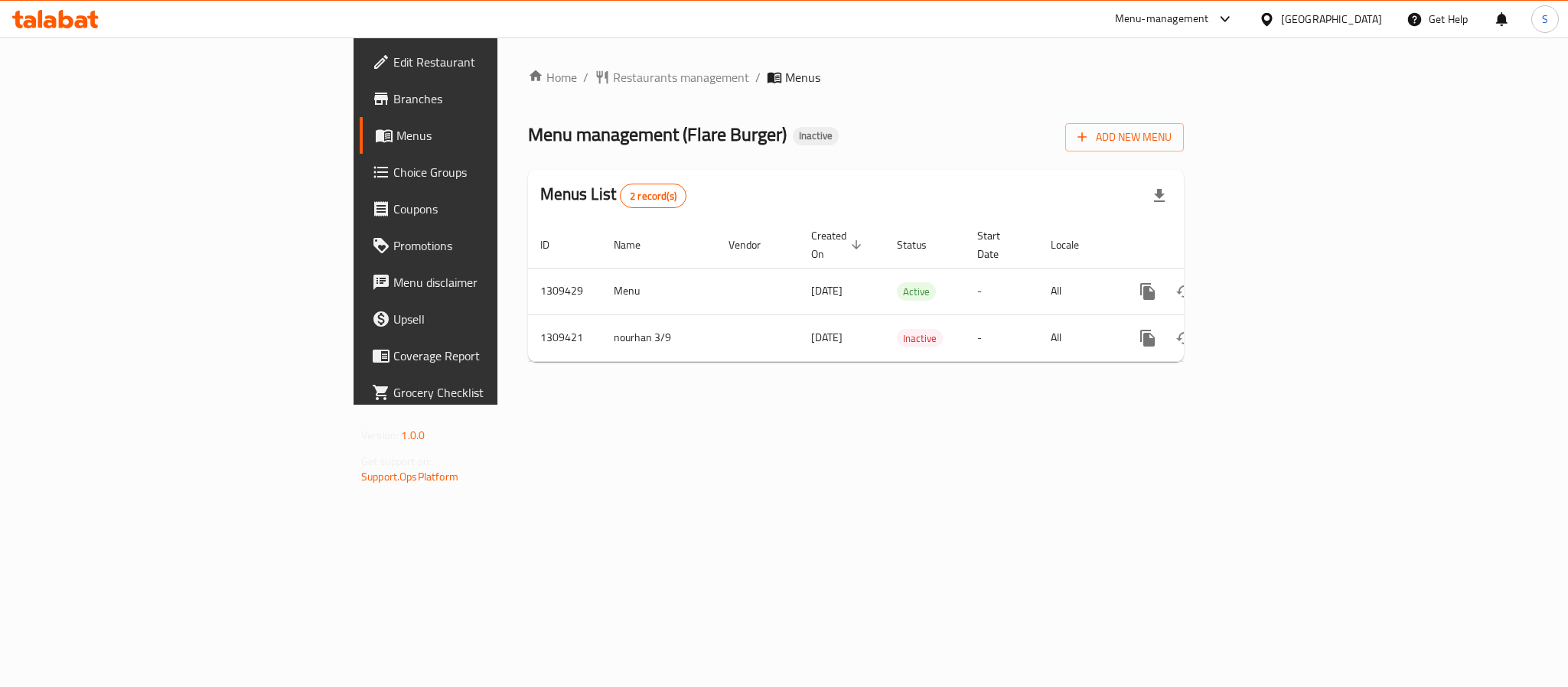
click at [393, 65] on span "Edit Restaurant" at bounding box center [498, 61] width 210 height 19
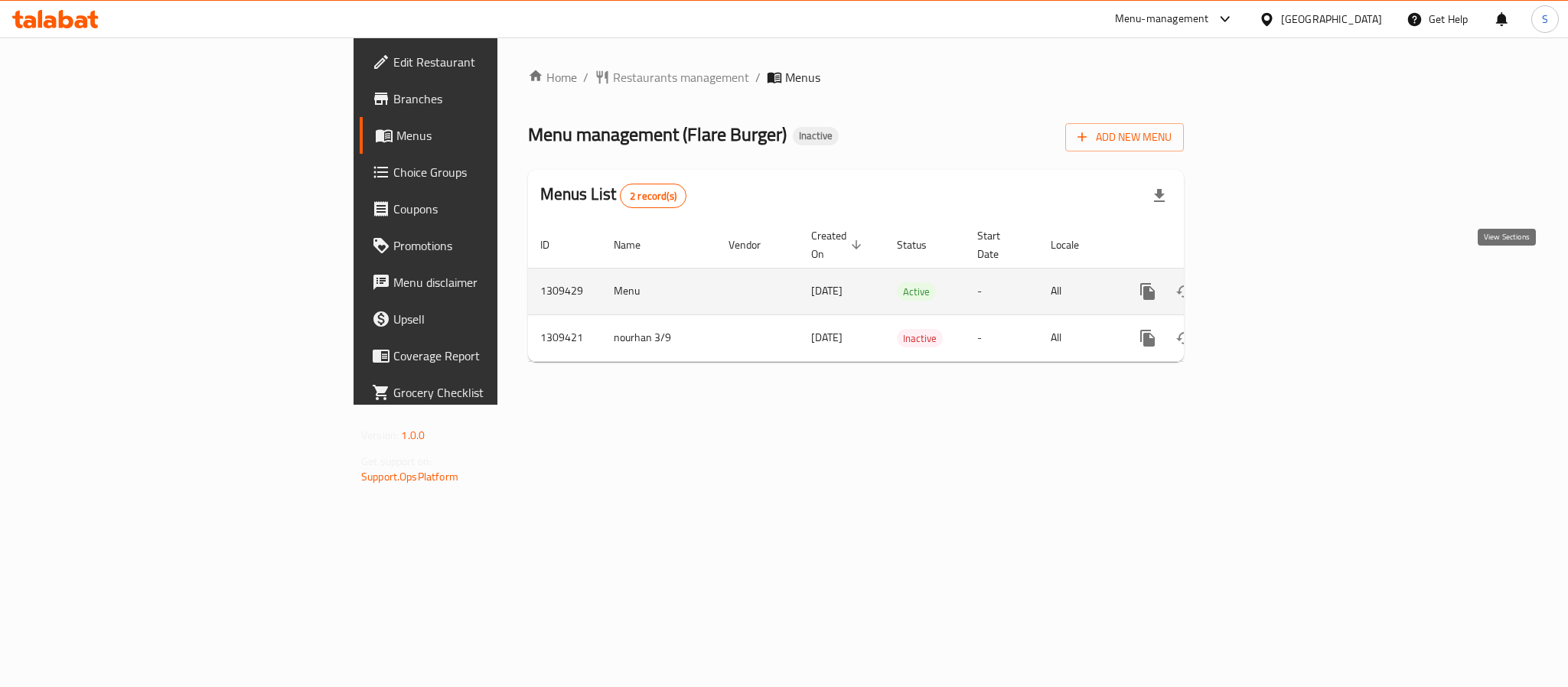
click at [1267, 282] on icon "enhanced table" at bounding box center [1257, 291] width 19 height 19
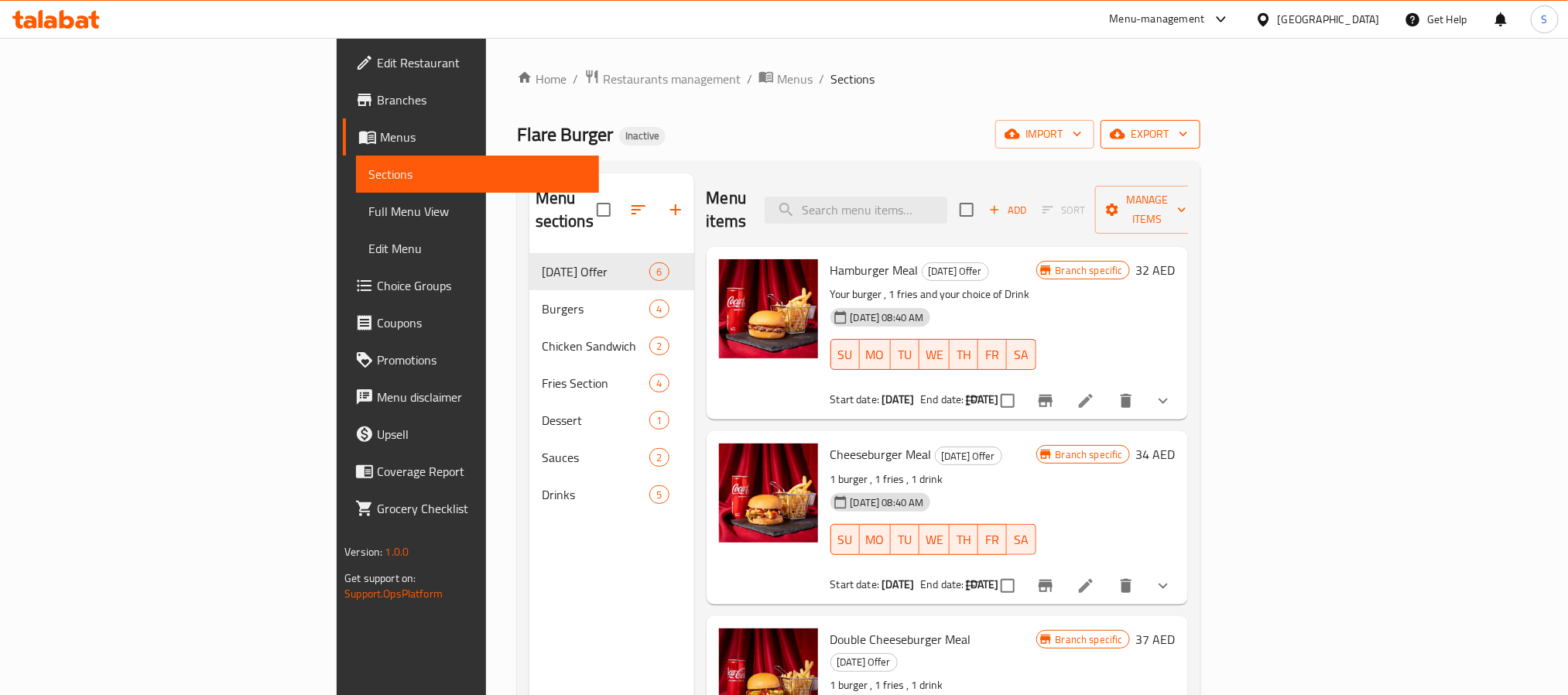
click at [1188, 132] on span "export" at bounding box center [1150, 133] width 75 height 19
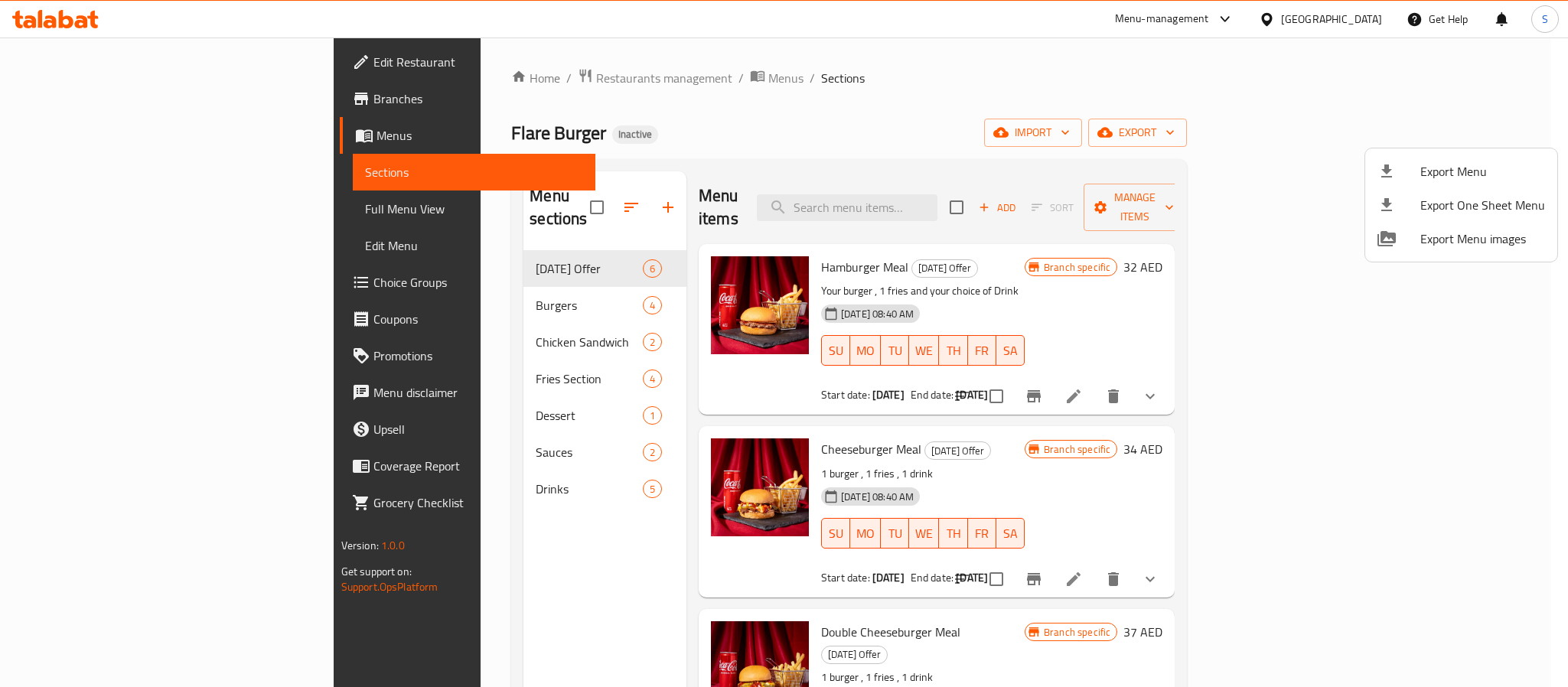
click at [1447, 173] on span "Export Menu" at bounding box center [1483, 171] width 125 height 19
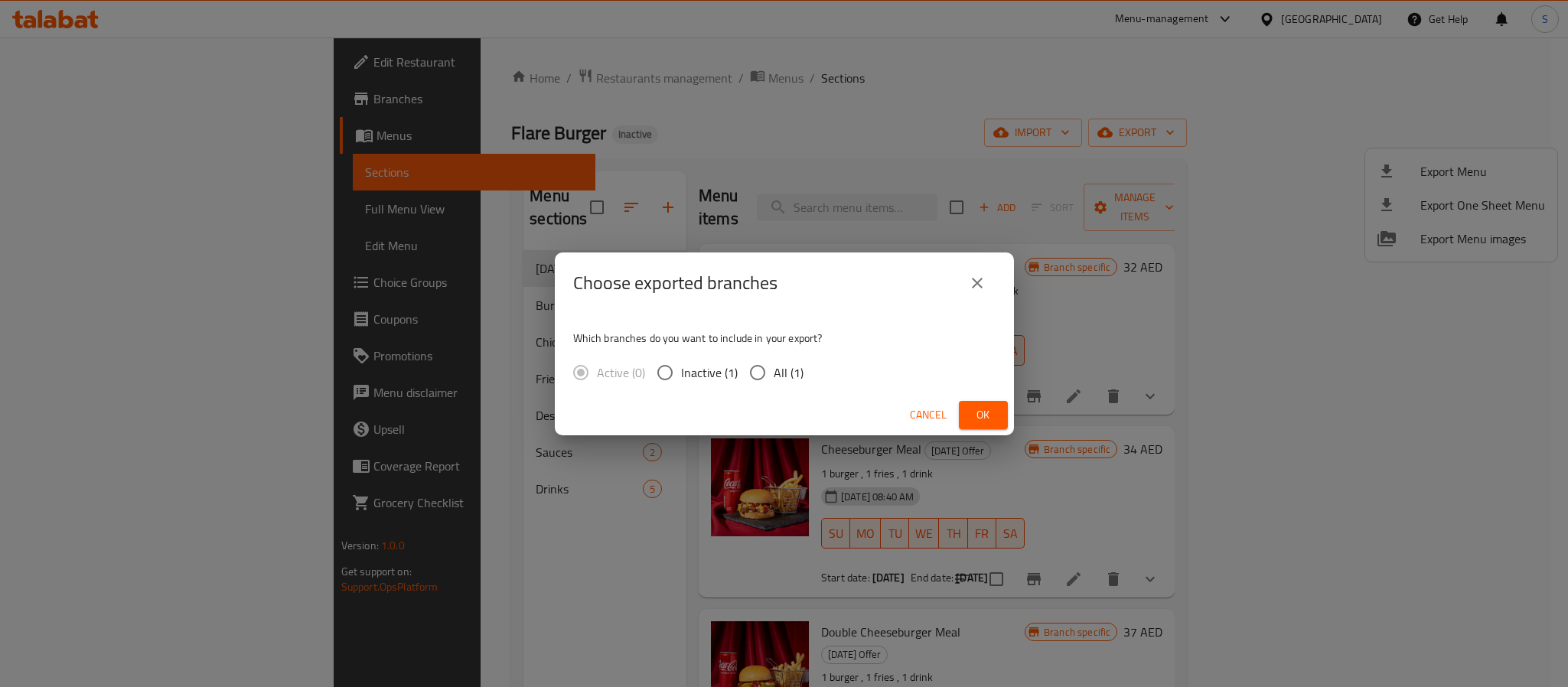
click at [748, 377] on input "All (1)" at bounding box center [757, 373] width 32 height 32
radio input "true"
click at [990, 418] on span "Ok" at bounding box center [983, 415] width 25 height 19
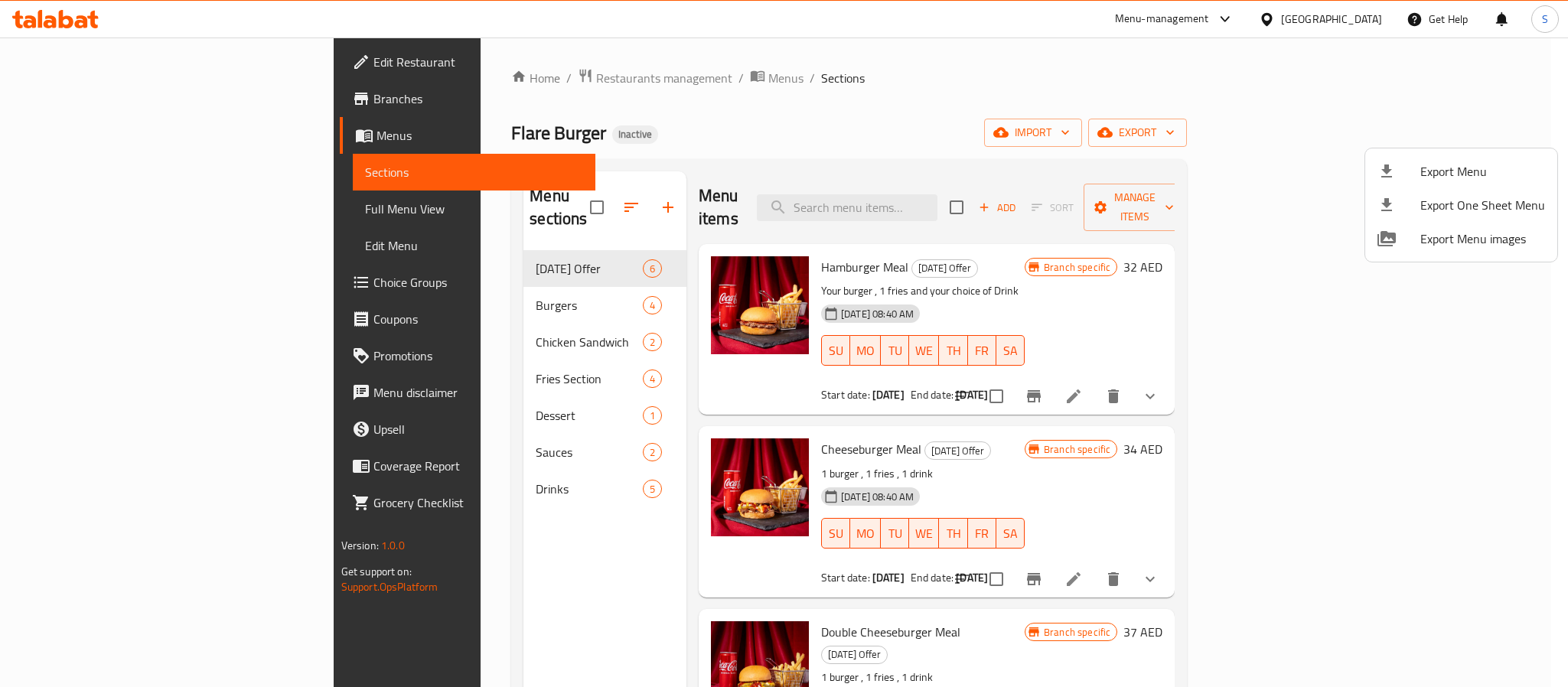
click at [104, 96] on div at bounding box center [784, 344] width 1568 height 687
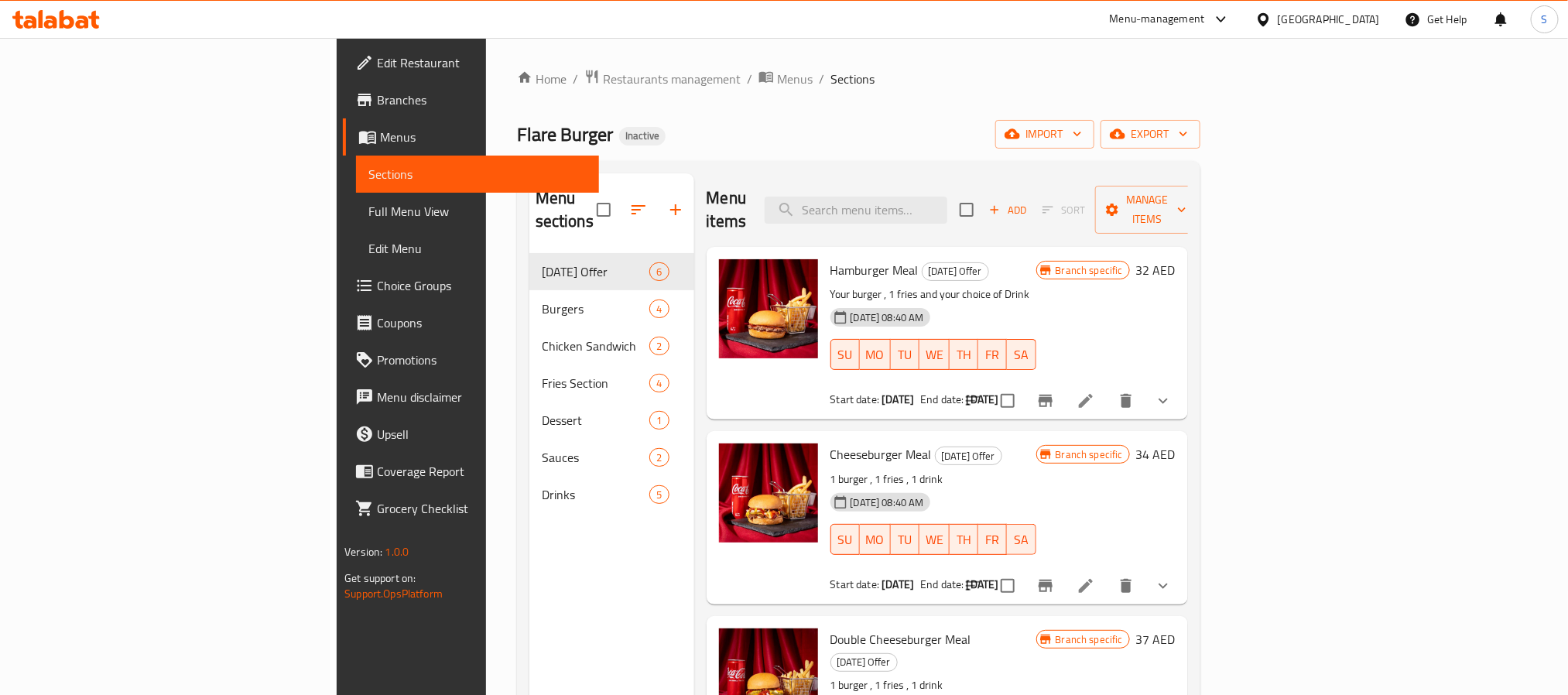
click at [377, 97] on span "Branches" at bounding box center [482, 100] width 209 height 19
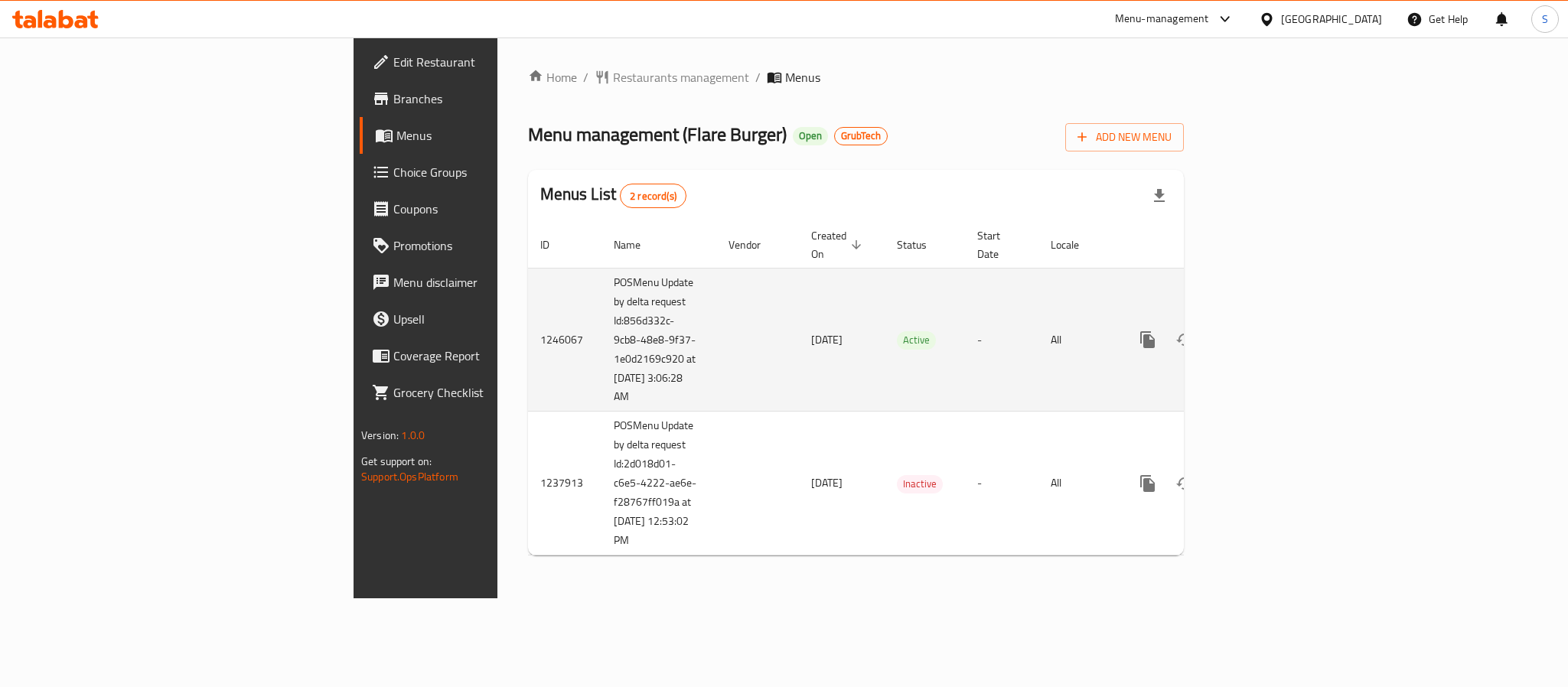
click at [1267, 330] on icon "enhanced table" at bounding box center [1257, 339] width 19 height 19
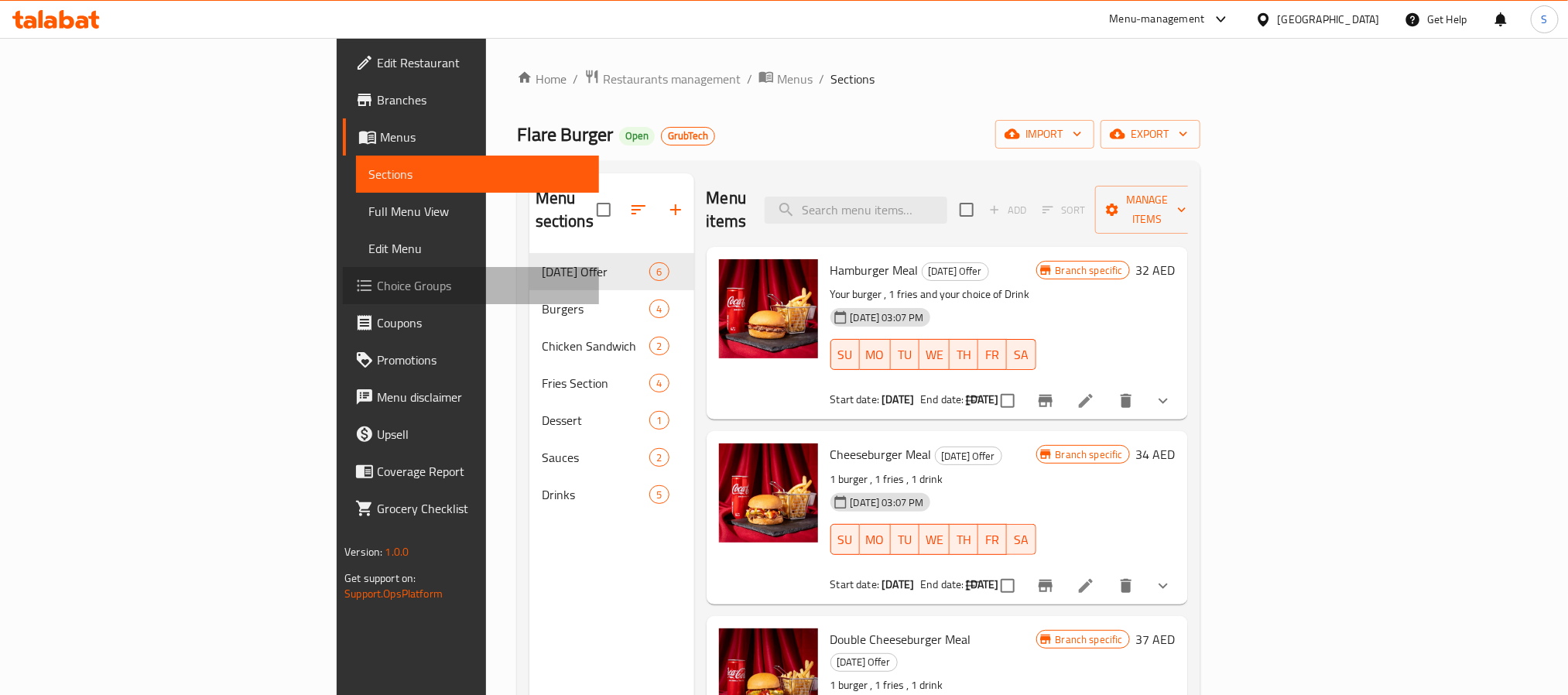
click at [377, 281] on span "Choice Groups" at bounding box center [482, 285] width 209 height 19
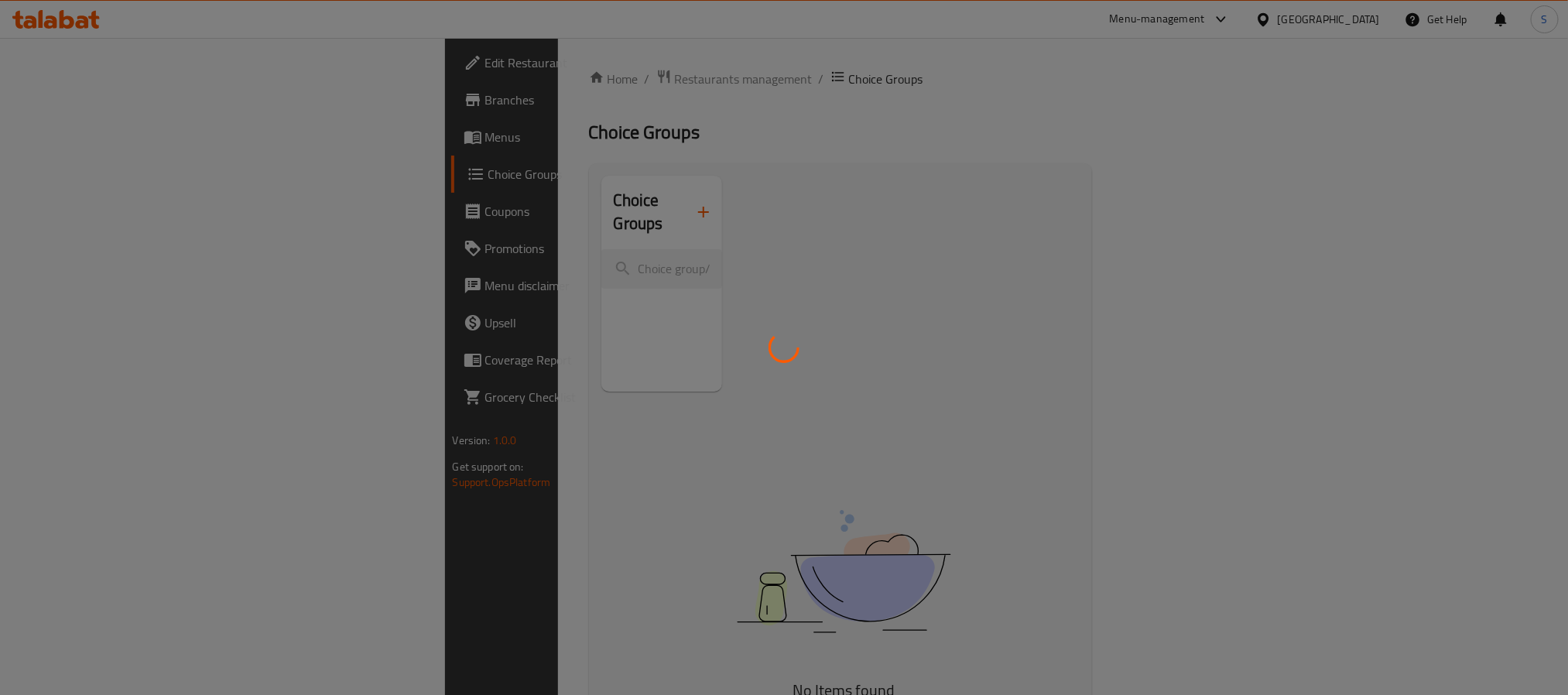
click at [130, 214] on div at bounding box center [784, 348] width 1568 height 695
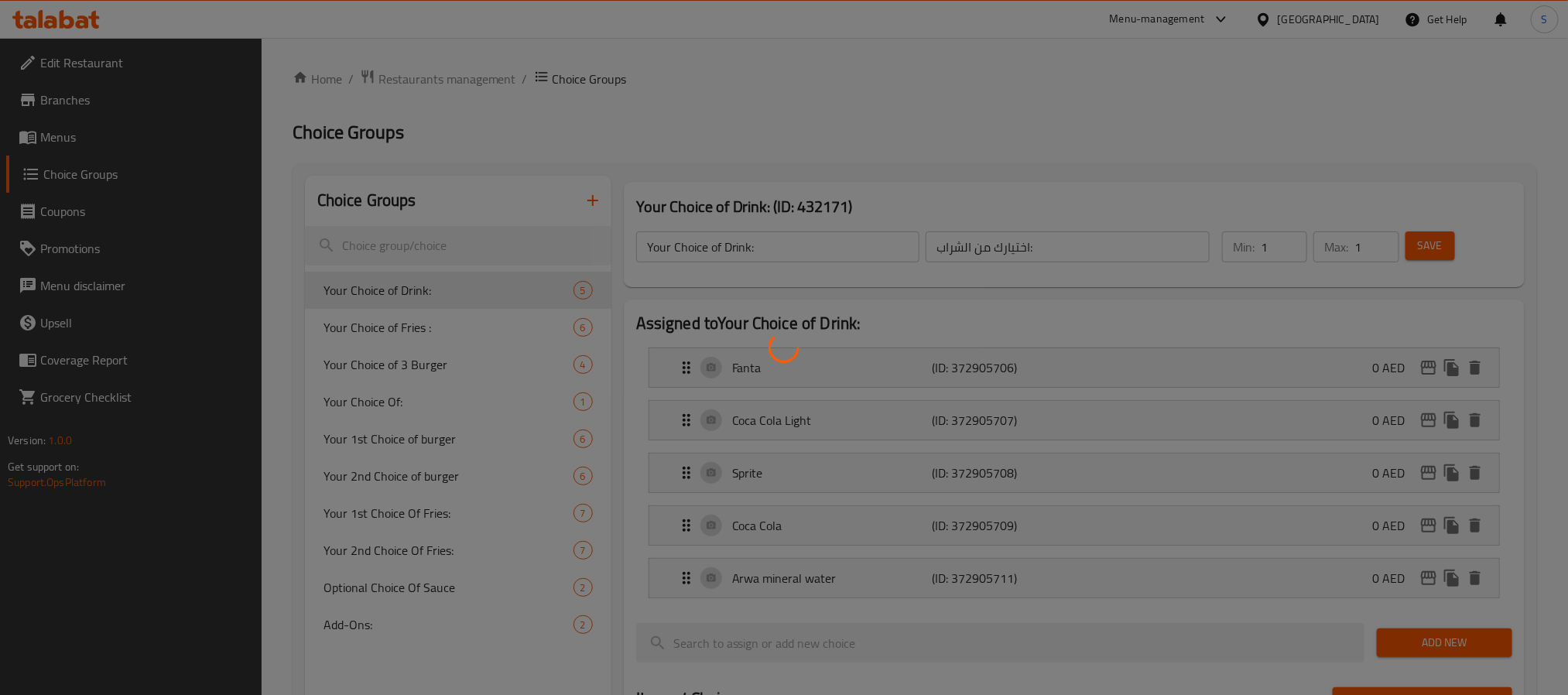
click at [116, 133] on div at bounding box center [784, 348] width 1568 height 695
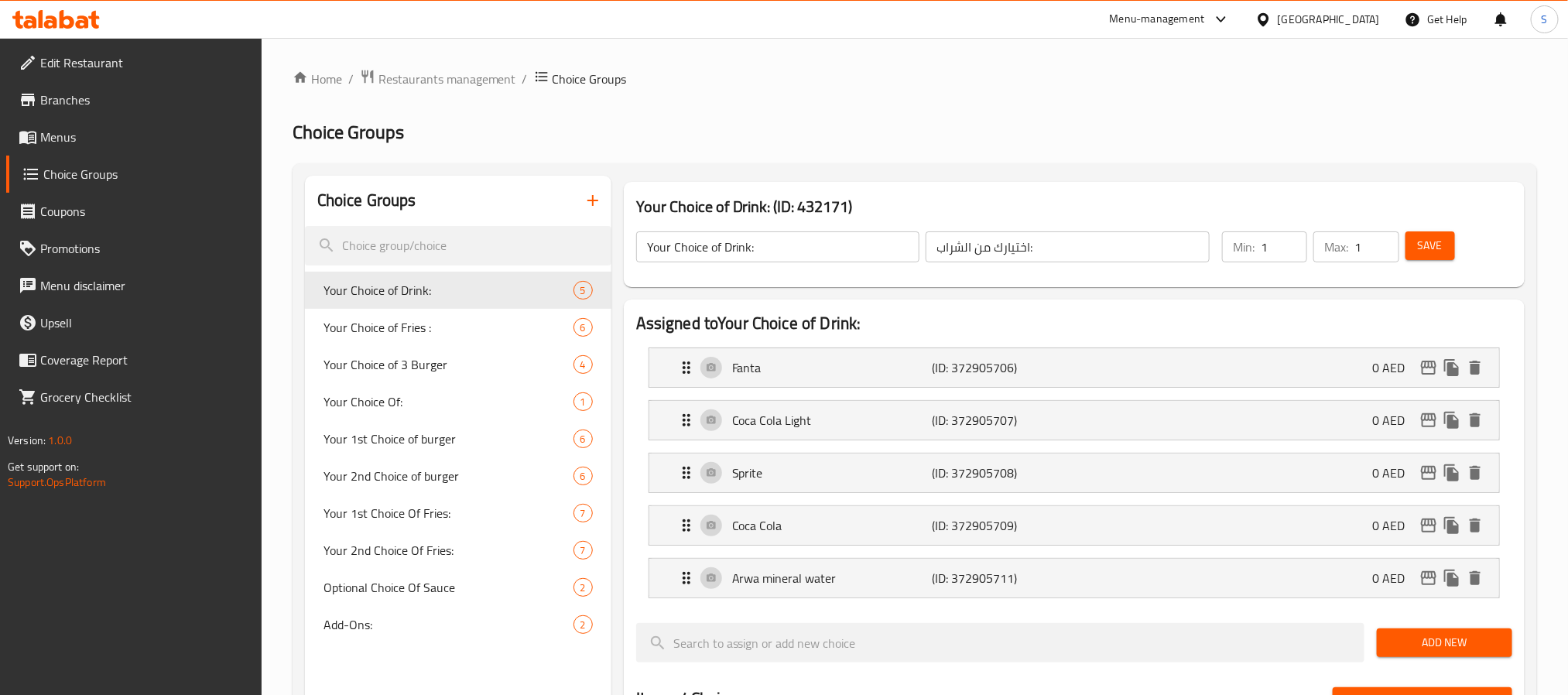
click at [116, 133] on div "Edit Restaurant Branches Menus Choice Groups Coupons Promotions Menu disclaimer…" at bounding box center [784, 677] width 1568 height 1278
click at [116, 133] on span "Menus" at bounding box center [145, 137] width 209 height 19
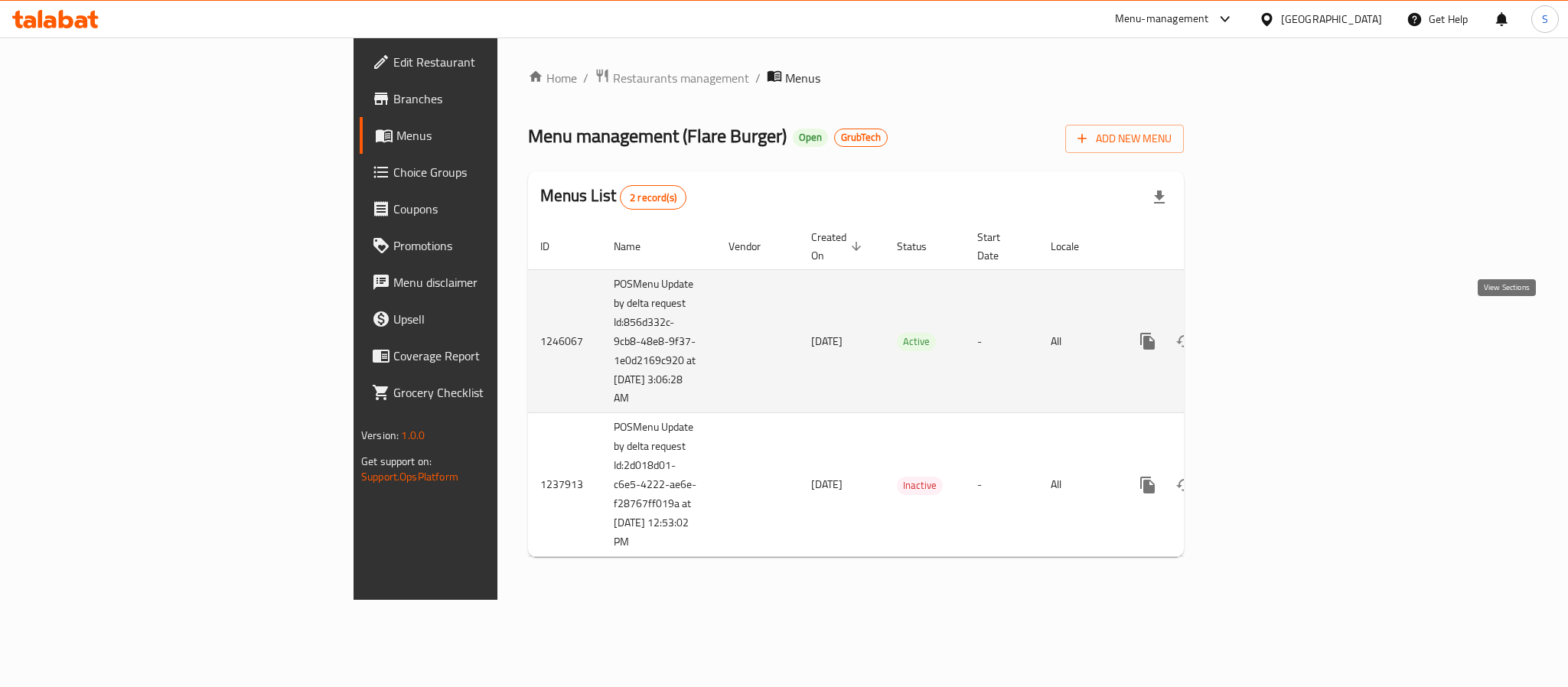
click at [1267, 334] on icon "enhanced table" at bounding box center [1257, 341] width 19 height 19
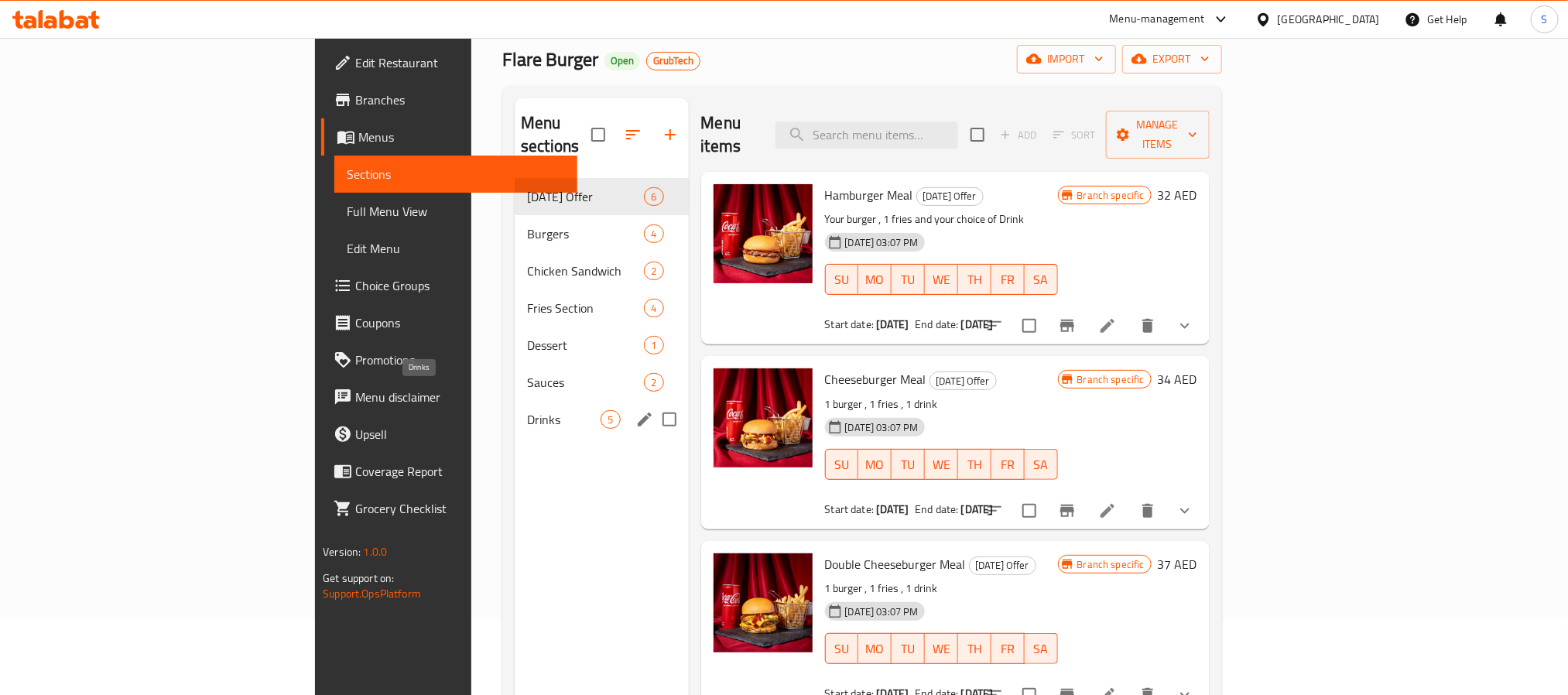
scroll to position [116, 0]
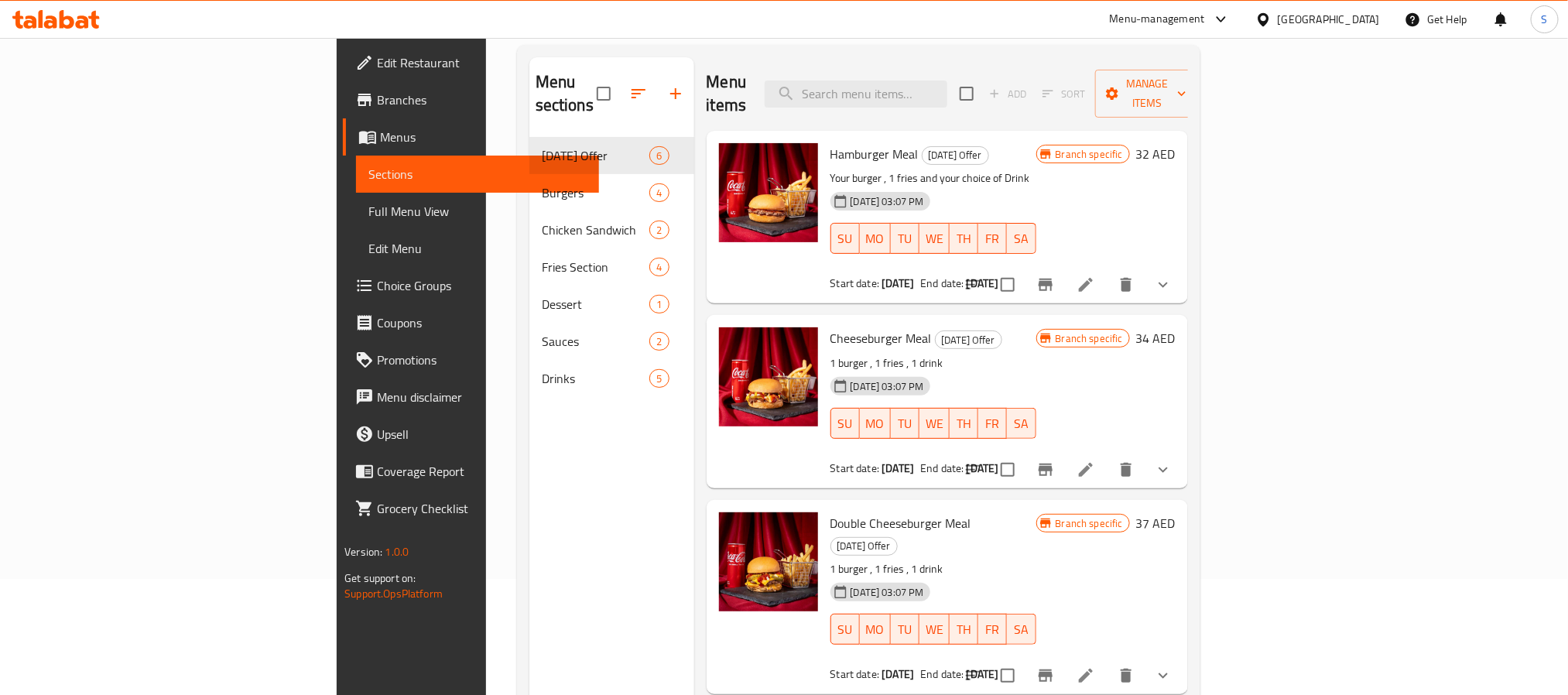
click at [368, 212] on span "Full Menu View" at bounding box center [477, 211] width 218 height 19
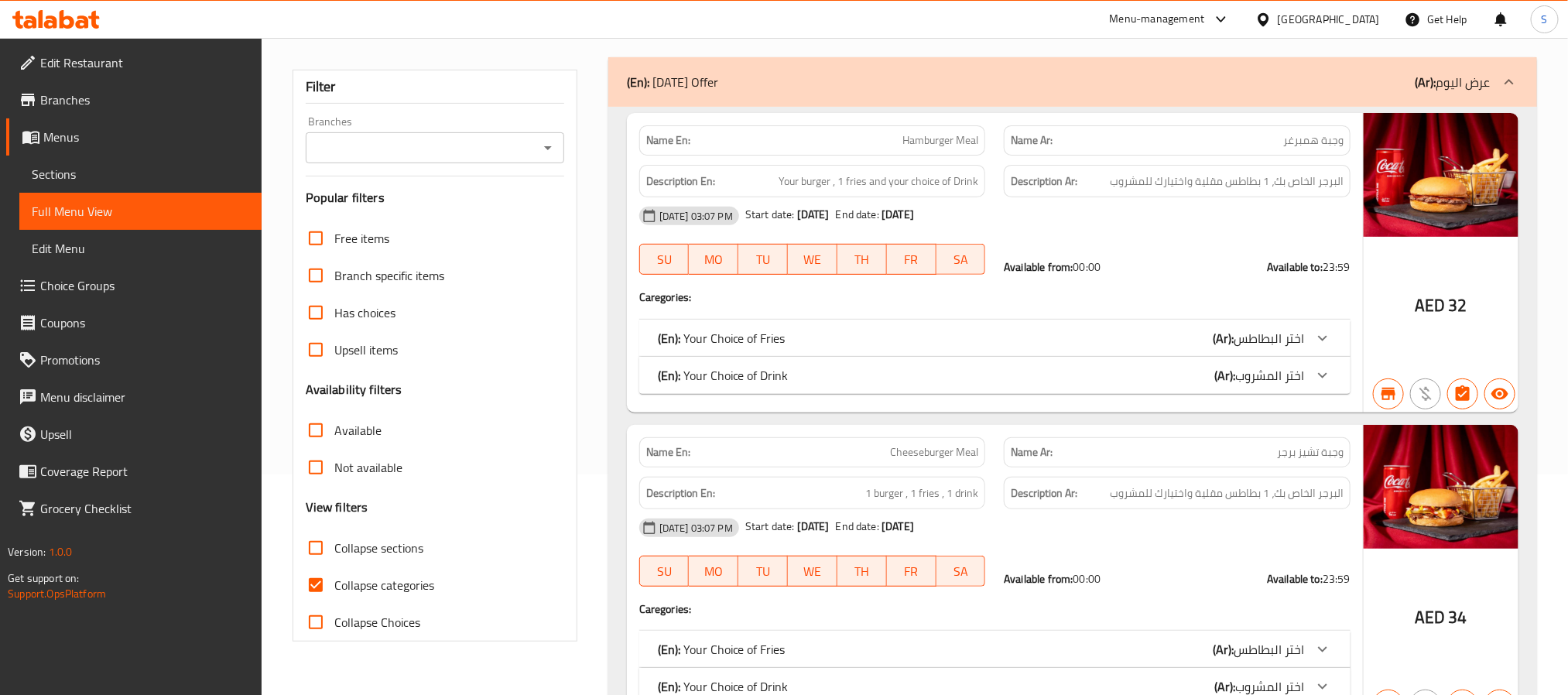
scroll to position [348, 0]
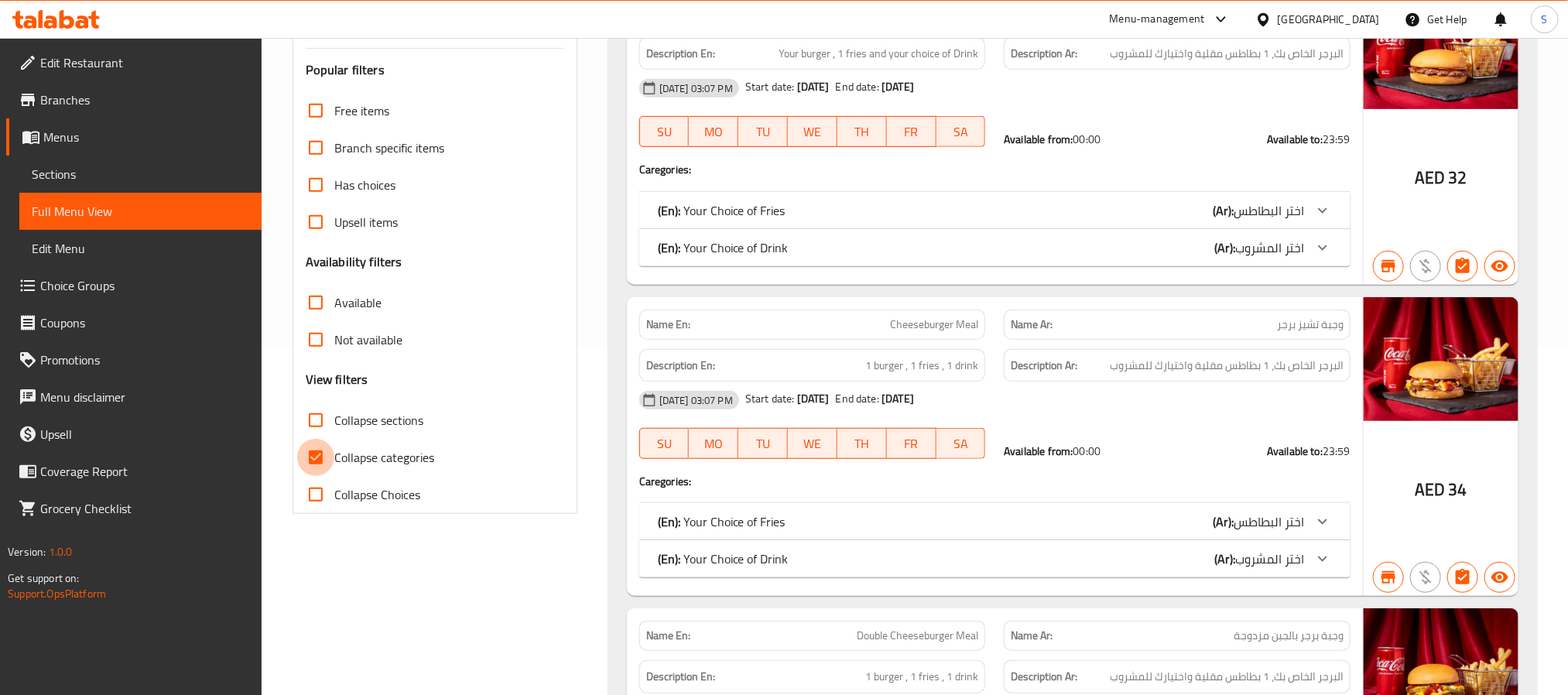
click at [307, 458] on input "Collapse categories" at bounding box center [315, 457] width 37 height 37
checkbox input "false"
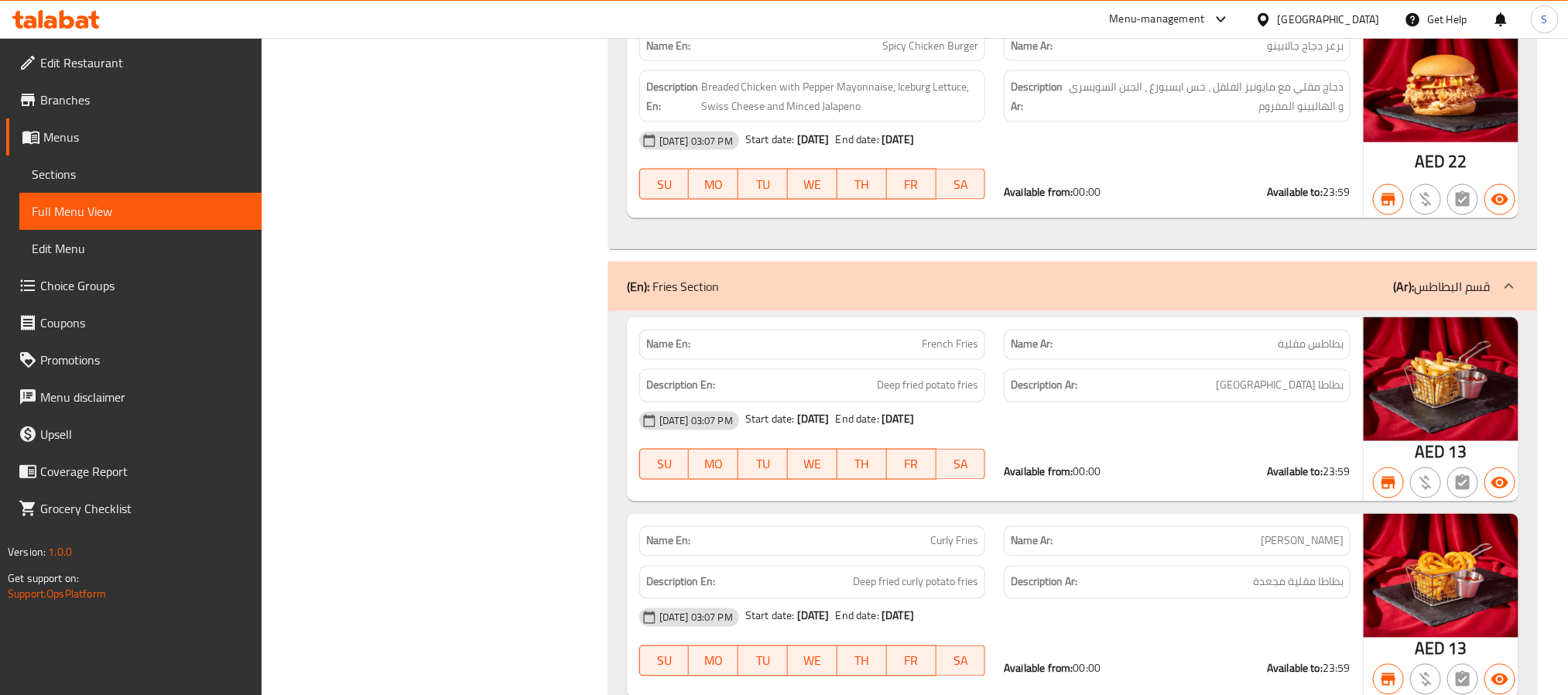
scroll to position [6964, 0]
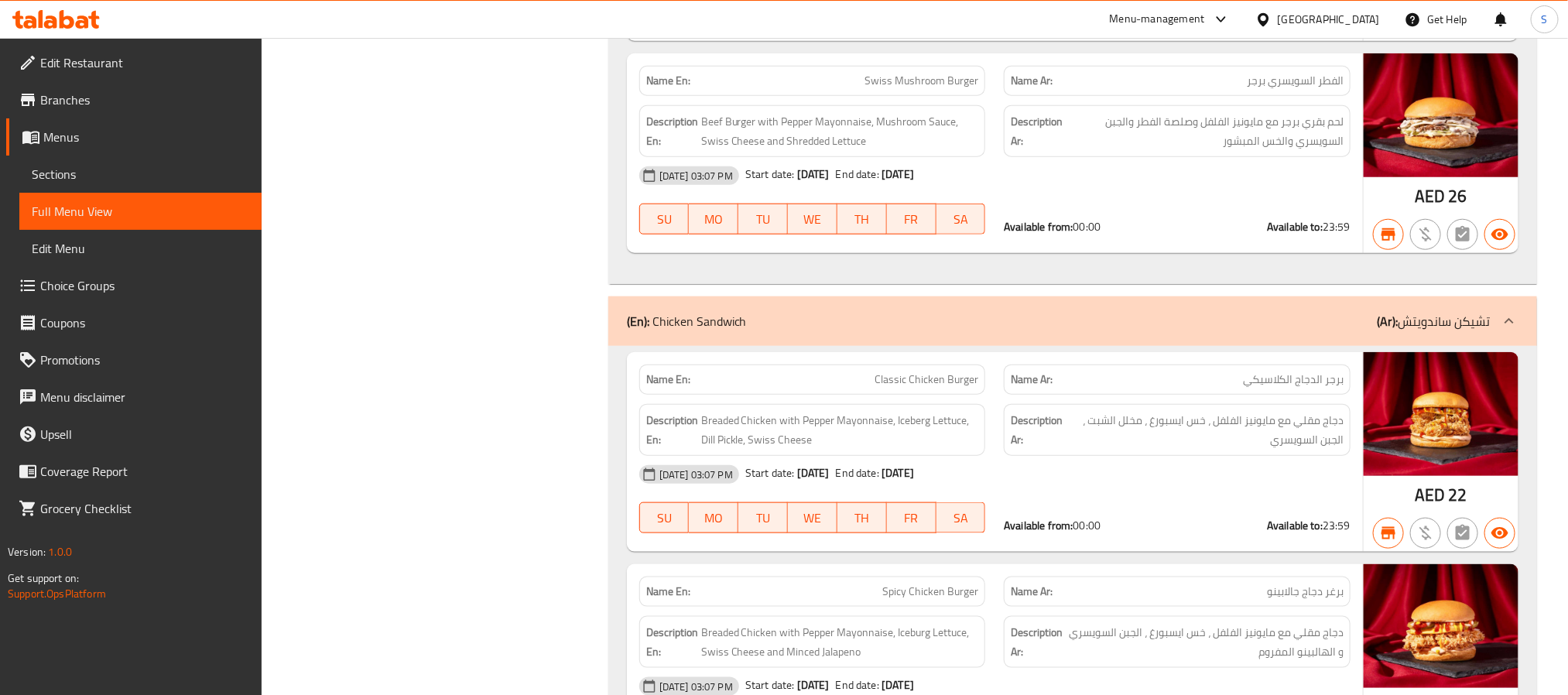
click at [132, 170] on span "Sections" at bounding box center [140, 174] width 218 height 19
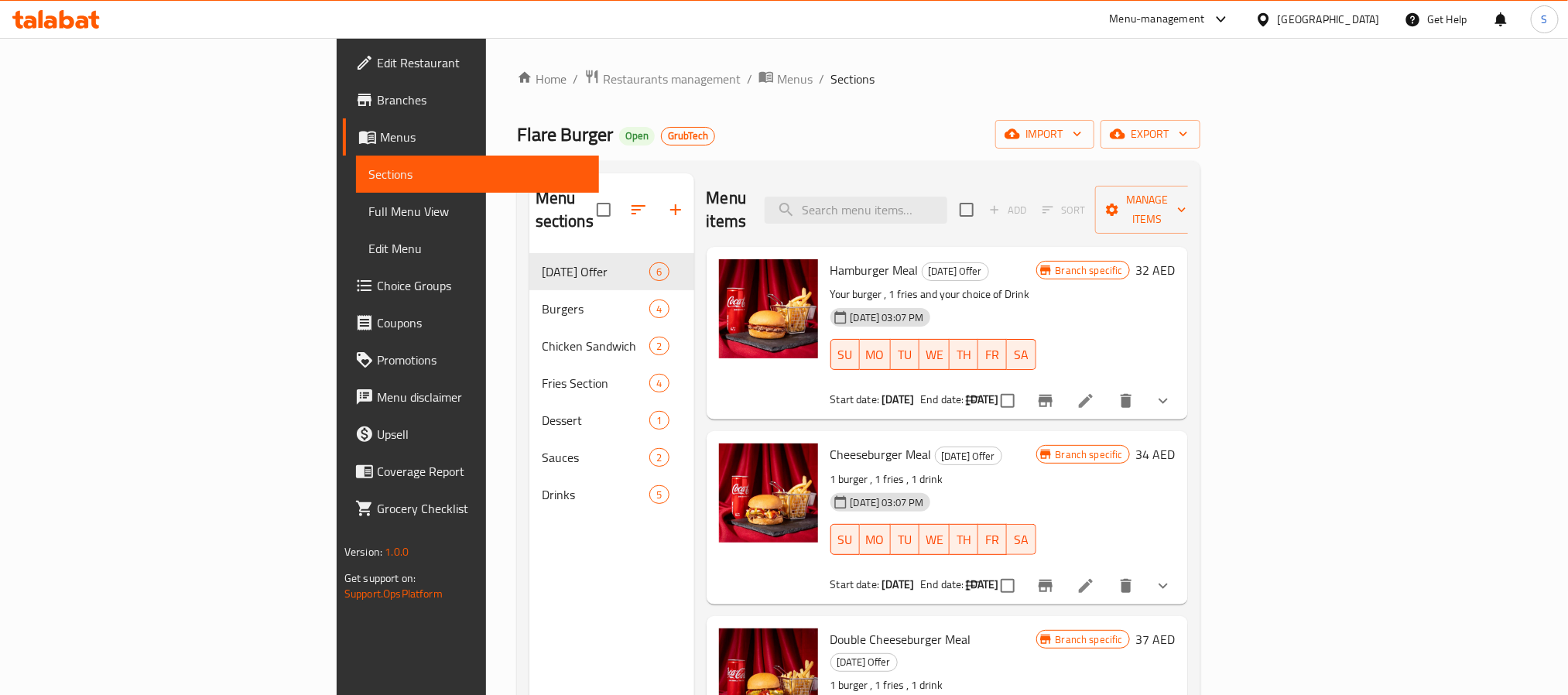
click at [1201, 117] on div "Home / Restaurants management / Menus / Sections Flare Burger Open GrubTech imp…" at bounding box center [858, 475] width 683 height 812
click at [1191, 137] on icon "button" at bounding box center [1183, 133] width 15 height 15
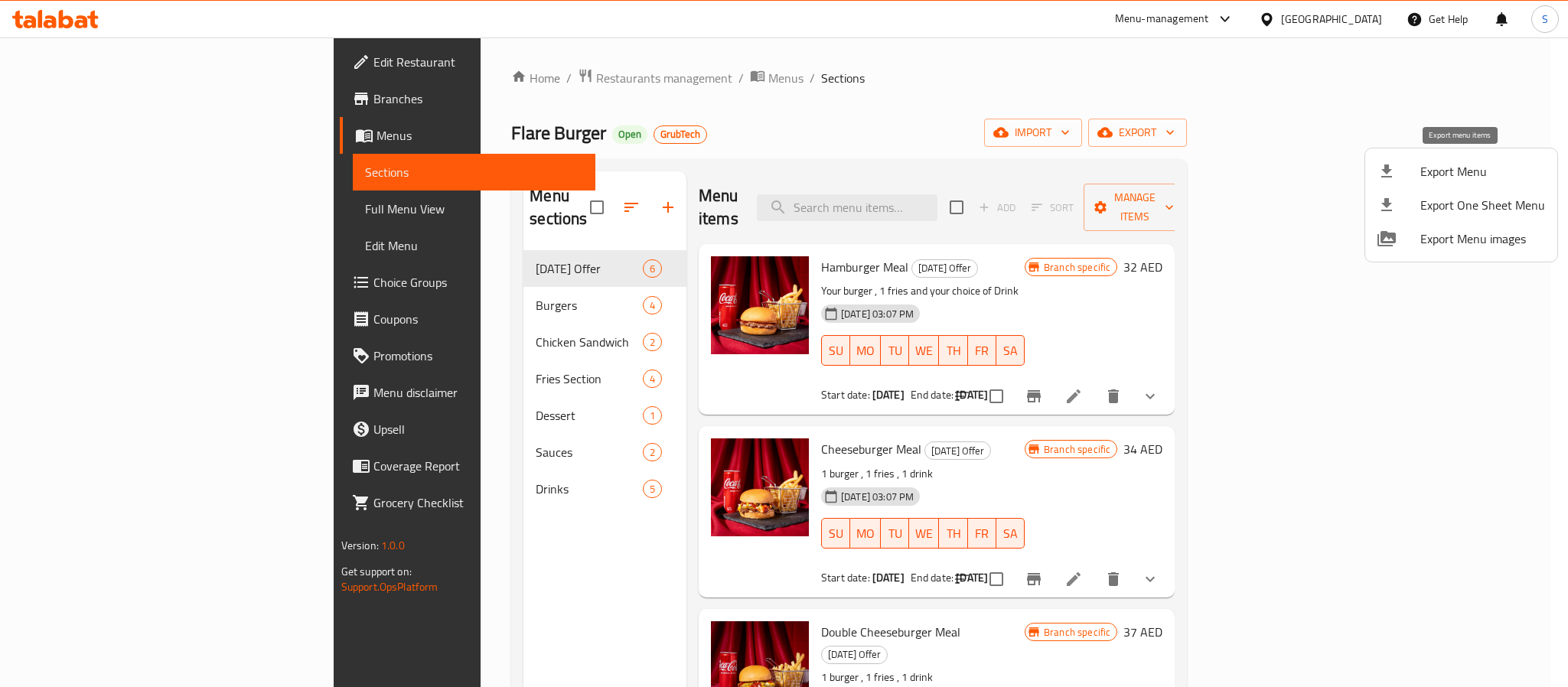
click at [1463, 167] on span "Export Menu" at bounding box center [1483, 171] width 125 height 19
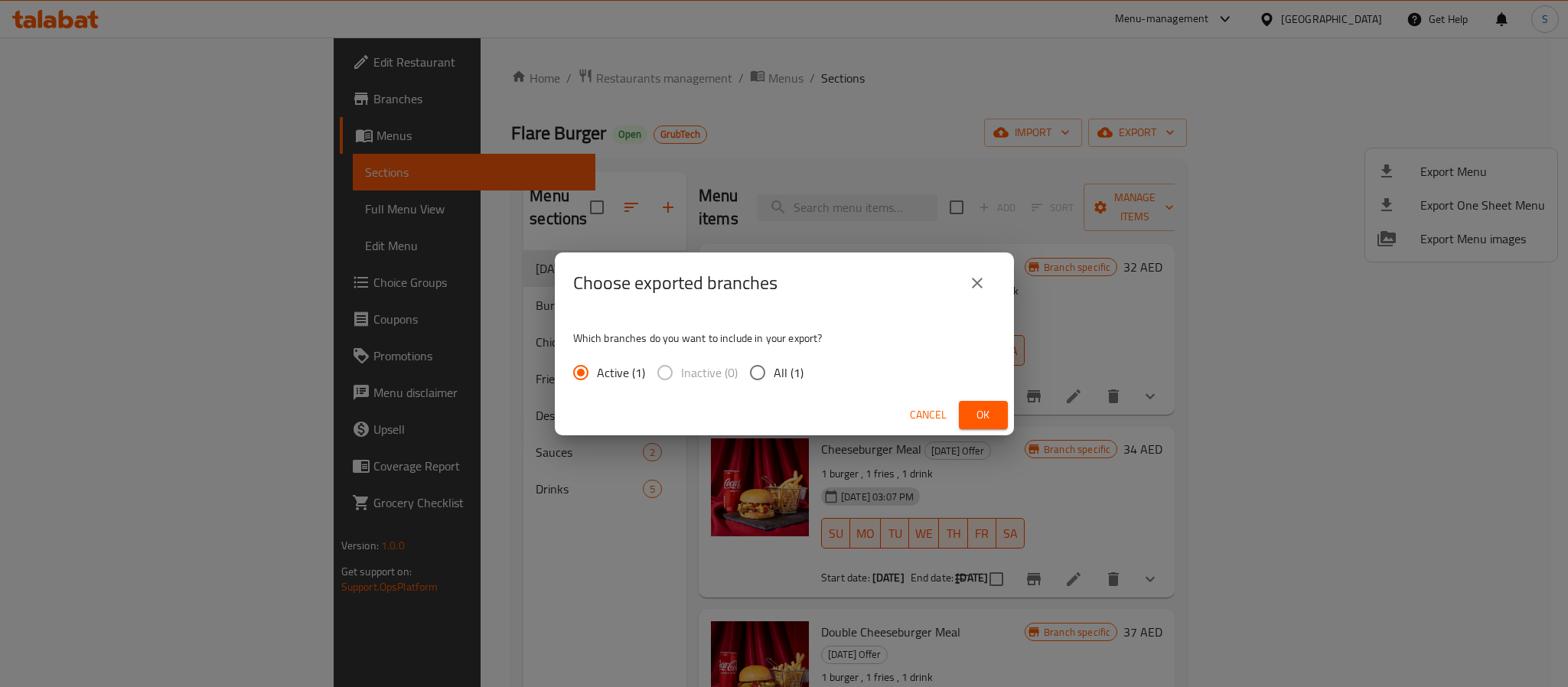
click at [774, 368] on span "All (1)" at bounding box center [788, 372] width 30 height 19
click at [773, 368] on input "All (1)" at bounding box center [757, 373] width 32 height 32
radio input "true"
click at [986, 418] on span "Ok" at bounding box center [983, 415] width 25 height 19
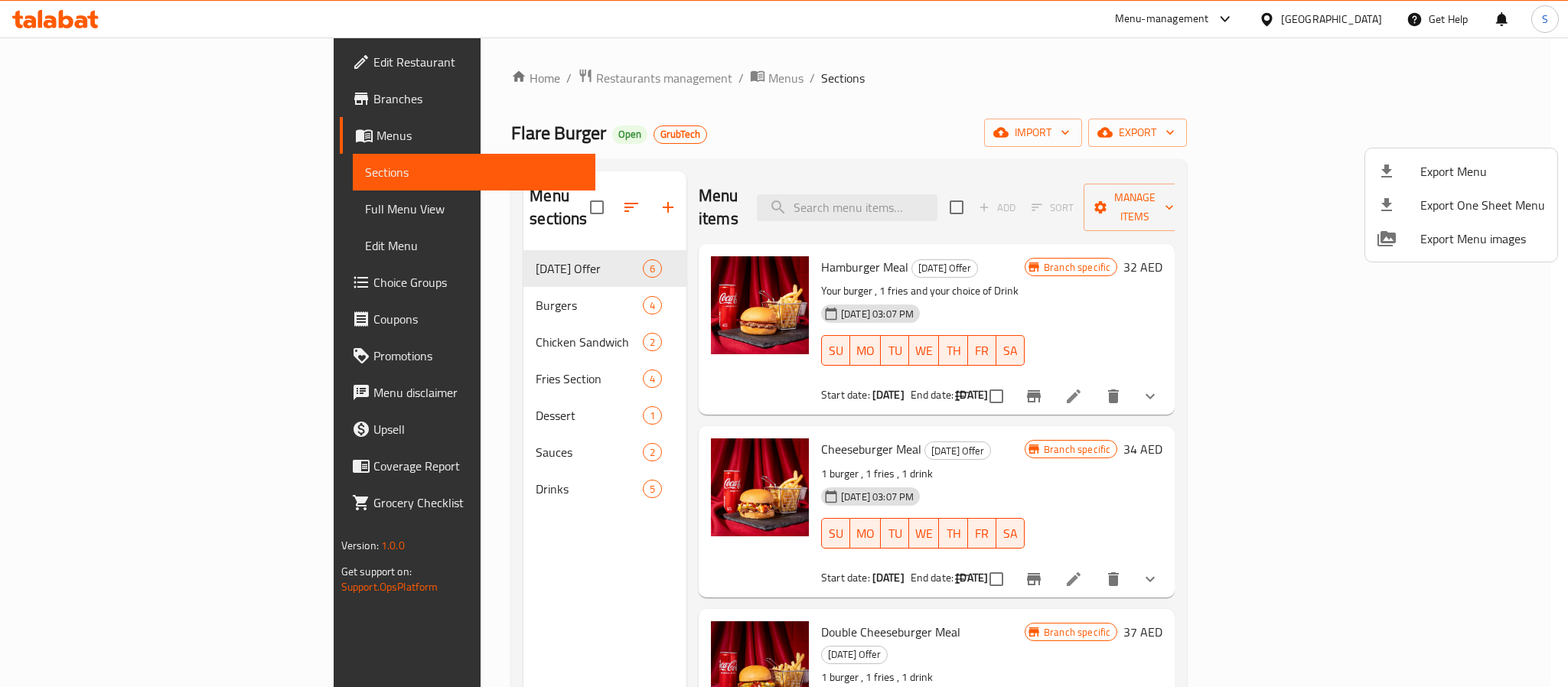
click at [163, 214] on div at bounding box center [784, 344] width 1568 height 687
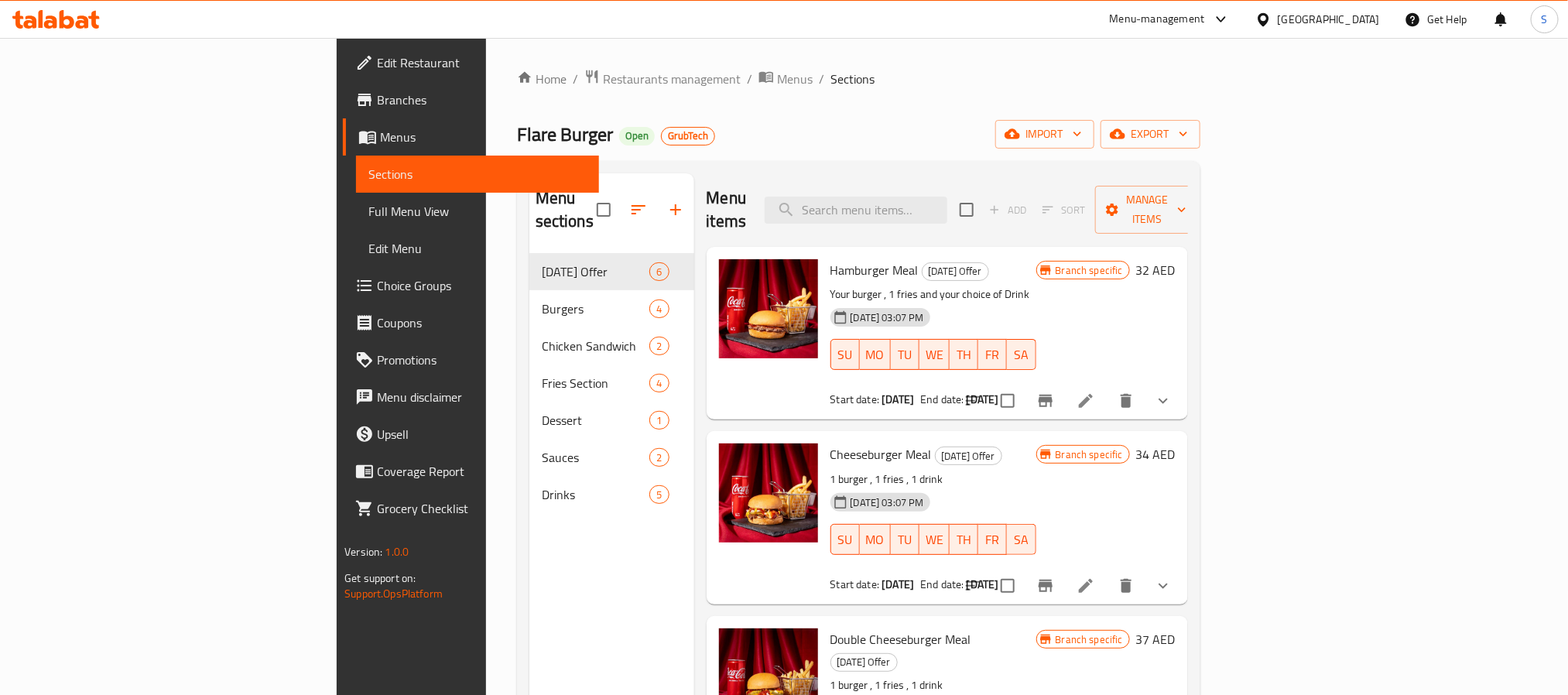
click at [368, 212] on span "Full Menu View" at bounding box center [477, 211] width 218 height 19
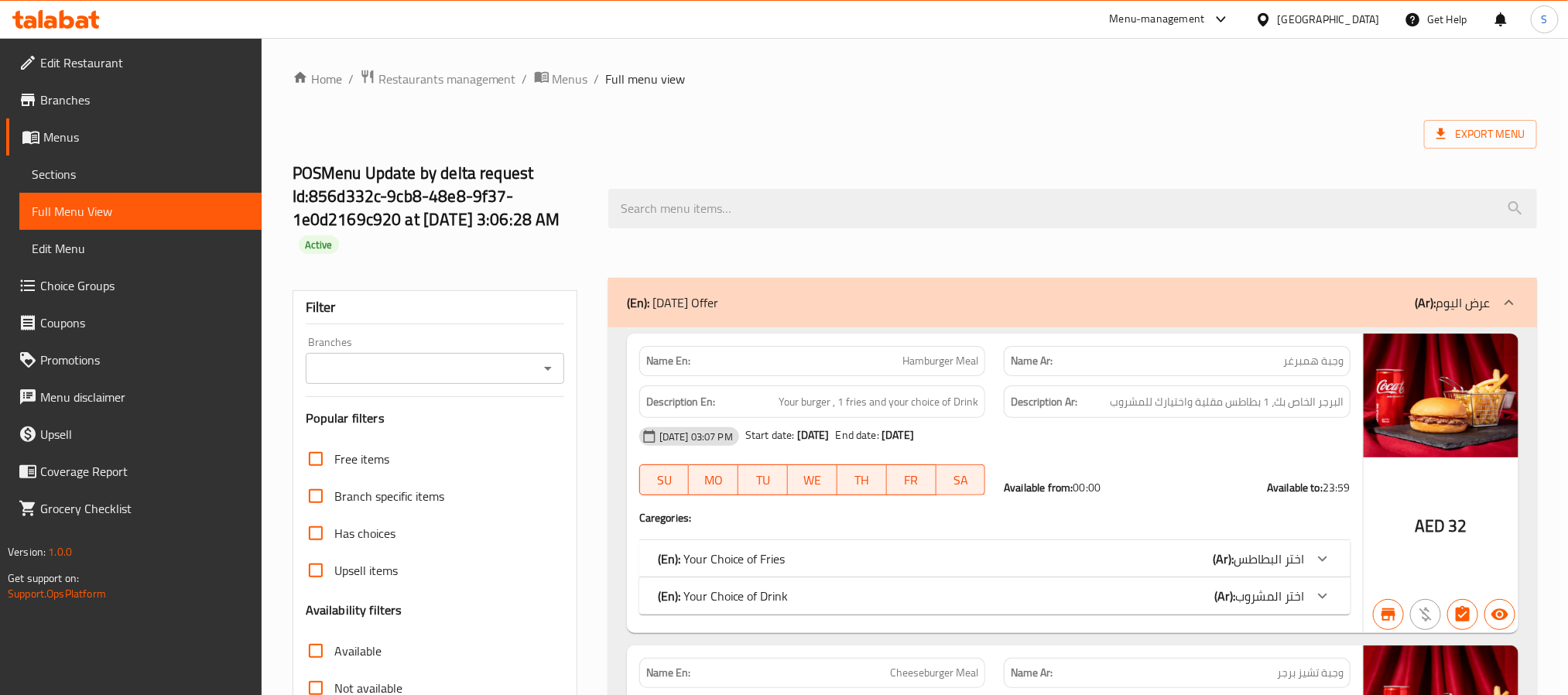
click at [554, 365] on icon "Open" at bounding box center [548, 368] width 19 height 19
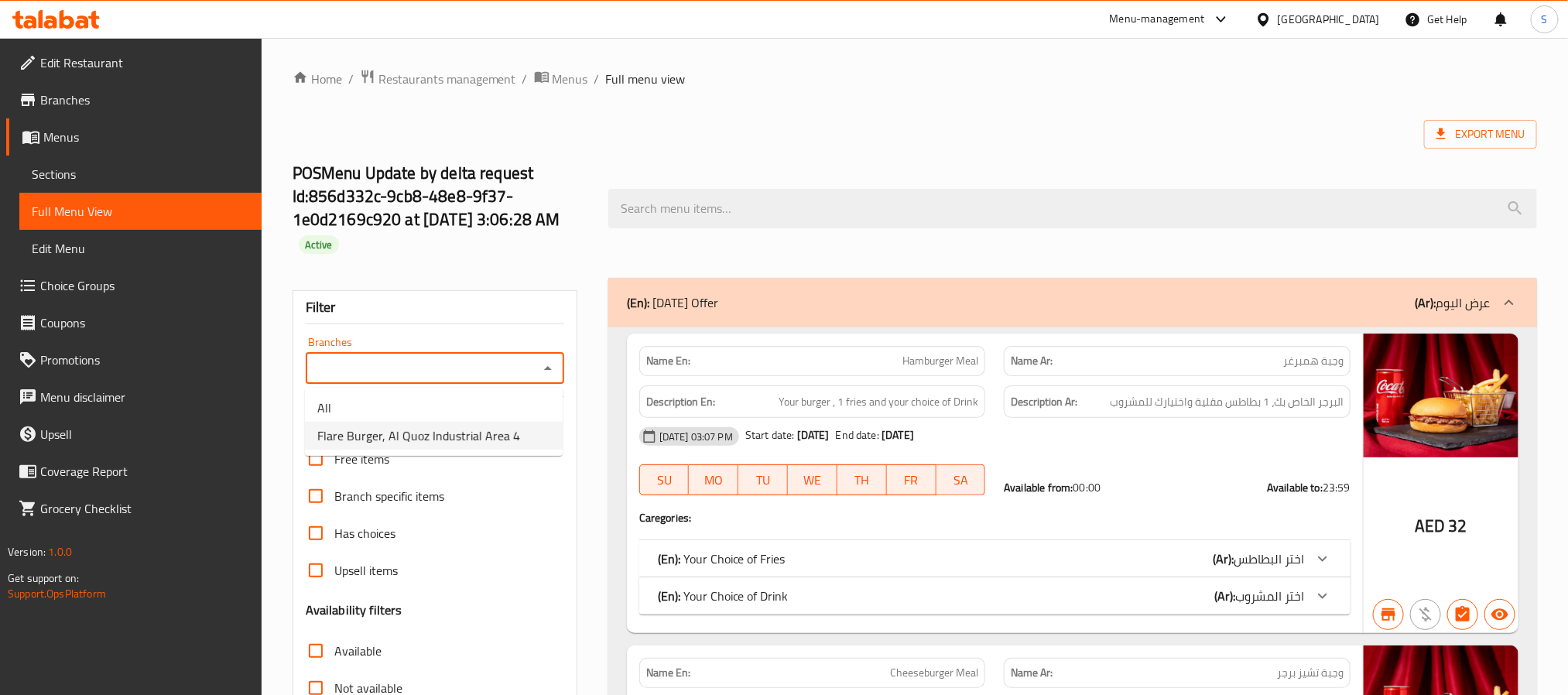
click at [483, 432] on span "Flare Burger, Al Quoz Industrial Area 4" at bounding box center [419, 436] width 203 height 19
type input "Flare Burger, Al Quoz Industrial Area 4"
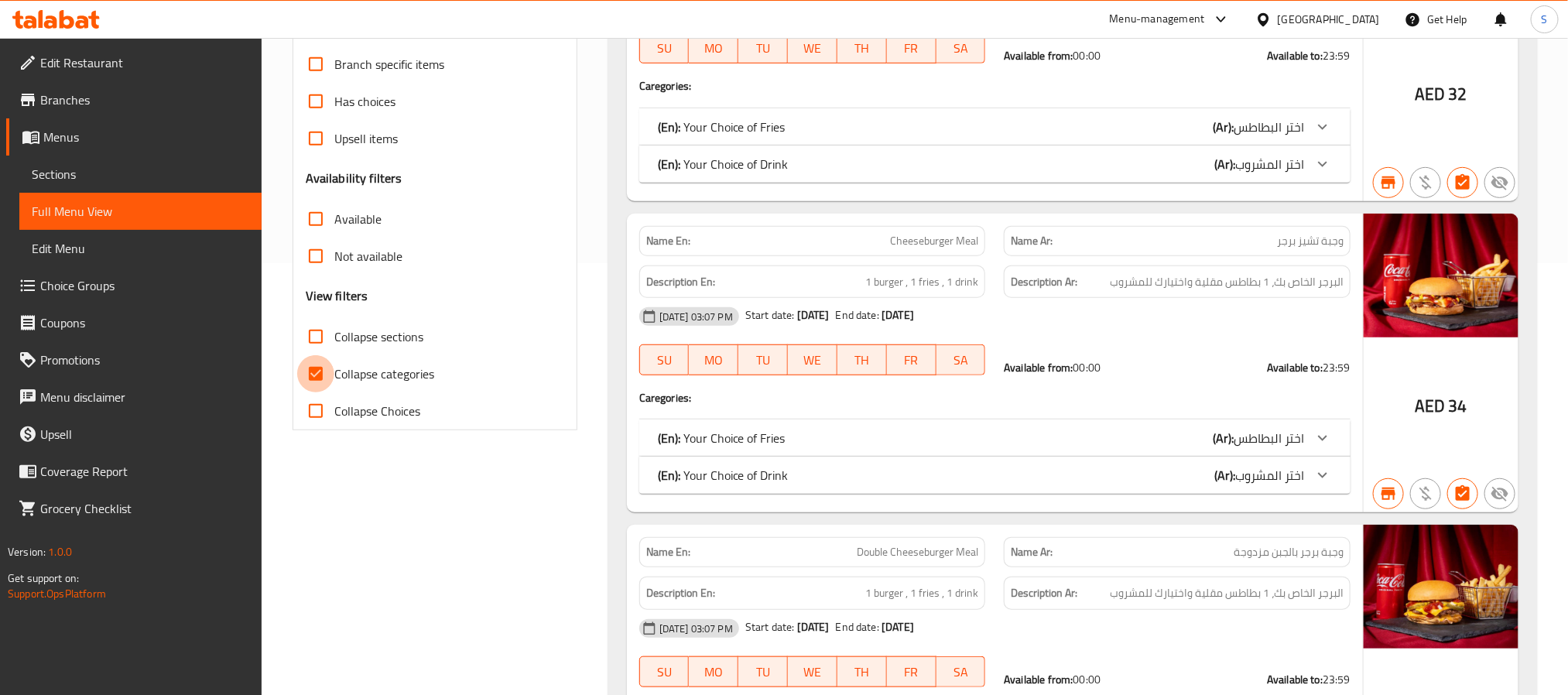
click at [311, 370] on input "Collapse categories" at bounding box center [315, 374] width 37 height 37
checkbox input "false"
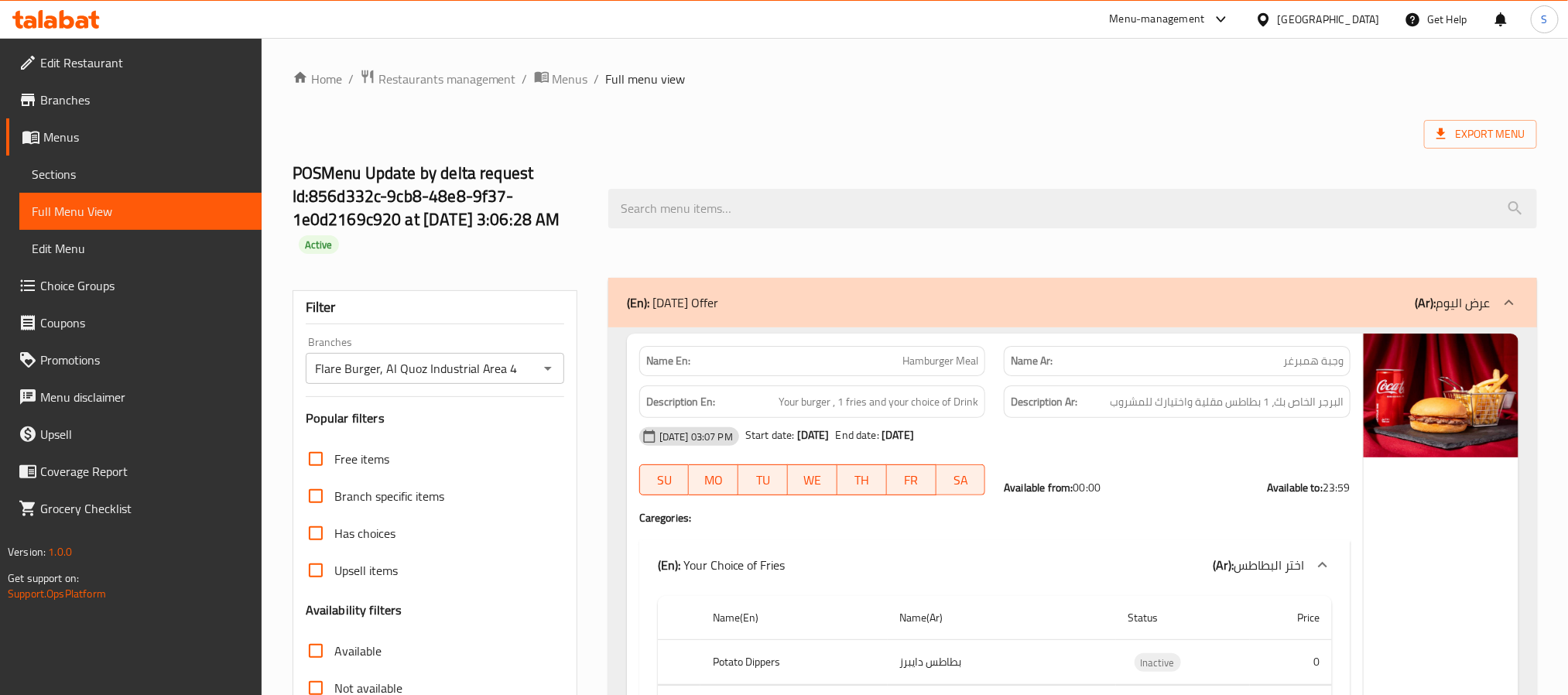
click at [311, 649] on input "Available" at bounding box center [315, 651] width 37 height 37
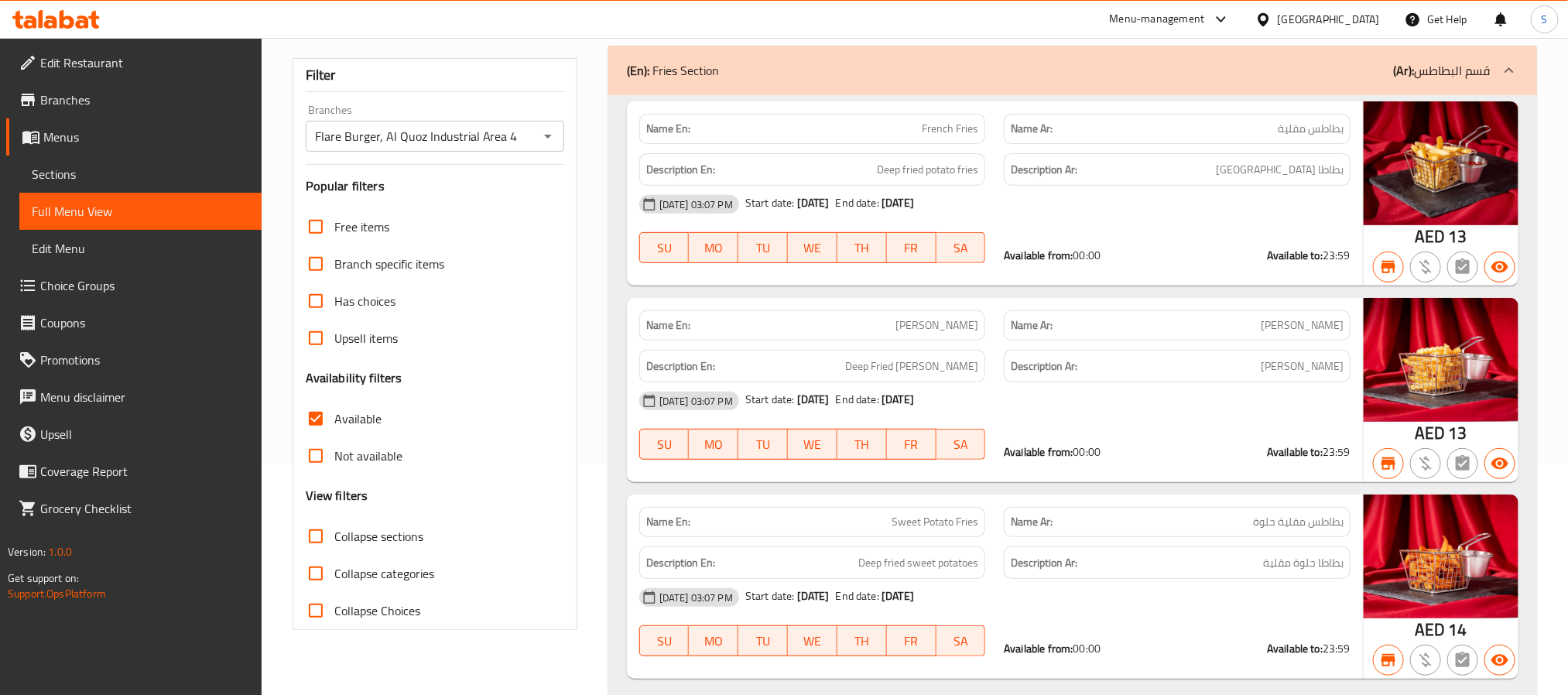
click at [318, 423] on input "Available" at bounding box center [315, 419] width 37 height 37
checkbox input "false"
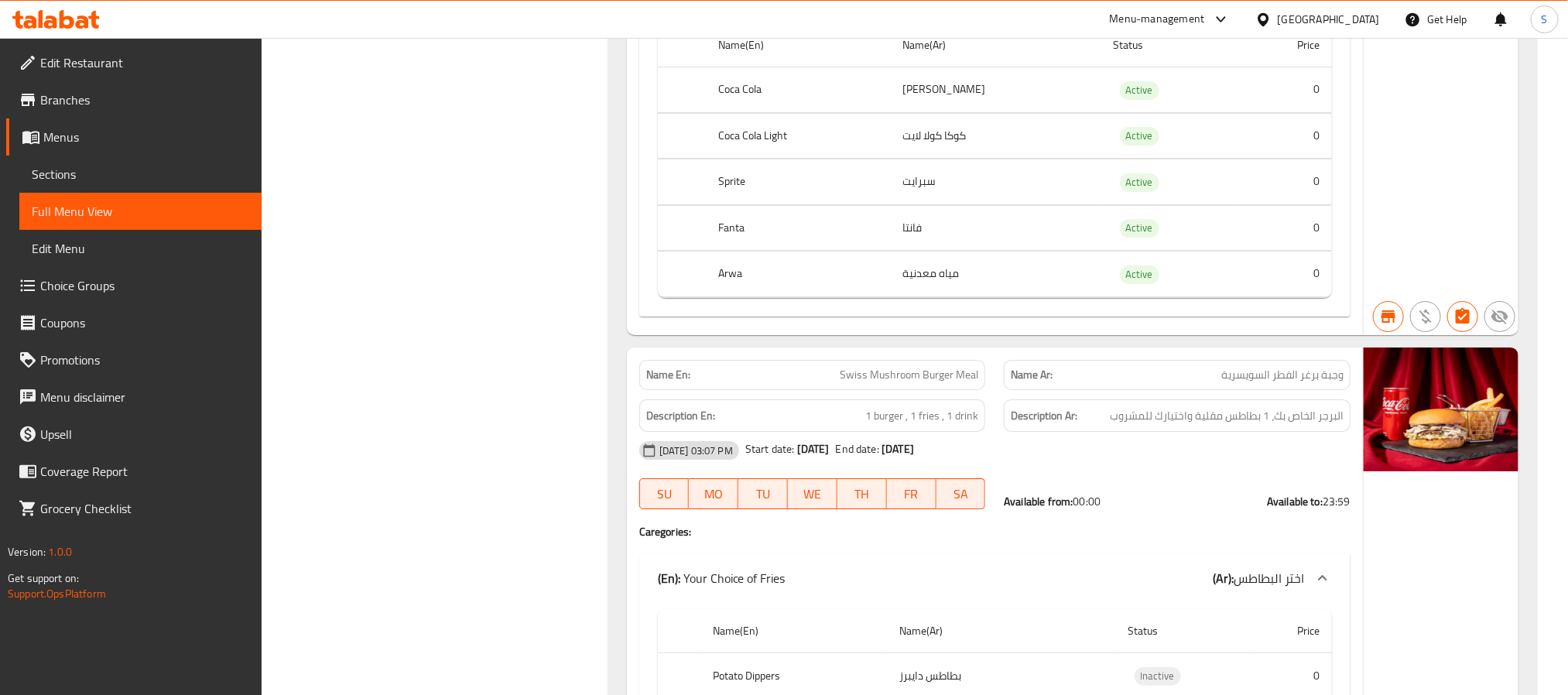
scroll to position [2830, 0]
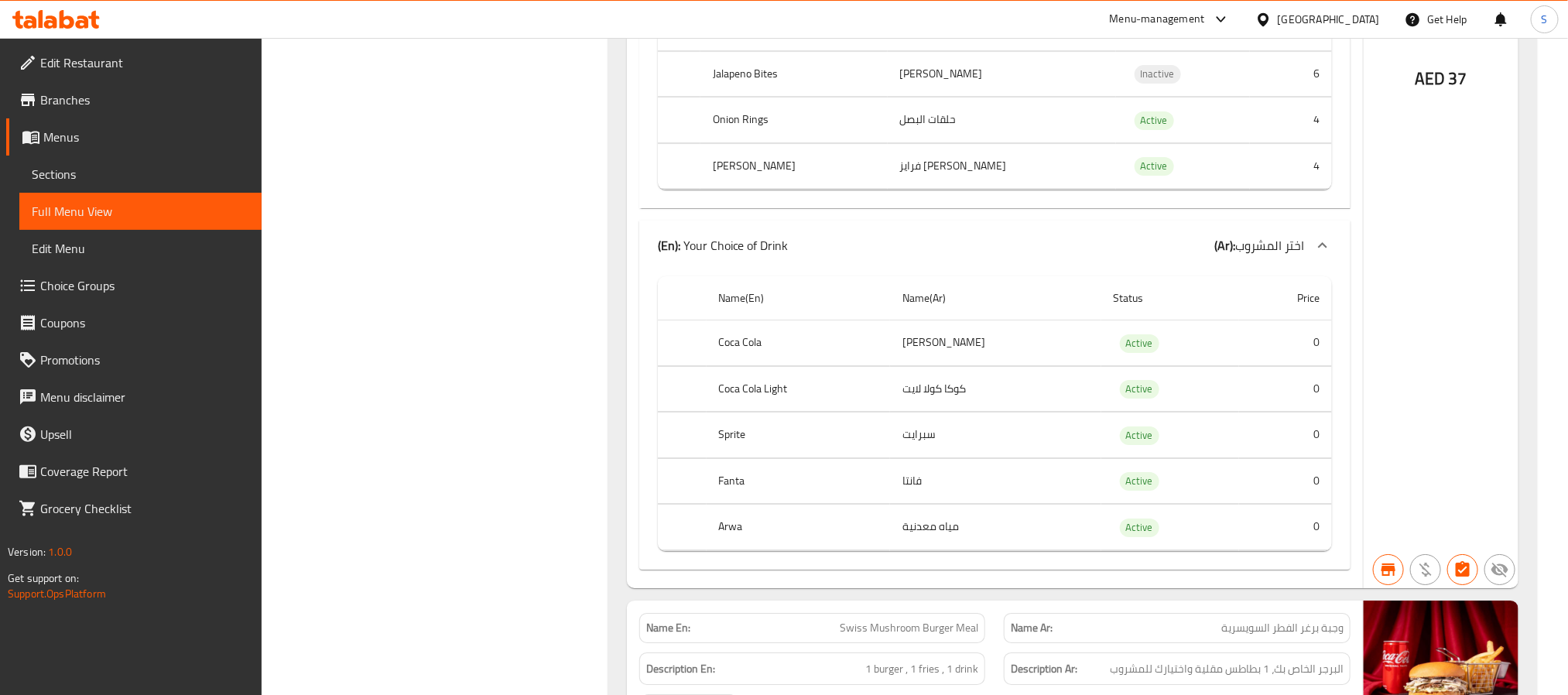
drag, startPoint x: 391, startPoint y: 523, endPoint x: 382, endPoint y: 522, distance: 9.1
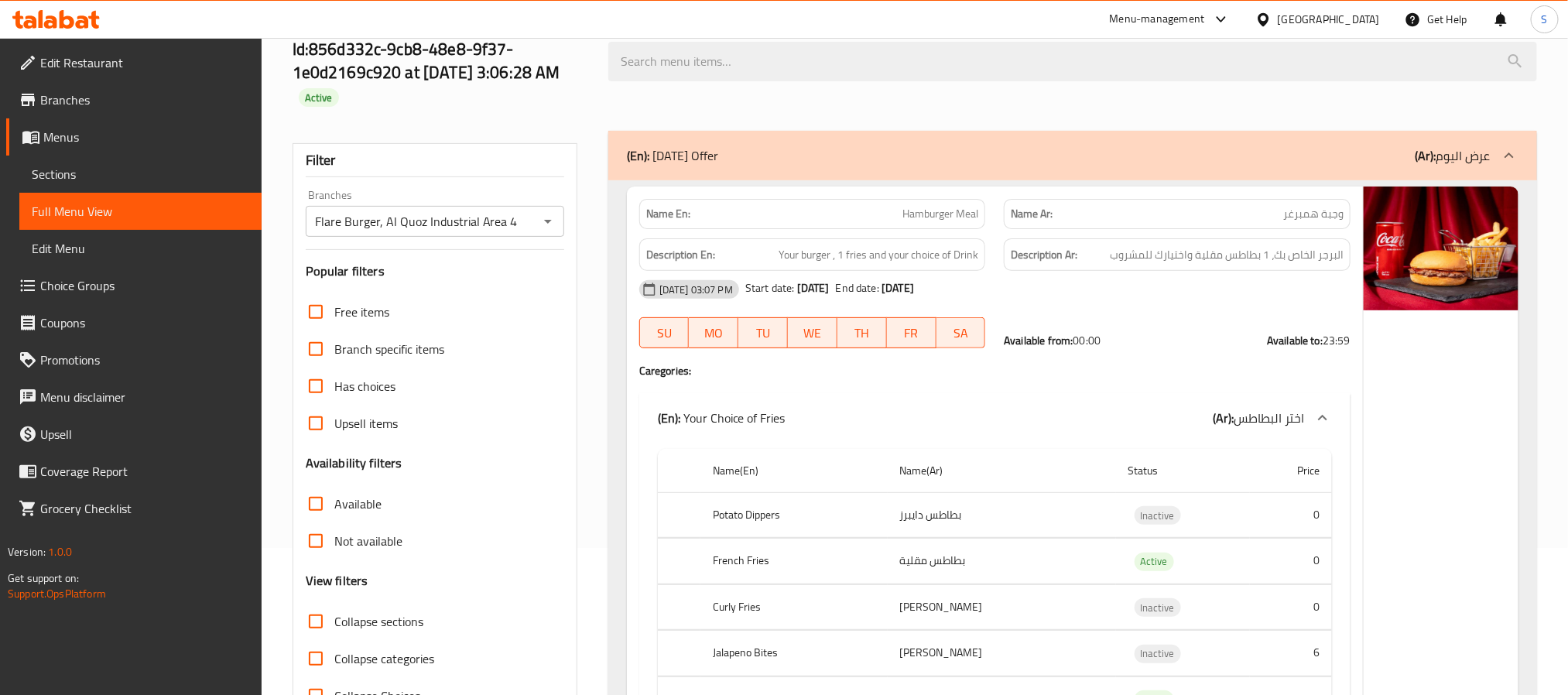
scroll to position [232, 0]
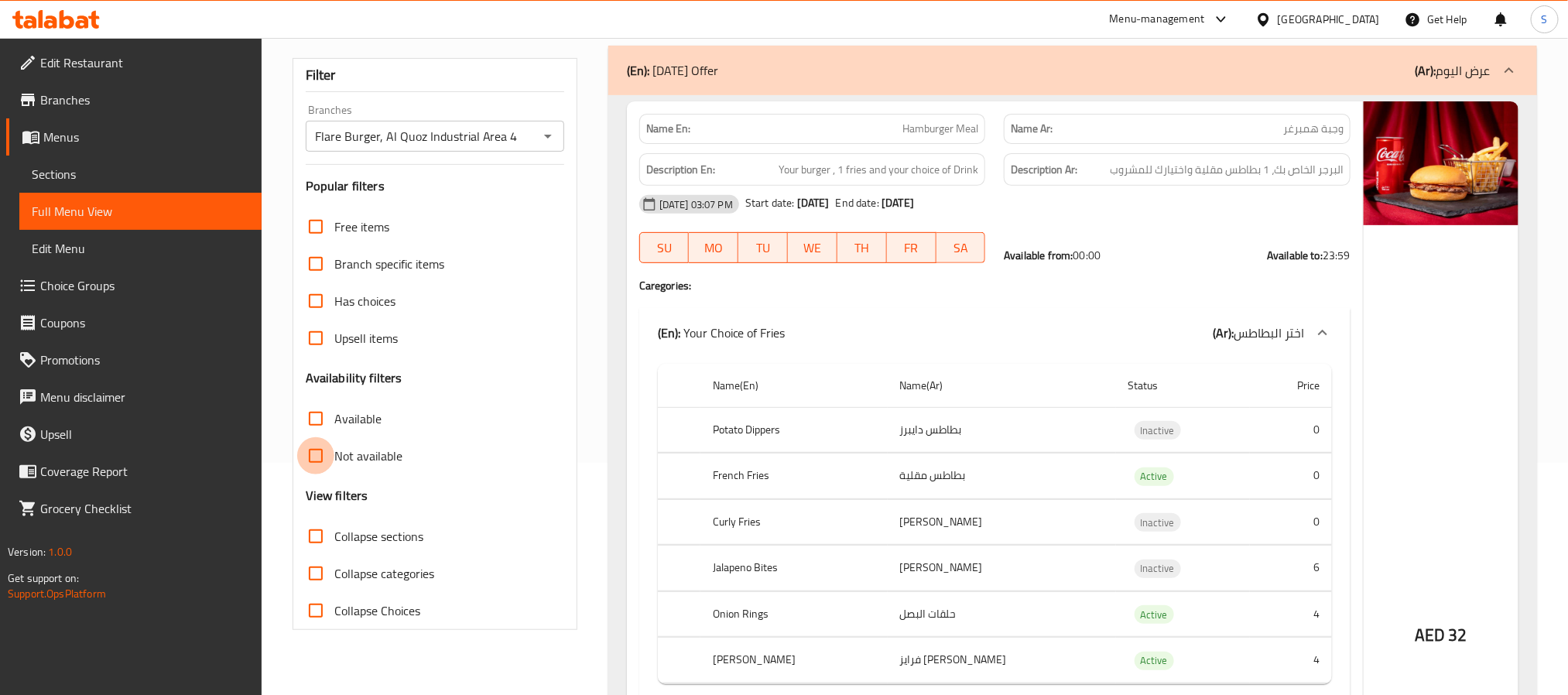
click at [312, 451] on input "Not available" at bounding box center [315, 456] width 37 height 37
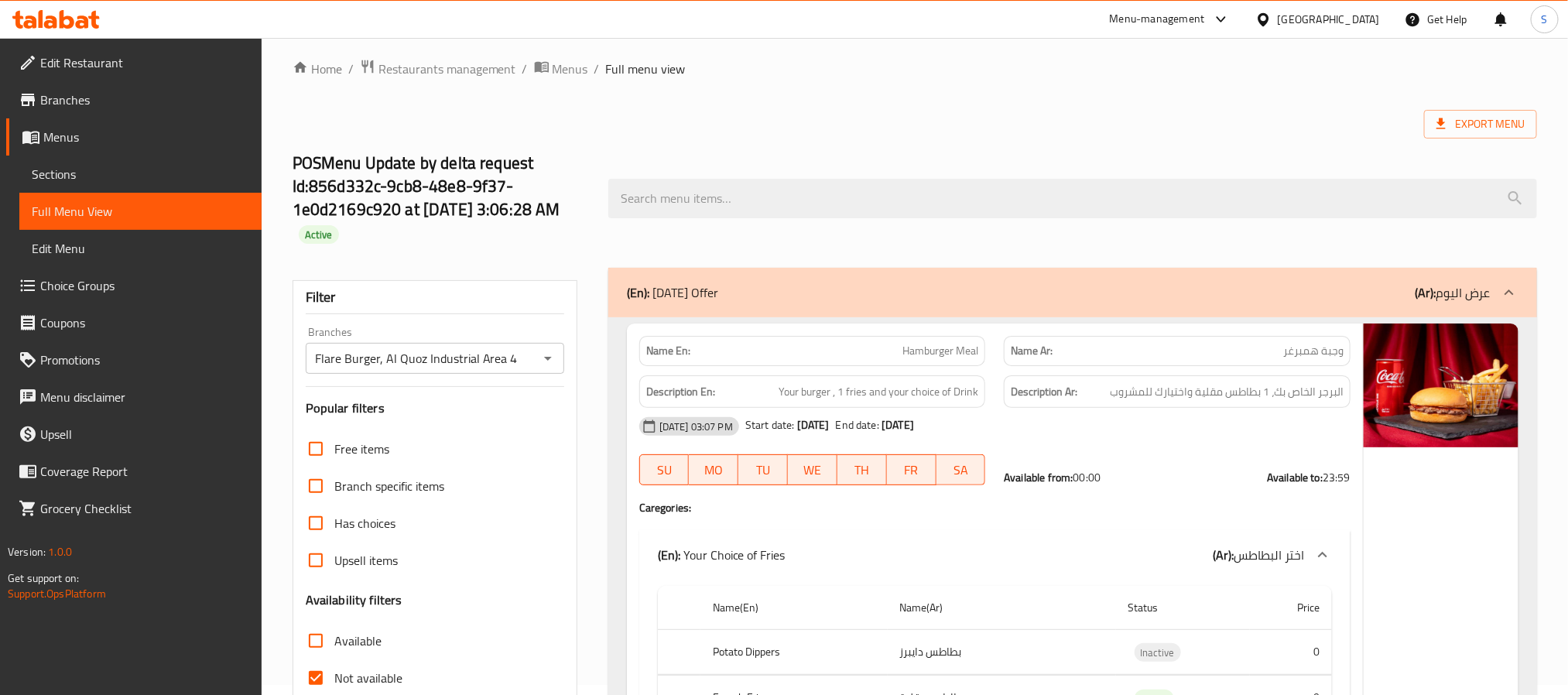
scroll to position [0, 0]
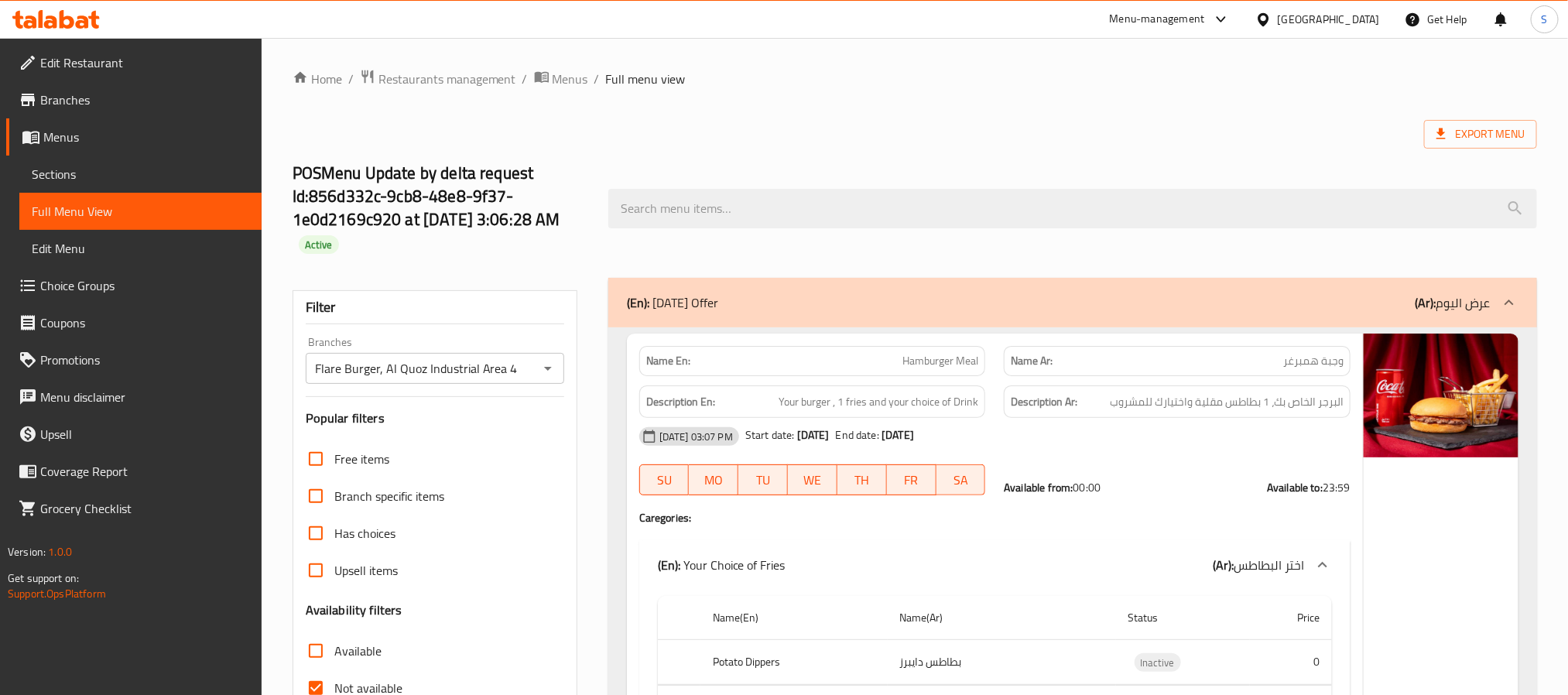
click at [671, 360] on strong "Name En:" at bounding box center [668, 361] width 44 height 16
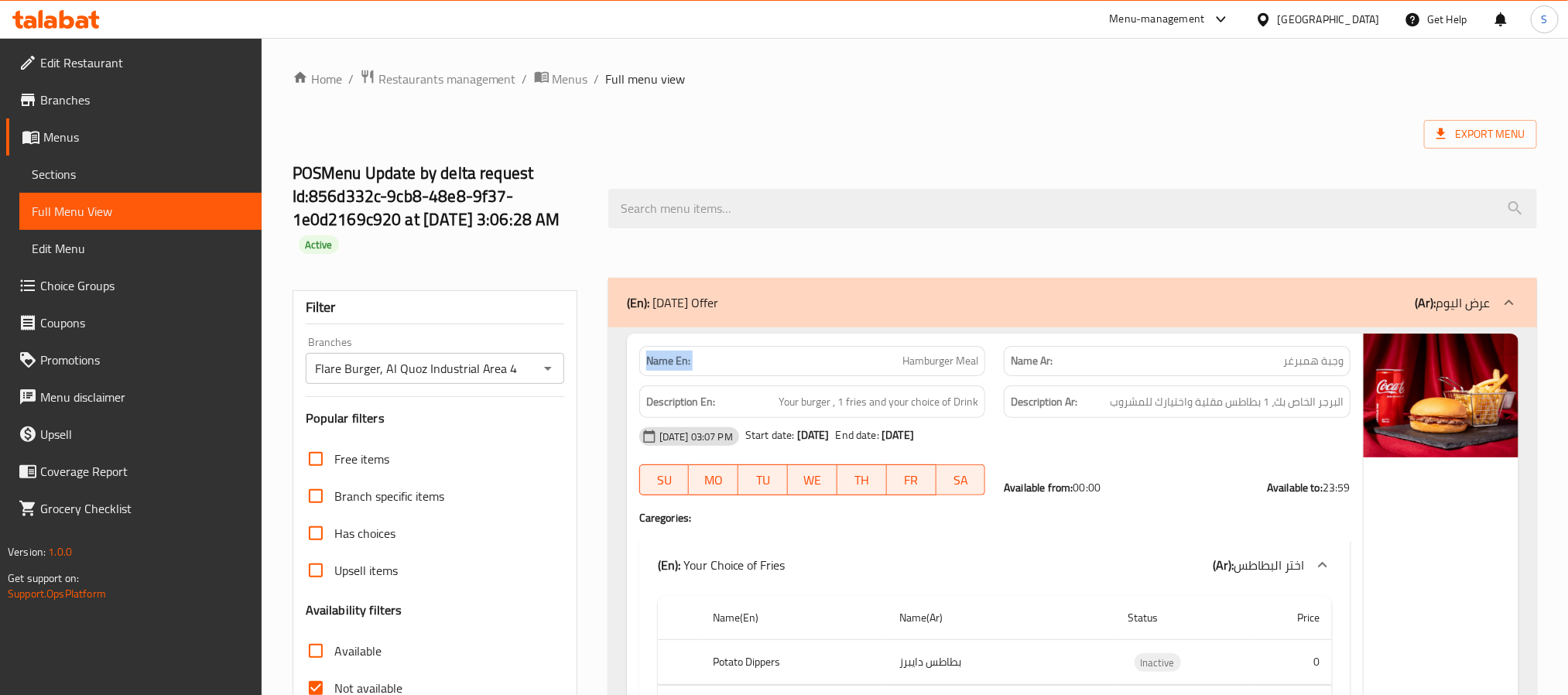
copy strong "Name En:"
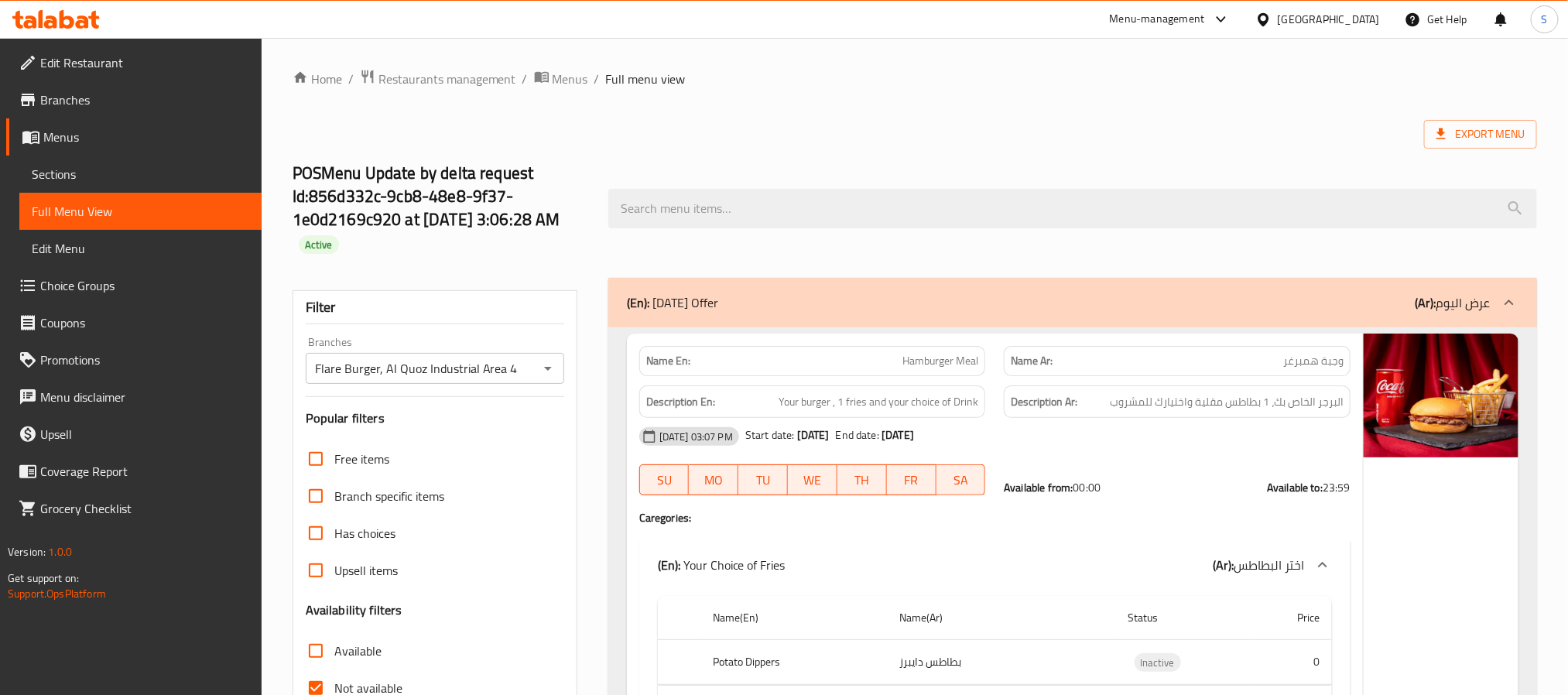
click at [318, 682] on input "Not available" at bounding box center [315, 688] width 37 height 37
checkbox input "false"
click at [312, 639] on input "Available" at bounding box center [315, 651] width 37 height 37
checkbox input "true"
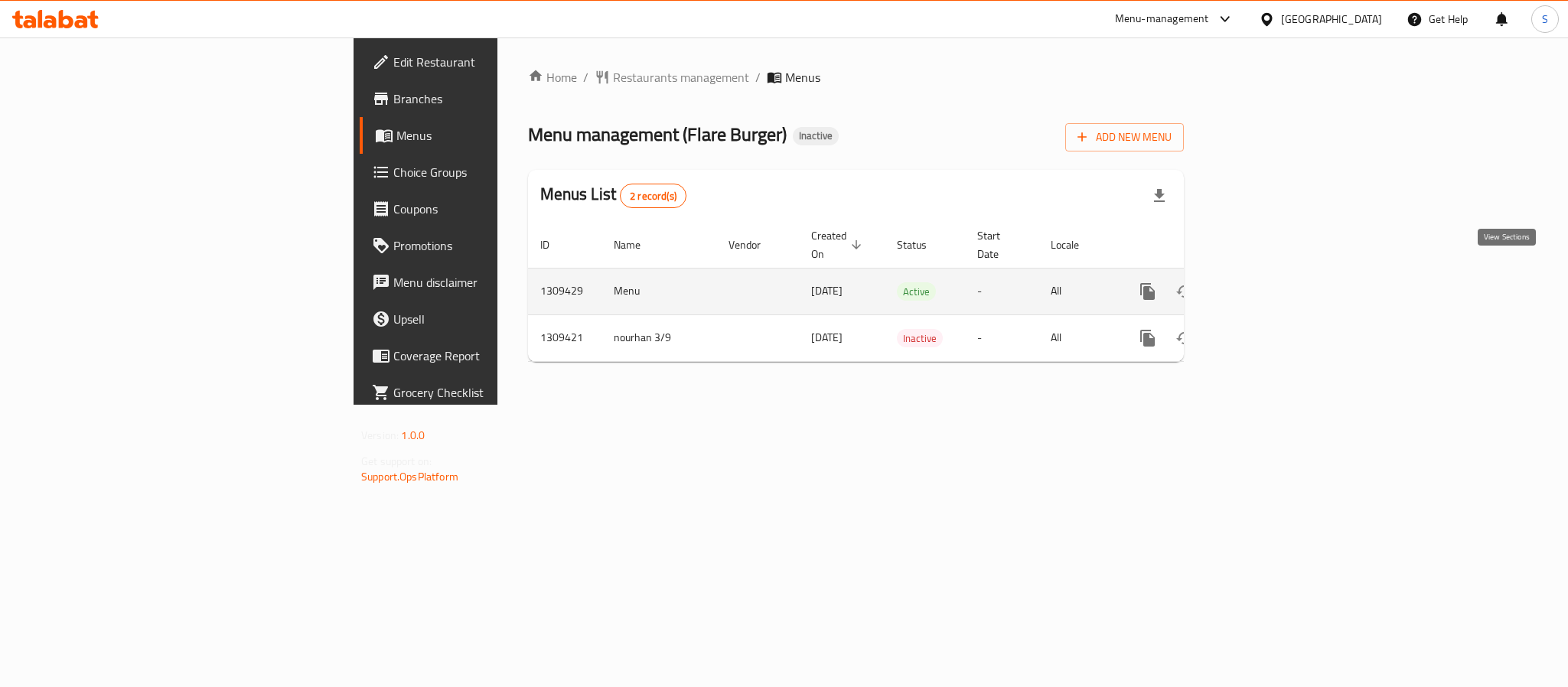
click at [1265, 285] on icon "enhanced table" at bounding box center [1257, 291] width 13 height 13
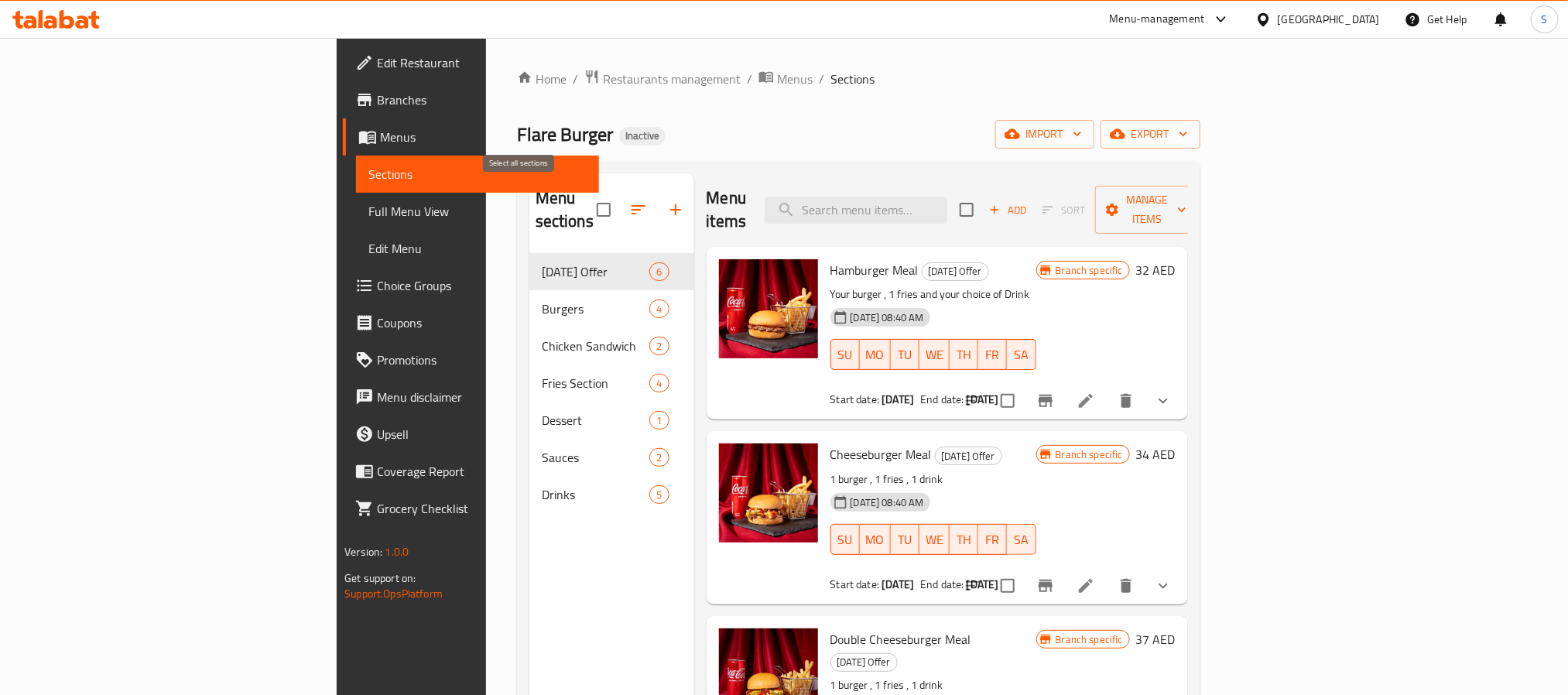
click at [588, 198] on input "checkbox" at bounding box center [604, 210] width 32 height 32
checkbox input "true"
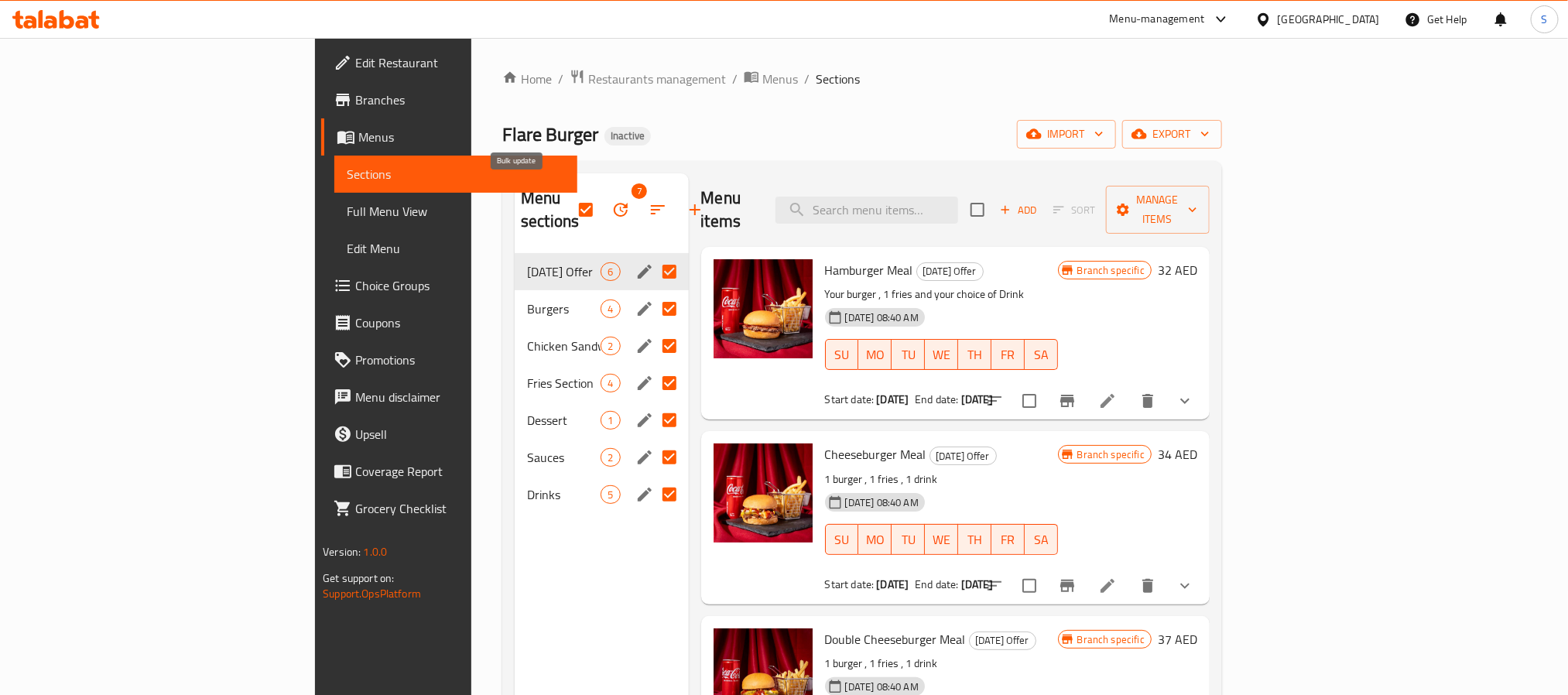
click at [611, 201] on icon "button" at bounding box center [620, 210] width 19 height 19
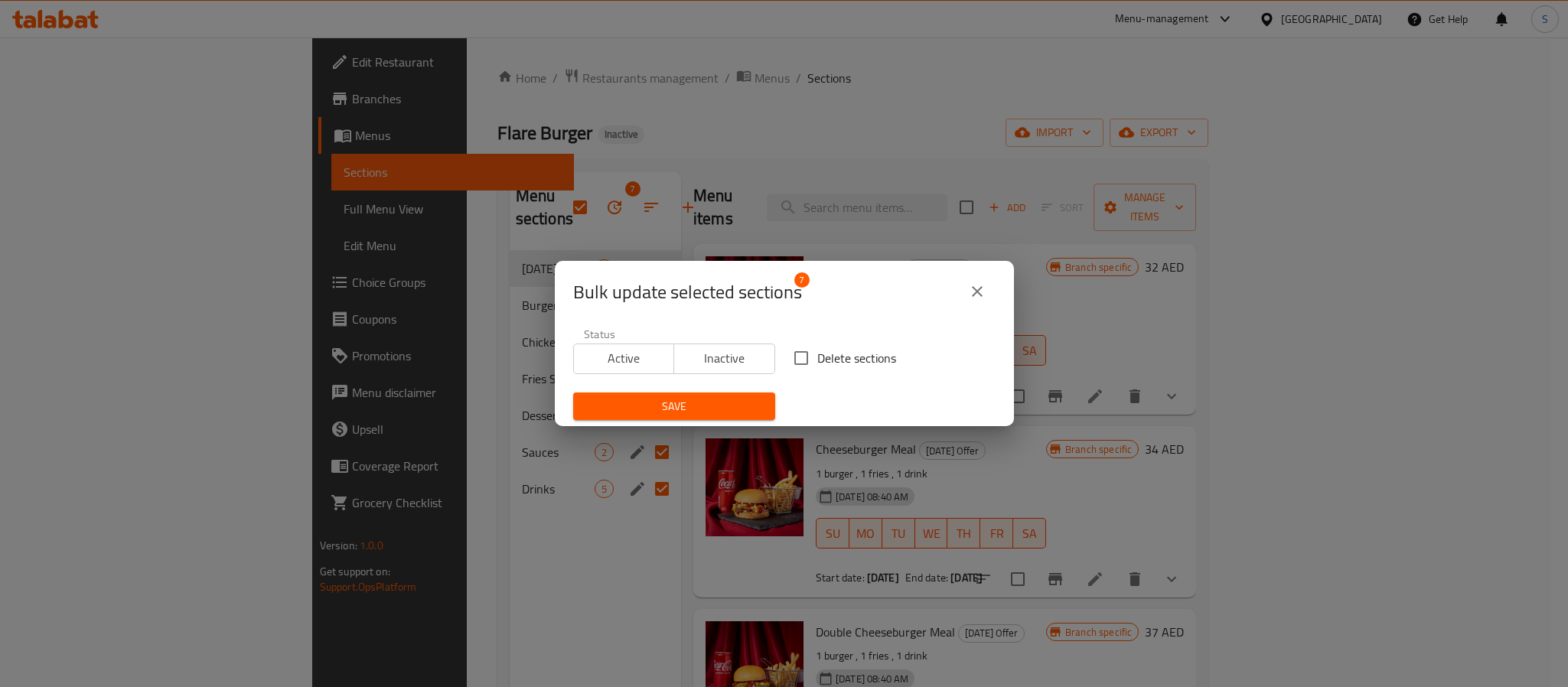
click at [799, 349] on input "Delete sections" at bounding box center [801, 358] width 32 height 32
checkbox input "true"
click at [682, 416] on button "Save" at bounding box center [674, 407] width 202 height 28
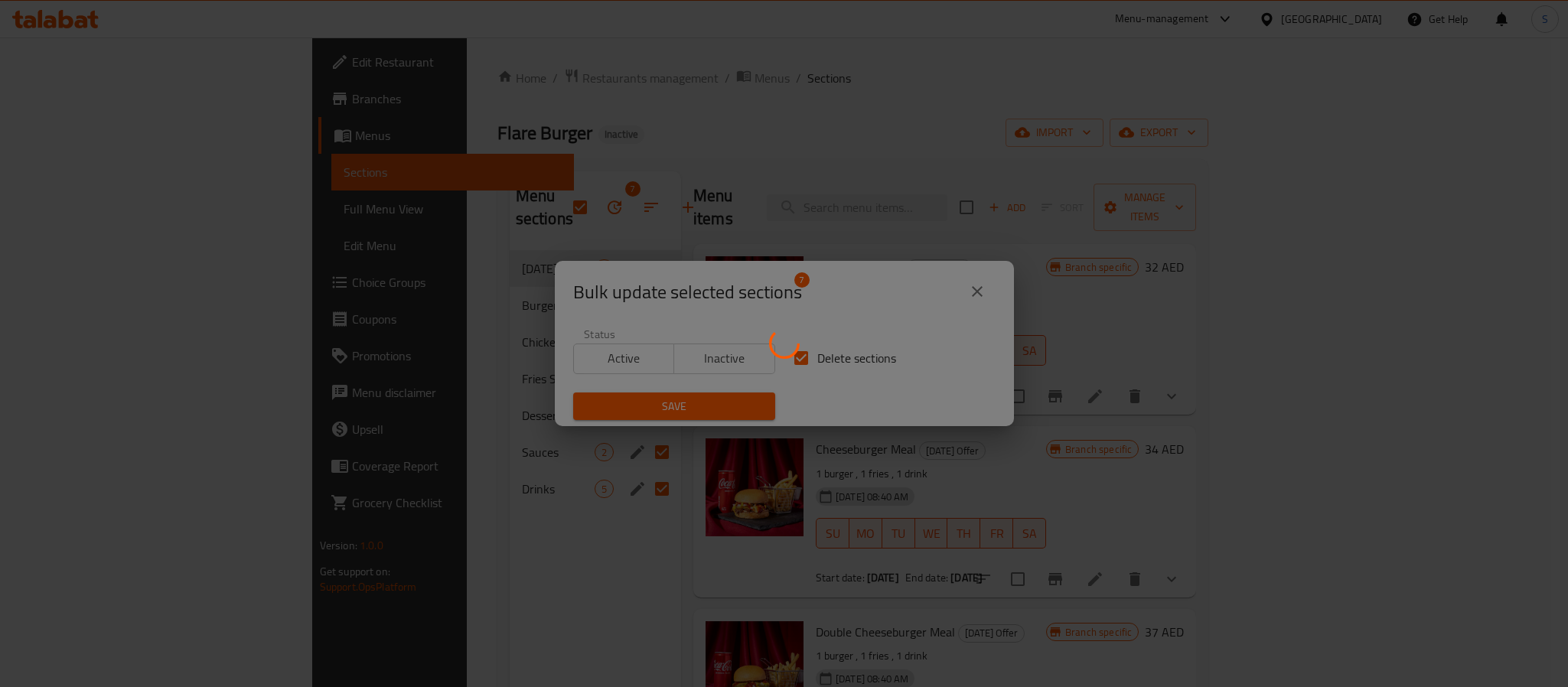
checkbox input "false"
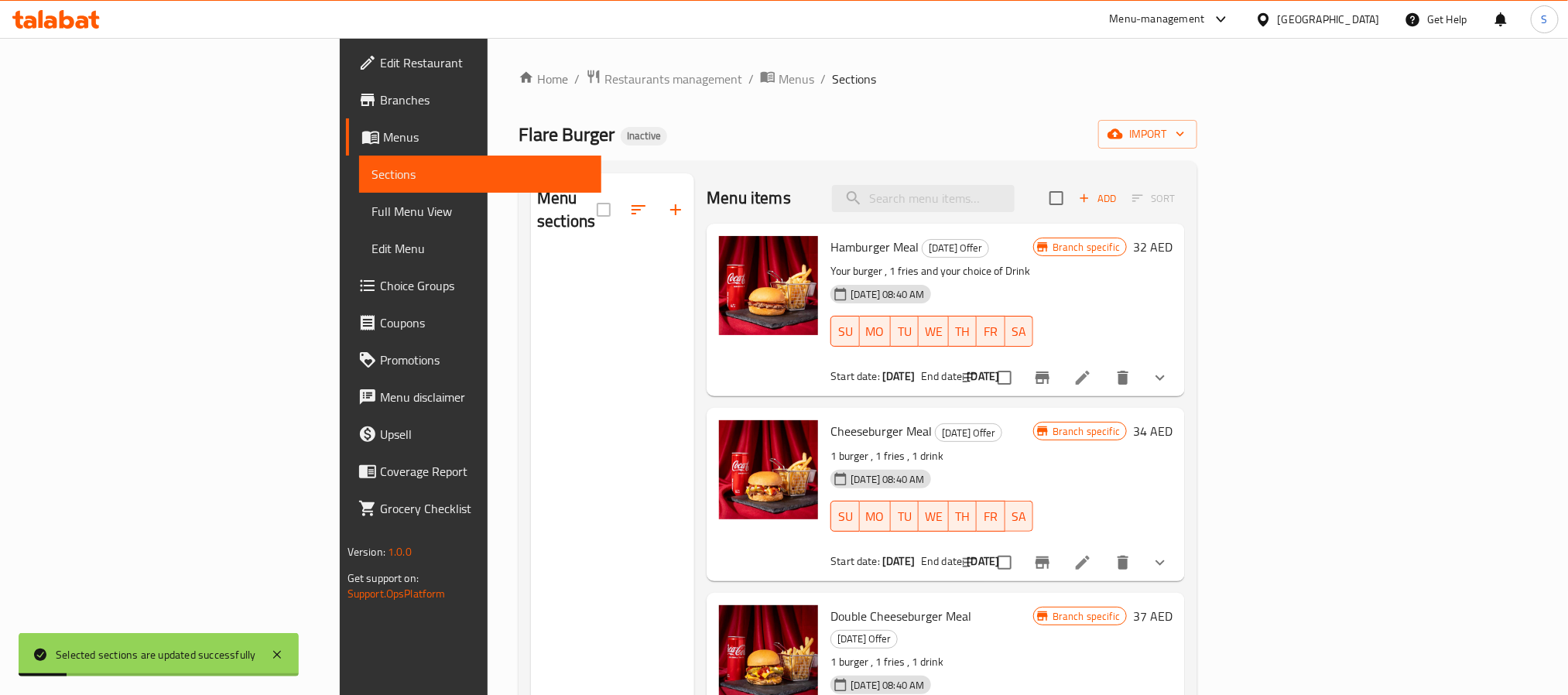
click at [1197, 116] on div "Home / Restaurants management / Menus / Sections Flare Burger Inactive import M…" at bounding box center [858, 475] width 679 height 812
click at [1185, 142] on span "import" at bounding box center [1148, 133] width 75 height 19
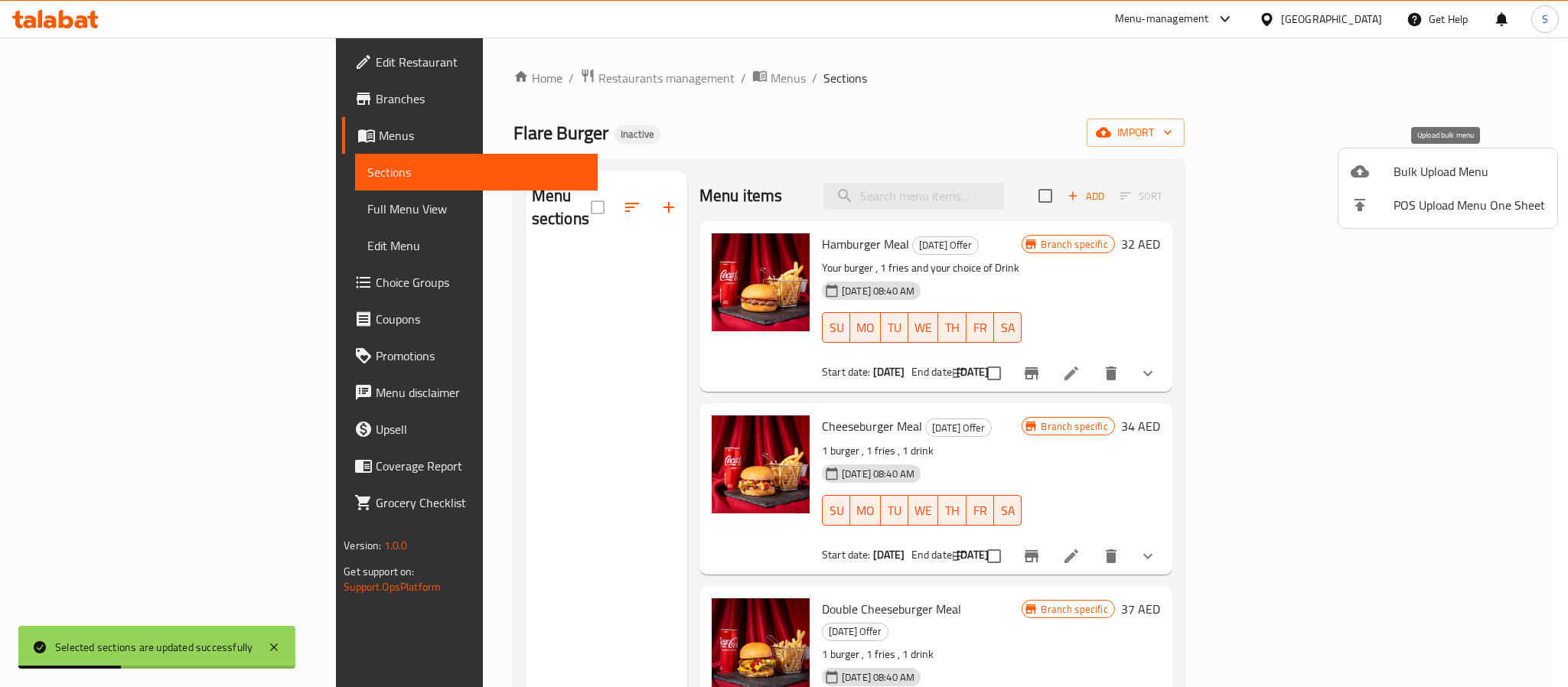
click at [1394, 171] on span "Bulk Upload Menu" at bounding box center [1469, 171] width 151 height 19
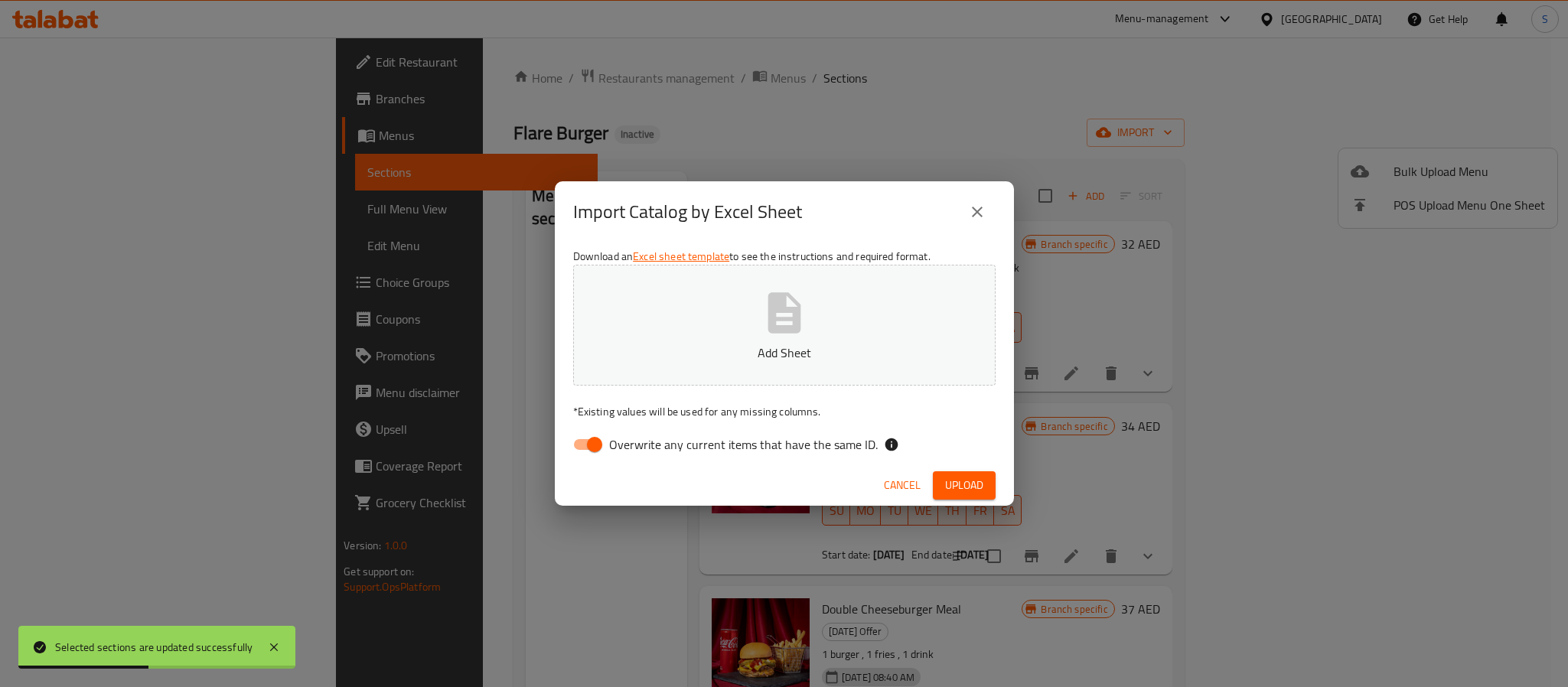
click at [675, 450] on span "Overwrite any current items that have the same ID." at bounding box center [744, 444] width 269 height 19
click at [638, 450] on input "Overwrite any current items that have the same ID." at bounding box center [594, 444] width 87 height 29
checkbox input "false"
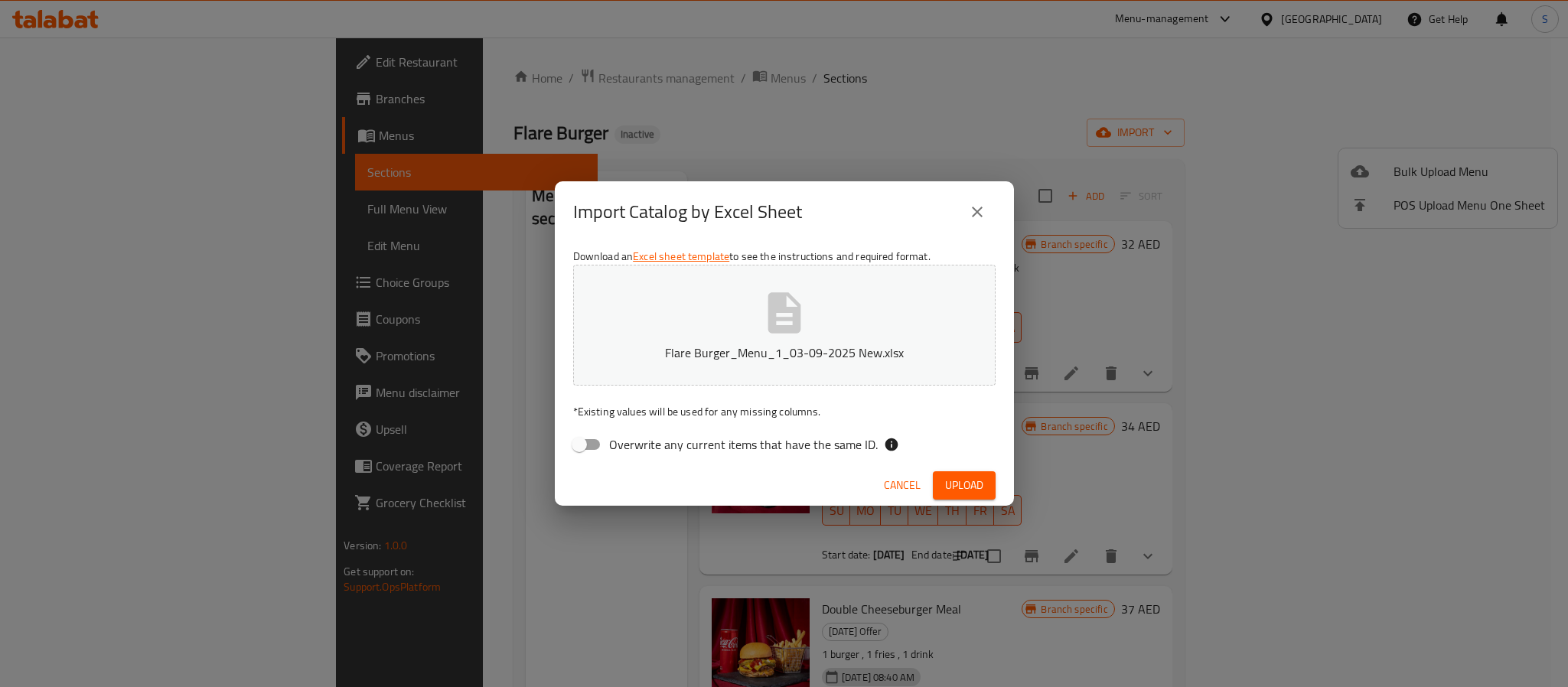
click at [959, 480] on span "Upload" at bounding box center [964, 485] width 38 height 19
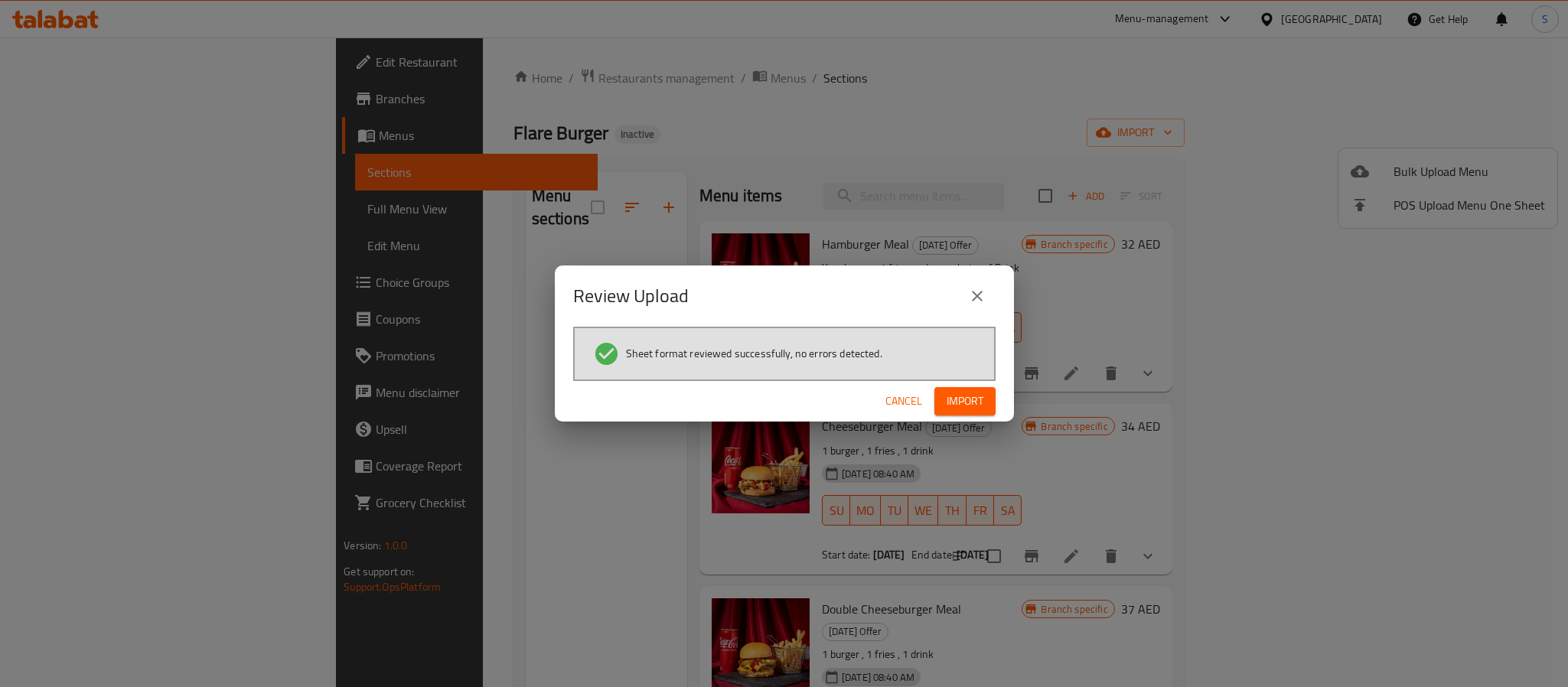
click at [978, 407] on span "Import" at bounding box center [965, 400] width 36 height 19
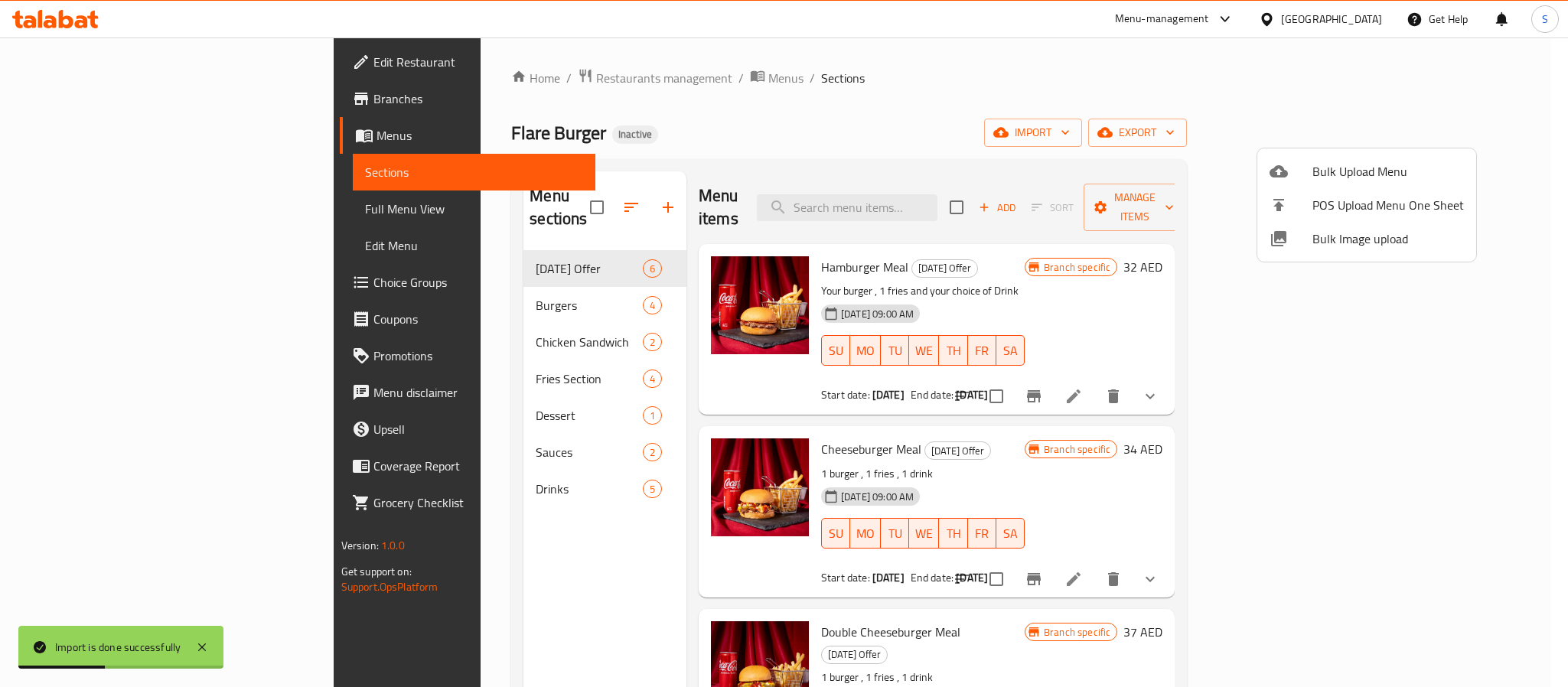
click at [133, 212] on div at bounding box center [784, 344] width 1568 height 687
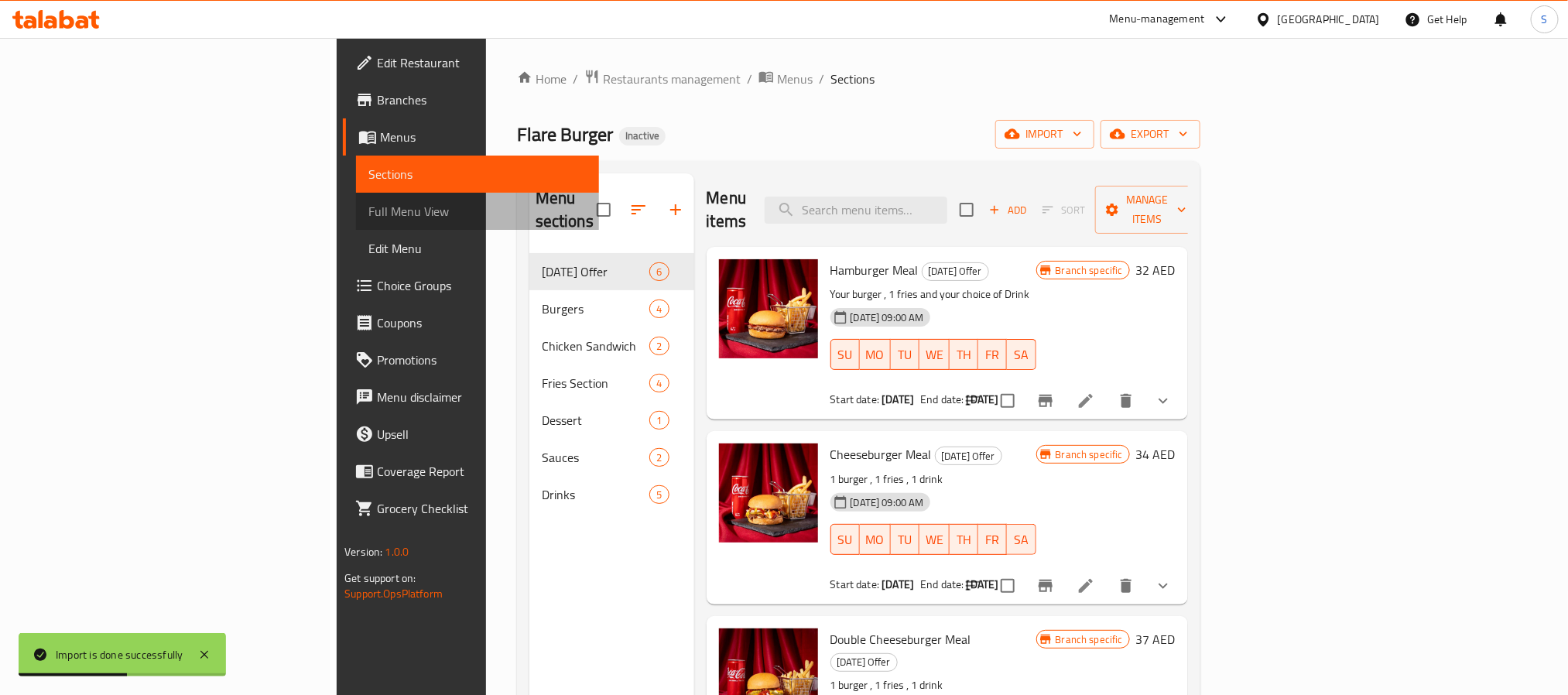
click at [368, 212] on span "Full Menu View" at bounding box center [477, 211] width 218 height 19
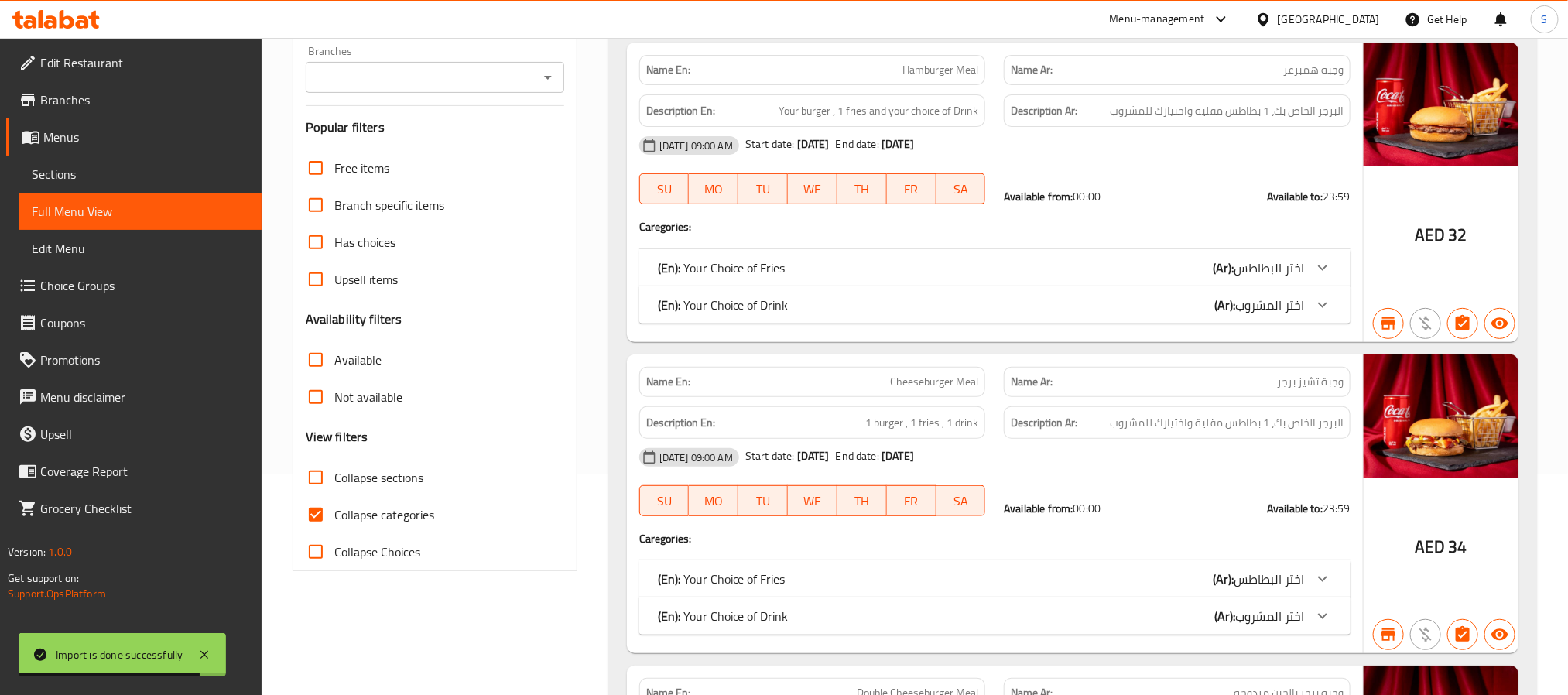
scroll to position [232, 0]
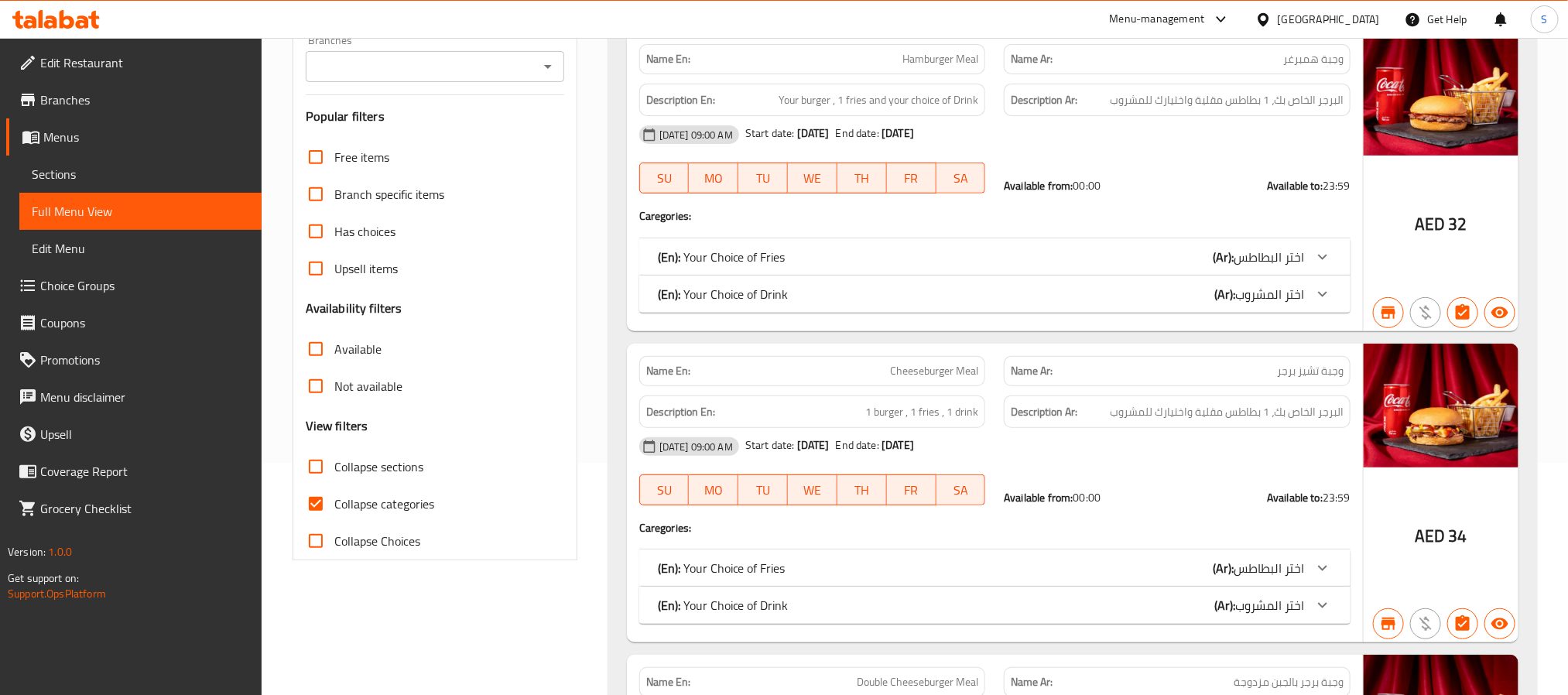
click at [310, 502] on input "Collapse categories" at bounding box center [315, 503] width 37 height 37
checkbox input "false"
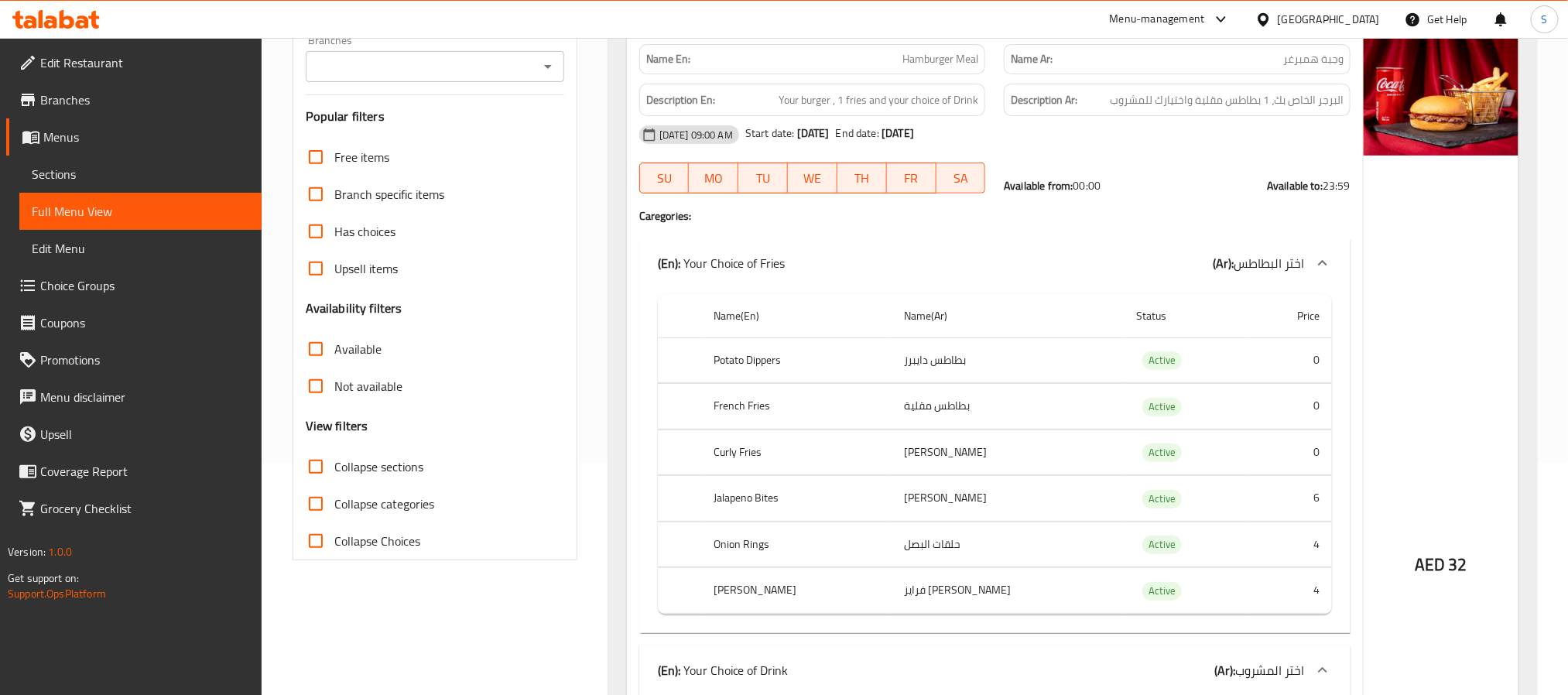
click at [563, 66] on div "Branches" at bounding box center [435, 67] width 258 height 31
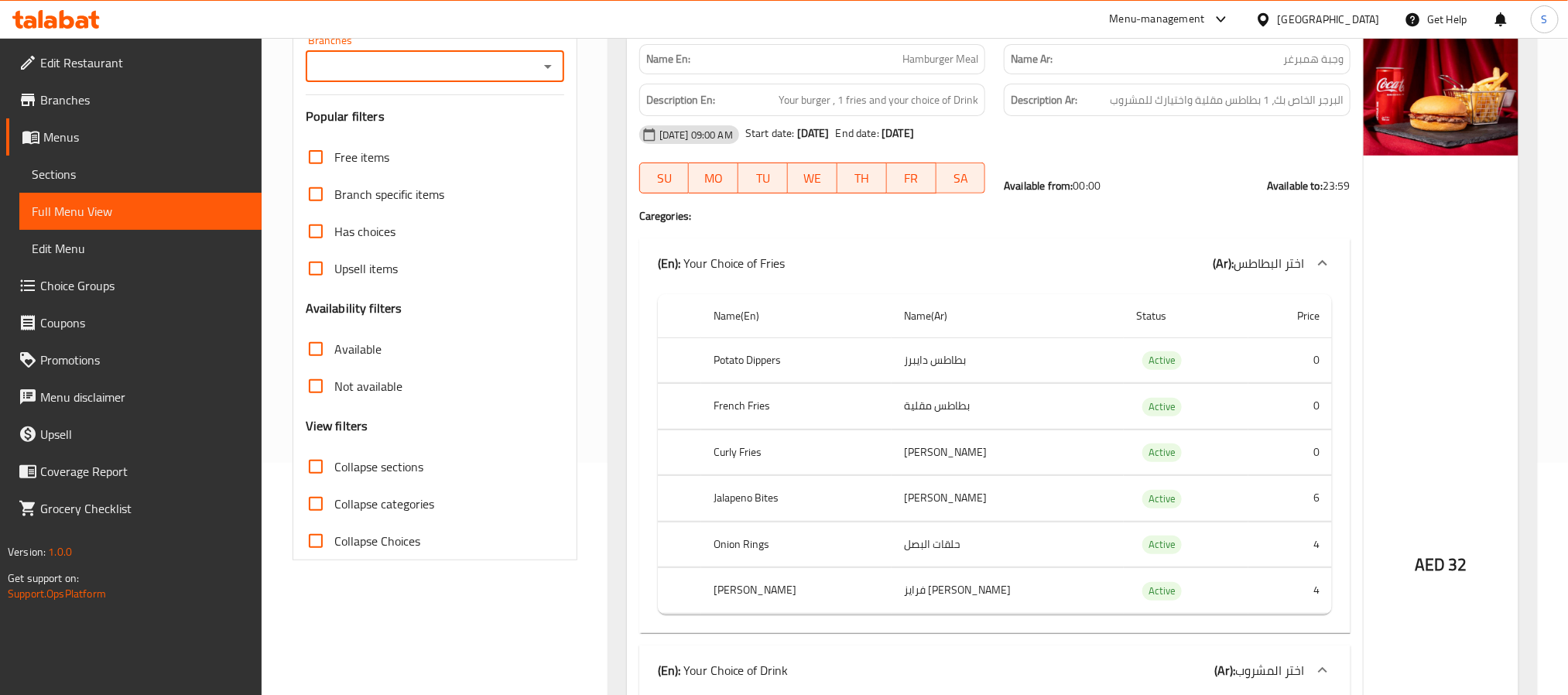
click at [546, 68] on icon "Open" at bounding box center [548, 67] width 8 height 4
click at [460, 125] on span "Flare Burger (DH Kitchen), Al Rashidiya" at bounding box center [434, 142] width 233 height 37
type input "Flare Burger (DH Kitchen), Al Rashidiya"
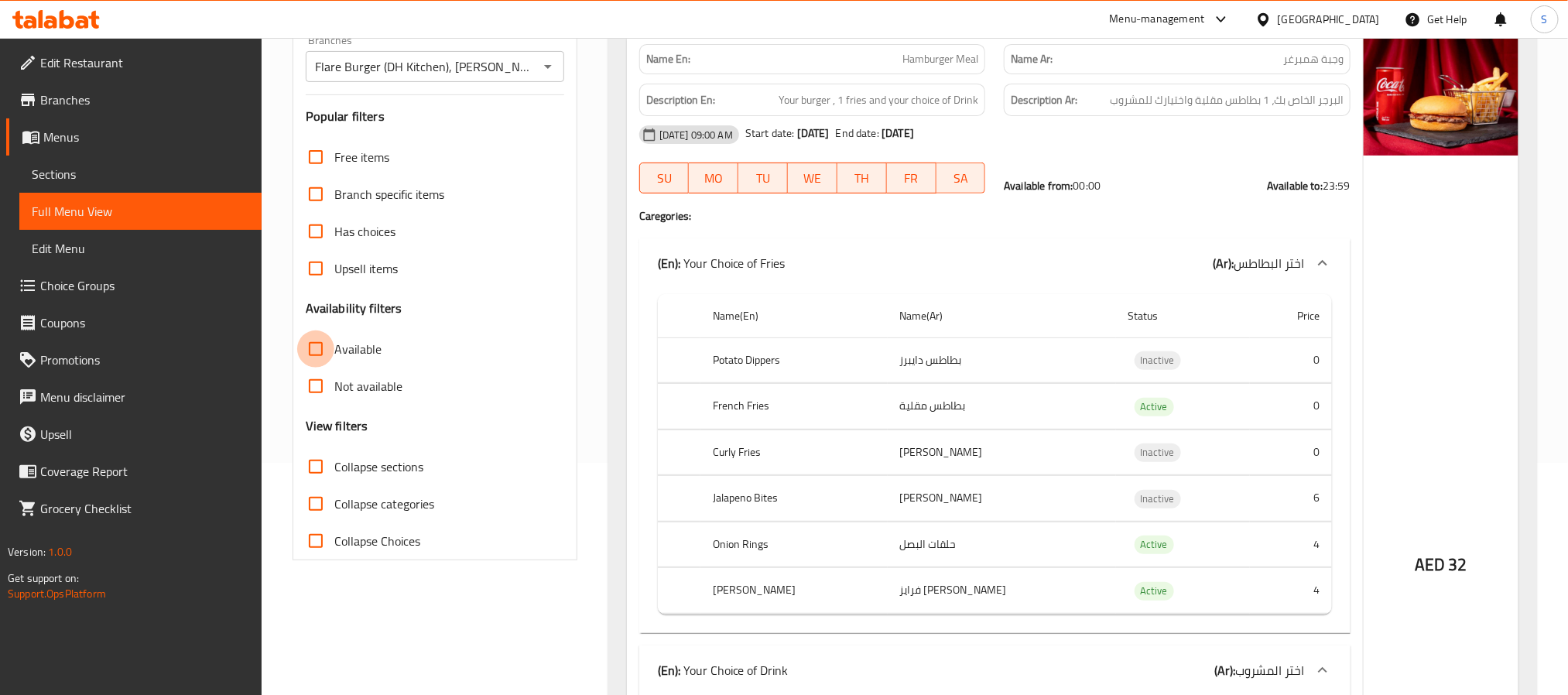
click at [320, 351] on input "Available" at bounding box center [315, 348] width 37 height 37
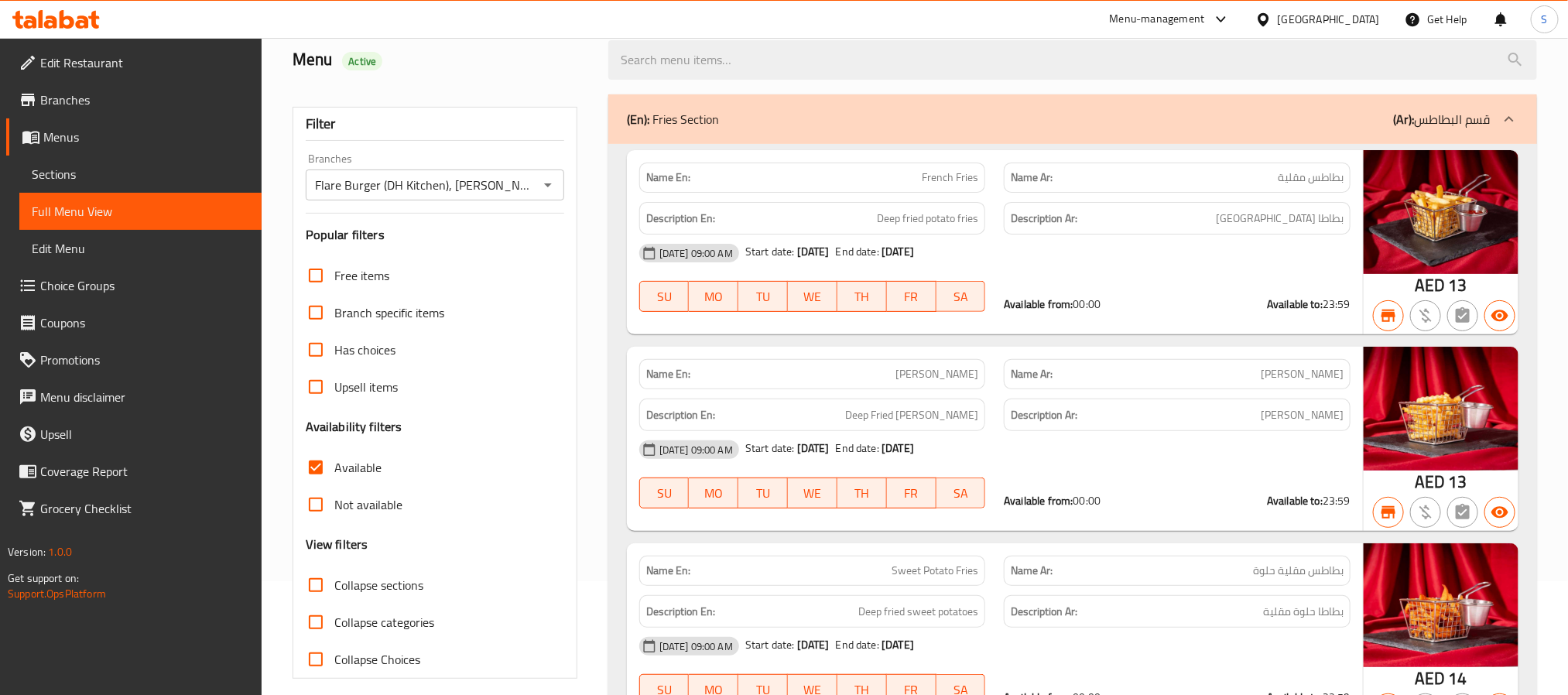
scroll to position [0, 0]
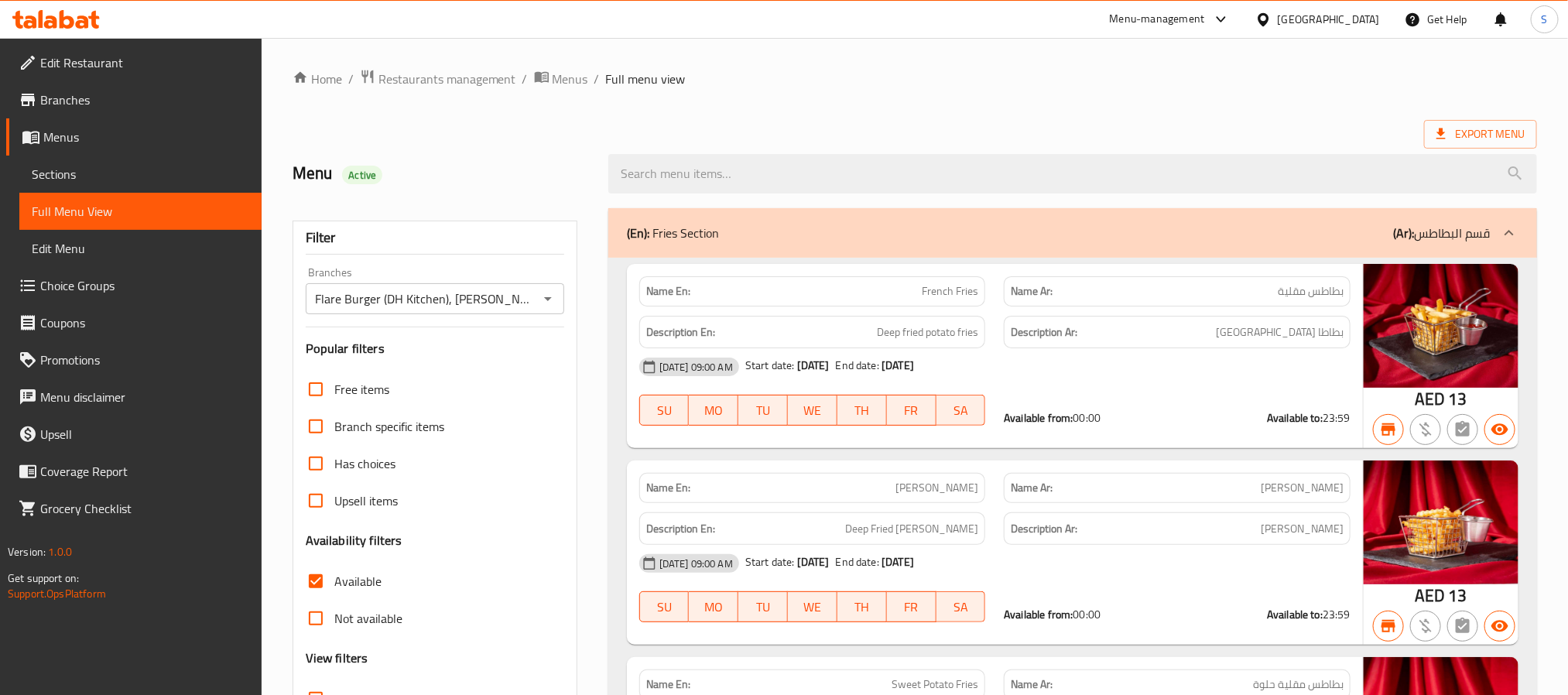
click at [664, 288] on strong "Name En:" at bounding box center [668, 292] width 44 height 16
copy strong "Name En:"
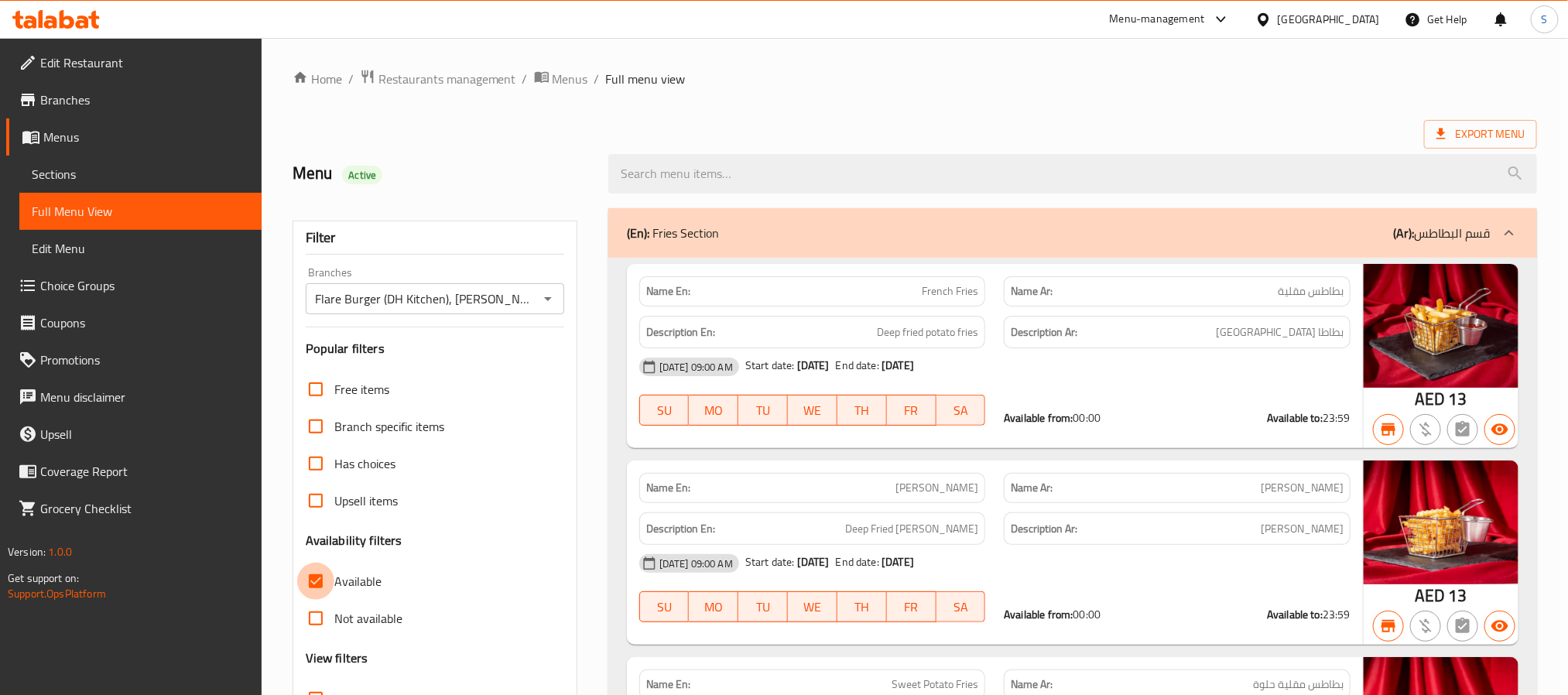
drag, startPoint x: 323, startPoint y: 589, endPoint x: 310, endPoint y: 627, distance: 40.2
click at [321, 589] on input "Available" at bounding box center [315, 581] width 37 height 37
checkbox input "false"
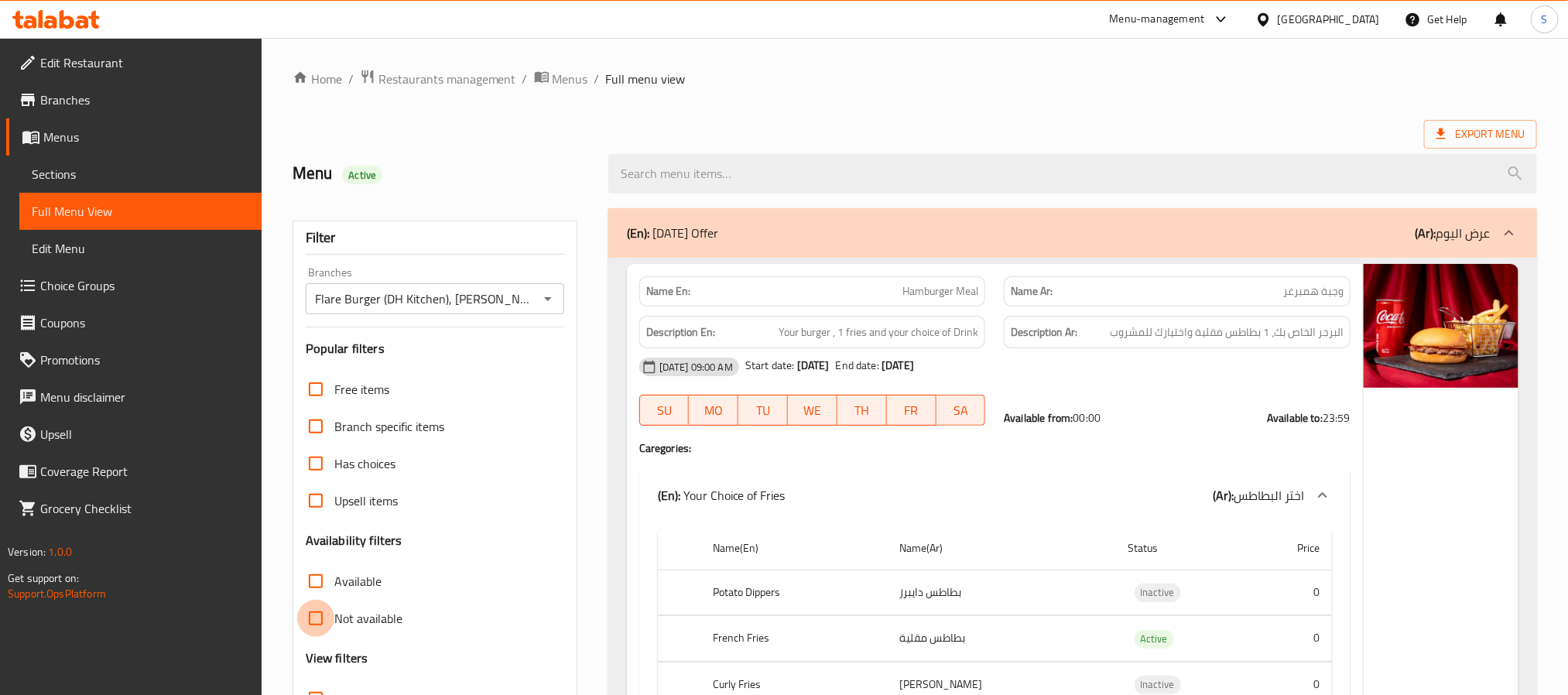
click at [314, 613] on input "Not available" at bounding box center [315, 618] width 37 height 37
click at [326, 620] on input "Not available" at bounding box center [315, 618] width 37 height 37
checkbox input "false"
click at [311, 586] on input "Available" at bounding box center [315, 581] width 37 height 37
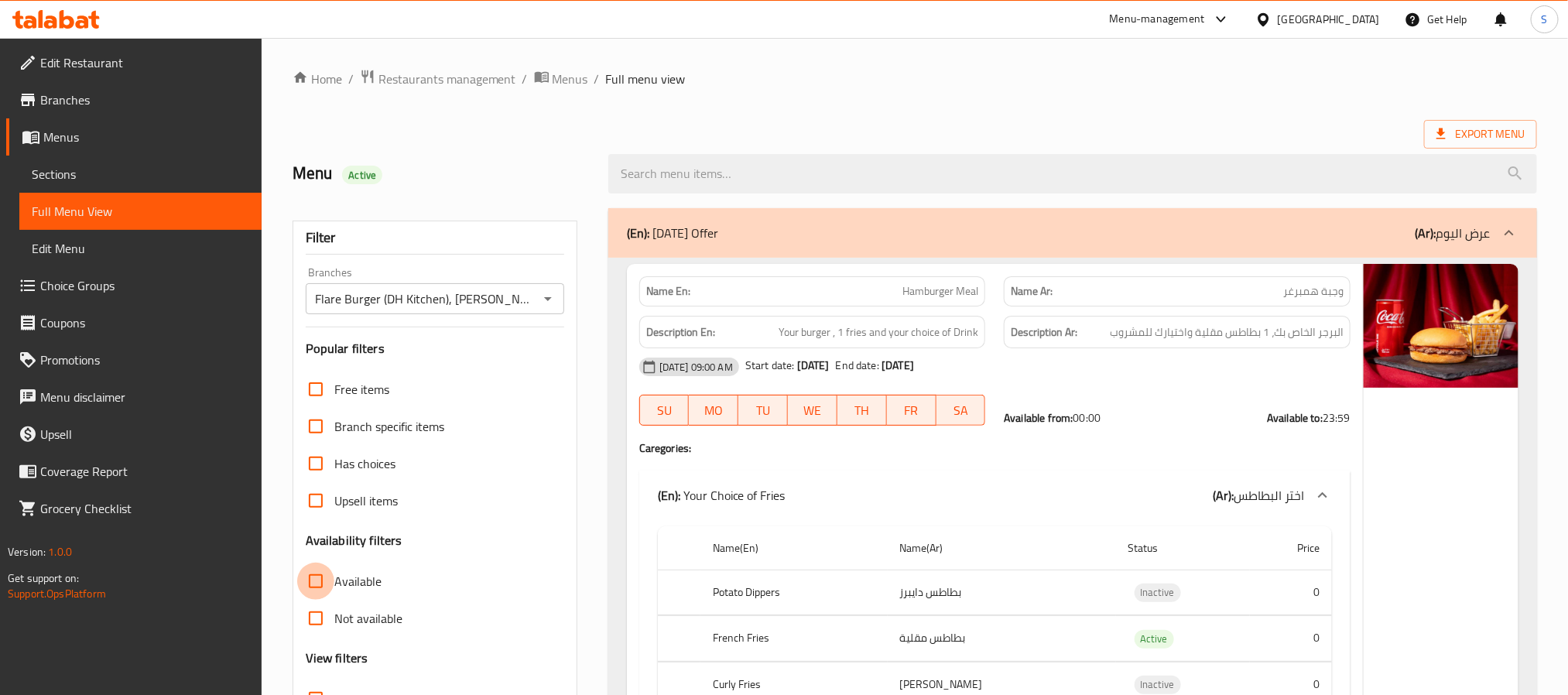
checkbox input "true"
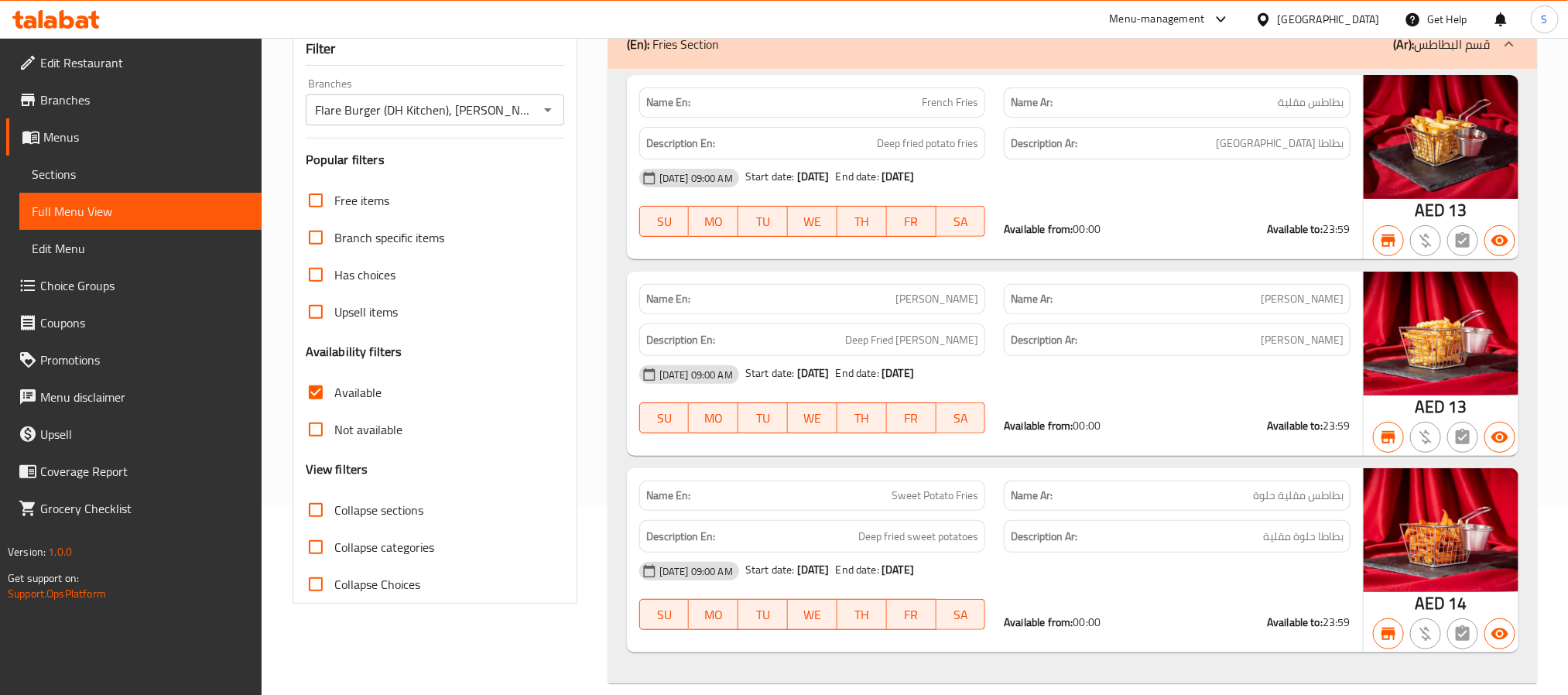
scroll to position [116, 0]
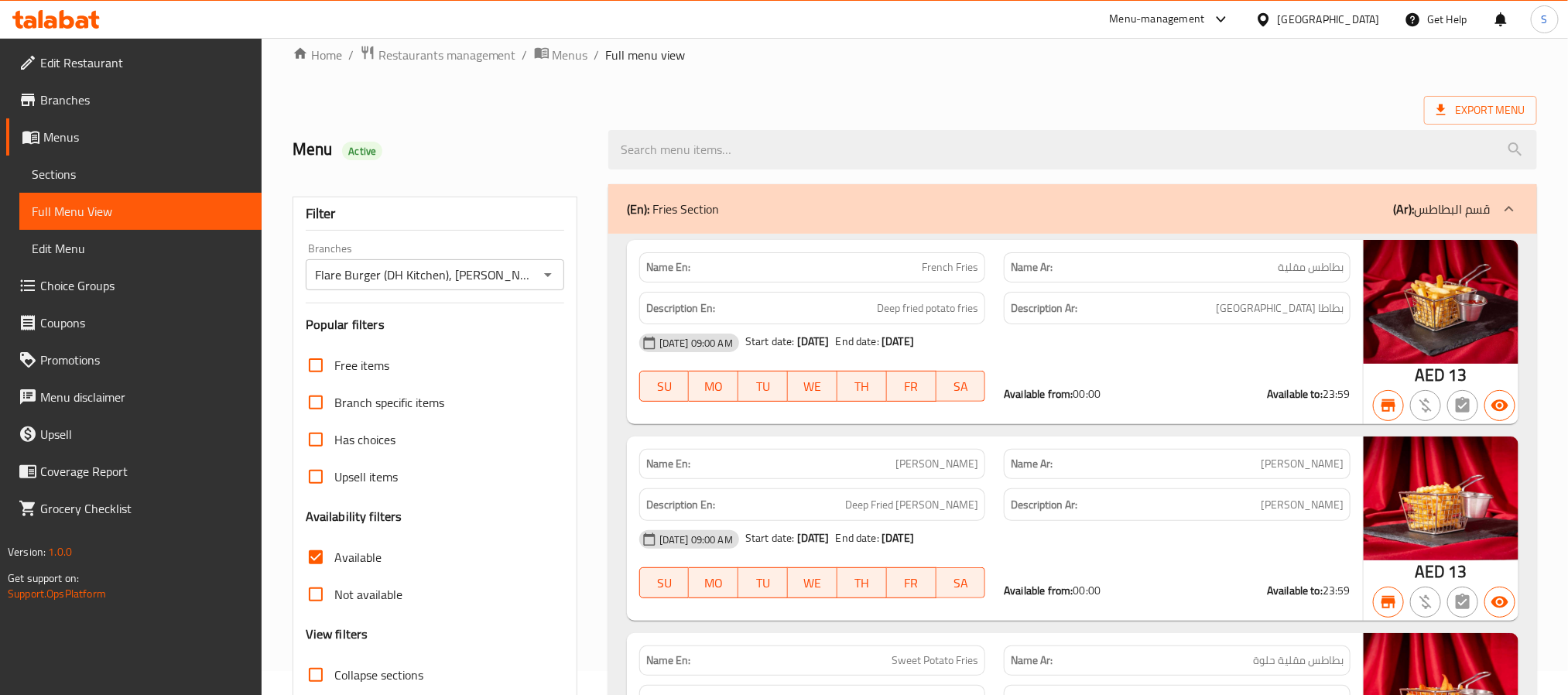
scroll to position [0, 0]
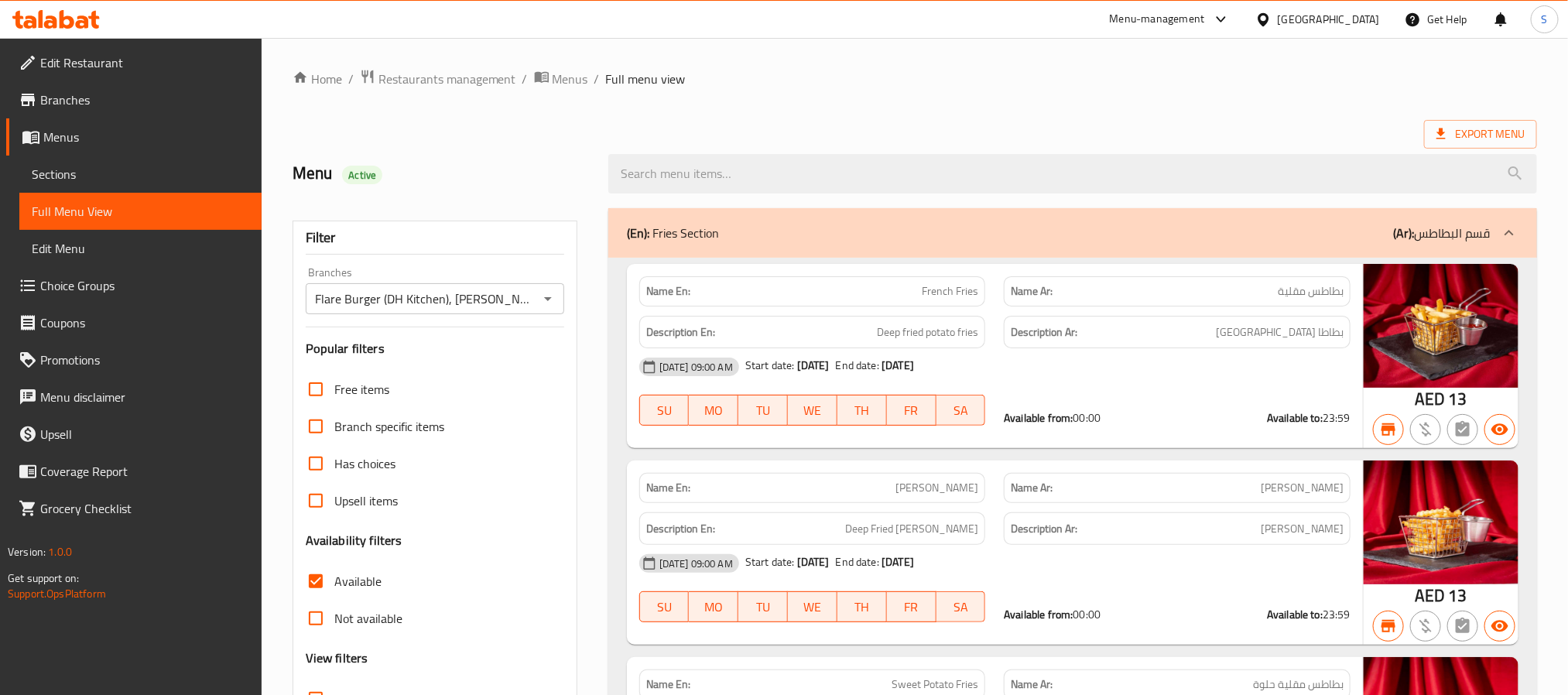
click at [483, 82] on span "Restaurants management" at bounding box center [447, 78] width 138 height 19
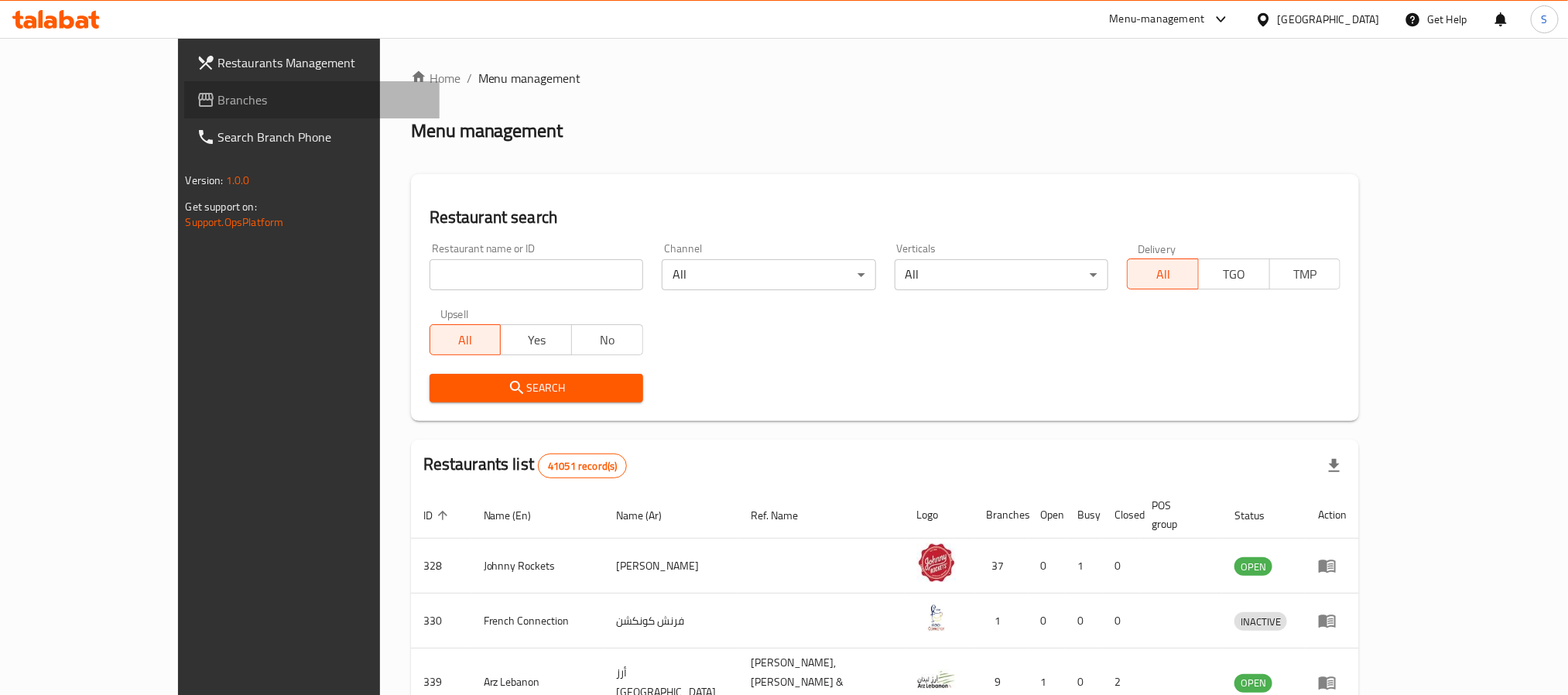
click at [219, 98] on span "Branches" at bounding box center [323, 100] width 209 height 19
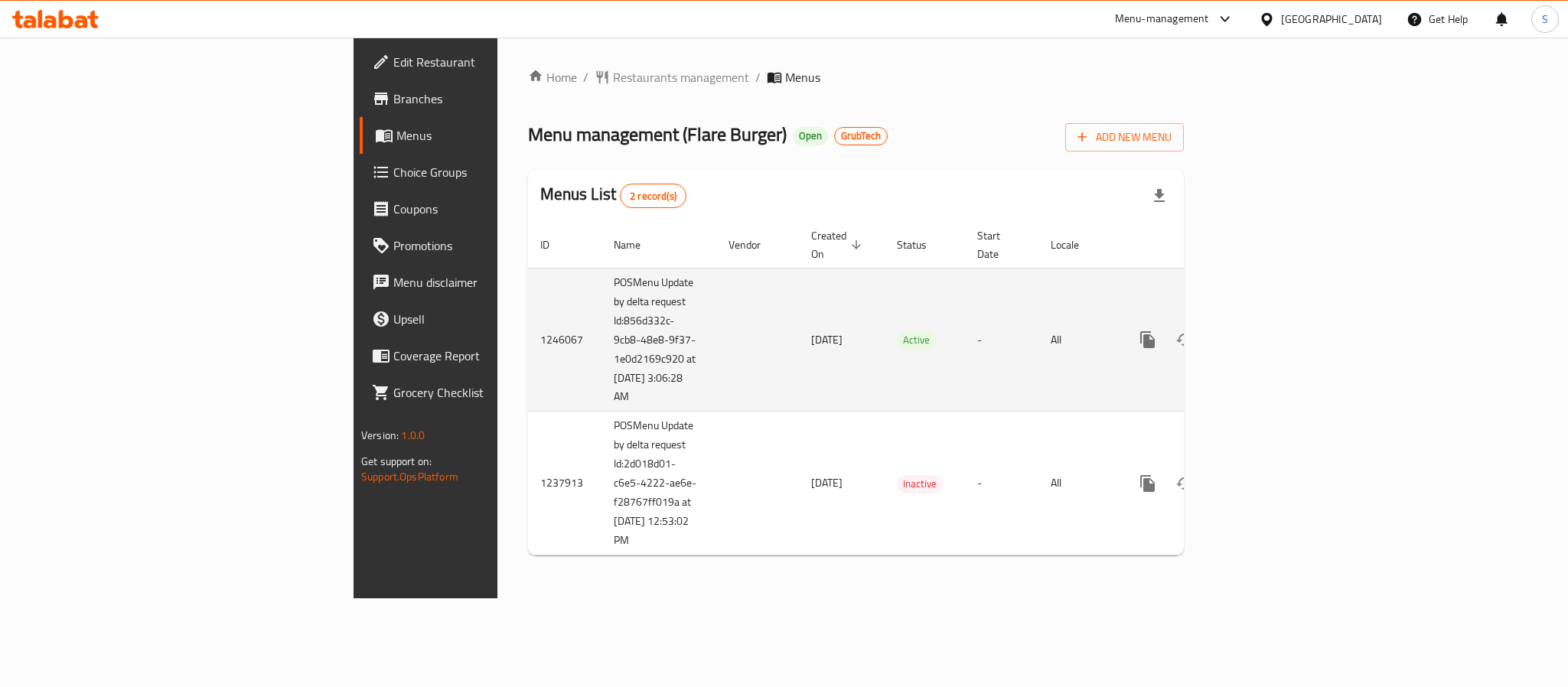
click at [1267, 330] on icon "enhanced table" at bounding box center [1257, 339] width 19 height 19
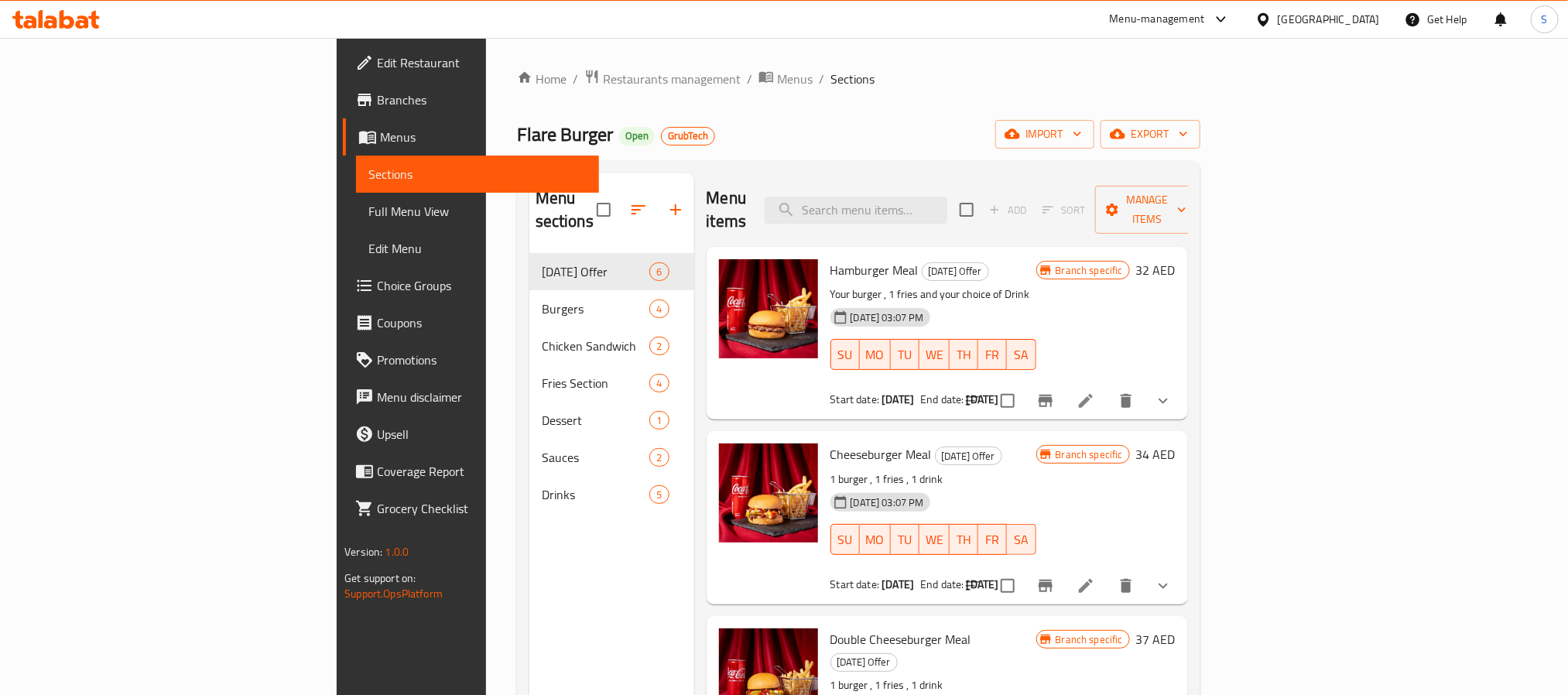
click at [368, 207] on span "Full Menu View" at bounding box center [477, 211] width 218 height 19
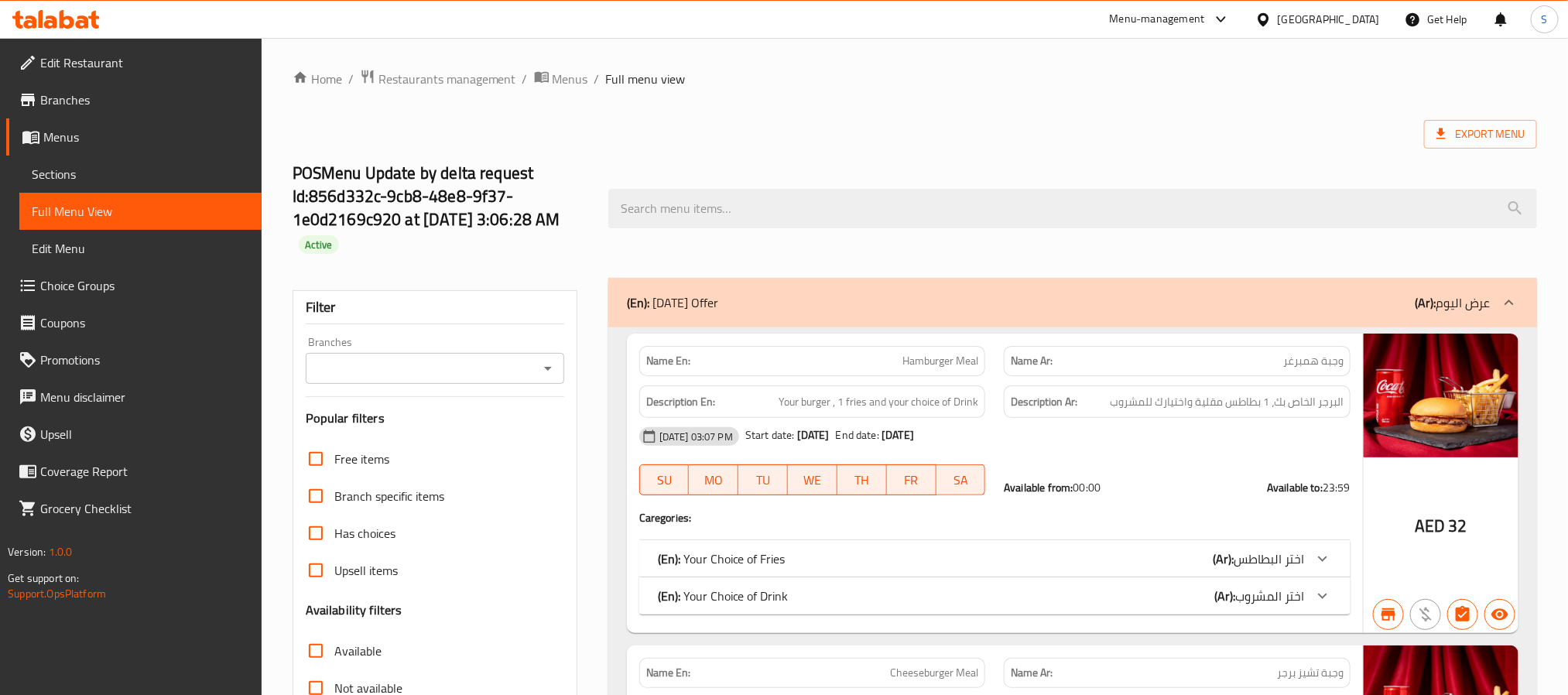
click at [539, 357] on div "Branches" at bounding box center [435, 368] width 258 height 31
click at [545, 372] on icon "Open" at bounding box center [548, 368] width 19 height 19
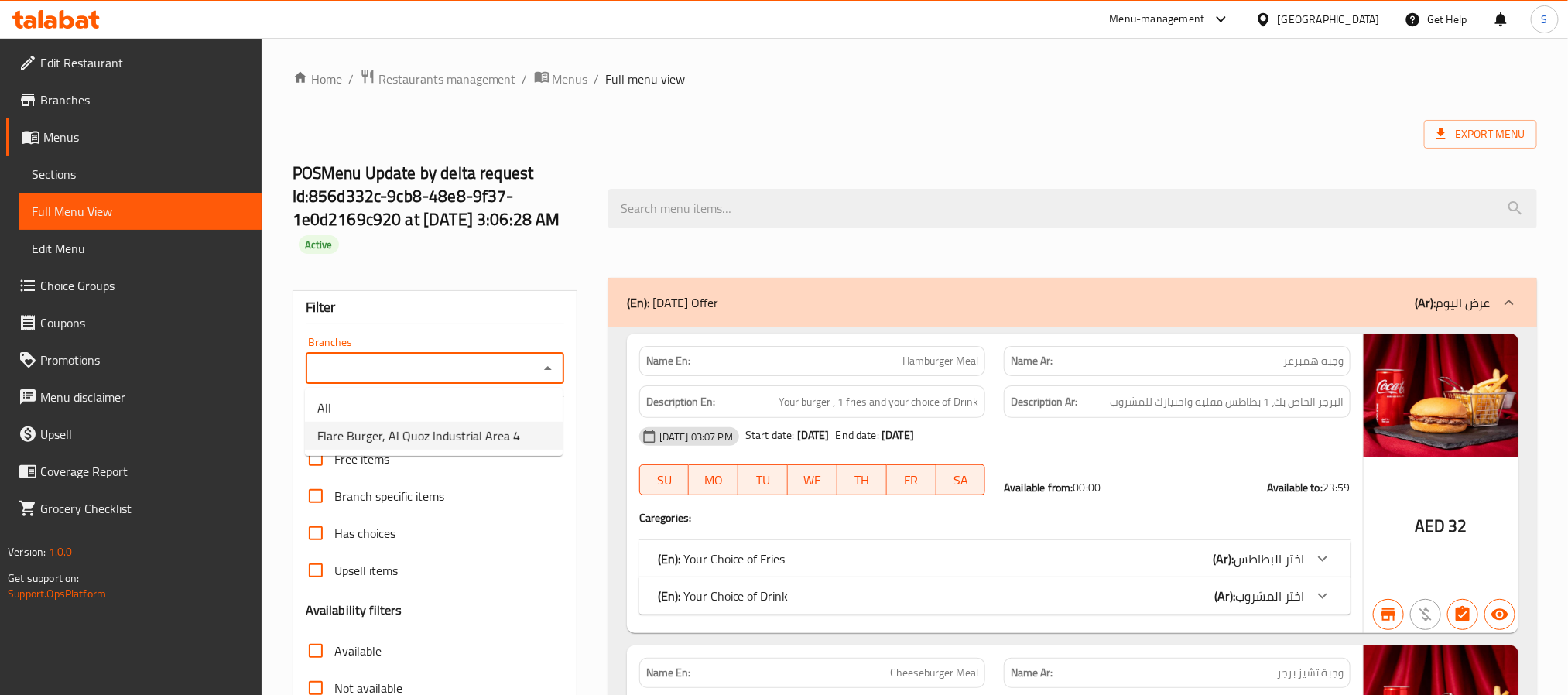
click at [488, 439] on span "Flare Burger, Al Quoz Industrial Area 4" at bounding box center [419, 436] width 203 height 19
type input "Flare Burger, Al Quoz Industrial Area 4"
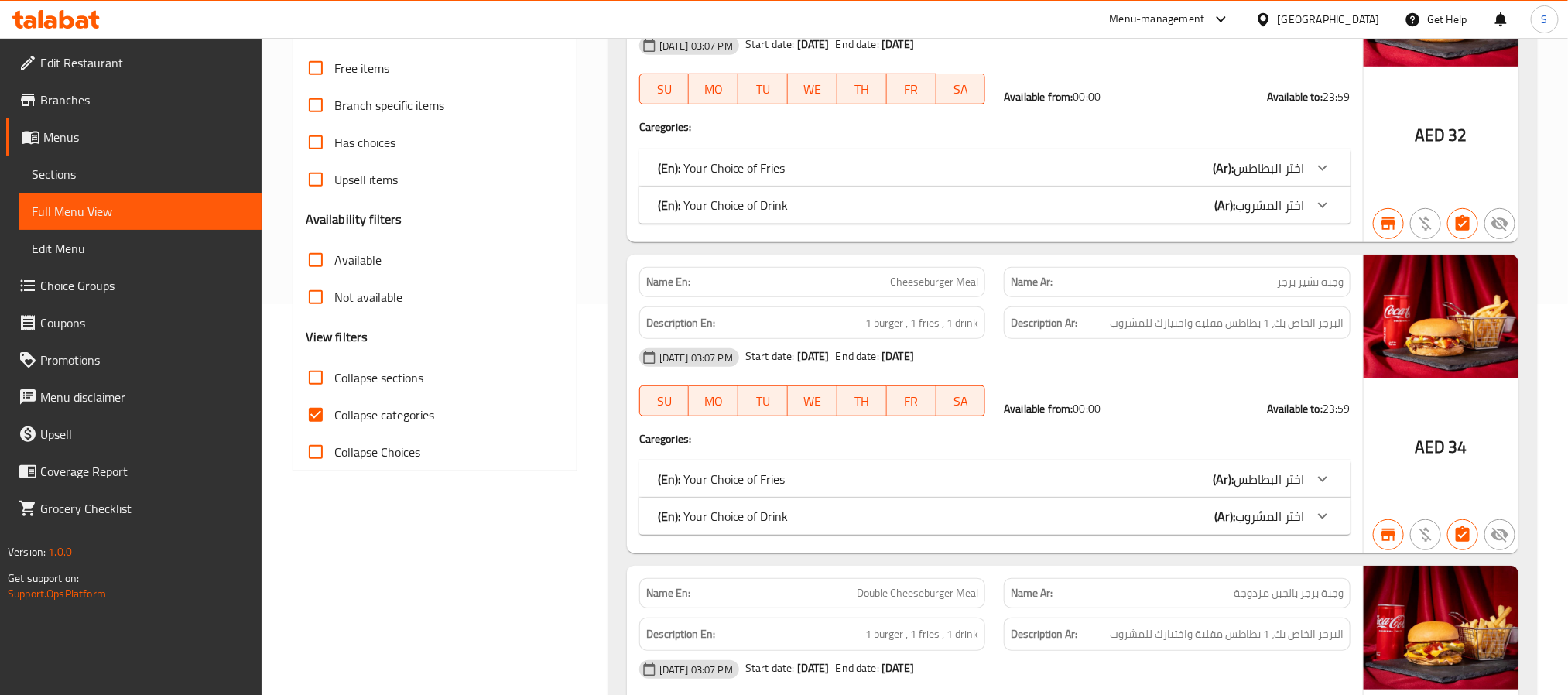
scroll to position [432, 0]
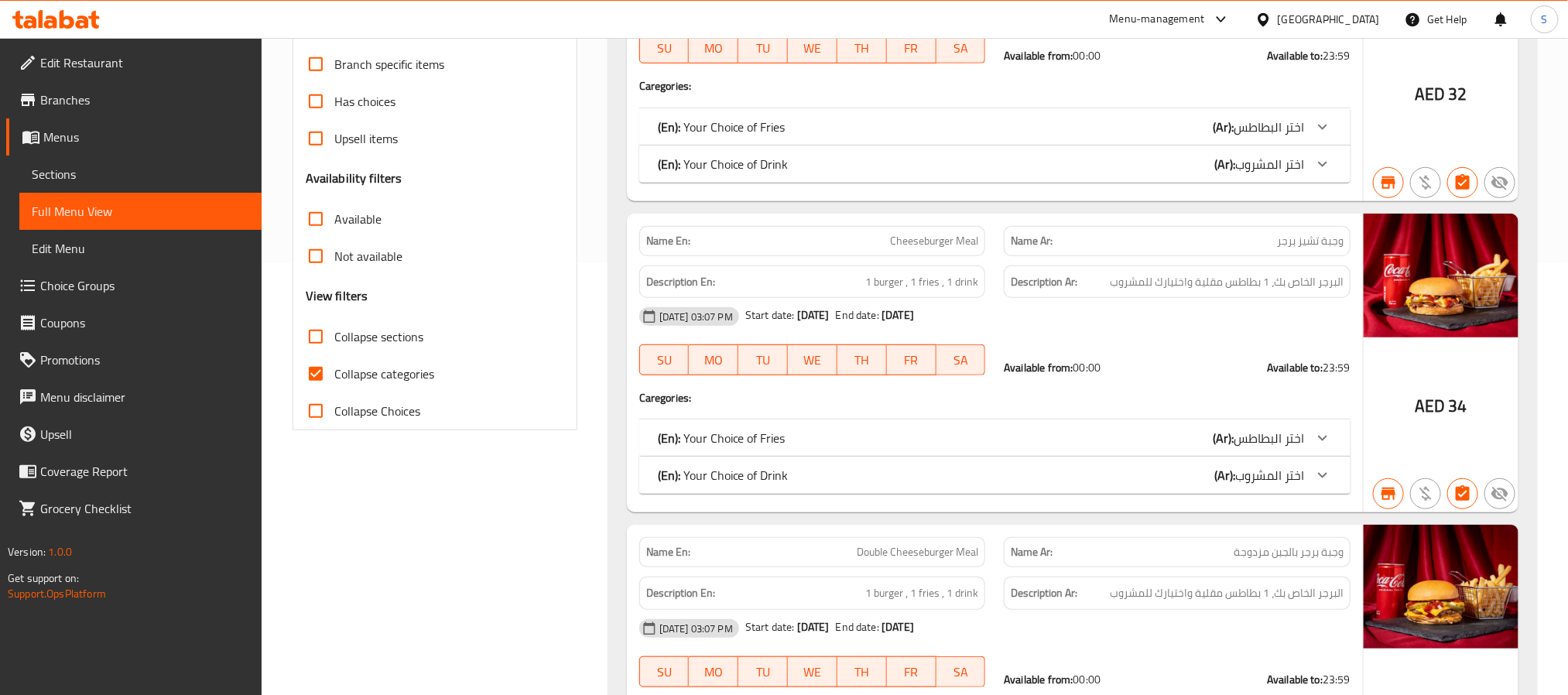
click at [317, 373] on input "Collapse categories" at bounding box center [315, 374] width 37 height 37
checkbox input "false"
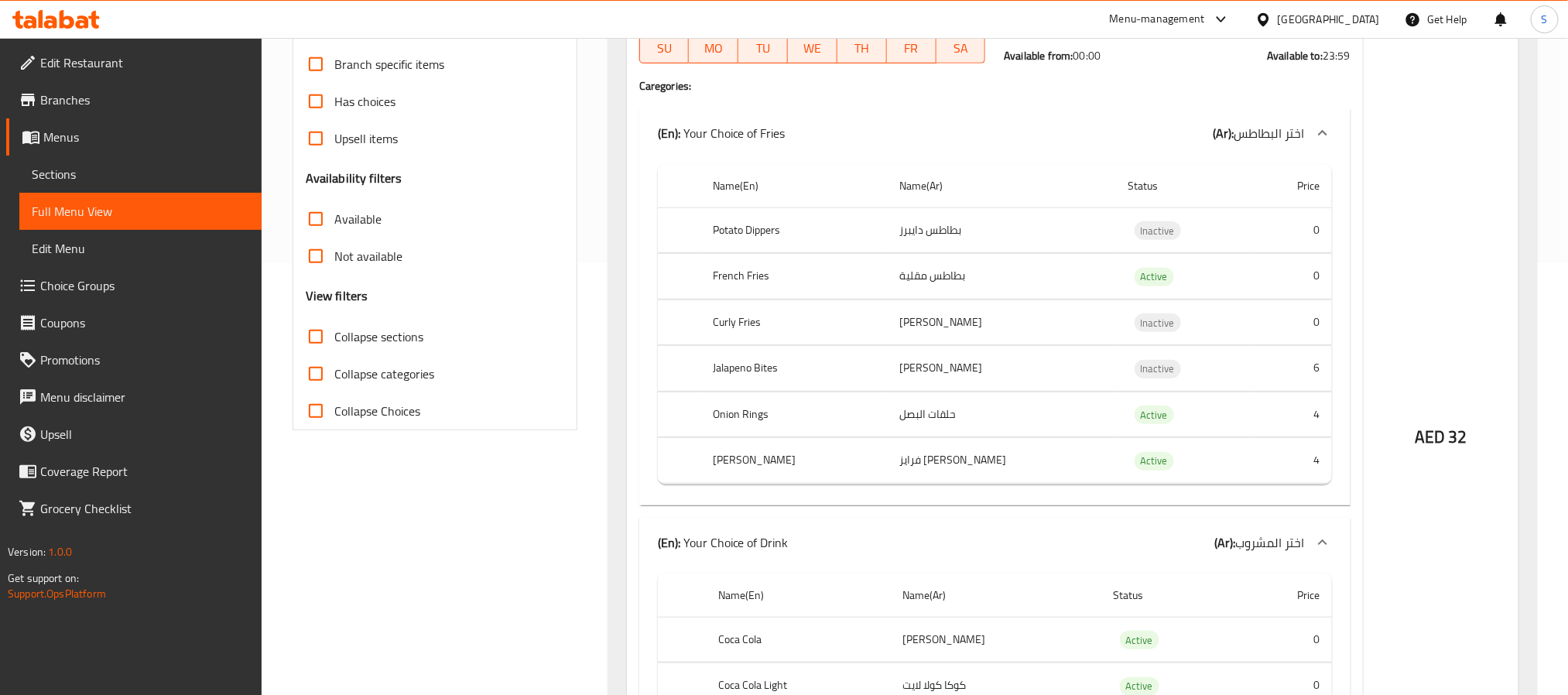
click at [313, 226] on input "Available" at bounding box center [315, 219] width 37 height 37
checkbox input "true"
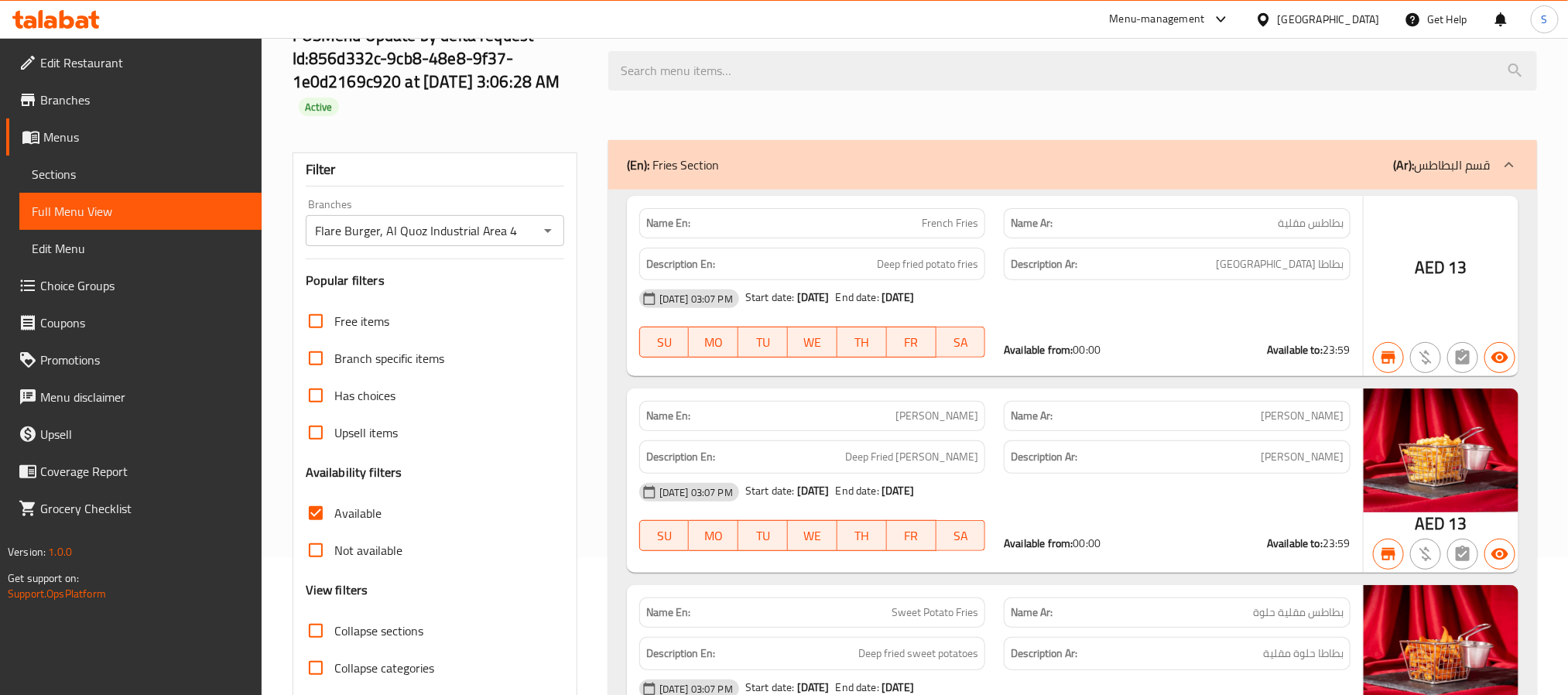
scroll to position [0, 0]
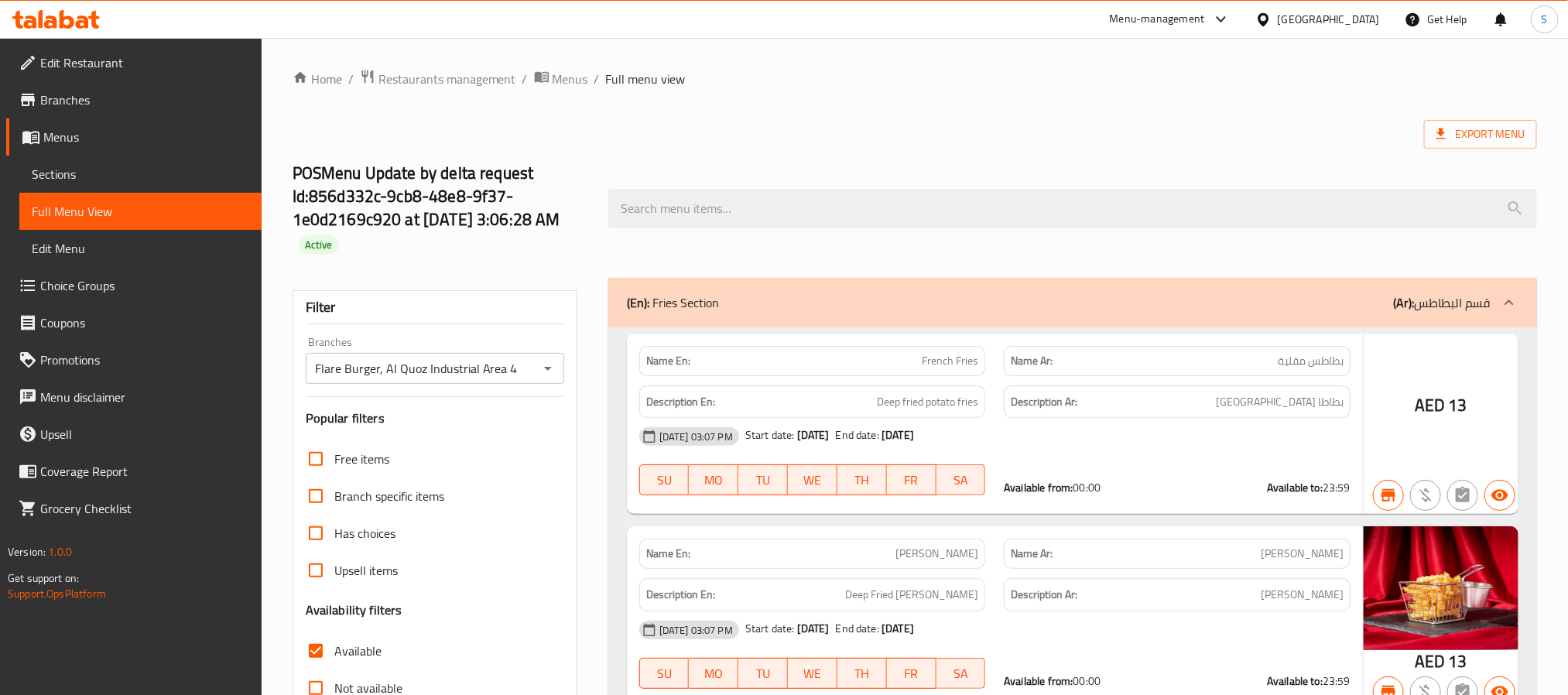
click at [678, 358] on strong "Name En:" at bounding box center [668, 361] width 44 height 16
copy strong "Name En:"
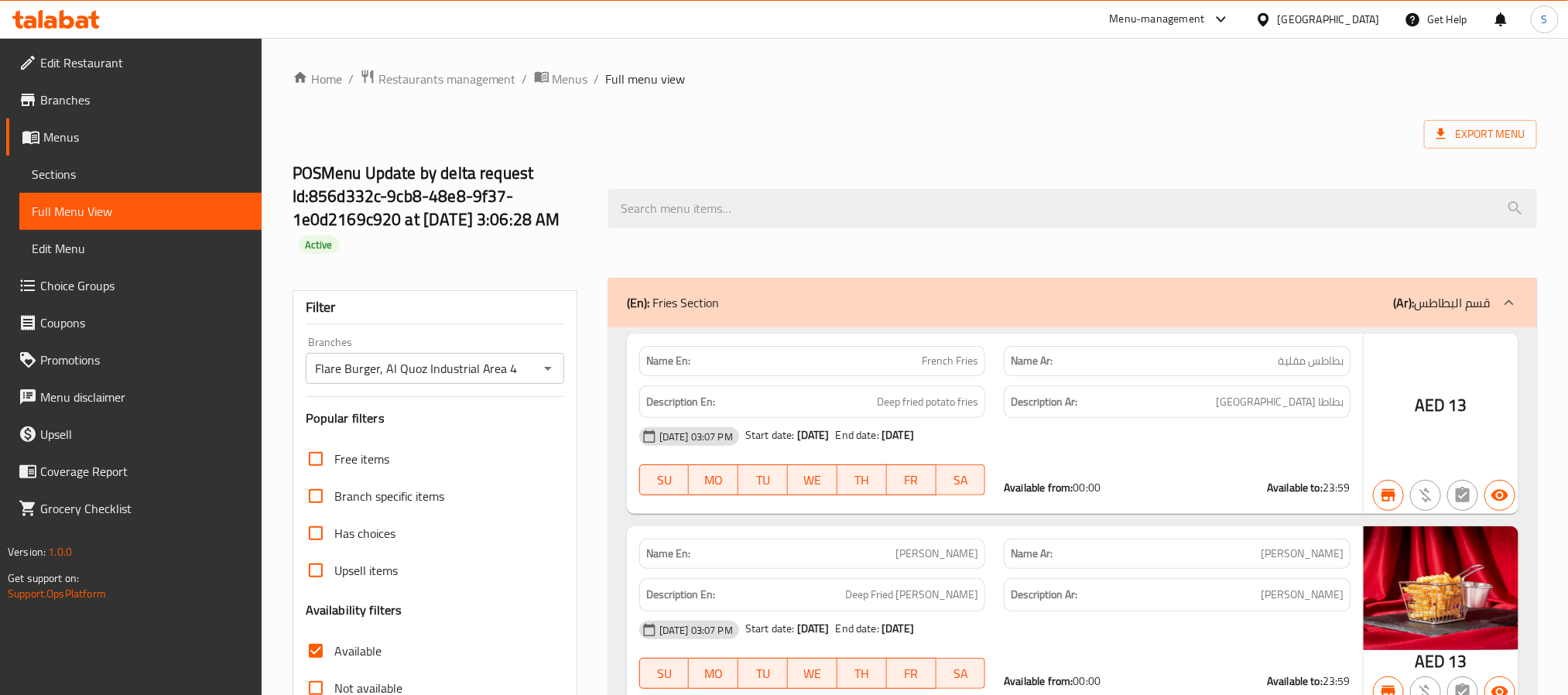
click at [852, 188] on div at bounding box center [1073, 209] width 948 height 58
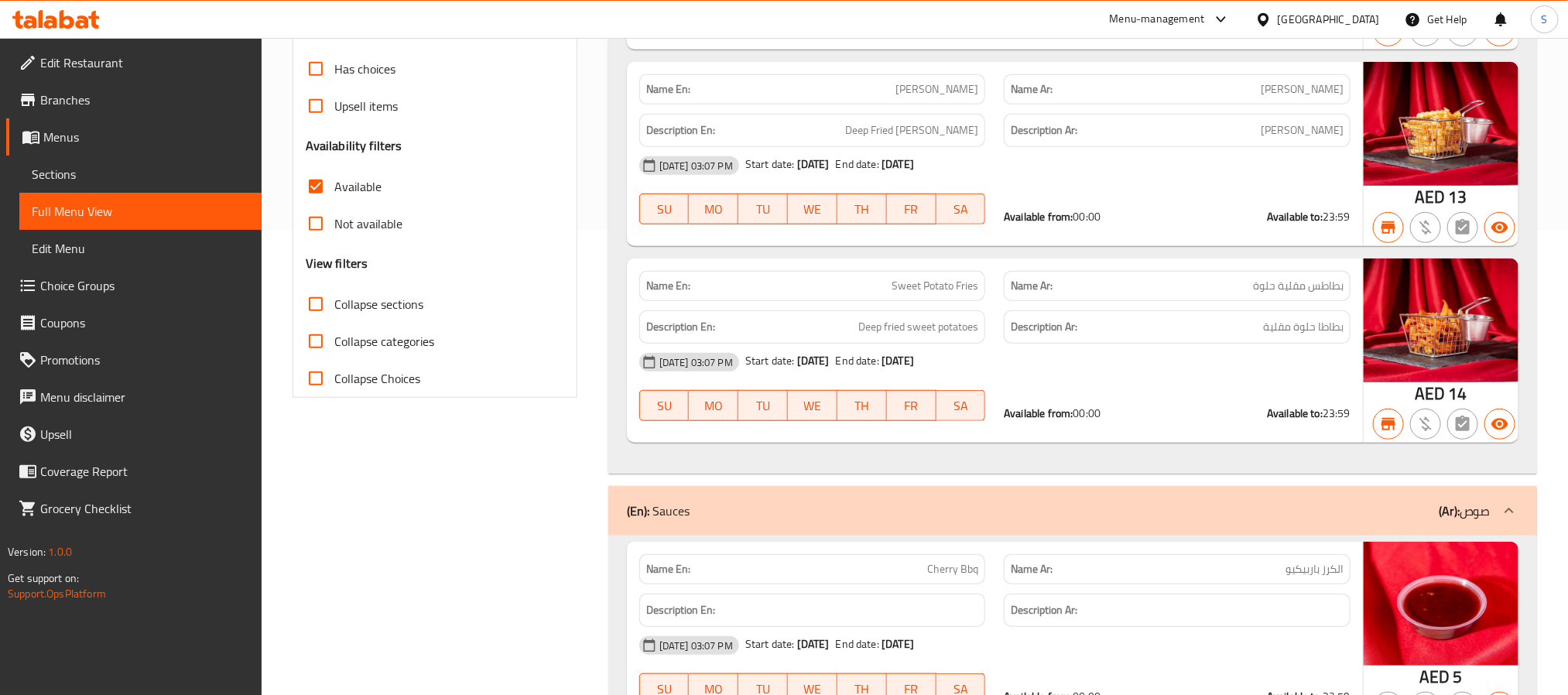
click at [311, 302] on input "Collapse sections" at bounding box center [315, 303] width 37 height 37
checkbox input "true"
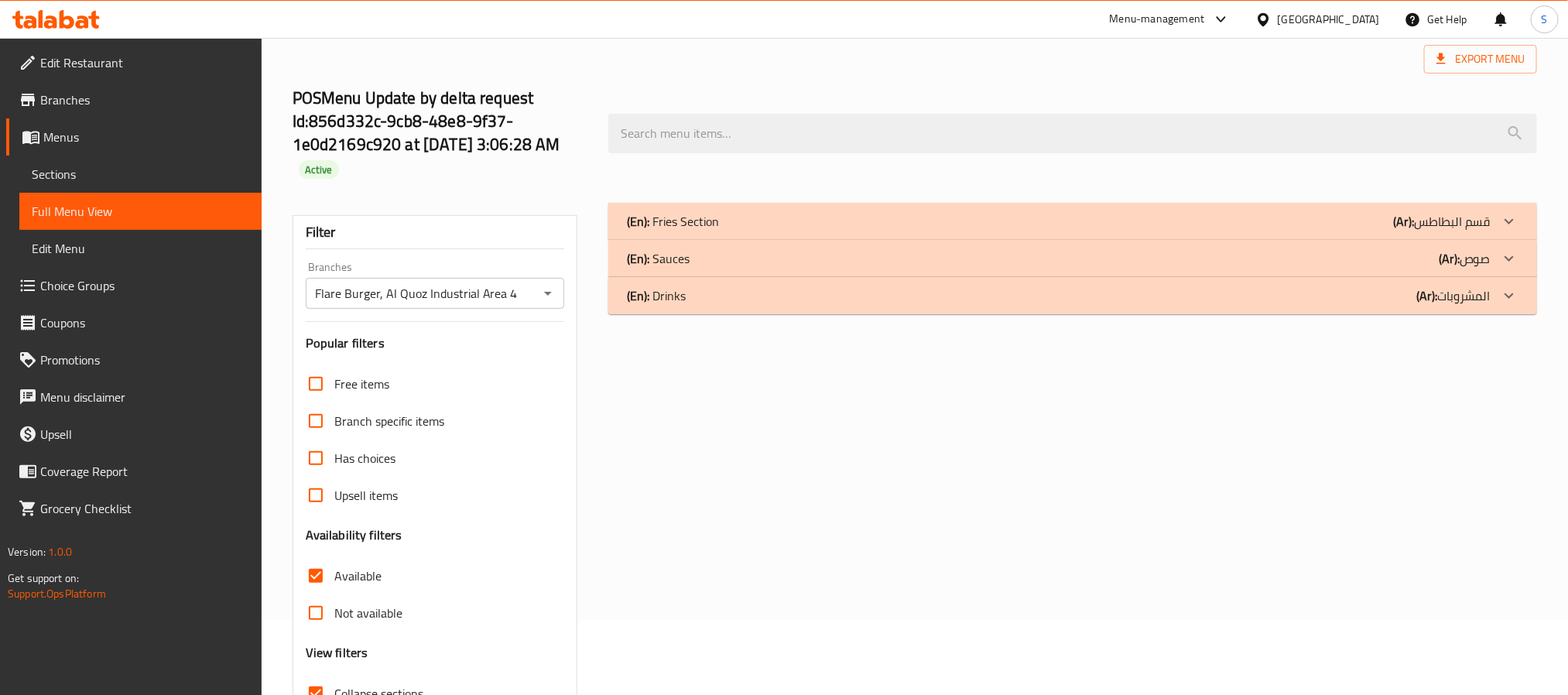
scroll to position [116, 0]
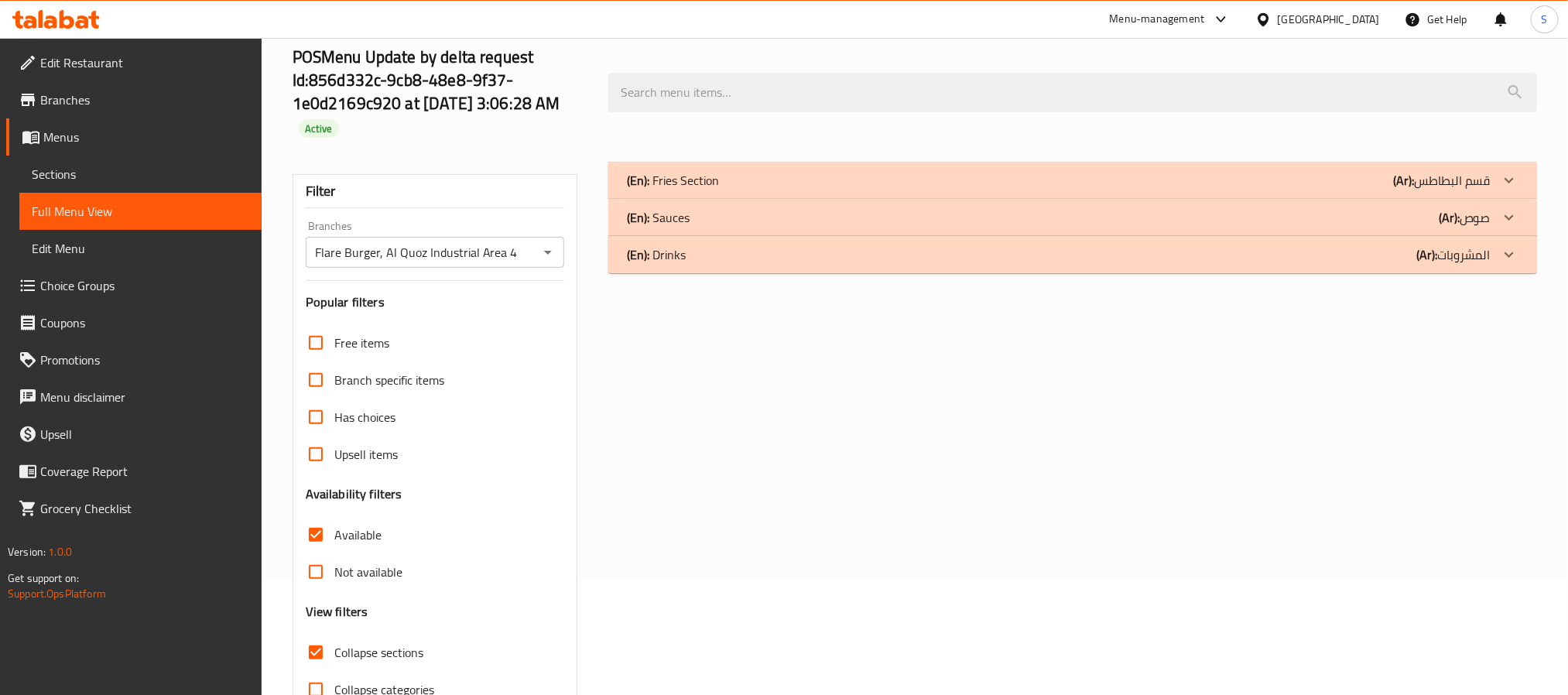
click at [88, 175] on span "Sections" at bounding box center [140, 174] width 218 height 19
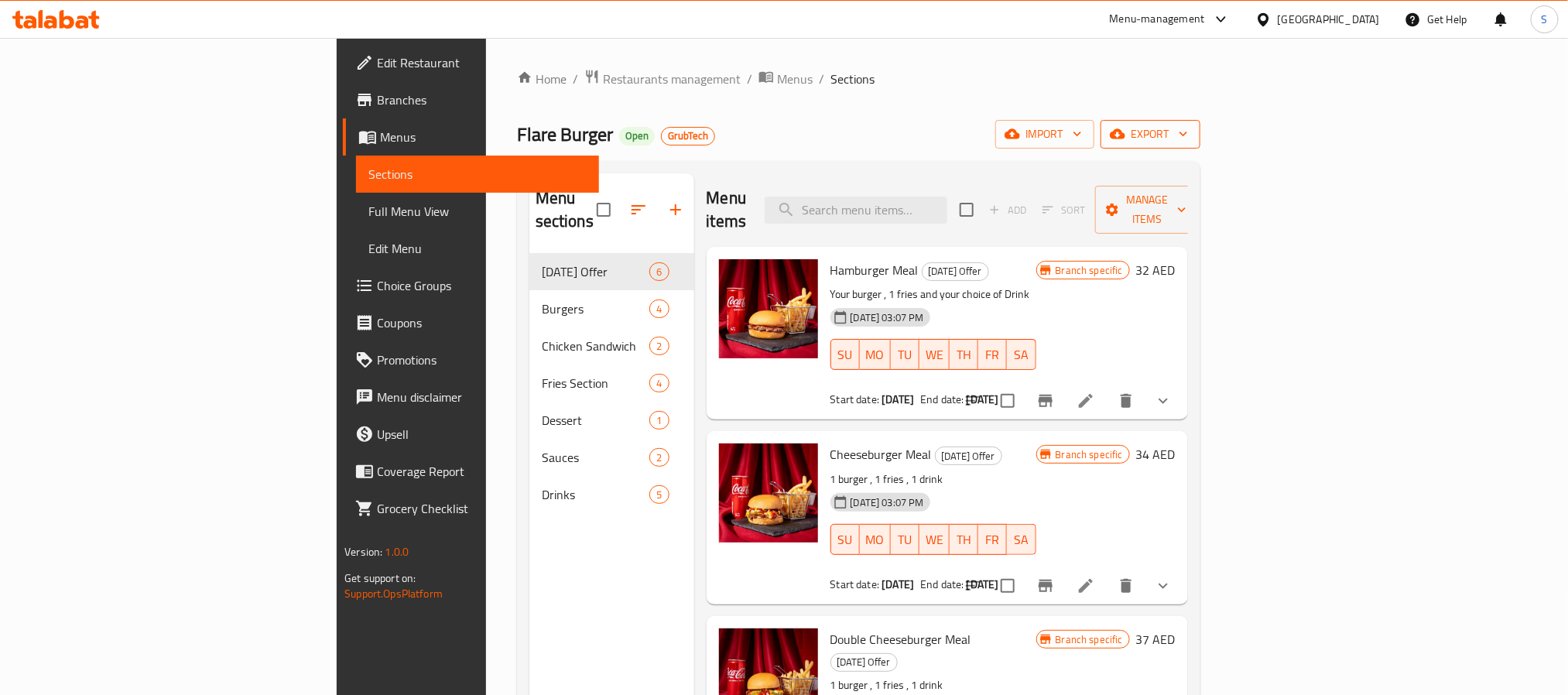
click at [1188, 128] on span "export" at bounding box center [1150, 133] width 75 height 19
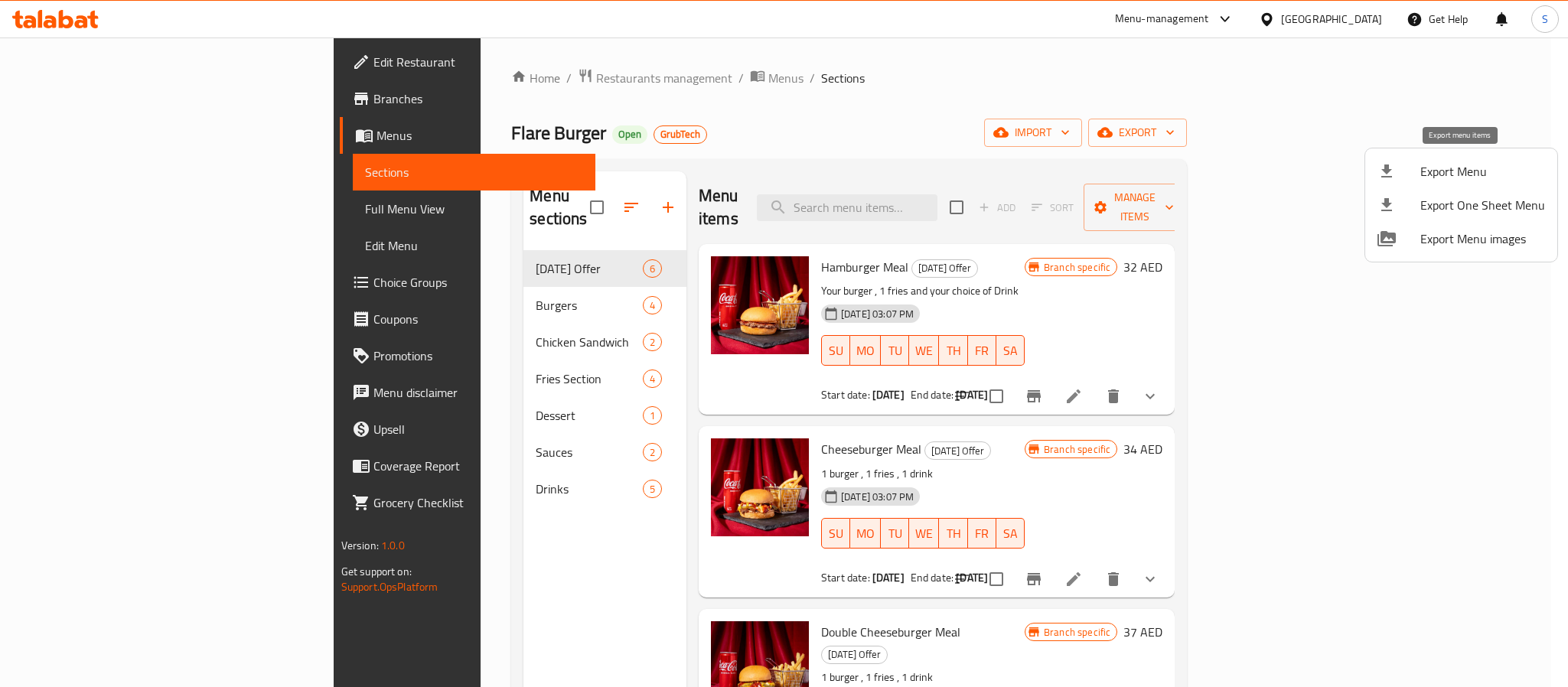
click at [1463, 162] on span "Export Menu" at bounding box center [1483, 171] width 125 height 19
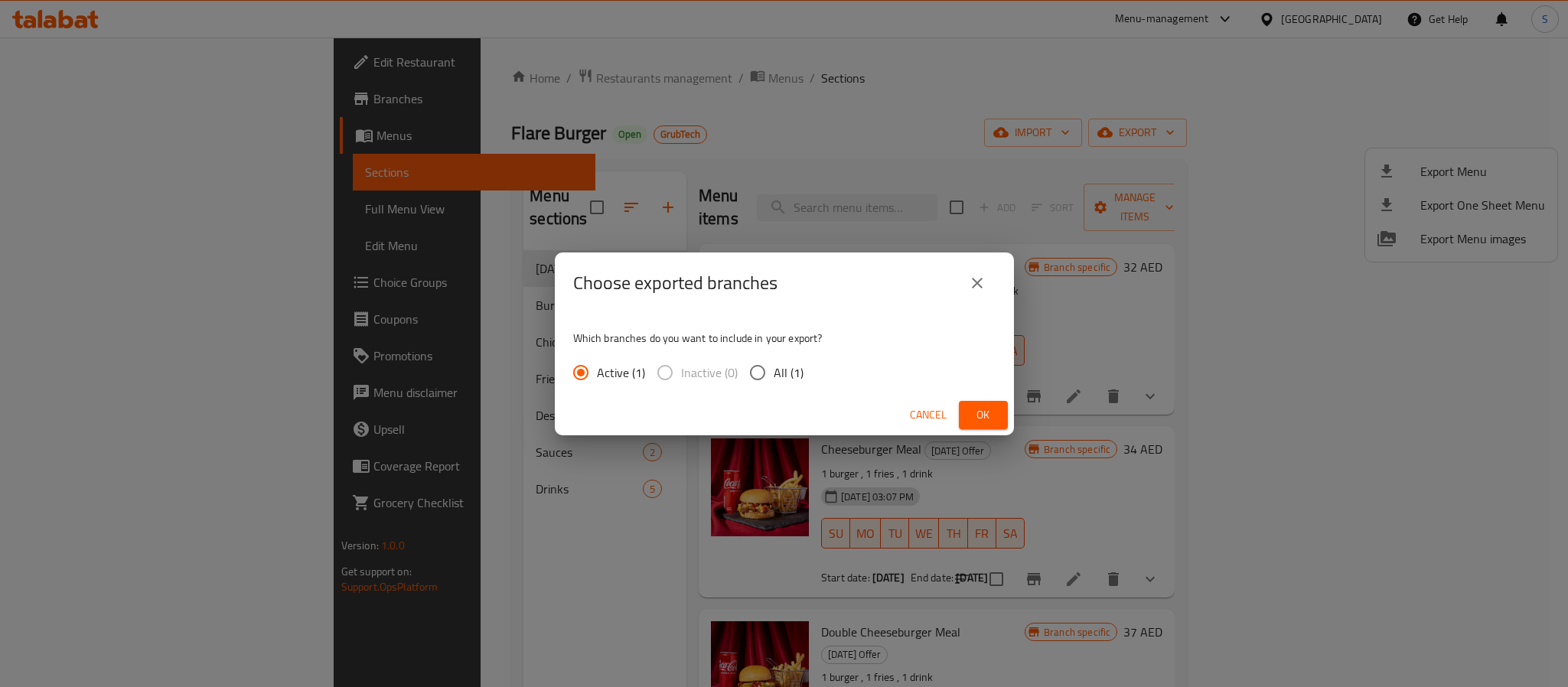
click at [761, 373] on input "All (1)" at bounding box center [757, 373] width 32 height 32
radio input "true"
click at [1004, 428] on button "Ok" at bounding box center [983, 416] width 49 height 28
